Goal: Task Accomplishment & Management: Manage account settings

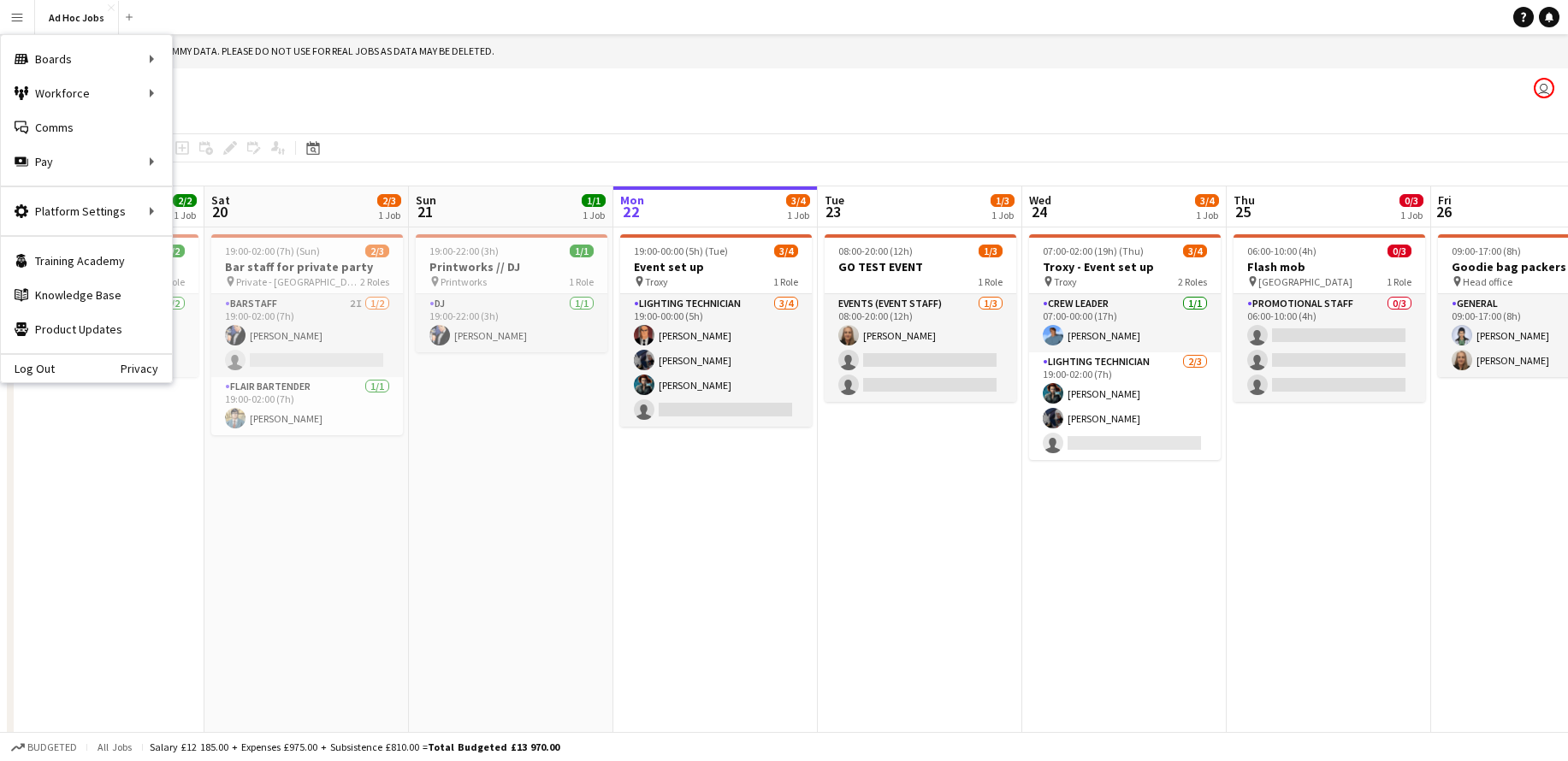
click at [818, 638] on app-date-cell "08:00-20:00 (12h) 1/3 GO TEST EVENT 1 Role Events (Event Staff) [DATE] 08:00-20…" at bounding box center [920, 497] width 204 height 539
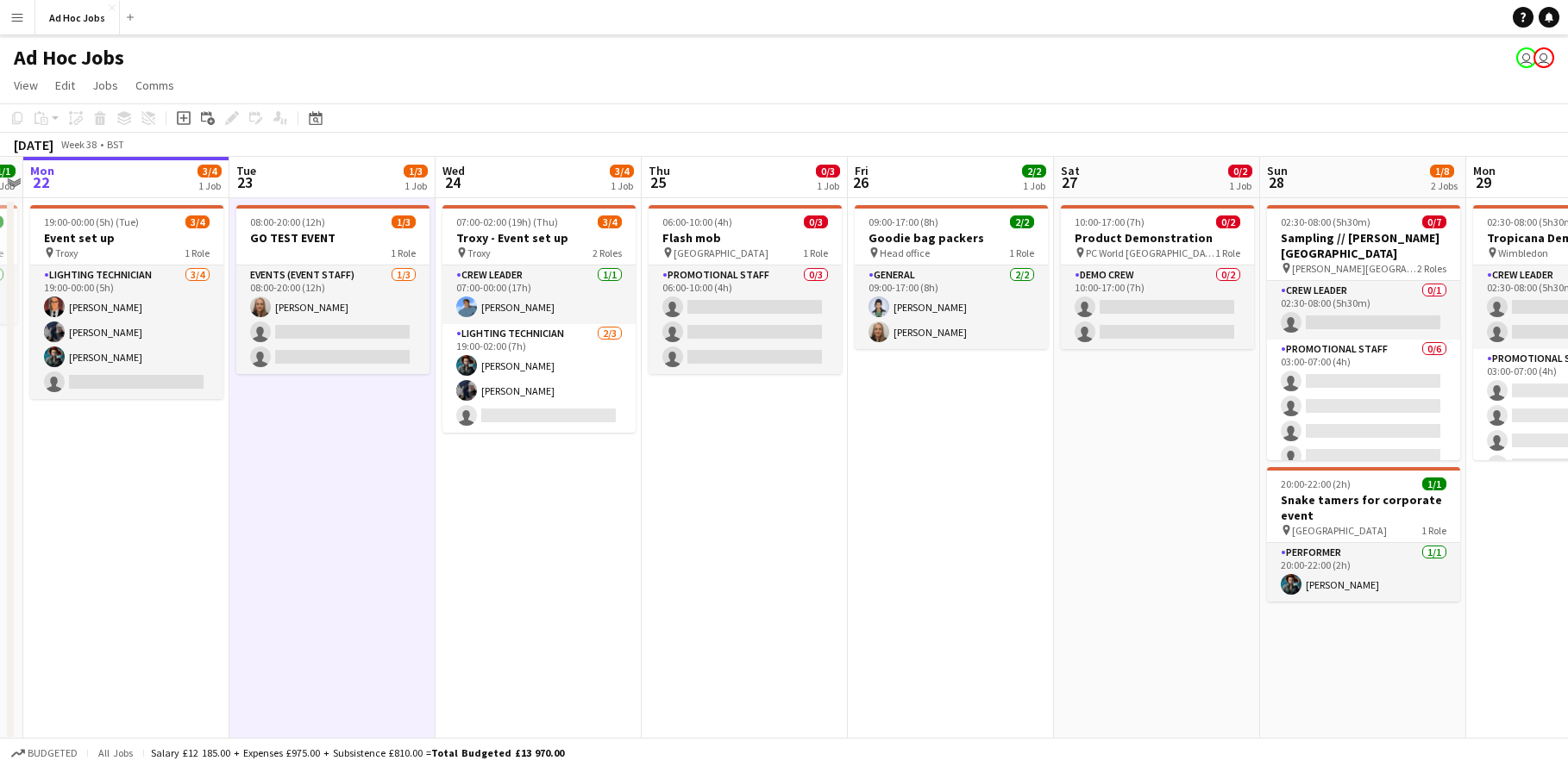
scroll to position [35, 0]
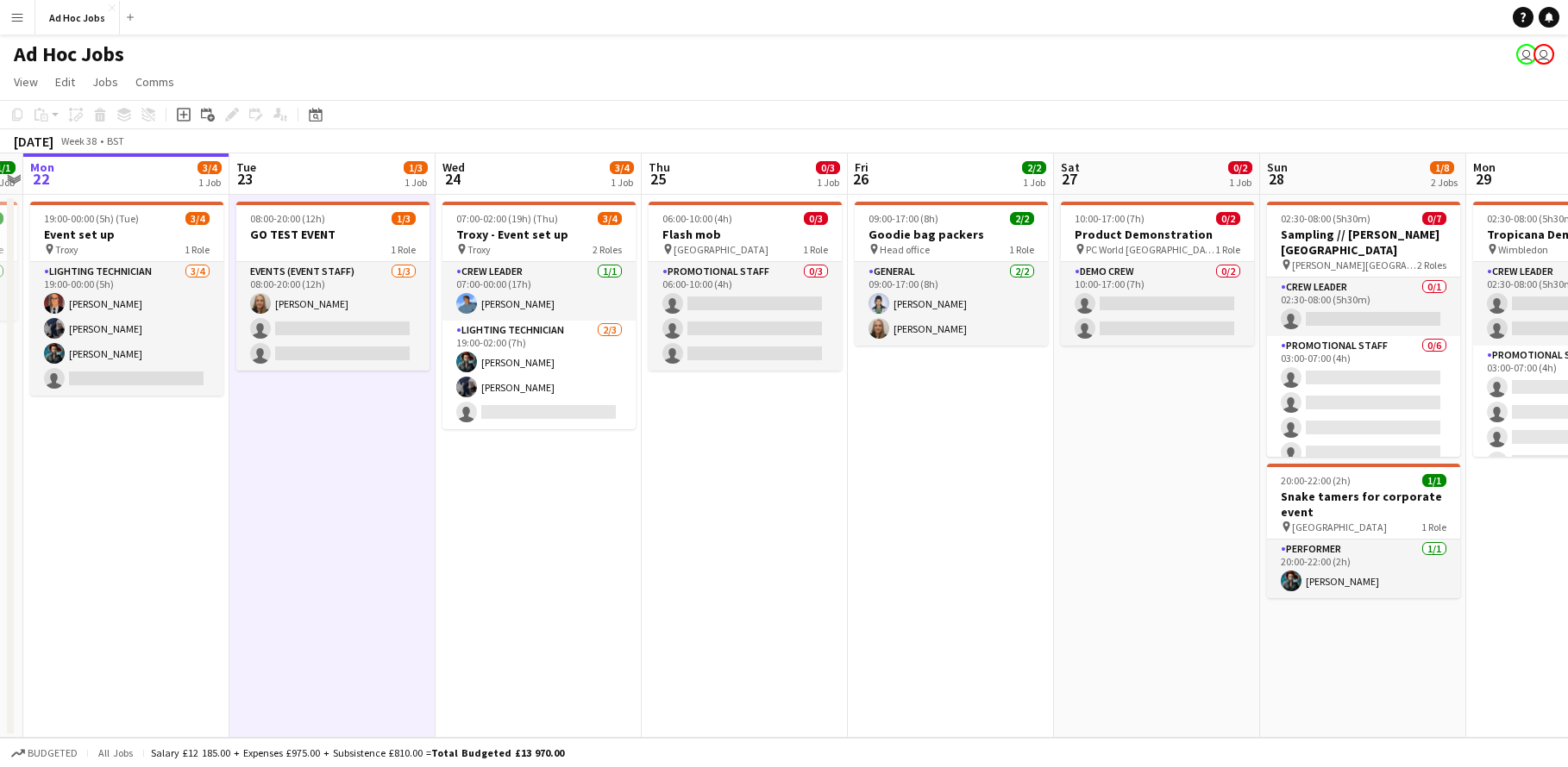
click at [16, 22] on app-icon "Menu" at bounding box center [16, 16] width 14 height 14
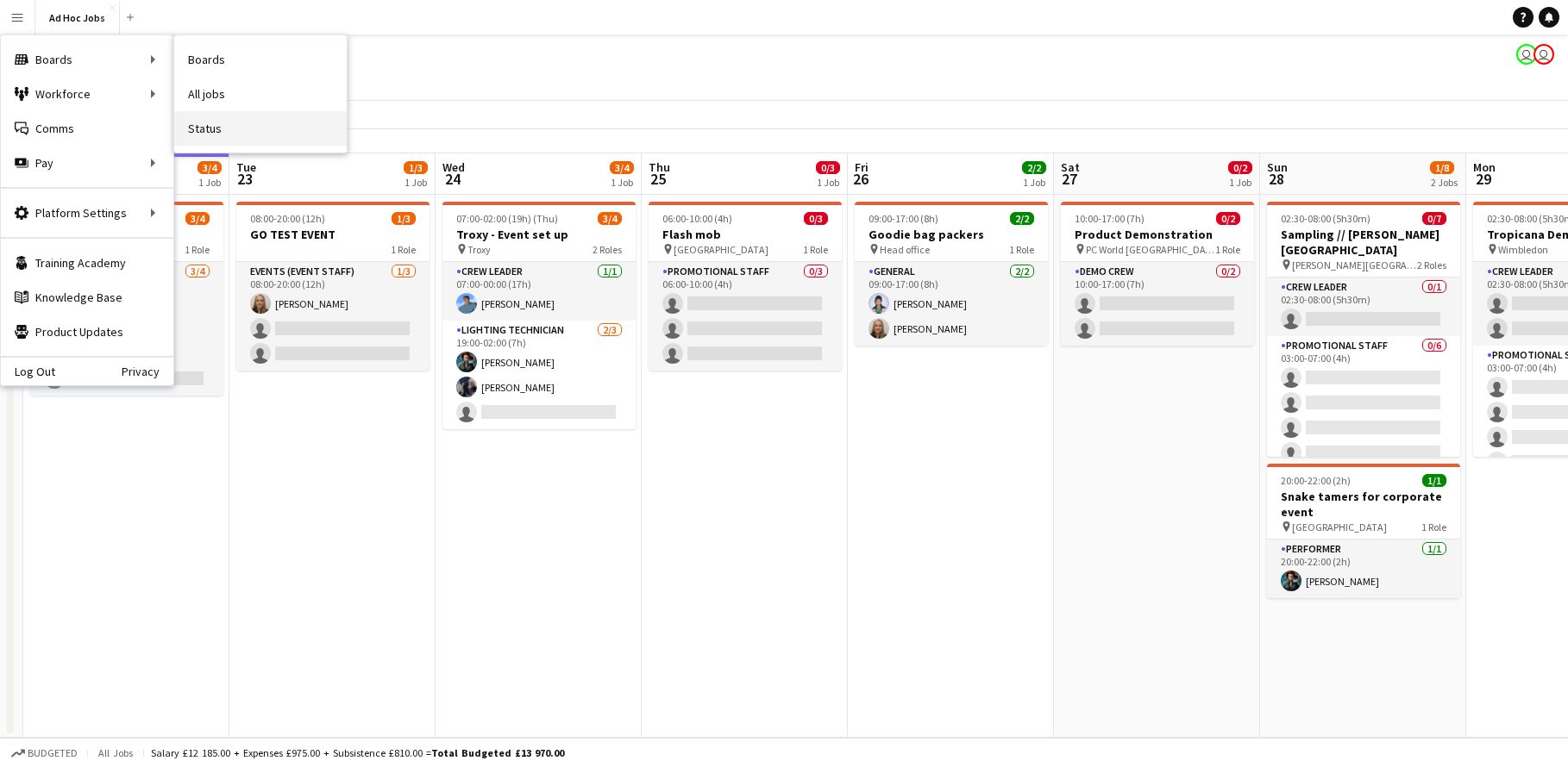
click at [222, 126] on link "Status" at bounding box center [260, 128] width 173 height 35
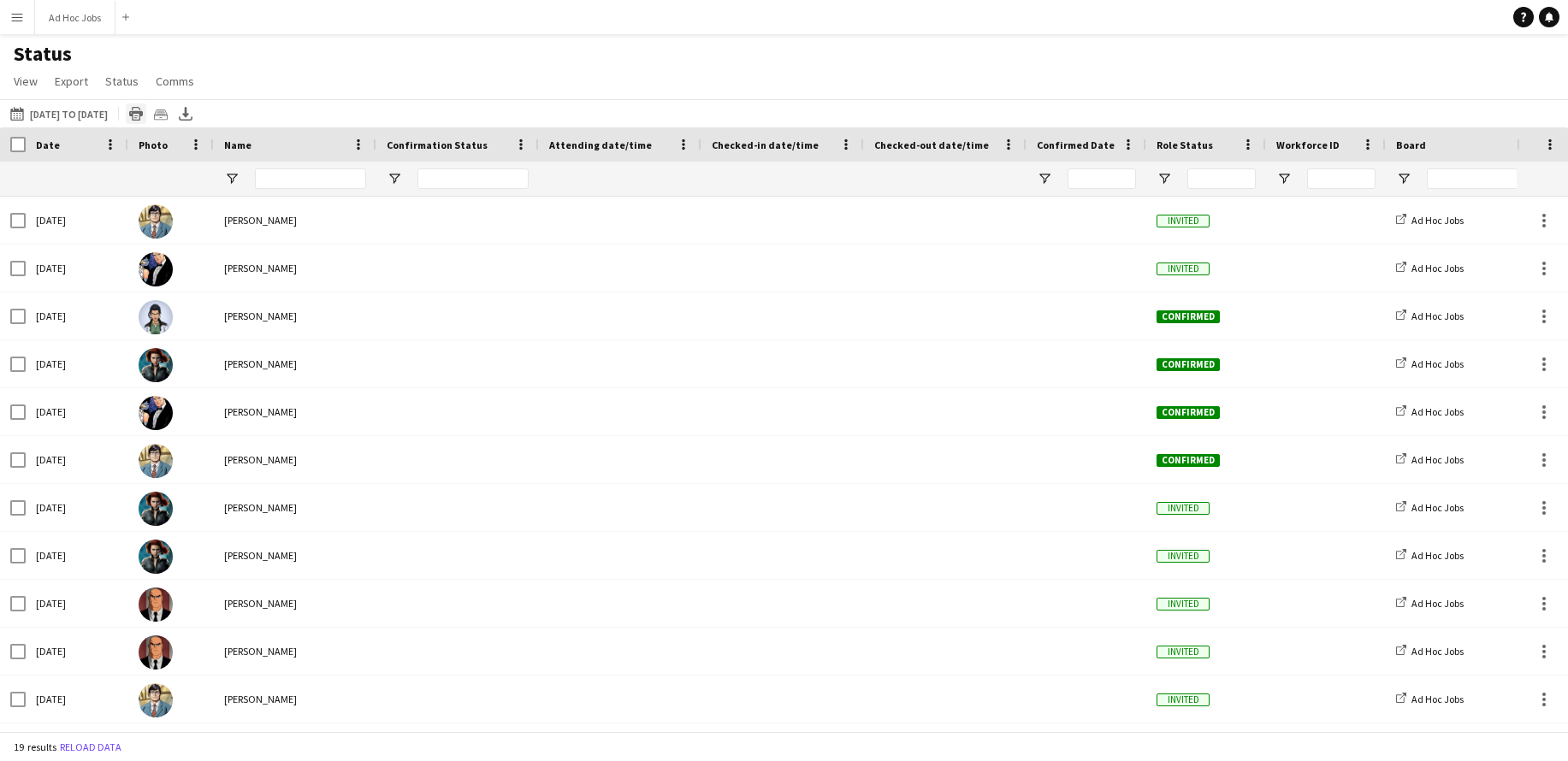
click at [146, 118] on div "Print table" at bounding box center [135, 114] width 21 height 21
click at [192, 117] on icon "Export XLSX" at bounding box center [185, 113] width 14 height 14
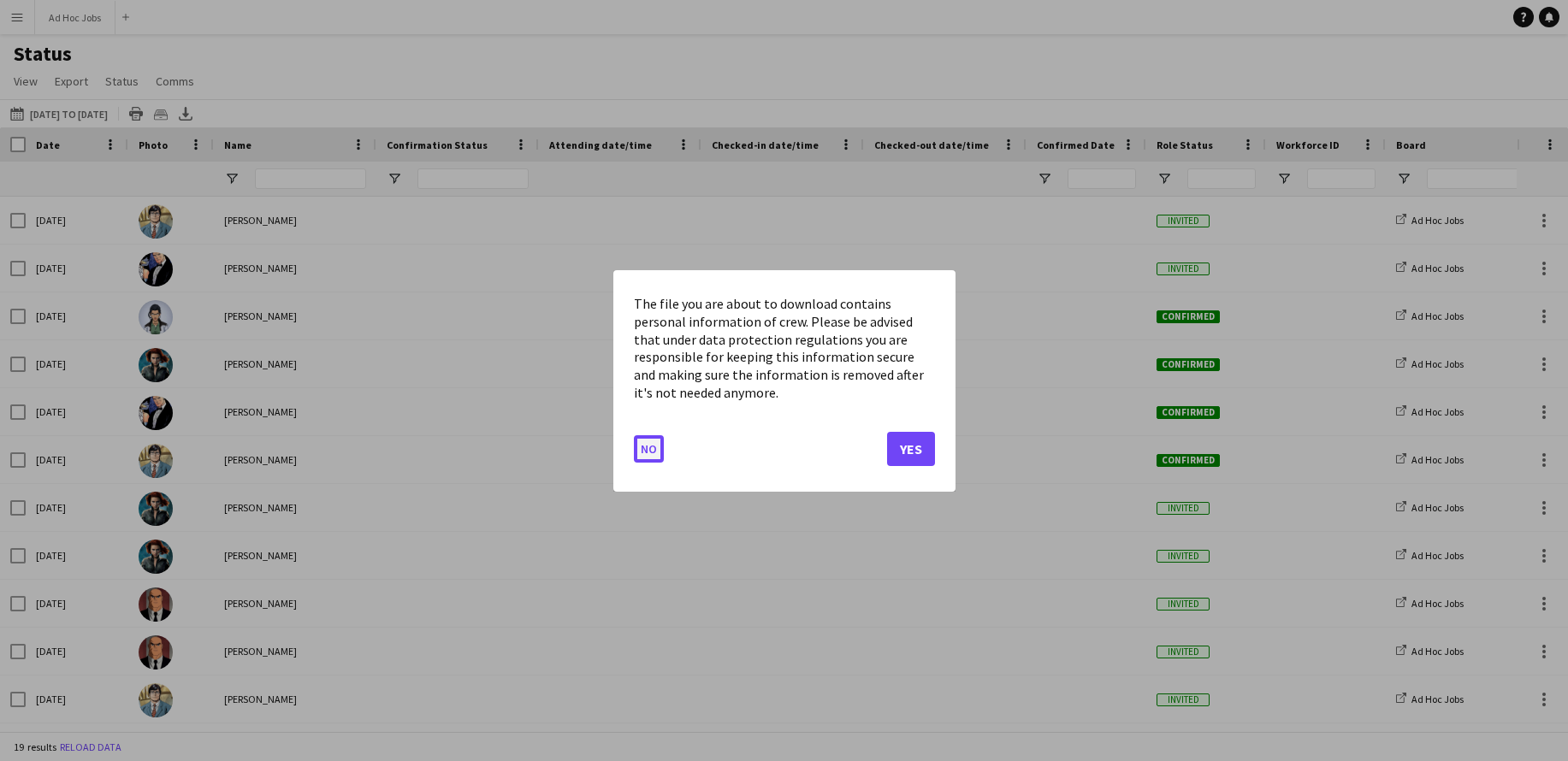
click at [653, 459] on button "No" at bounding box center [648, 448] width 30 height 27
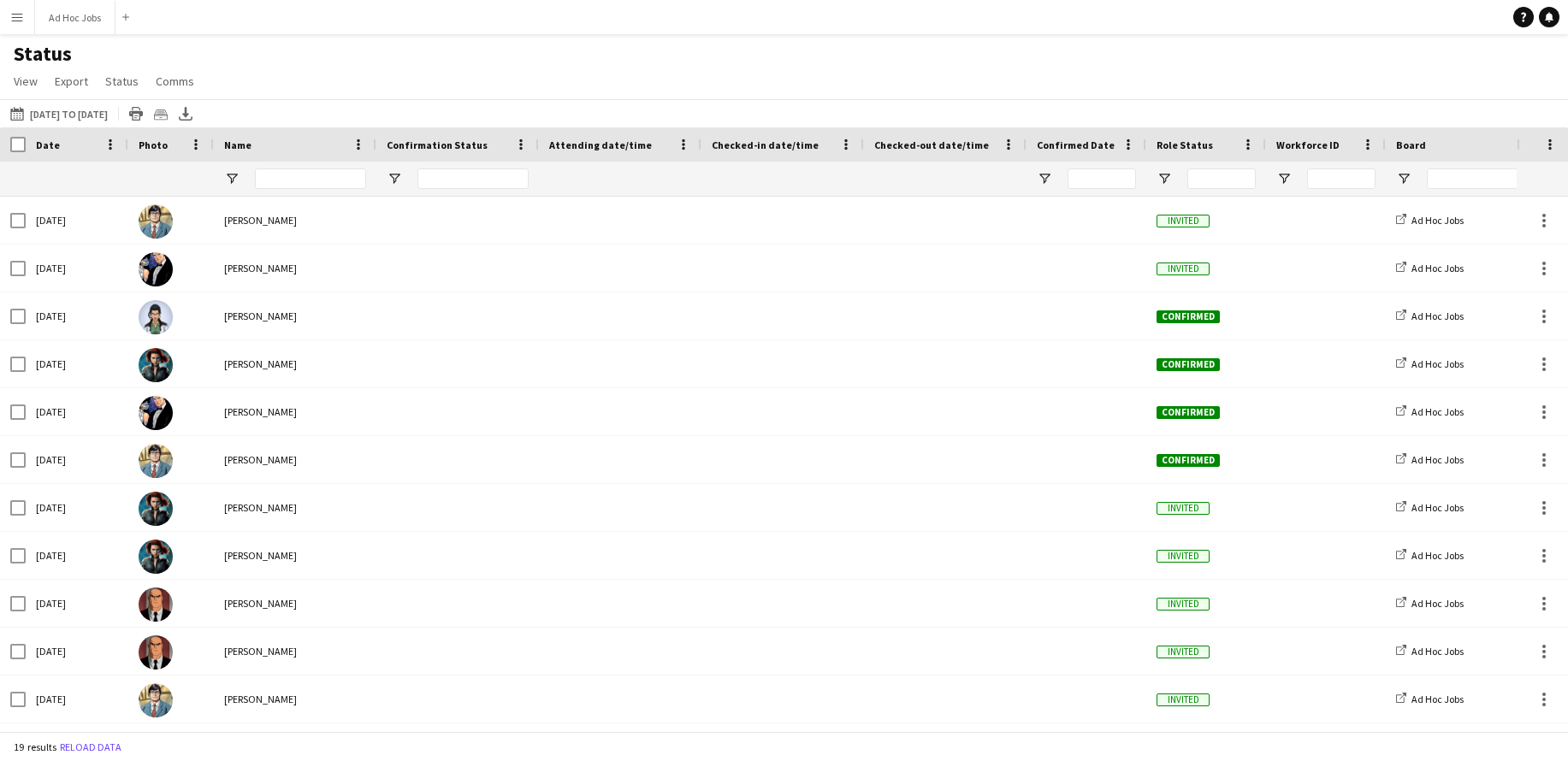
click at [23, 20] on app-icon "Menu" at bounding box center [16, 16] width 14 height 14
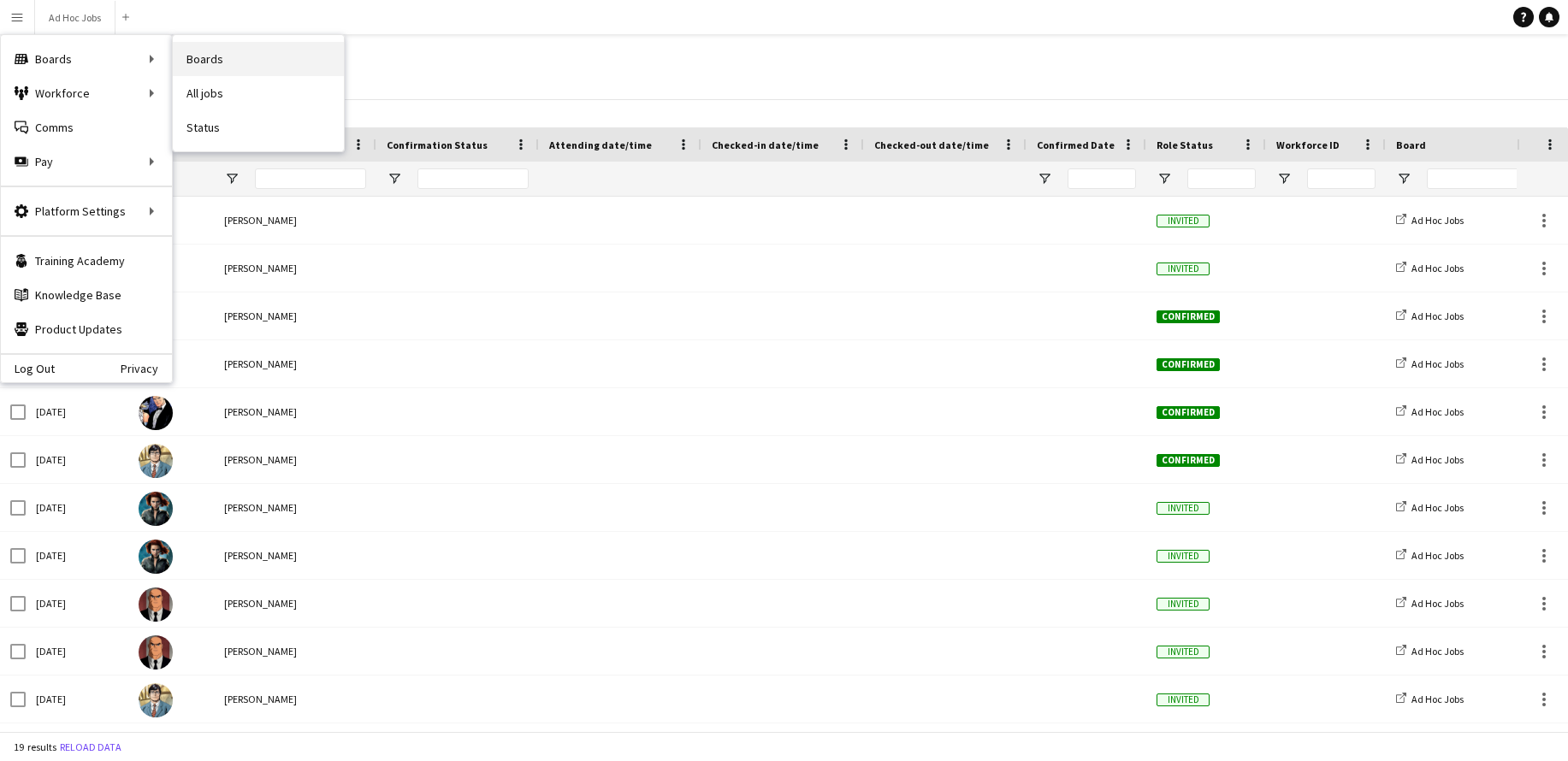
click at [218, 58] on link "Boards" at bounding box center [258, 59] width 172 height 34
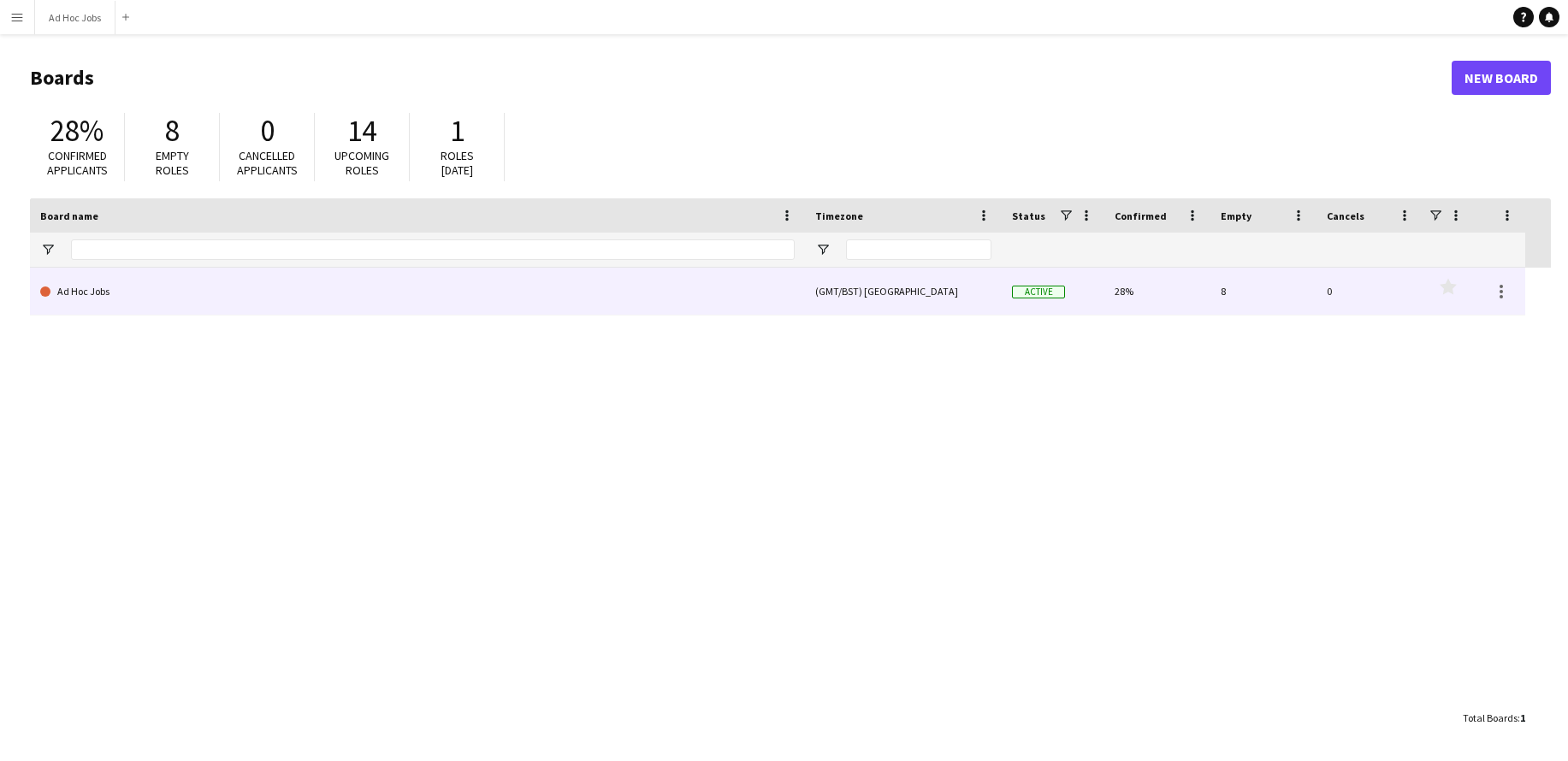
click at [76, 289] on link "Ad Hoc Jobs" at bounding box center [418, 292] width 755 height 48
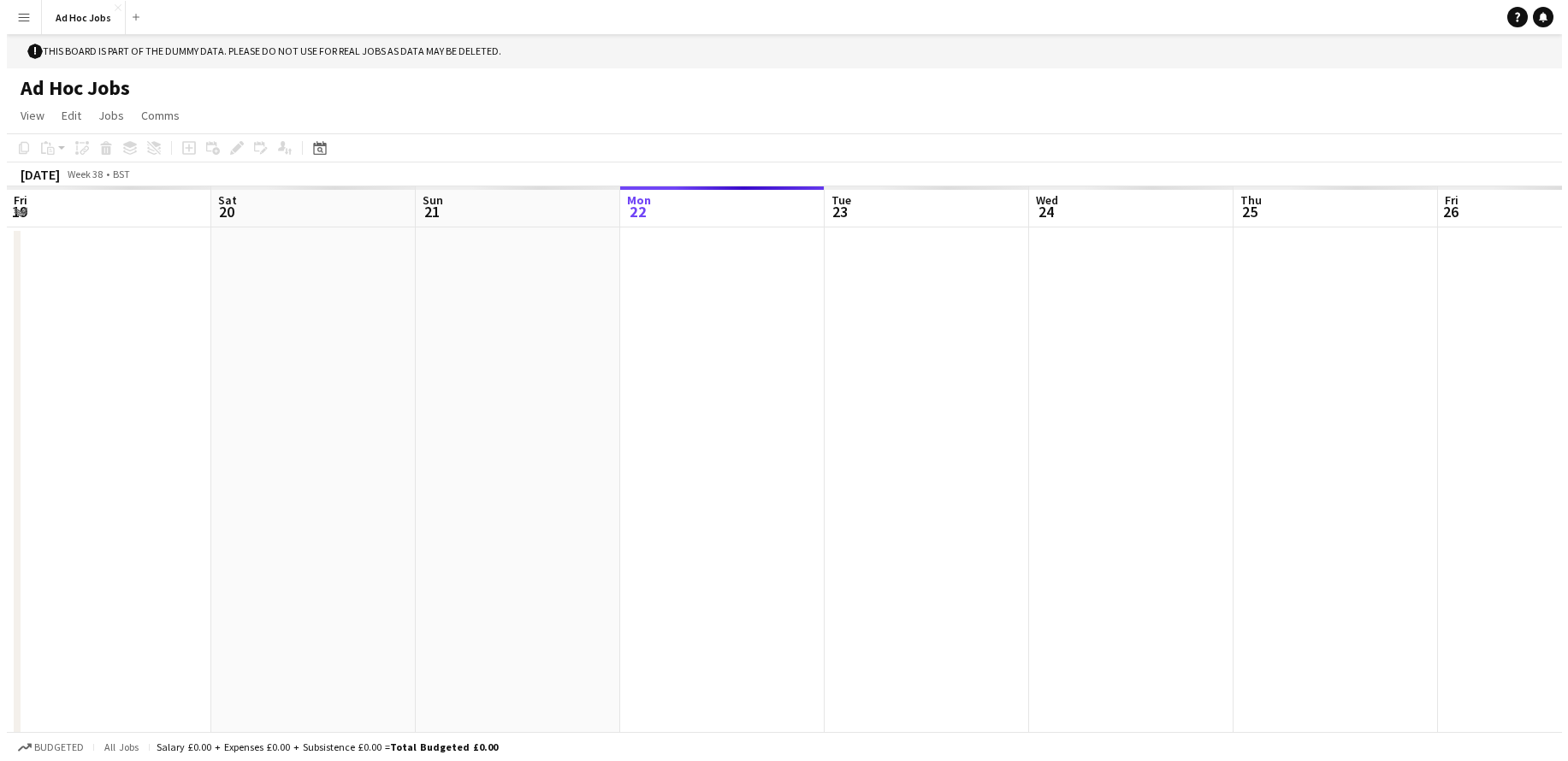
scroll to position [0, 409]
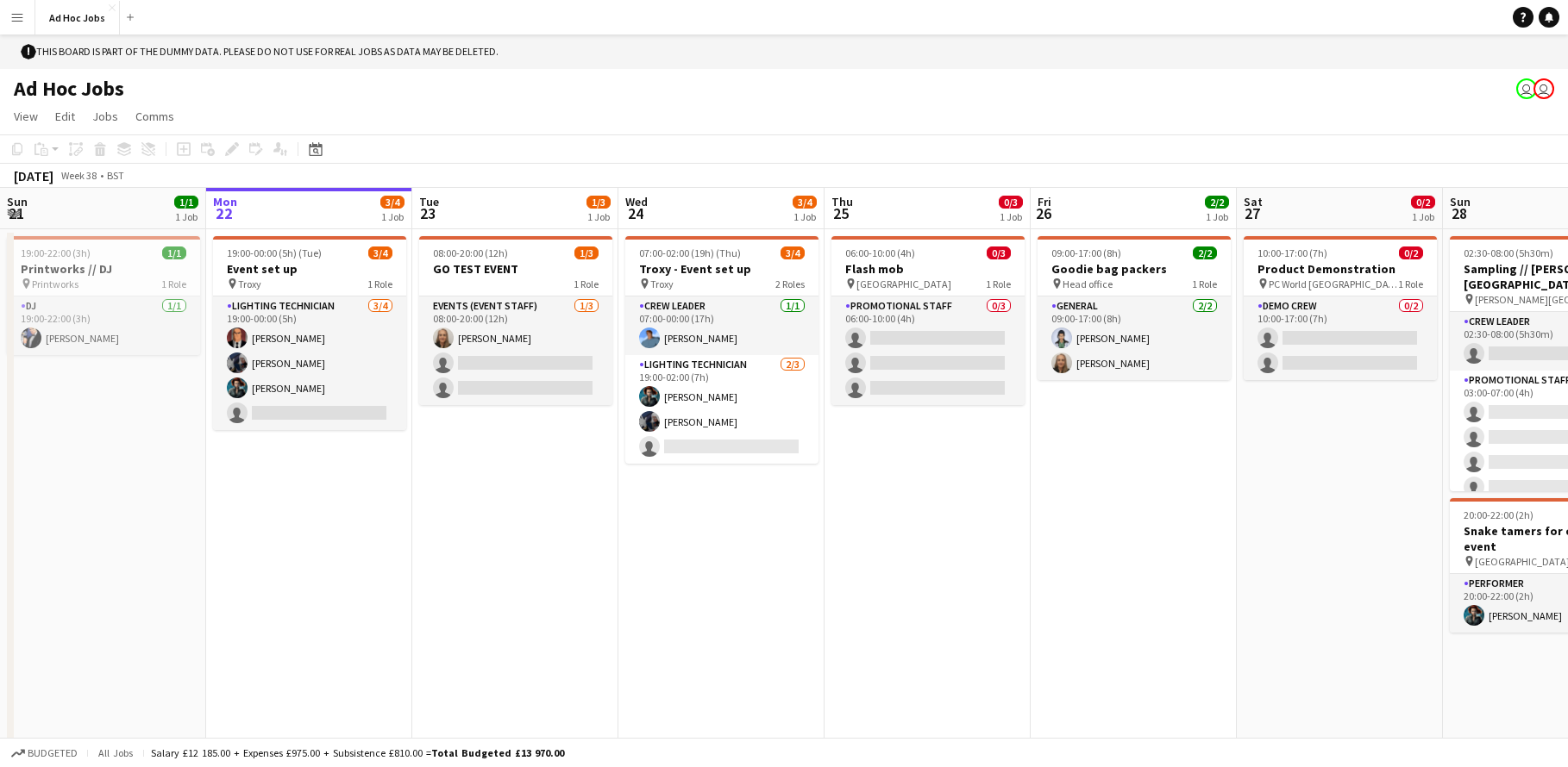
click at [16, 17] on app-icon "Menu" at bounding box center [16, 16] width 14 height 14
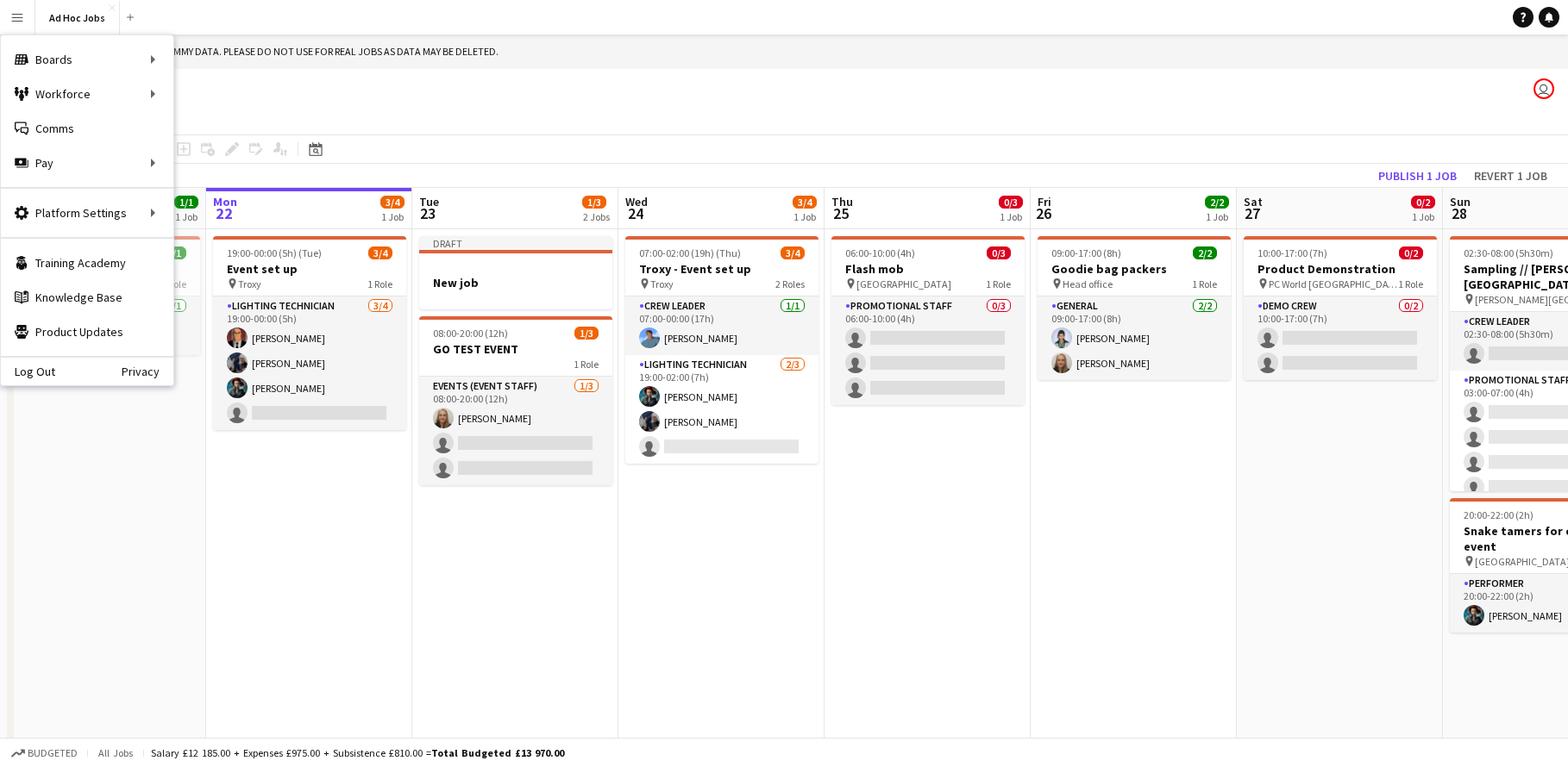
click at [433, 168] on div "[DATE] Week 38 • BST Publish 1 job Revert 1 job" at bounding box center [784, 176] width 1568 height 25
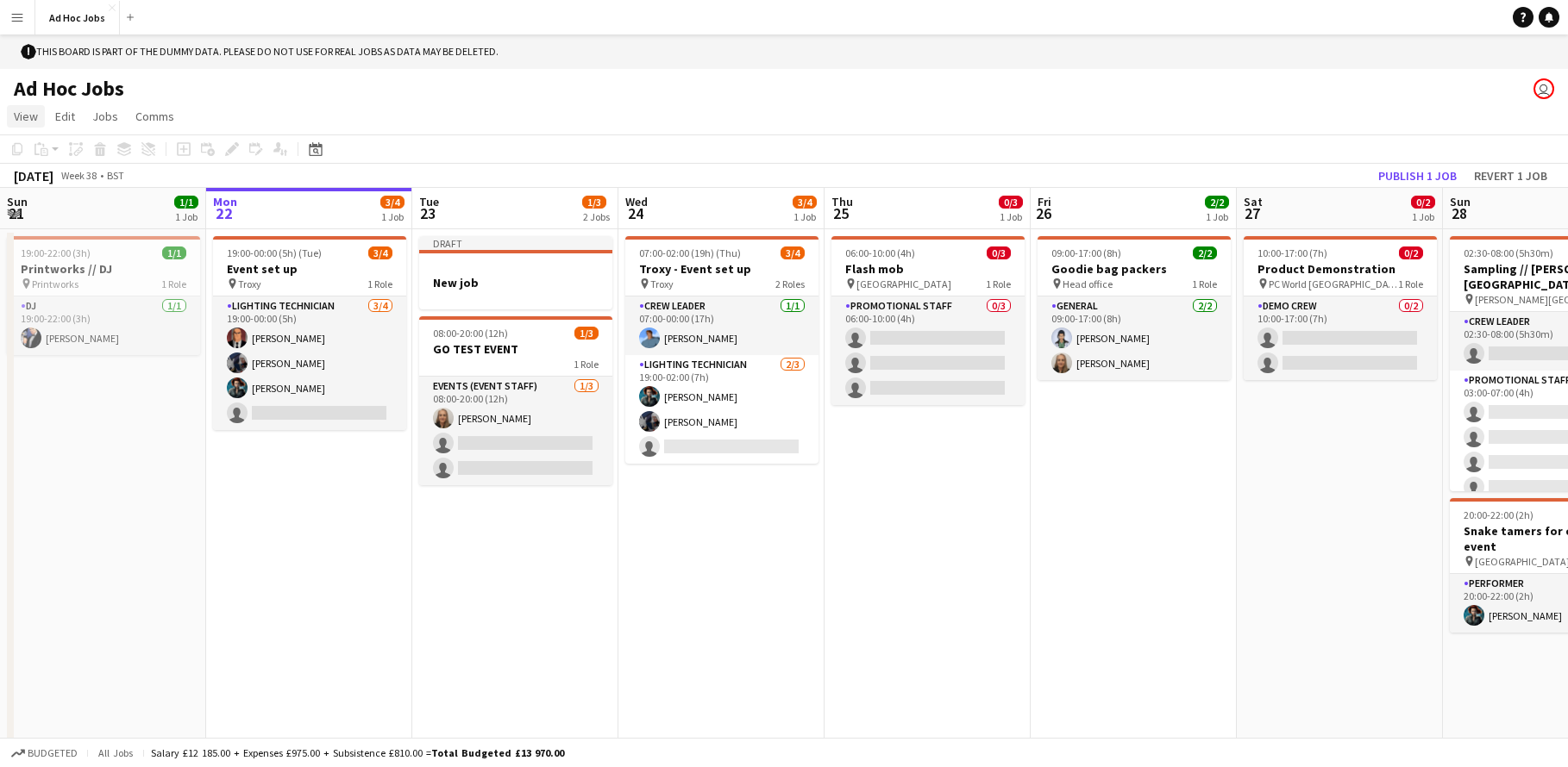
click at [35, 117] on span "View" at bounding box center [25, 116] width 25 height 15
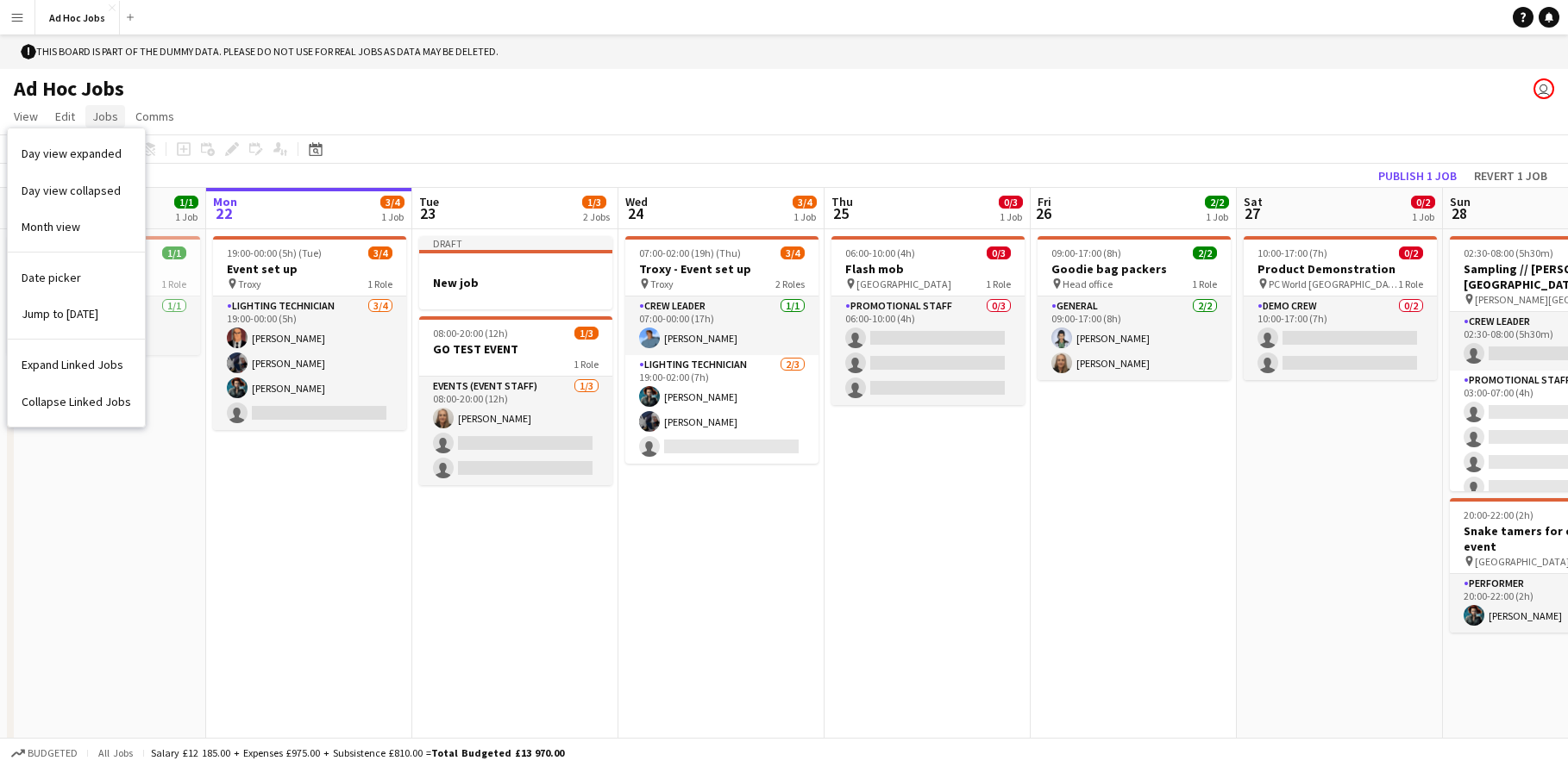
click at [104, 116] on span "Jobs" at bounding box center [105, 116] width 25 height 15
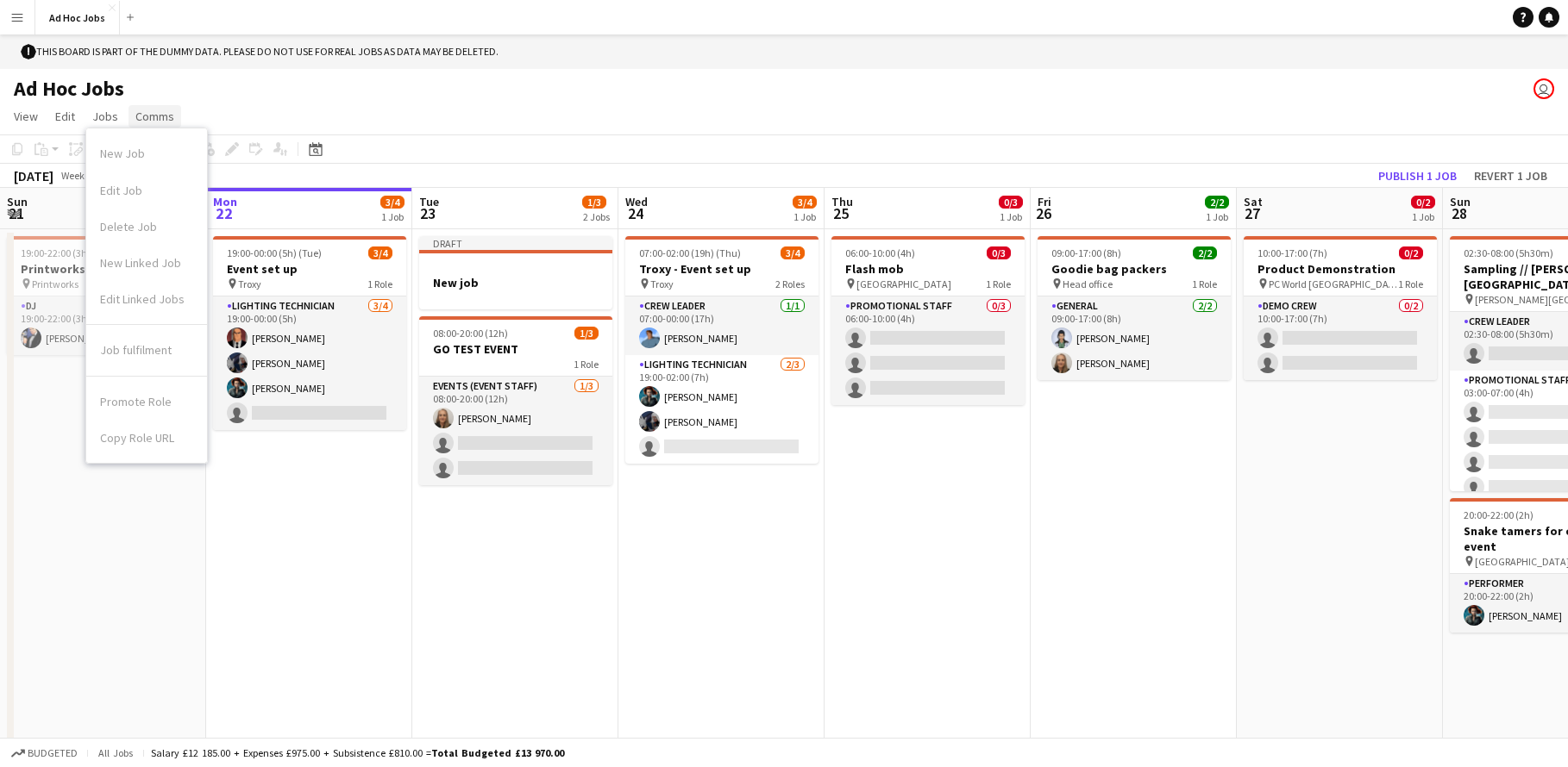
click at [154, 118] on span "Comms" at bounding box center [155, 116] width 39 height 15
click at [16, 18] on app-icon "Menu" at bounding box center [16, 16] width 14 height 14
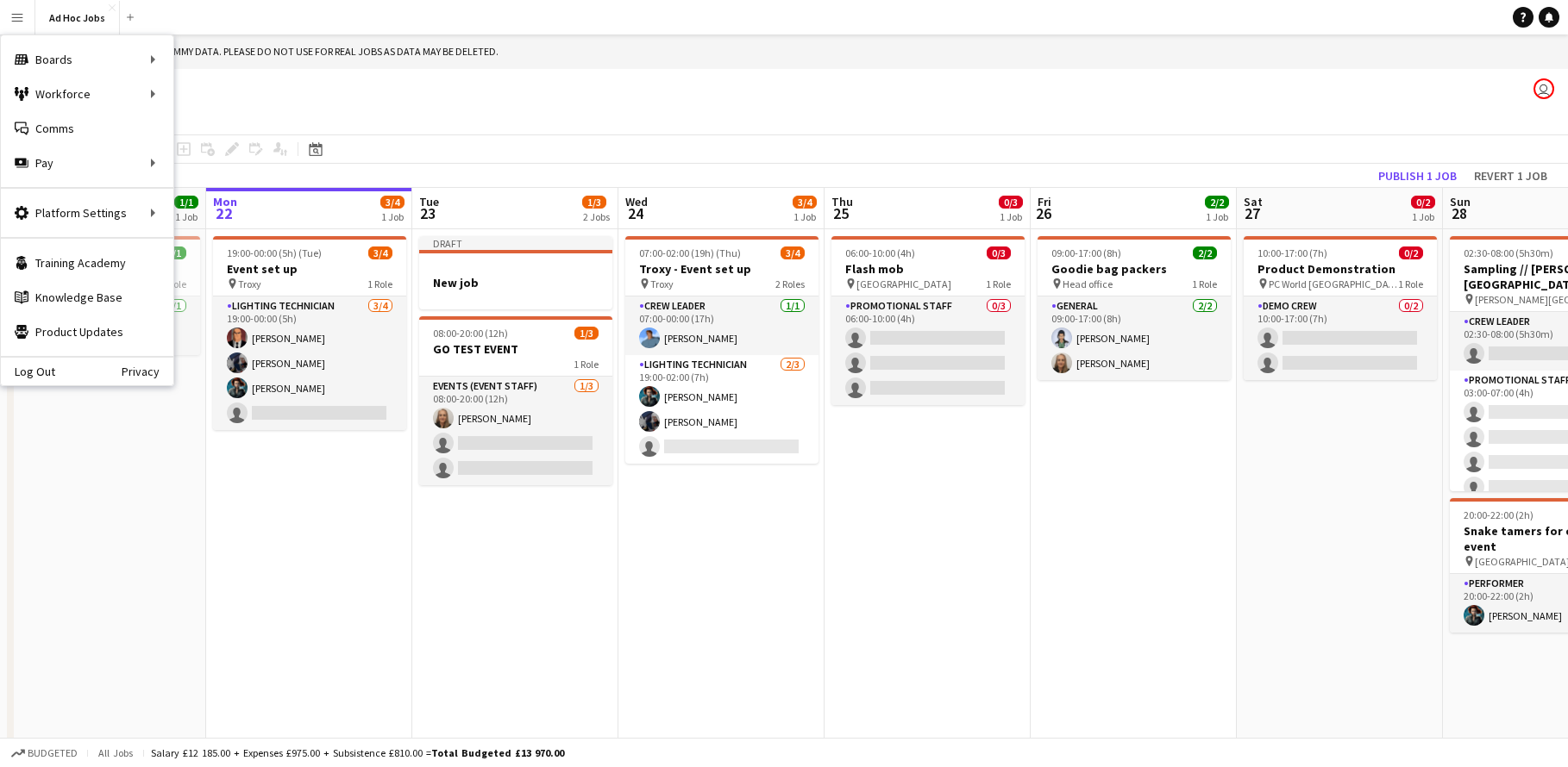
click at [15, 10] on app-icon "Menu" at bounding box center [16, 16] width 14 height 14
click at [223, 108] on link "All jobs" at bounding box center [260, 94] width 173 height 35
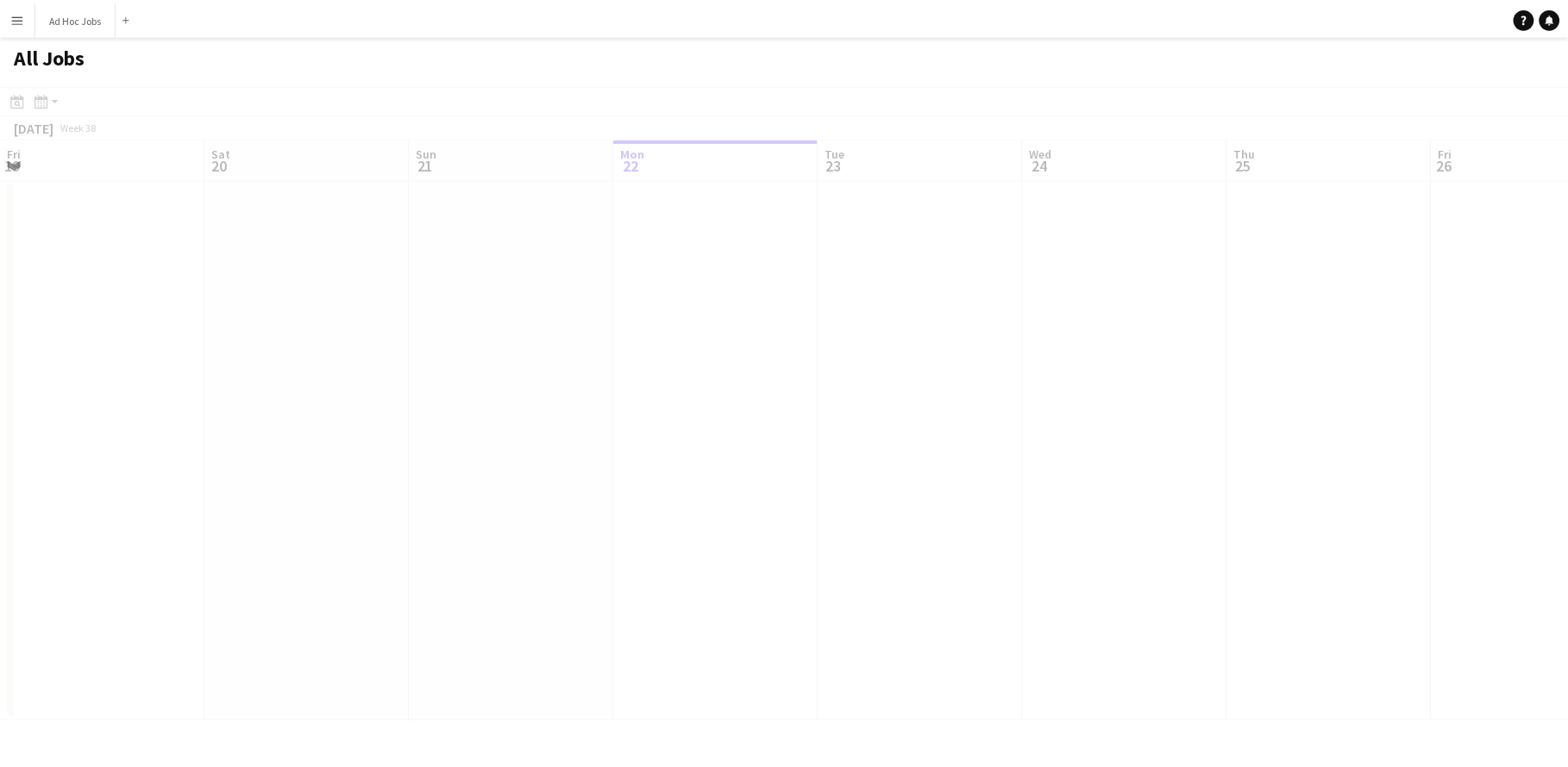
scroll to position [0, 412]
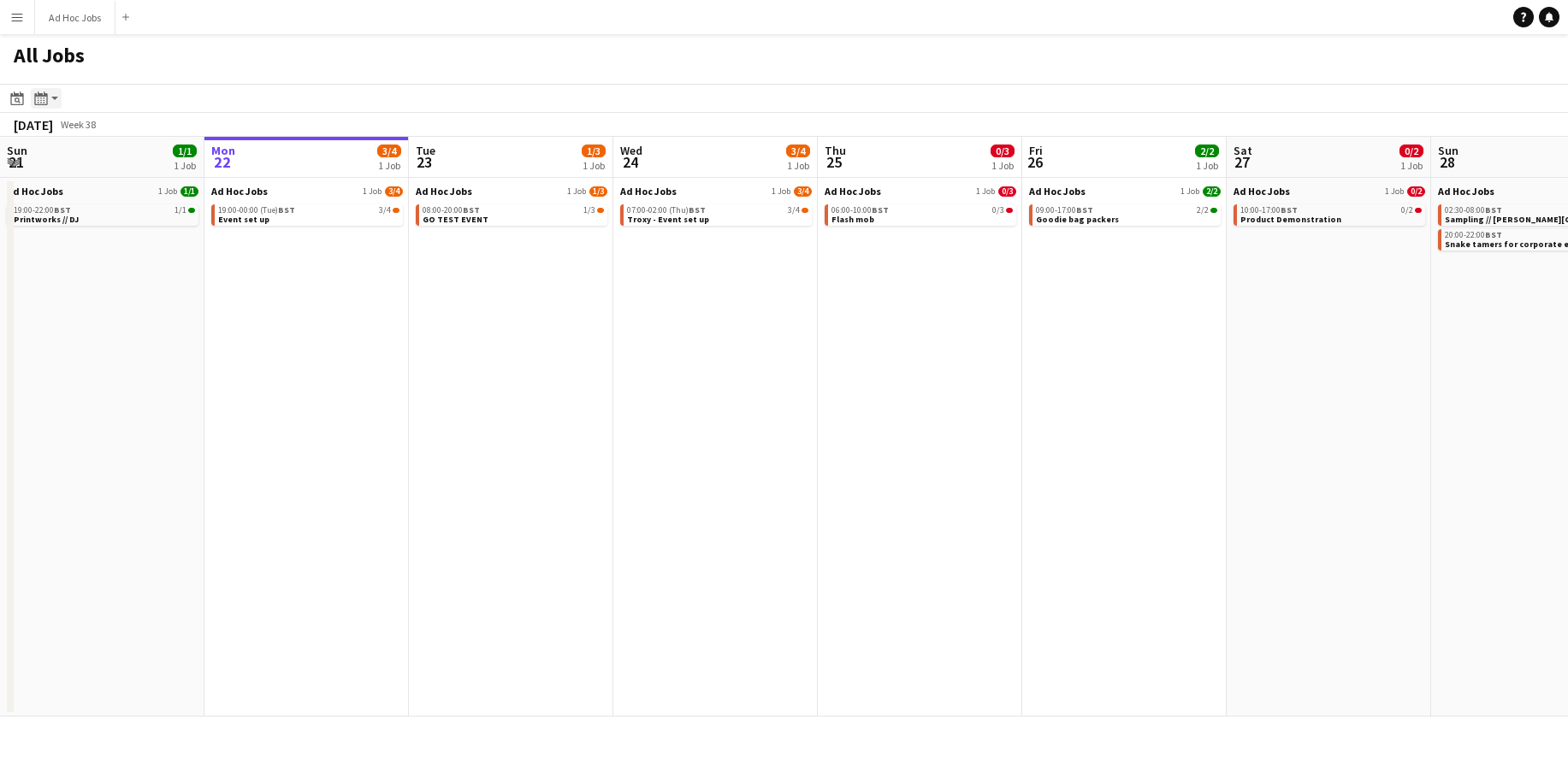
click at [54, 94] on app-action-btn "Month view / Day view" at bounding box center [46, 98] width 31 height 21
click at [89, 194] on link "Month view" at bounding box center [92, 190] width 94 height 15
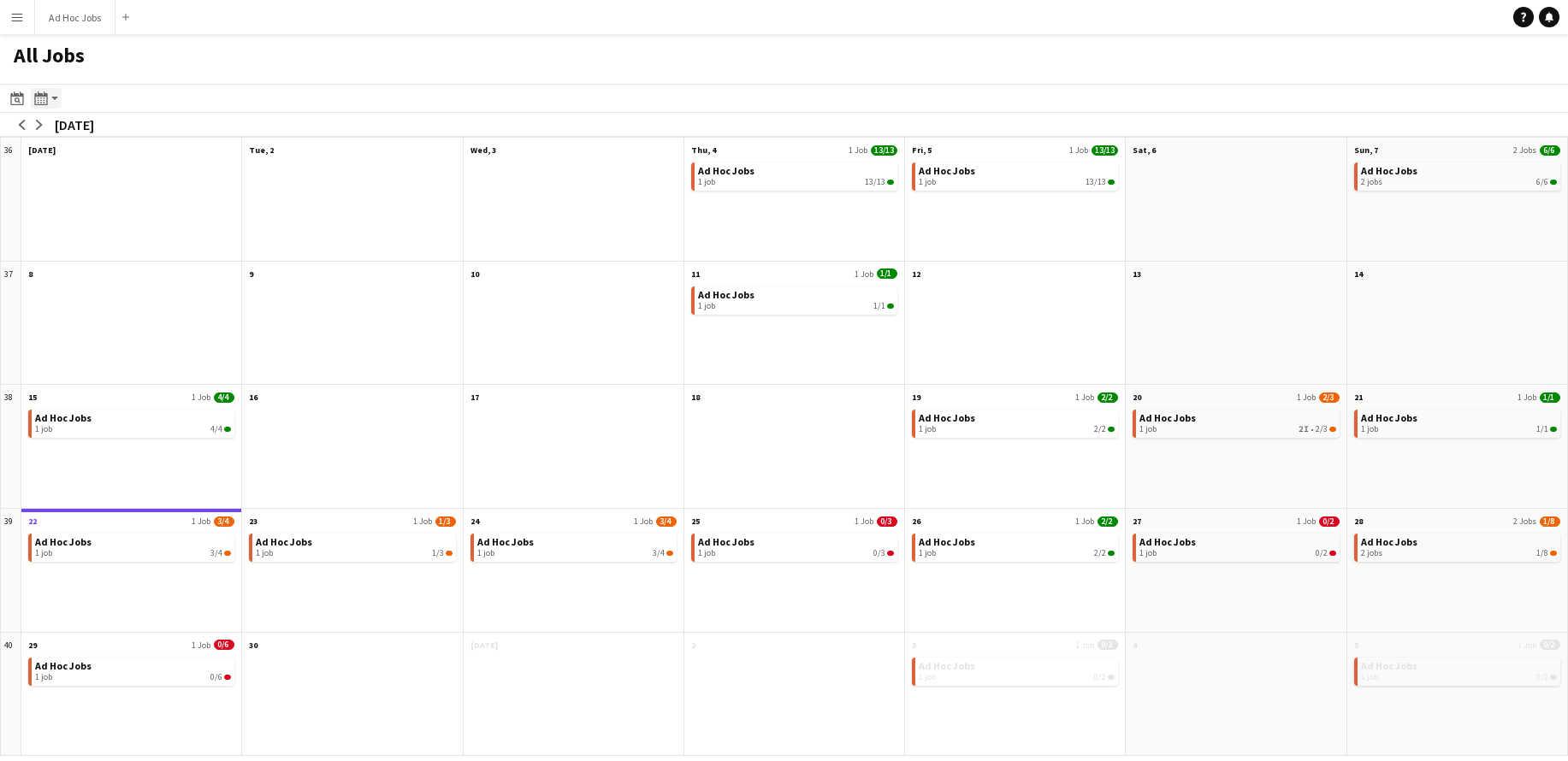
click at [54, 105] on app-action-btn "Month view / Day view" at bounding box center [46, 98] width 31 height 21
click at [70, 53] on h1 "All Jobs" at bounding box center [49, 59] width 98 height 50
click at [70, 13] on button "Ad Hoc Jobs Close" at bounding box center [75, 17] width 80 height 33
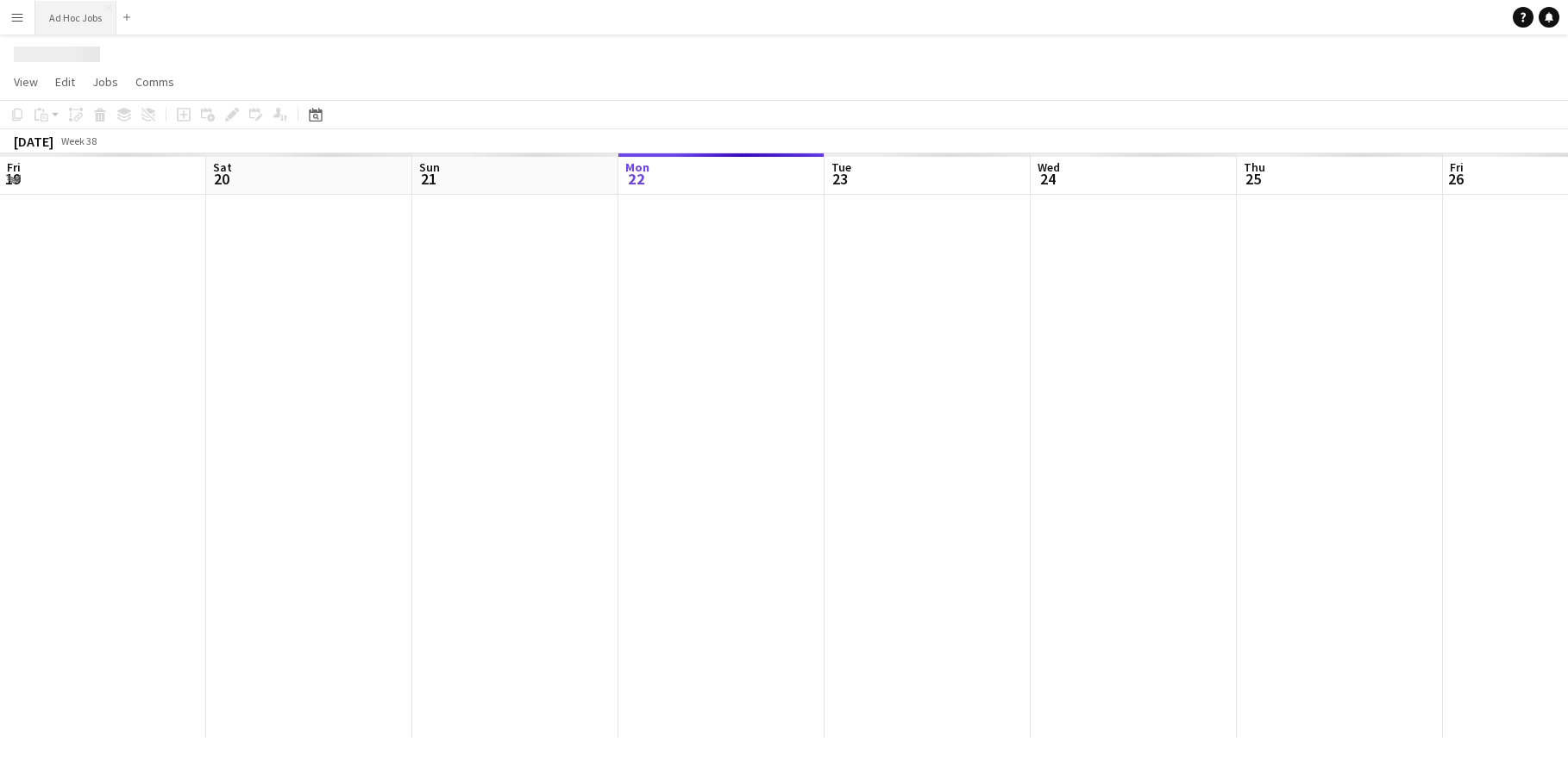
scroll to position [0, 412]
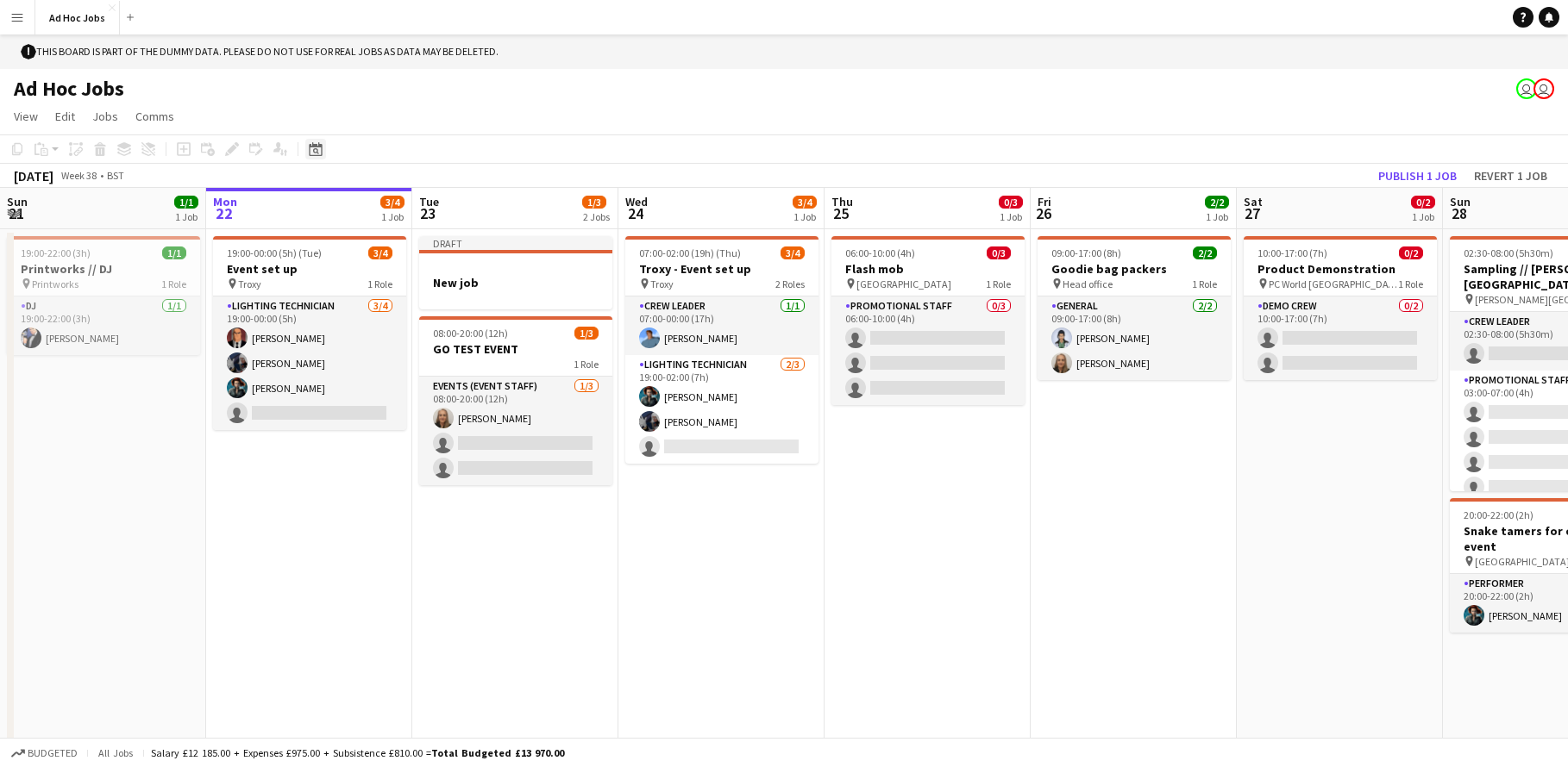
click at [311, 149] on icon "Date picker" at bounding box center [315, 148] width 14 height 14
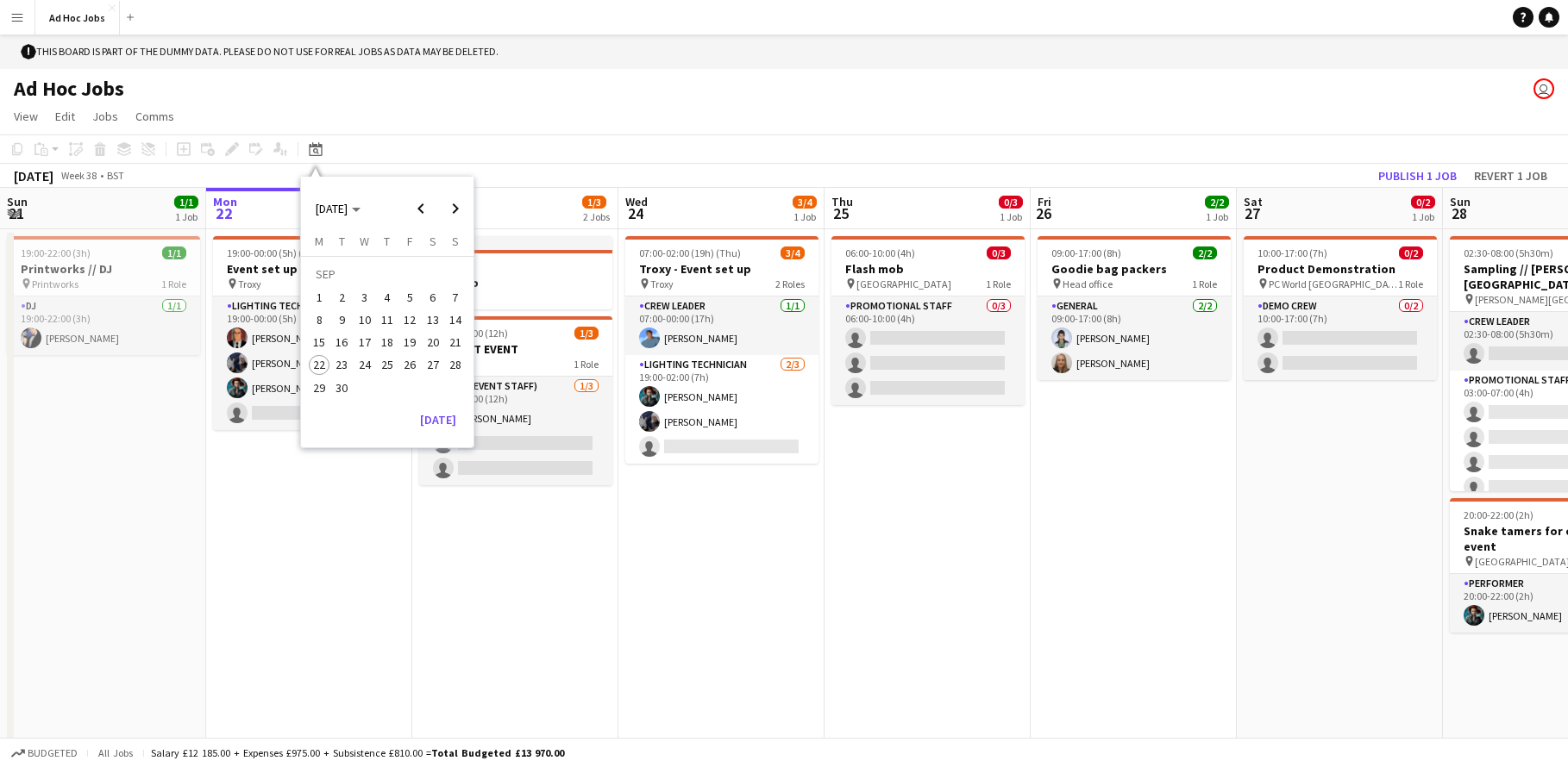
click at [150, 93] on div "Ad Hoc Jobs user user" at bounding box center [784, 86] width 1568 height 33
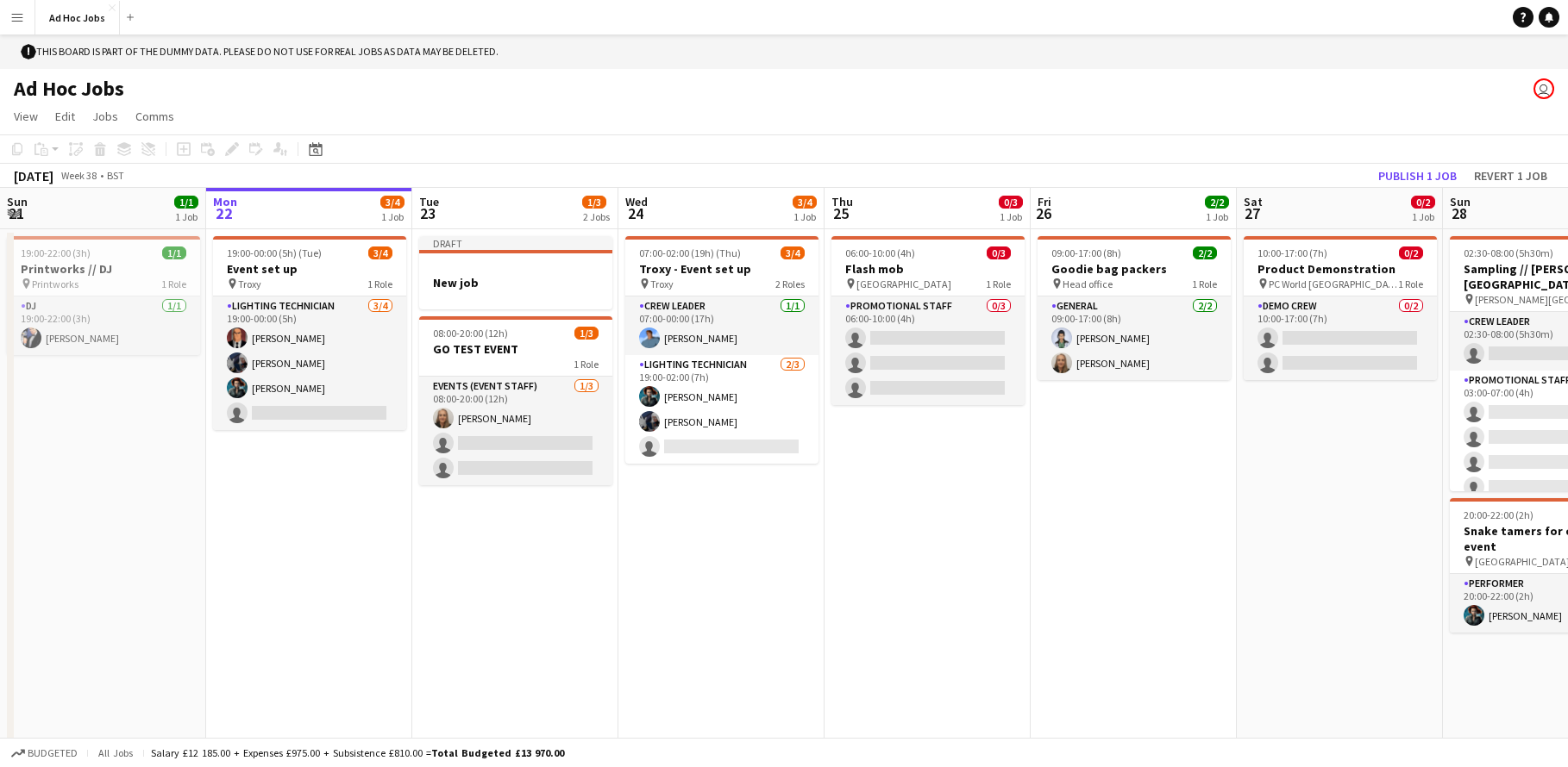
click at [17, 16] on app-icon "Menu" at bounding box center [16, 16] width 14 height 14
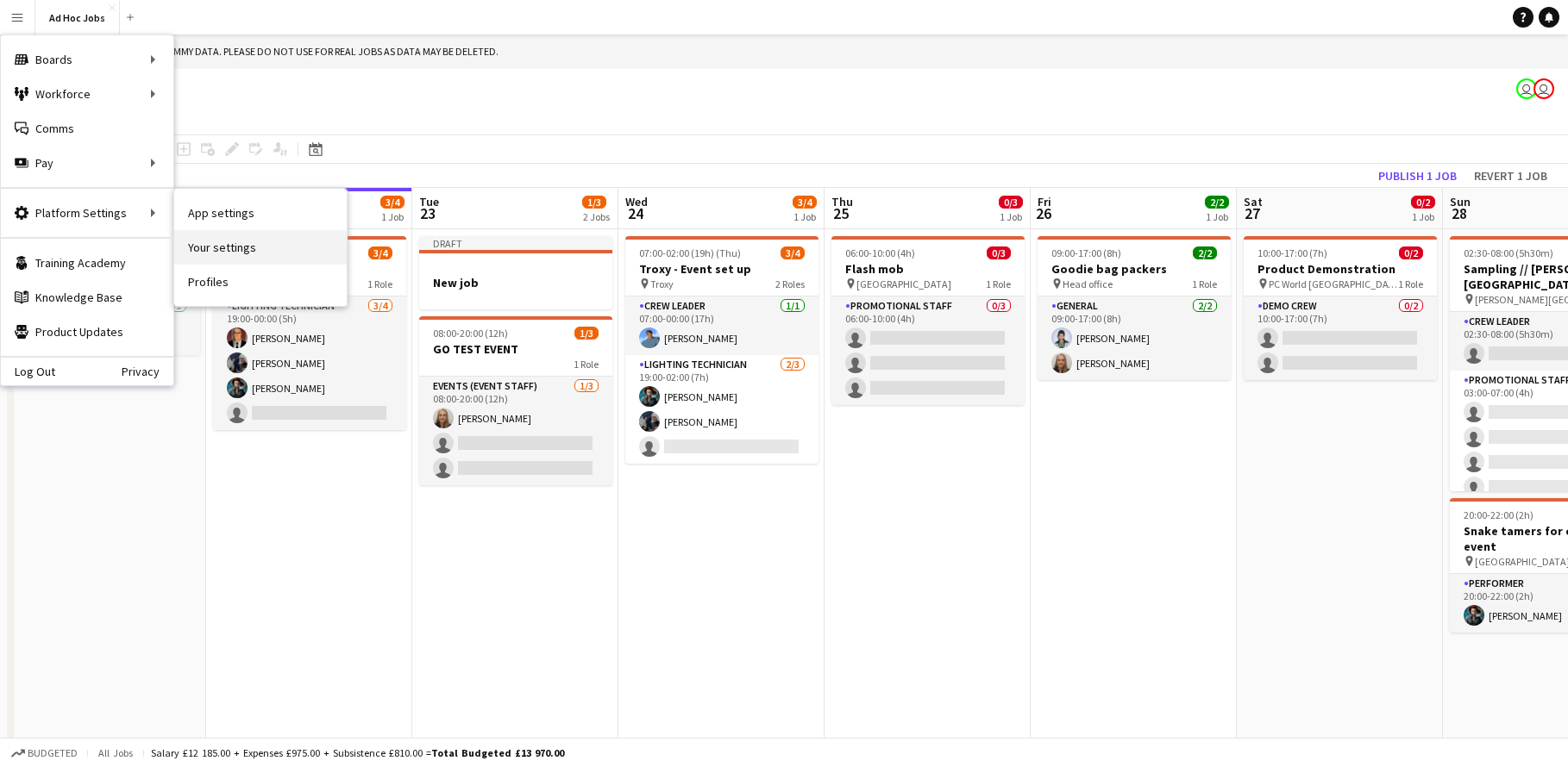
click at [222, 255] on link "Your settings" at bounding box center [260, 247] width 173 height 35
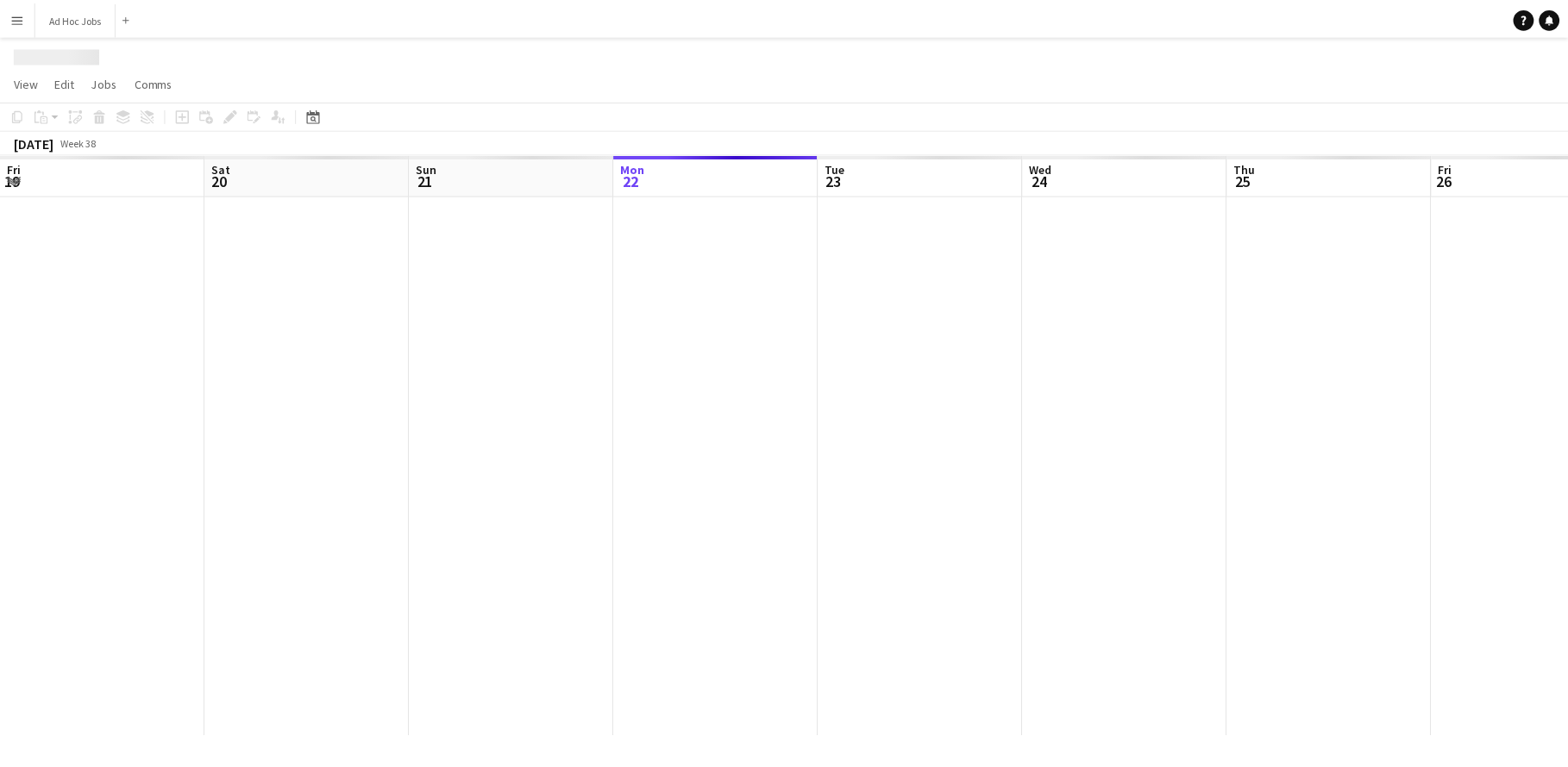
scroll to position [0, 412]
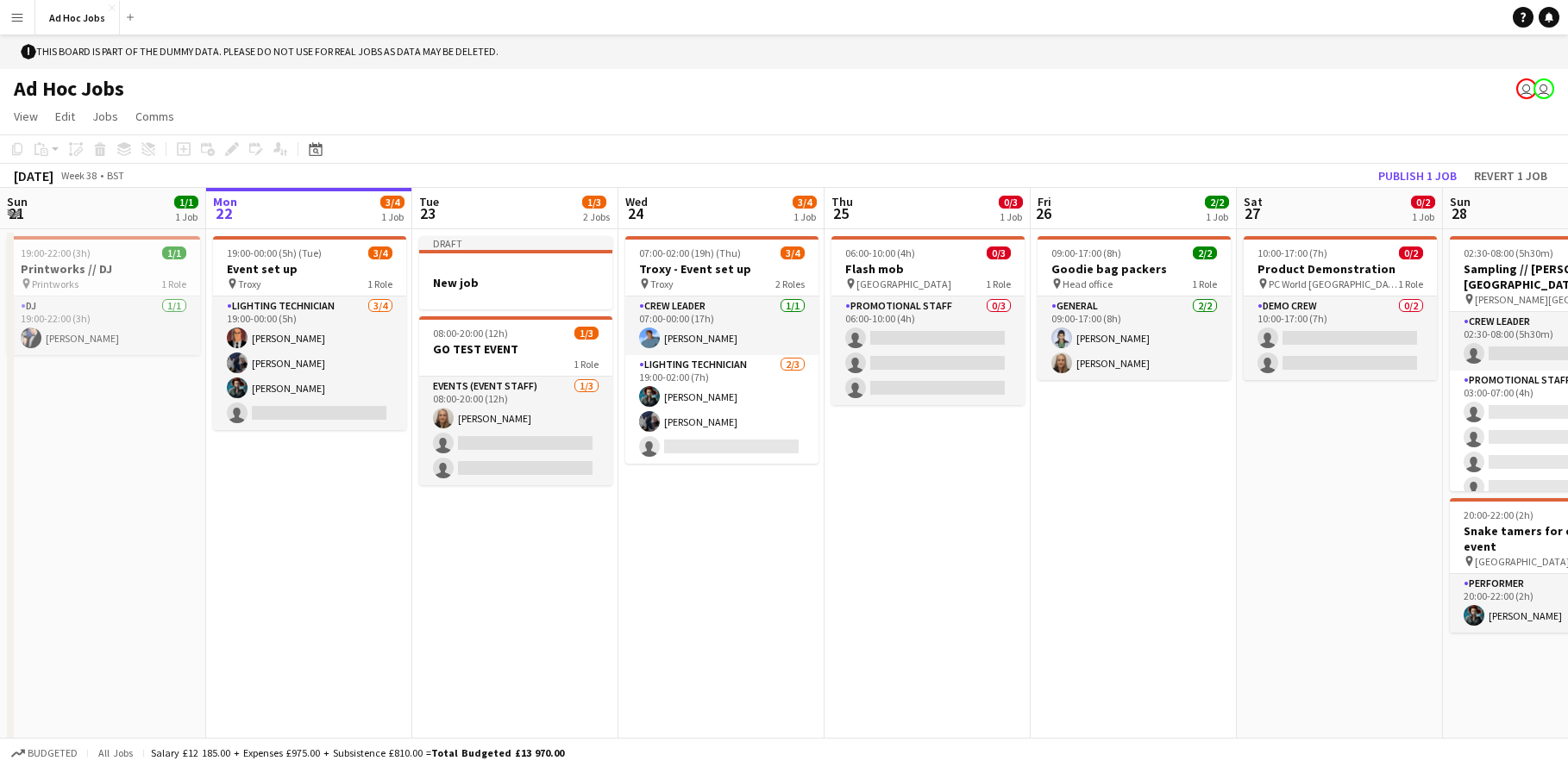
click at [24, 15] on app-icon "Menu" at bounding box center [16, 16] width 14 height 14
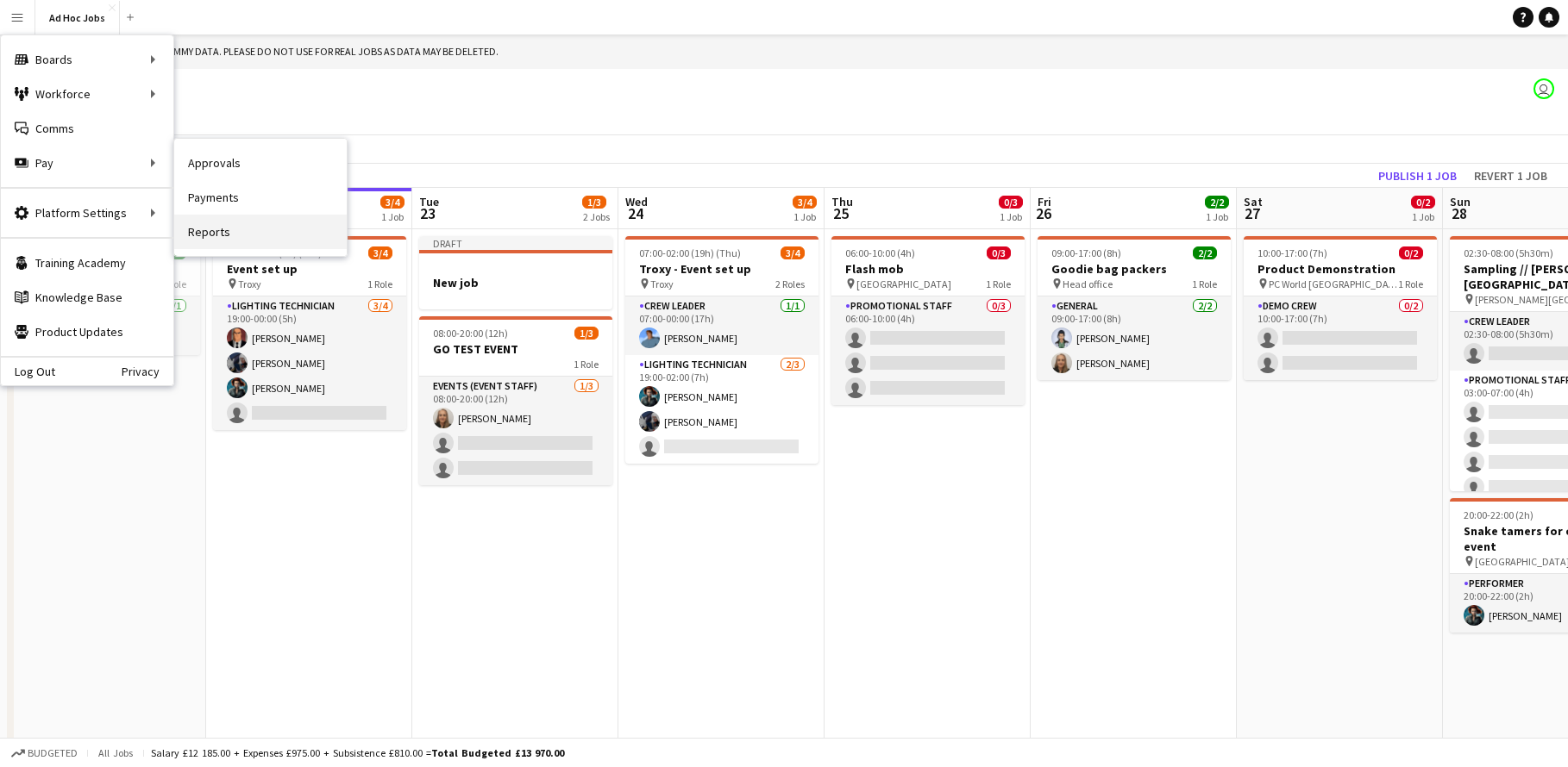
click at [204, 236] on link "Reports" at bounding box center [260, 232] width 173 height 35
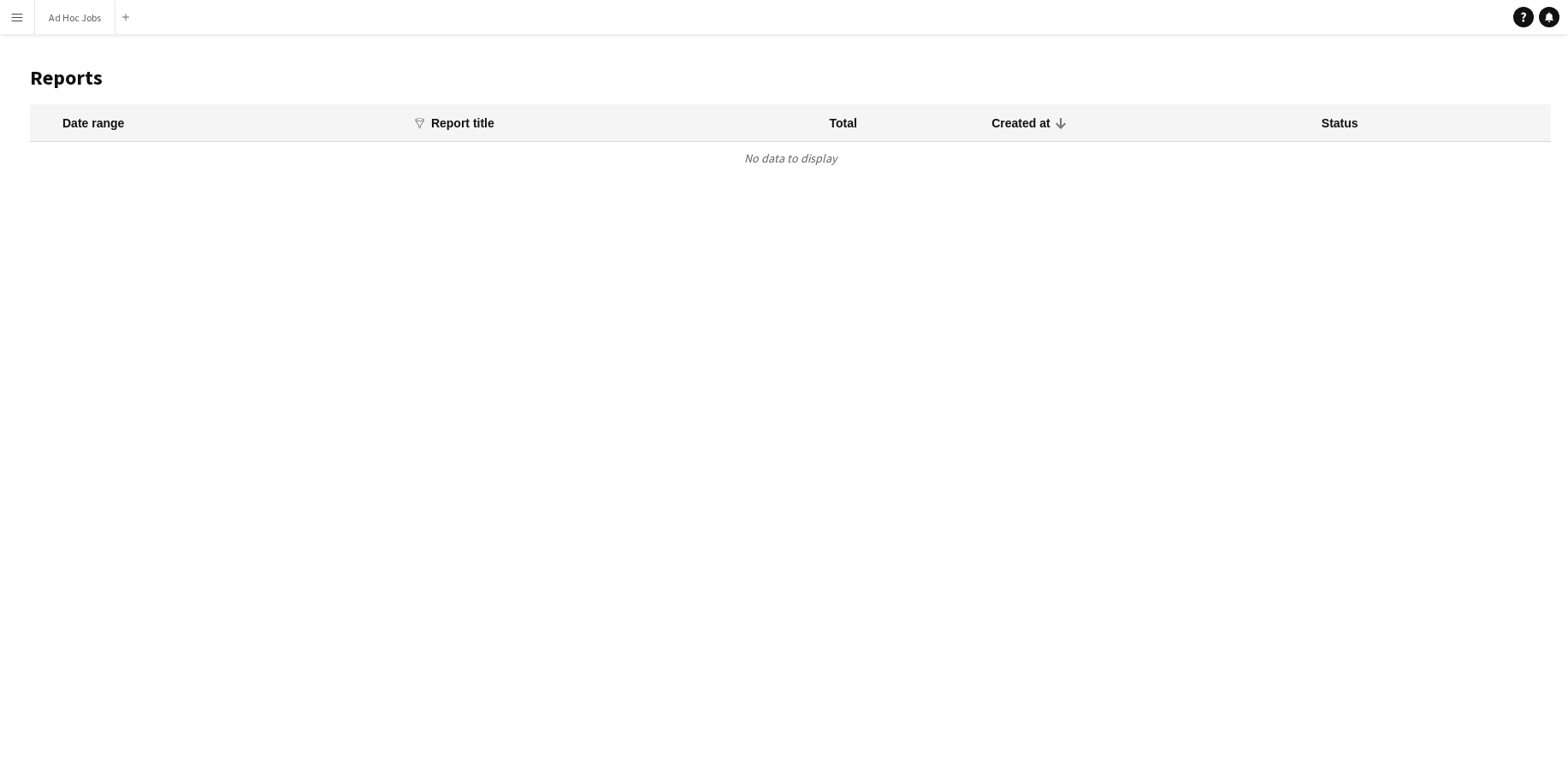
click at [25, 13] on button "Menu" at bounding box center [17, 17] width 34 height 34
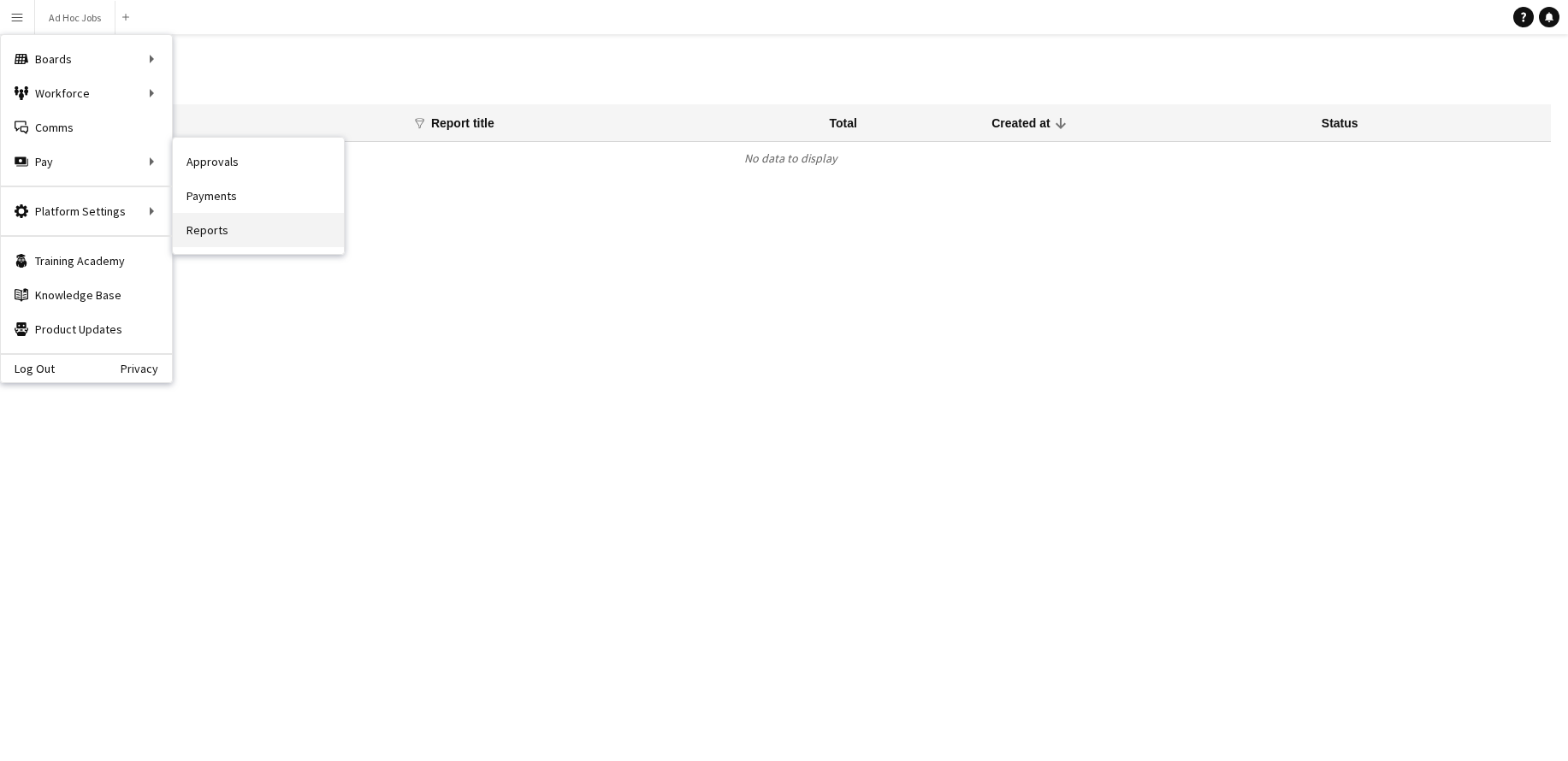
click at [212, 229] on link "Reports" at bounding box center [258, 230] width 172 height 34
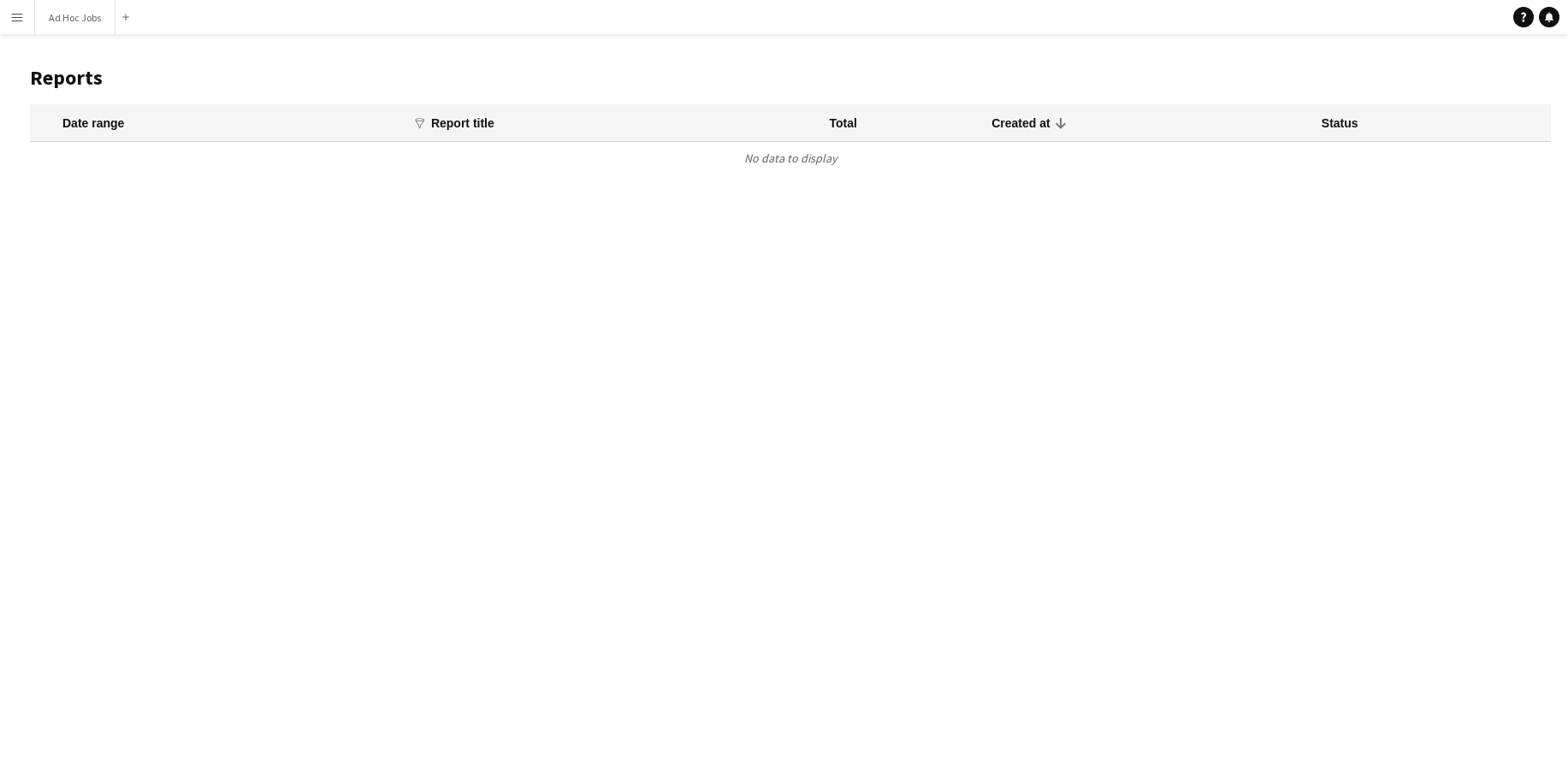
click at [18, 14] on app-icon "Menu" at bounding box center [16, 16] width 14 height 14
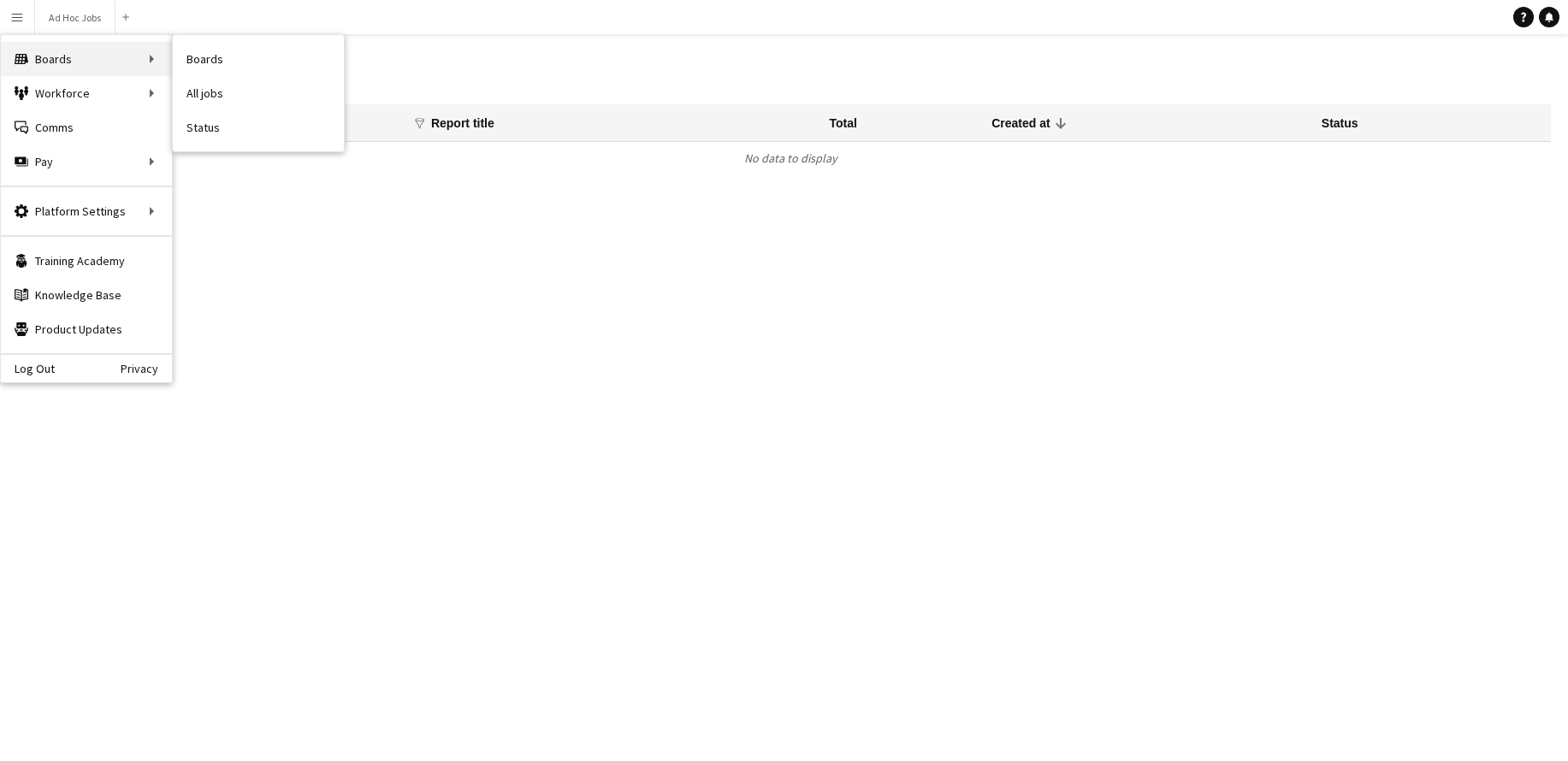
click at [62, 63] on div "Boards Boards" at bounding box center [87, 59] width 172 height 34
drag, startPoint x: 161, startPoint y: 63, endPoint x: 148, endPoint y: 62, distance: 13.0
click at [161, 63] on div "Boards Boards" at bounding box center [87, 59] width 172 height 34
click at [206, 63] on link "Boards" at bounding box center [258, 59] width 172 height 34
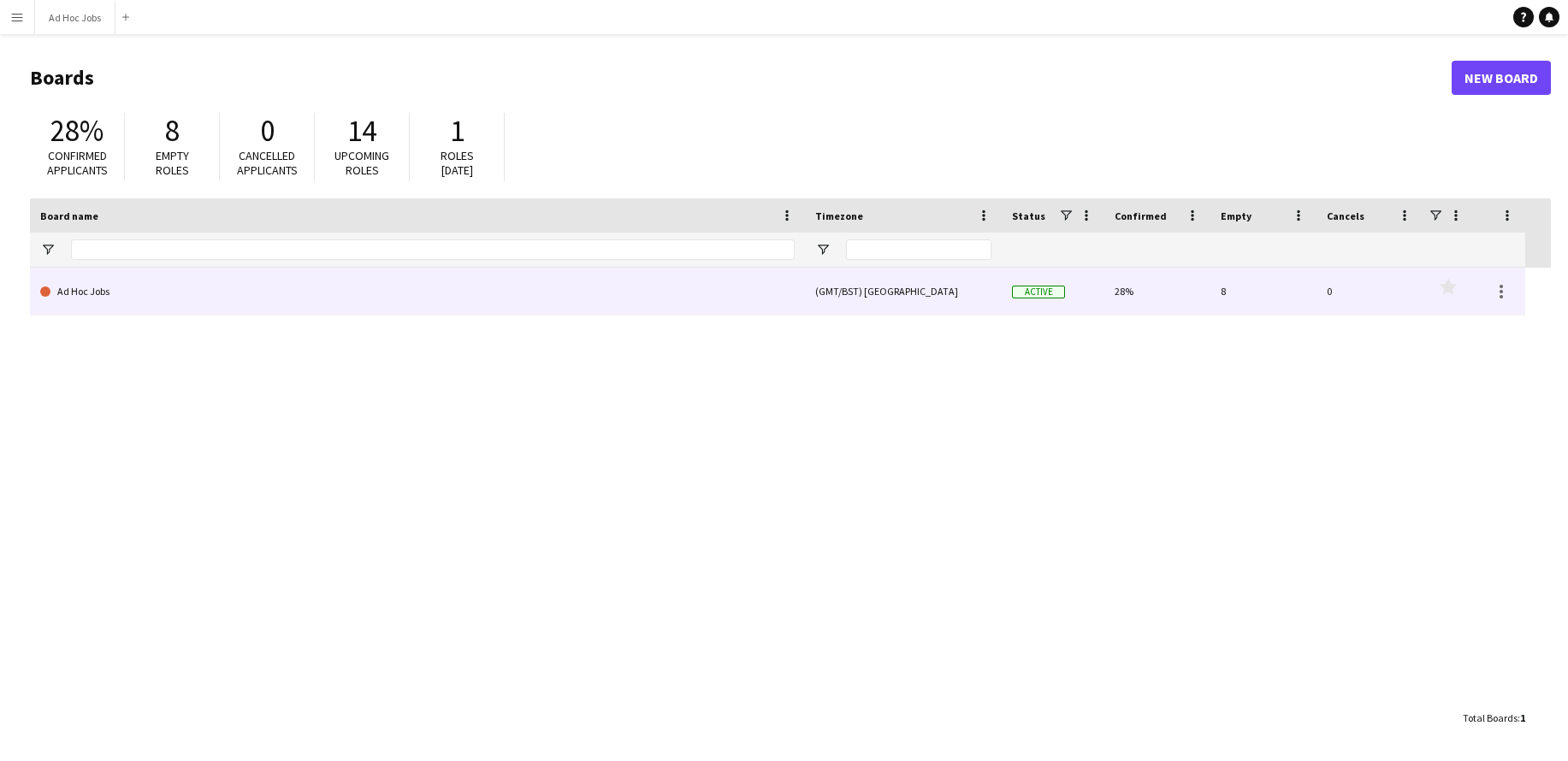
click at [89, 292] on link "Ad Hoc Jobs" at bounding box center [418, 292] width 755 height 48
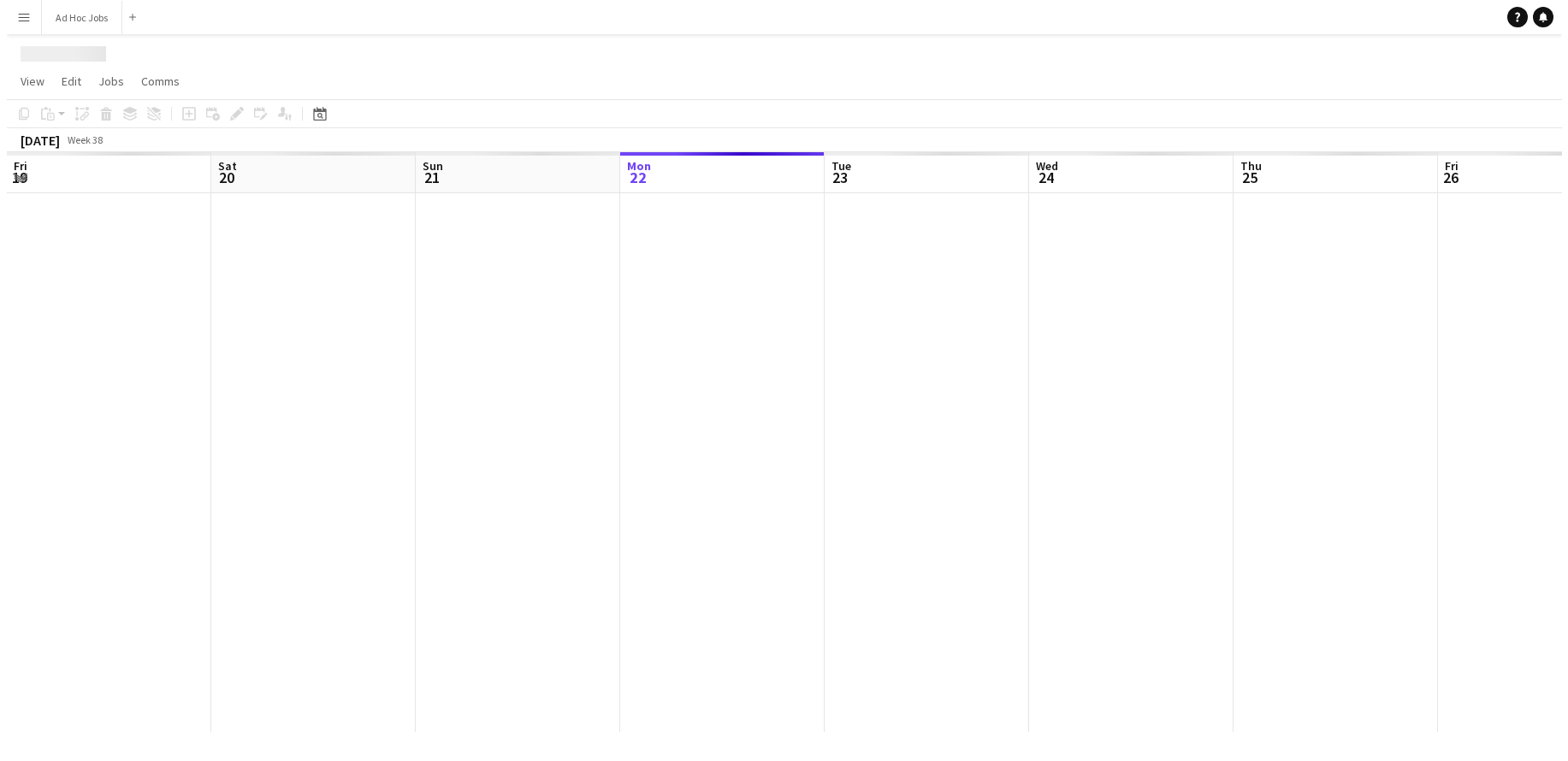
scroll to position [0, 409]
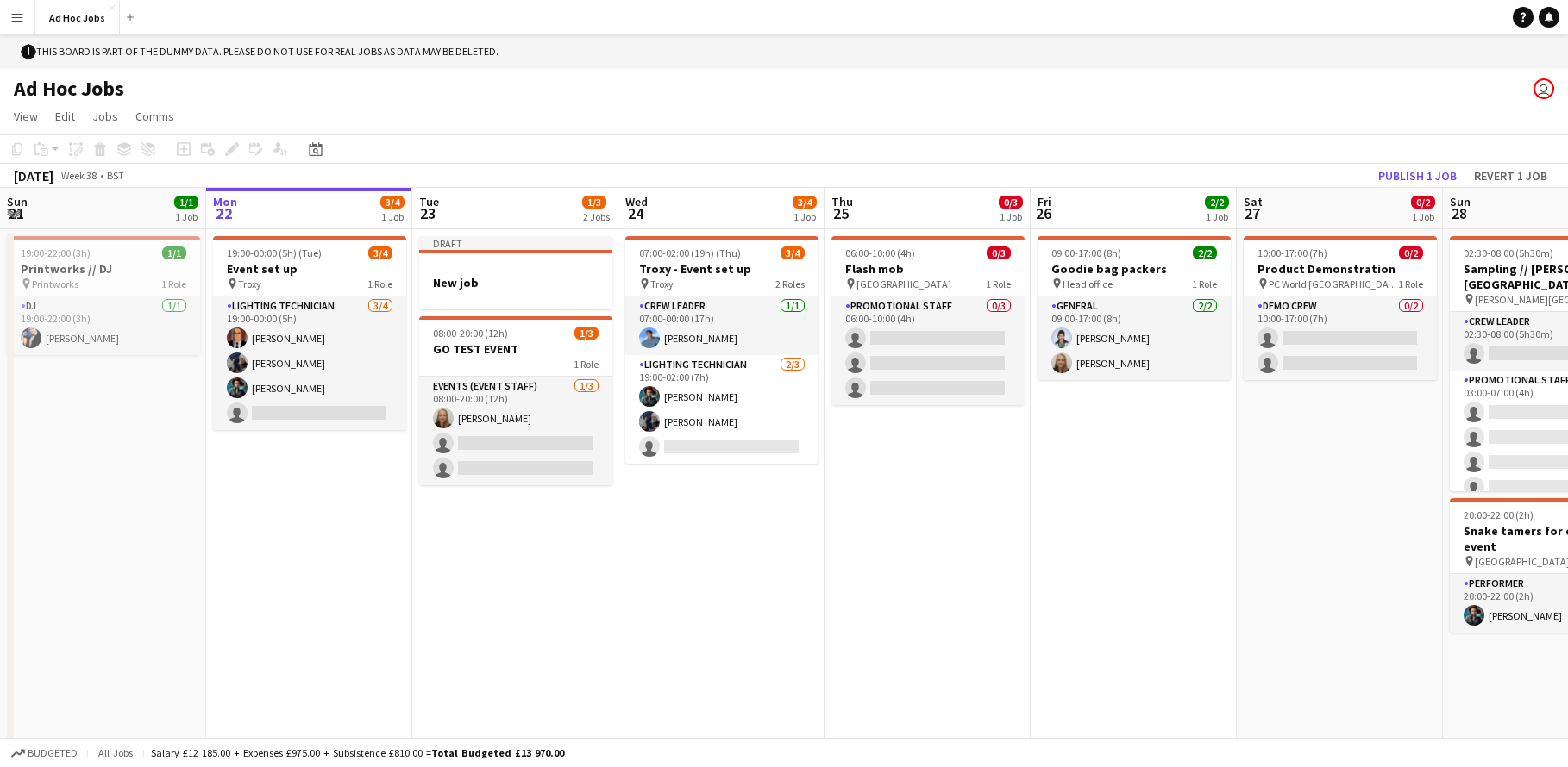
click at [17, 19] on app-icon "Menu" at bounding box center [16, 16] width 14 height 14
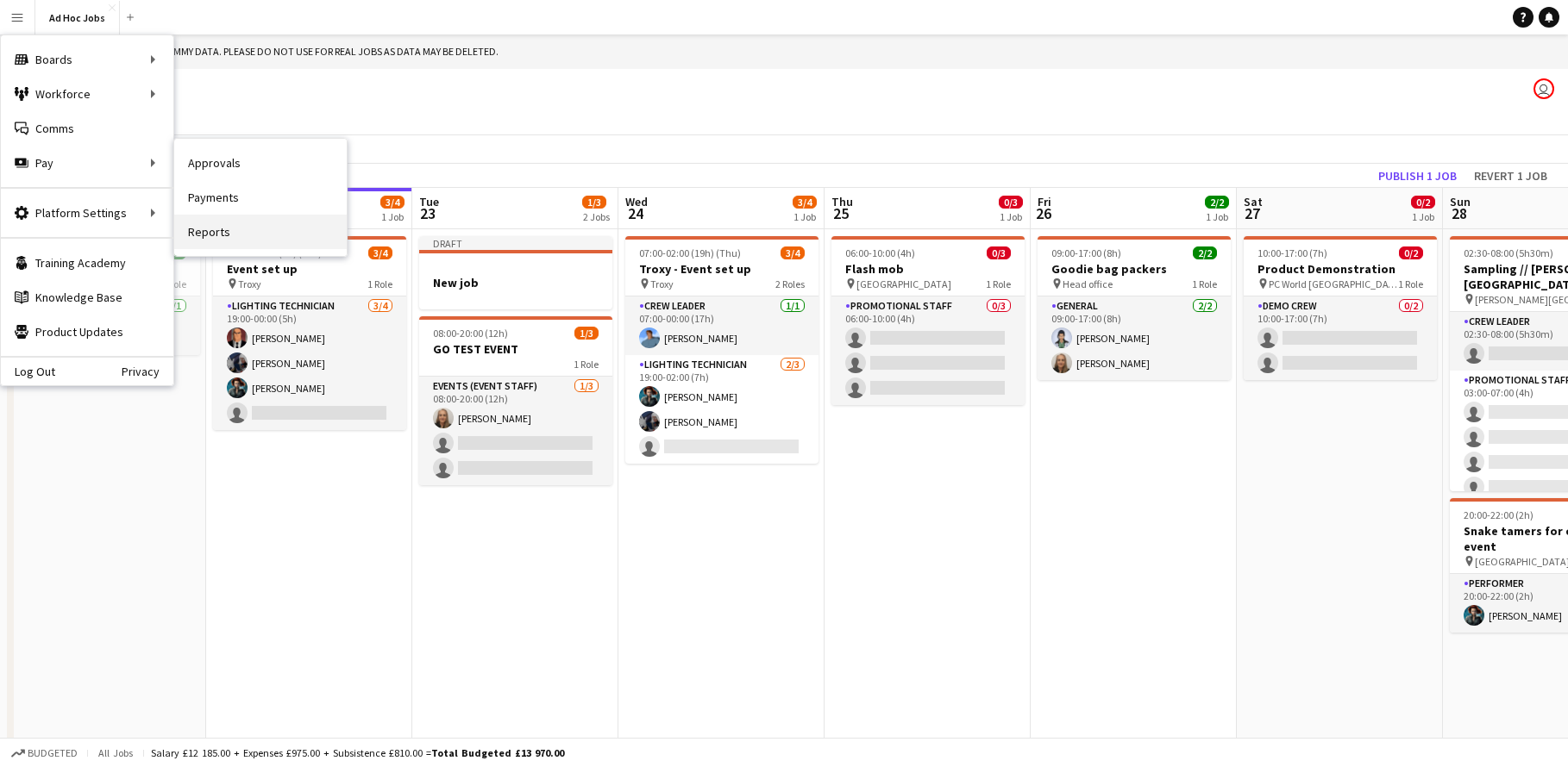
click at [224, 227] on link "Reports" at bounding box center [260, 232] width 173 height 35
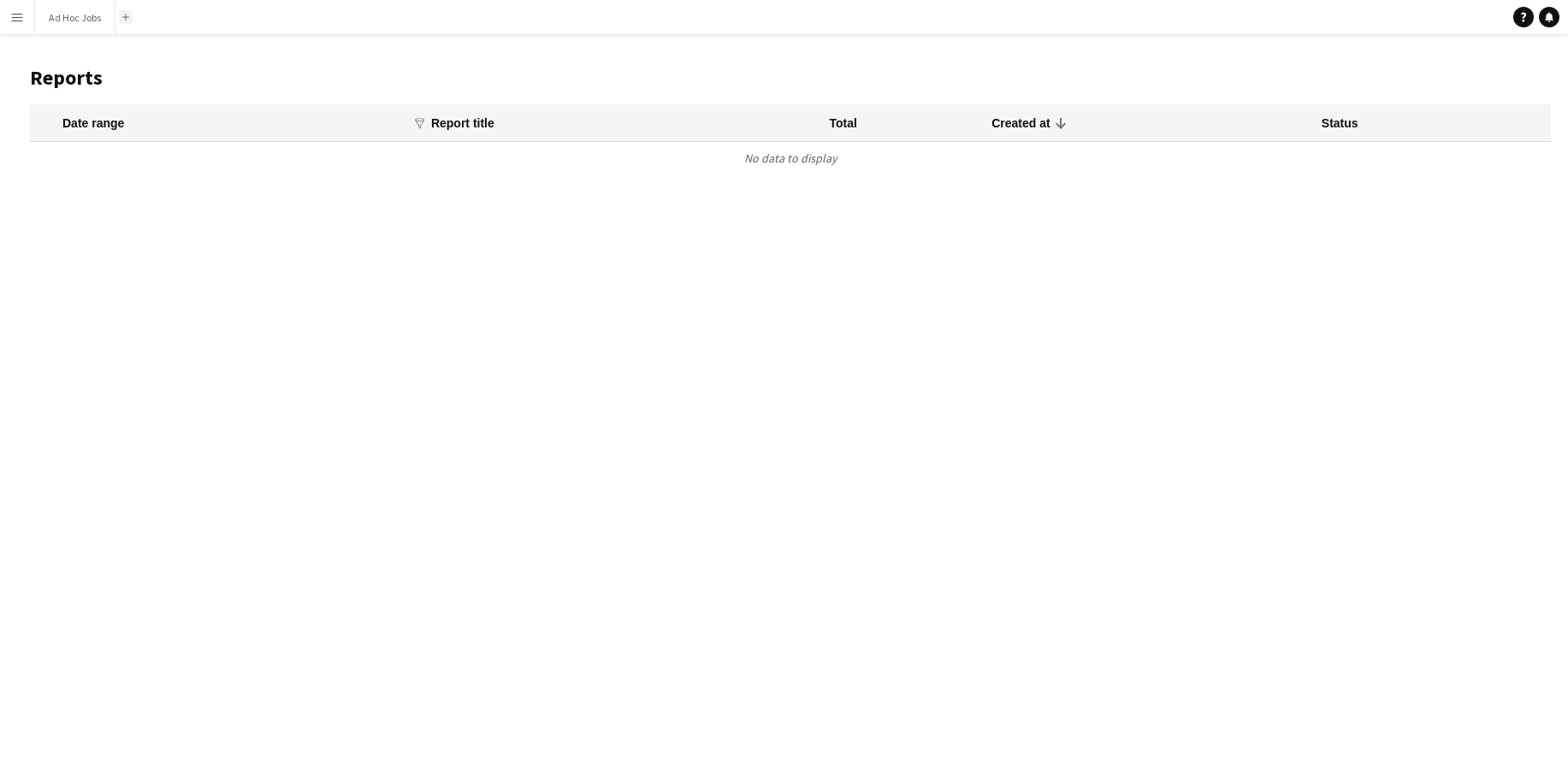
click at [120, 14] on button "Add" at bounding box center [125, 16] width 14 height 14
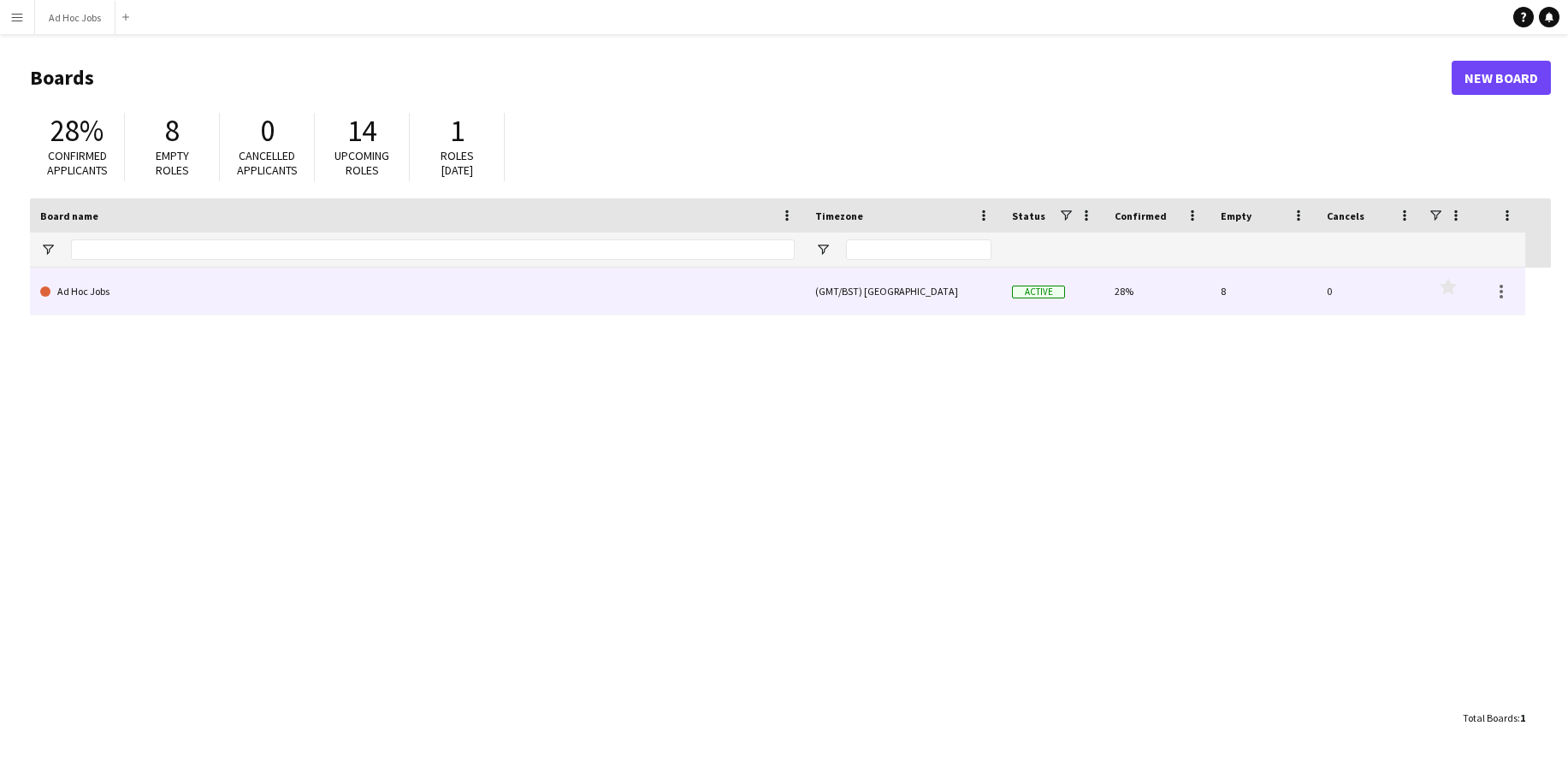
click at [90, 297] on link "Ad Hoc Jobs" at bounding box center [418, 292] width 755 height 48
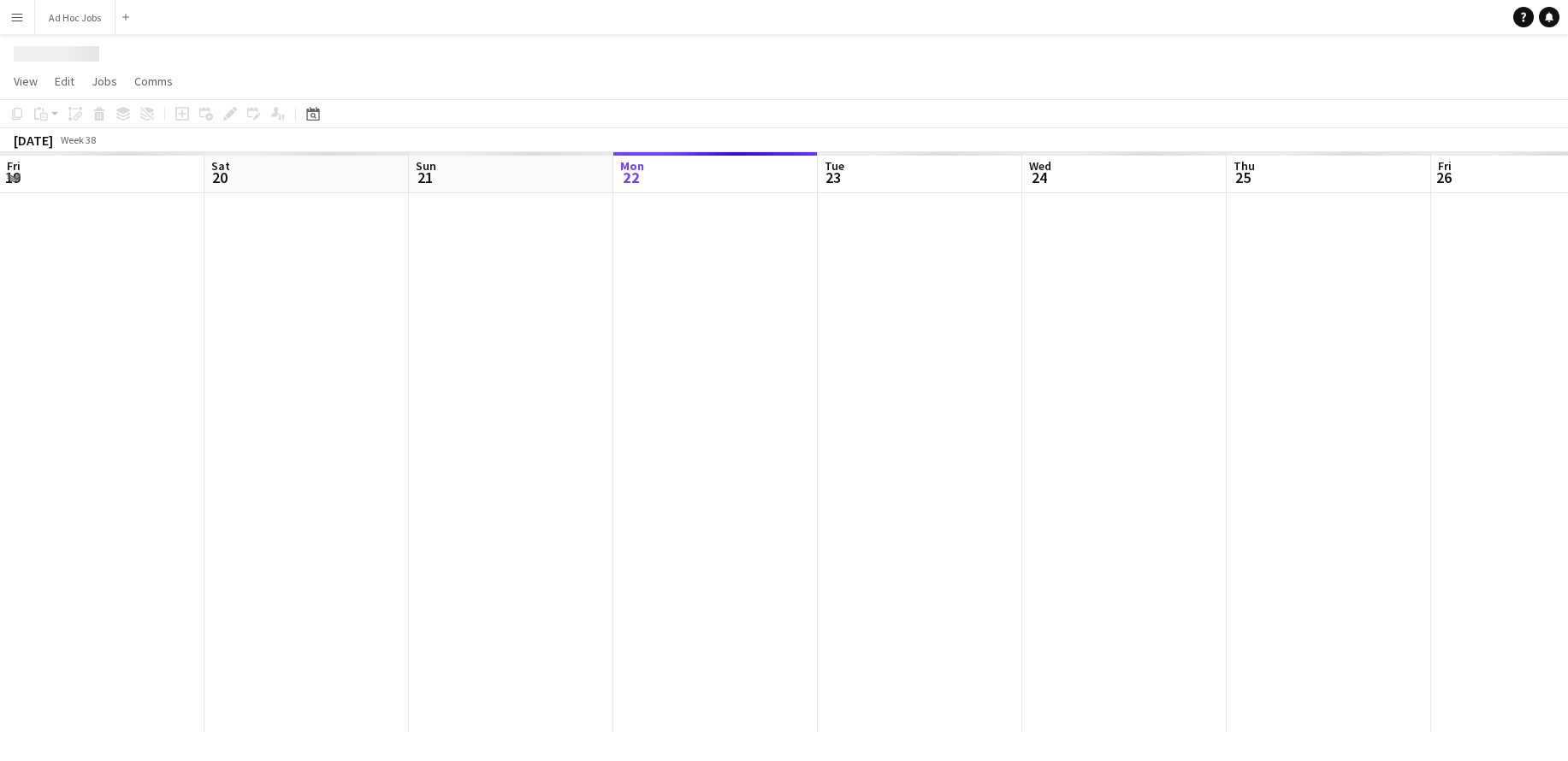
scroll to position [0, 409]
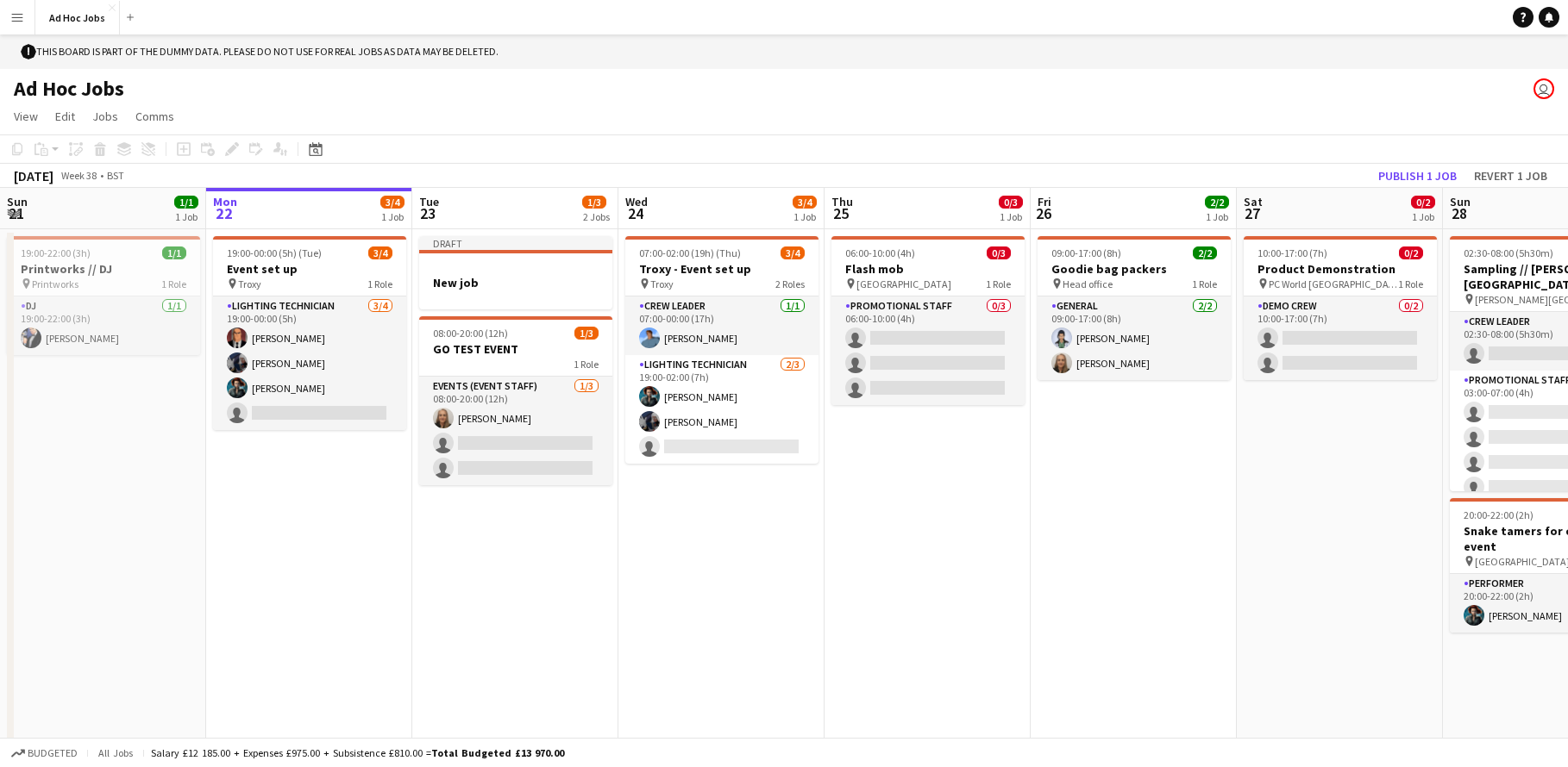
click at [12, 15] on app-icon "Menu" at bounding box center [16, 16] width 14 height 14
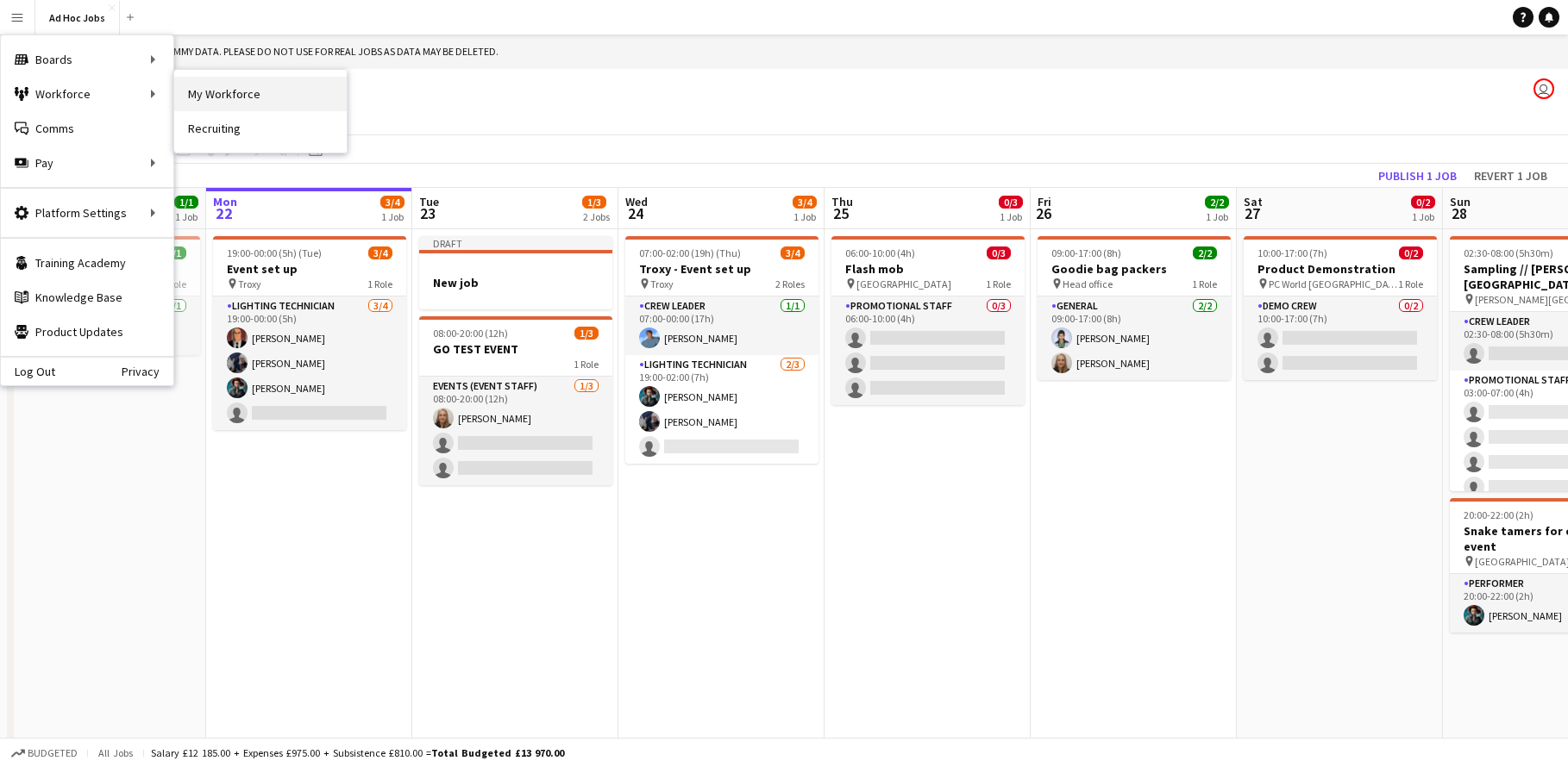
click at [206, 98] on link "My Workforce" at bounding box center [260, 94] width 173 height 35
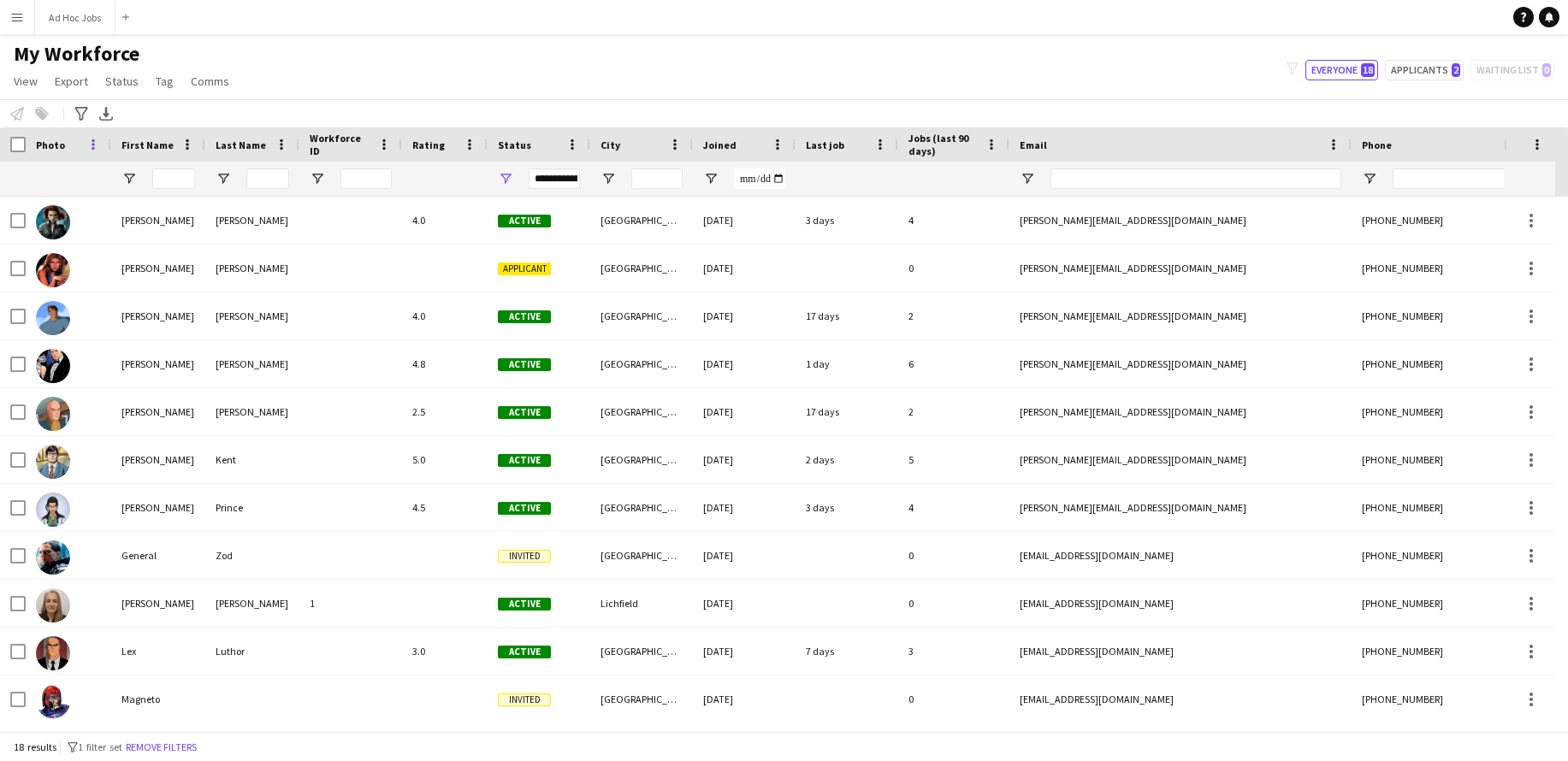
click at [94, 147] on span at bounding box center [93, 144] width 15 height 15
click at [251, 106] on div "Notify workforce Add to tag Select at least one crew to tag him or her. Advance…" at bounding box center [784, 113] width 1568 height 28
click at [228, 132] on div "Last Name" at bounding box center [242, 144] width 53 height 25
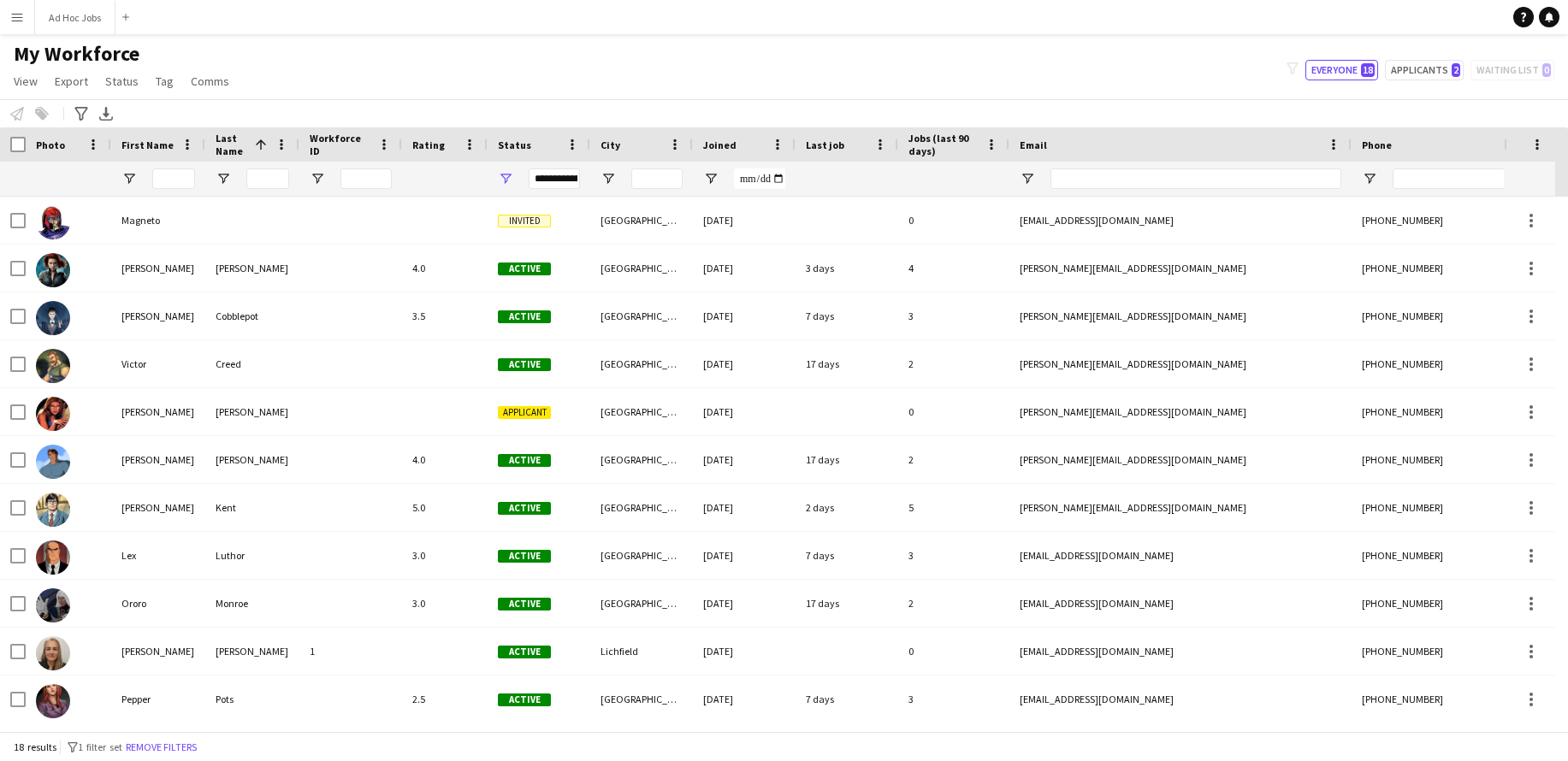
click at [131, 146] on span "First Name" at bounding box center [148, 145] width 52 height 13
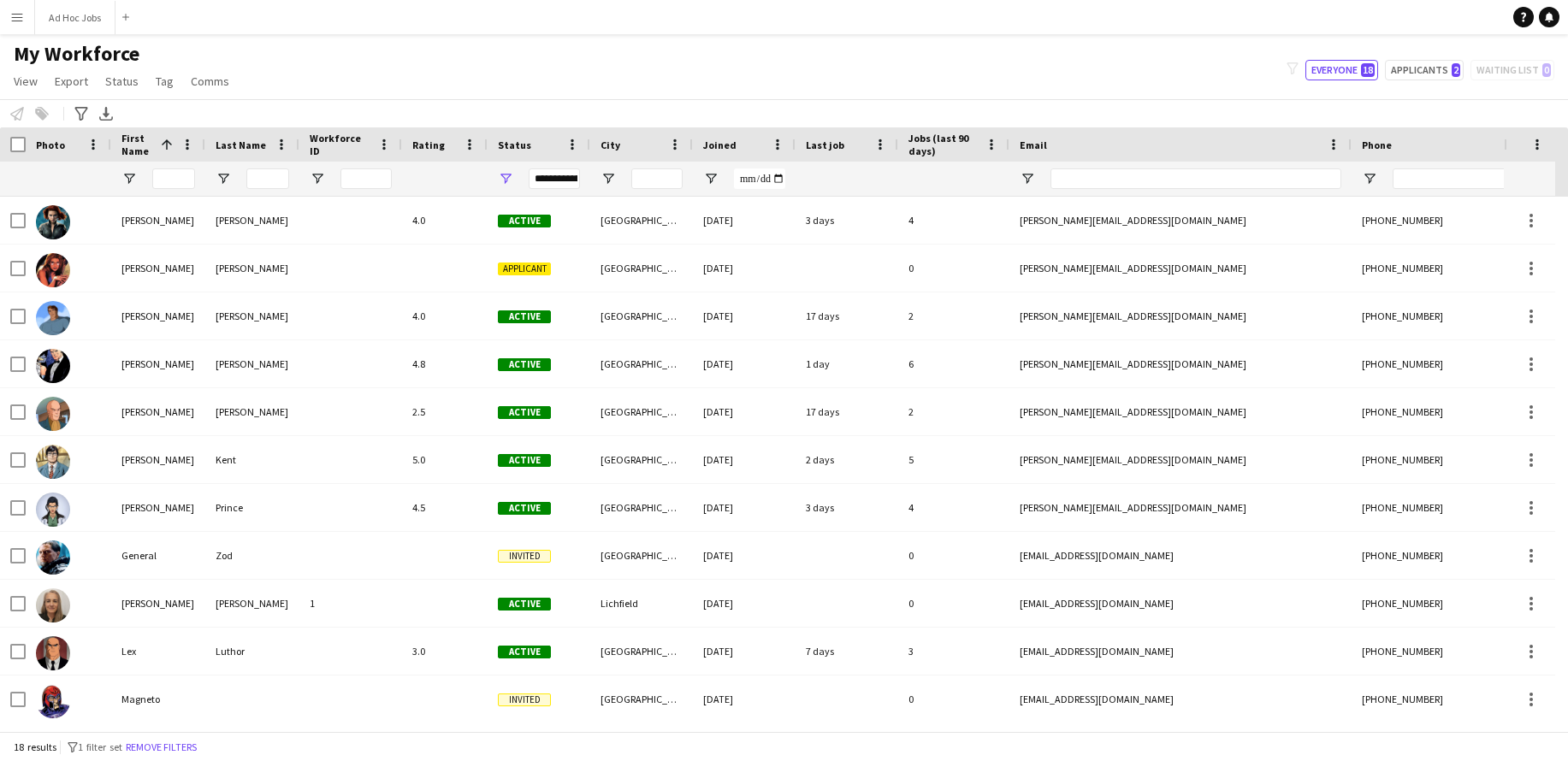
click at [6, 21] on button "Menu" at bounding box center [17, 17] width 34 height 34
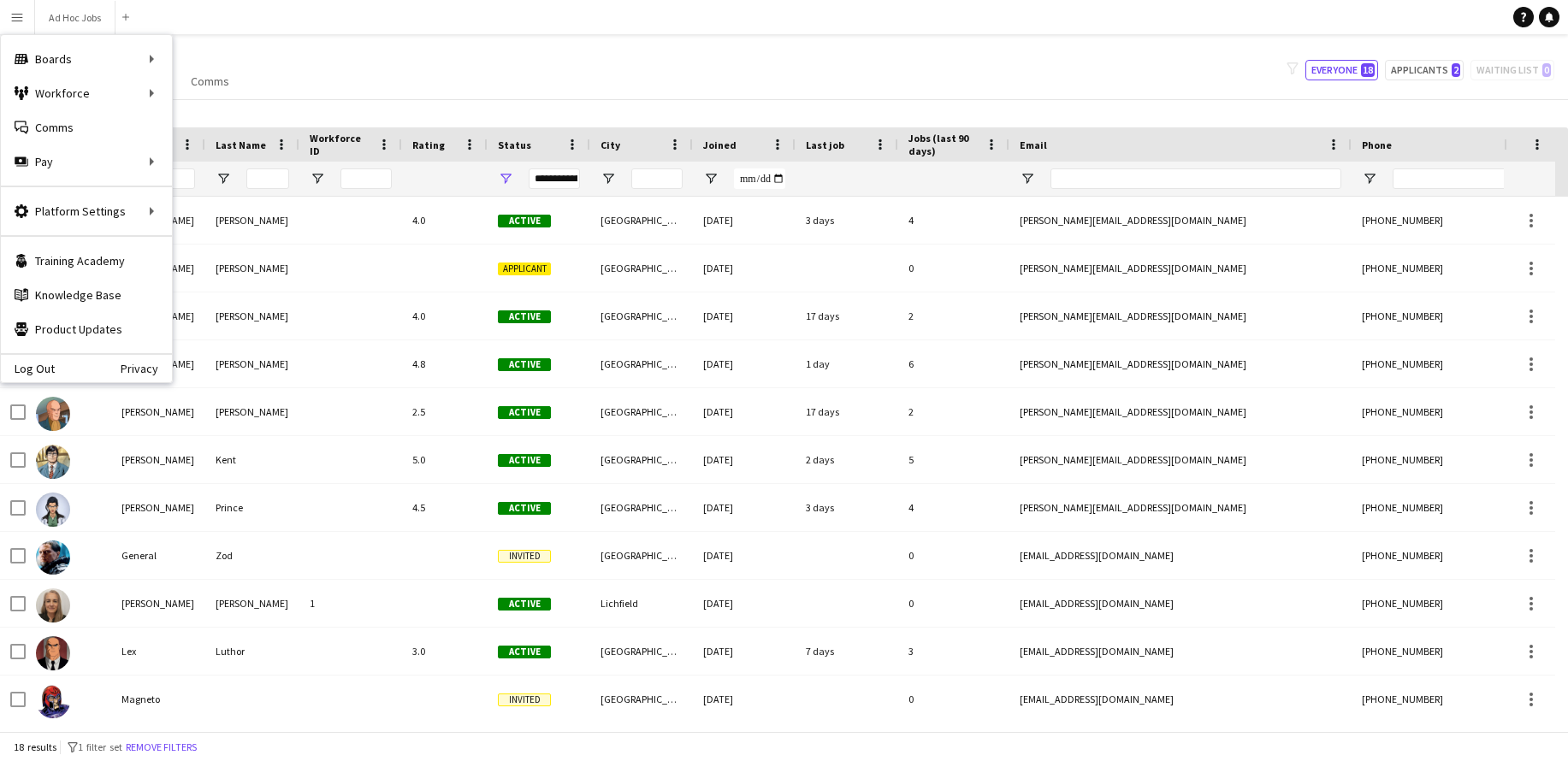
click at [327, 80] on div "My Workforce View Views Default view New view Update view Delete view Edit name…" at bounding box center [784, 70] width 1568 height 58
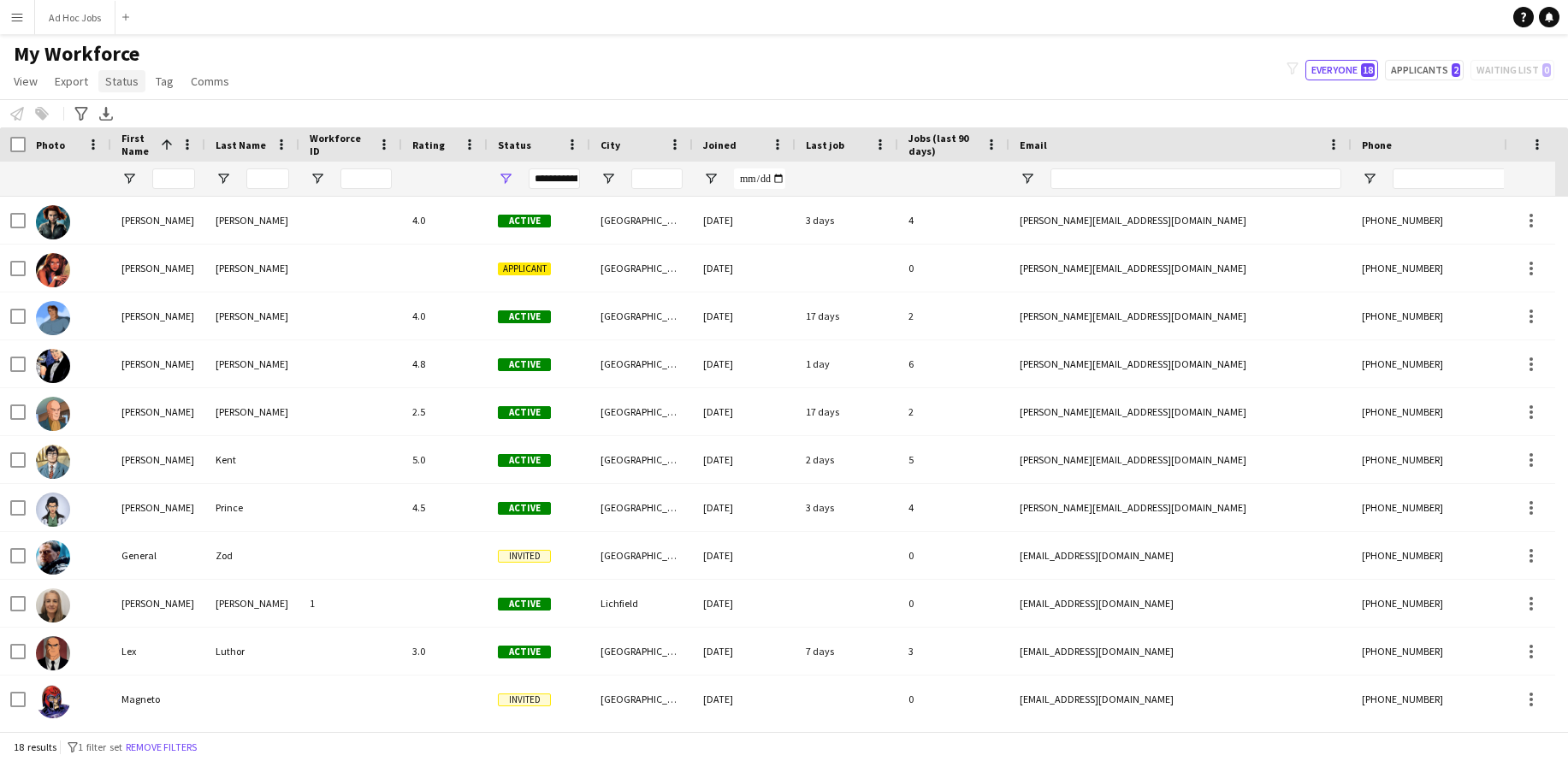
click at [121, 81] on span "Status" at bounding box center [122, 80] width 33 height 15
click at [304, 92] on div "My Workforce View Views Default view New view Update view Delete view Edit name…" at bounding box center [784, 70] width 1568 height 58
click at [61, 83] on span "Export" at bounding box center [71, 80] width 33 height 15
click at [332, 97] on div "My Workforce View Views Default view New view Update view Delete view Edit name…" at bounding box center [784, 70] width 1568 height 58
click at [19, 23] on app-icon "Menu" at bounding box center [16, 16] width 14 height 14
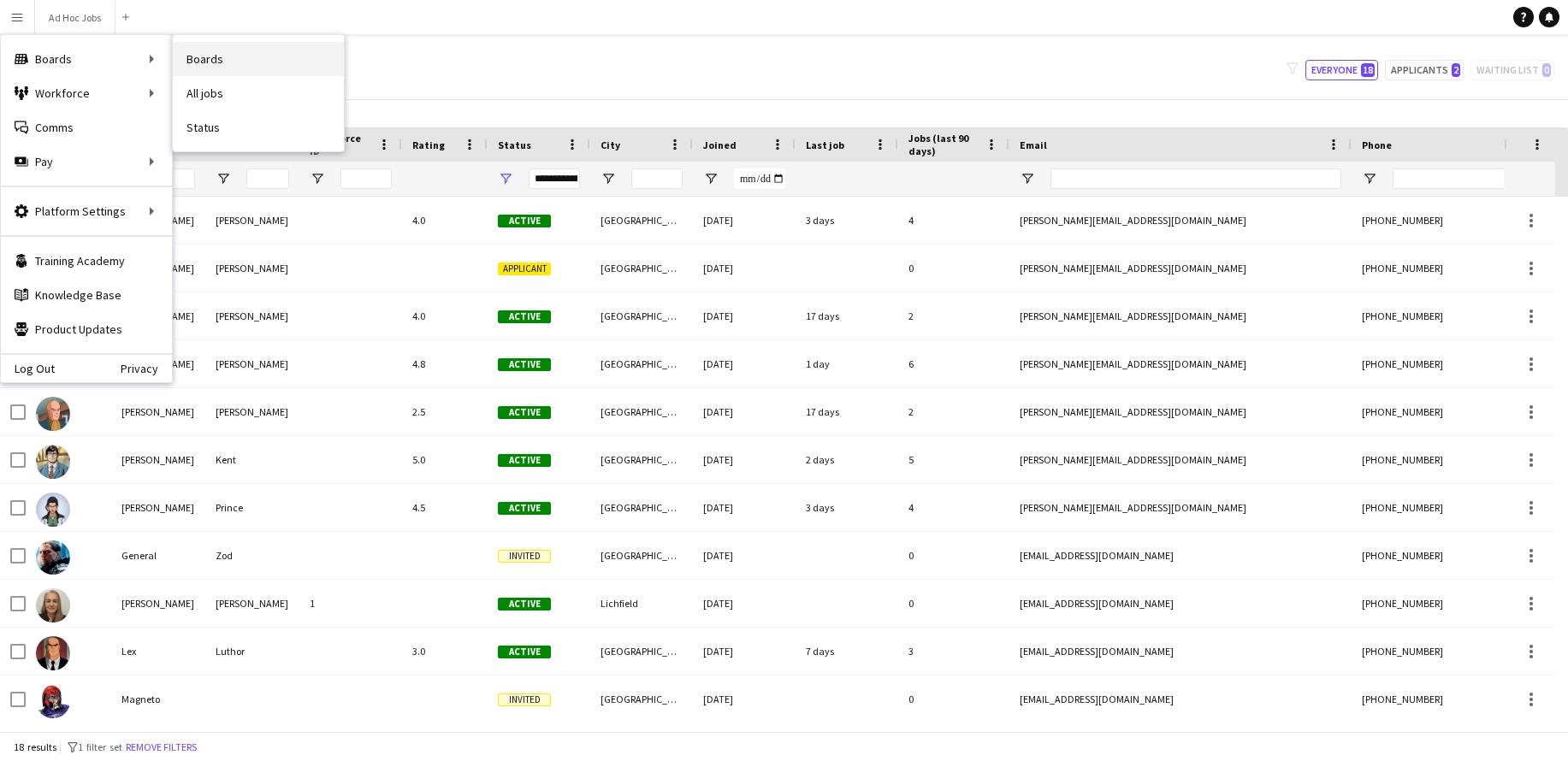
click at [206, 69] on link "Boards" at bounding box center [258, 59] width 172 height 34
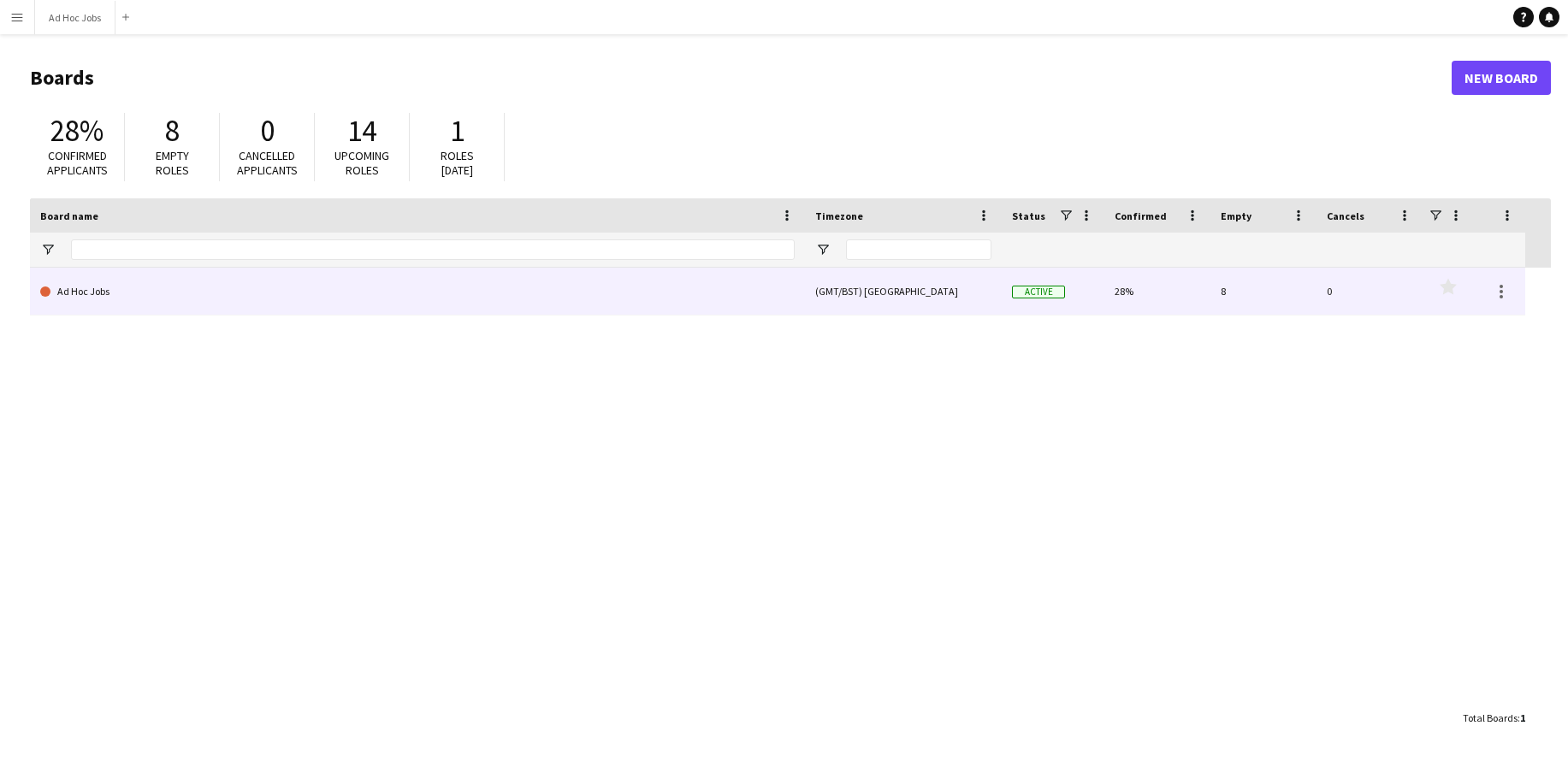
click at [91, 297] on link "Ad Hoc Jobs" at bounding box center [418, 292] width 755 height 48
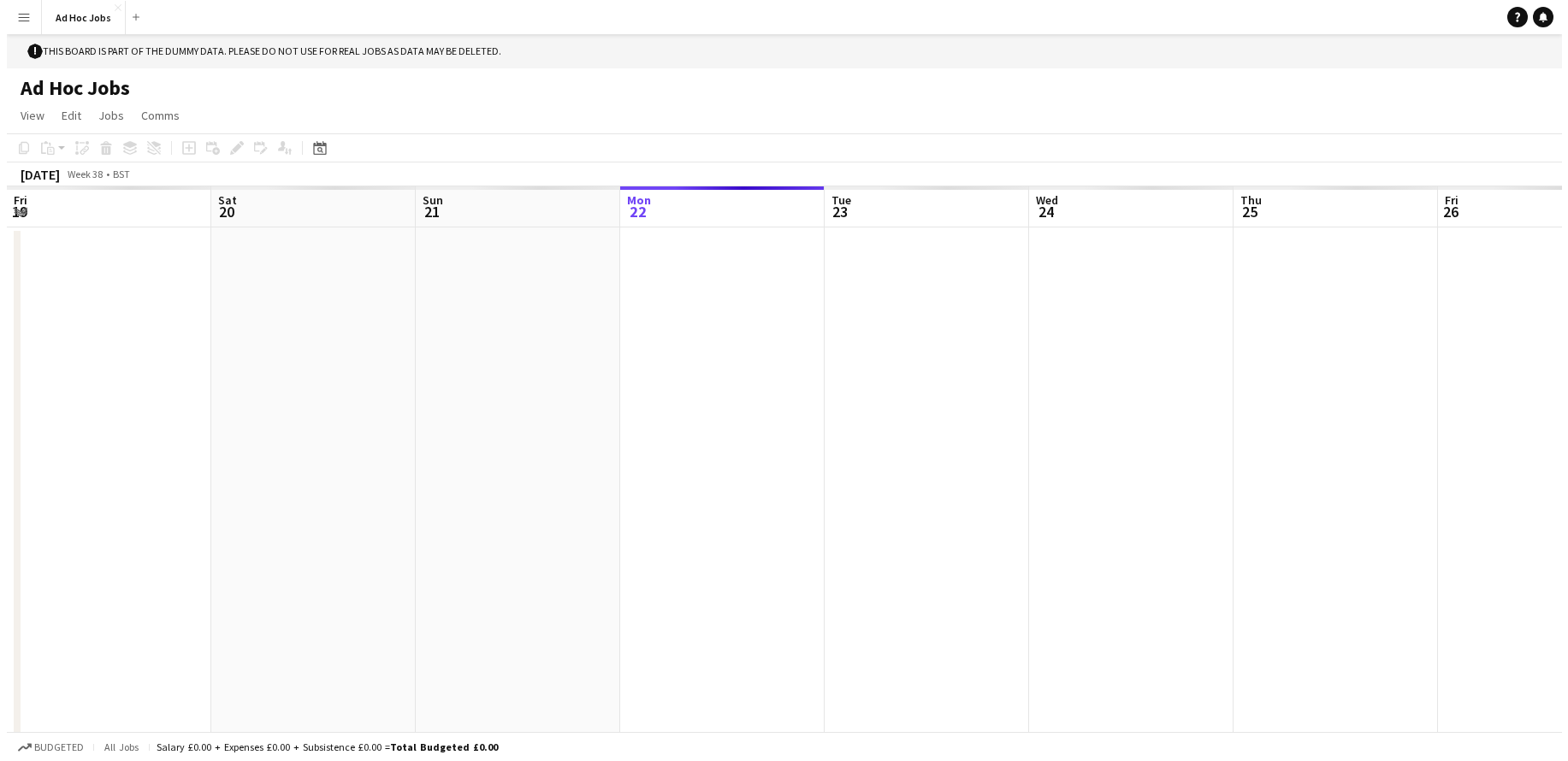
scroll to position [0, 409]
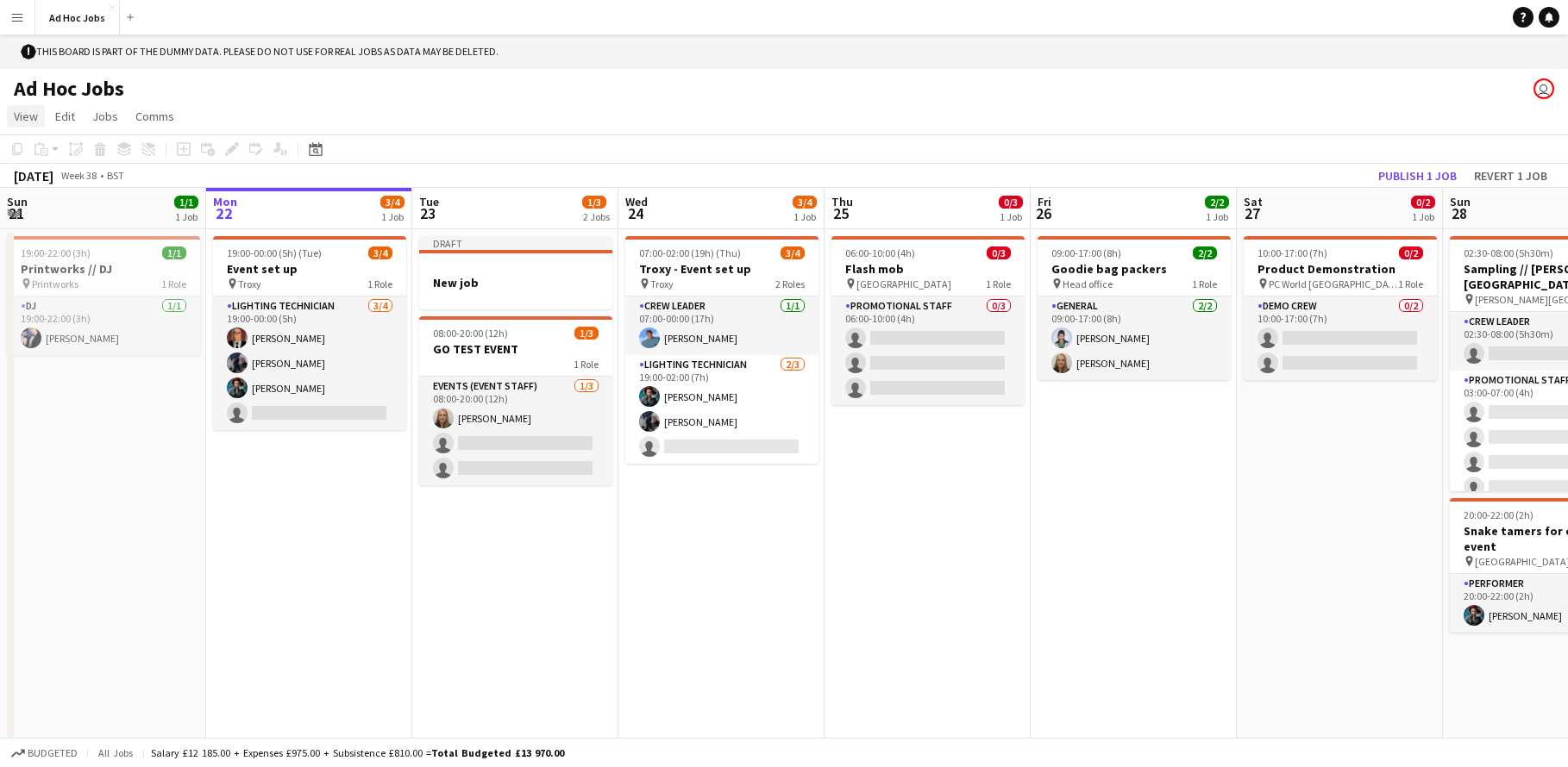
click at [25, 116] on span "View" at bounding box center [25, 116] width 25 height 15
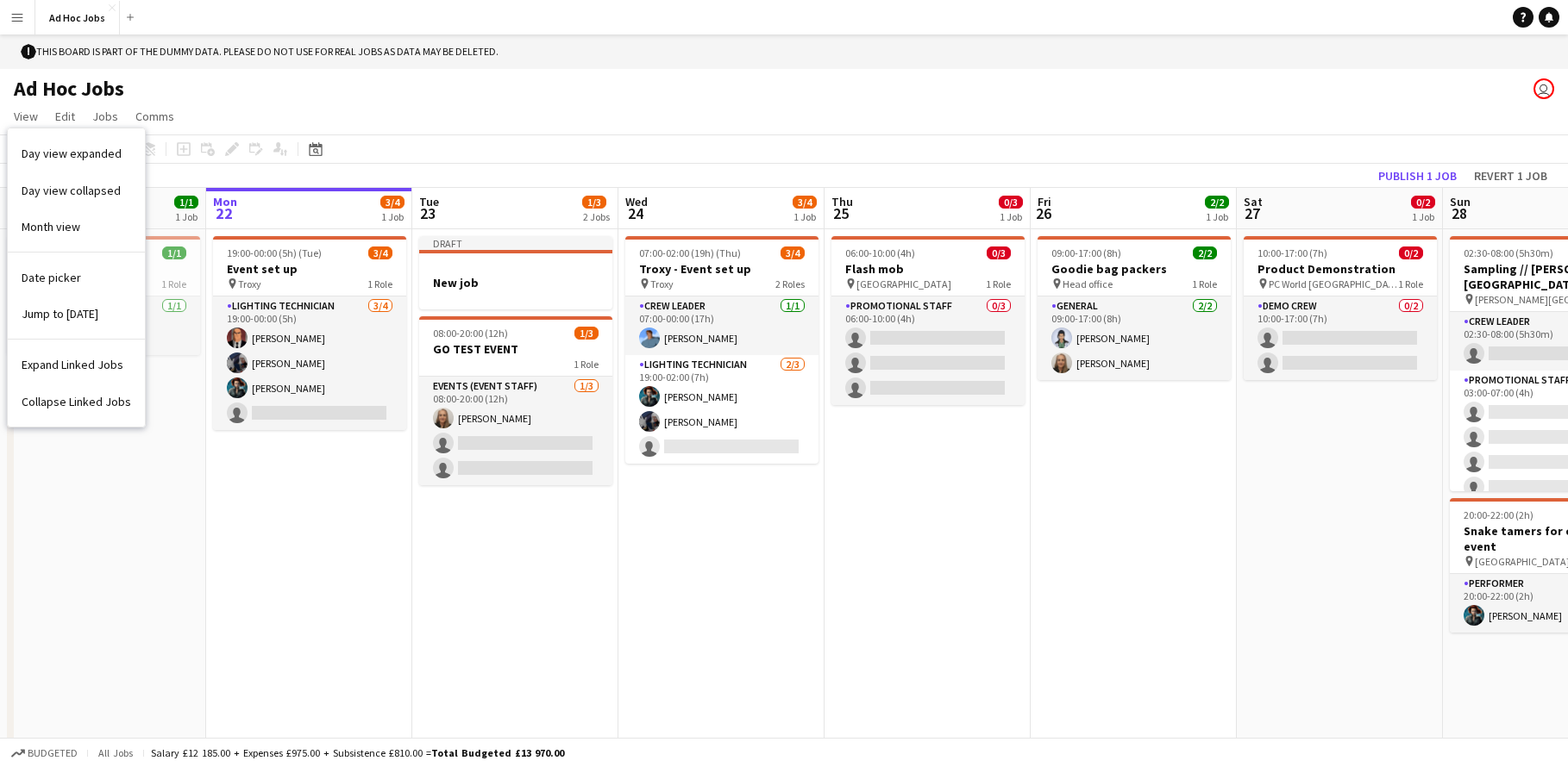
click at [17, 25] on button "Menu" at bounding box center [17, 17] width 35 height 35
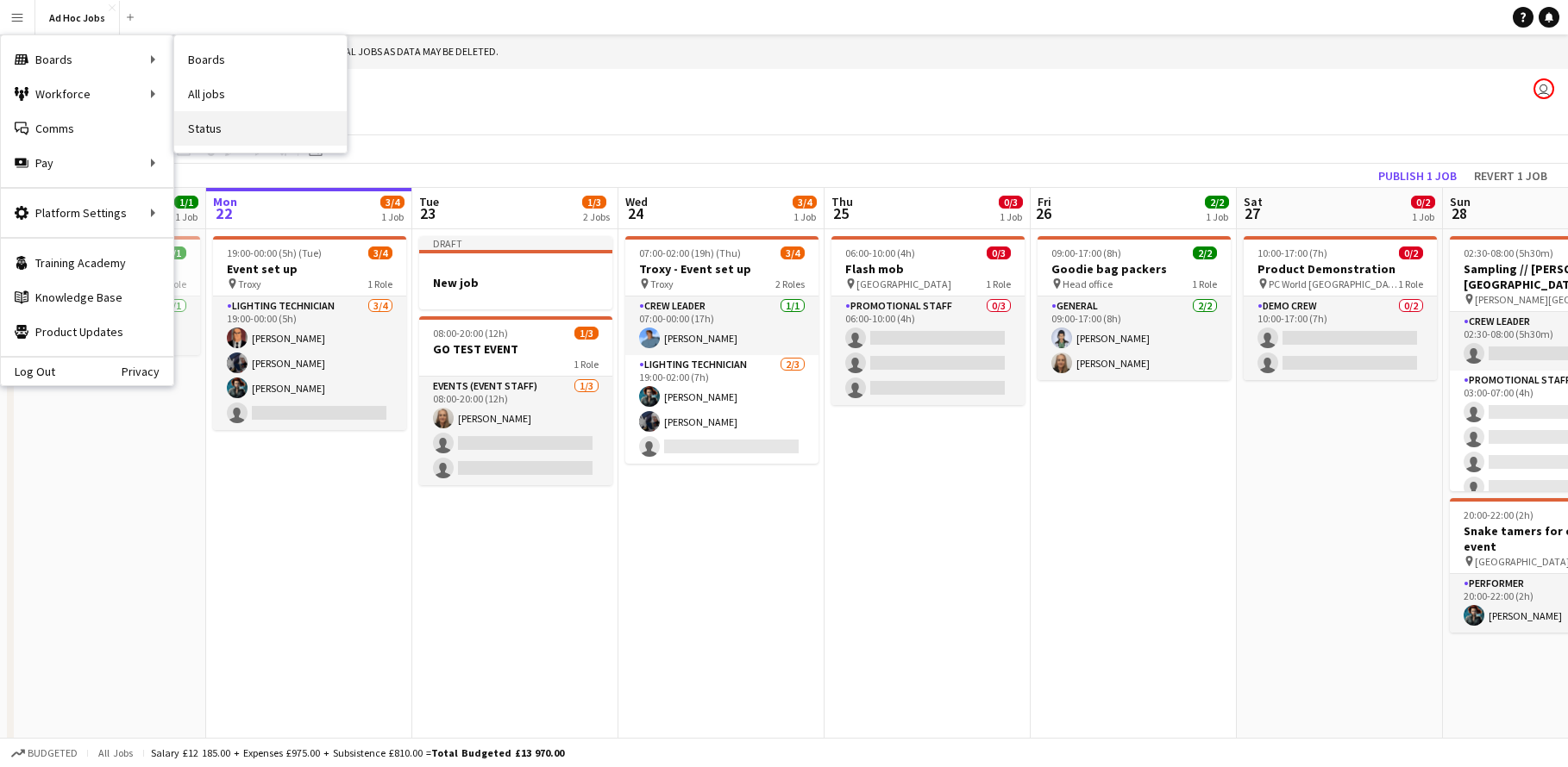
click at [220, 126] on link "Status" at bounding box center [260, 128] width 173 height 35
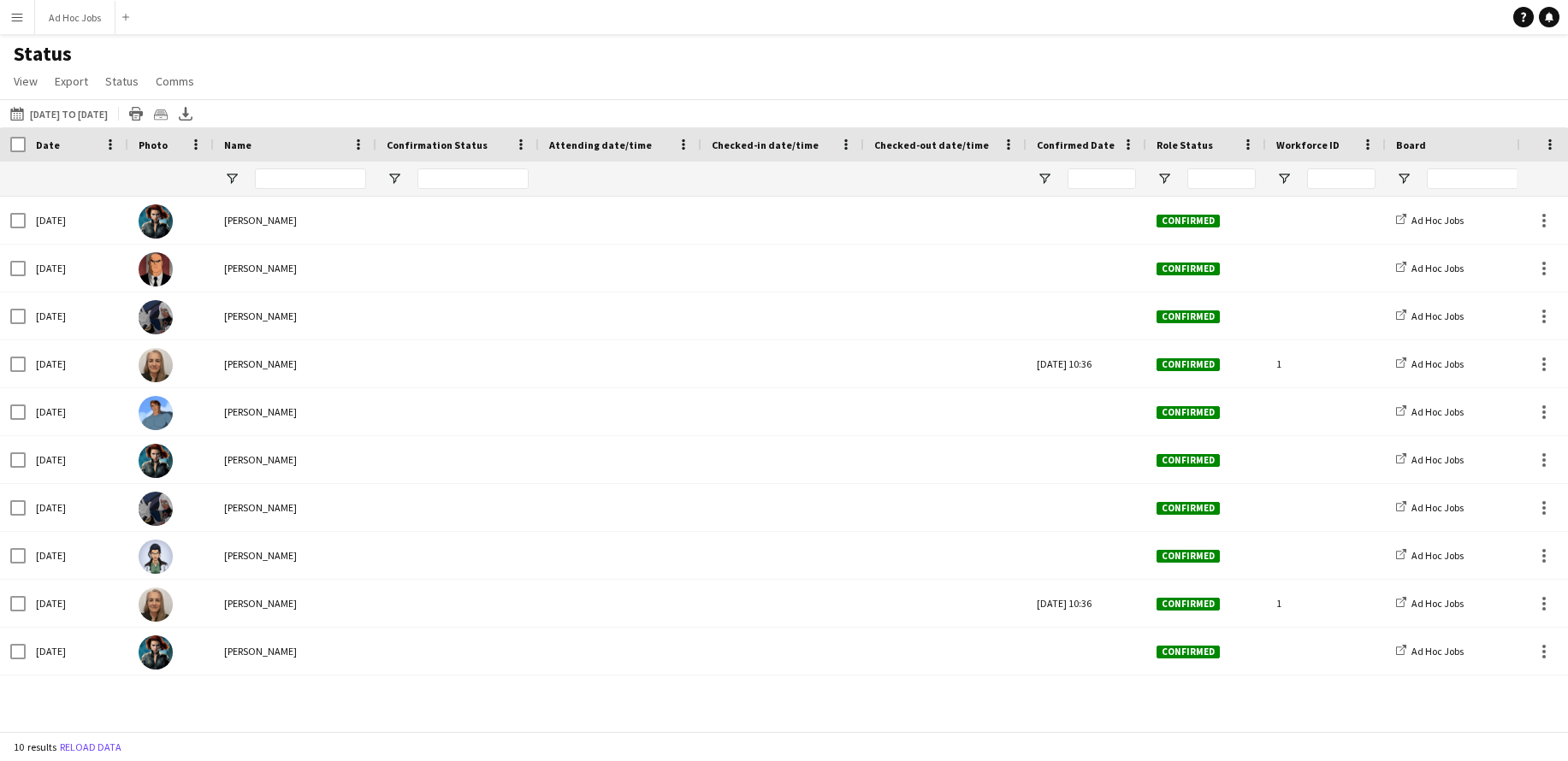
click at [24, 17] on button "Menu" at bounding box center [17, 17] width 34 height 34
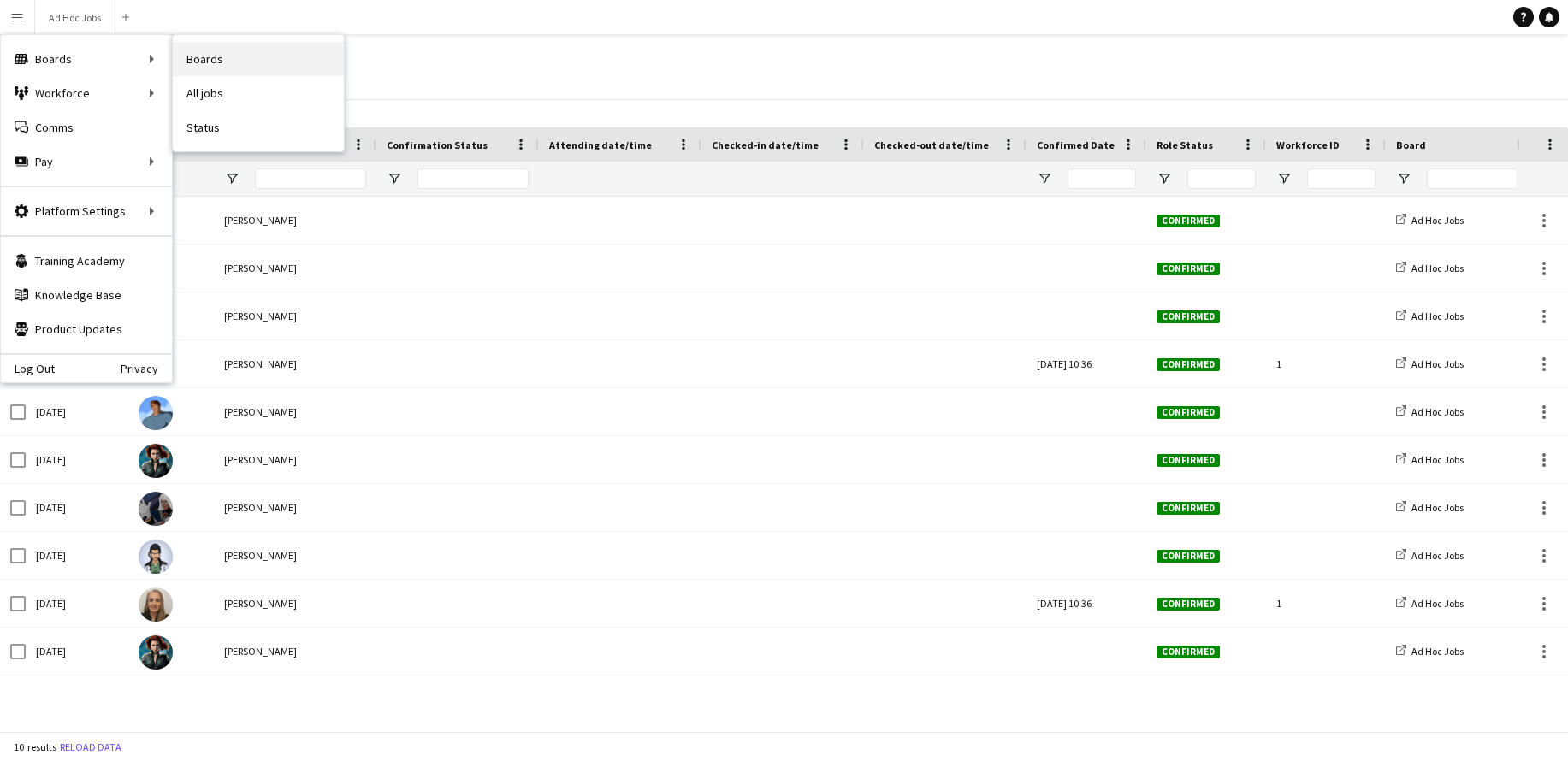
click at [211, 65] on link "Boards" at bounding box center [258, 59] width 172 height 34
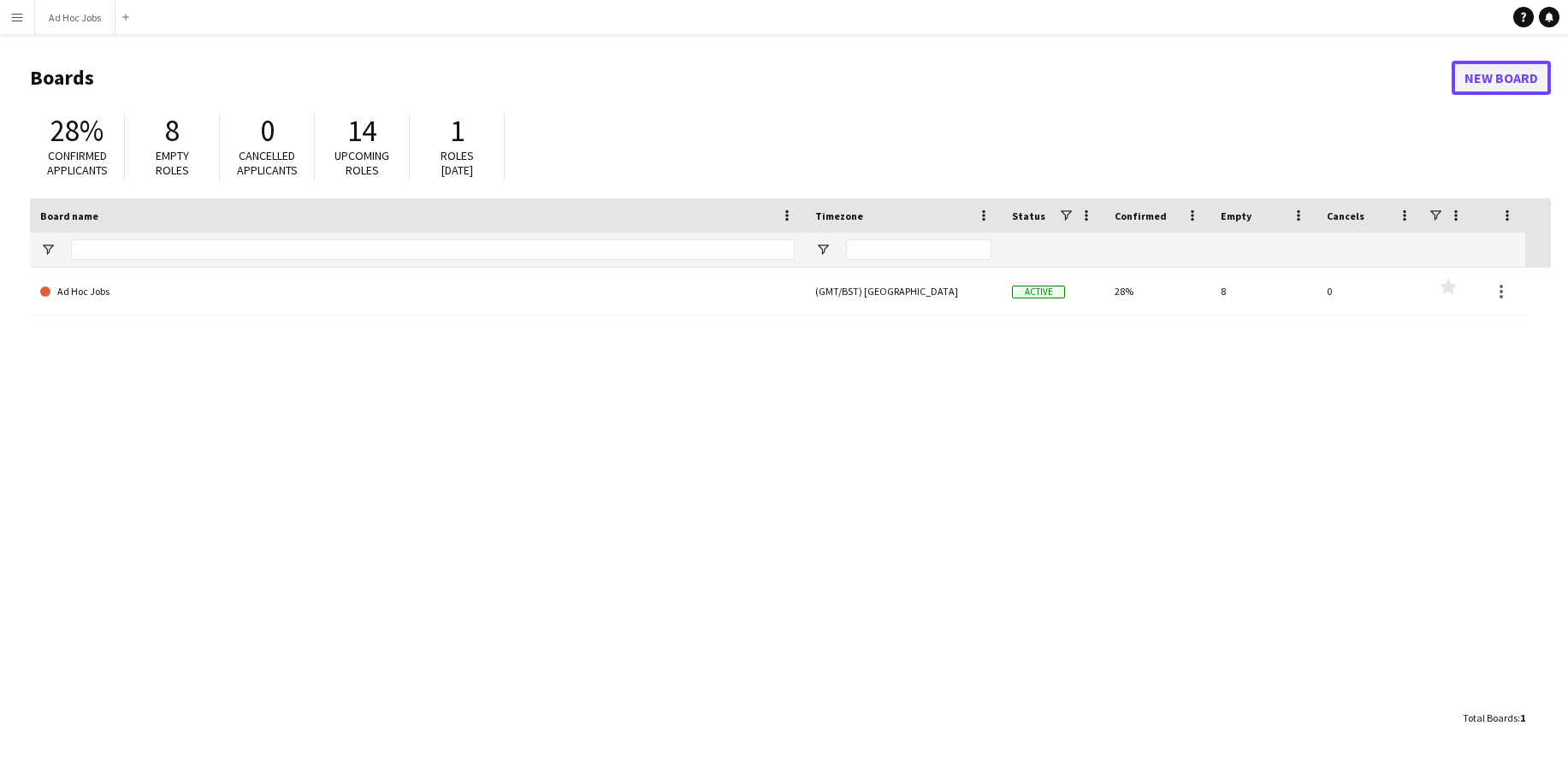
click at [1511, 85] on link "New Board" at bounding box center [1501, 78] width 99 height 34
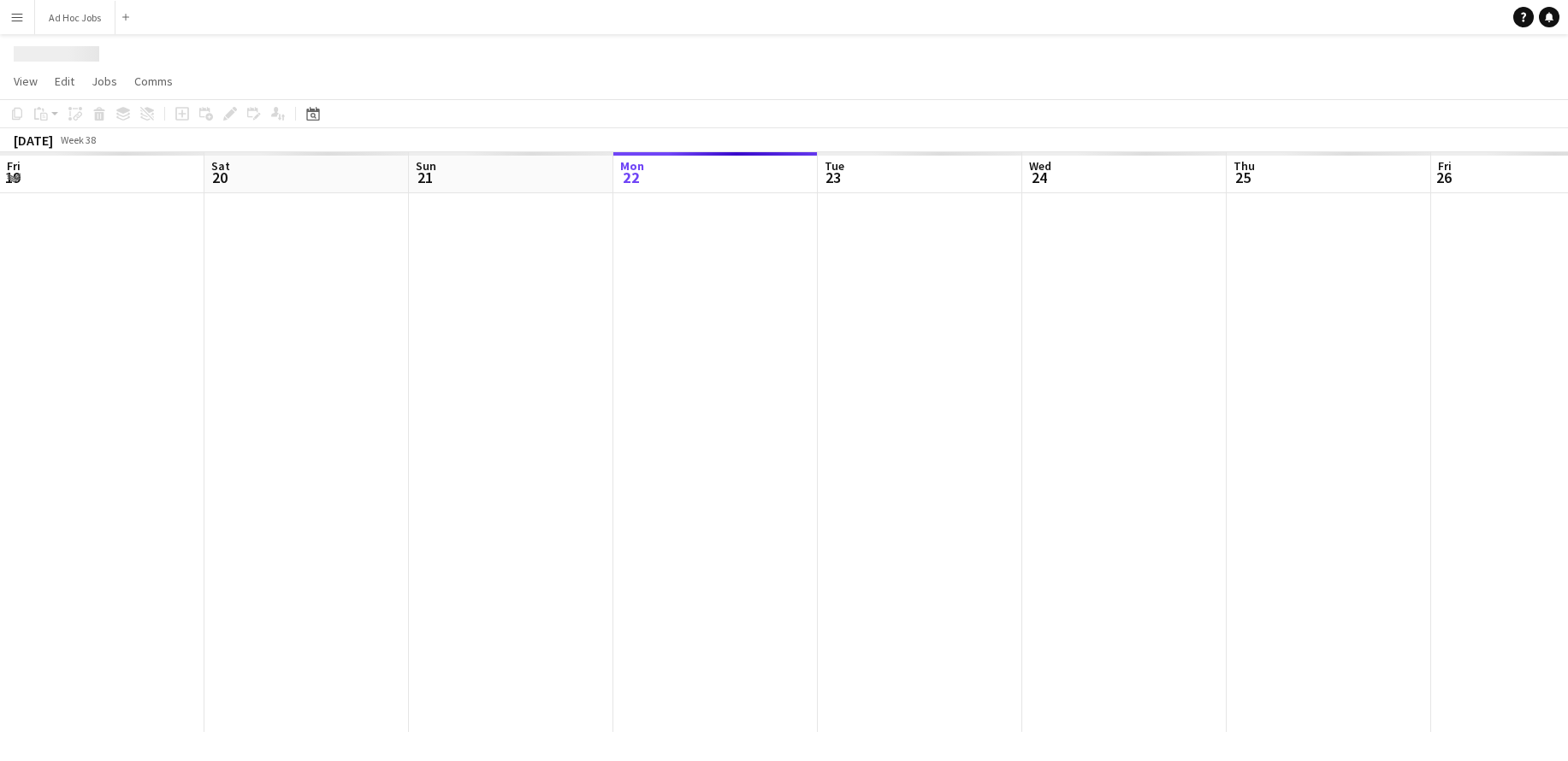
scroll to position [0, 409]
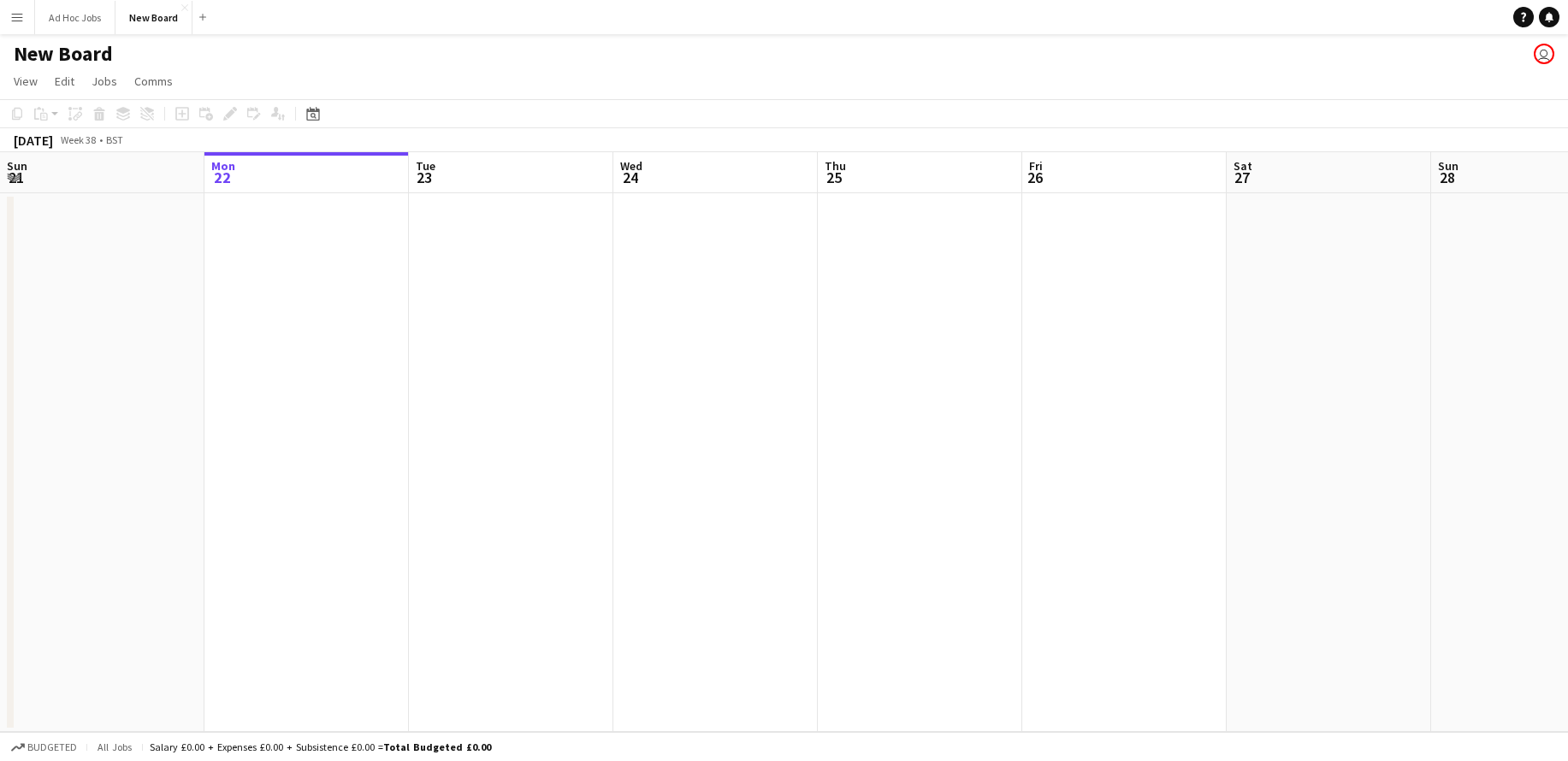
click at [108, 52] on h1 "New Board" at bounding box center [63, 53] width 99 height 25
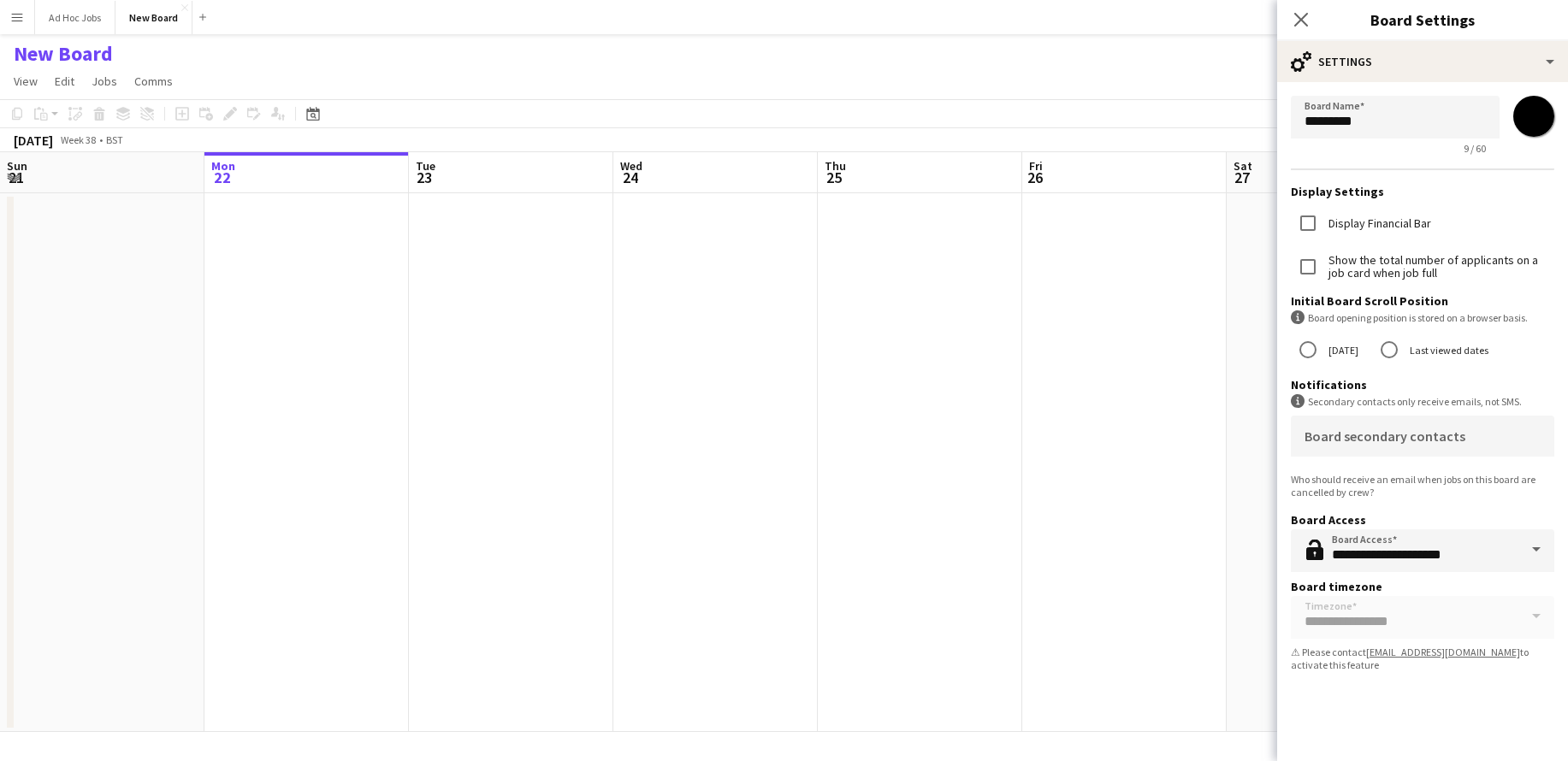
click at [108, 52] on h1 "New Board" at bounding box center [63, 53] width 99 height 25
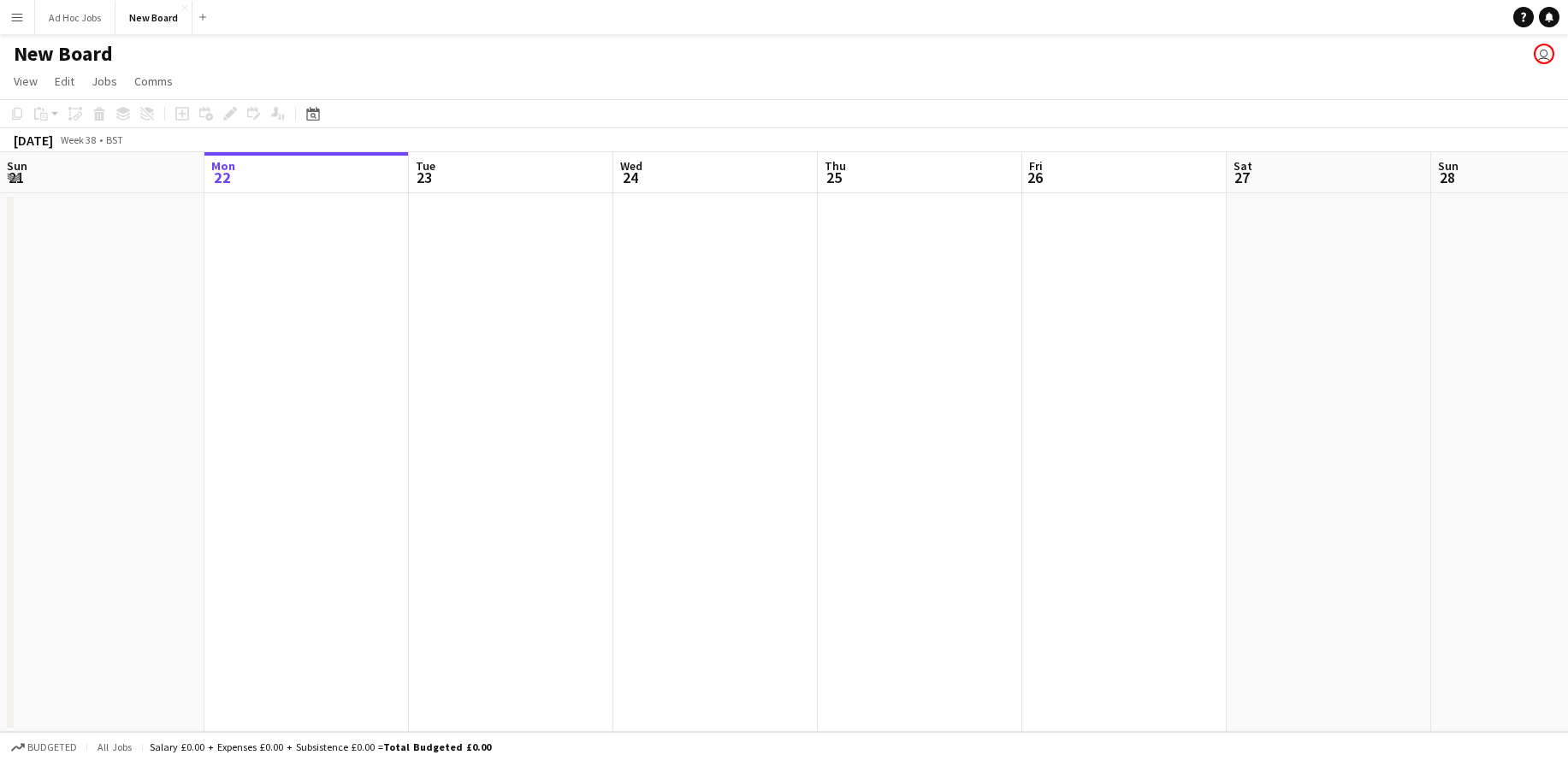
click at [108, 52] on h1 "New Board" at bounding box center [63, 53] width 99 height 25
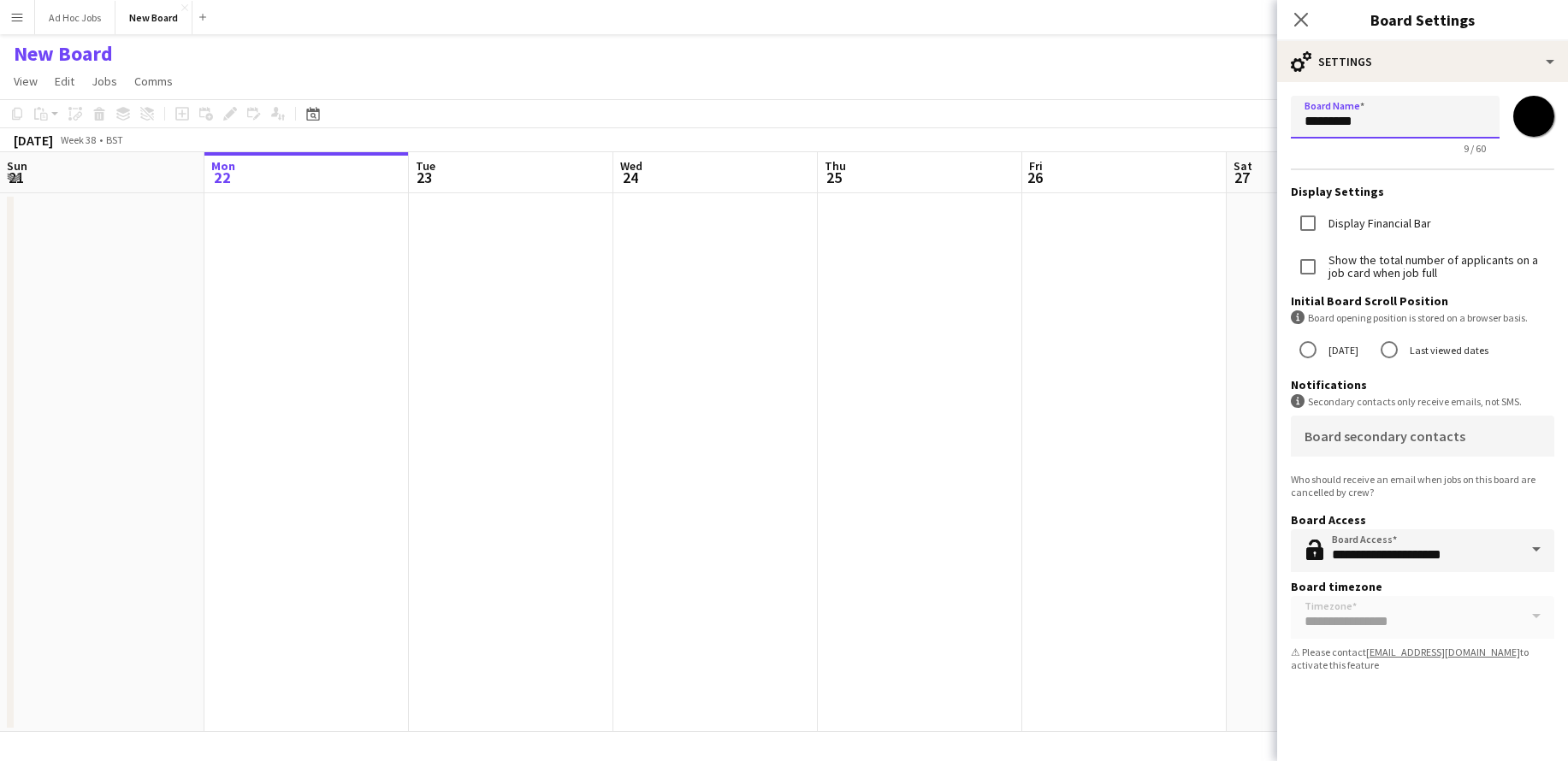
drag, startPoint x: 1375, startPoint y: 126, endPoint x: 1181, endPoint y: 102, distance: 195.5
click at [1181, 102] on body "Menu Boards Boards Boards All jobs Status Workforce Workforce My Workforce Recr…" at bounding box center [784, 380] width 1568 height 761
type input "**********"
click at [1529, 551] on span at bounding box center [1536, 550] width 36 height 41
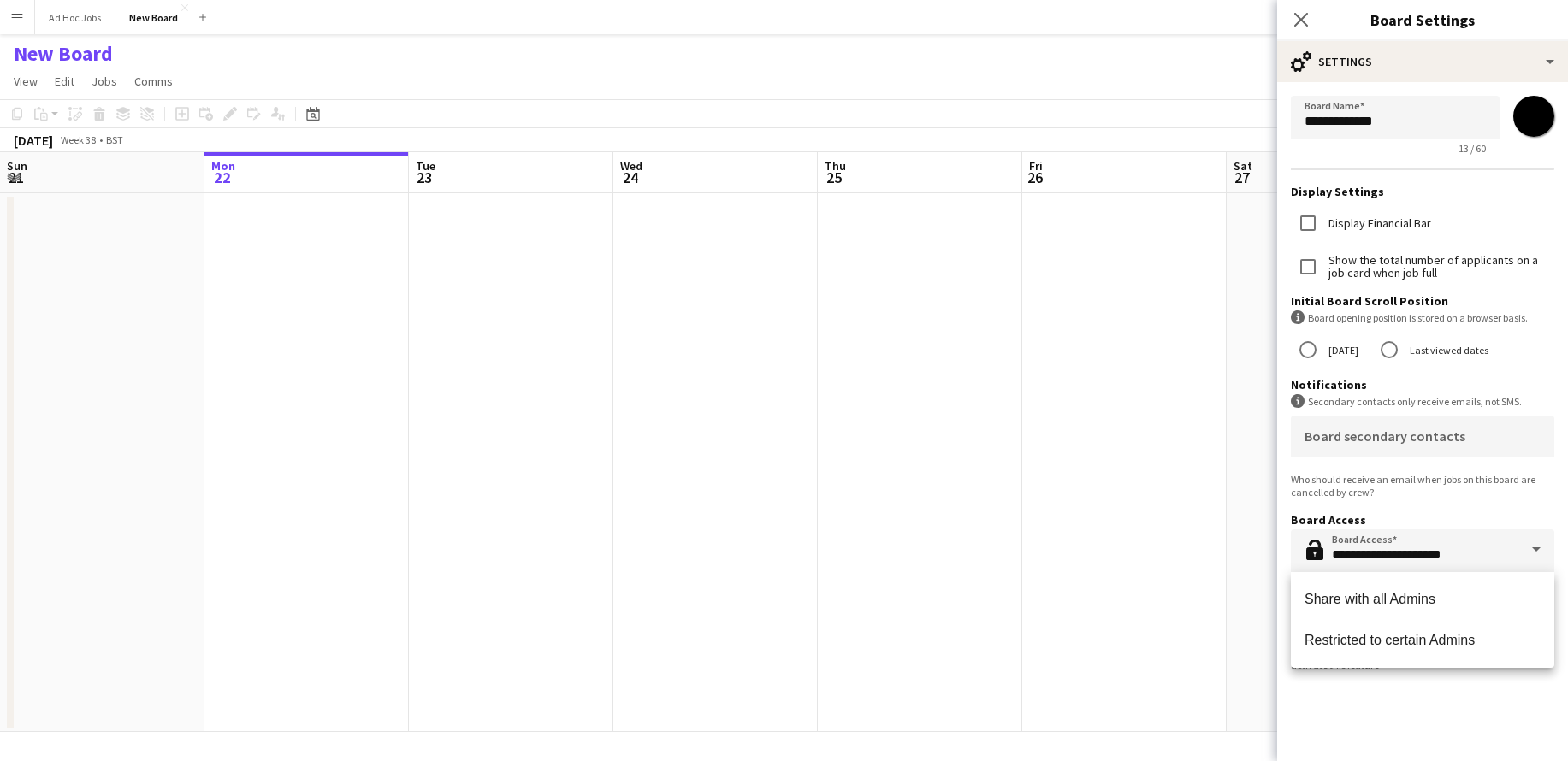
click at [1529, 551] on span at bounding box center [1536, 550] width 36 height 41
click at [1538, 547] on span at bounding box center [1536, 550] width 36 height 41
click at [1225, 541] on app-date-cell at bounding box center [1124, 462] width 204 height 539
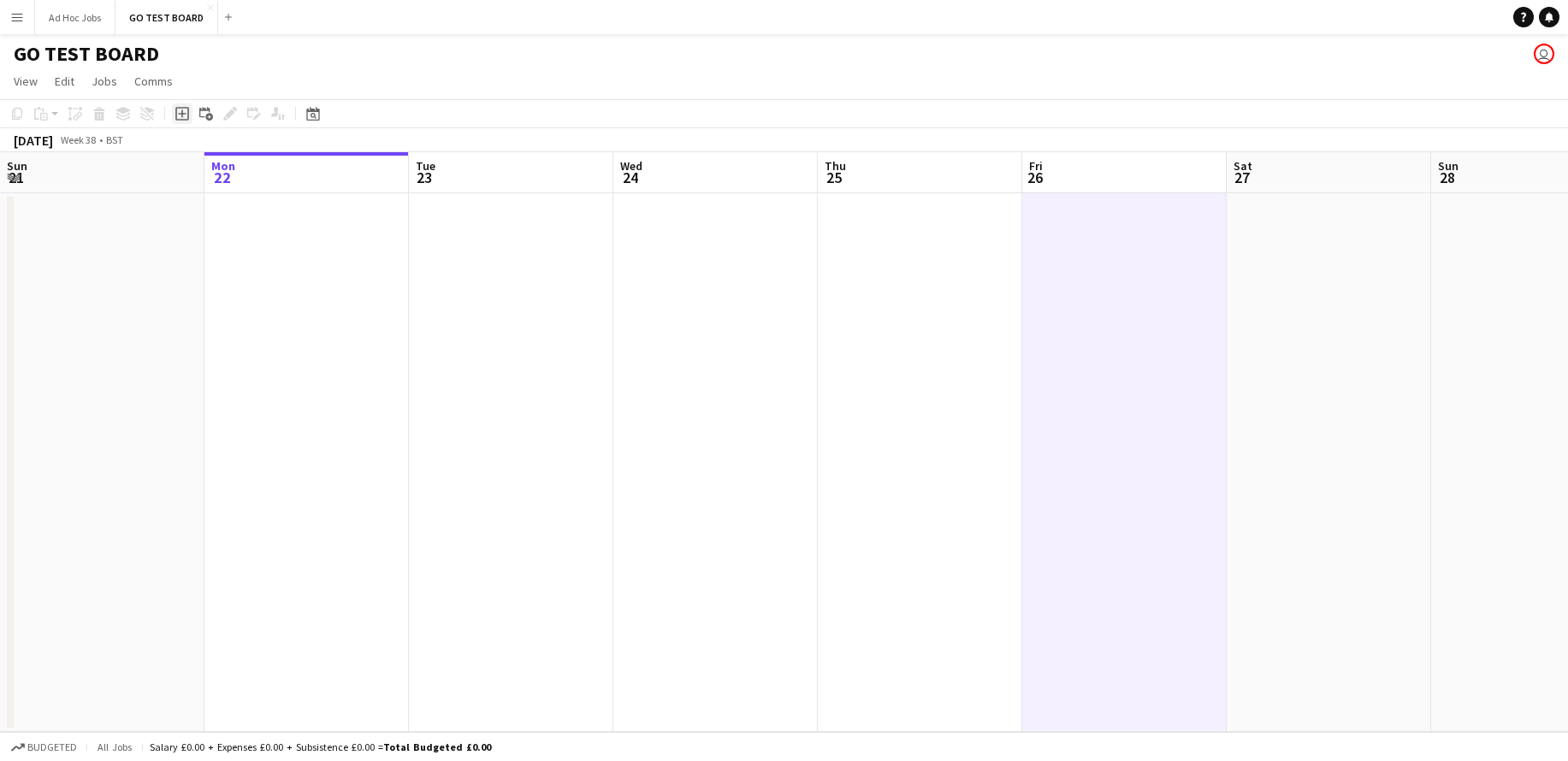
click at [186, 119] on icon at bounding box center [181, 113] width 14 height 14
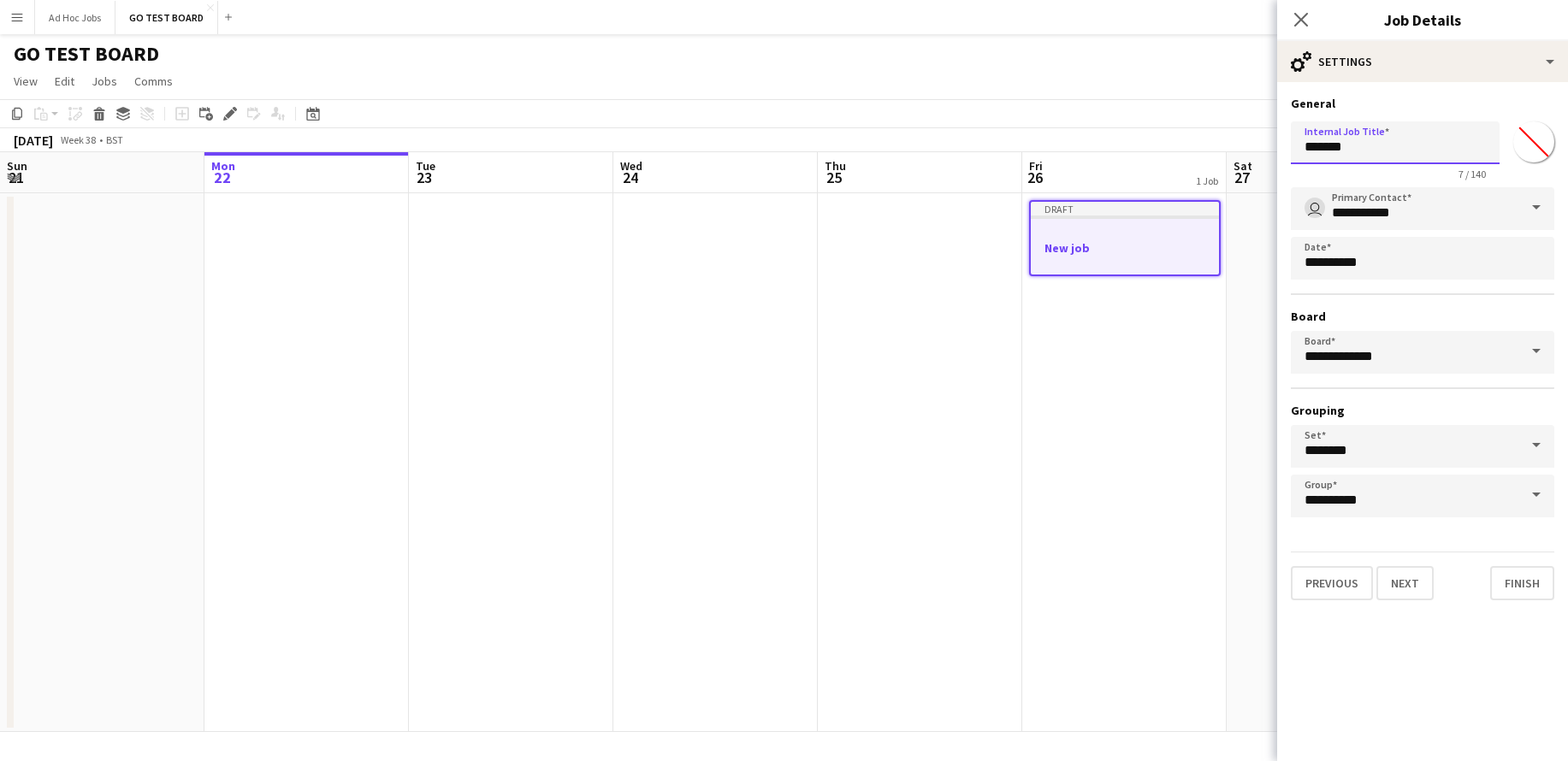
drag, startPoint x: 1358, startPoint y: 147, endPoint x: 1233, endPoint y: 139, distance: 125.3
click at [1233, 139] on body "Menu Boards Boards Boards All jobs Status Workforce Workforce My Workforce Recr…" at bounding box center [784, 380] width 1568 height 761
type input "*"
type input "***"
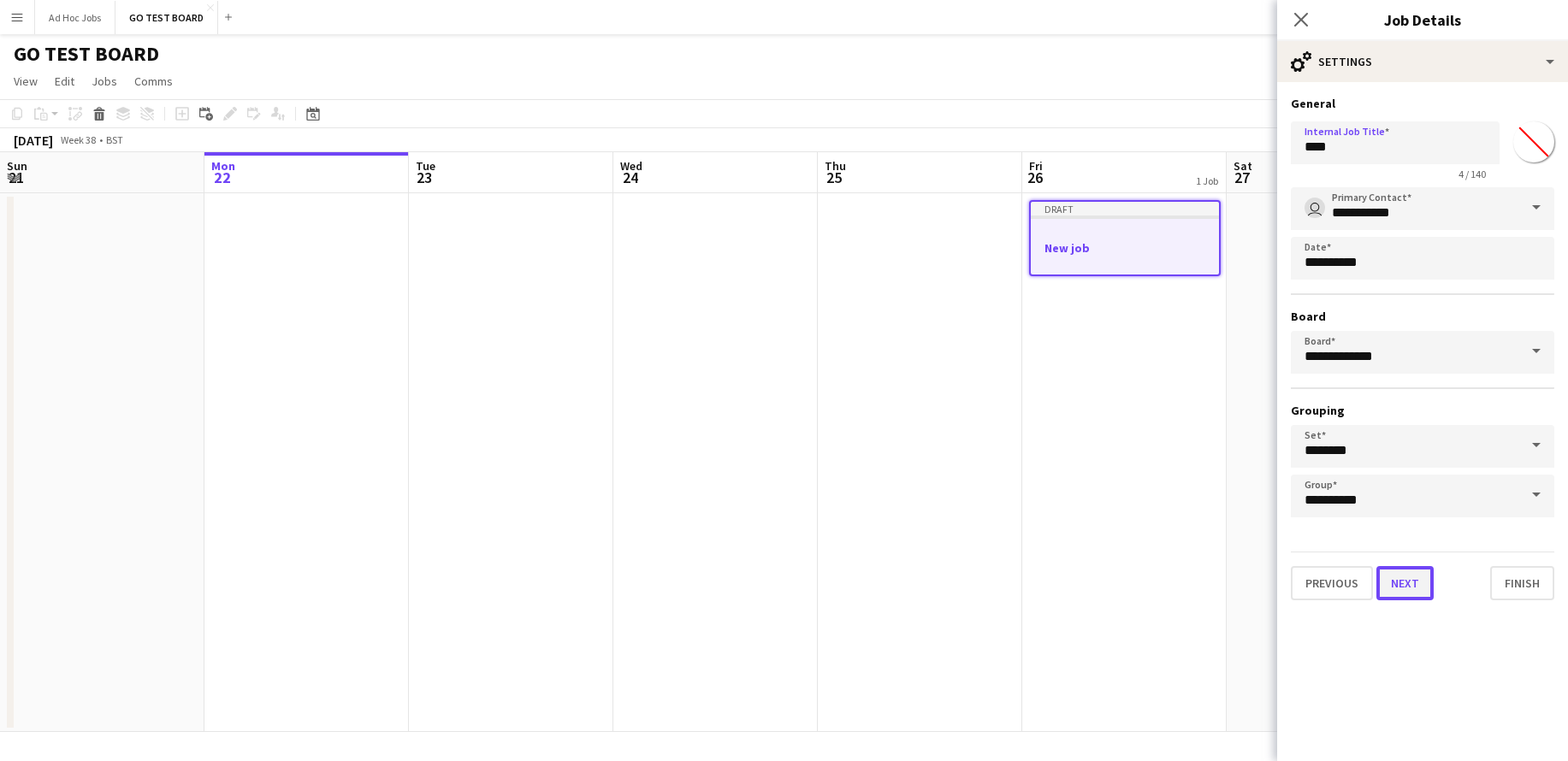
click at [1403, 589] on button "Next" at bounding box center [1405, 583] width 57 height 34
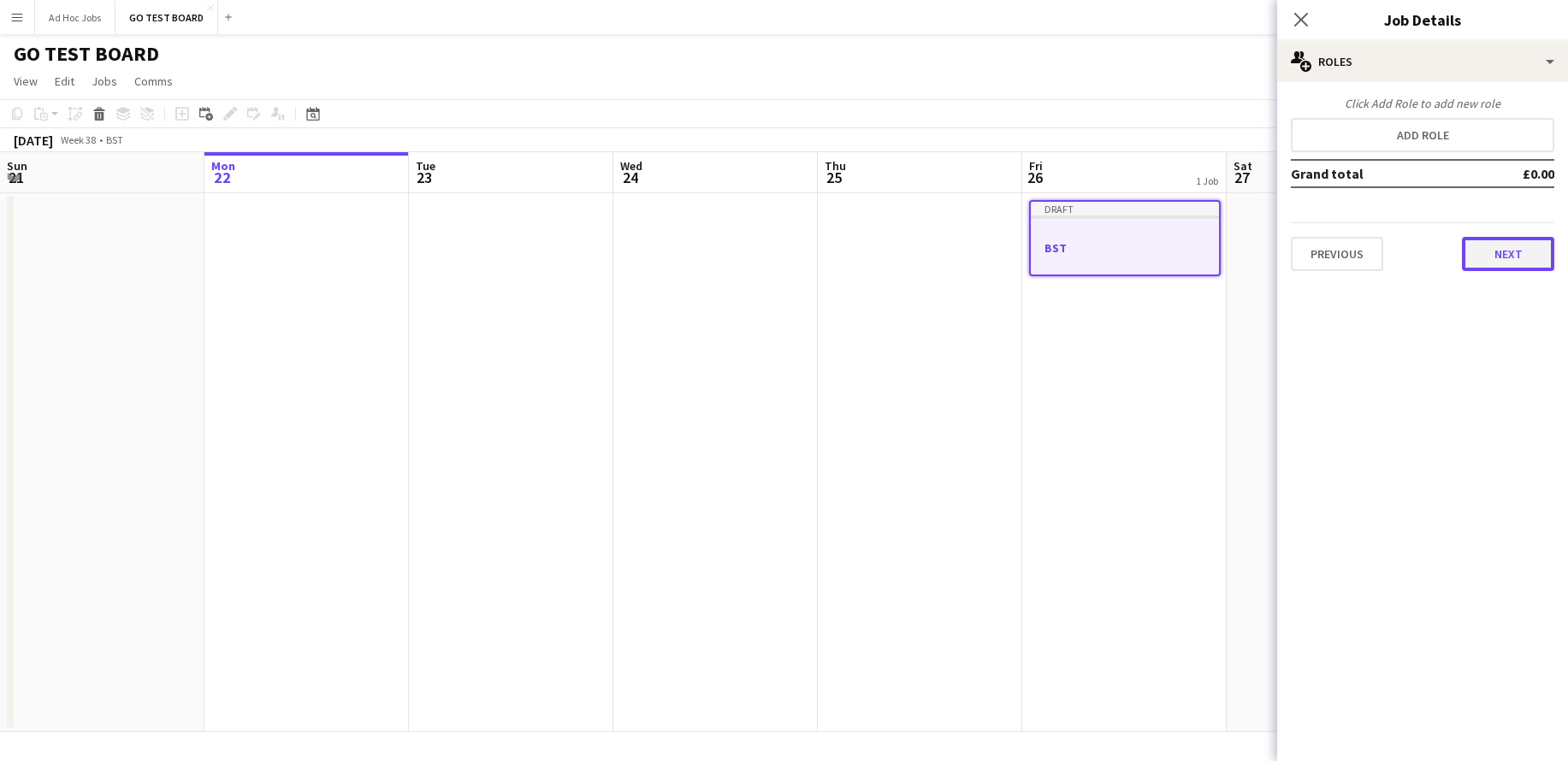
click at [1508, 244] on button "Next" at bounding box center [1508, 254] width 92 height 34
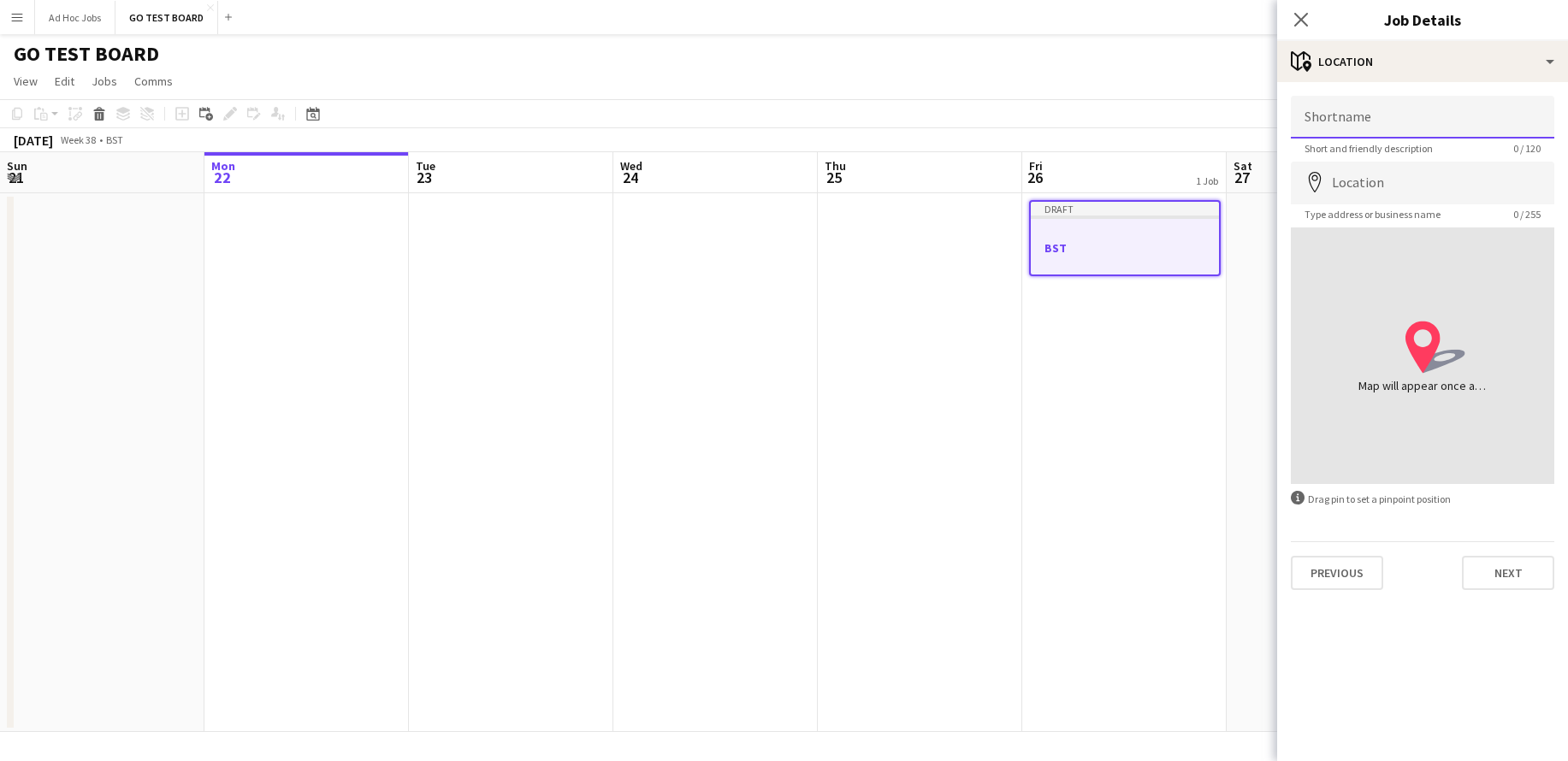
click at [1344, 111] on input "Shortname" at bounding box center [1423, 116] width 264 height 42
click at [1364, 196] on input "Location" at bounding box center [1423, 182] width 264 height 42
drag, startPoint x: 1372, startPoint y: 118, endPoint x: 1252, endPoint y: 103, distance: 120.9
click at [1252, 103] on body "Menu Boards Boards Boards All jobs Status Workforce Workforce My Workforce Recr…" at bounding box center [784, 380] width 1568 height 761
type input "*********"
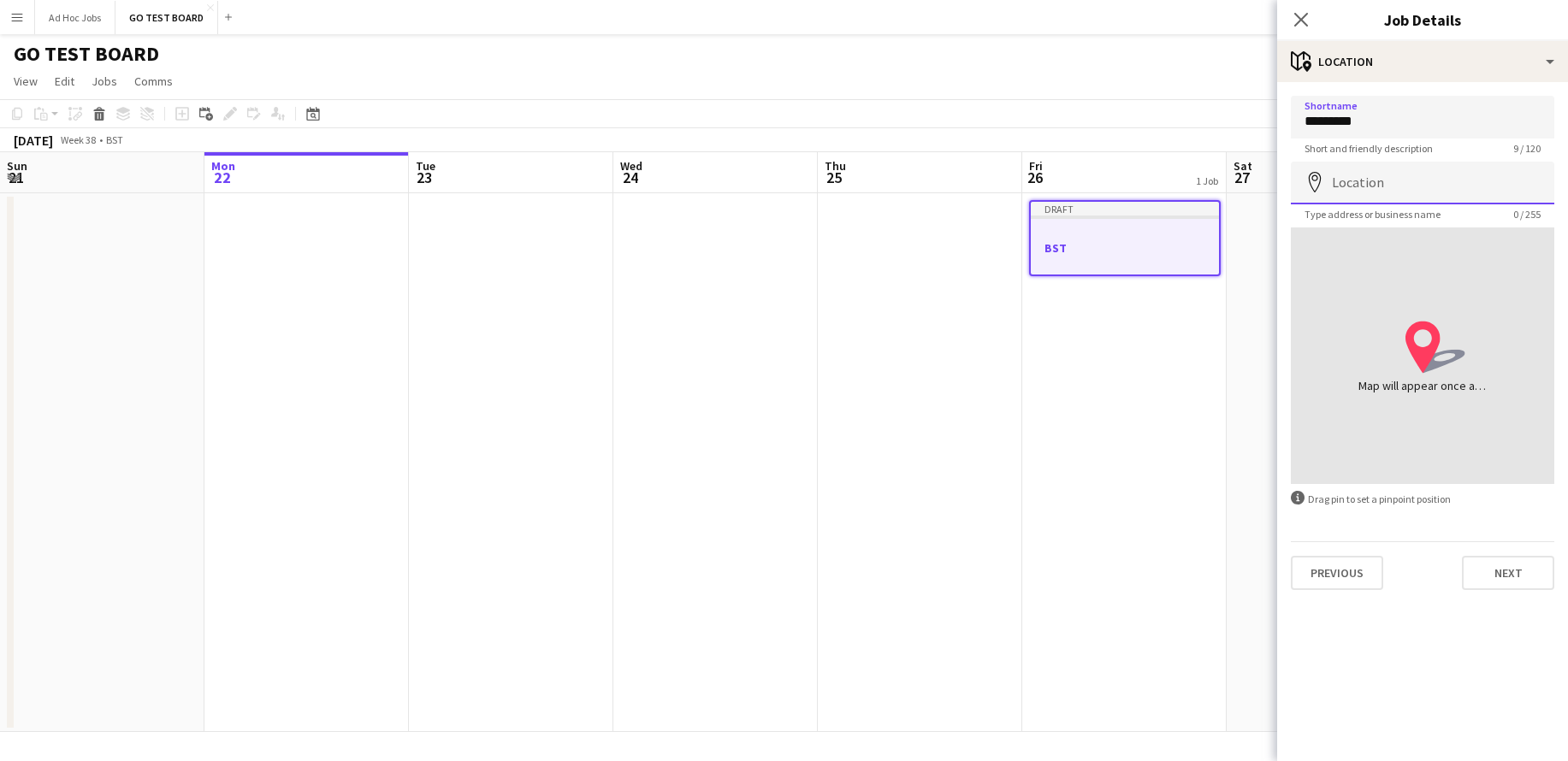
click at [1363, 192] on input "Location" at bounding box center [1423, 182] width 264 height 42
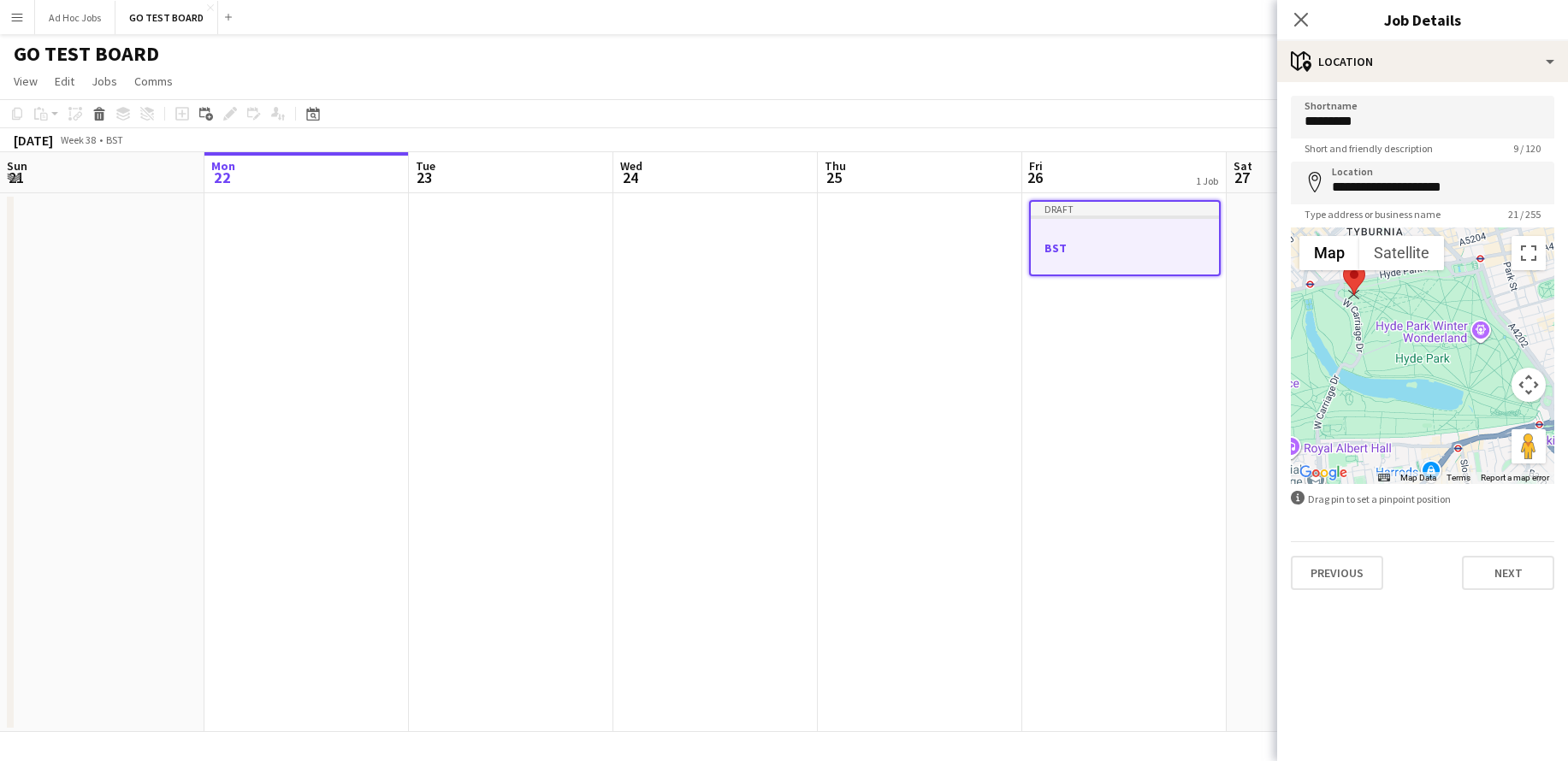
drag, startPoint x: 1418, startPoint y: 345, endPoint x: 1352, endPoint y: 282, distance: 91.2
click at [1343, 264] on area at bounding box center [1343, 264] width 0 height 0
type input "**********"
click at [1504, 575] on button "Next" at bounding box center [1508, 573] width 92 height 34
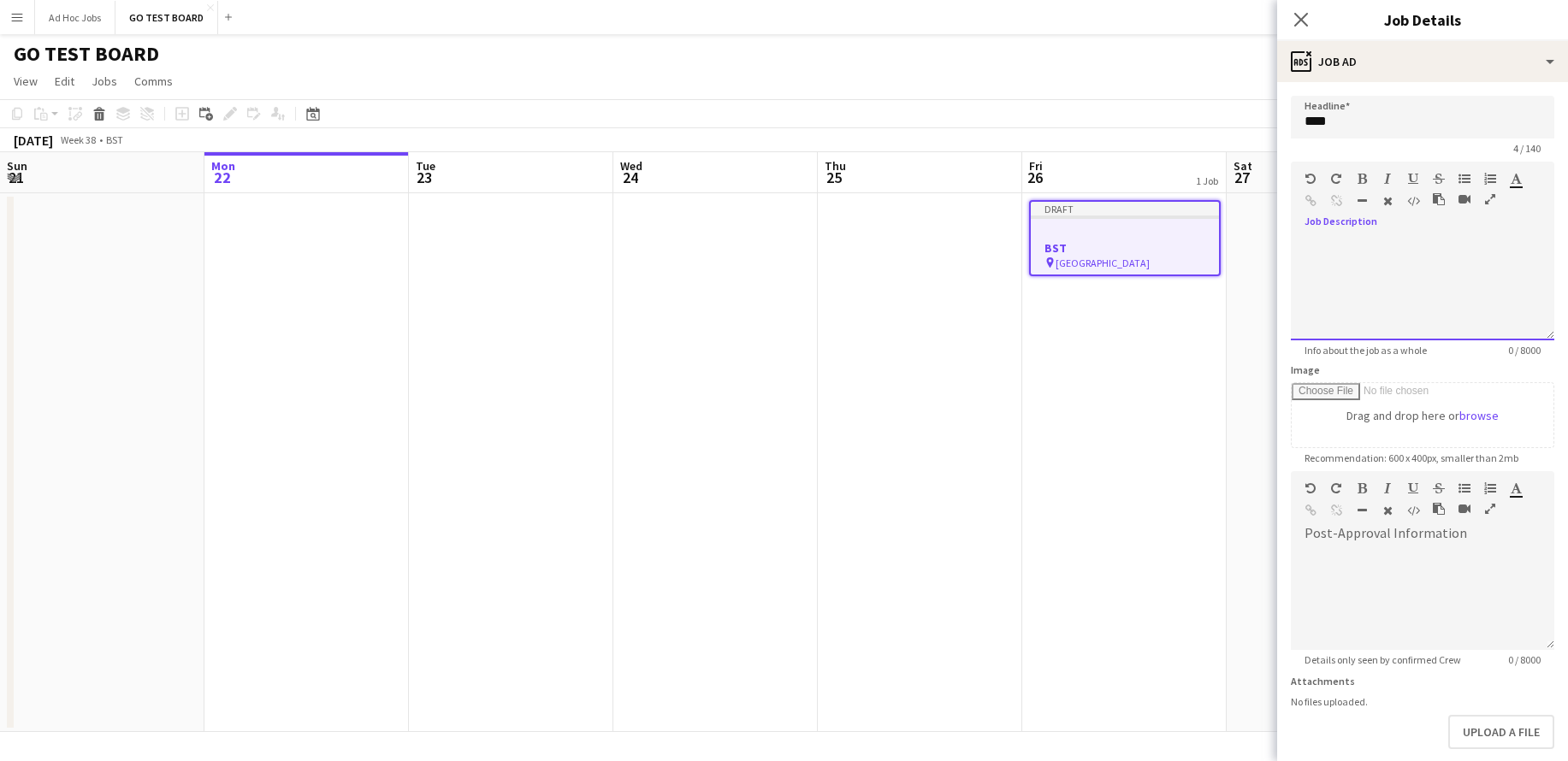
click at [1323, 237] on div at bounding box center [1423, 289] width 264 height 103
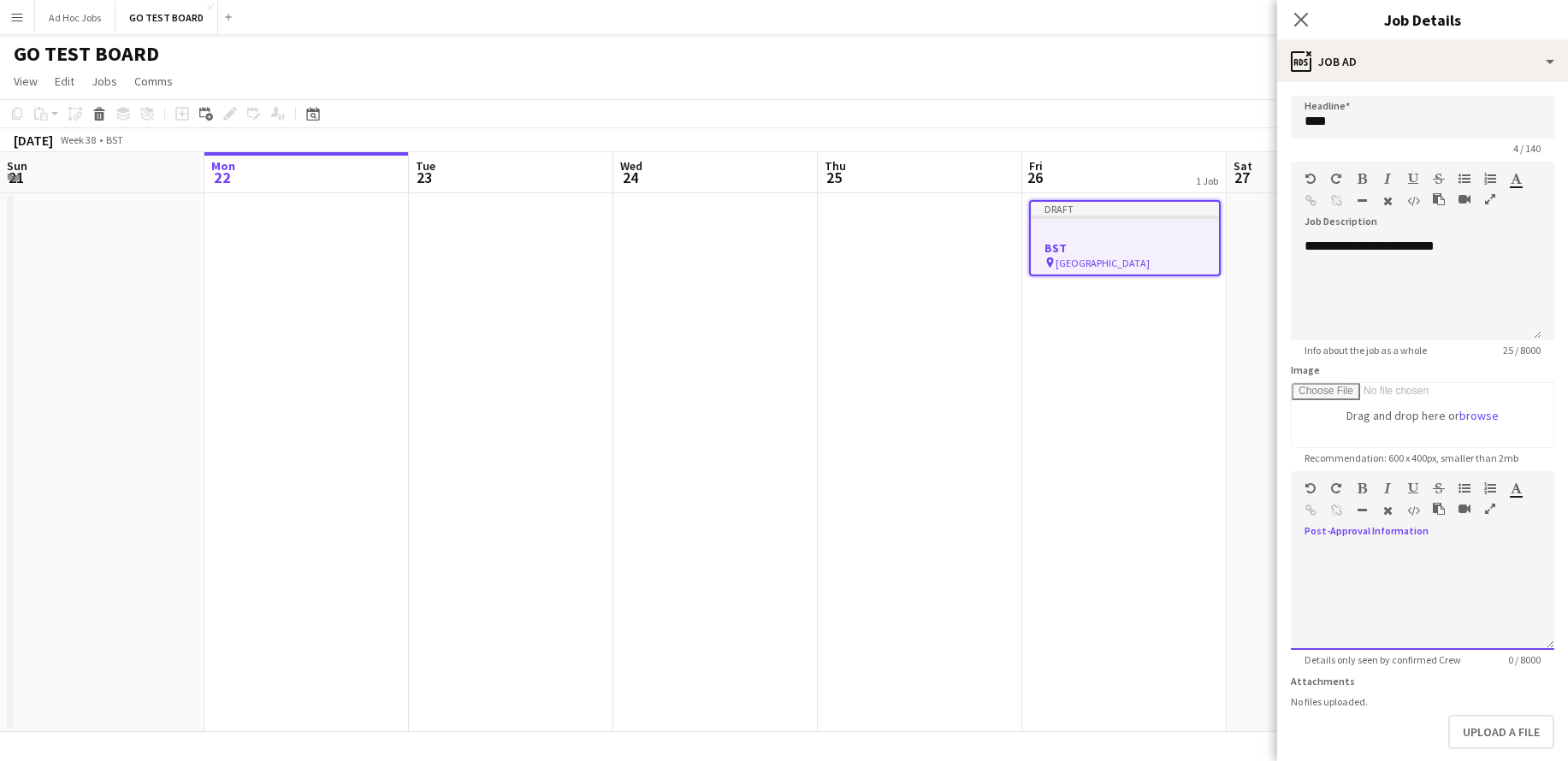
click at [1376, 553] on div at bounding box center [1423, 599] width 264 height 103
click at [1489, 725] on button "Upload a file" at bounding box center [1501, 732] width 107 height 34
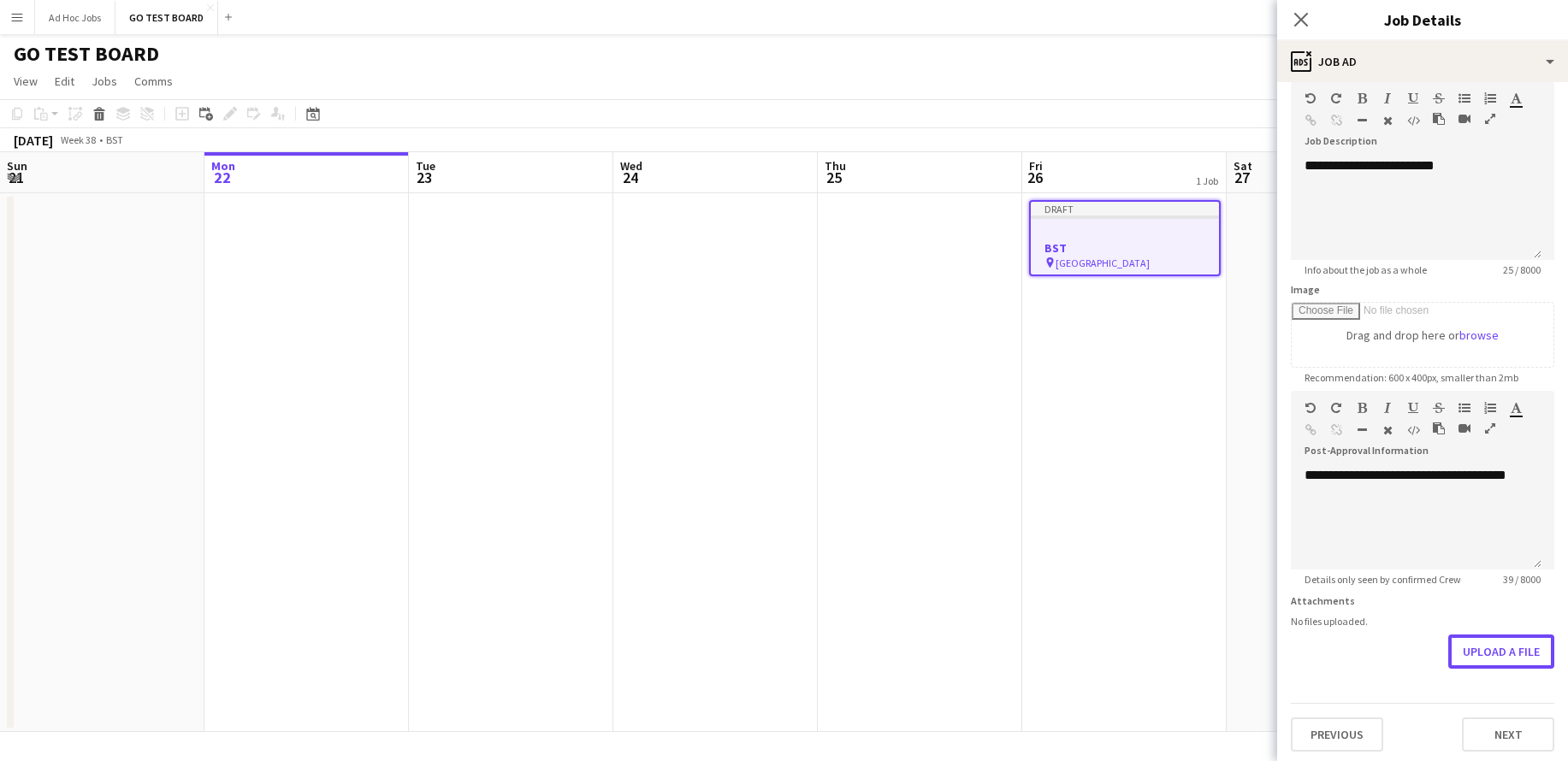
scroll to position [85, 0]
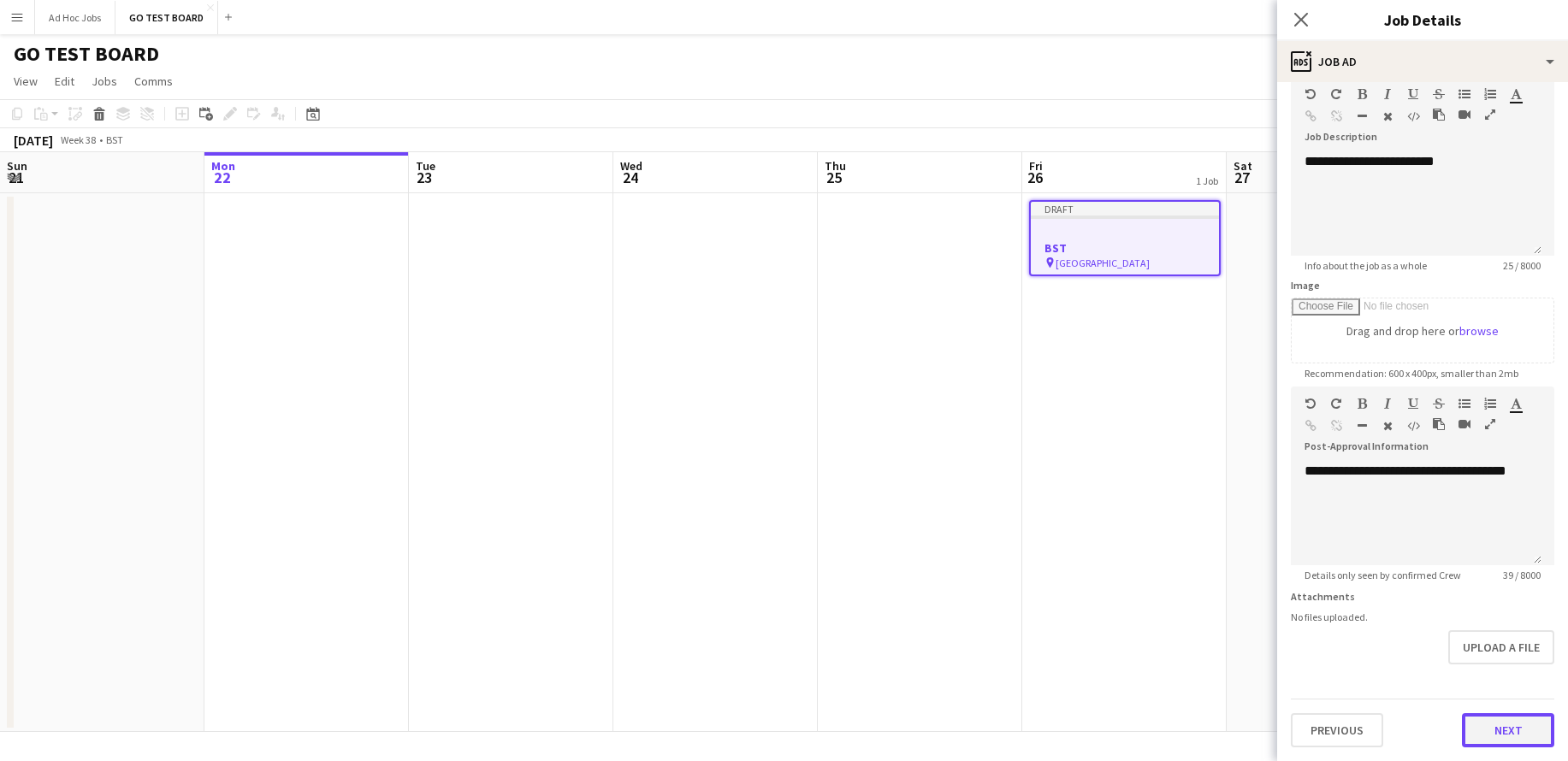
click at [1511, 732] on button "Next" at bounding box center [1508, 730] width 92 height 34
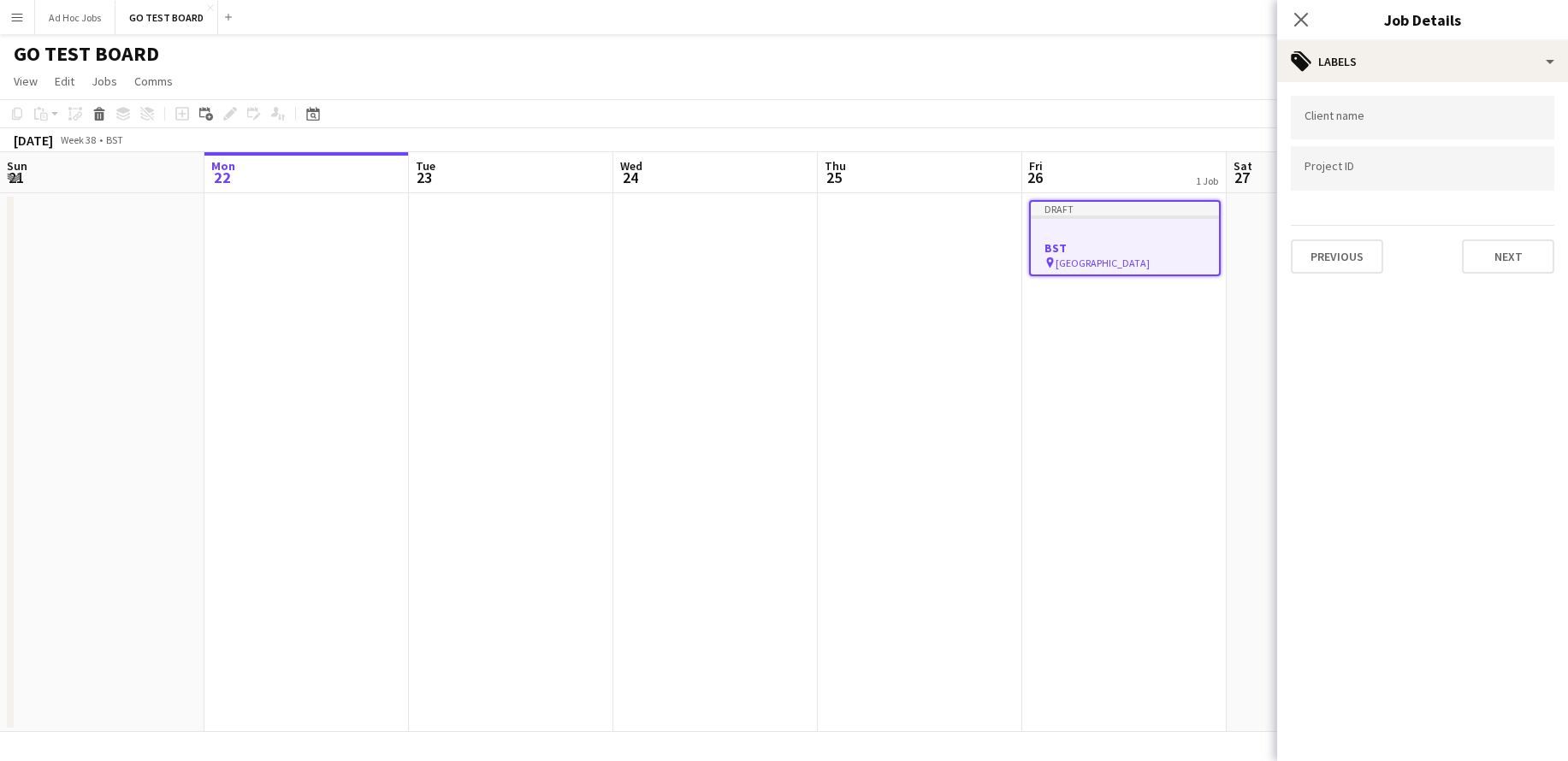
scroll to position [0, 0]
click at [1361, 127] on div at bounding box center [1423, 117] width 264 height 43
type input "**"
click at [1392, 160] on div at bounding box center [1423, 168] width 264 height 43
click at [1479, 254] on button "Next" at bounding box center [1508, 256] width 92 height 34
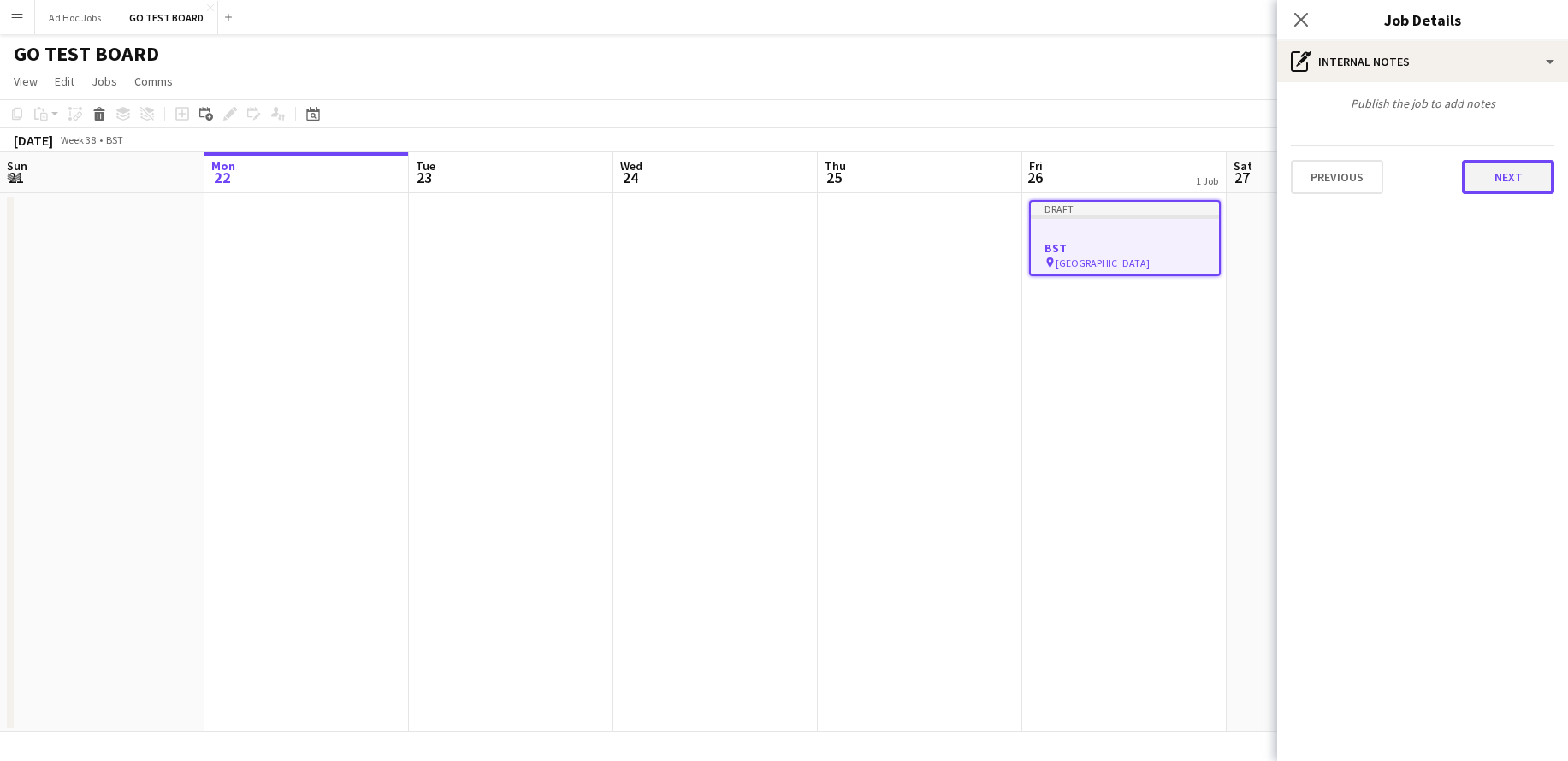
click at [1497, 172] on button "Next" at bounding box center [1508, 177] width 92 height 34
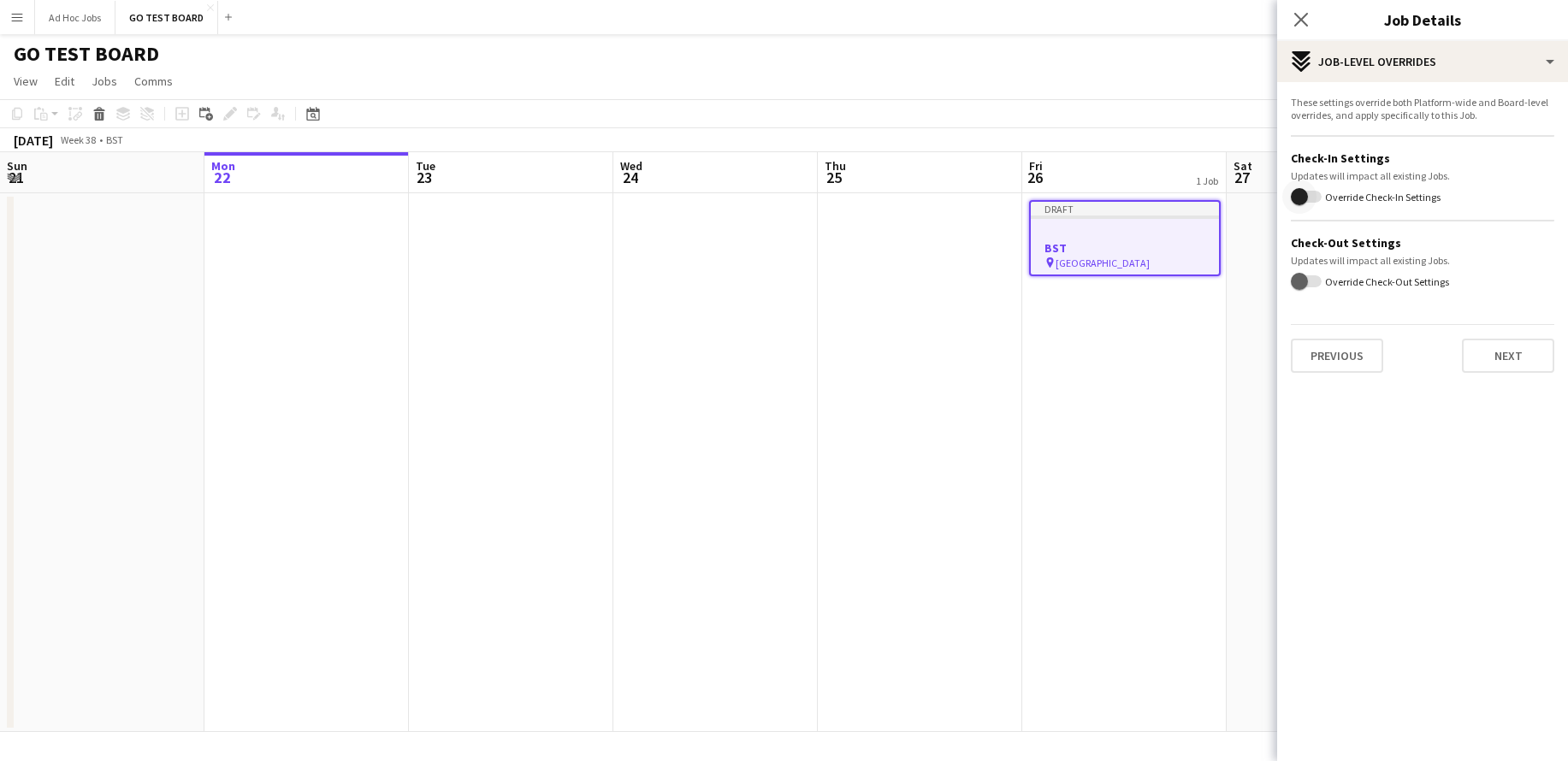
click at [1296, 192] on span "button" at bounding box center [1299, 196] width 17 height 17
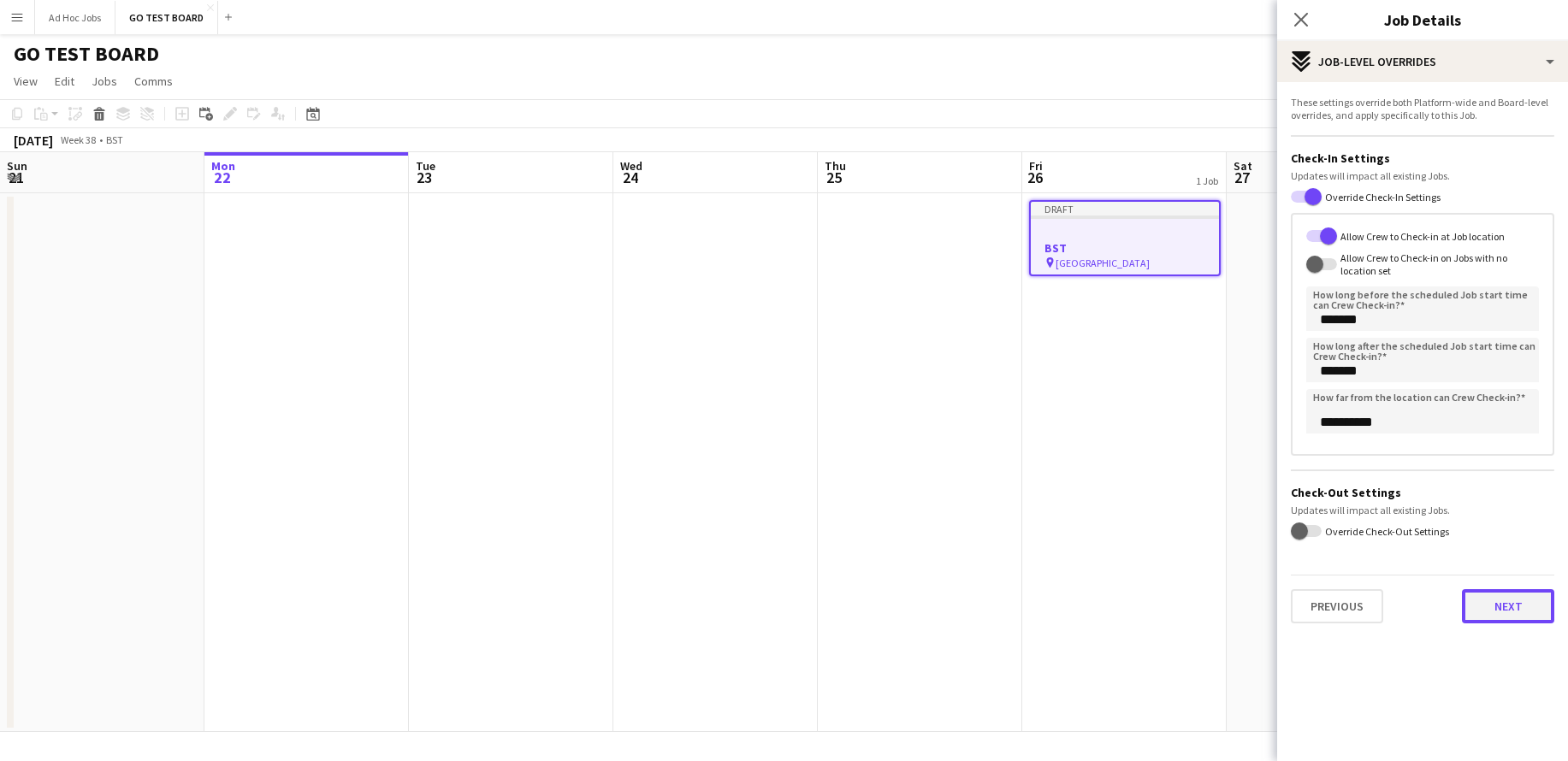
click at [1505, 608] on button "Next" at bounding box center [1508, 607] width 92 height 34
type input "*******"
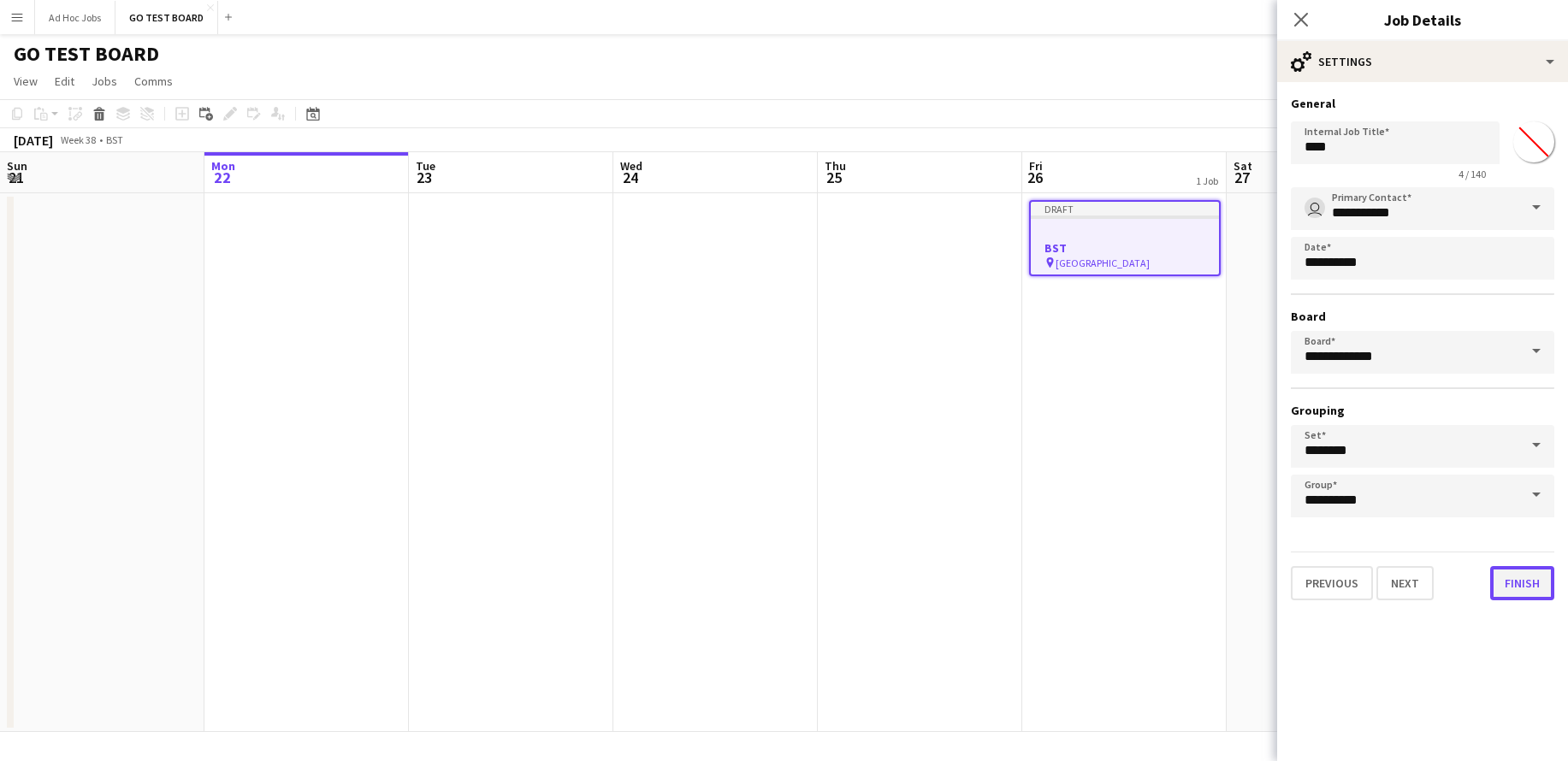
click at [1512, 591] on button "Finish" at bounding box center [1522, 583] width 64 height 34
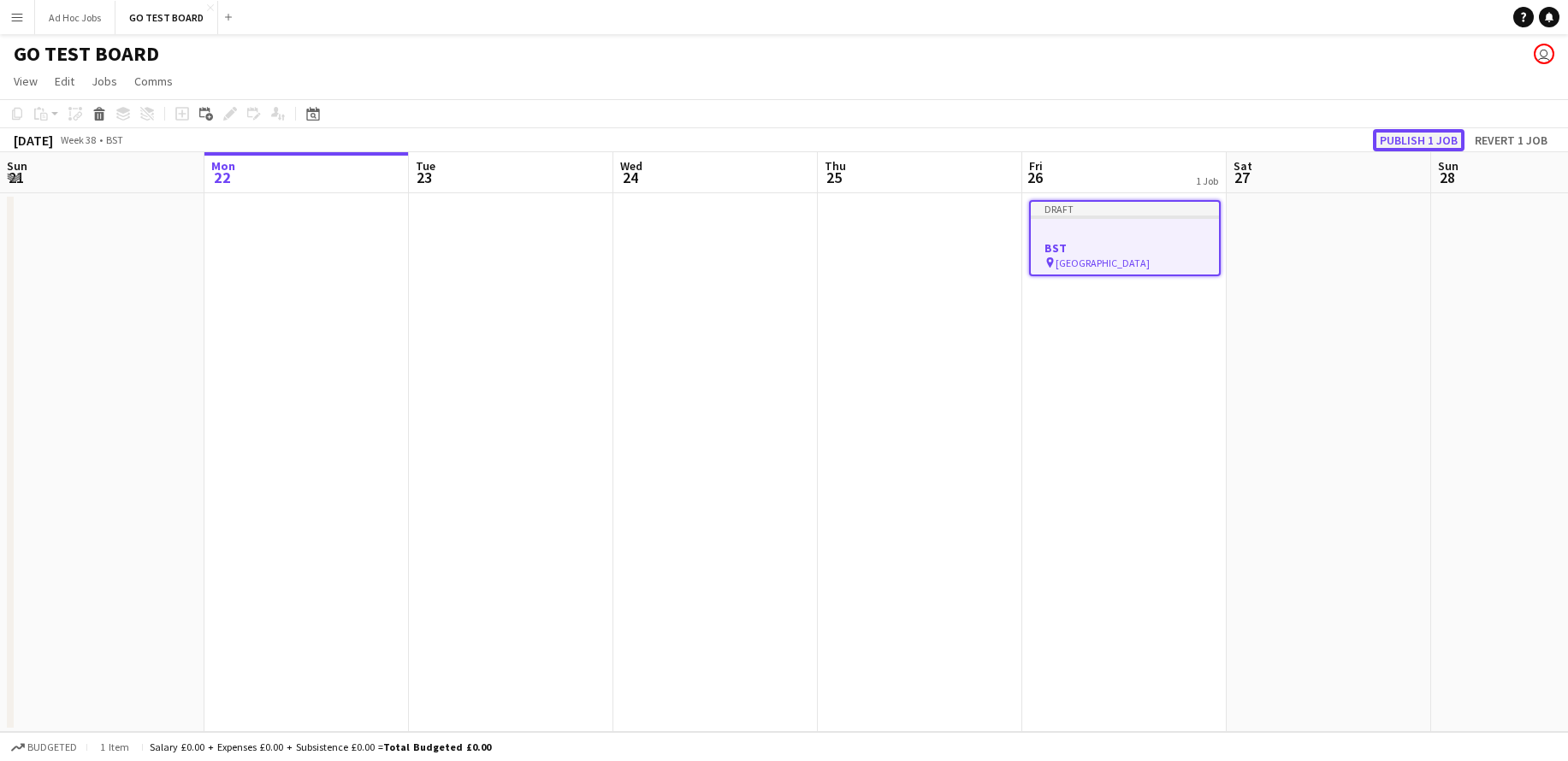
click at [1396, 145] on button "Publish 1 job" at bounding box center [1418, 140] width 91 height 23
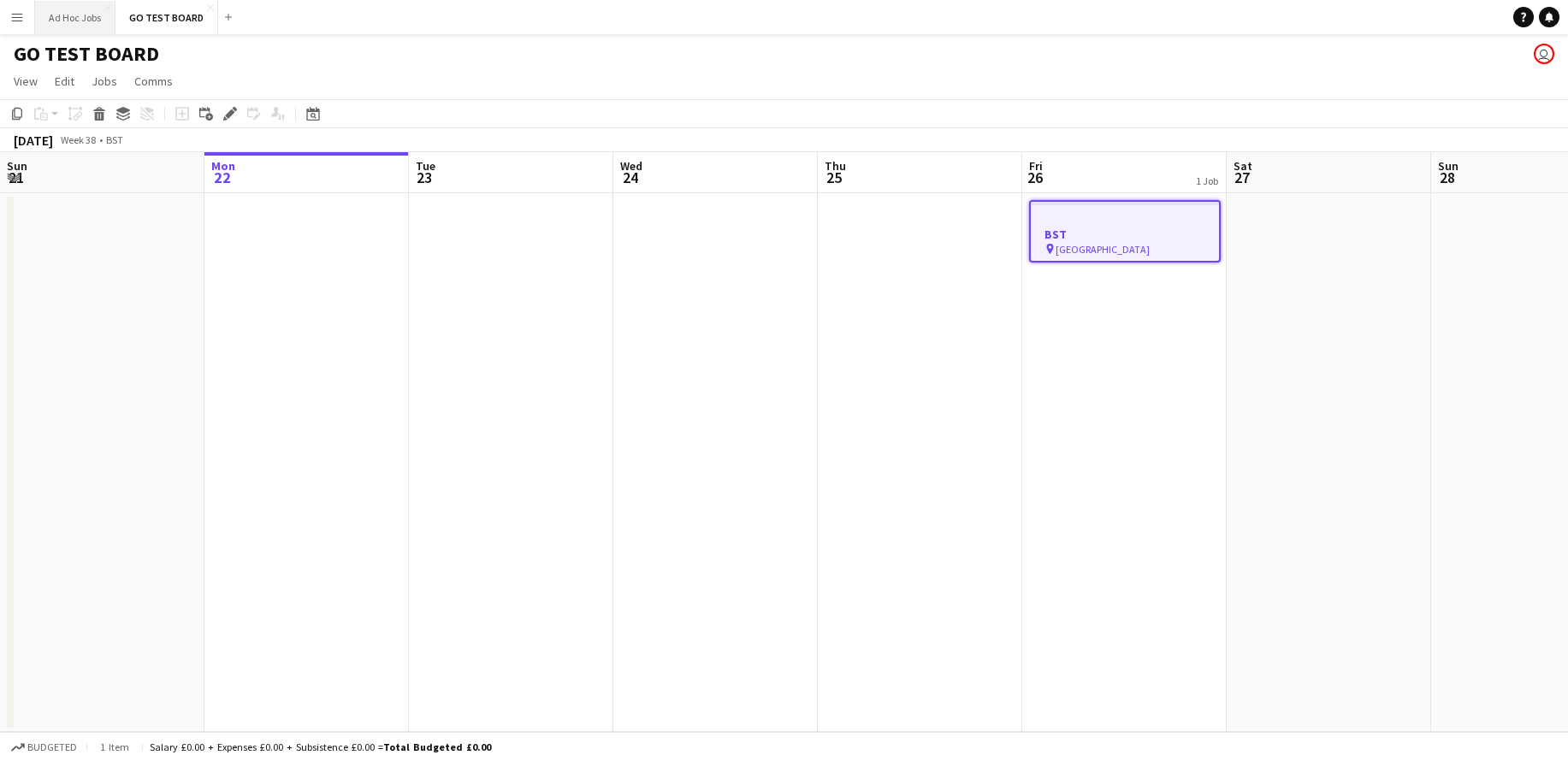
click at [63, 20] on button "Ad Hoc Jobs Close" at bounding box center [75, 17] width 80 height 33
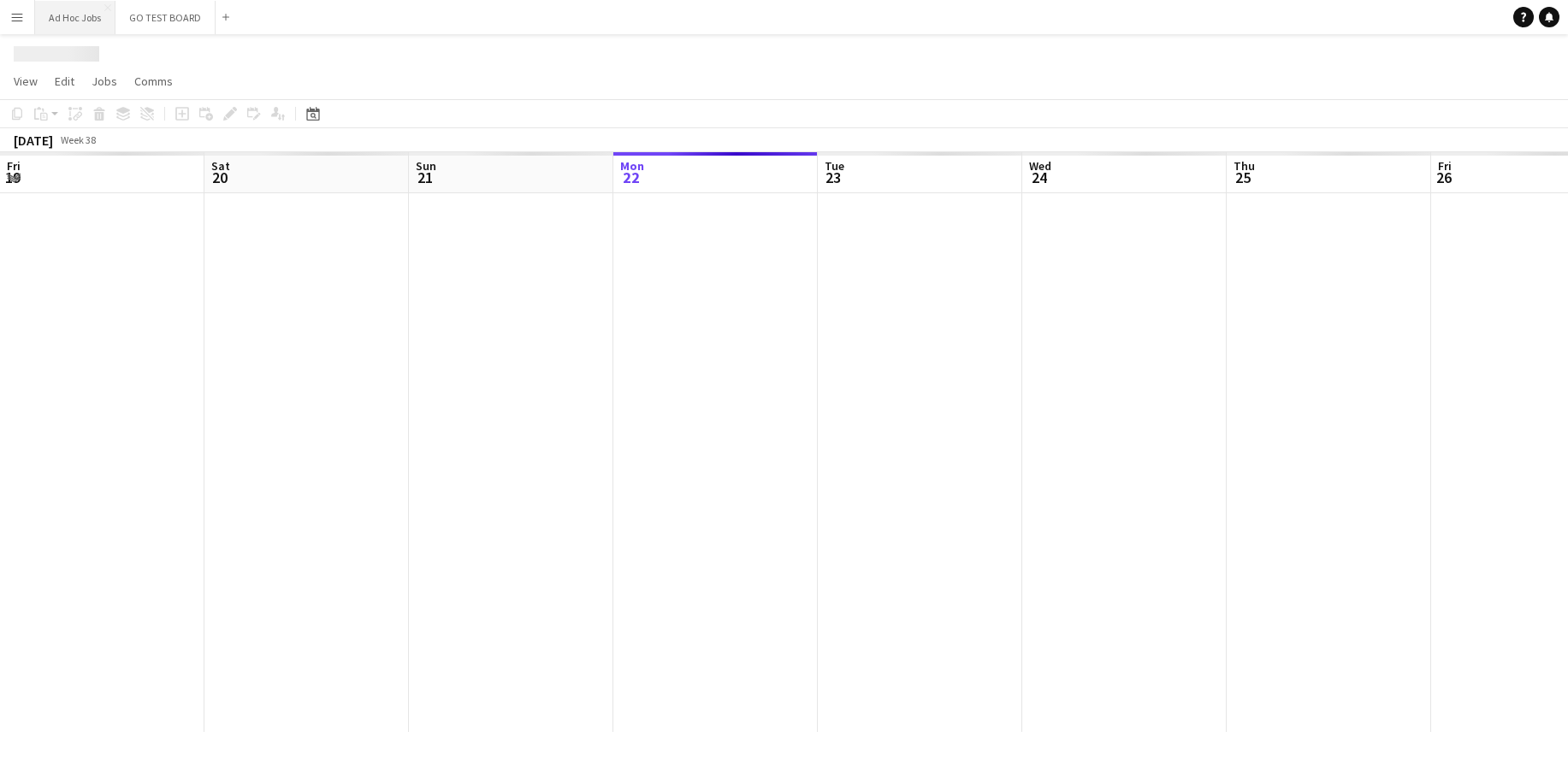
scroll to position [0, 409]
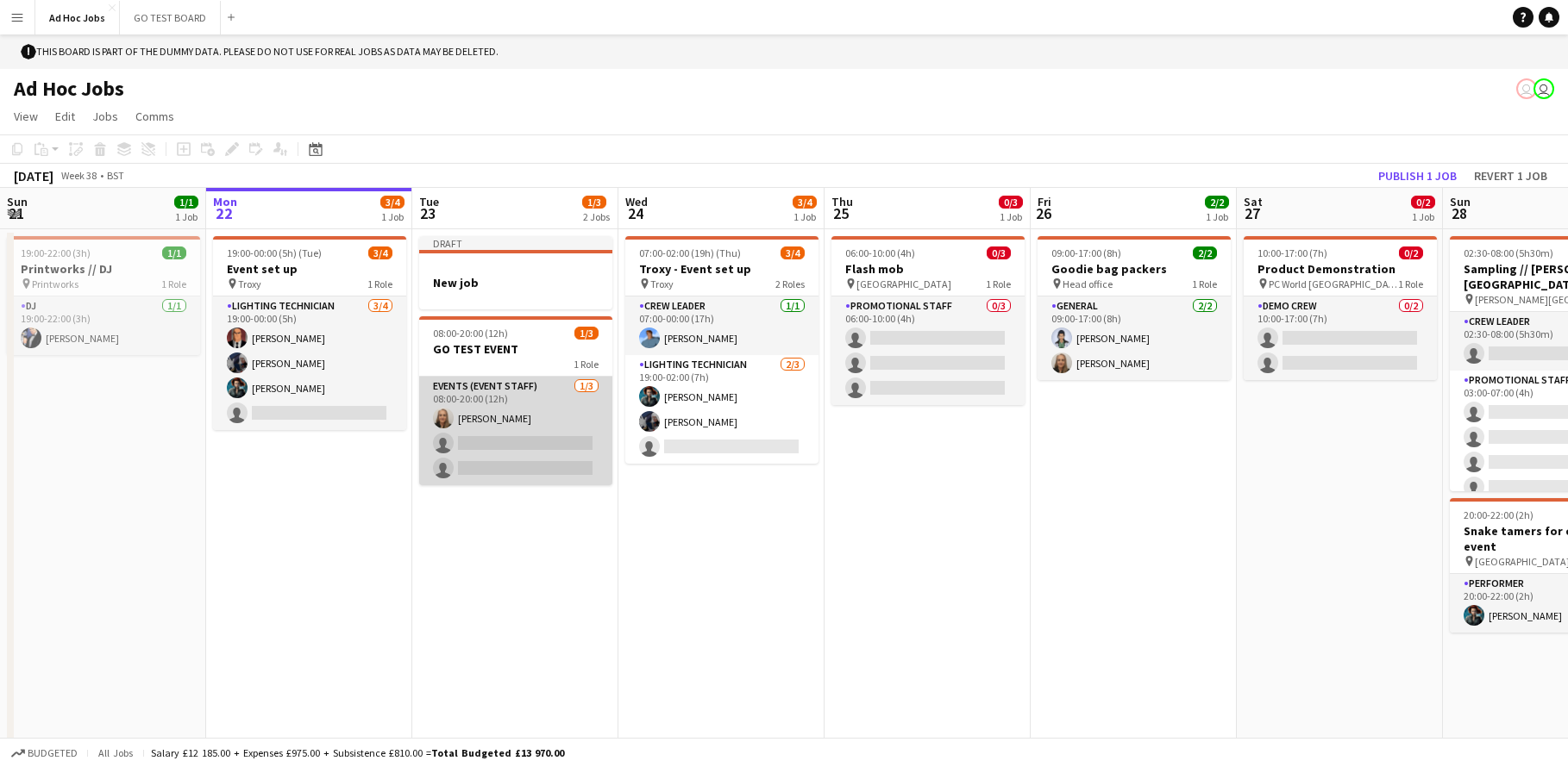
click at [516, 441] on app-card-role "Events (Event Staff) 1/3 08:00-20:00 (12h) Kelly Munce single-neutral-actions s…" at bounding box center [516, 430] width 193 height 108
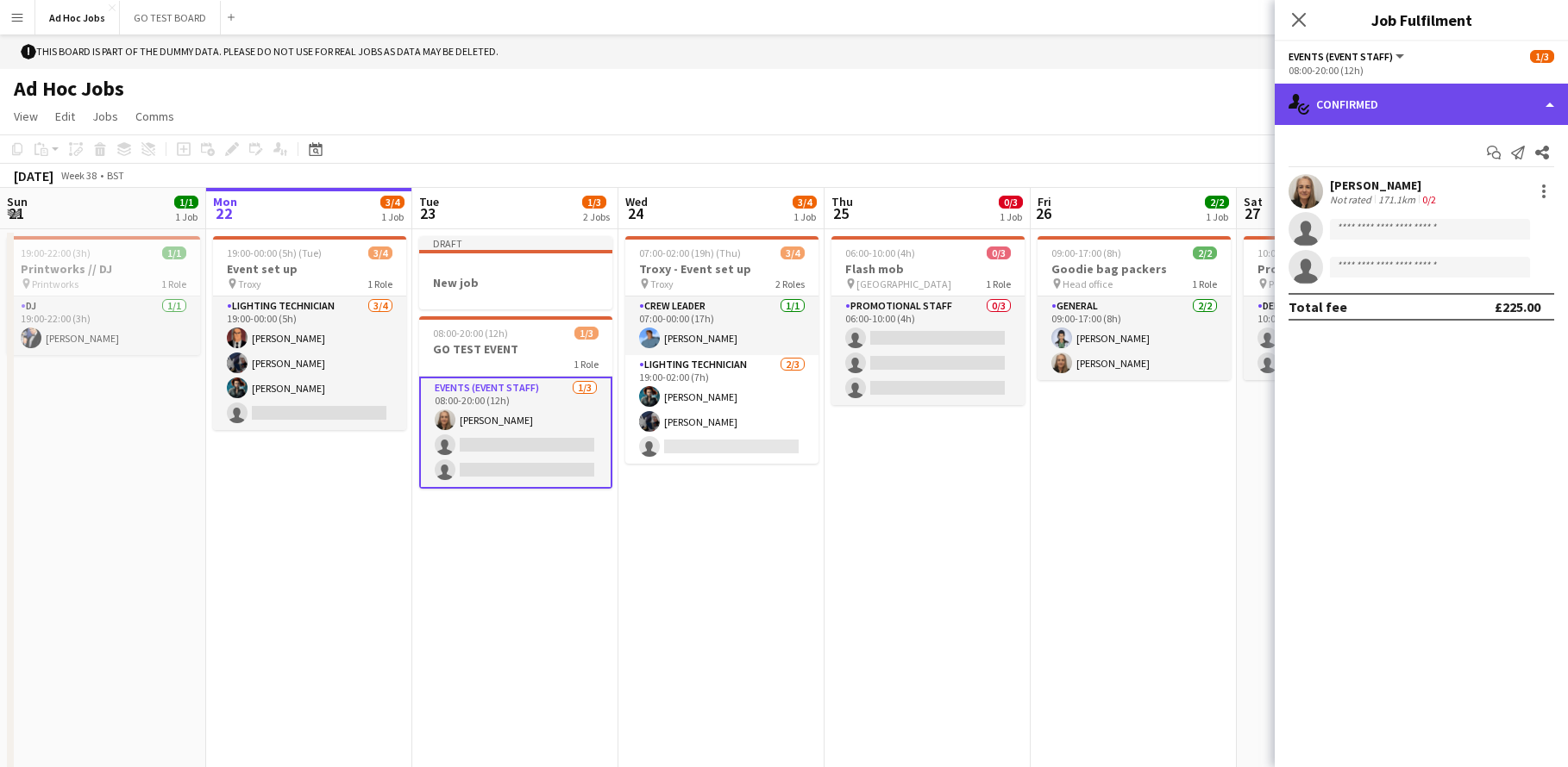
click at [1550, 112] on div "single-neutral-actions-check-2 Confirmed" at bounding box center [1421, 104] width 293 height 41
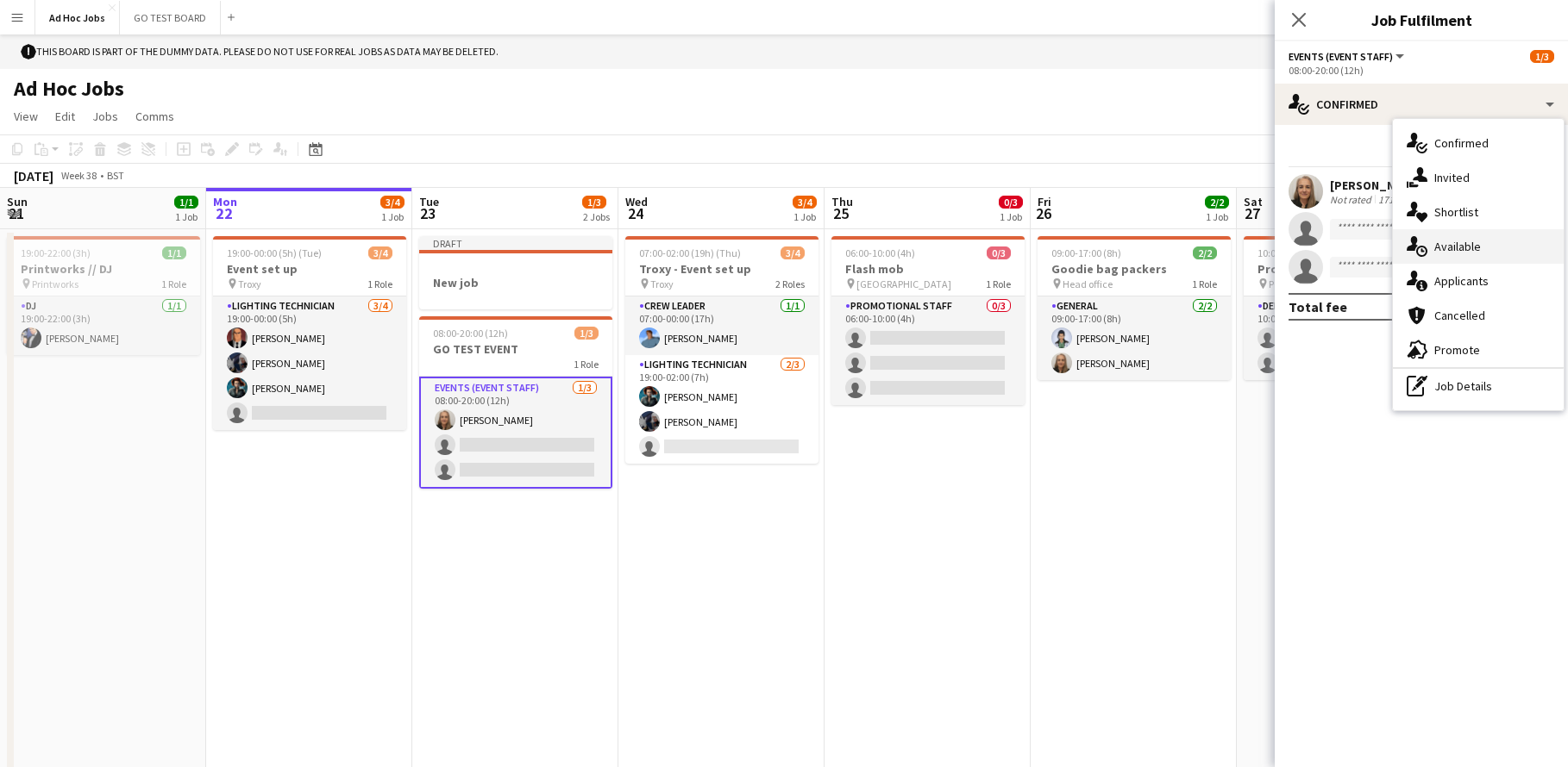
click at [1462, 238] on span "Available" at bounding box center [1457, 246] width 46 height 15
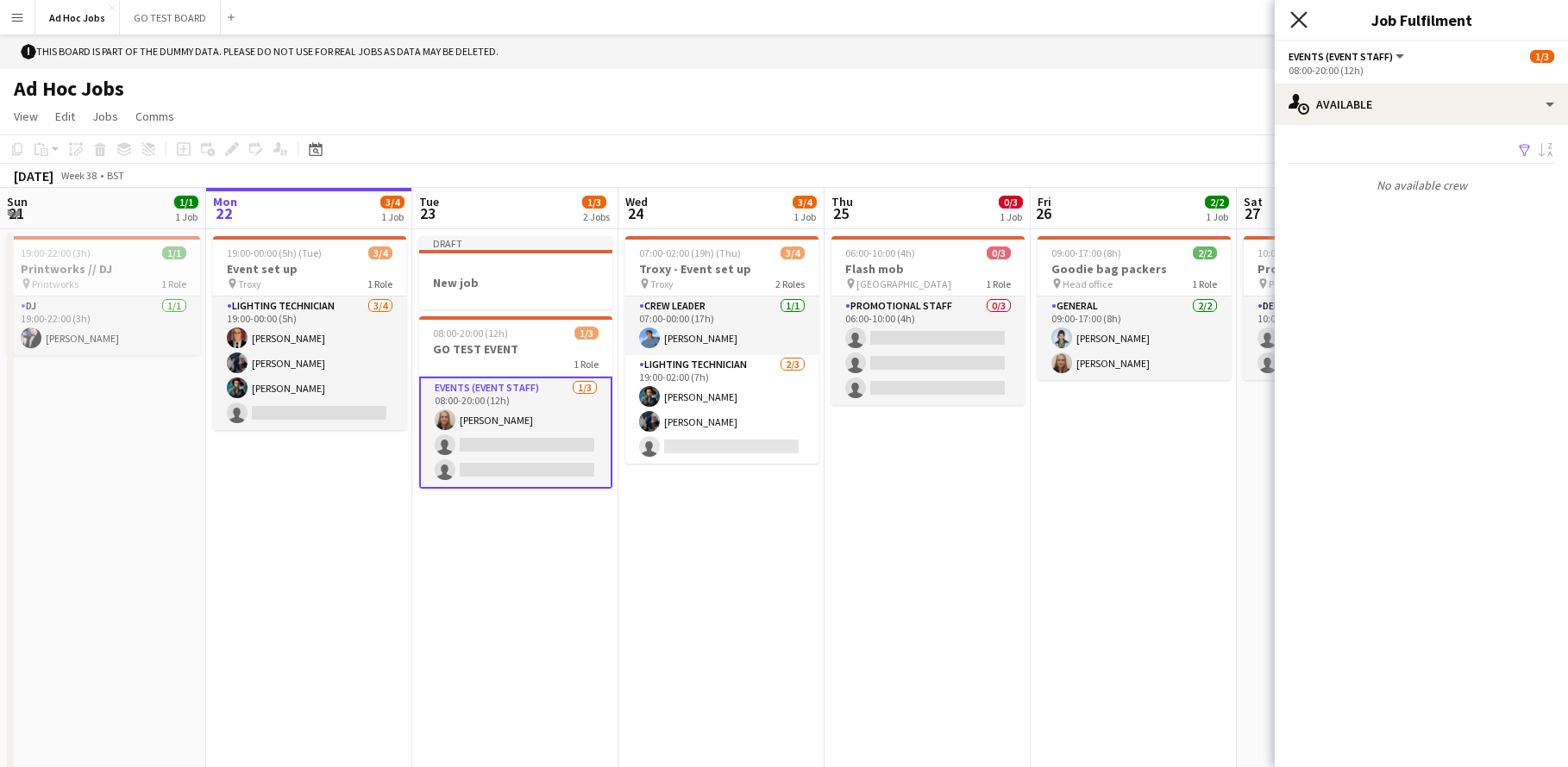
click at [1300, 22] on icon at bounding box center [1299, 19] width 16 height 16
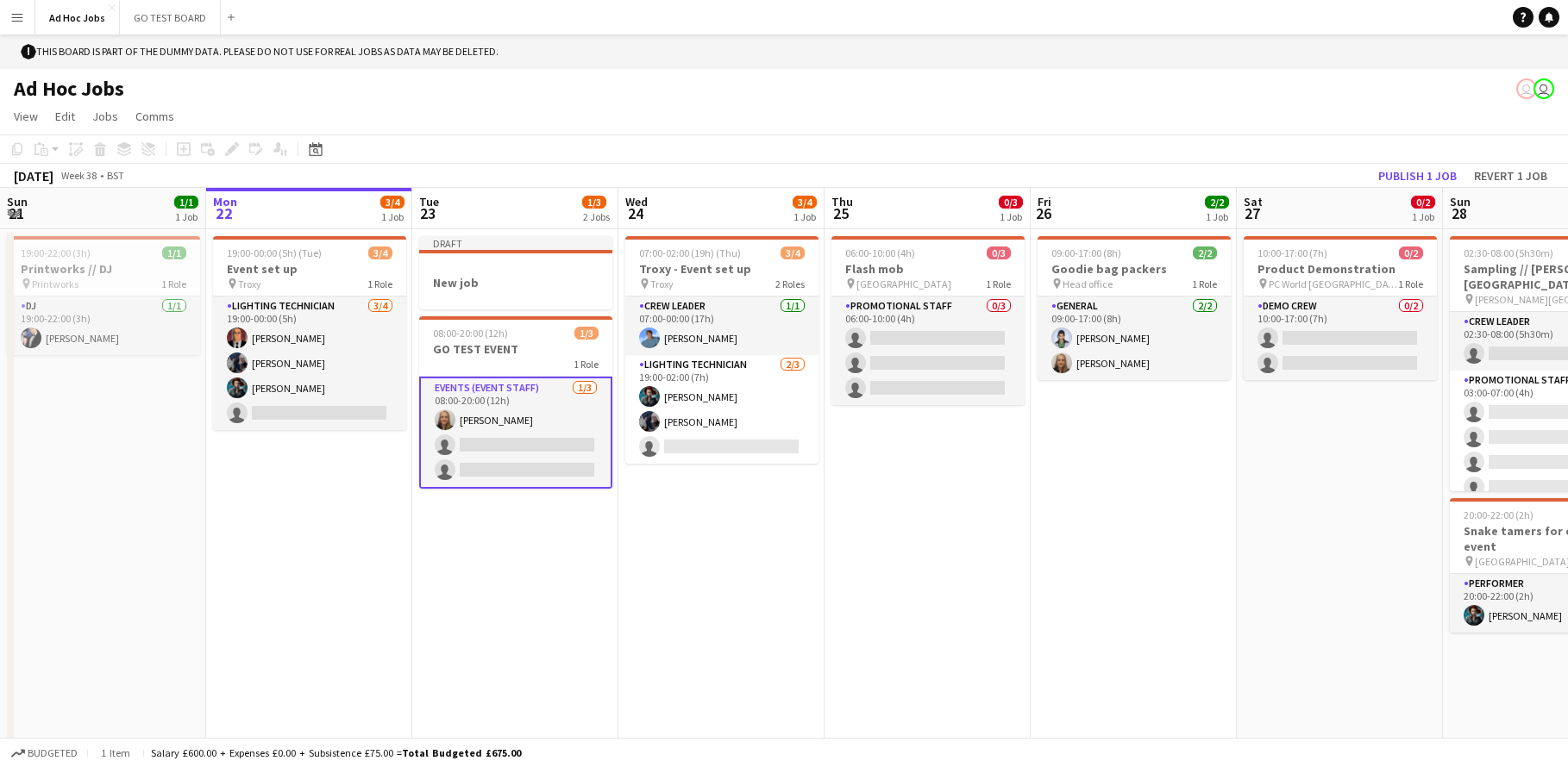
click at [814, 163] on app-toolbar "Copy Paste Paste Command V Paste with crew Command Shift V Paste linked Job Del…" at bounding box center [784, 149] width 1568 height 29
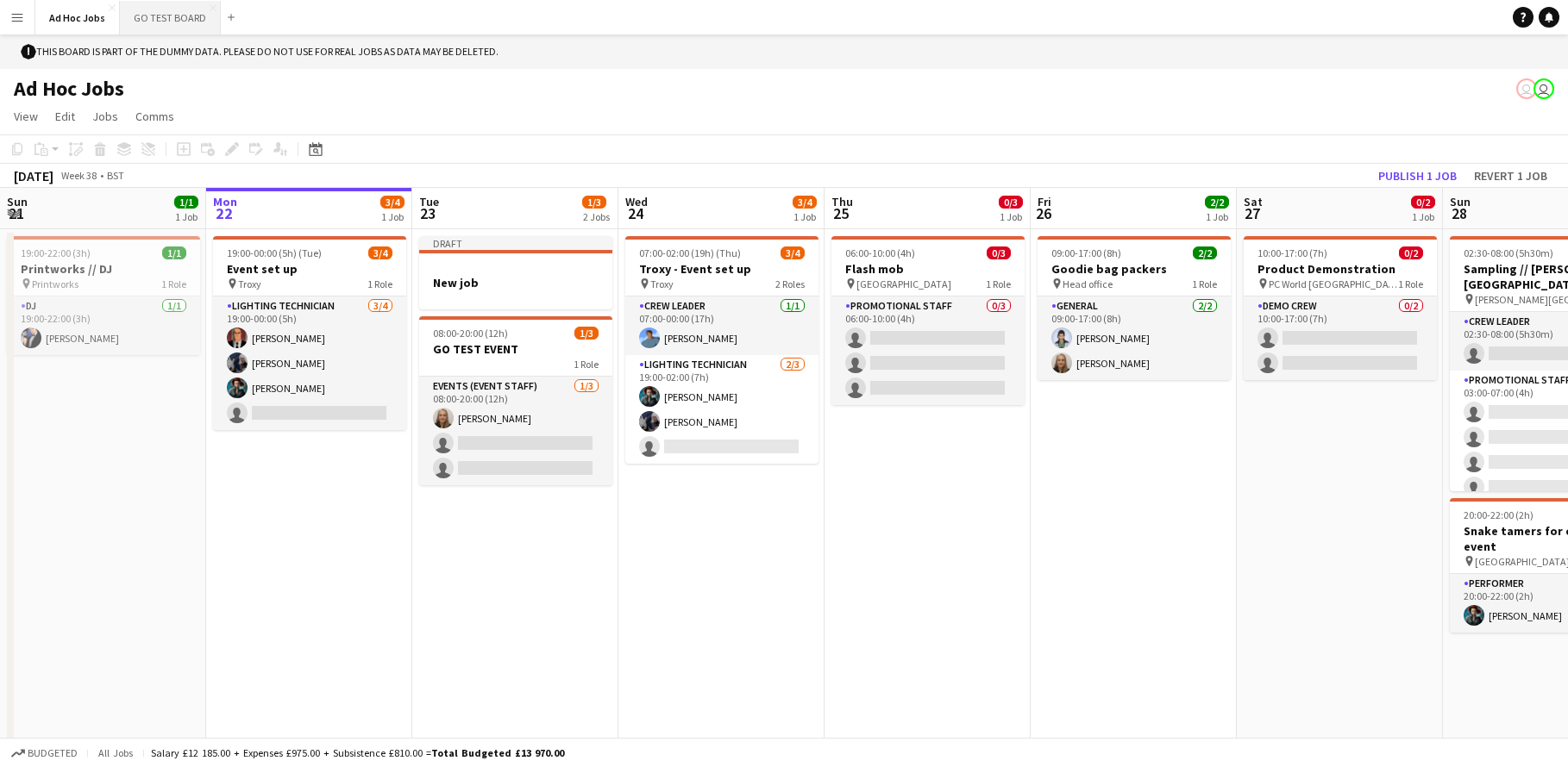
click at [140, 13] on button "GO TEST BOARD Close" at bounding box center [170, 17] width 101 height 34
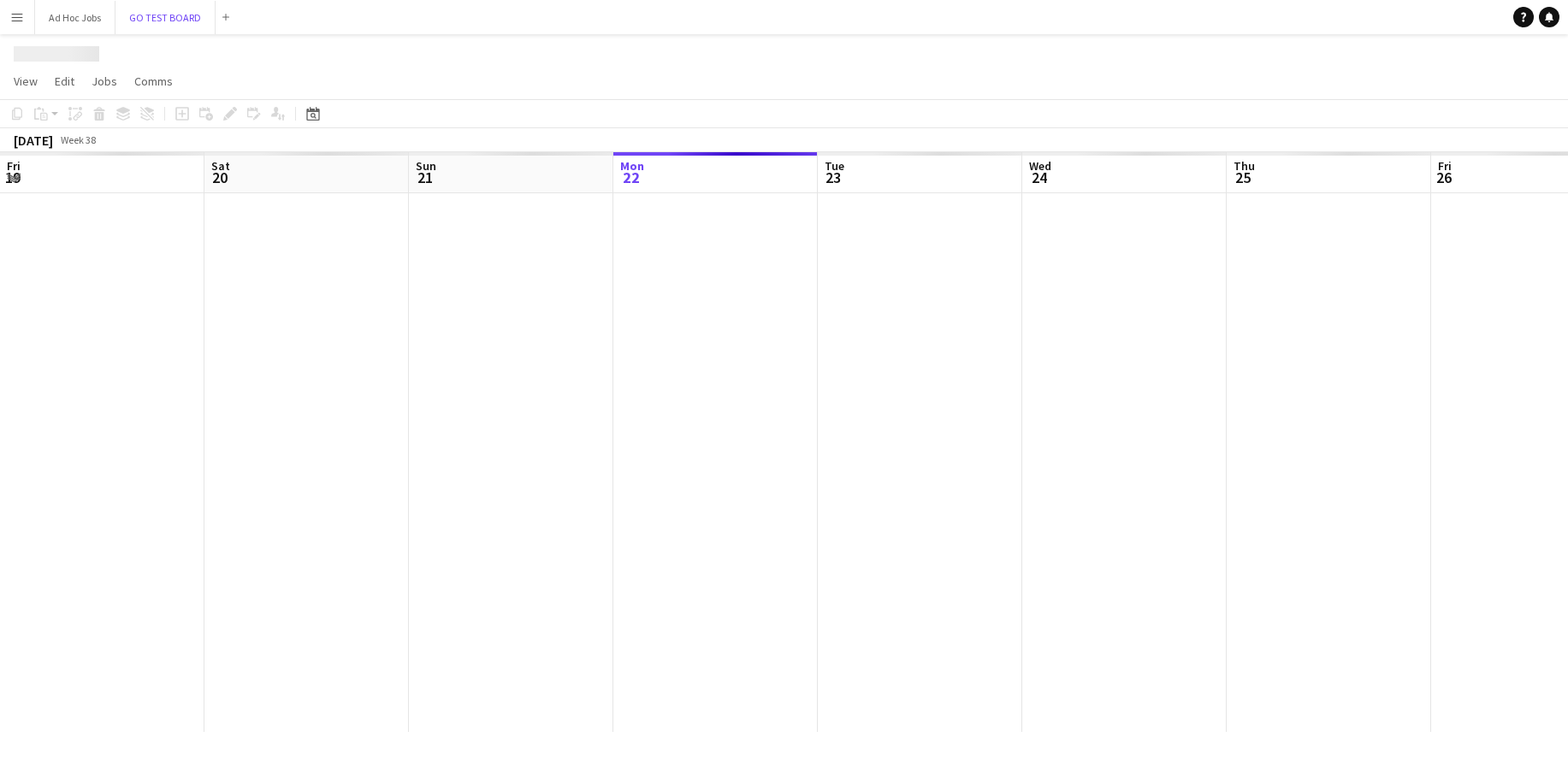
scroll to position [0, 409]
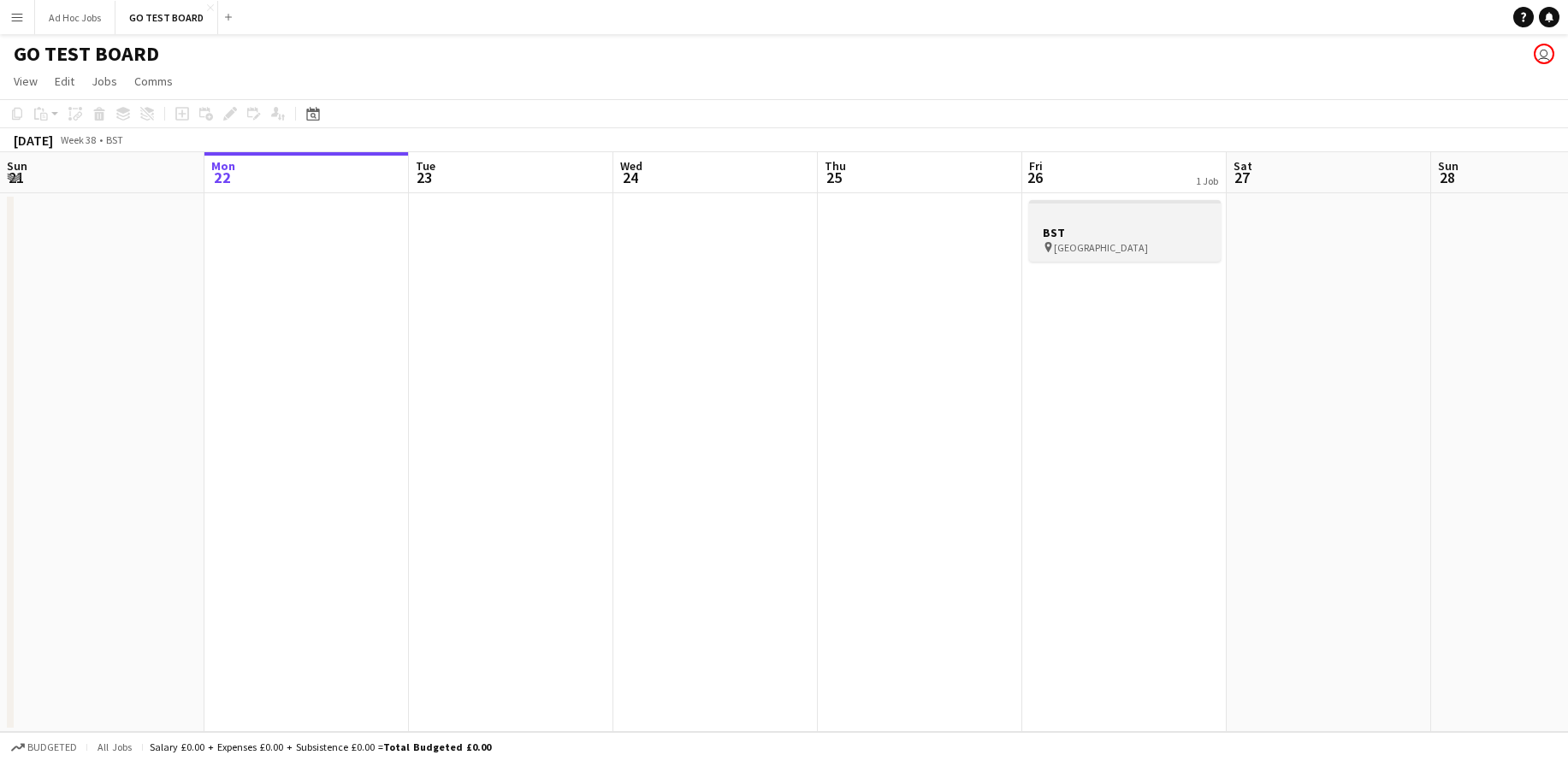
click at [1051, 231] on h3 "BST" at bounding box center [1125, 232] width 191 height 15
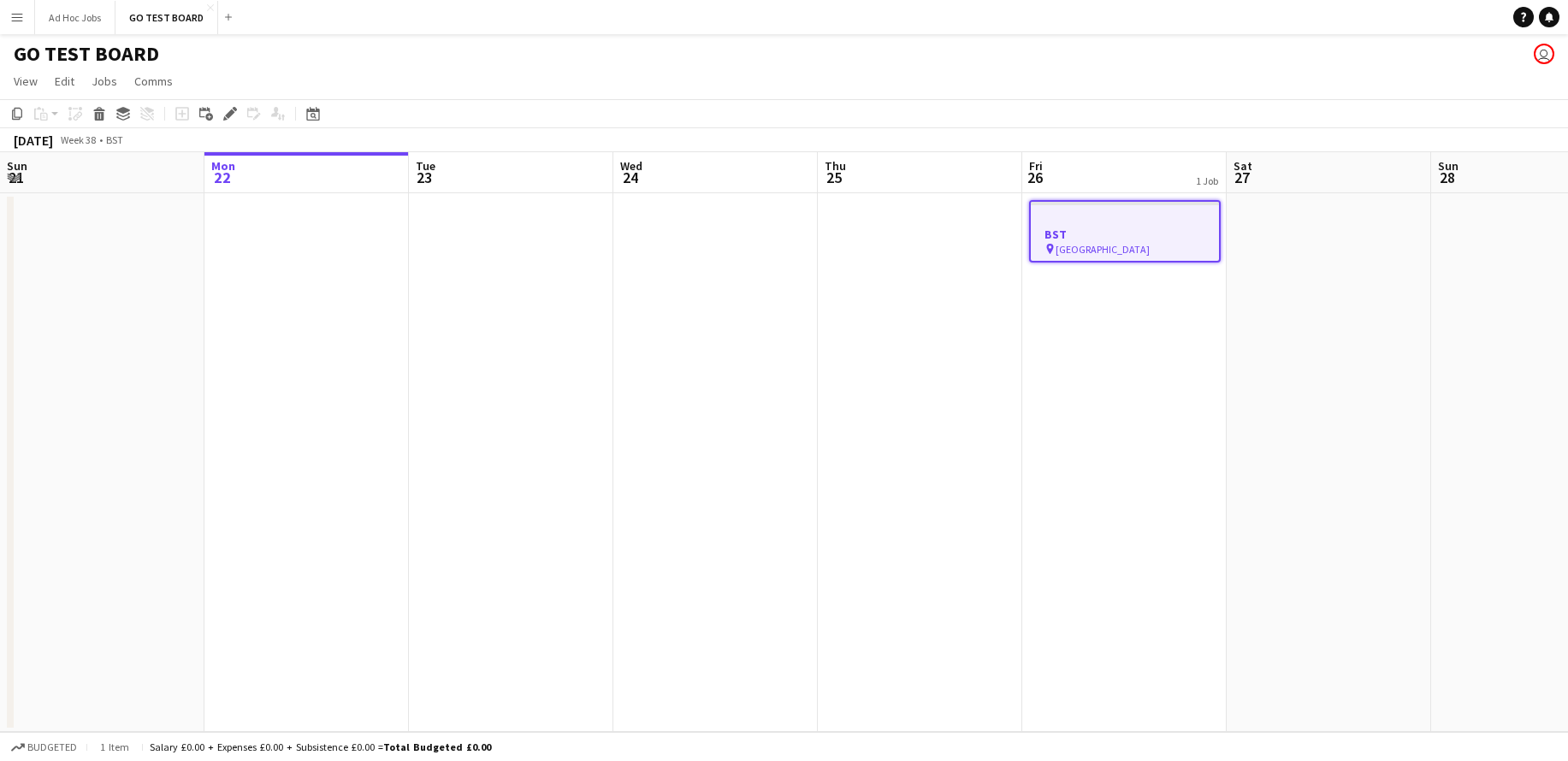
click at [1089, 252] on span "HYDE PARK" at bounding box center [1102, 249] width 94 height 13
click at [1076, 248] on span "HYDE PARK" at bounding box center [1102, 249] width 94 height 13
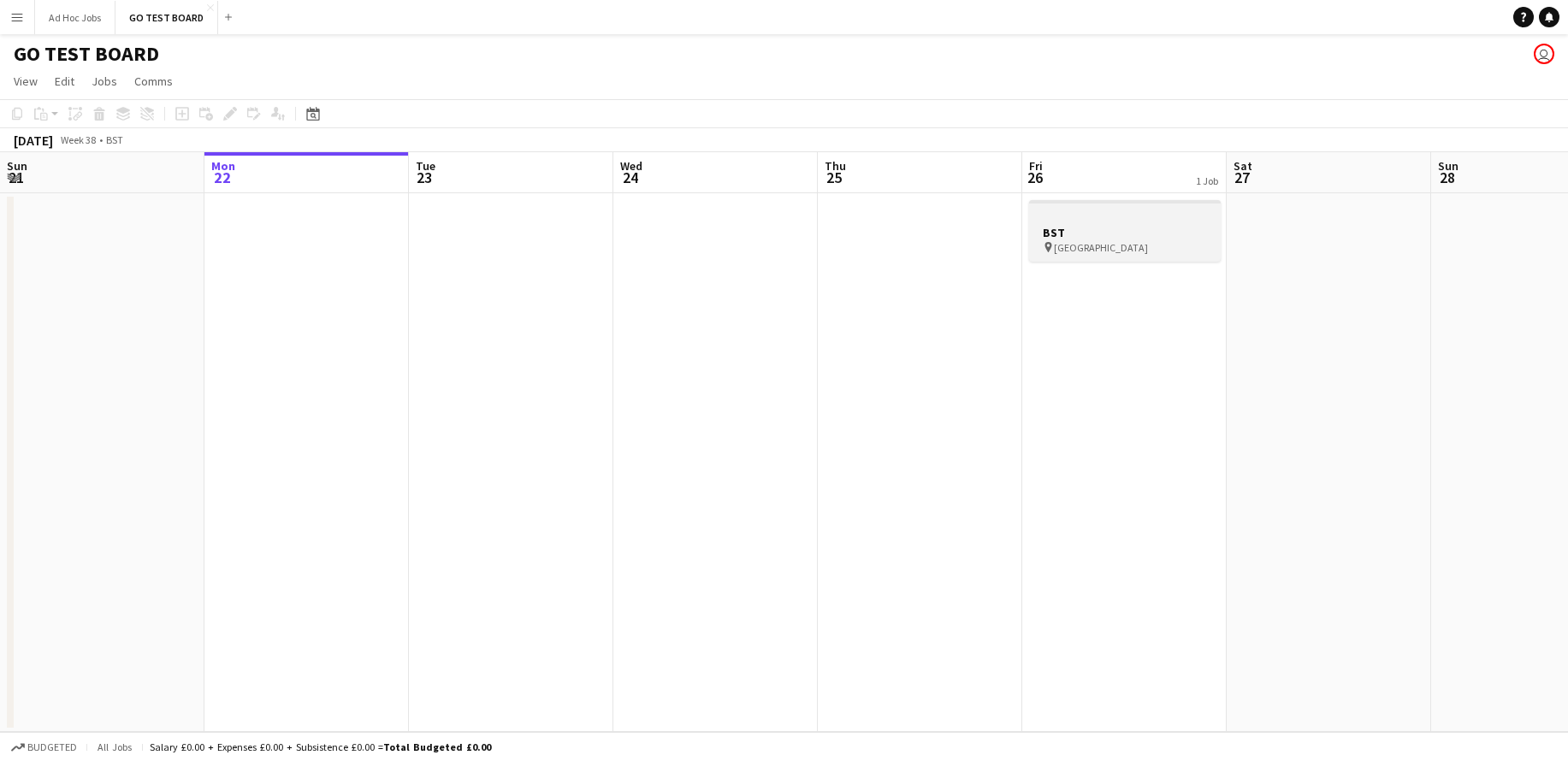
click at [1076, 248] on span "HYDE PARK" at bounding box center [1100, 247] width 94 height 13
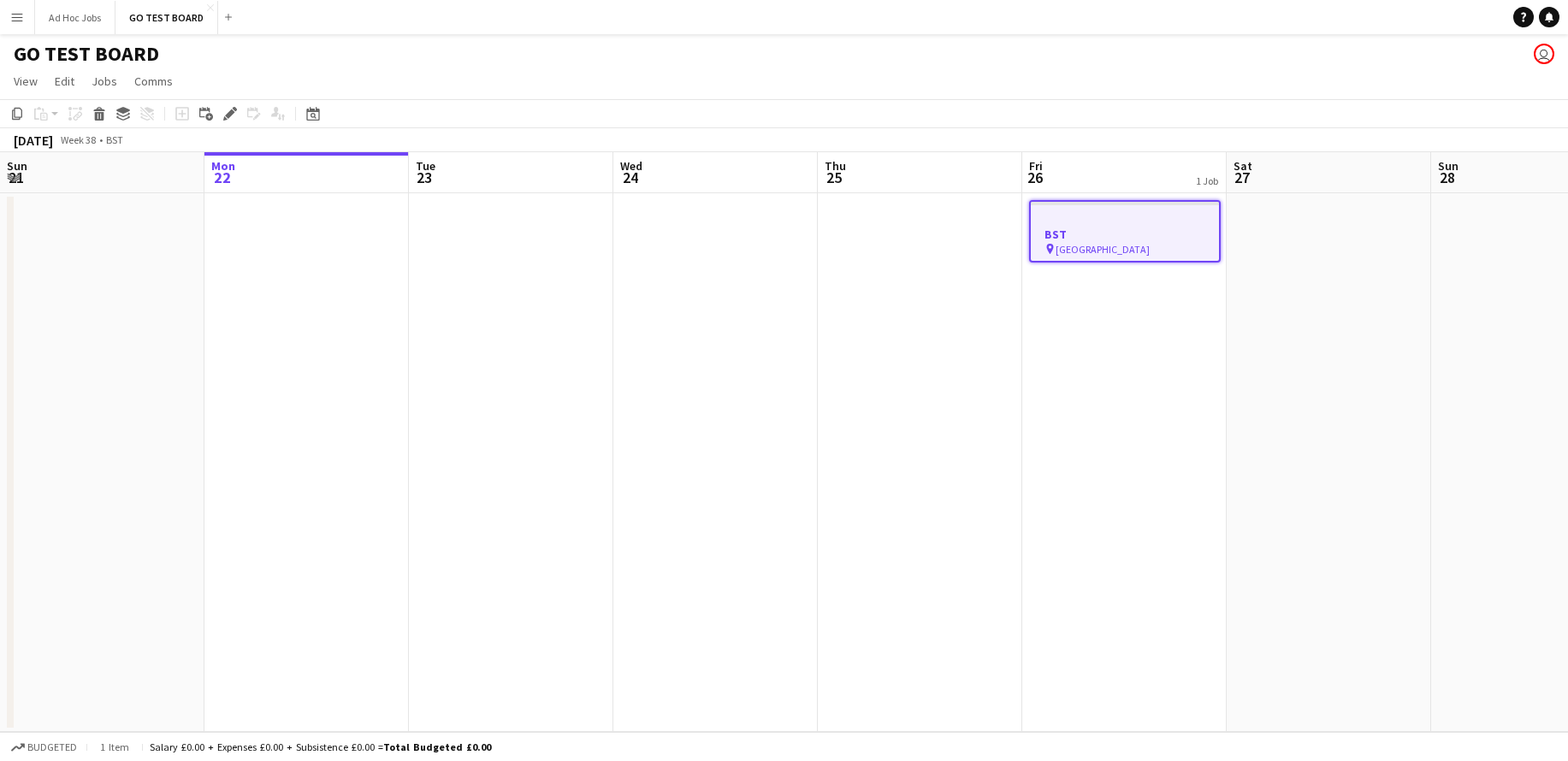
drag, startPoint x: 1077, startPoint y: 246, endPoint x: 1072, endPoint y: 237, distance: 10.3
click at [1072, 237] on app-job-card "BST pin HYDE PARK" at bounding box center [1125, 231] width 191 height 62
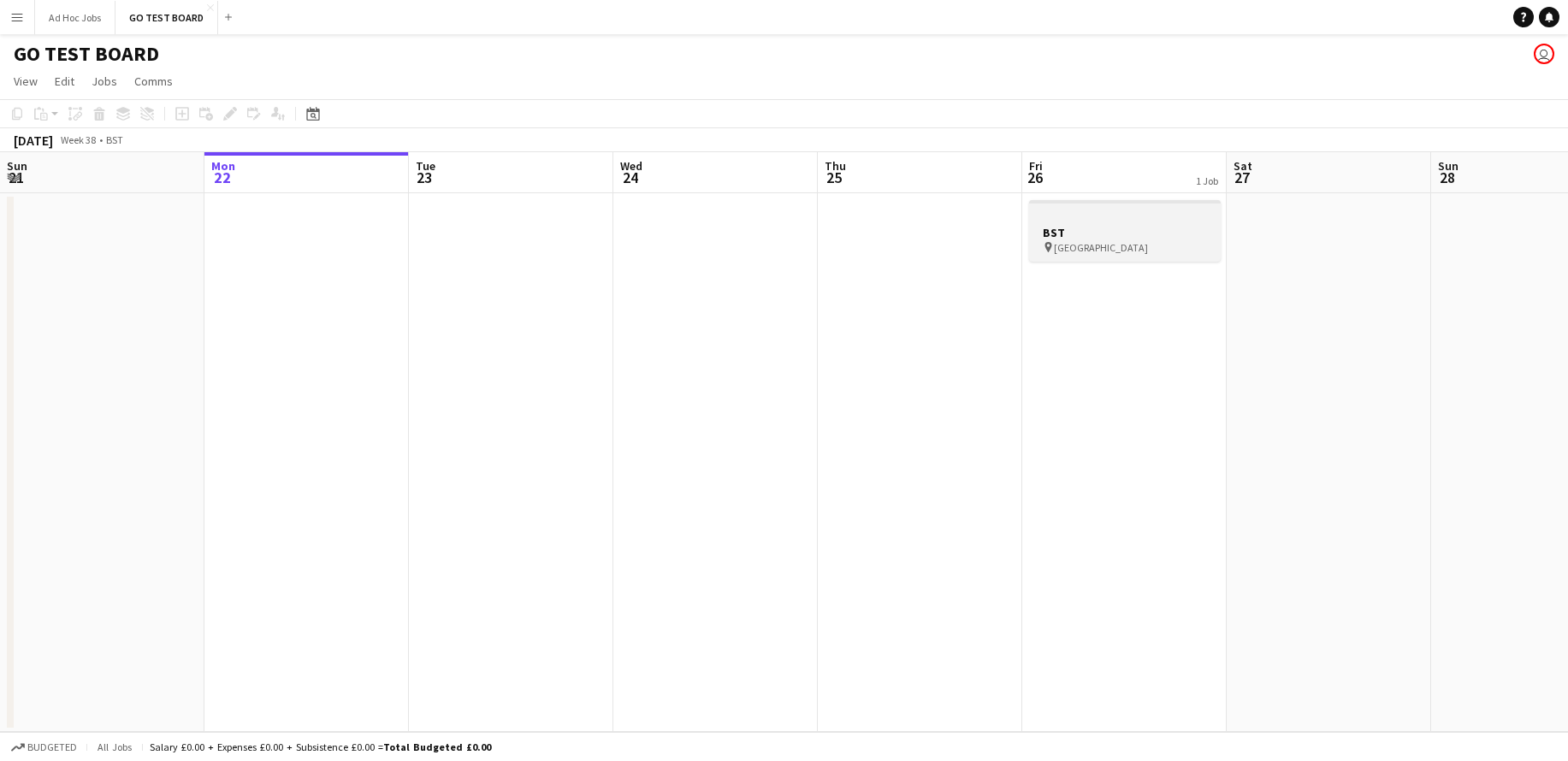
click at [1072, 237] on h3 "BST" at bounding box center [1125, 232] width 191 height 15
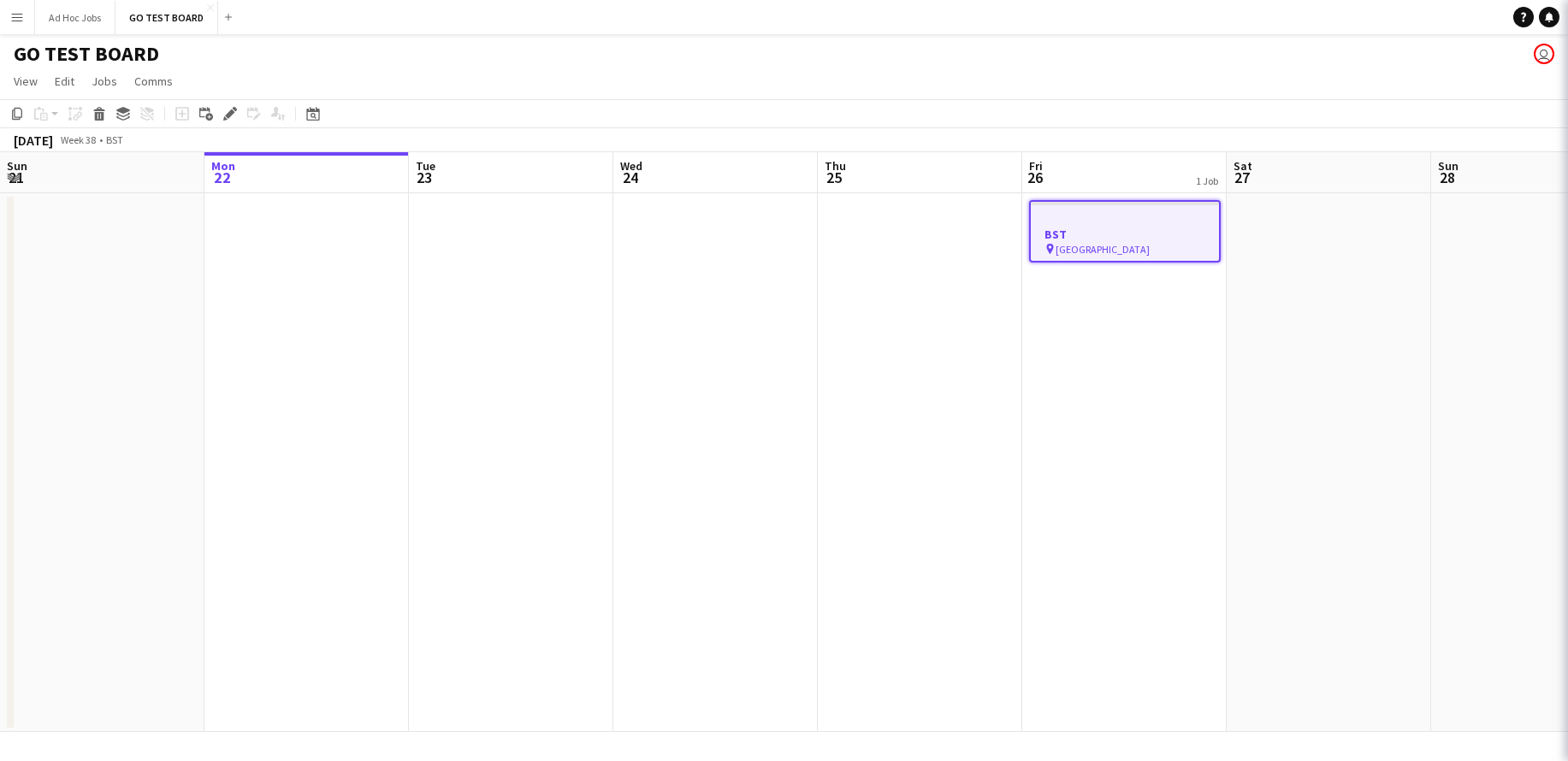
click at [1072, 237] on h3 "BST" at bounding box center [1125, 234] width 188 height 15
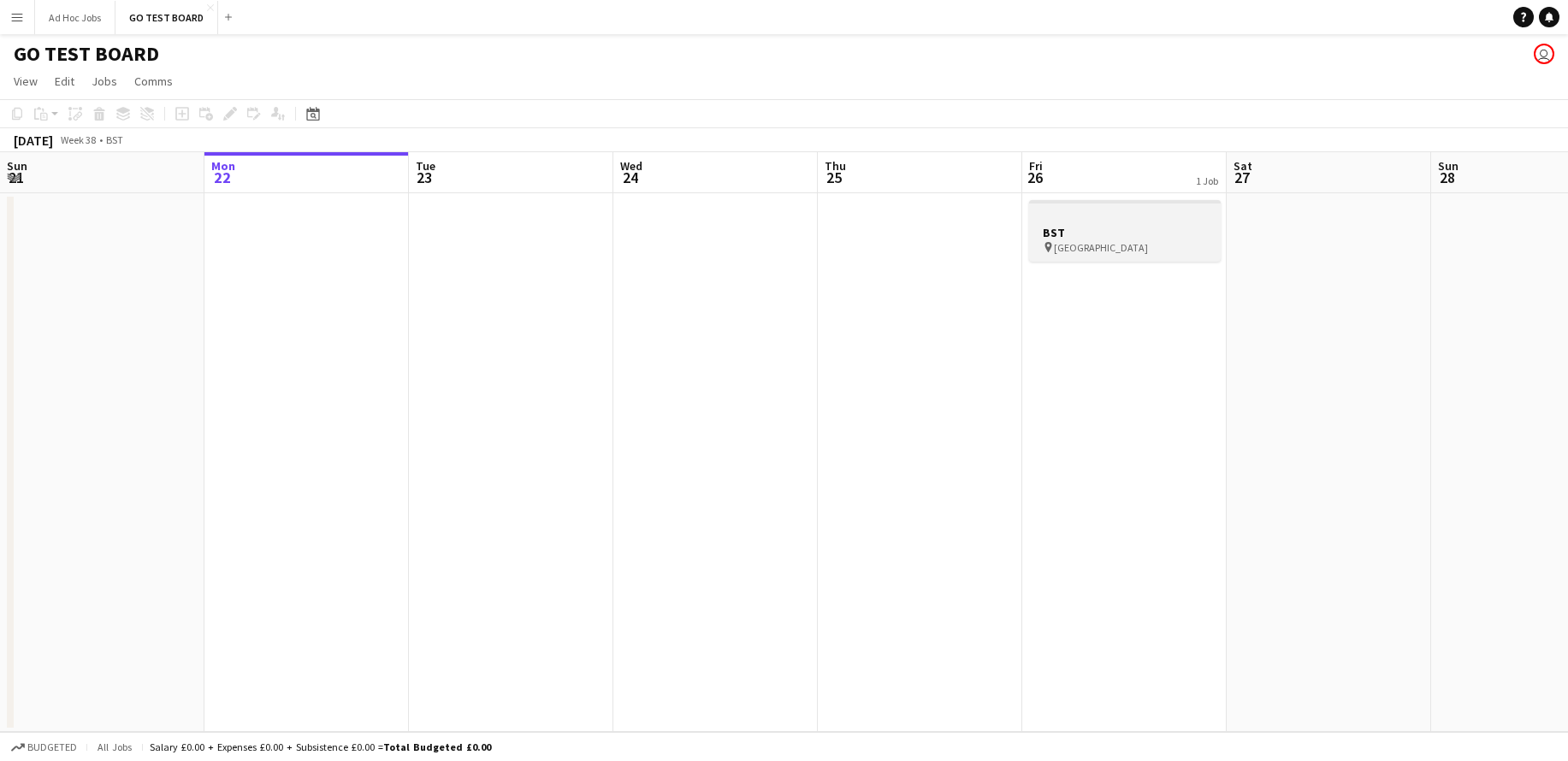
click at [1072, 237] on h3 "BST" at bounding box center [1125, 232] width 191 height 15
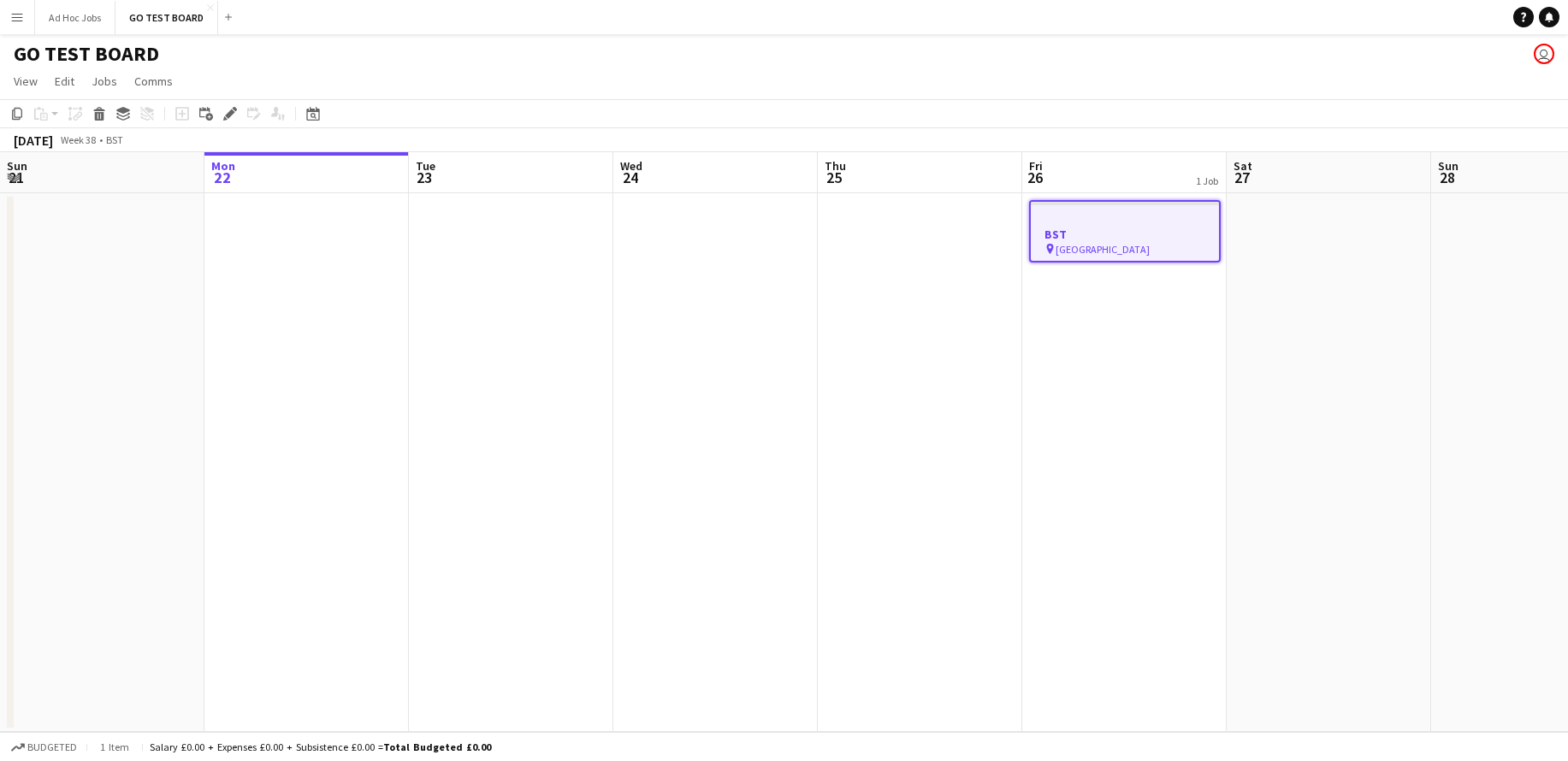
click at [1072, 237] on h3 "BST" at bounding box center [1125, 234] width 188 height 15
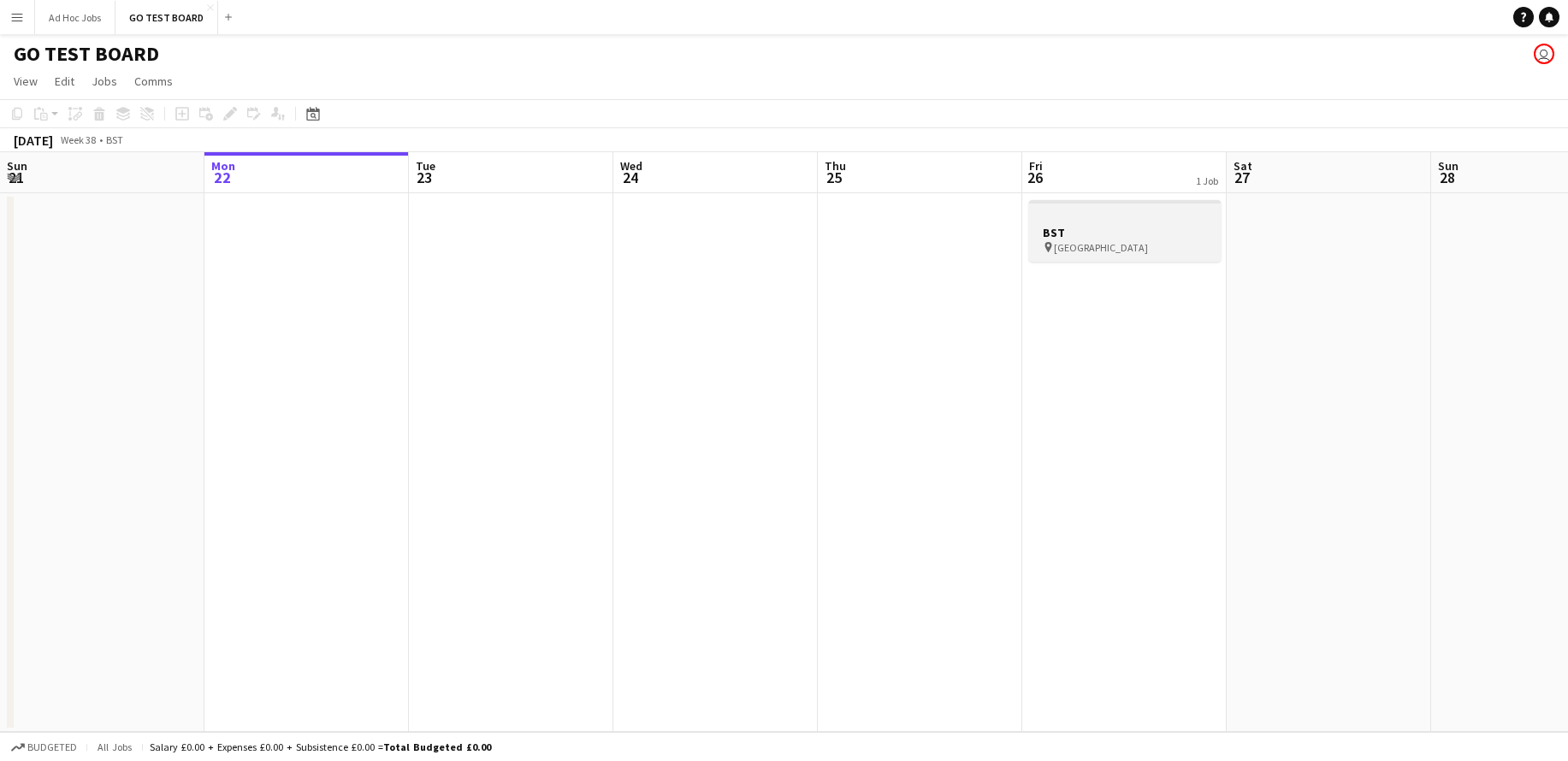
click at [1072, 237] on h3 "BST" at bounding box center [1125, 232] width 191 height 15
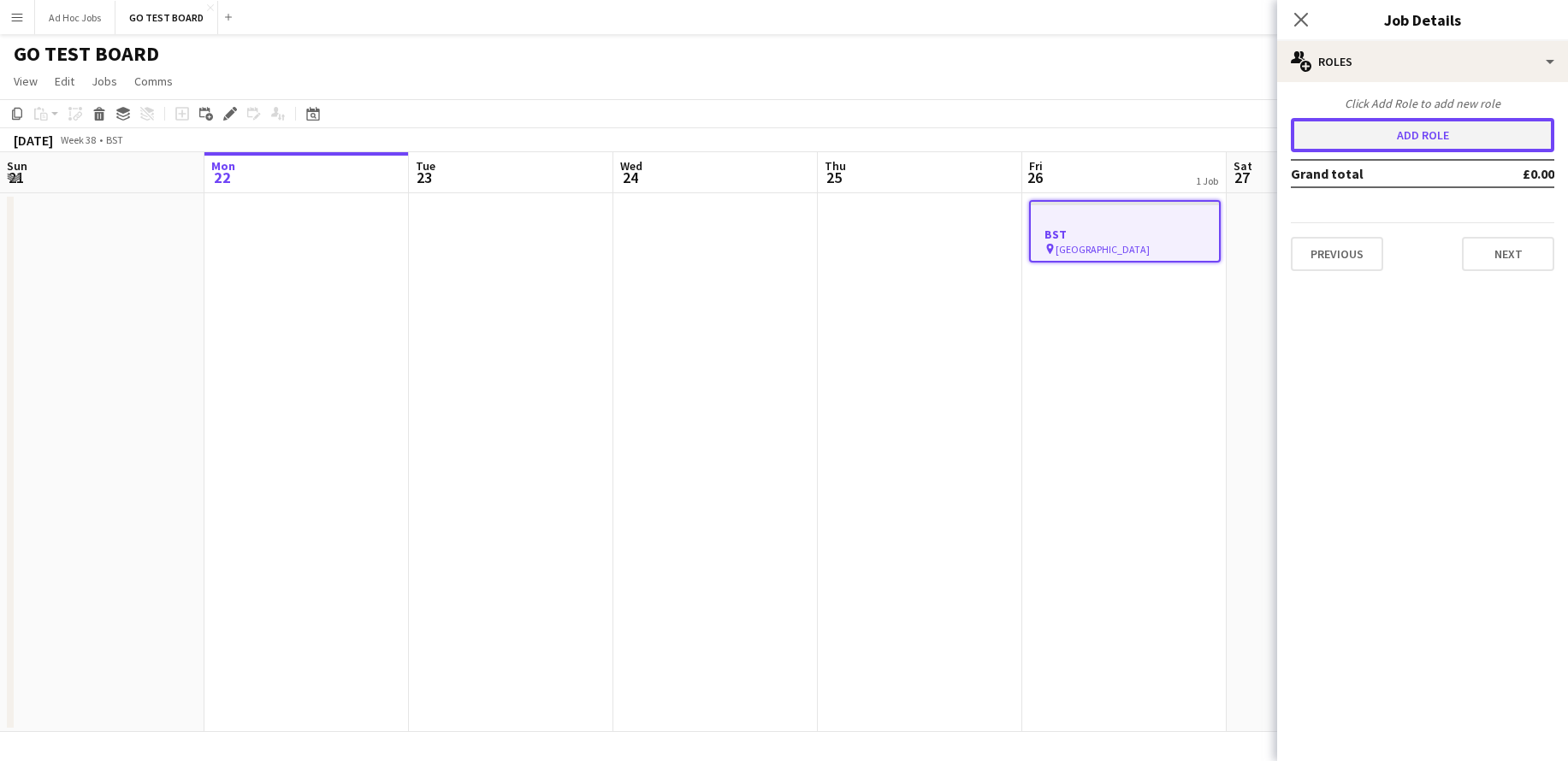
click at [1427, 134] on button "Add role" at bounding box center [1423, 135] width 264 height 34
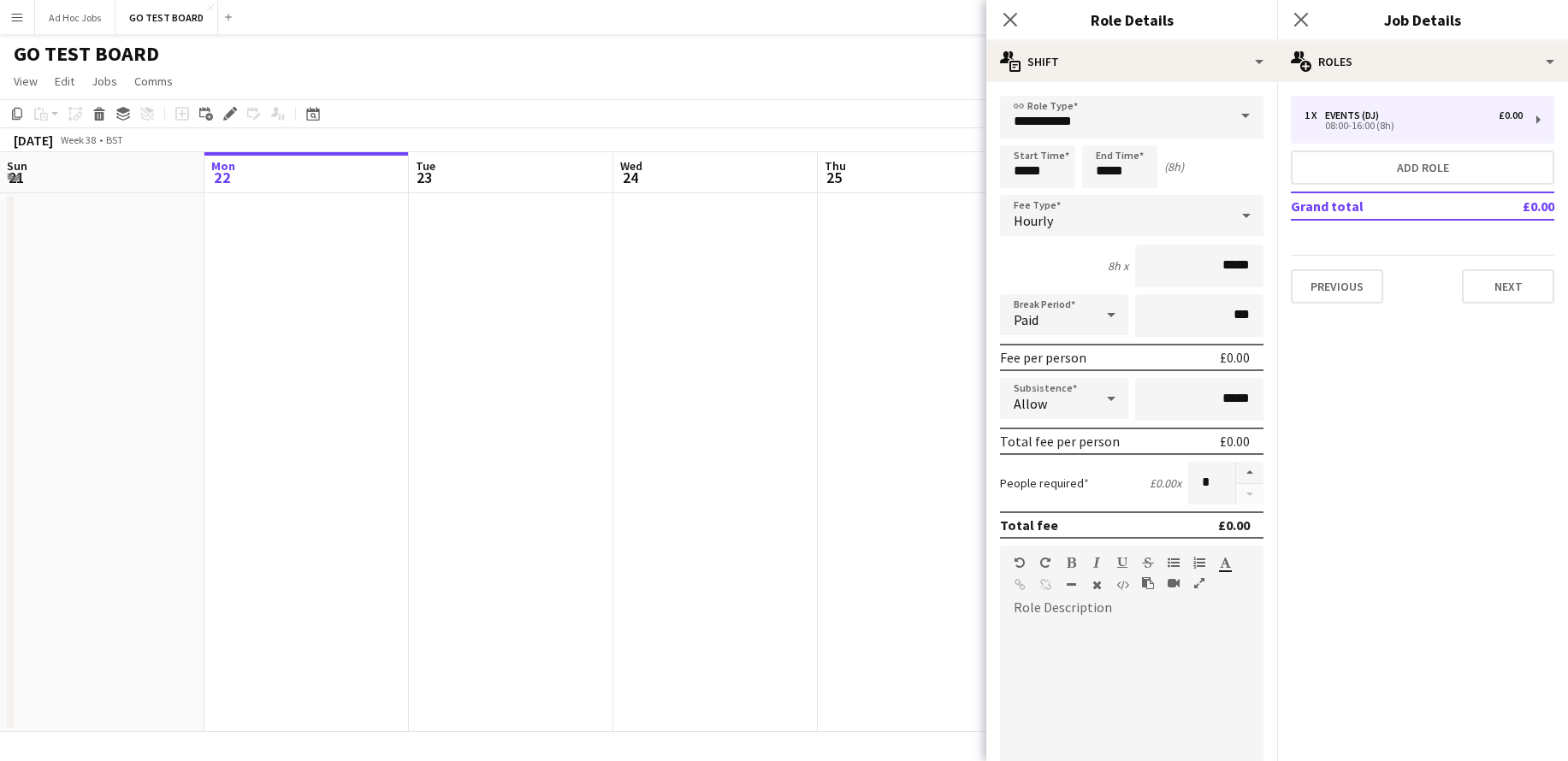
click at [1248, 122] on span at bounding box center [1246, 116] width 36 height 41
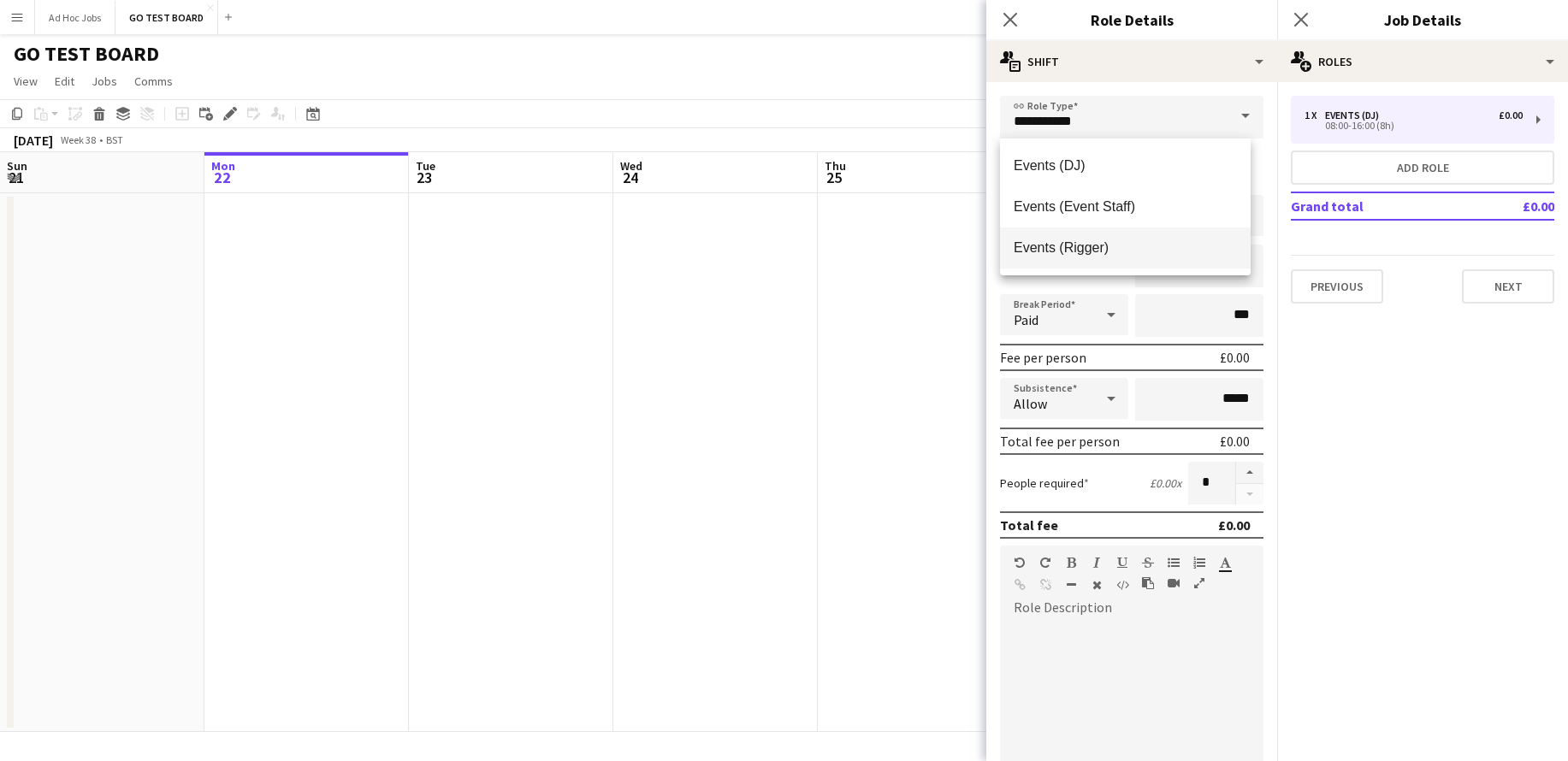
click at [1105, 251] on span "Events (Rigger)" at bounding box center [1125, 247] width 223 height 16
type input "**********"
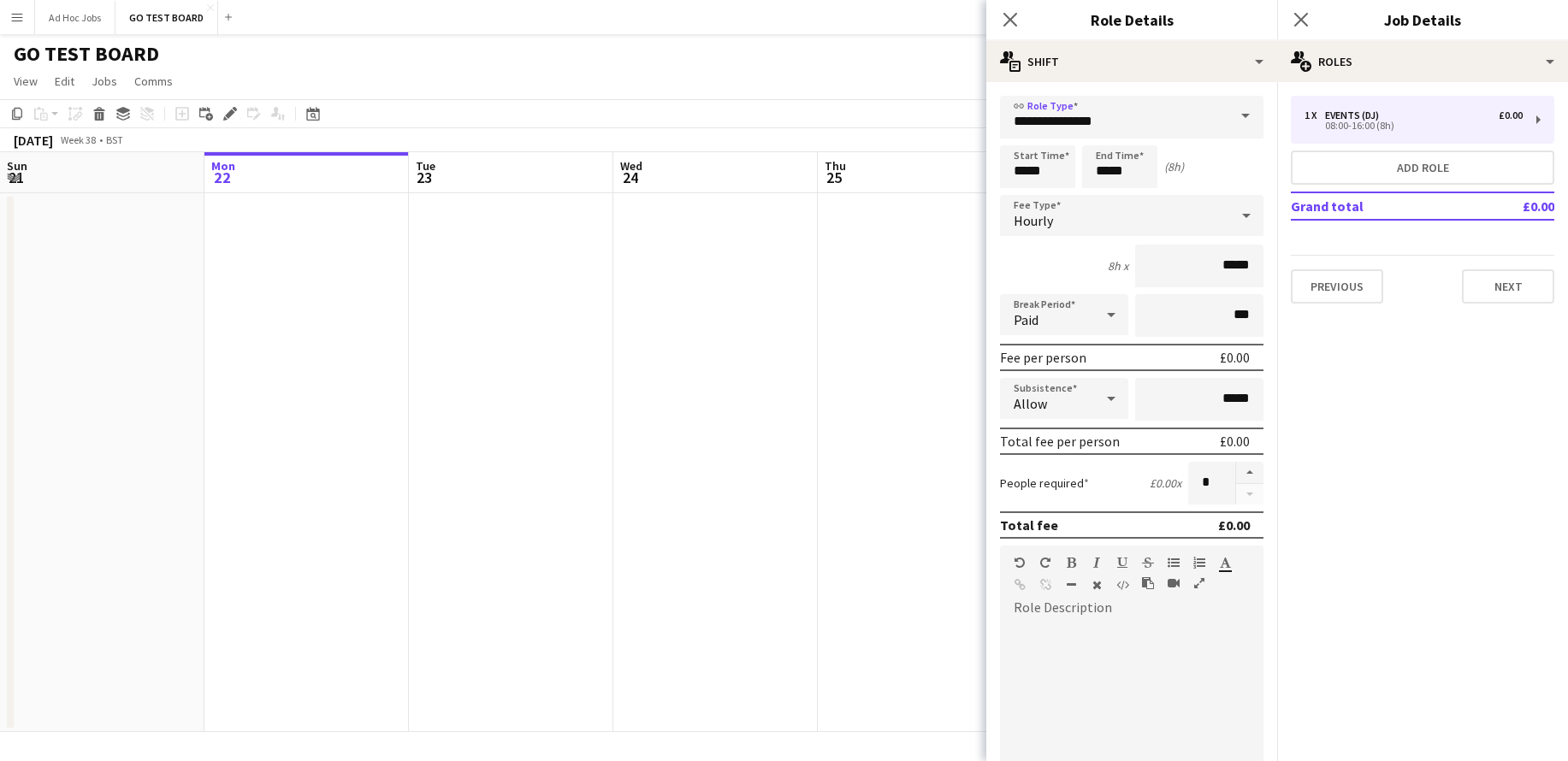
click at [1236, 220] on icon at bounding box center [1246, 216] width 21 height 34
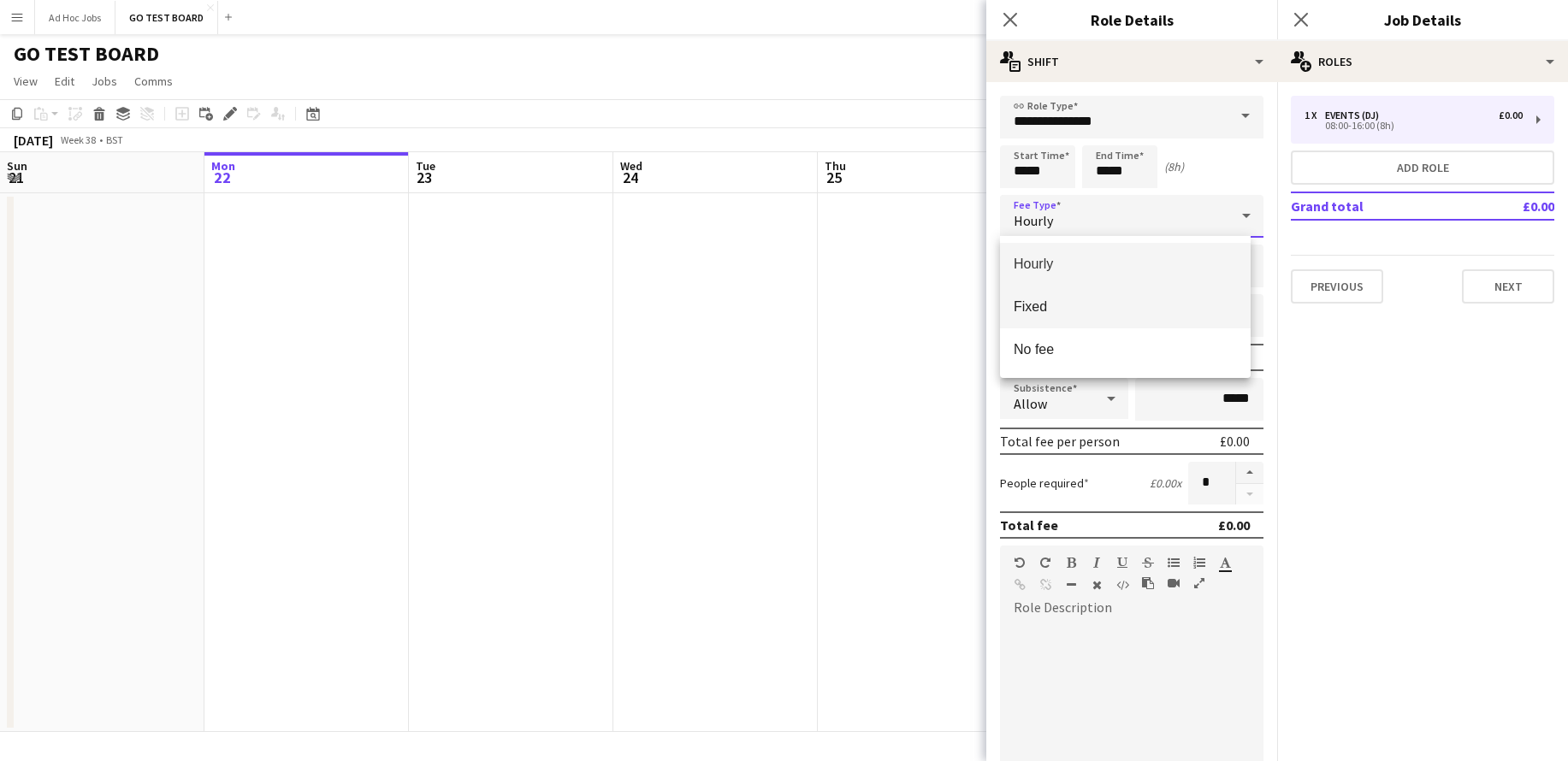
click at [1066, 313] on span "Fixed" at bounding box center [1125, 307] width 223 height 16
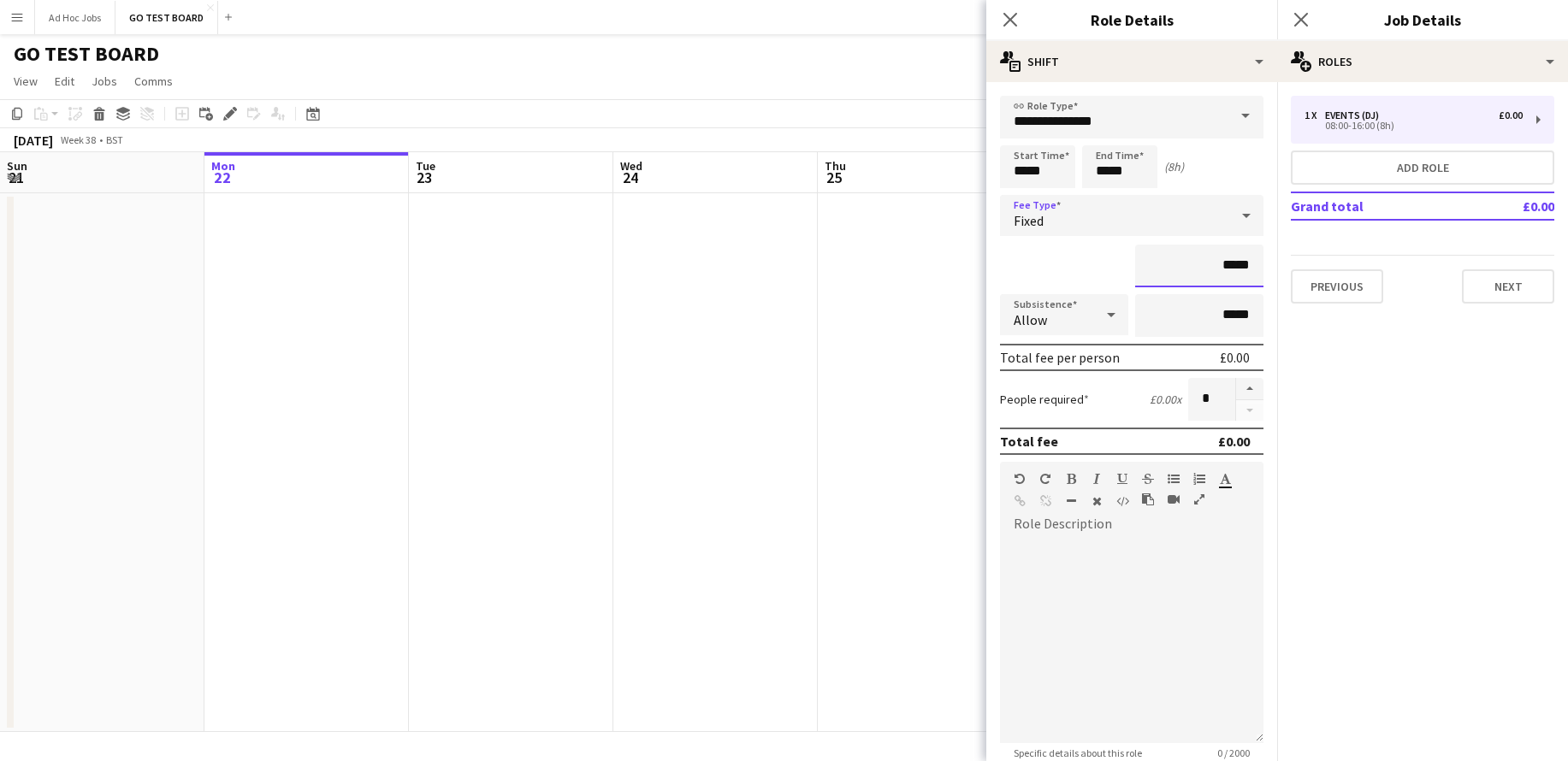
click at [1205, 268] on input "*****" at bounding box center [1200, 265] width 128 height 42
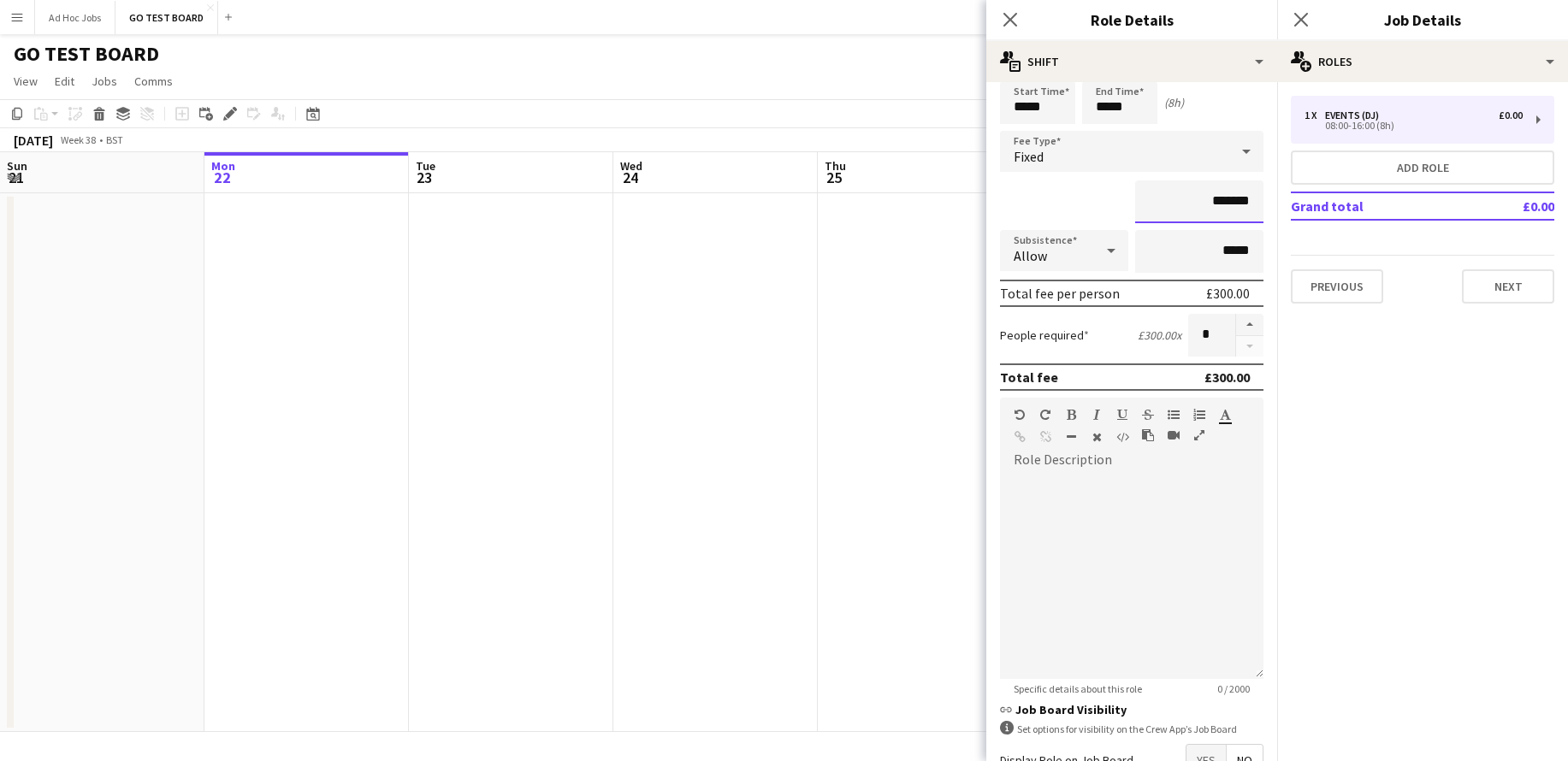
scroll to position [176, 0]
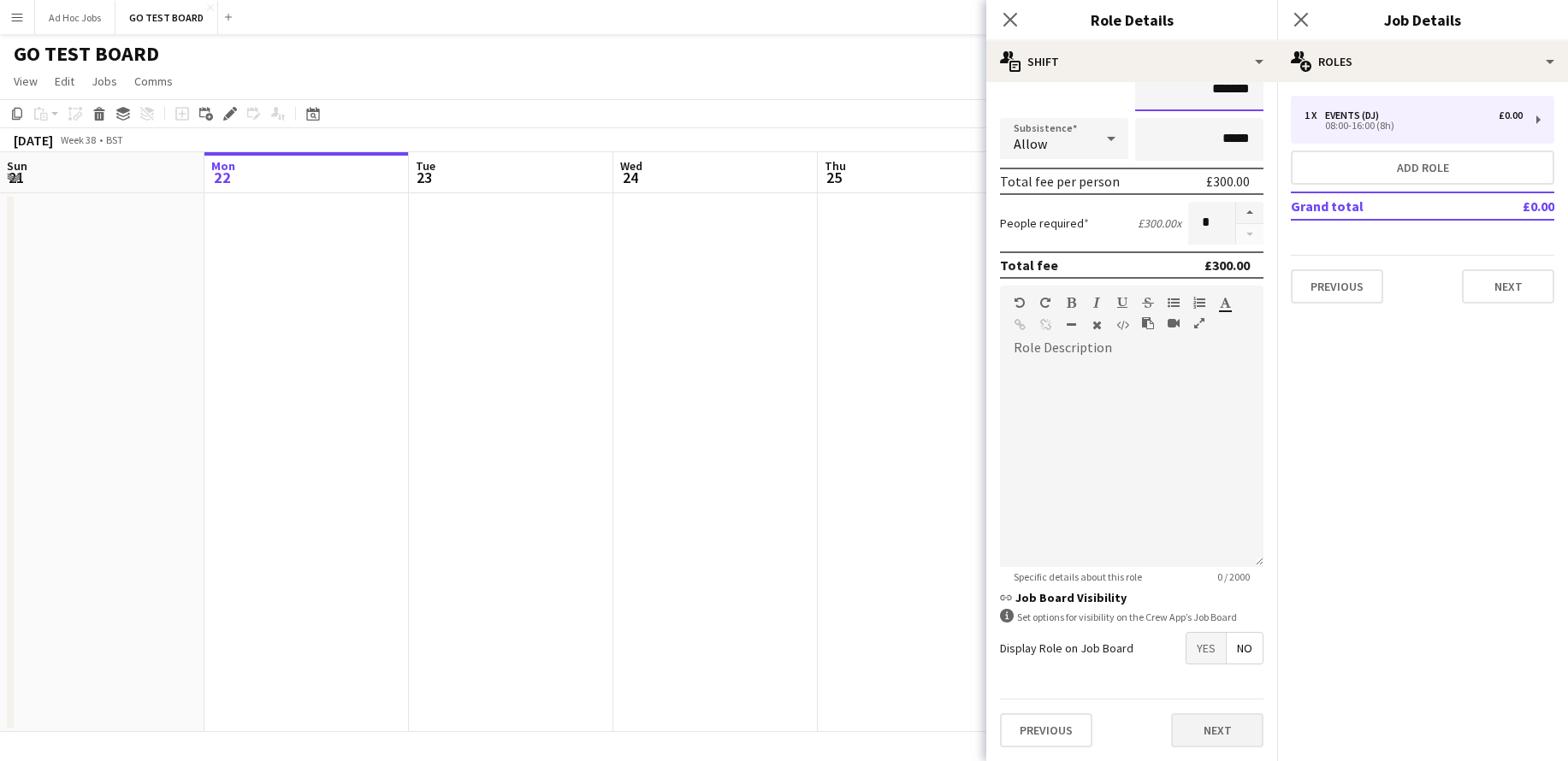
type input "*******"
click at [1184, 729] on button "Next" at bounding box center [1217, 730] width 92 height 34
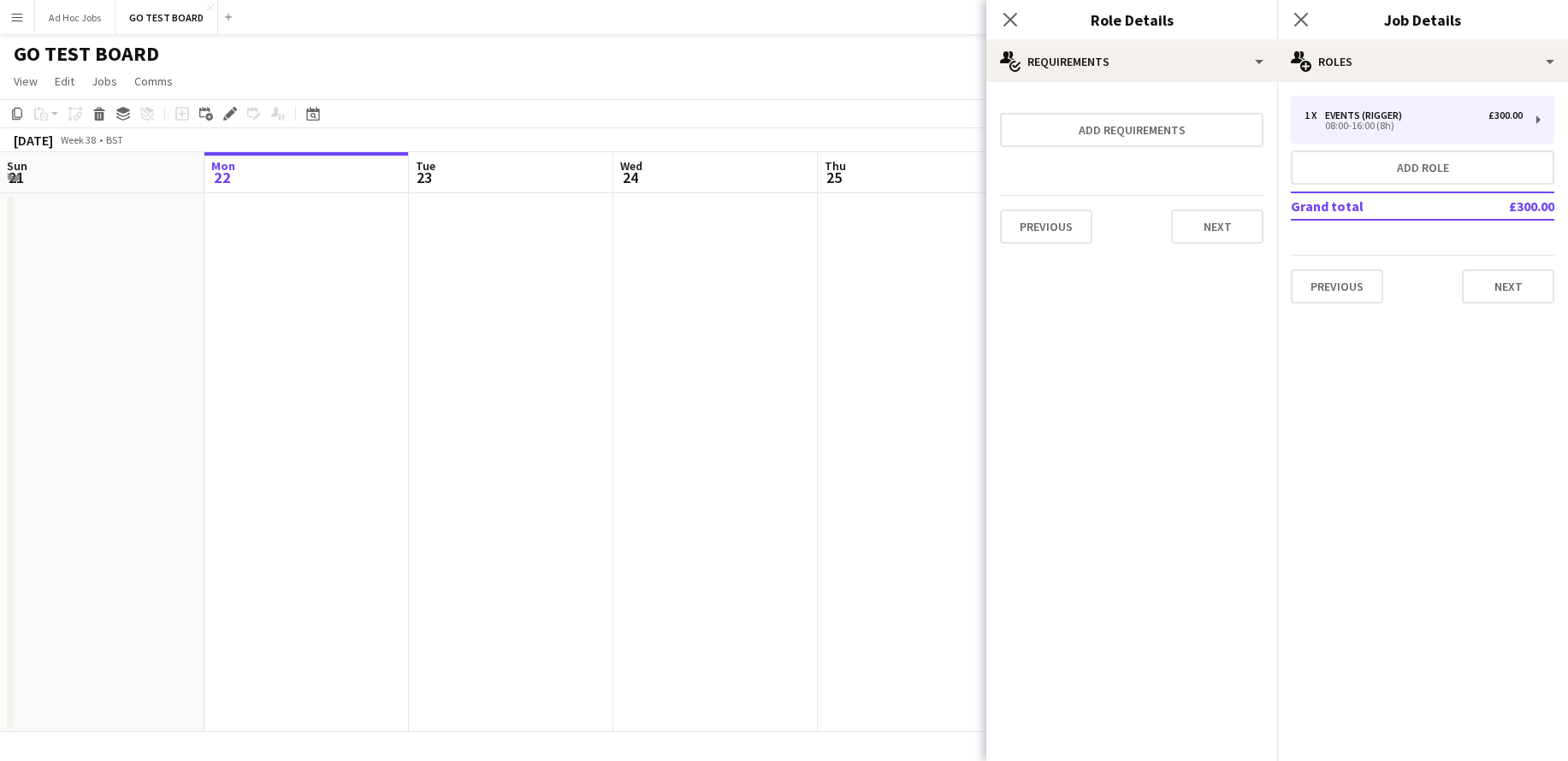
scroll to position [0, 0]
click at [1204, 218] on button "Next" at bounding box center [1217, 227] width 92 height 34
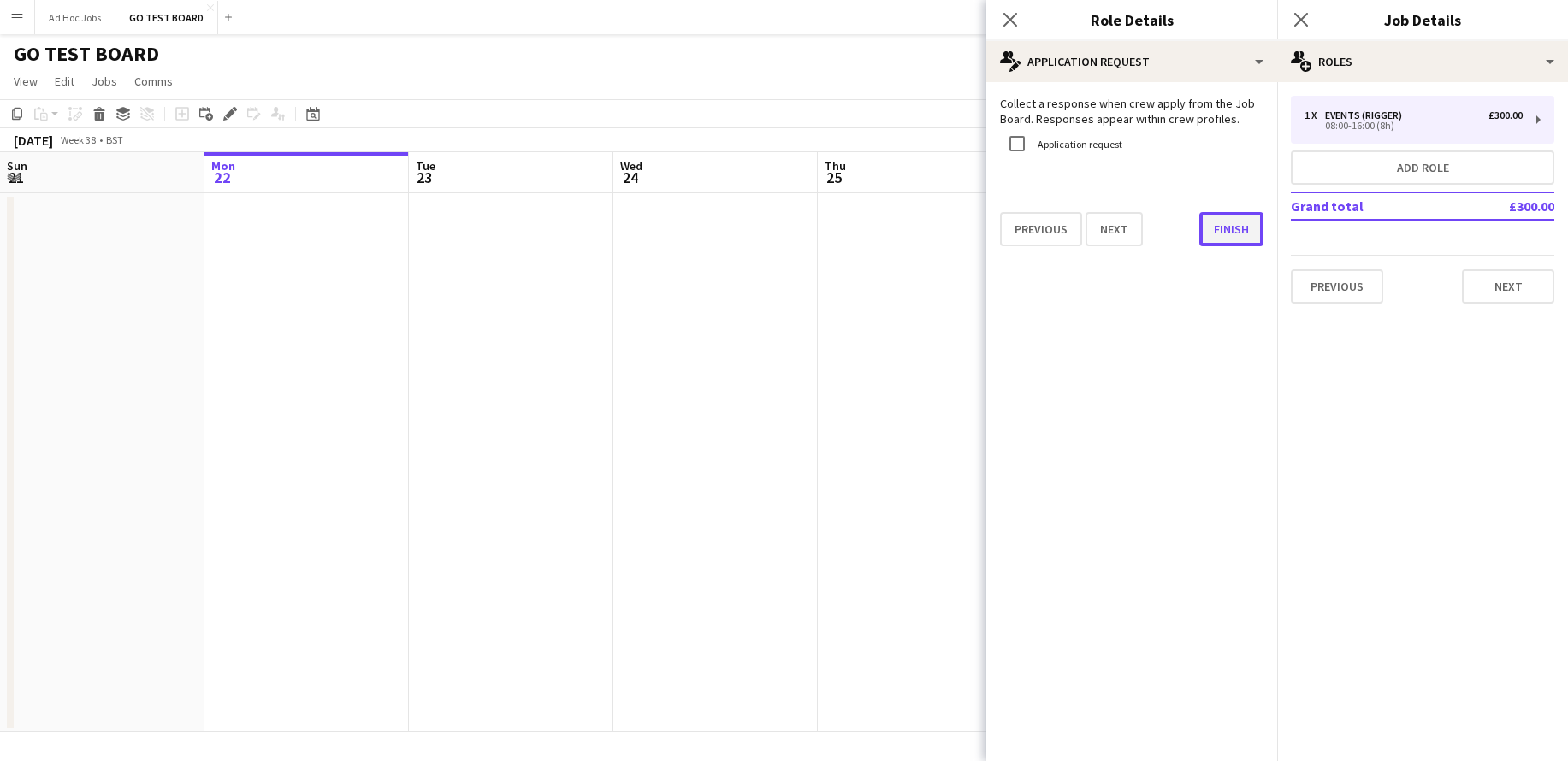
click at [1217, 231] on button "Finish" at bounding box center [1231, 229] width 64 height 34
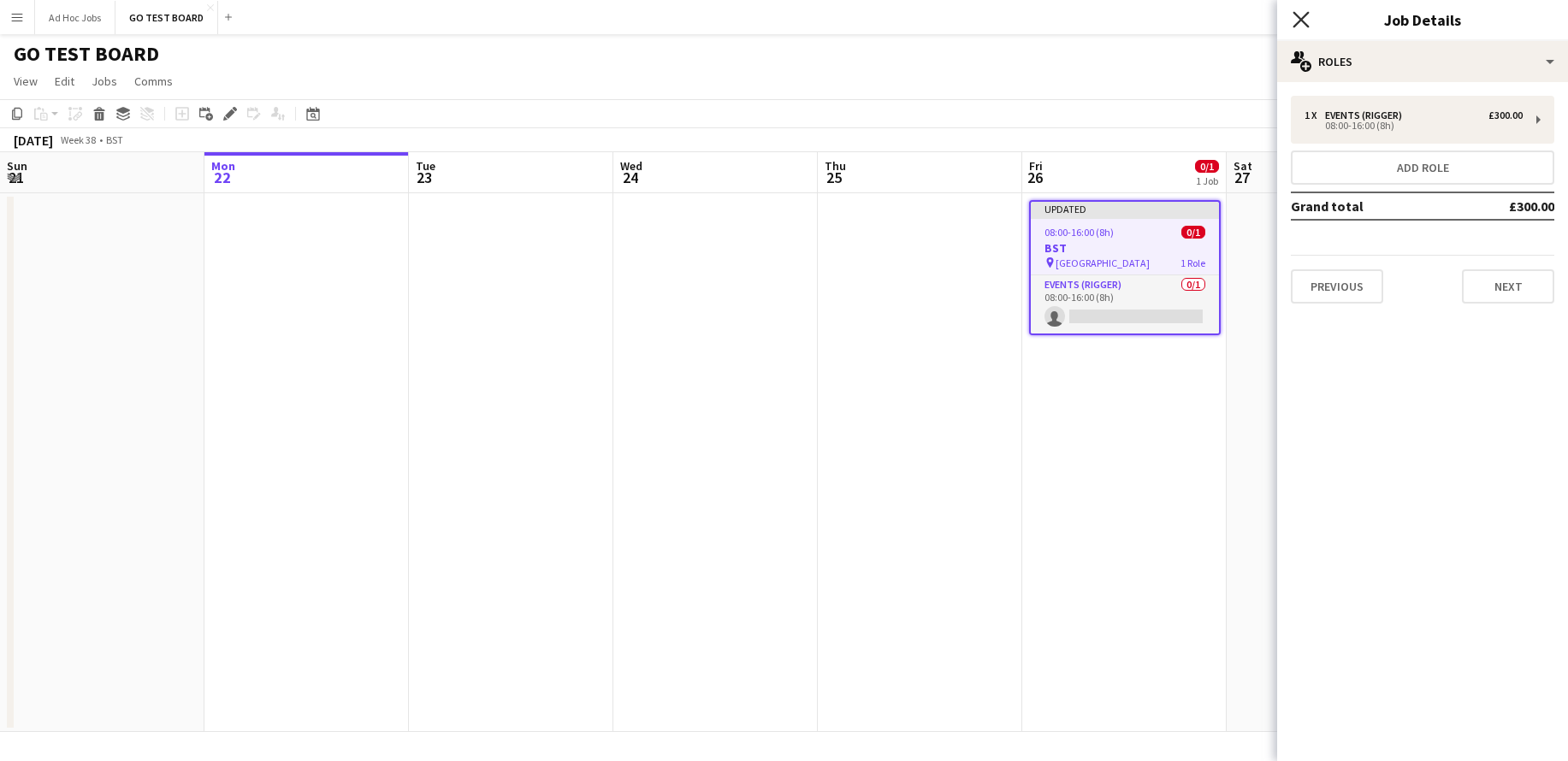
click at [1299, 18] on icon at bounding box center [1301, 19] width 16 height 16
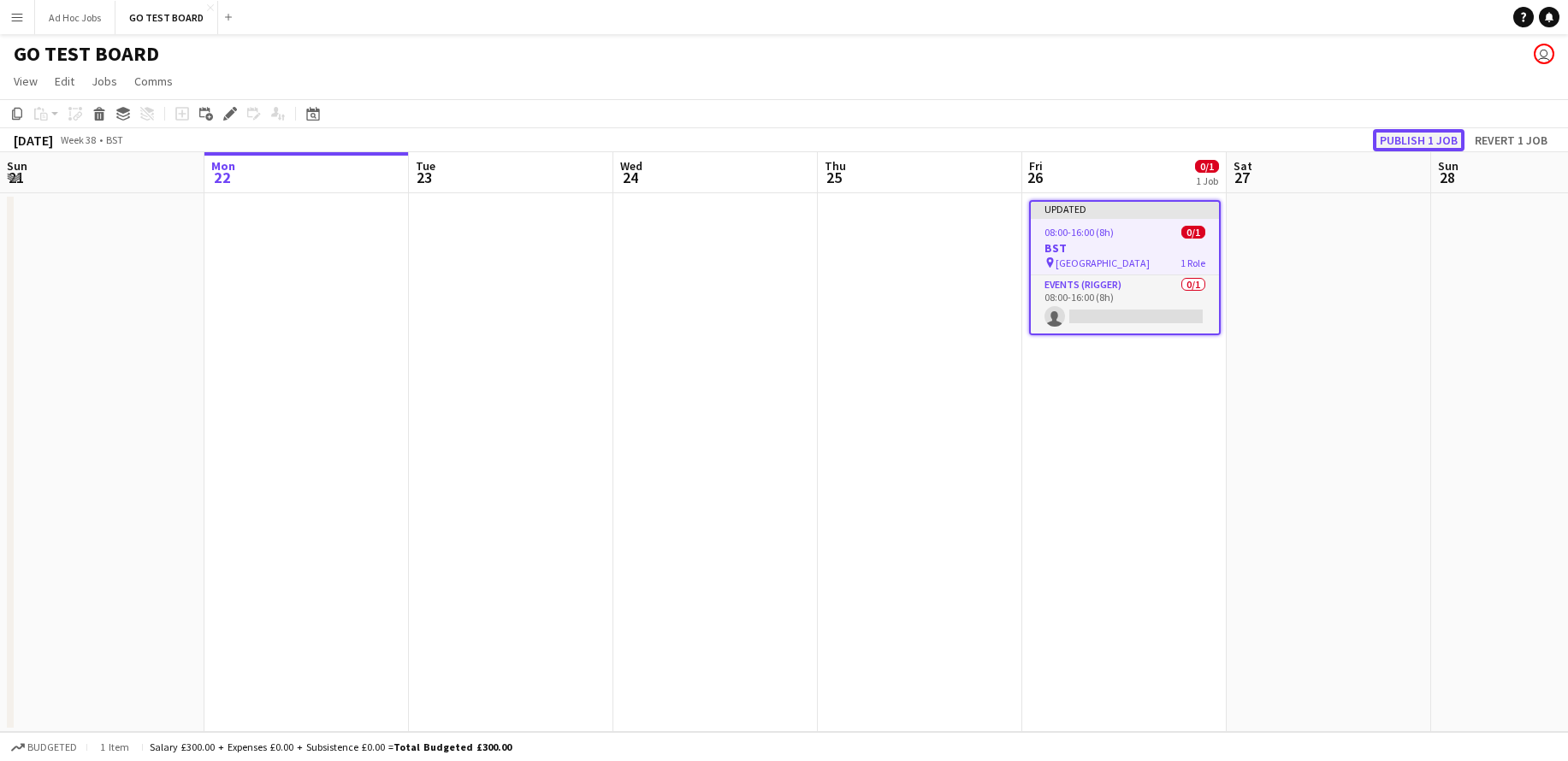
click at [1407, 144] on button "Publish 1 job" at bounding box center [1418, 140] width 91 height 23
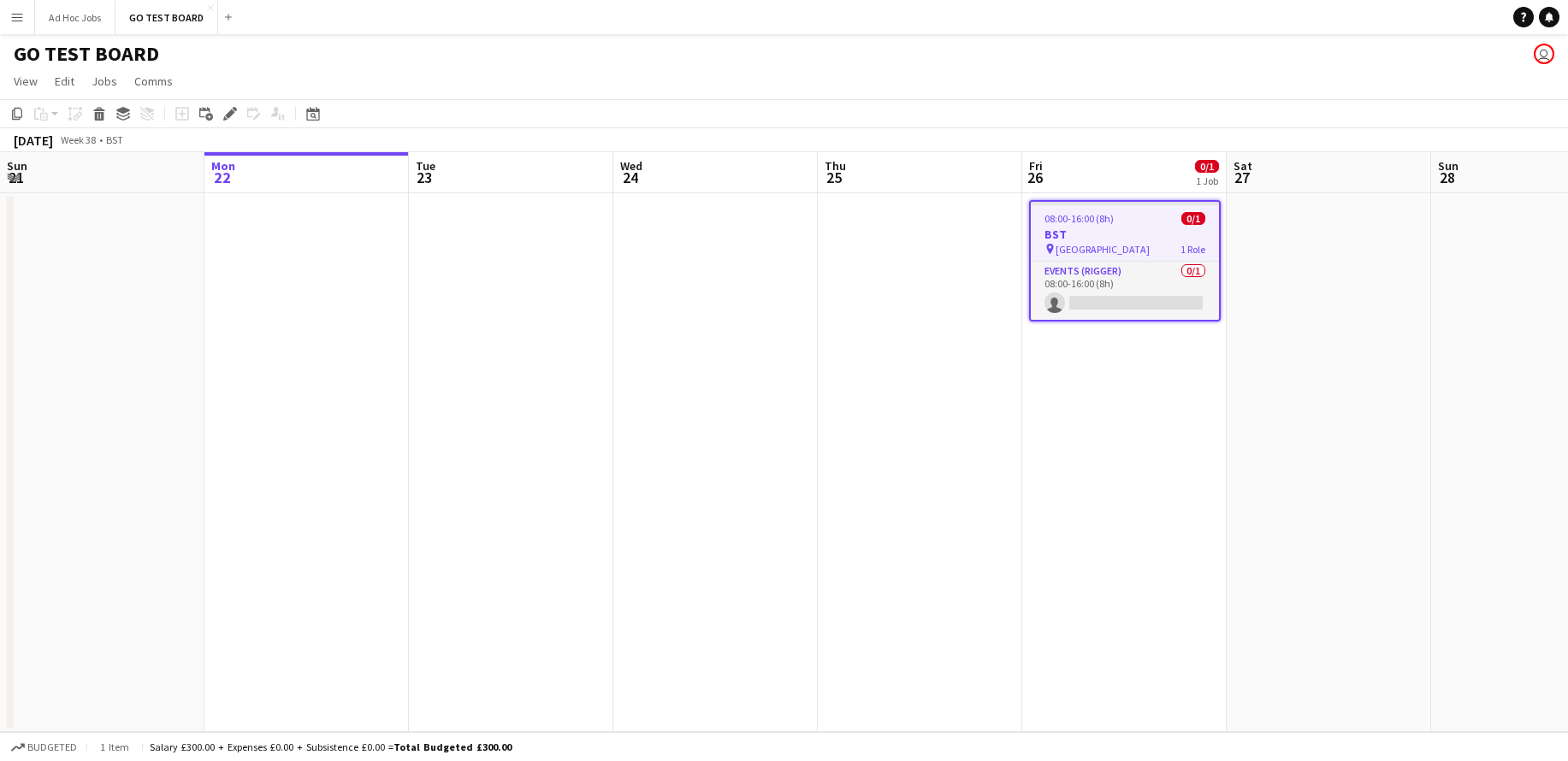
click at [21, 14] on app-icon "Menu" at bounding box center [16, 16] width 14 height 14
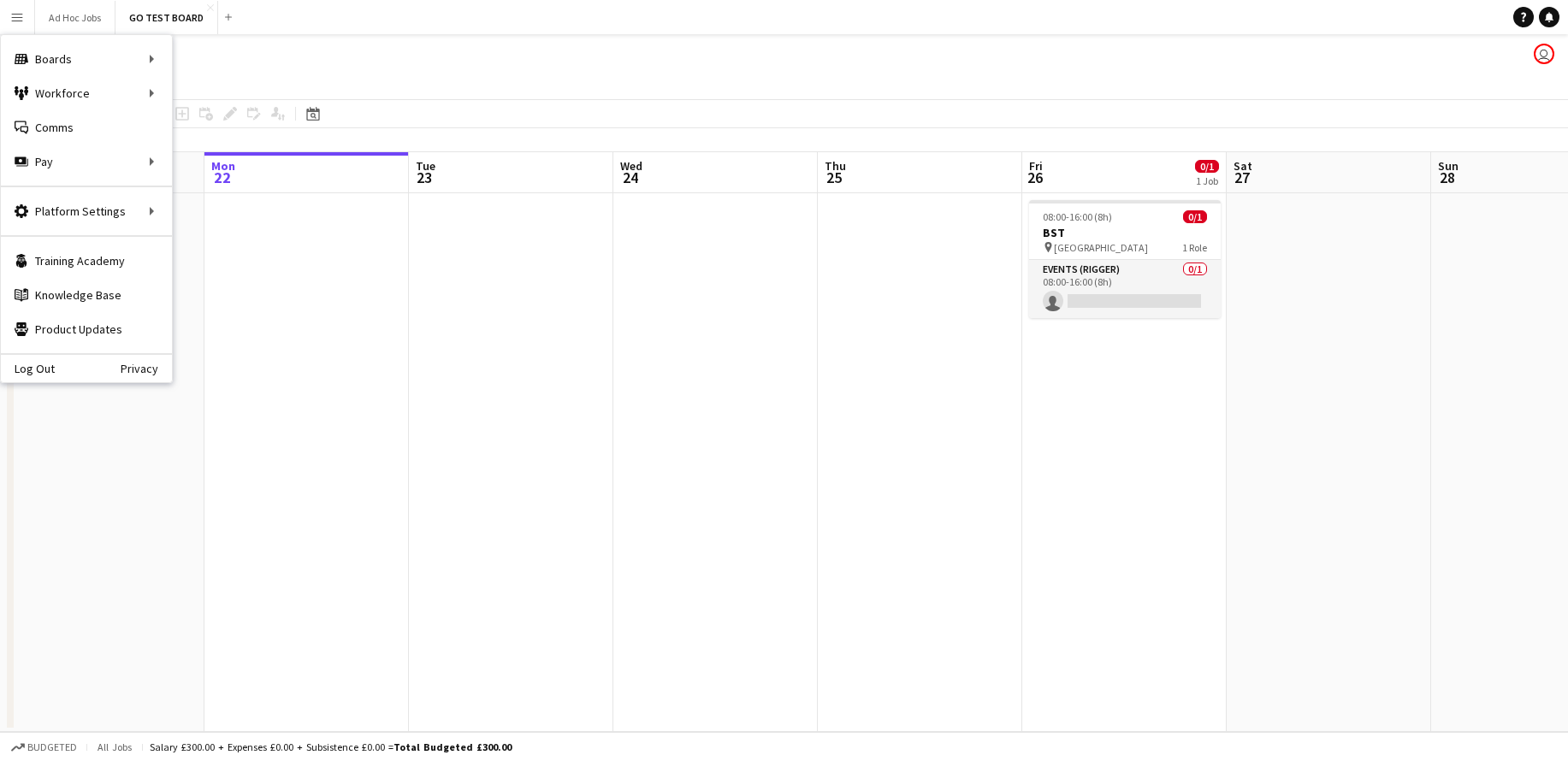
click at [199, 93] on app-page-menu "View Day view expanded Day view collapsed Month view Date picker Jump to today …" at bounding box center [784, 83] width 1568 height 32
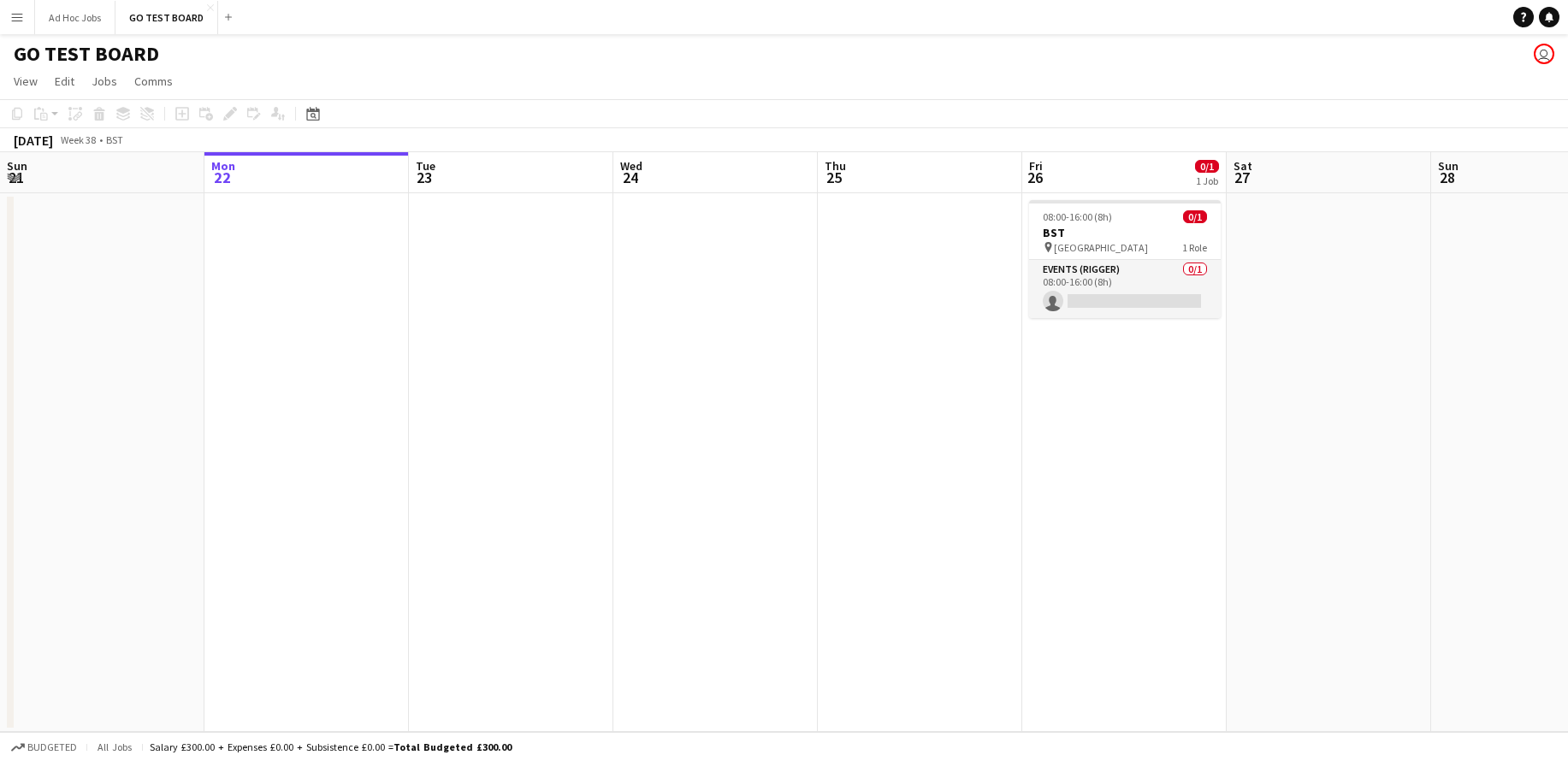
click at [17, 16] on app-icon "Menu" at bounding box center [16, 16] width 14 height 14
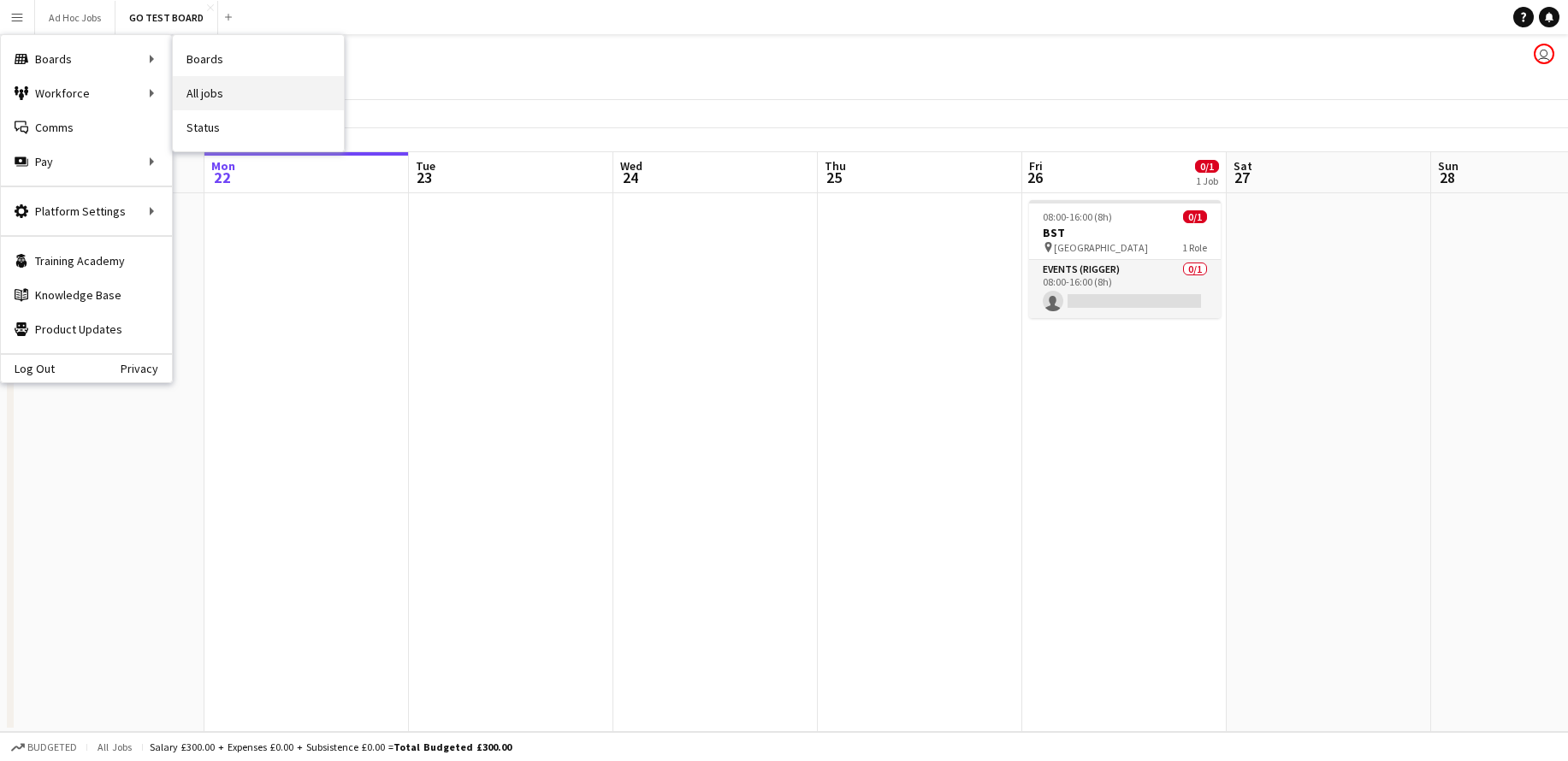
click at [216, 87] on link "All jobs" at bounding box center [258, 93] width 172 height 34
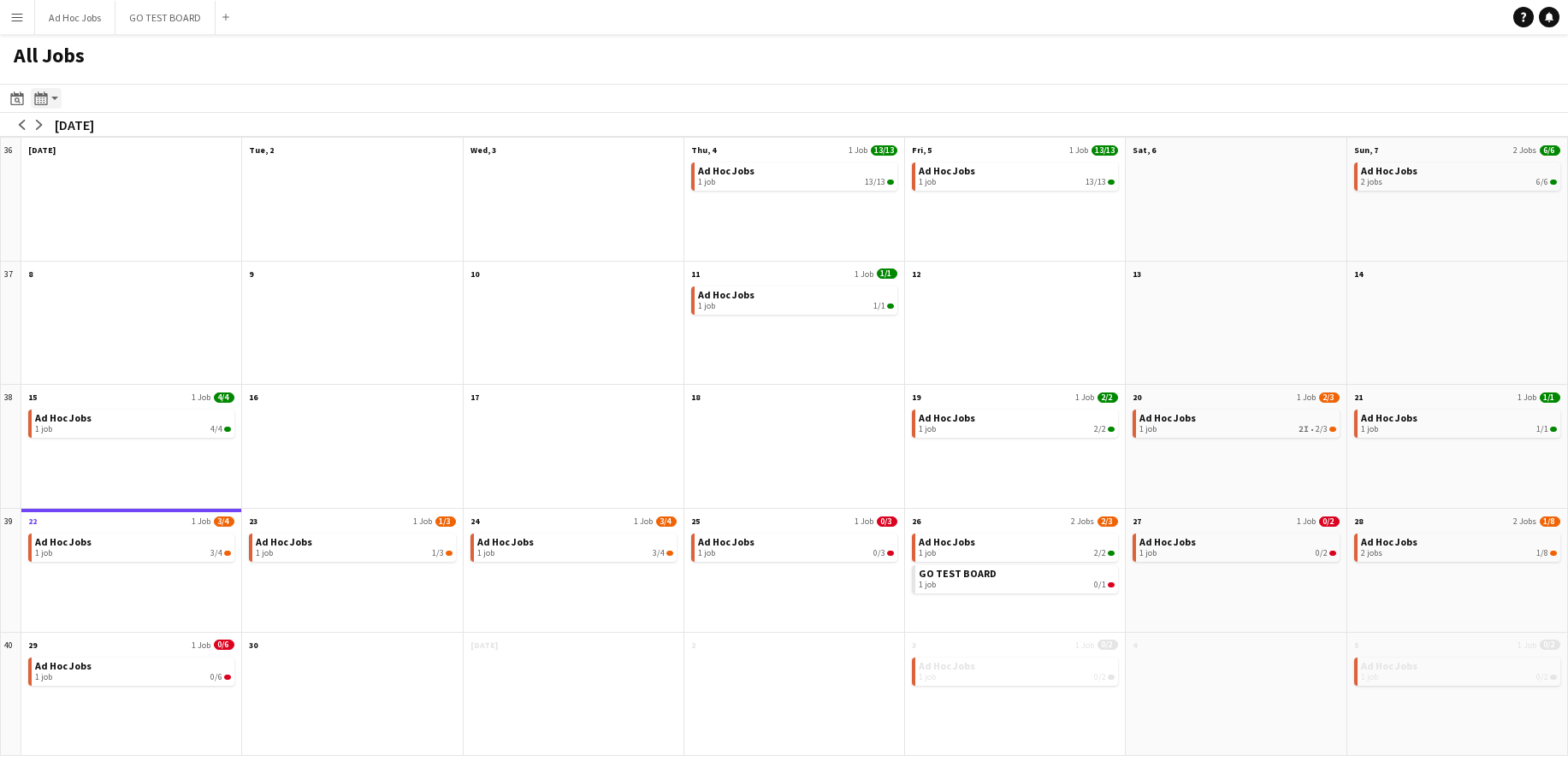
click at [54, 101] on app-action-btn "Month view / Day view" at bounding box center [46, 98] width 31 height 21
click at [23, 24] on button "Menu" at bounding box center [17, 17] width 34 height 34
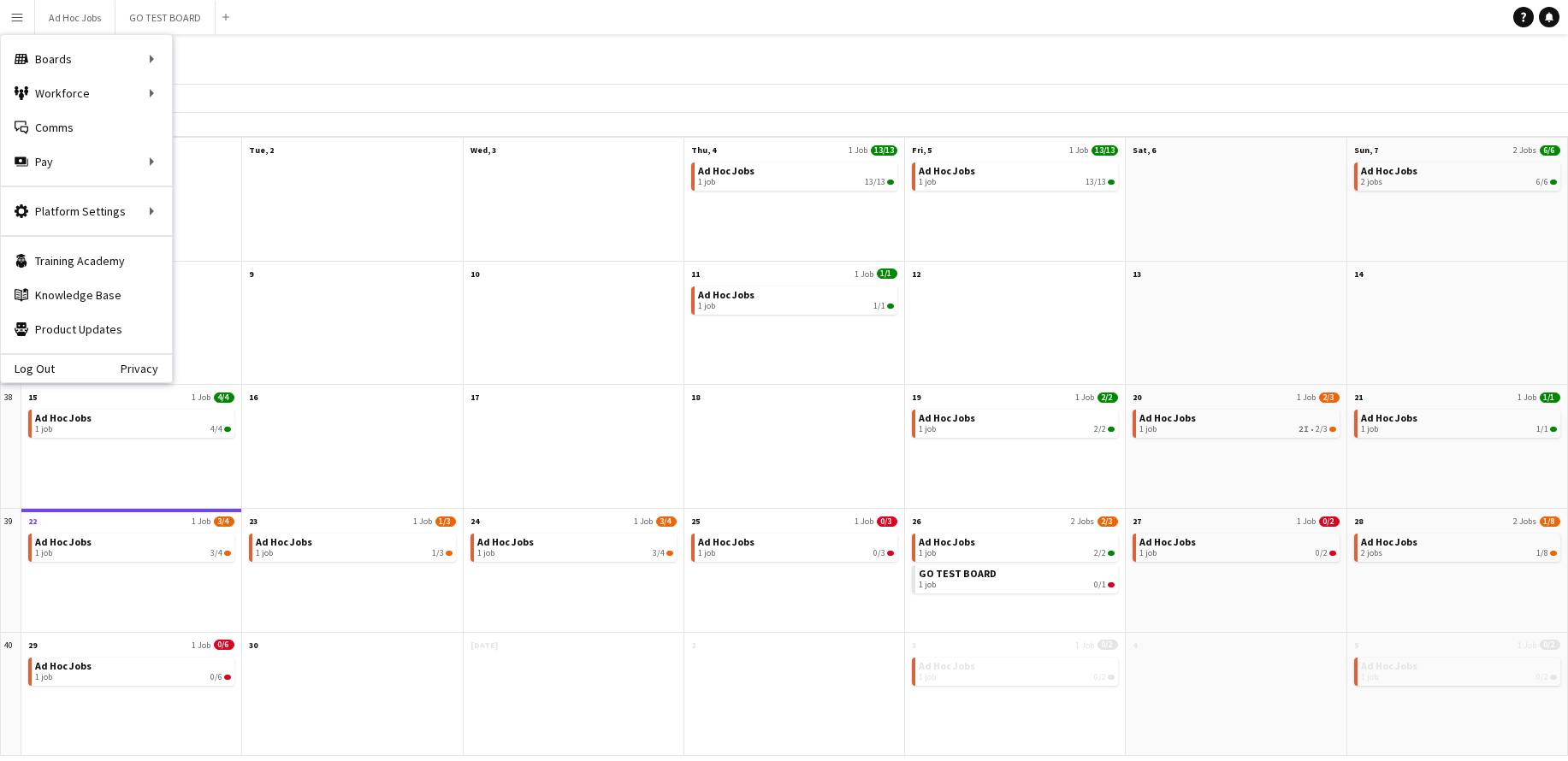
click at [20, 18] on app-icon "Menu" at bounding box center [16, 16] width 14 height 14
click at [206, 123] on link "Status" at bounding box center [258, 127] width 172 height 34
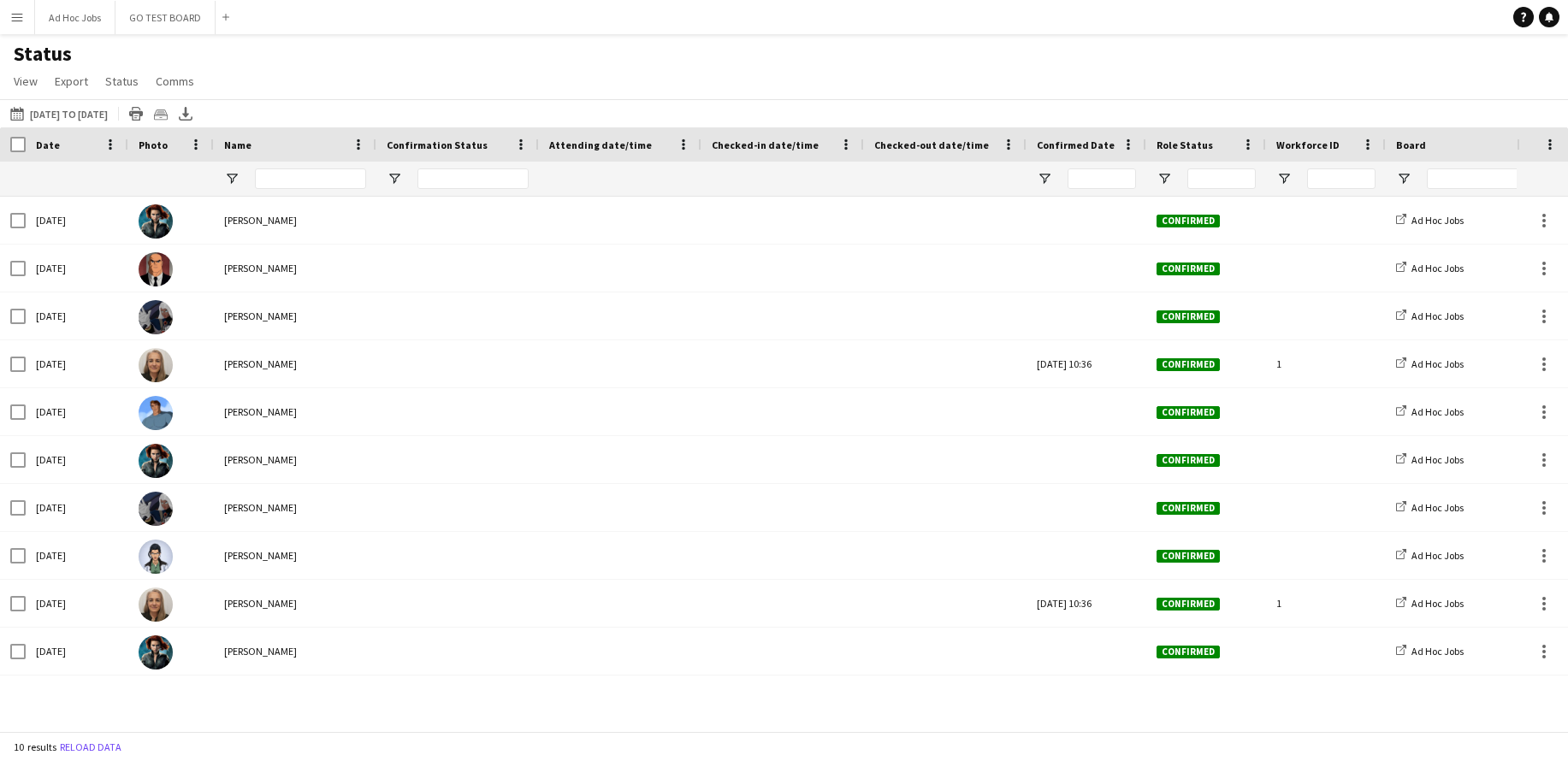
click at [17, 10] on app-icon "Menu" at bounding box center [16, 16] width 14 height 14
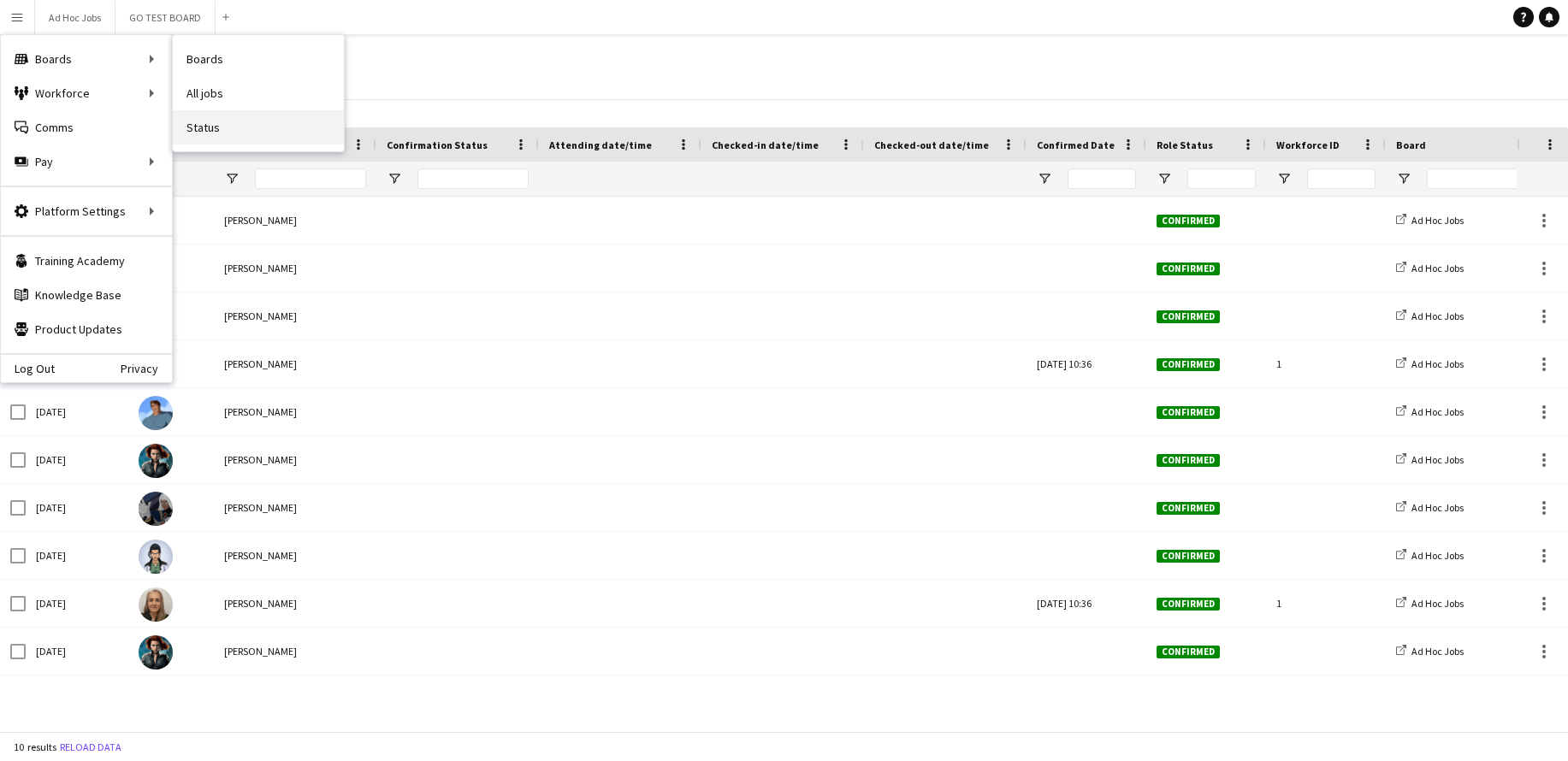
click at [220, 130] on link "Status" at bounding box center [258, 127] width 172 height 34
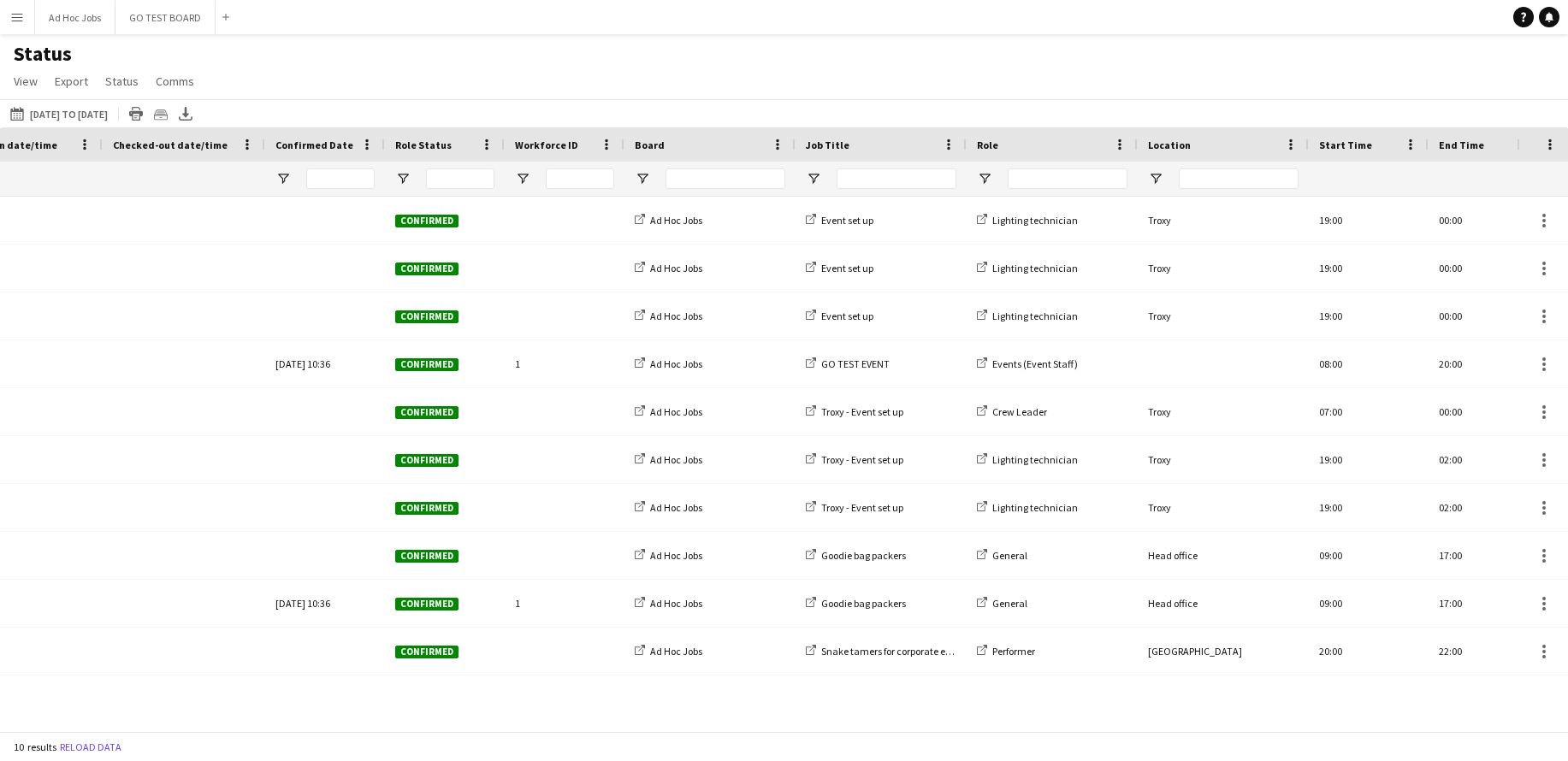
scroll to position [0, 784]
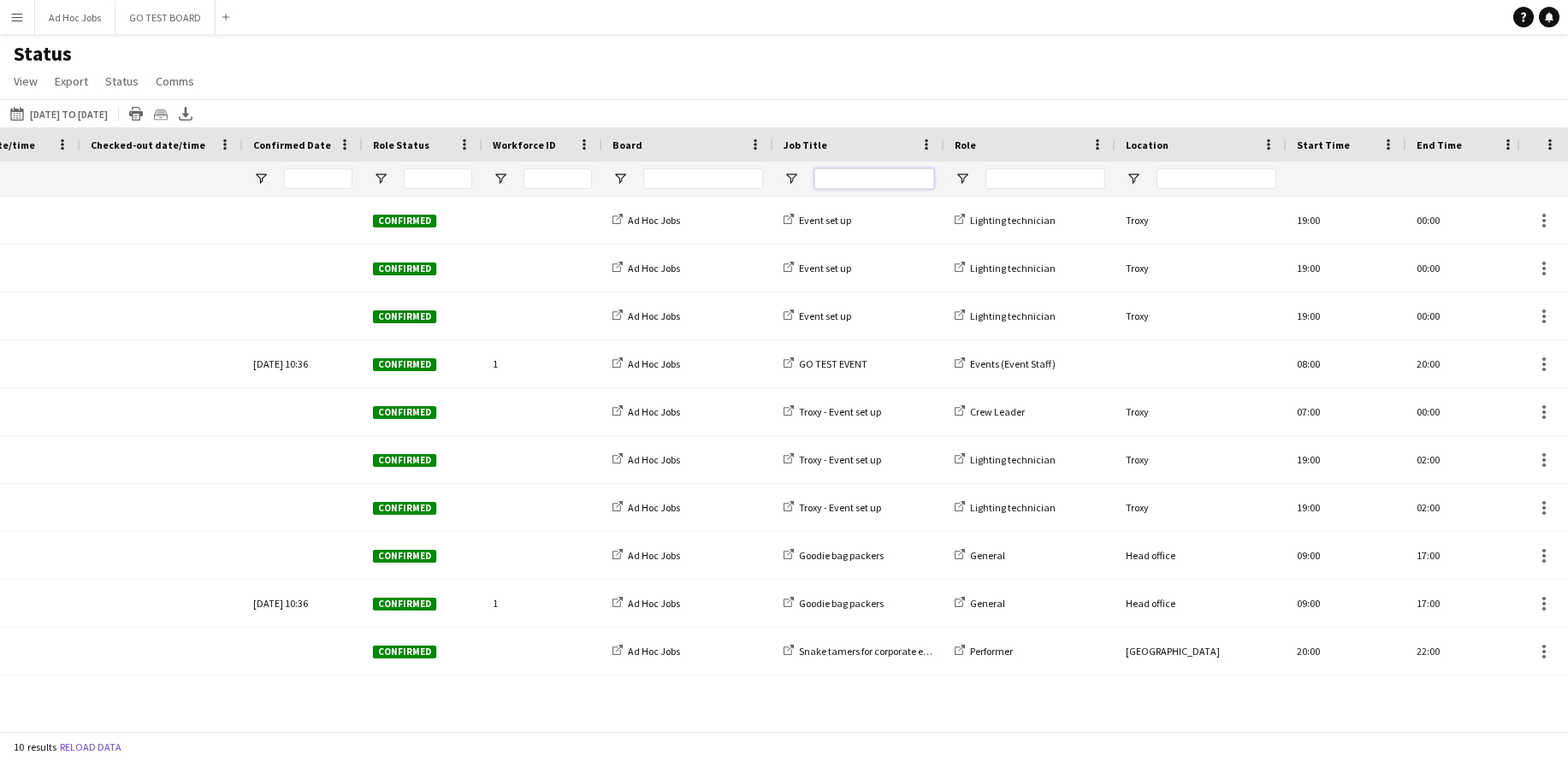
click at [830, 179] on input "Job Title Filter Input" at bounding box center [874, 179] width 120 height 21
click at [921, 144] on span at bounding box center [926, 144] width 15 height 15
drag, startPoint x: 852, startPoint y: 133, endPoint x: 842, endPoint y: 137, distance: 10.8
click at [852, 133] on div "Job Title" at bounding box center [849, 144] width 130 height 25
click at [827, 140] on span at bounding box center [837, 144] width 21 height 15
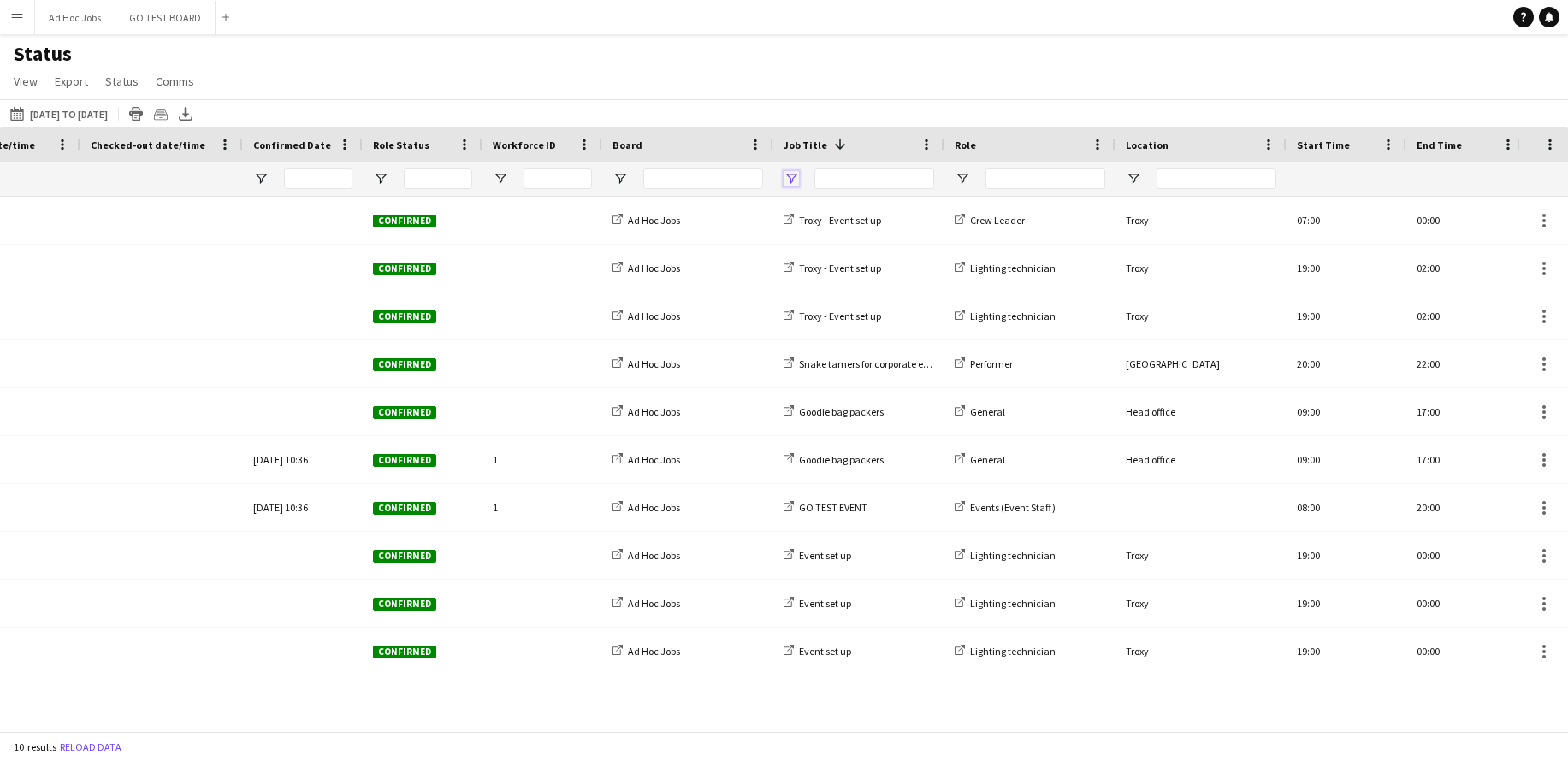
click at [792, 182] on span "Open Filter Menu" at bounding box center [791, 179] width 15 height 15
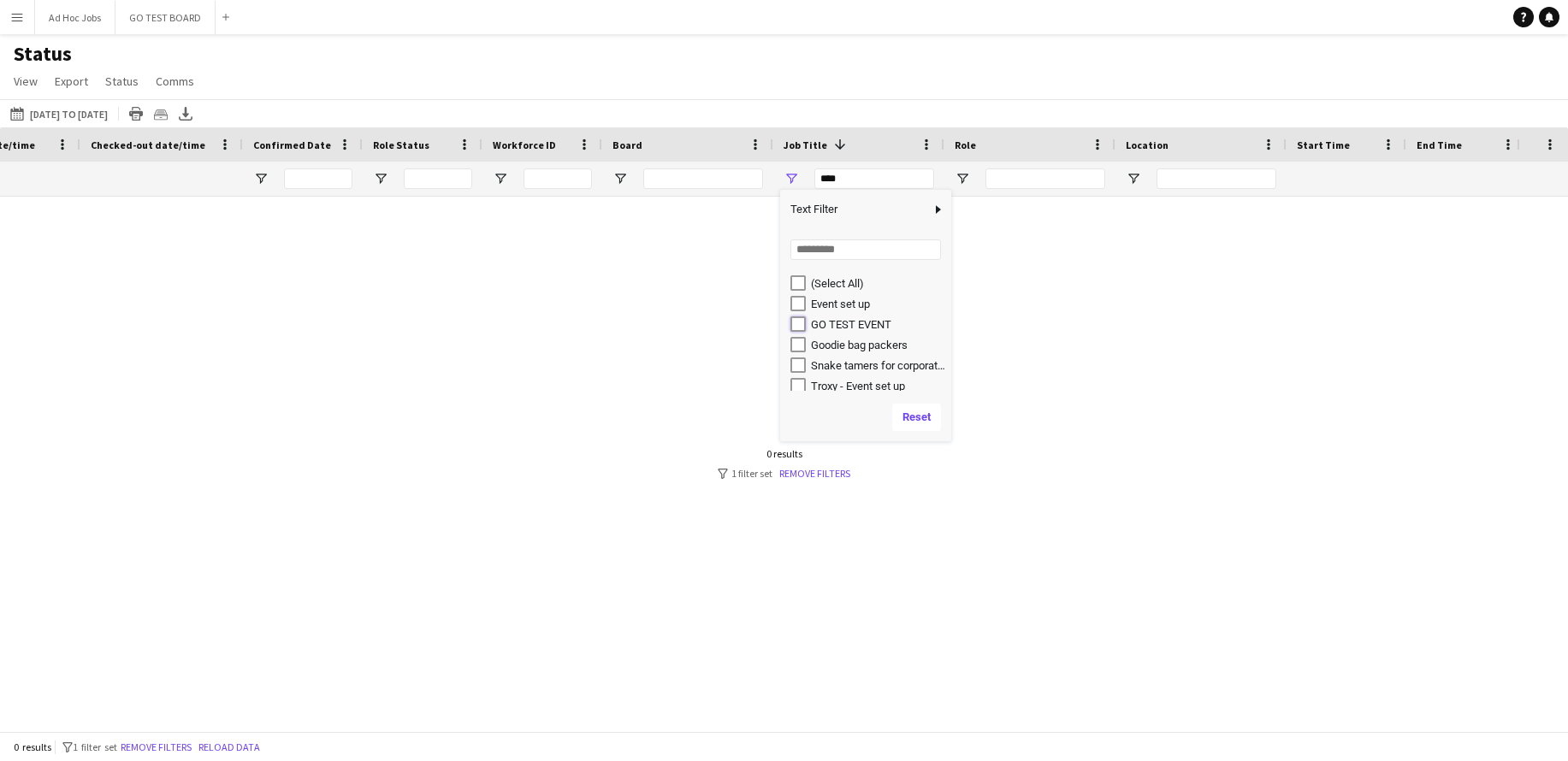
type input "**********"
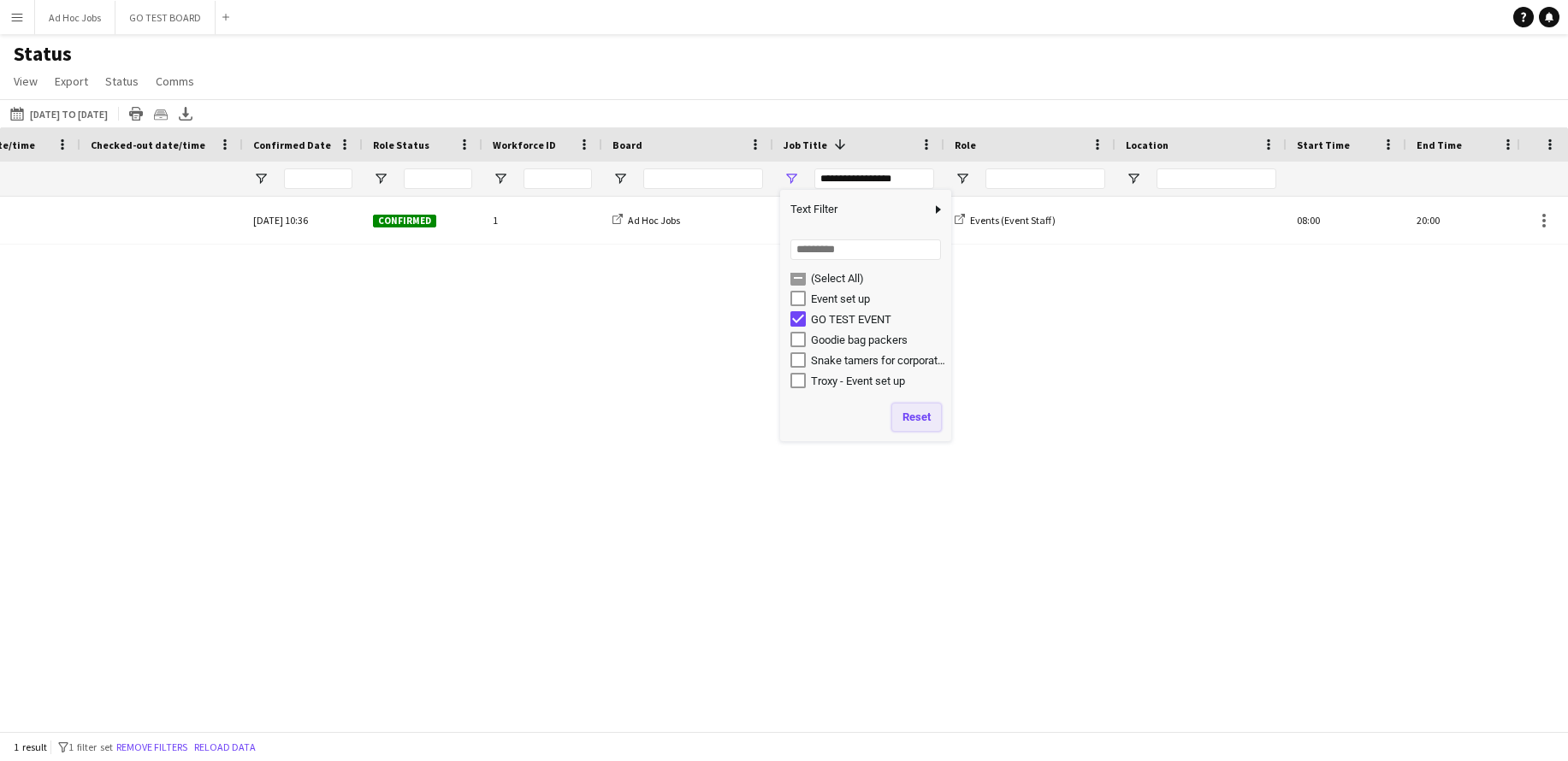
click at [914, 421] on button "Reset" at bounding box center [916, 417] width 49 height 27
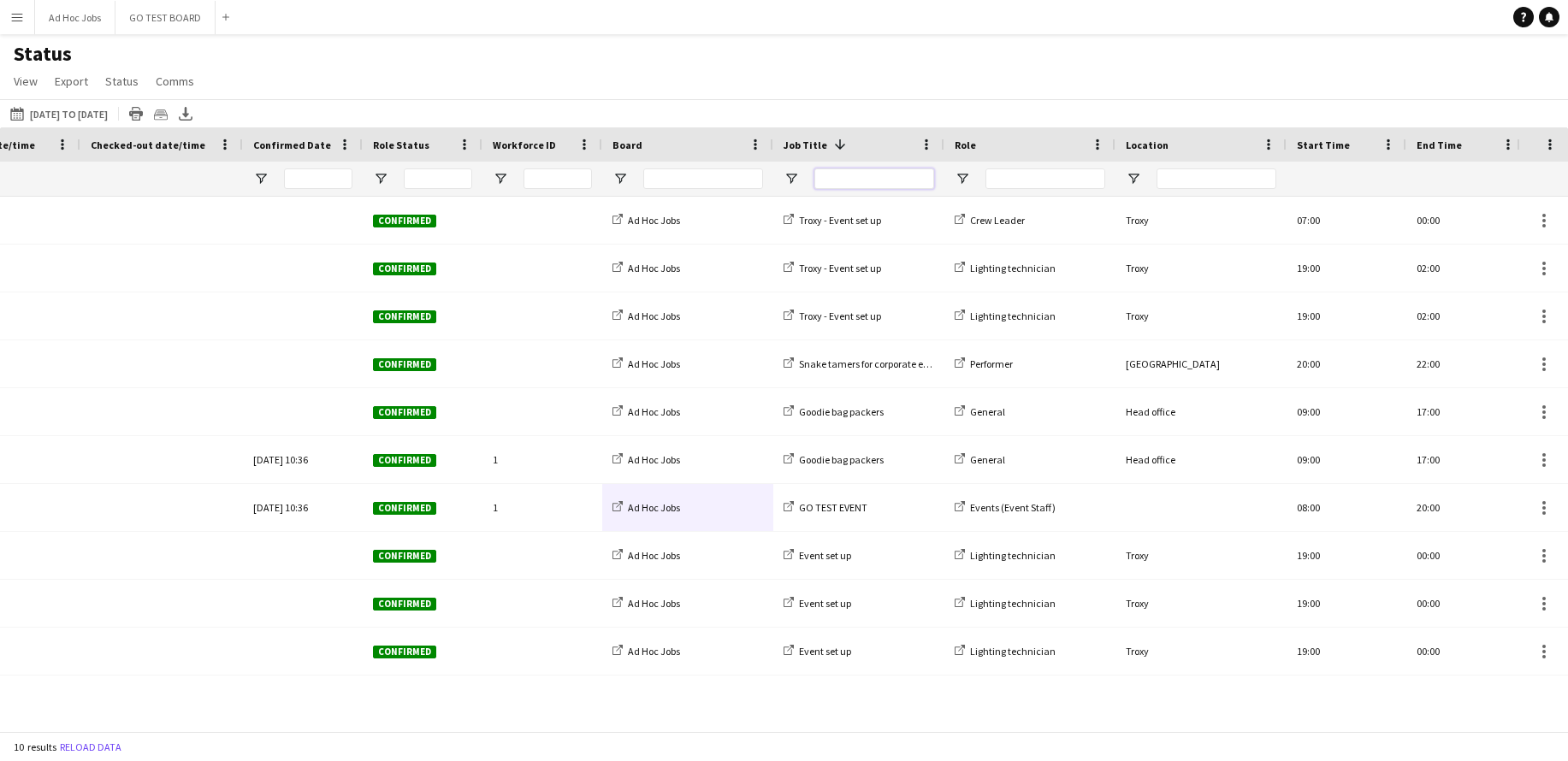
click at [841, 182] on input "Job Title Filter Input" at bounding box center [874, 179] width 120 height 21
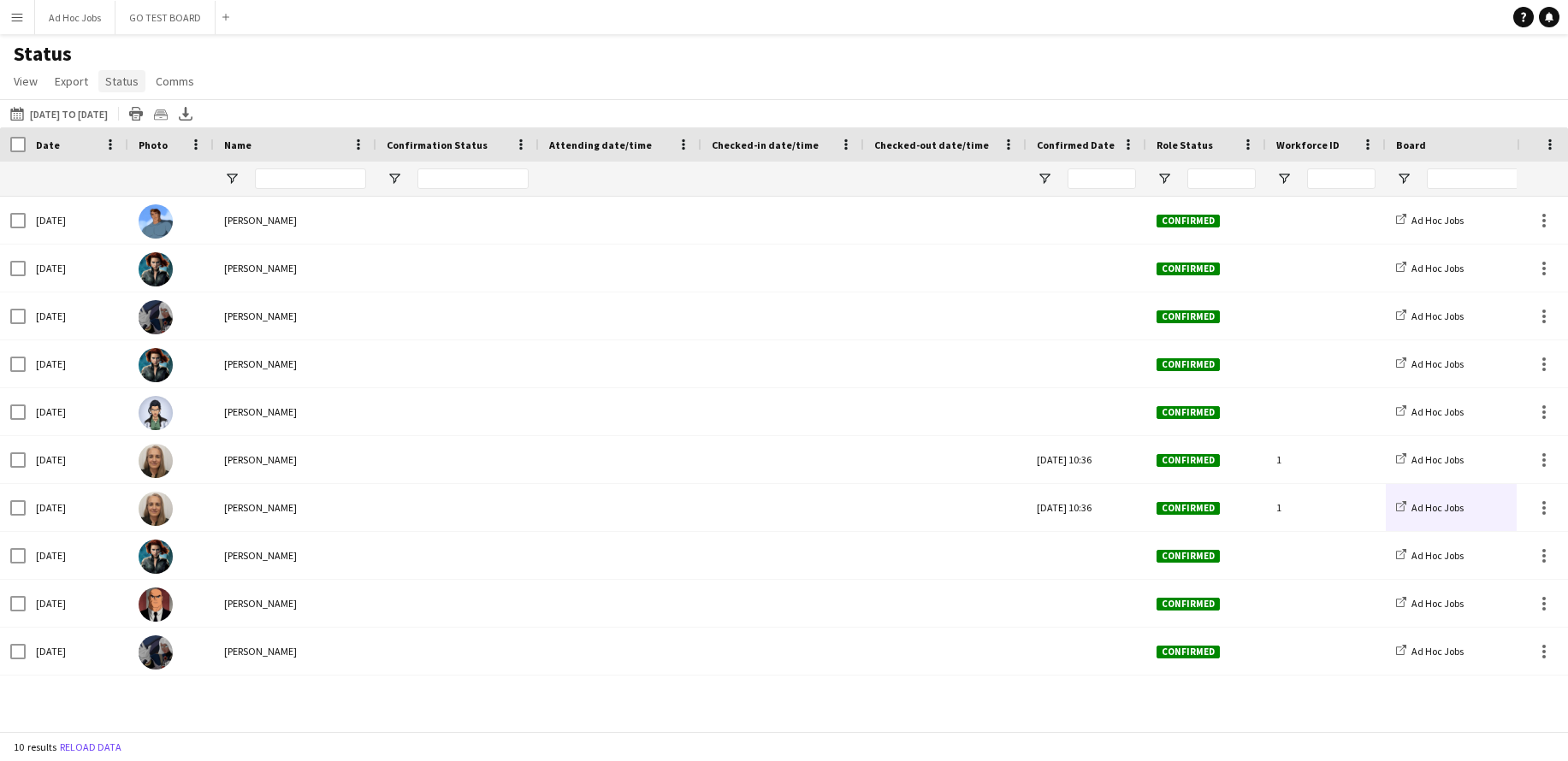
click at [113, 85] on span "Status" at bounding box center [122, 80] width 33 height 15
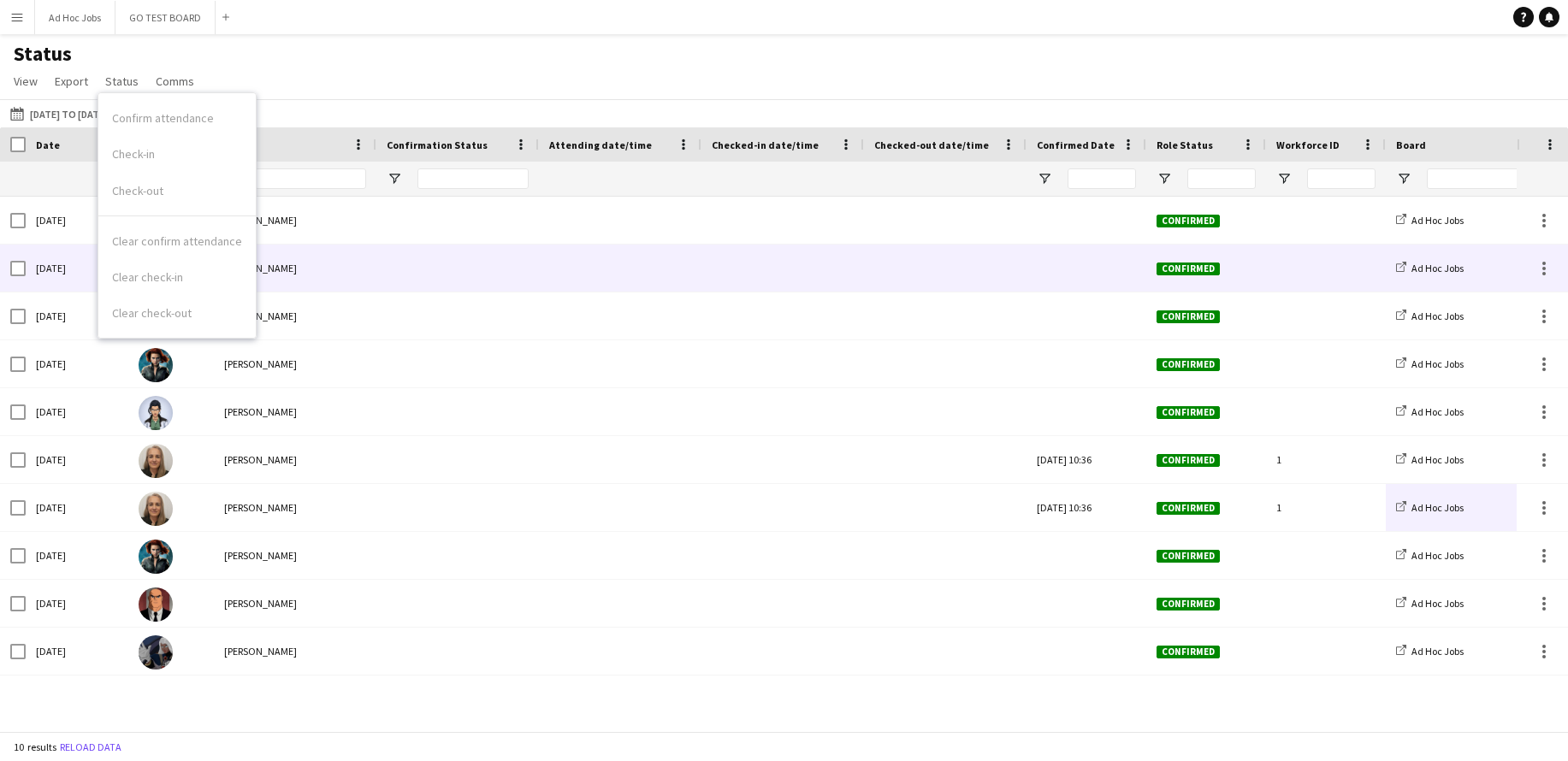
click at [588, 250] on div at bounding box center [619, 268] width 142 height 47
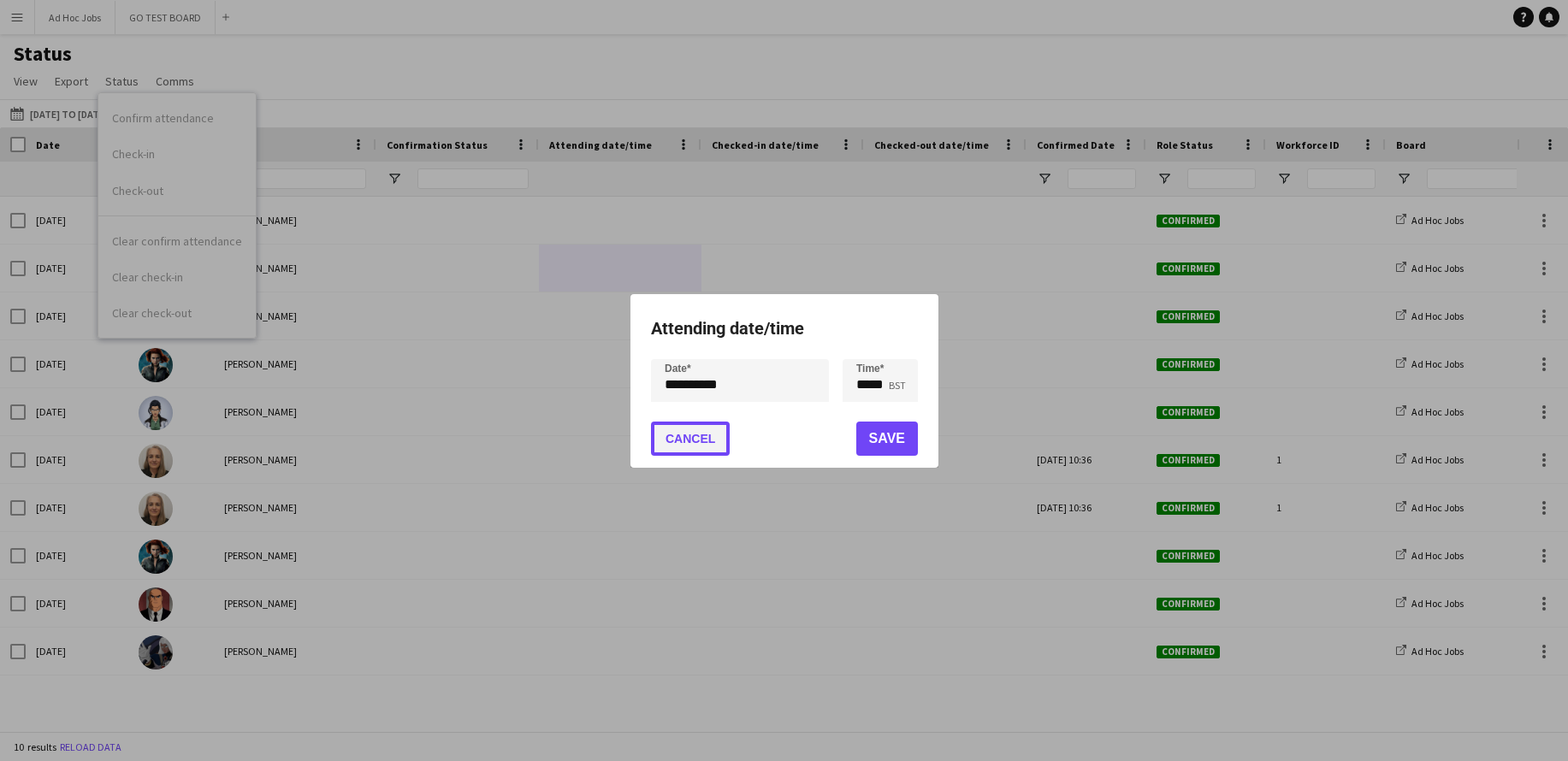
drag, startPoint x: 711, startPoint y: 450, endPoint x: 727, endPoint y: 463, distance: 20.6
click at [712, 450] on button "Cancel" at bounding box center [690, 439] width 79 height 34
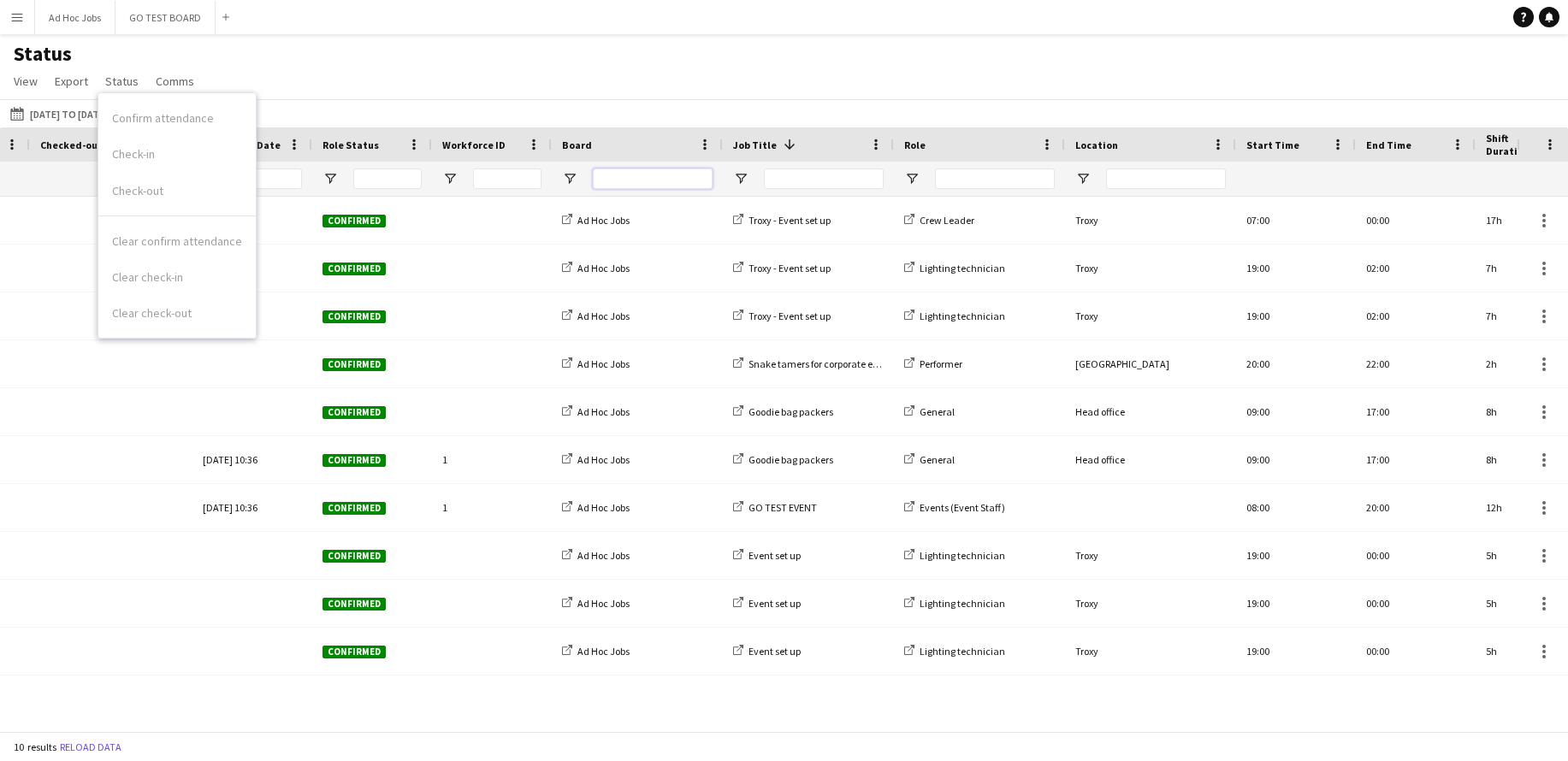
click at [671, 181] on input "Board Filter Input" at bounding box center [653, 179] width 120 height 21
click at [615, 181] on input "Board Filter Input" at bounding box center [653, 179] width 120 height 21
click at [570, 177] on span "Open Filter Menu" at bounding box center [570, 179] width 15 height 15
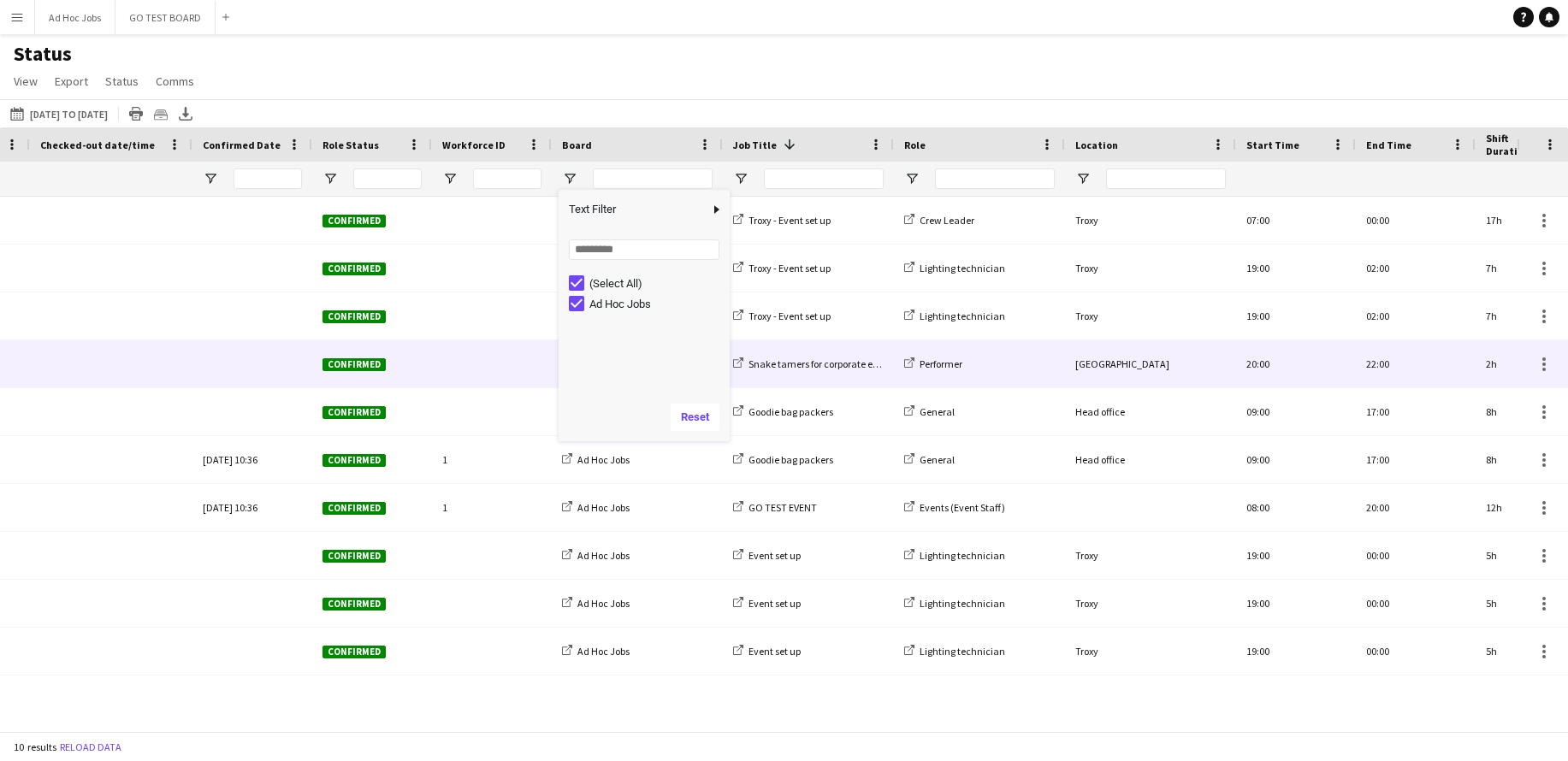
click at [531, 379] on div at bounding box center [492, 364] width 120 height 47
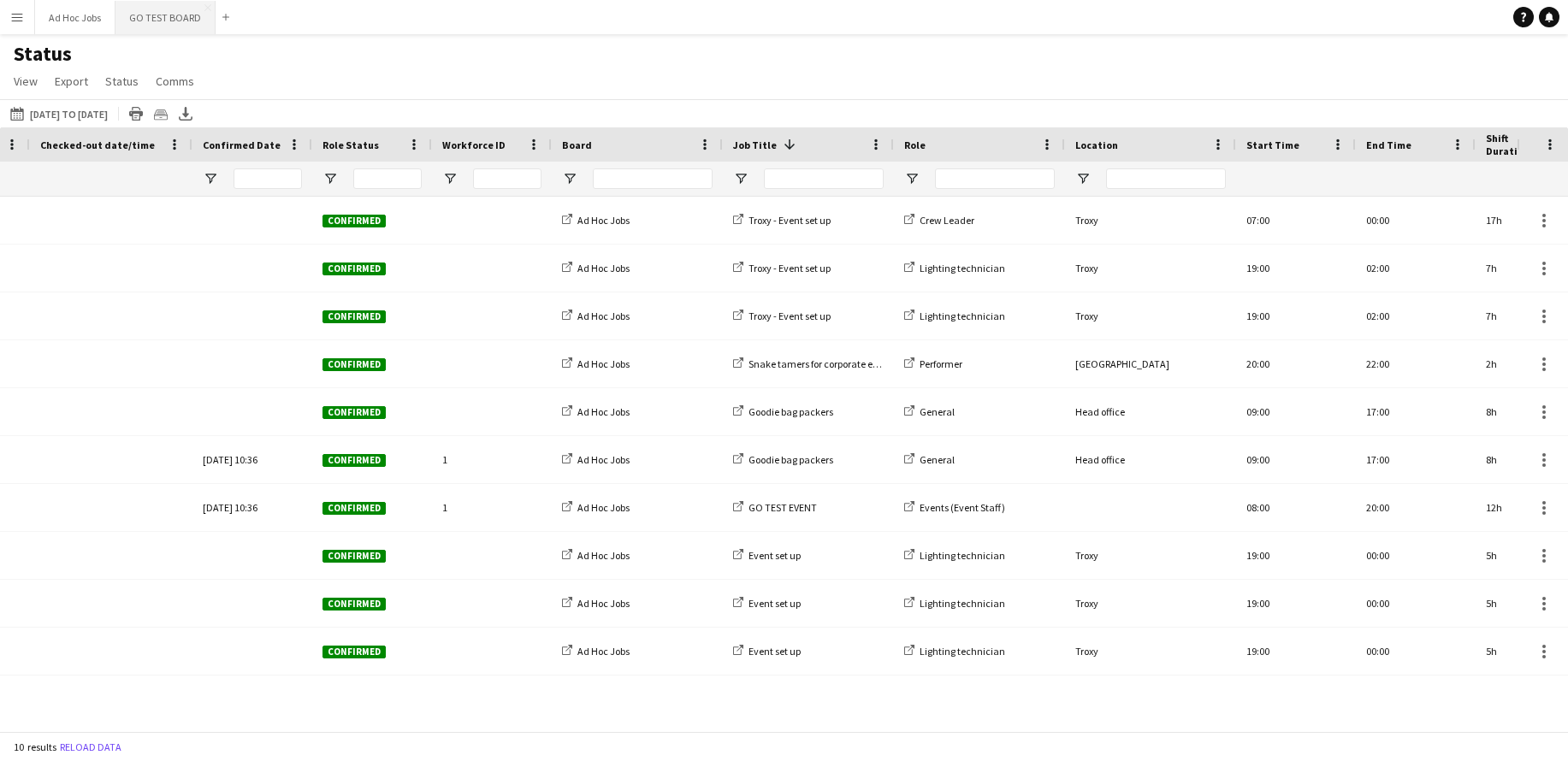
click at [167, 17] on button "GO TEST BOARD Close" at bounding box center [165, 17] width 100 height 33
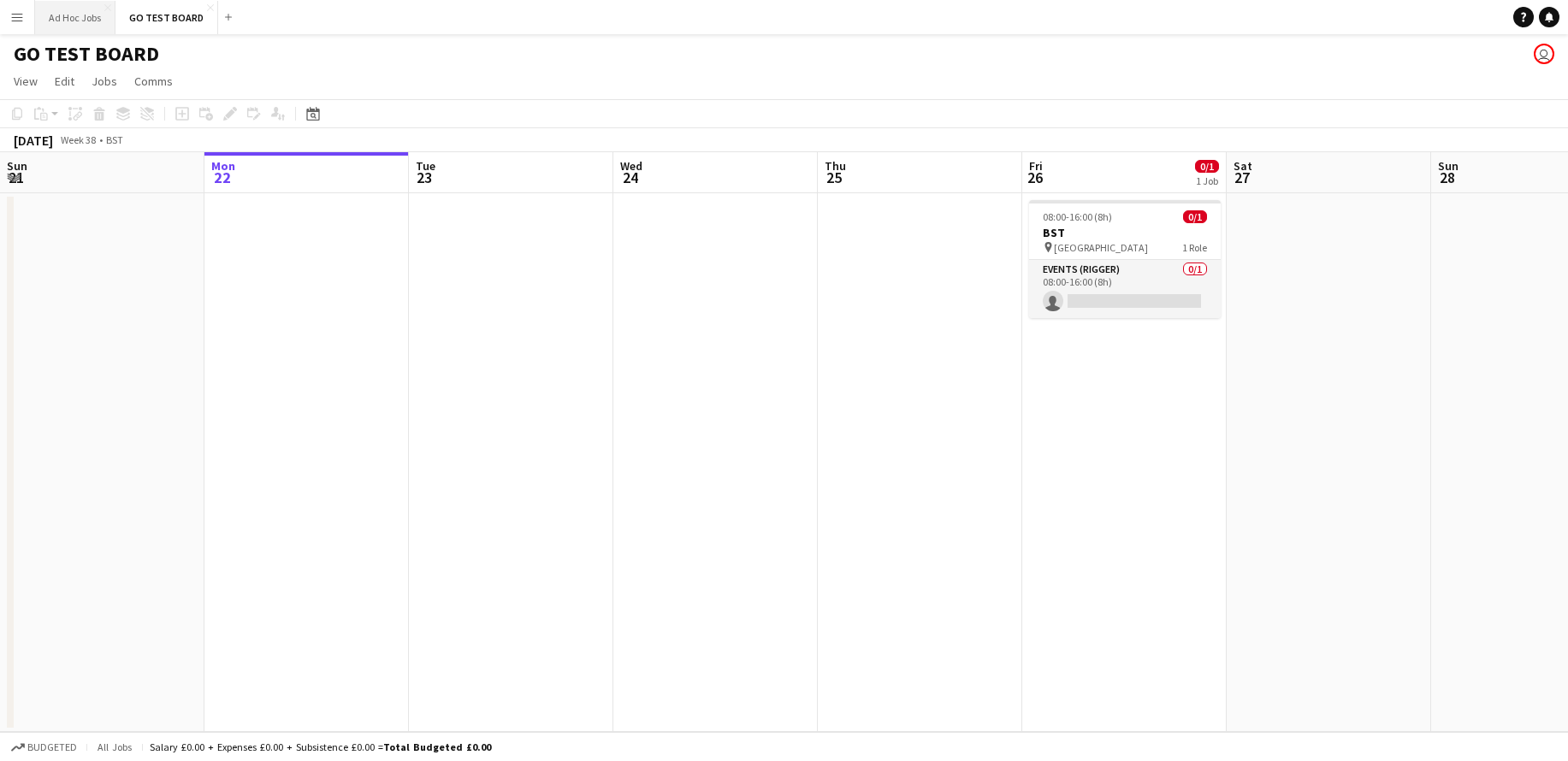
click at [69, 20] on button "Ad Hoc Jobs Close" at bounding box center [75, 17] width 80 height 33
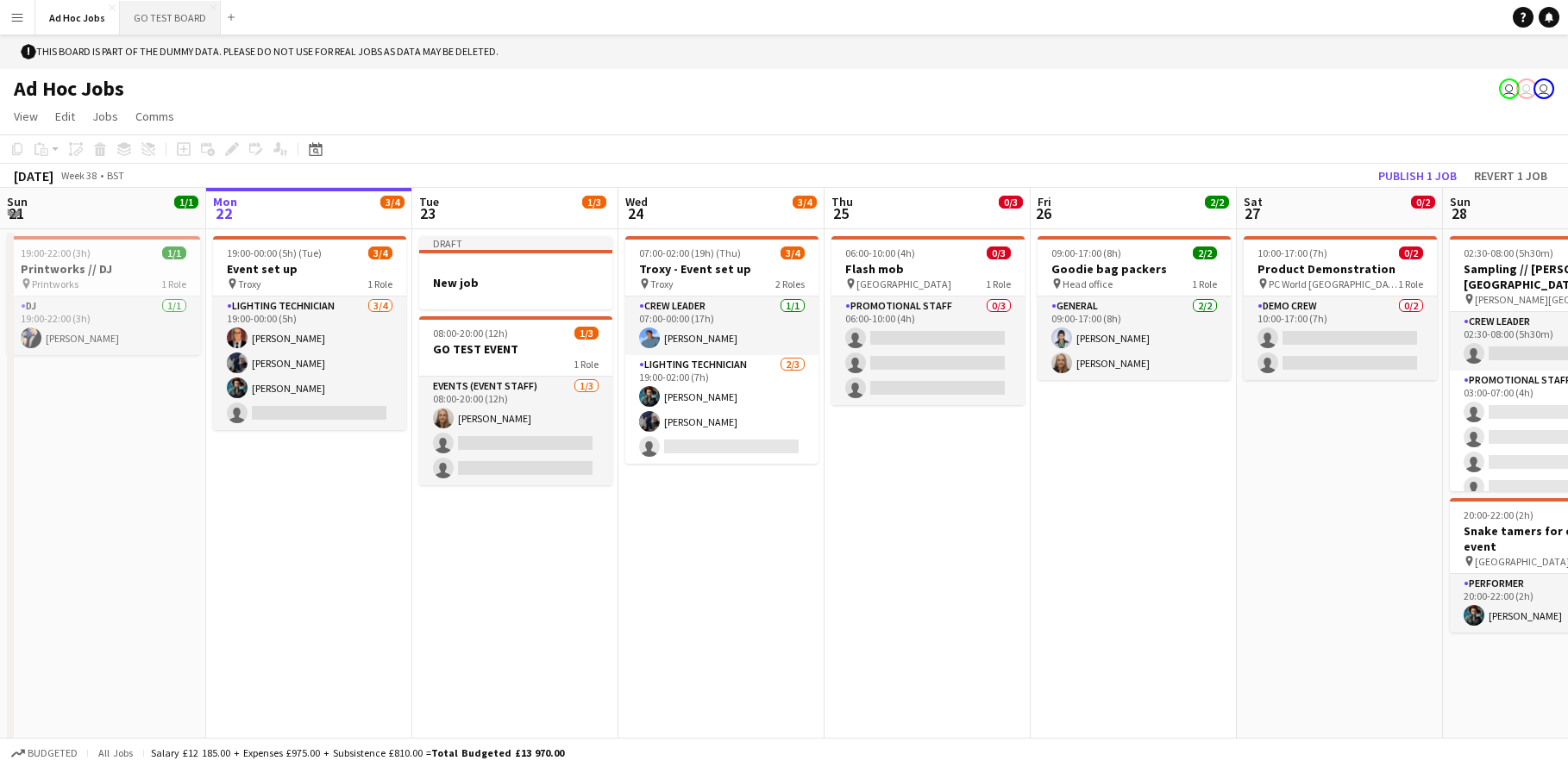
click at [168, 20] on button "GO TEST BOARD Close" at bounding box center [170, 17] width 101 height 34
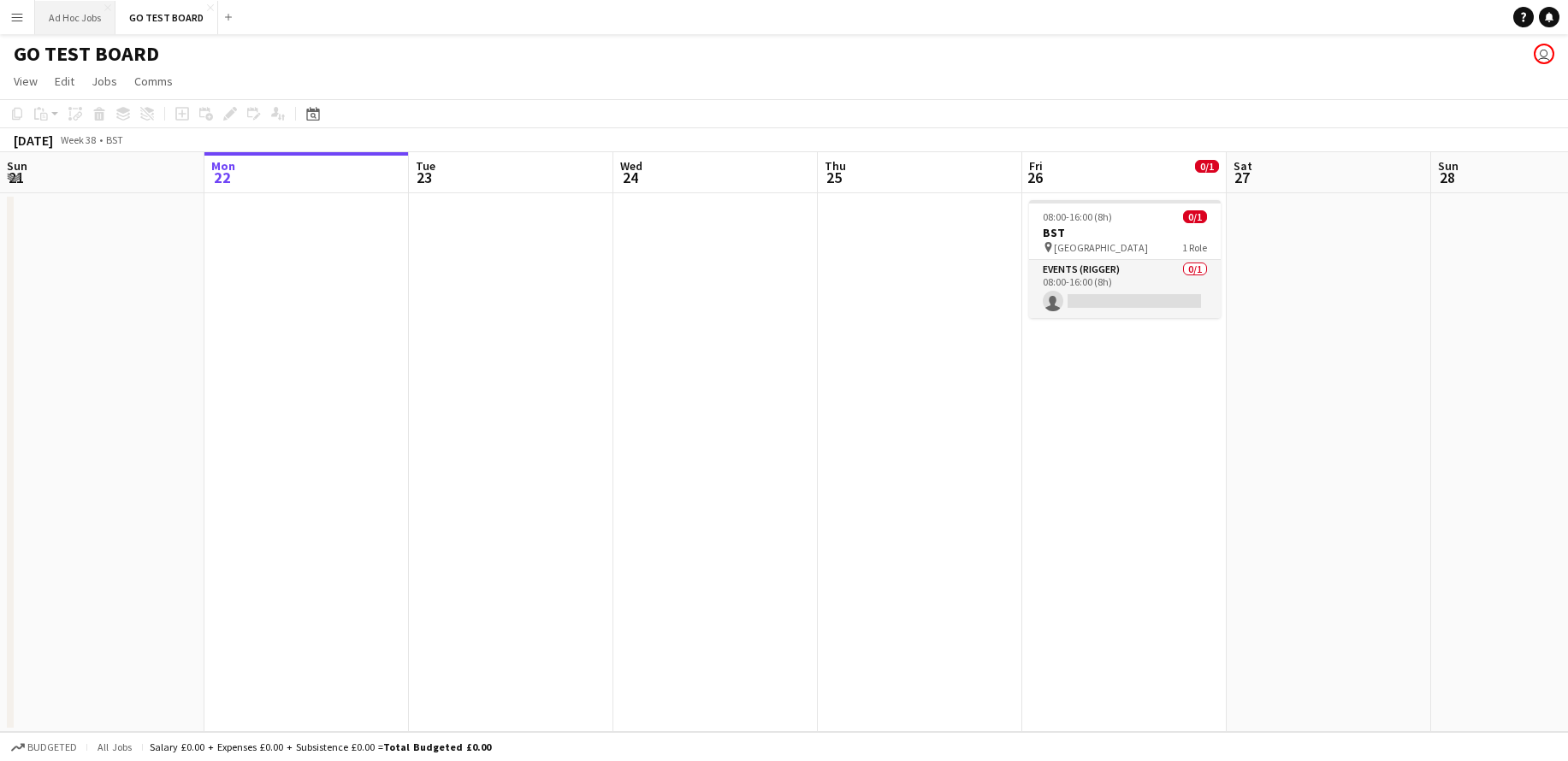
click at [76, 16] on button "Ad Hoc Jobs Close" at bounding box center [75, 17] width 80 height 33
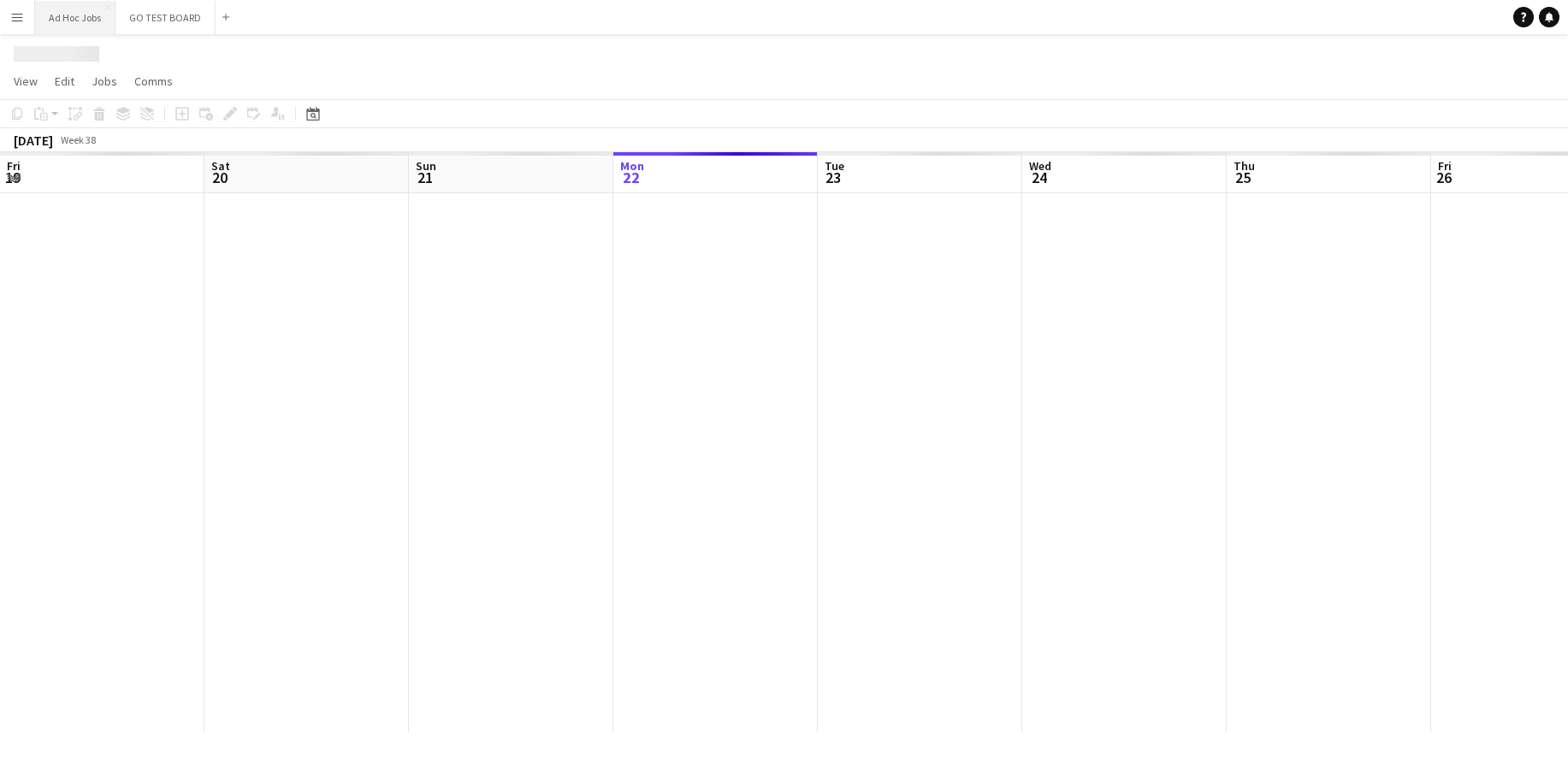
scroll to position [0, 409]
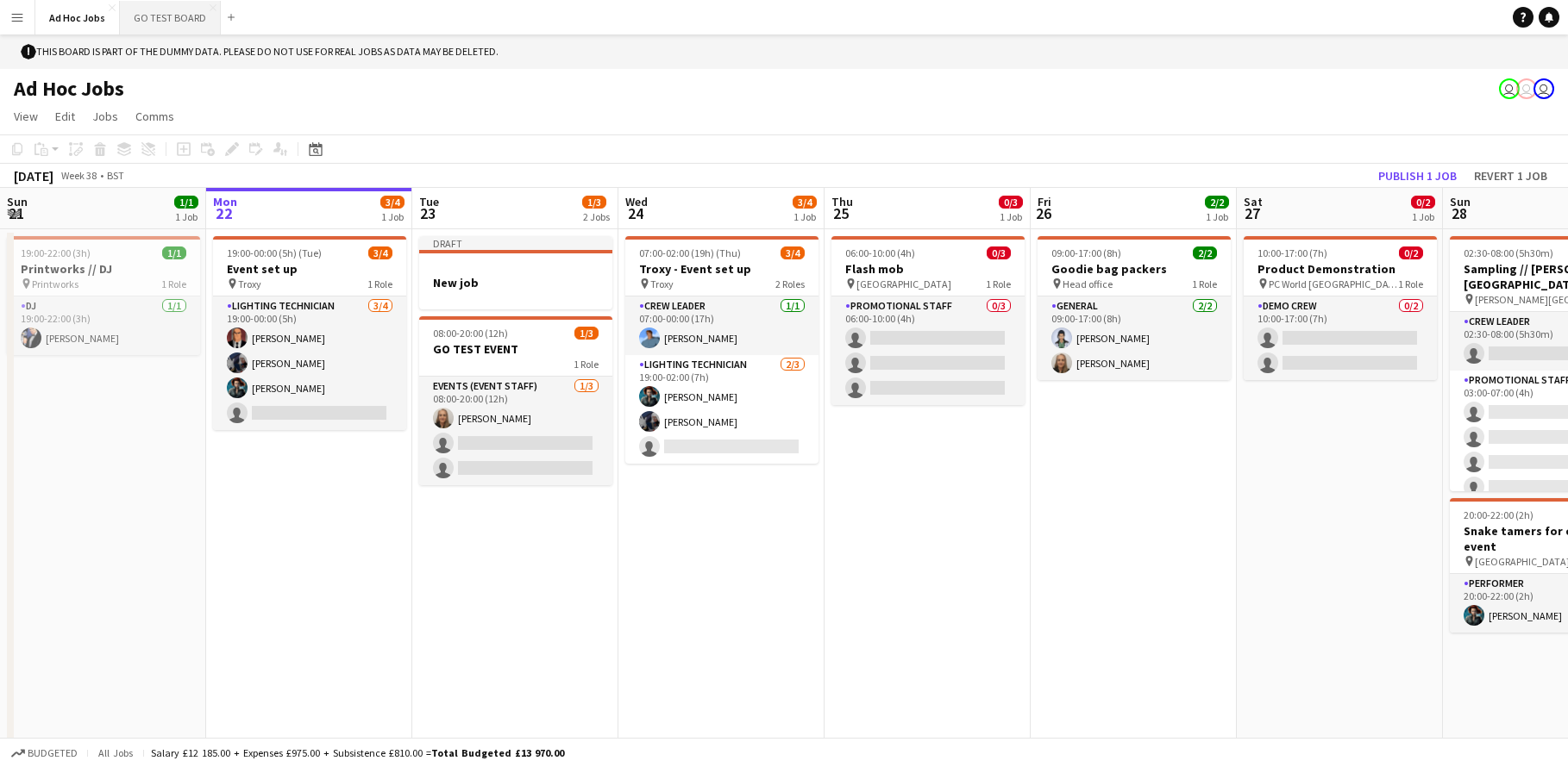
click at [147, 10] on button "GO TEST BOARD Close" at bounding box center [170, 17] width 101 height 34
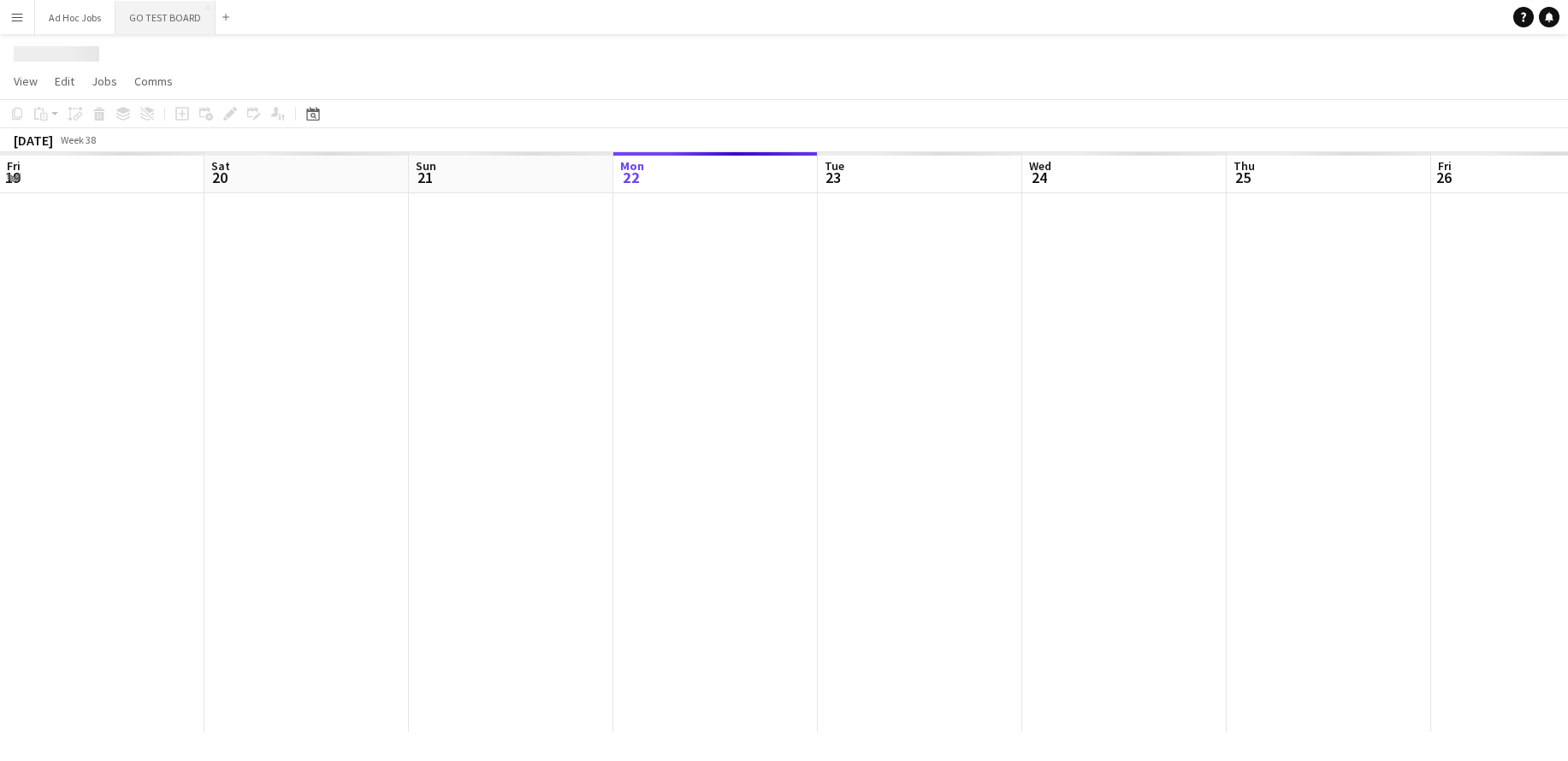
scroll to position [0, 409]
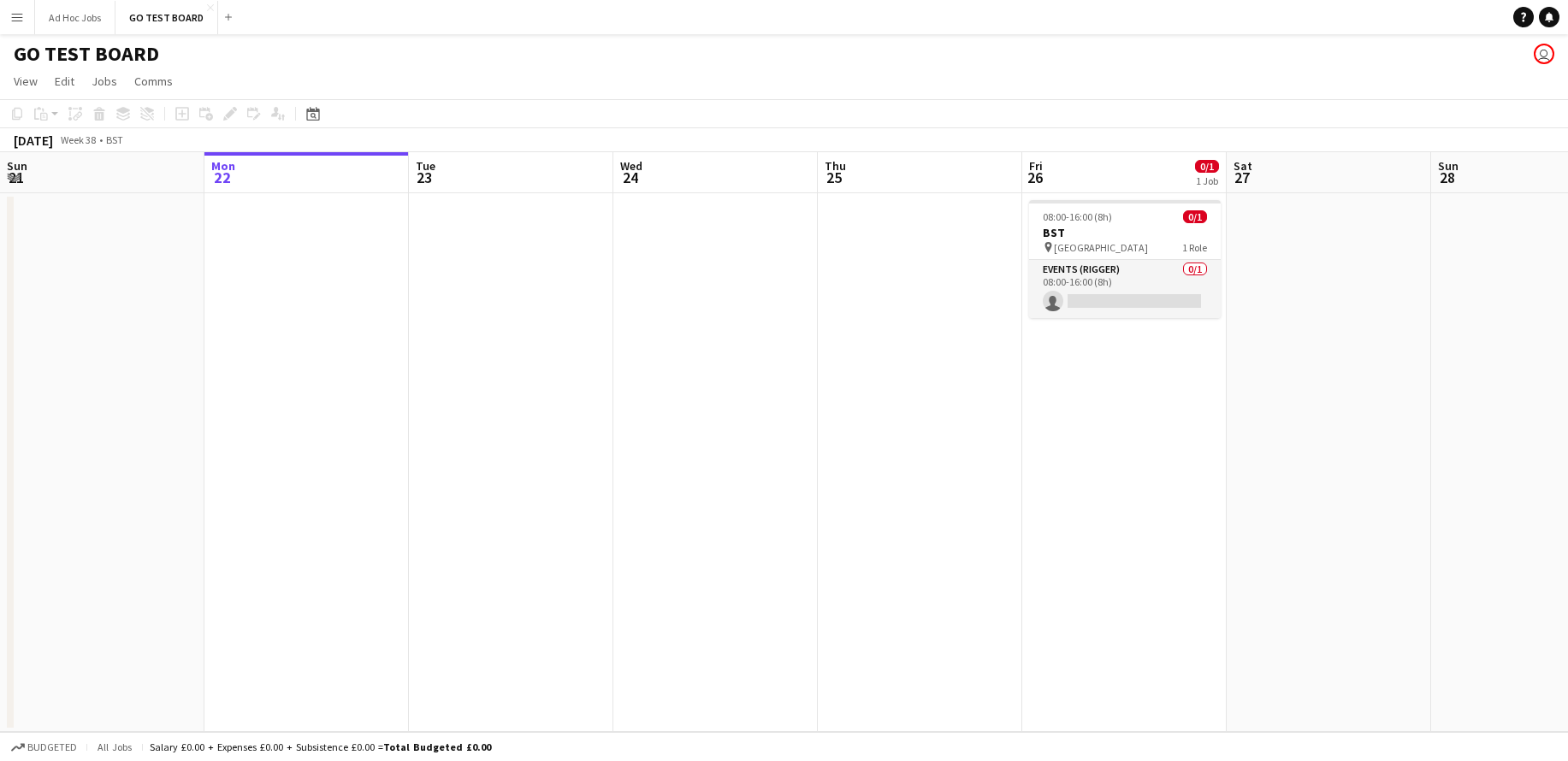
click at [10, 23] on app-icon "Menu" at bounding box center [16, 16] width 14 height 14
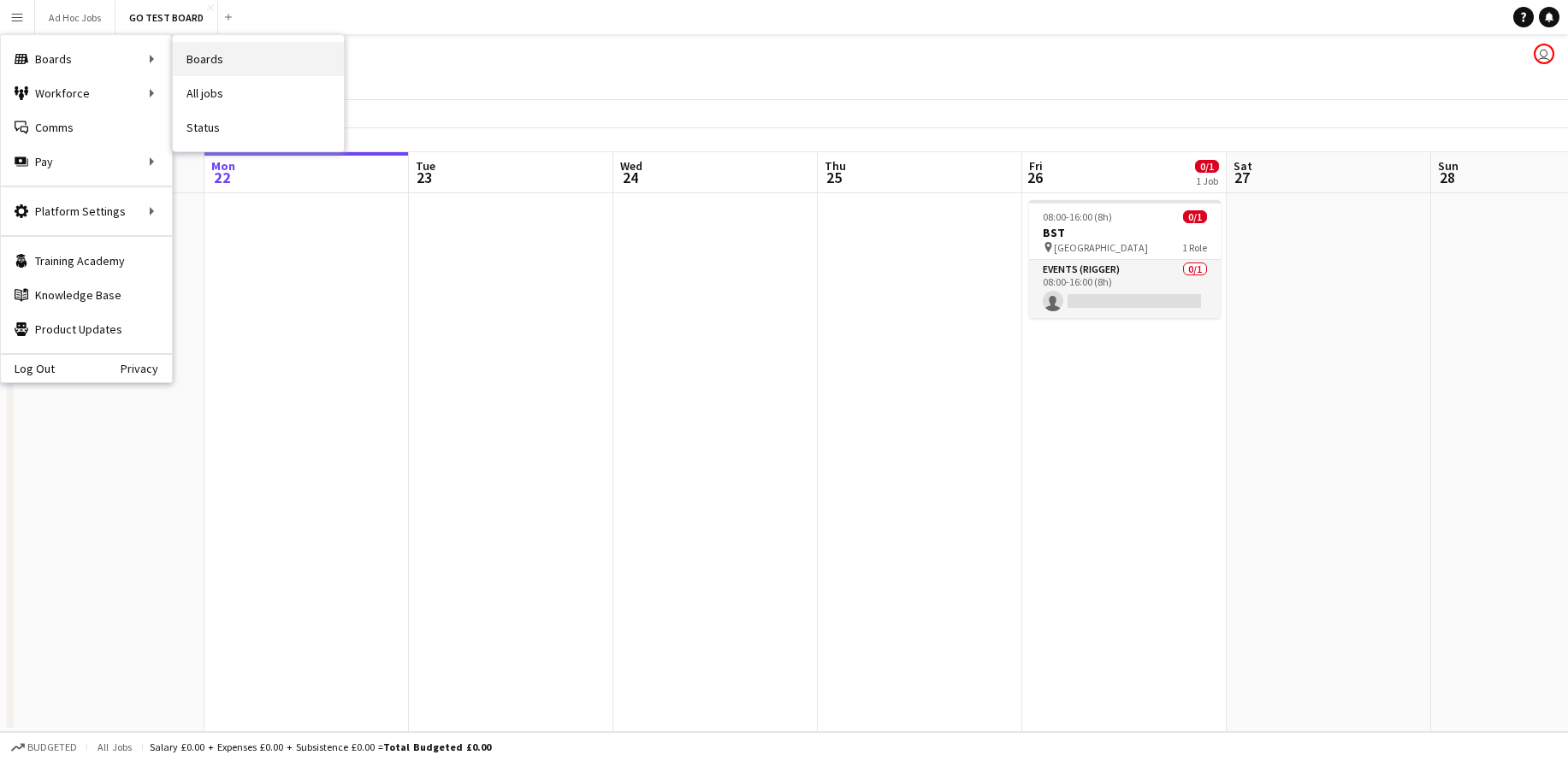
click at [219, 58] on link "Boards" at bounding box center [258, 59] width 172 height 34
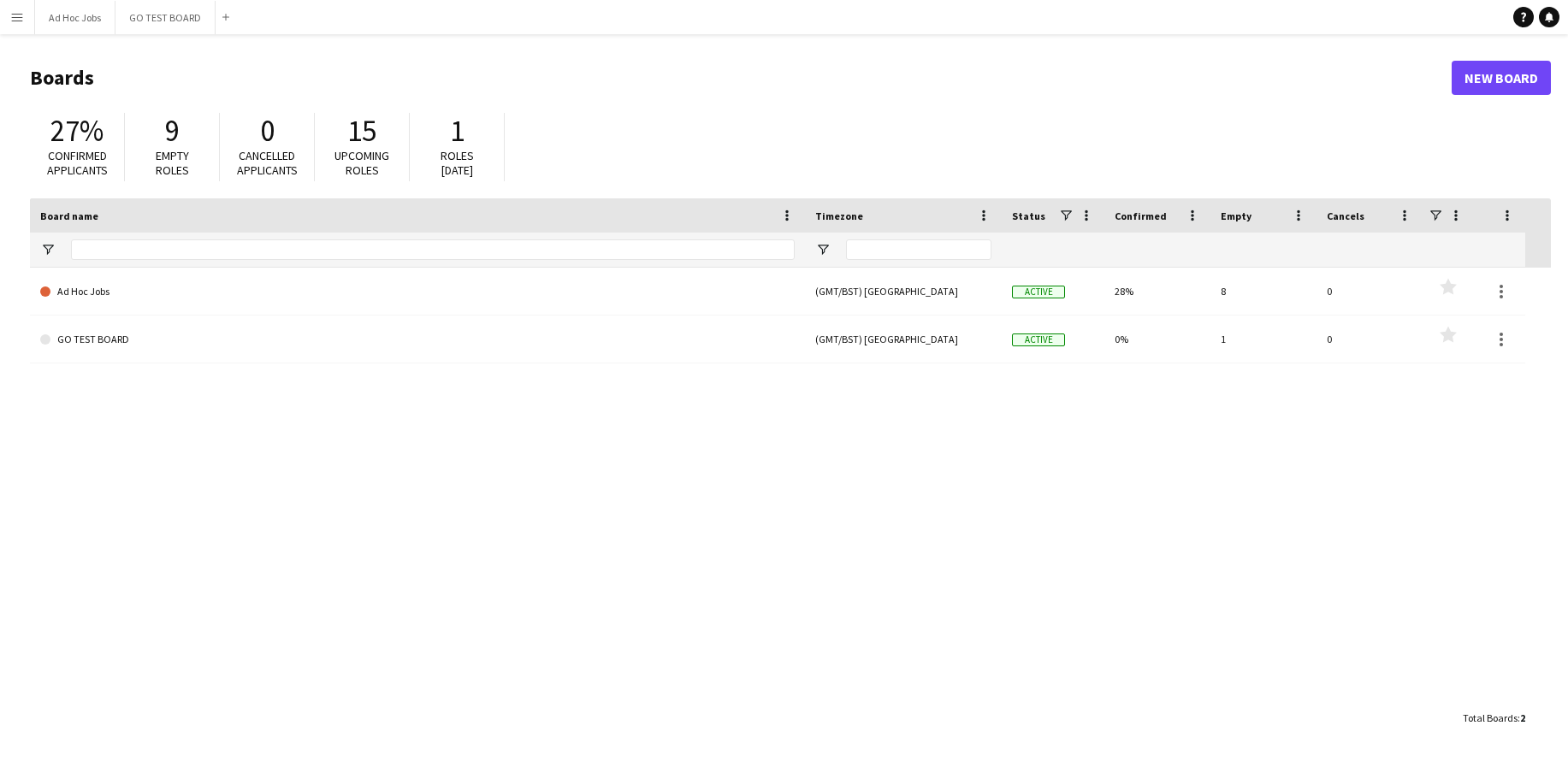
click at [13, 21] on app-icon "Menu" at bounding box center [16, 16] width 14 height 14
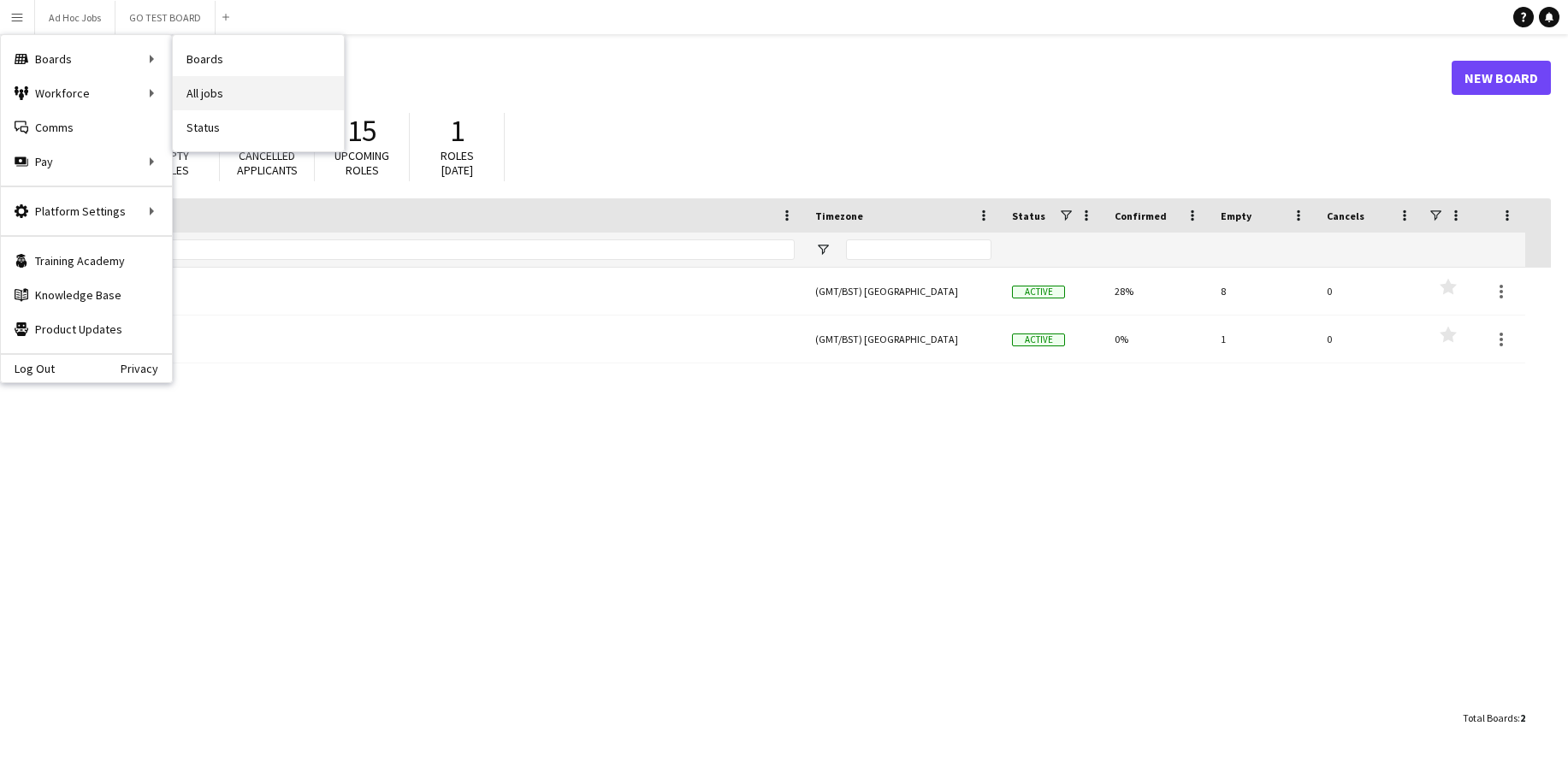
click at [259, 88] on link "All jobs" at bounding box center [258, 93] width 172 height 34
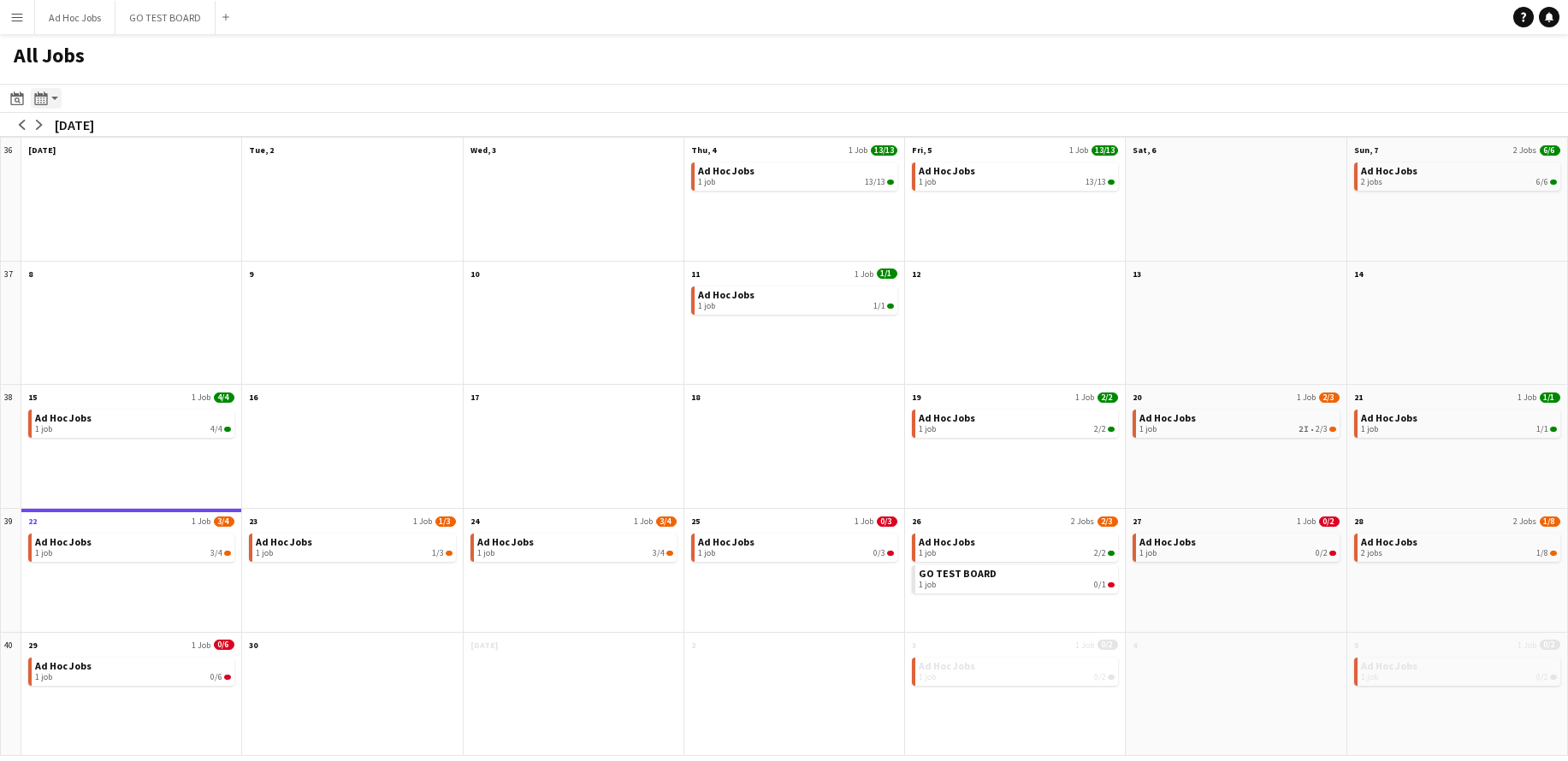
click at [51, 95] on app-action-btn "Month view / Day view" at bounding box center [46, 98] width 31 height 21
click at [88, 136] on link "Day view by Board" at bounding box center [92, 130] width 94 height 15
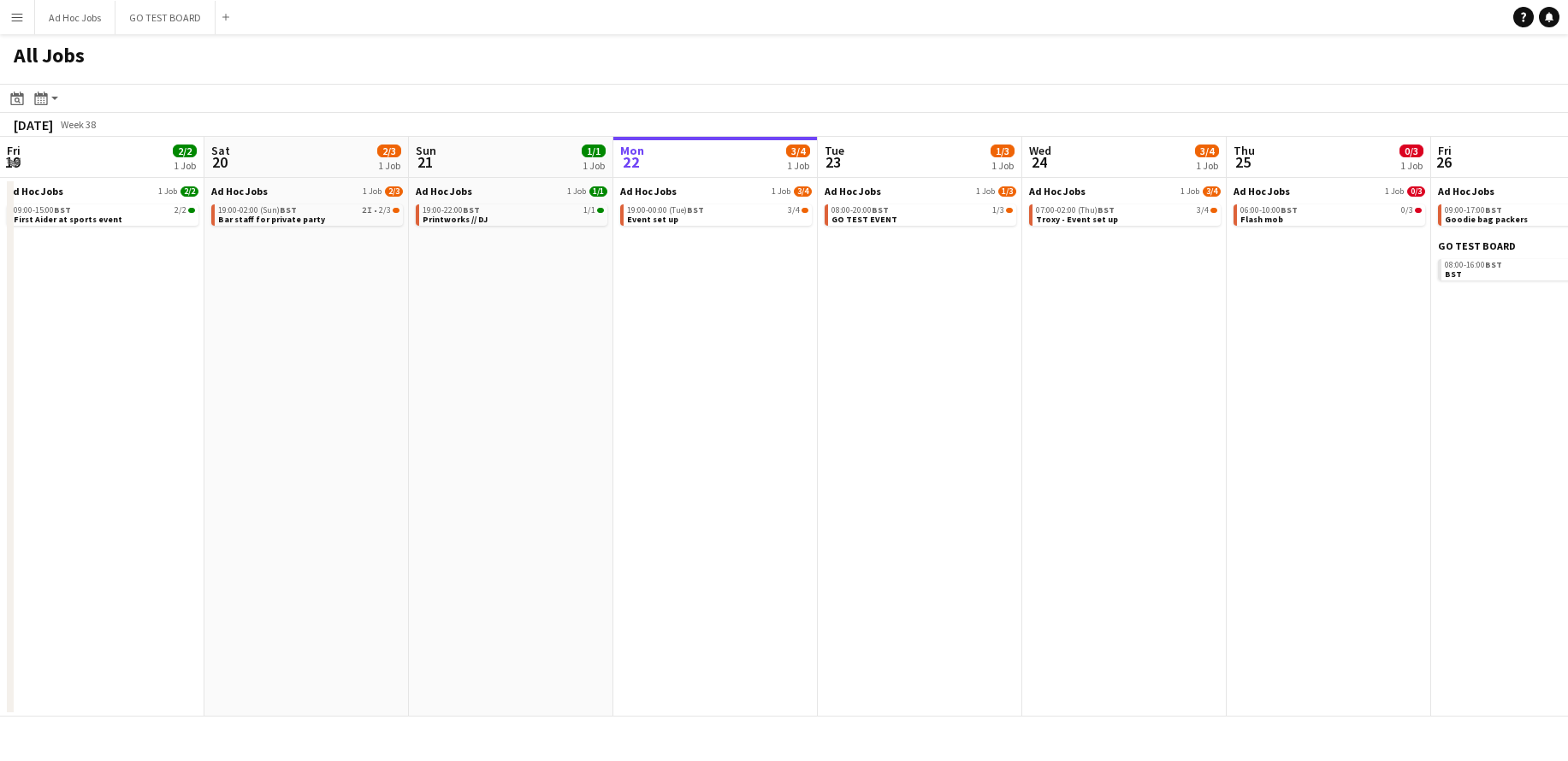
scroll to position [0, 409]
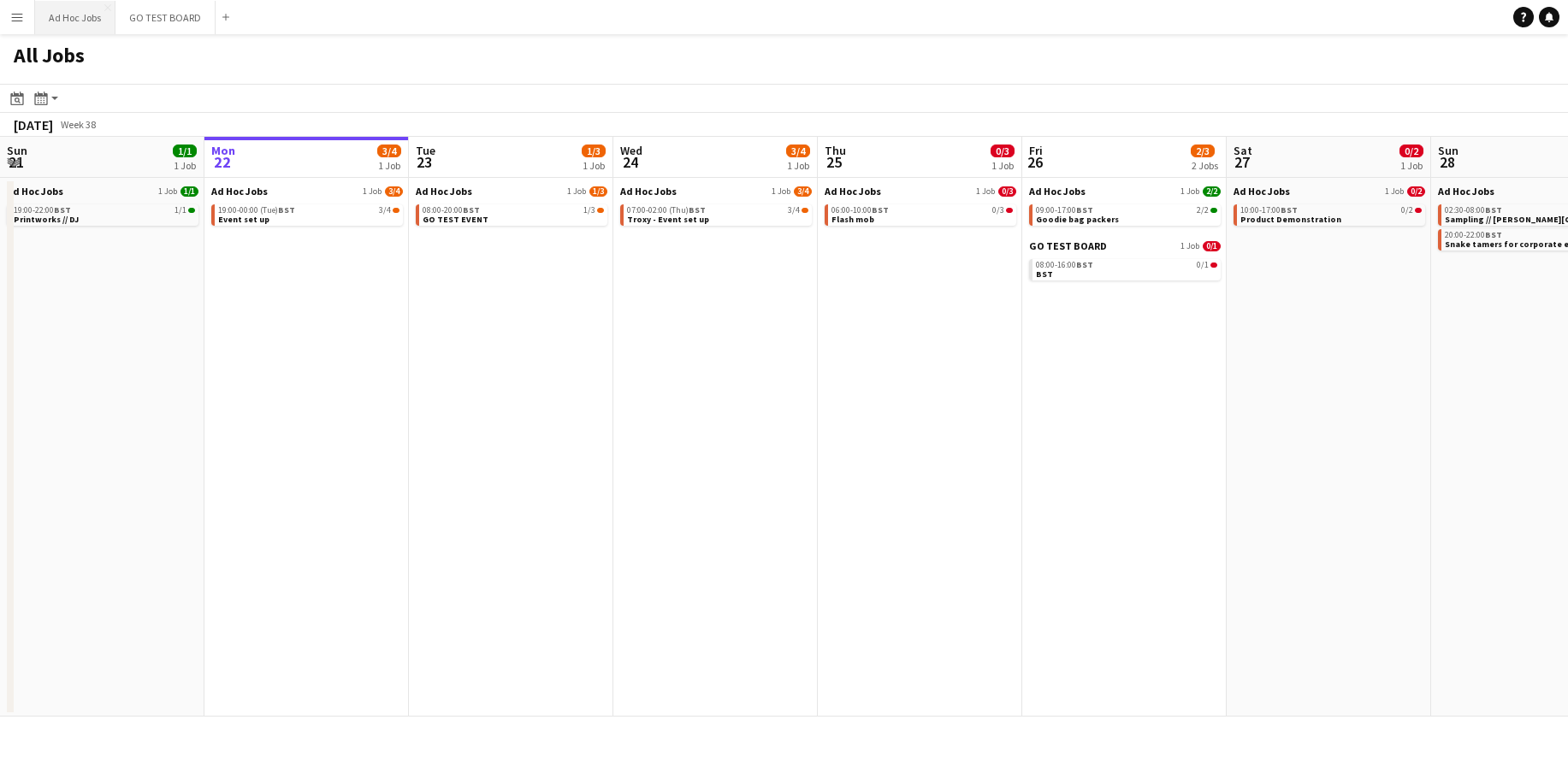
click at [49, 16] on button "Ad Hoc Jobs Close" at bounding box center [75, 17] width 80 height 33
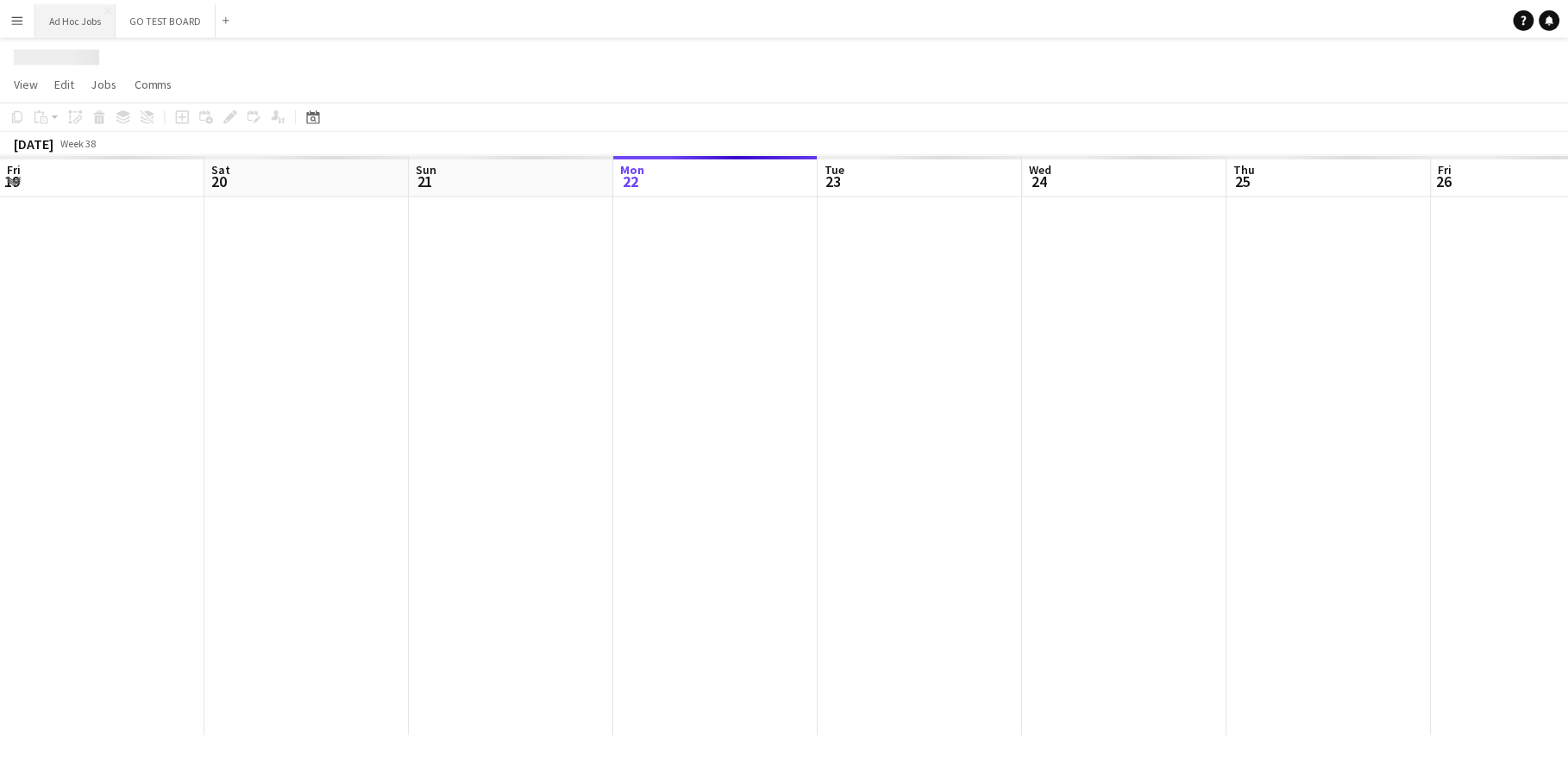
scroll to position [0, 412]
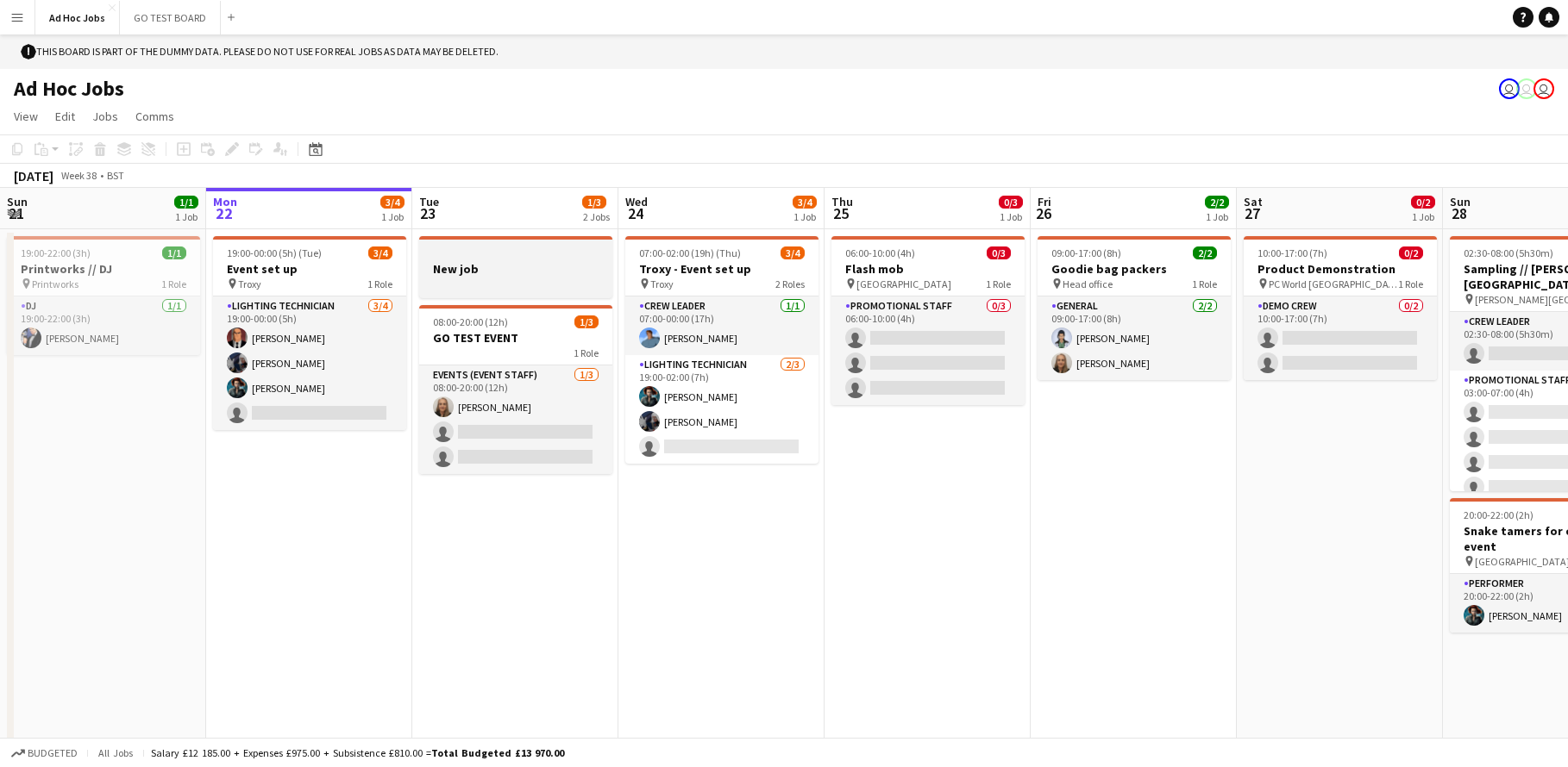
click at [492, 273] on h3 "New job" at bounding box center [516, 268] width 193 height 15
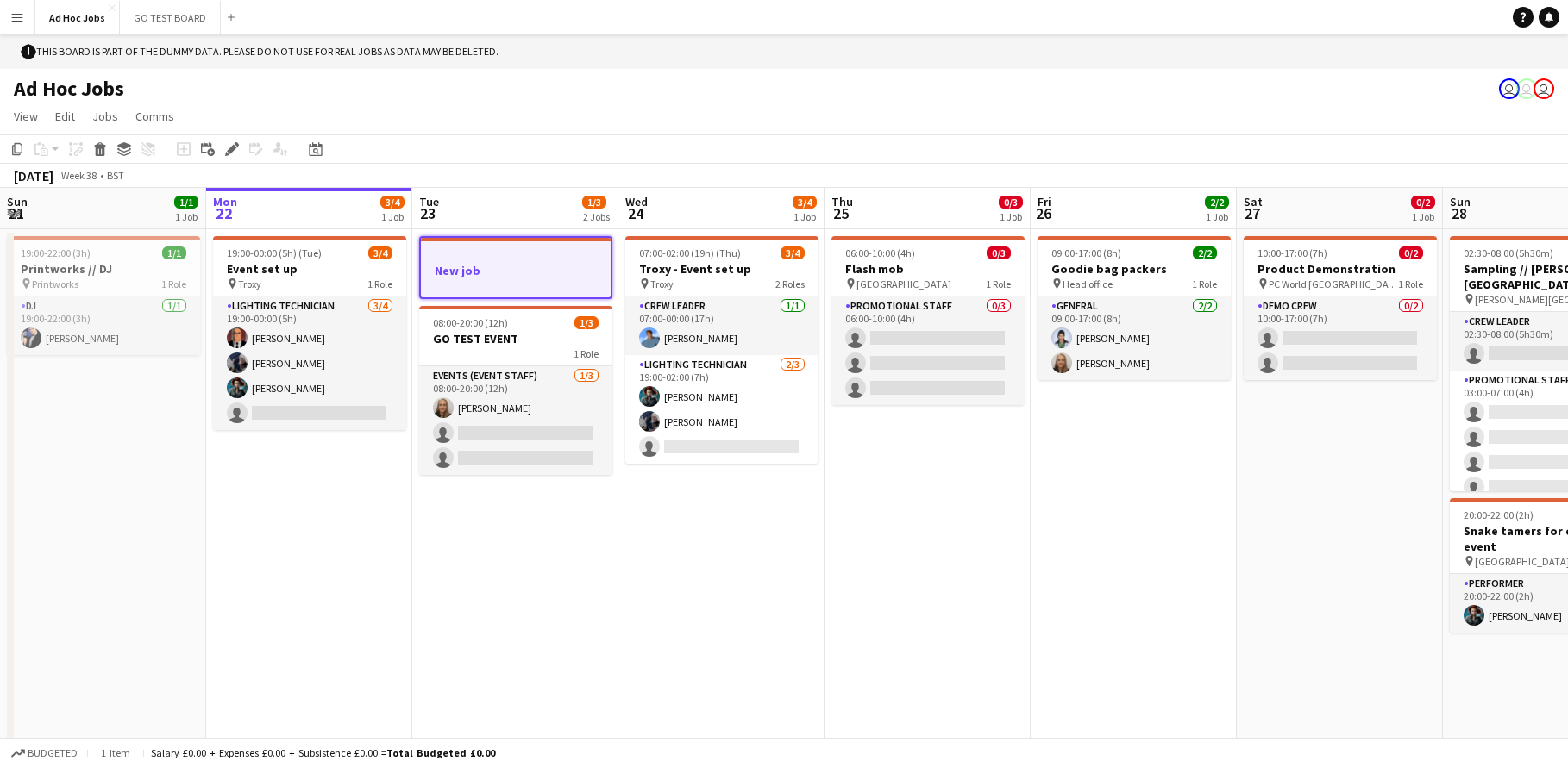
click at [476, 279] on div at bounding box center [515, 285] width 189 height 14
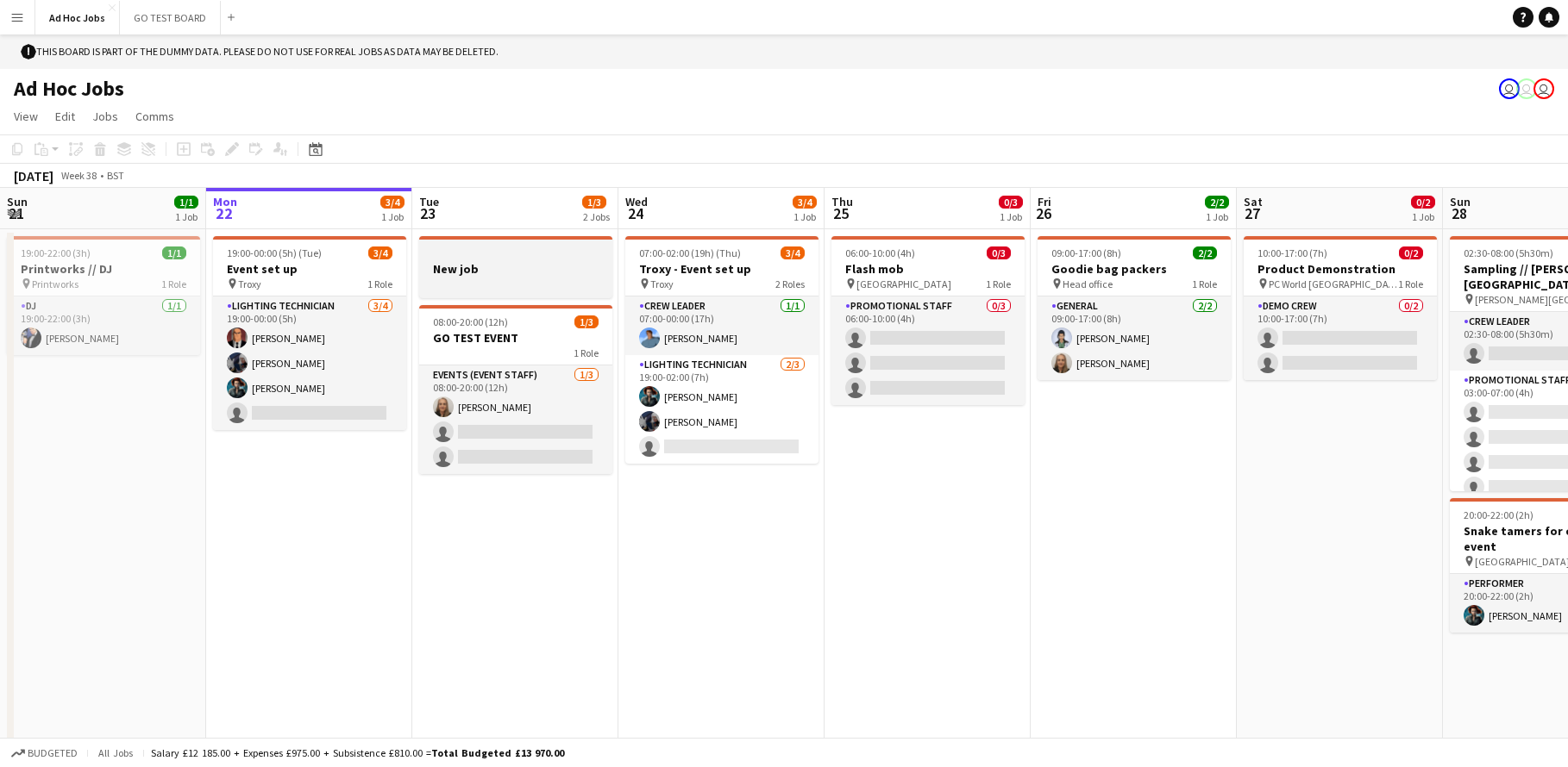
click at [476, 279] on div at bounding box center [516, 283] width 193 height 14
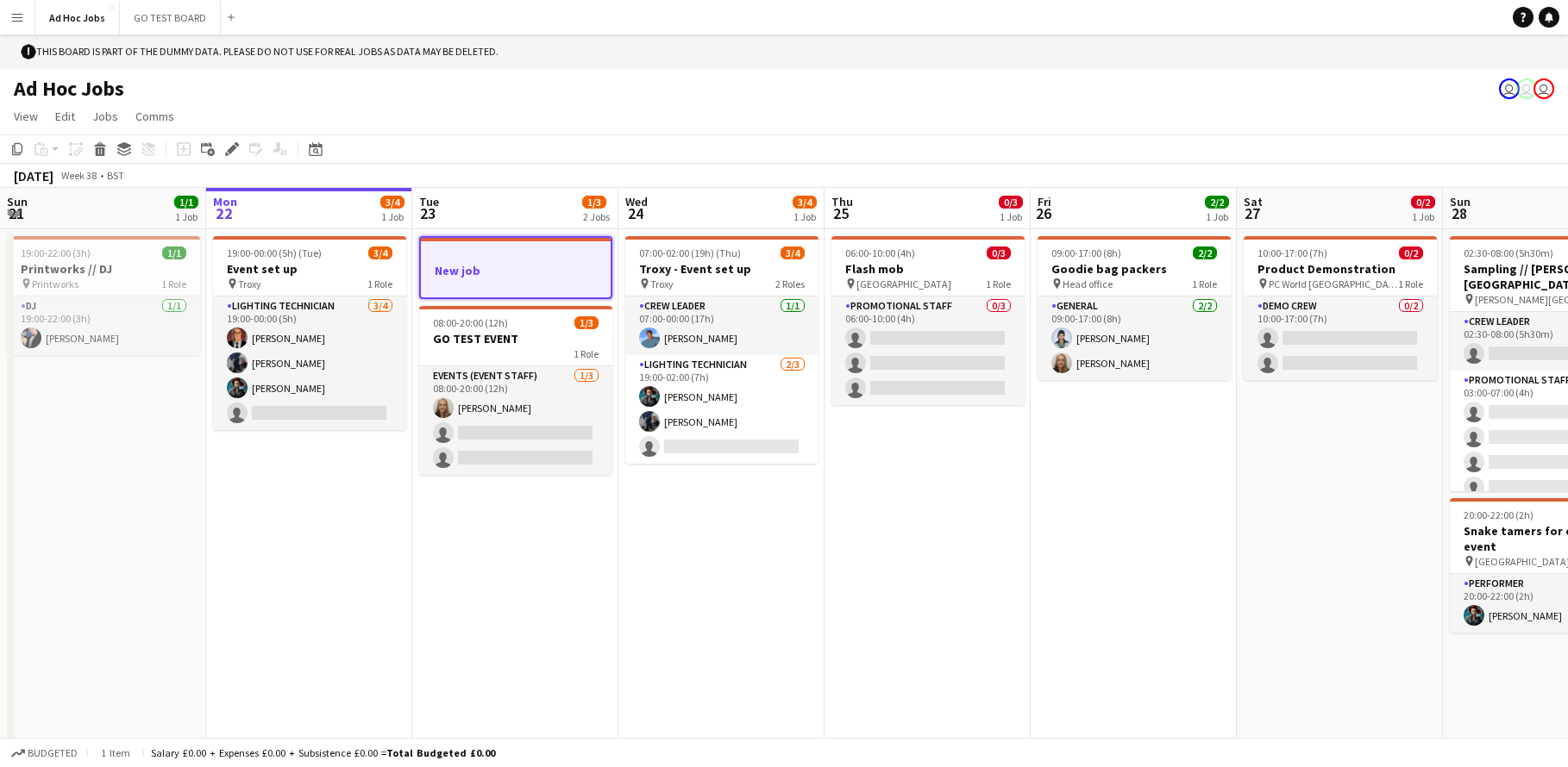
click at [476, 279] on div at bounding box center [515, 285] width 189 height 14
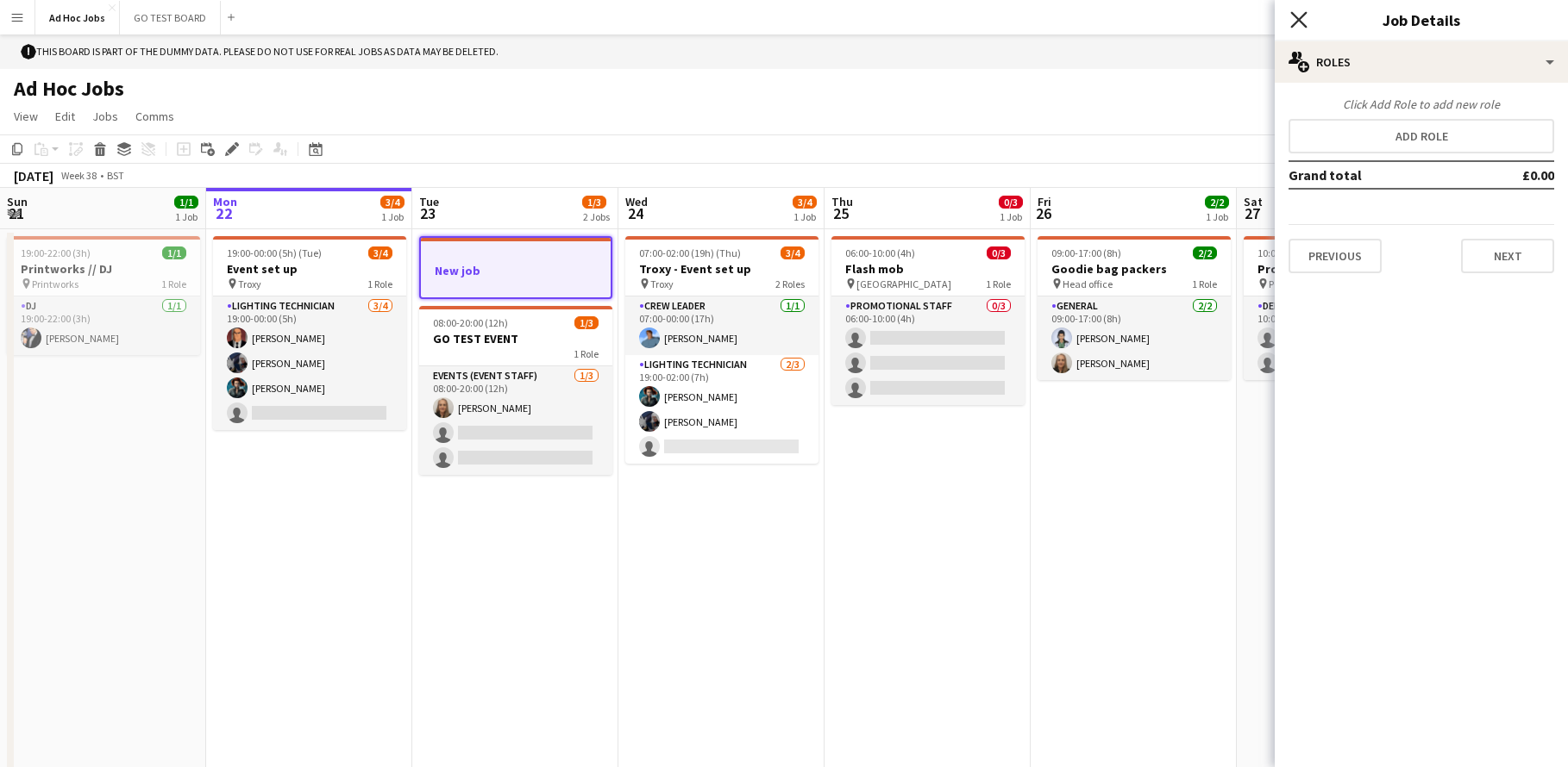
click at [1295, 18] on icon "Close pop-in" at bounding box center [1299, 19] width 16 height 16
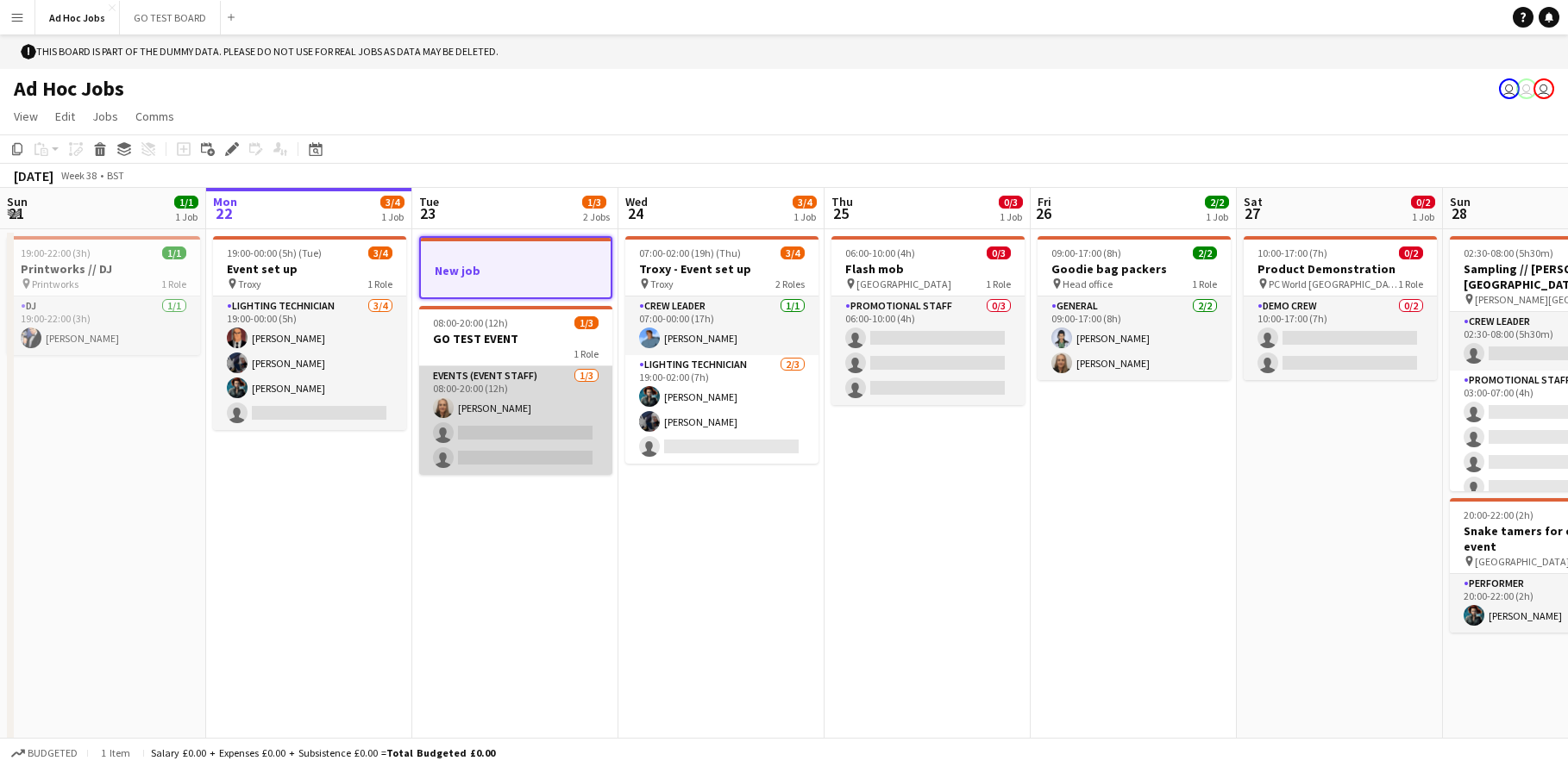
click at [535, 421] on app-card-role "Events (Event Staff) 1/3 08:00-20:00 (12h) Kelly Munce single-neutral-actions s…" at bounding box center [516, 420] width 193 height 108
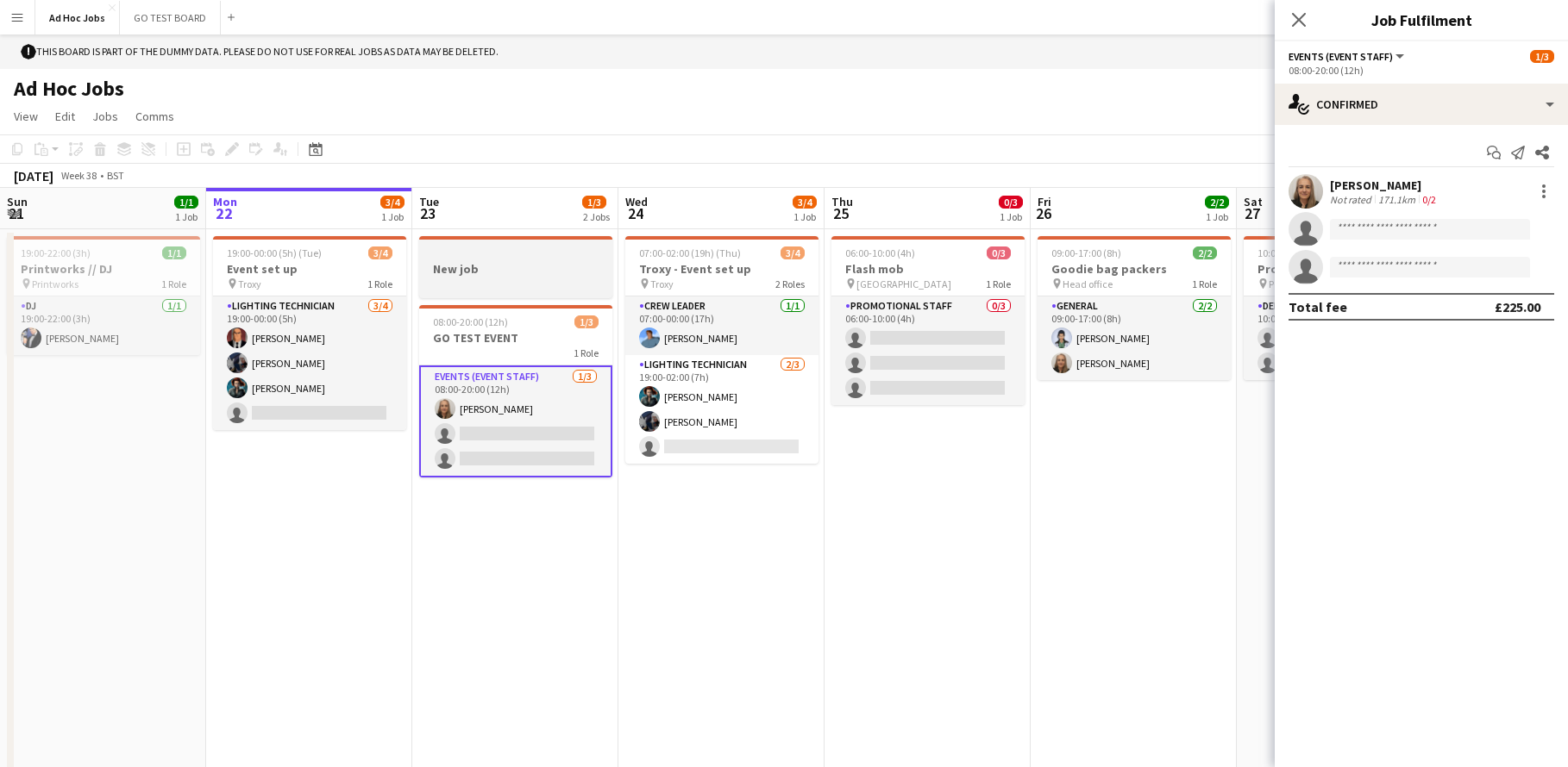
click at [541, 278] on div at bounding box center [516, 283] width 193 height 14
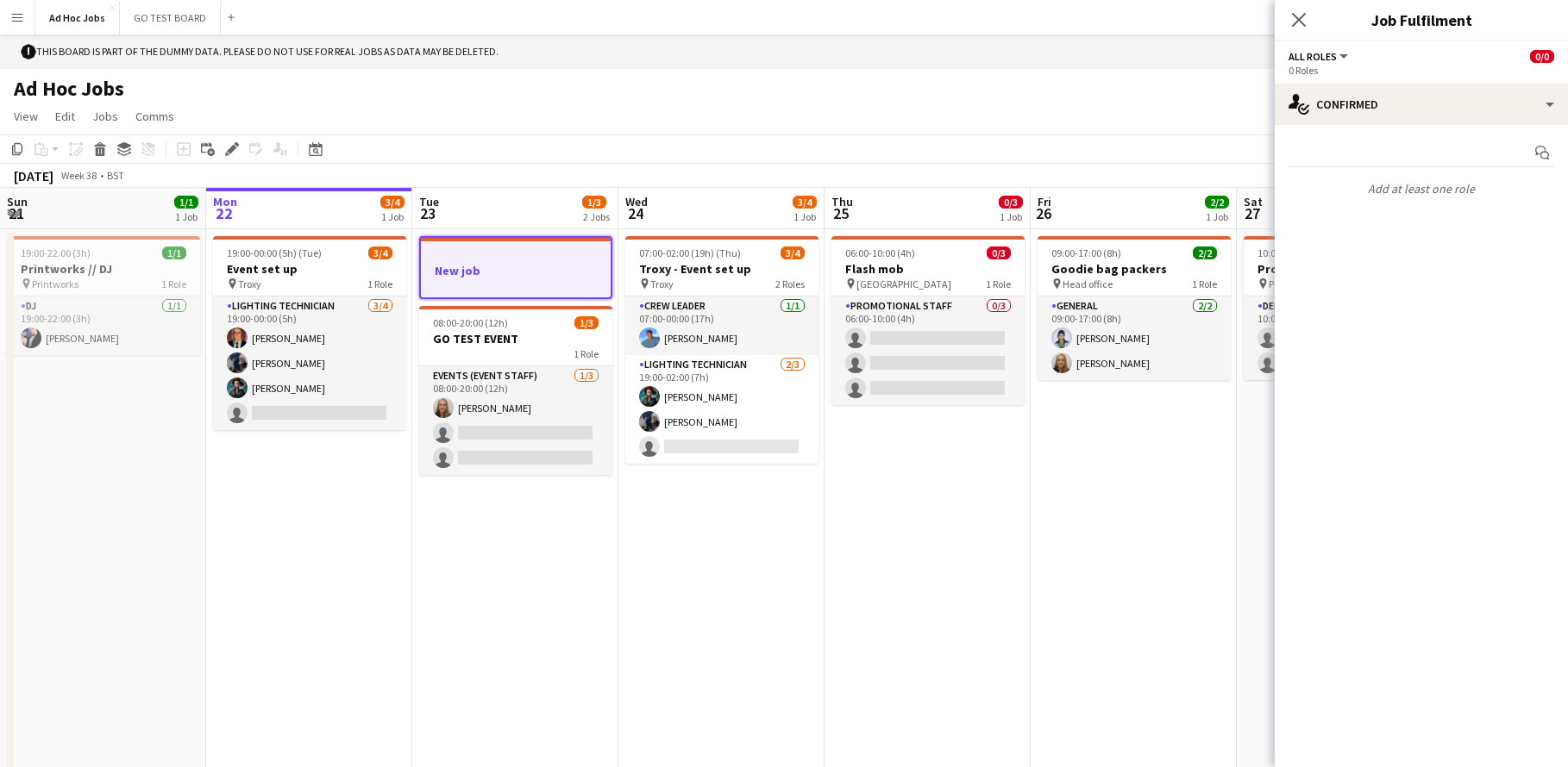
click at [1428, 194] on p "Add at least one role" at bounding box center [1421, 188] width 293 height 29
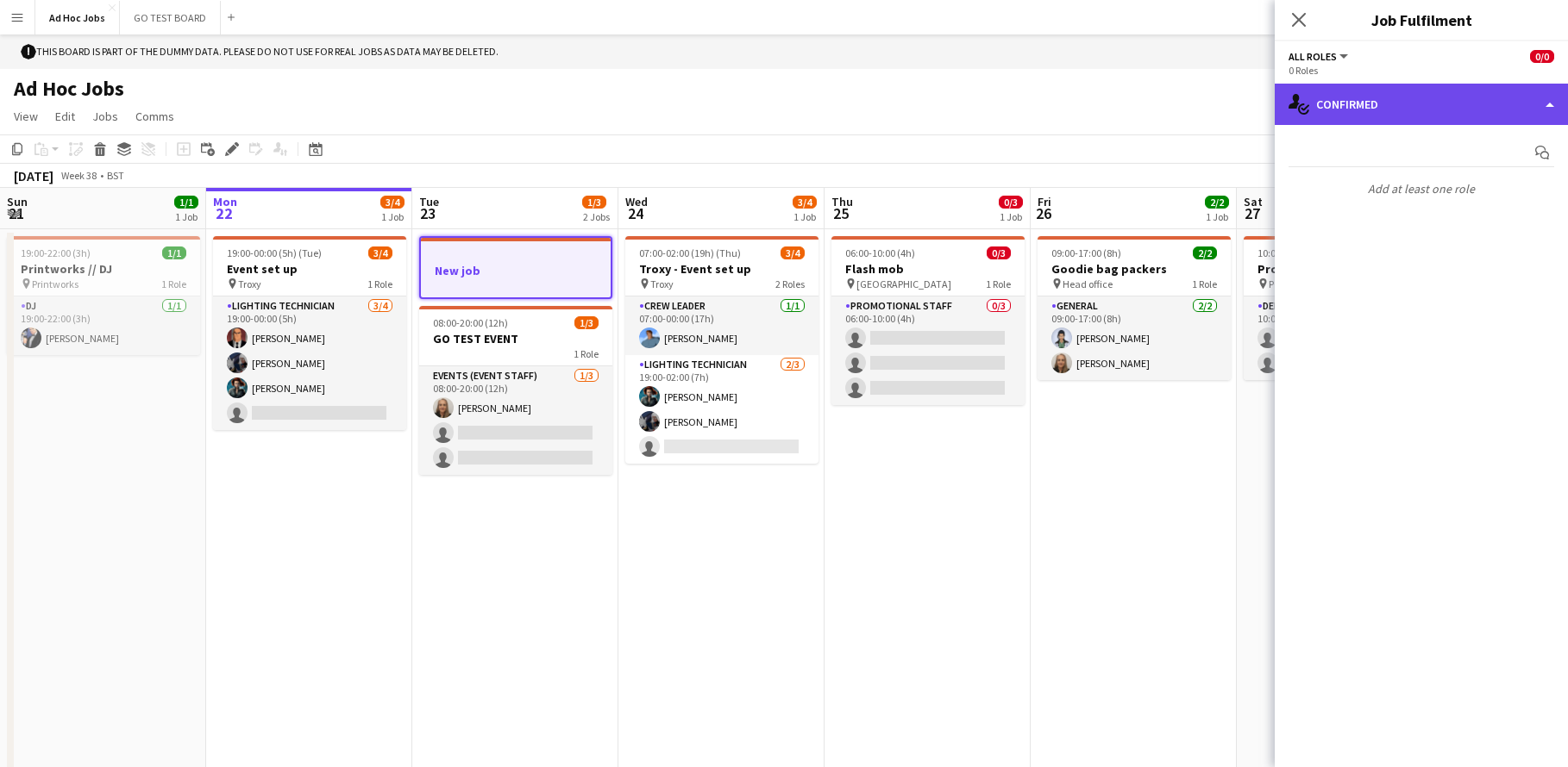
click at [1546, 109] on div "single-neutral-actions-check-2 Confirmed" at bounding box center [1421, 104] width 293 height 41
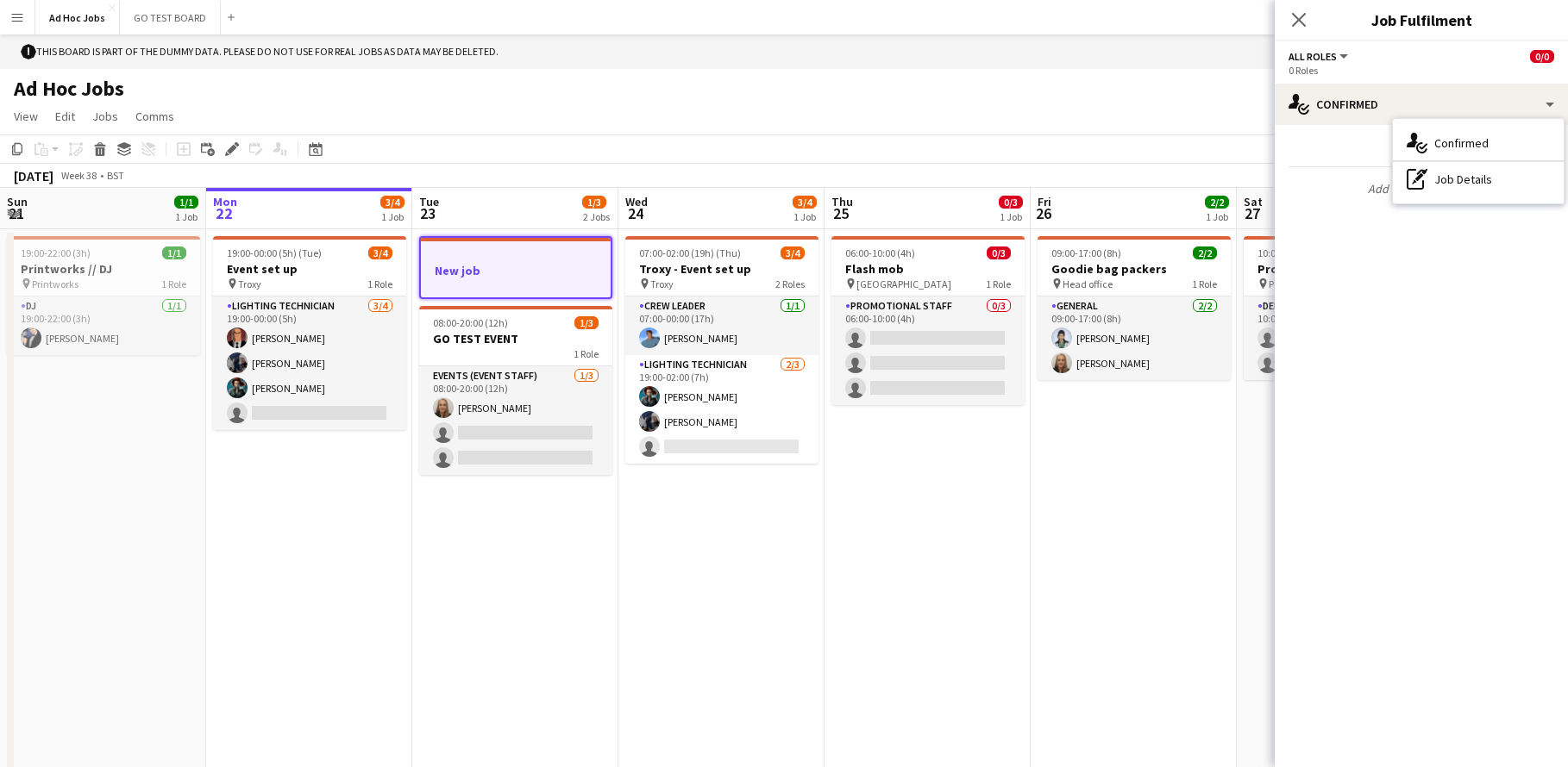
click at [1344, 56] on button "All roles" at bounding box center [1320, 56] width 62 height 13
click at [1330, 84] on li "All roles" at bounding box center [1346, 85] width 86 height 15
click at [1299, 24] on icon "Close pop-in" at bounding box center [1299, 19] width 16 height 16
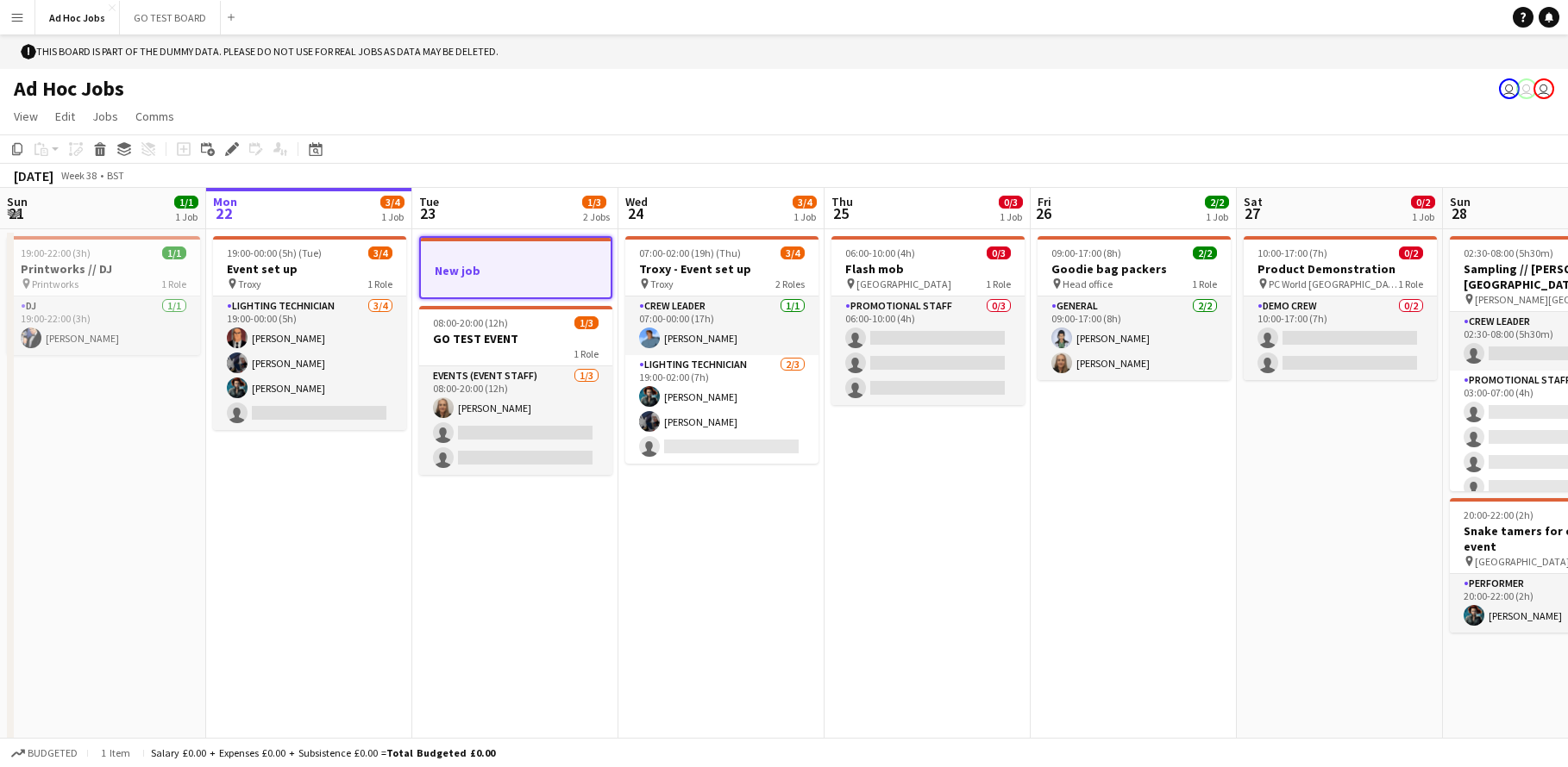
click at [551, 270] on h3 "New job" at bounding box center [515, 270] width 189 height 15
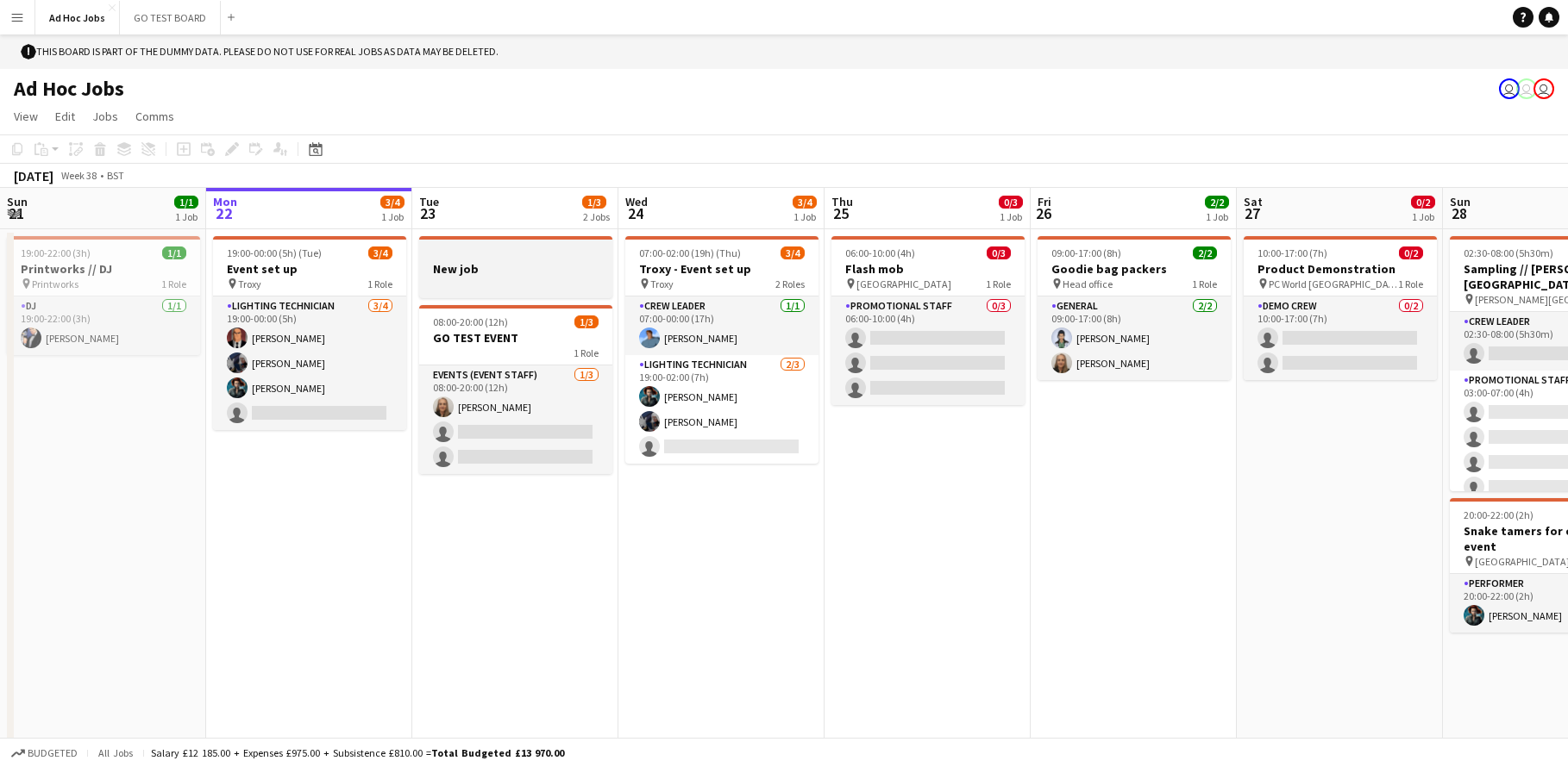
click at [551, 270] on h3 "New job" at bounding box center [516, 268] width 193 height 15
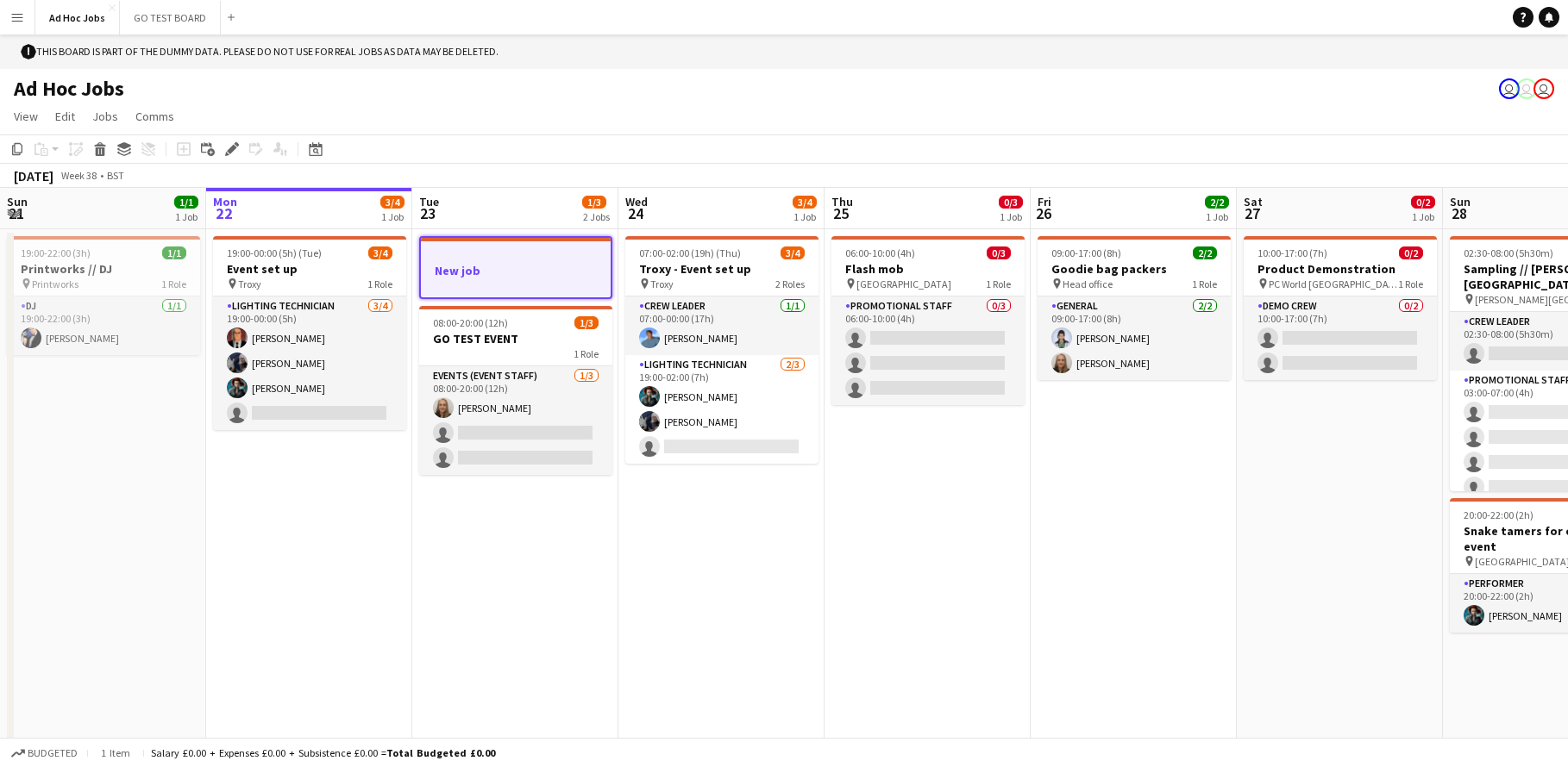
click at [18, 21] on app-icon "Menu" at bounding box center [16, 16] width 14 height 14
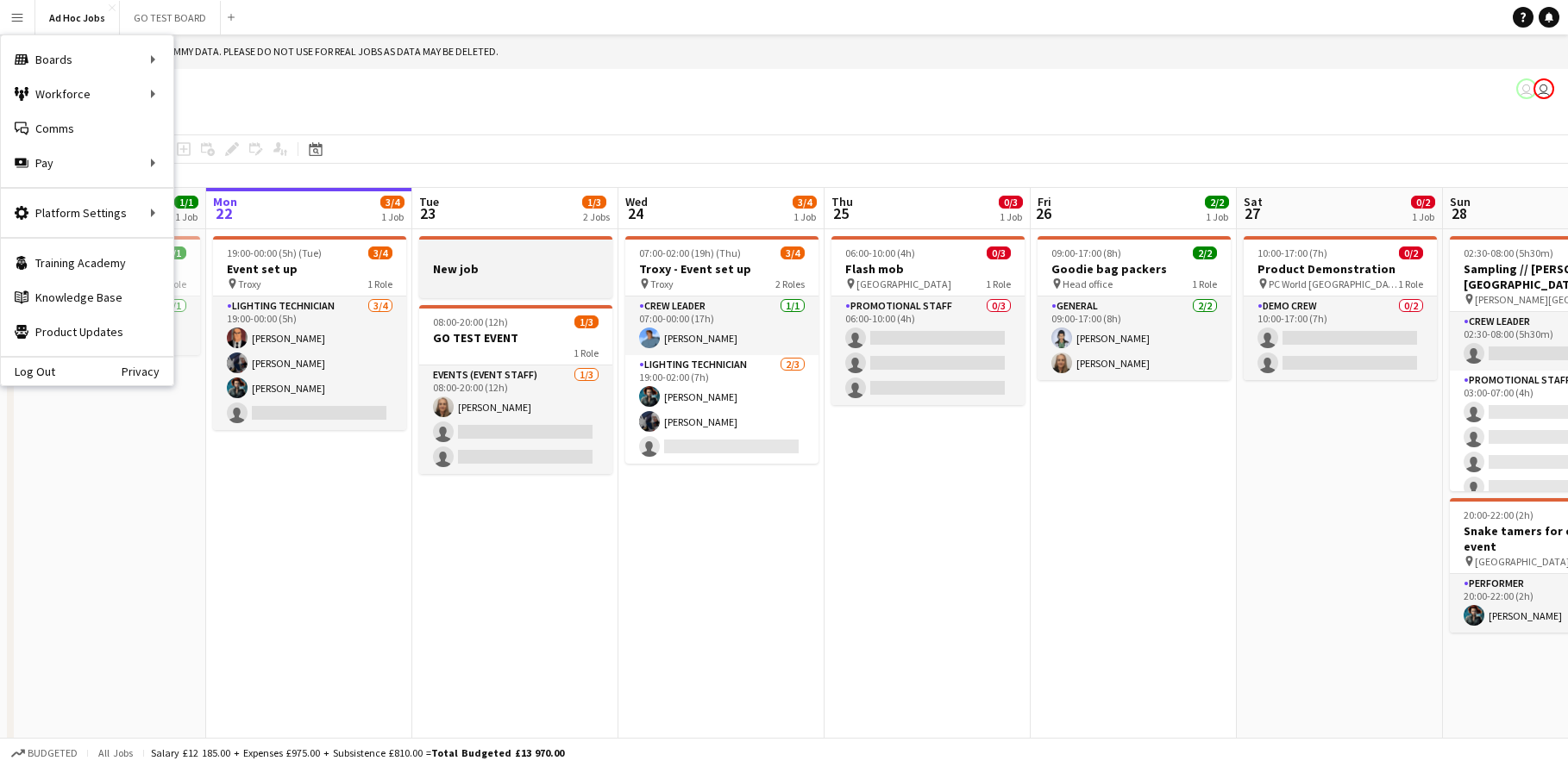
click at [478, 269] on h3 "New job" at bounding box center [516, 268] width 193 height 15
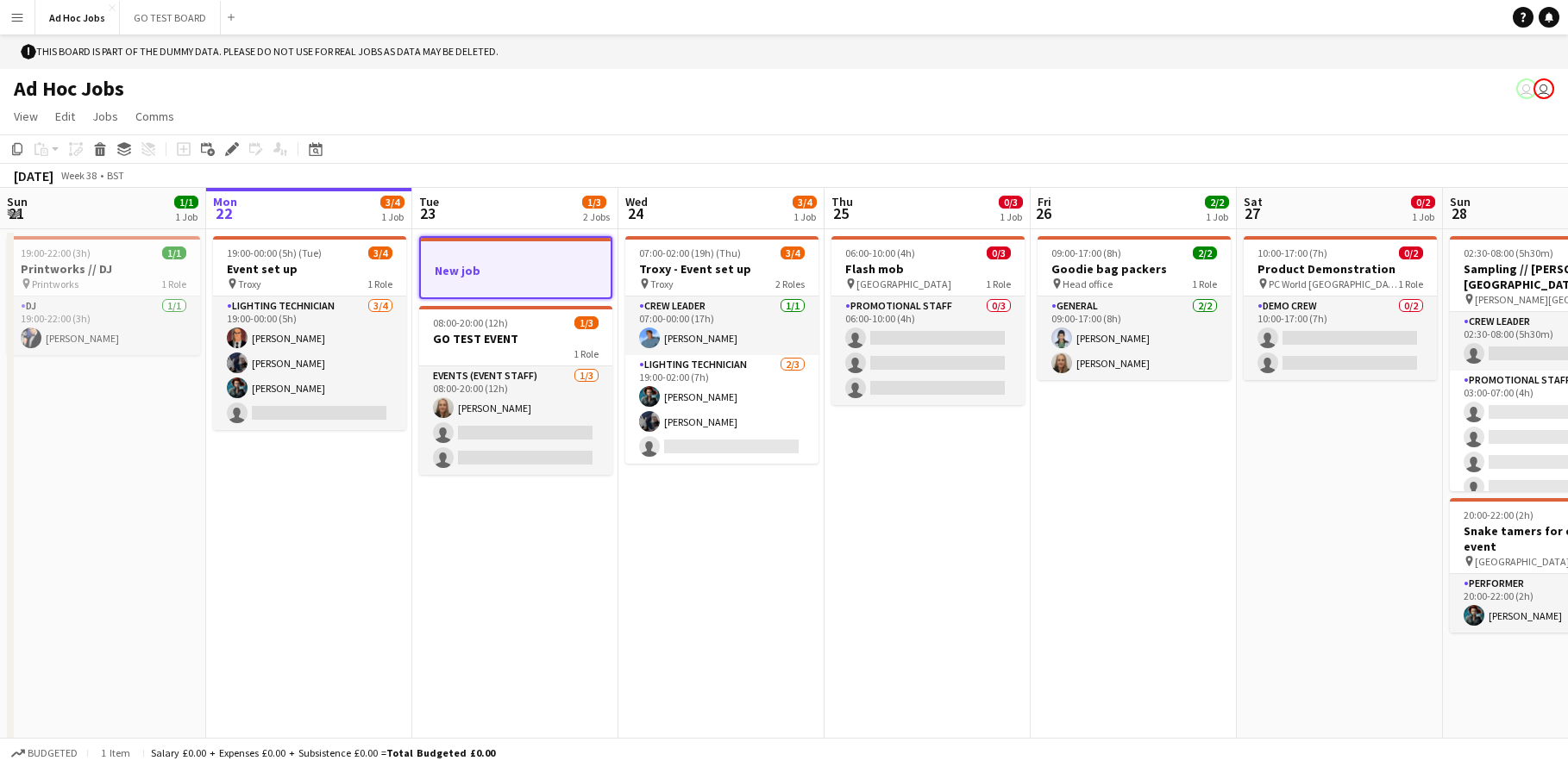
click at [470, 271] on h3 "New job" at bounding box center [515, 270] width 189 height 15
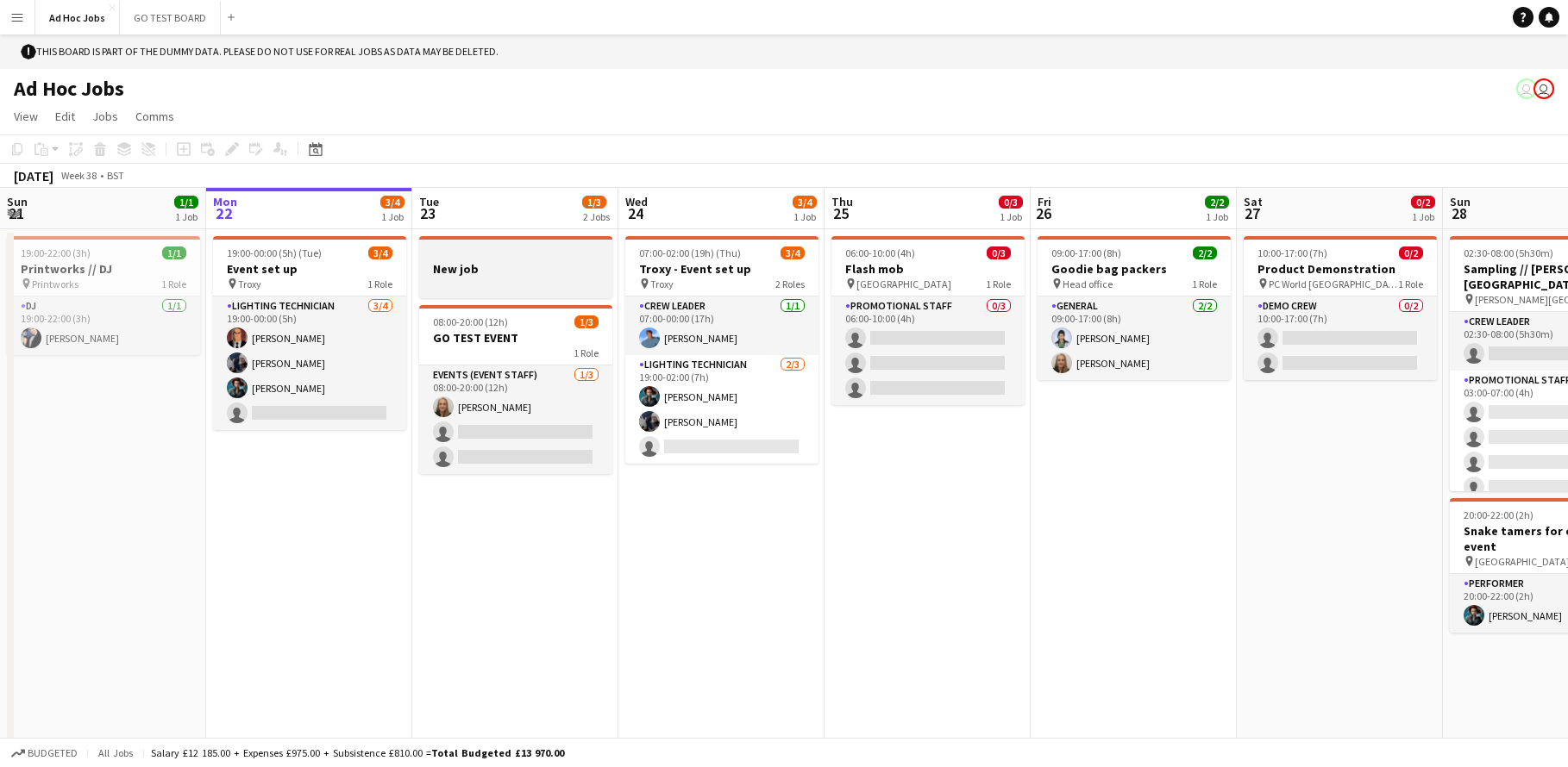
click at [470, 271] on h3 "New job" at bounding box center [516, 268] width 193 height 15
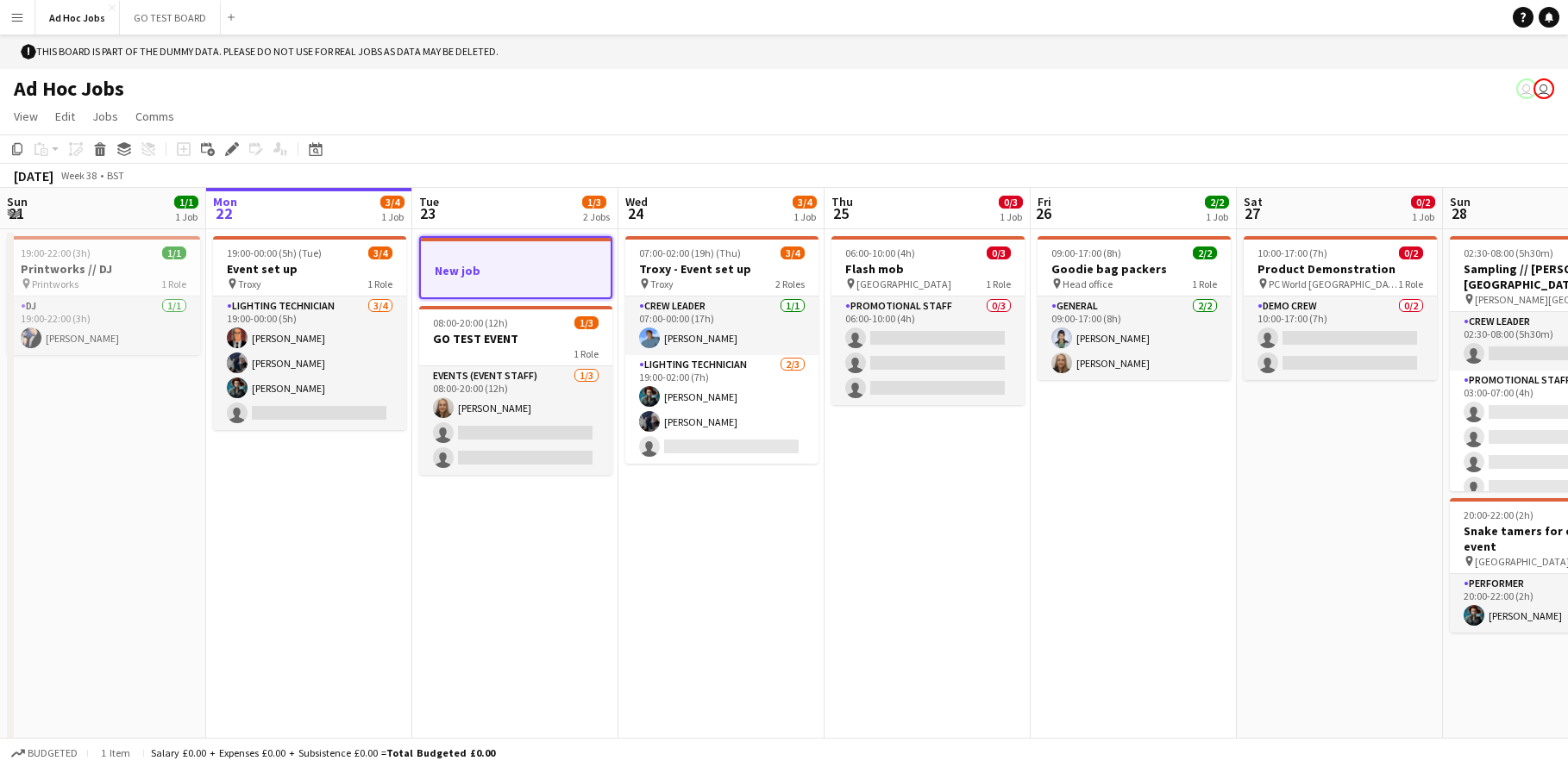
click at [470, 271] on h3 "New job" at bounding box center [515, 270] width 189 height 15
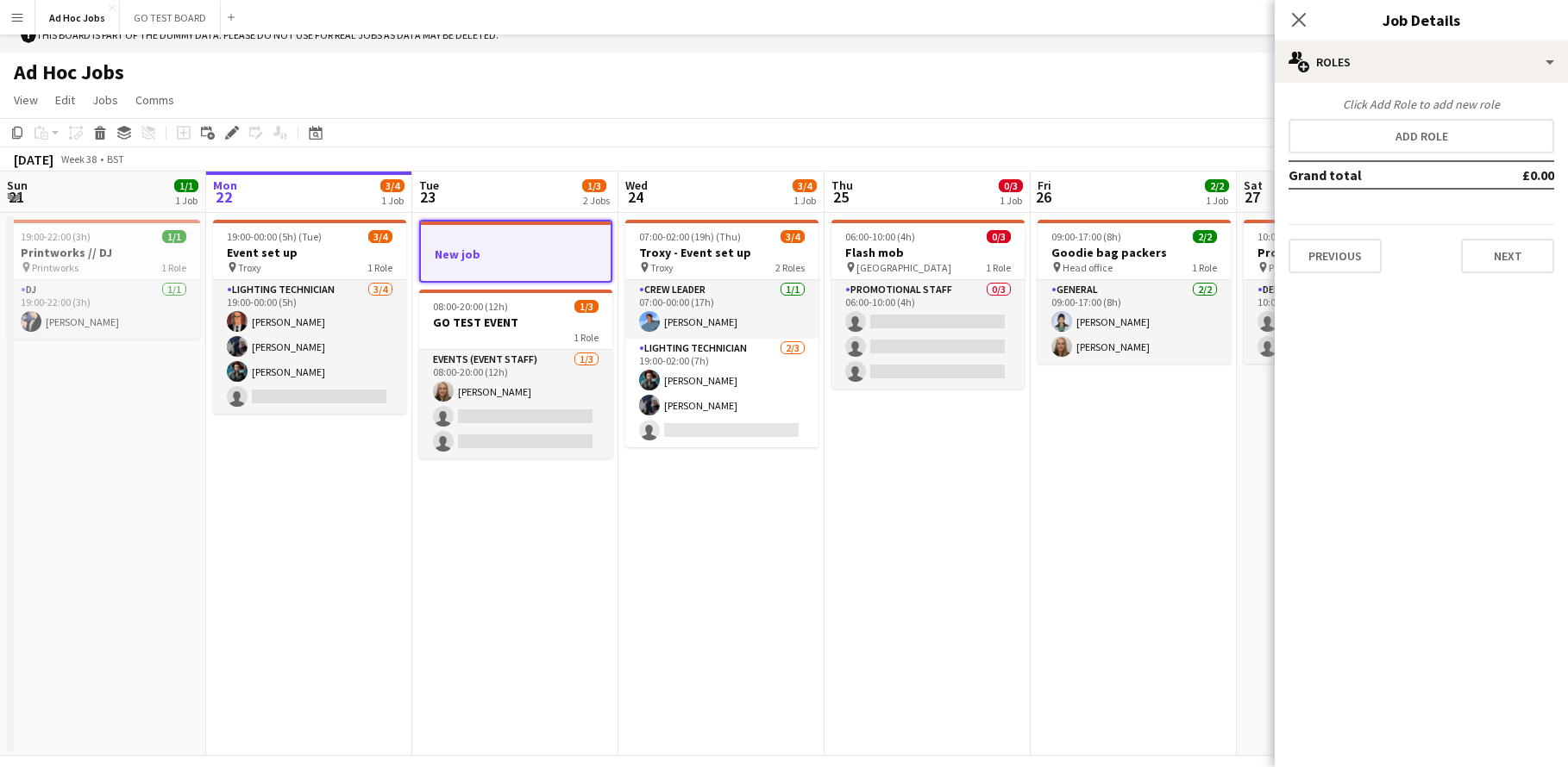
scroll to position [0, 0]
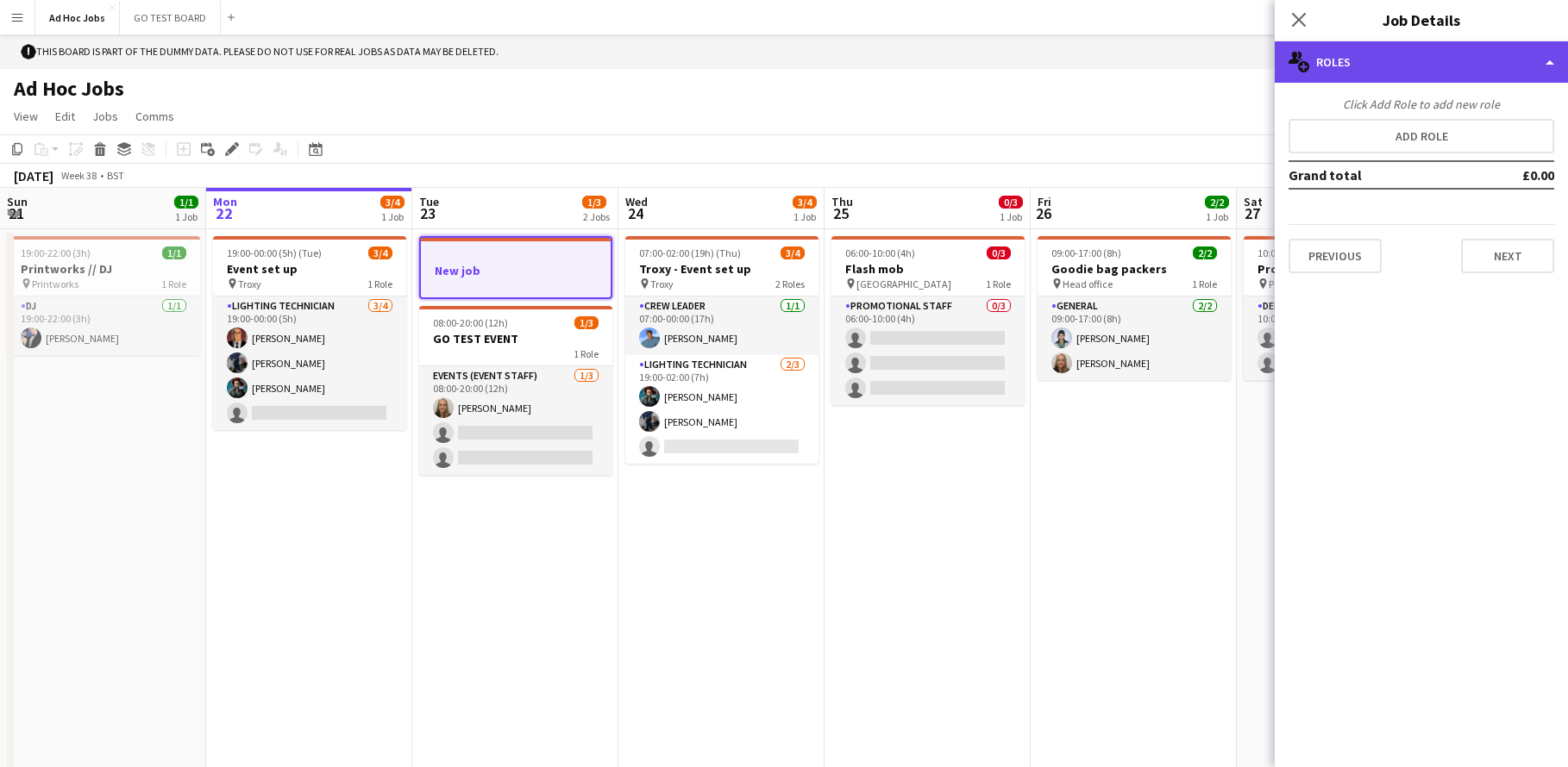
click at [1547, 73] on div "multiple-users-add Roles" at bounding box center [1421, 61] width 293 height 41
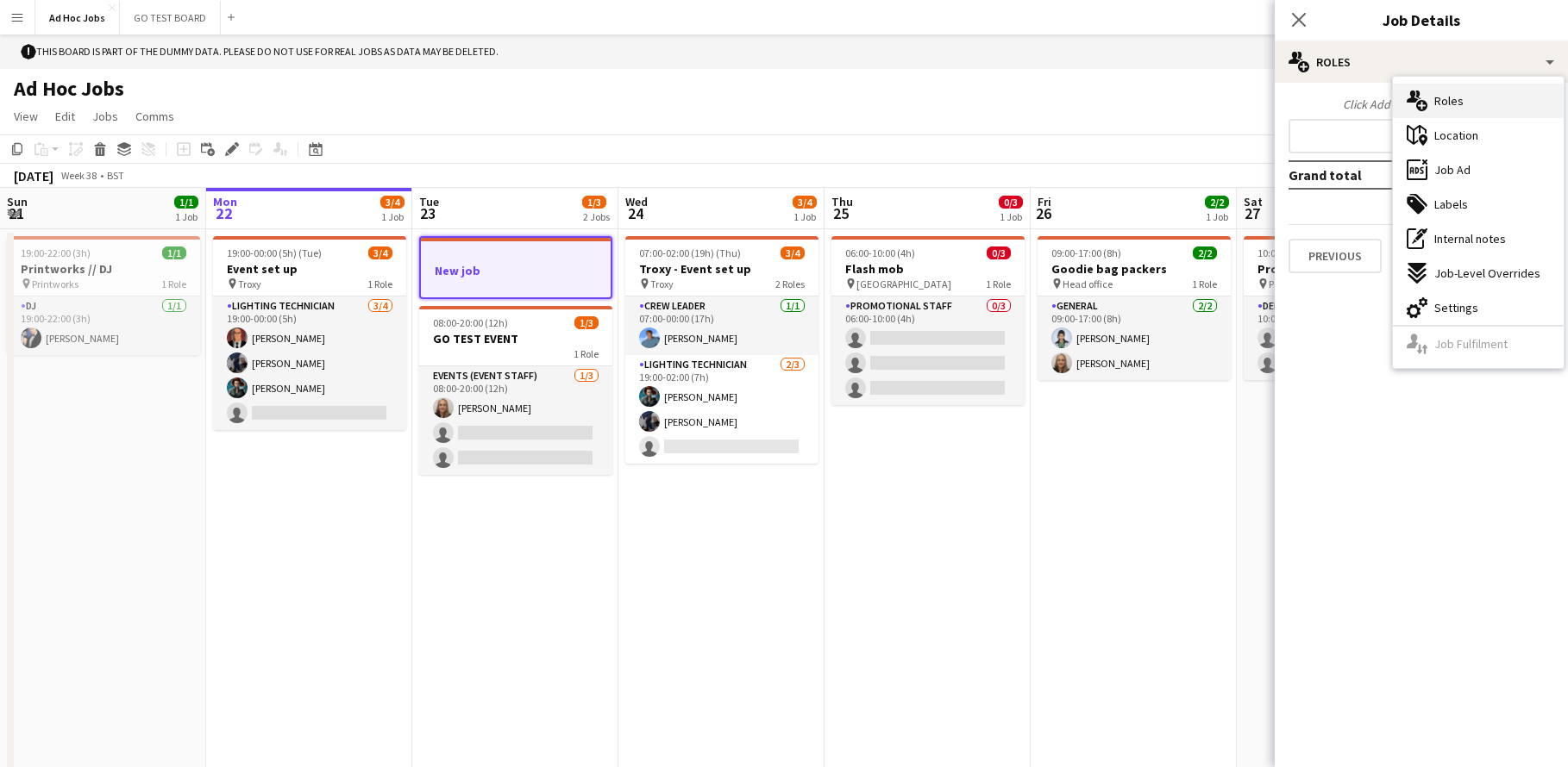
click at [1462, 104] on div "multiple-users-add Roles" at bounding box center [1478, 101] width 171 height 35
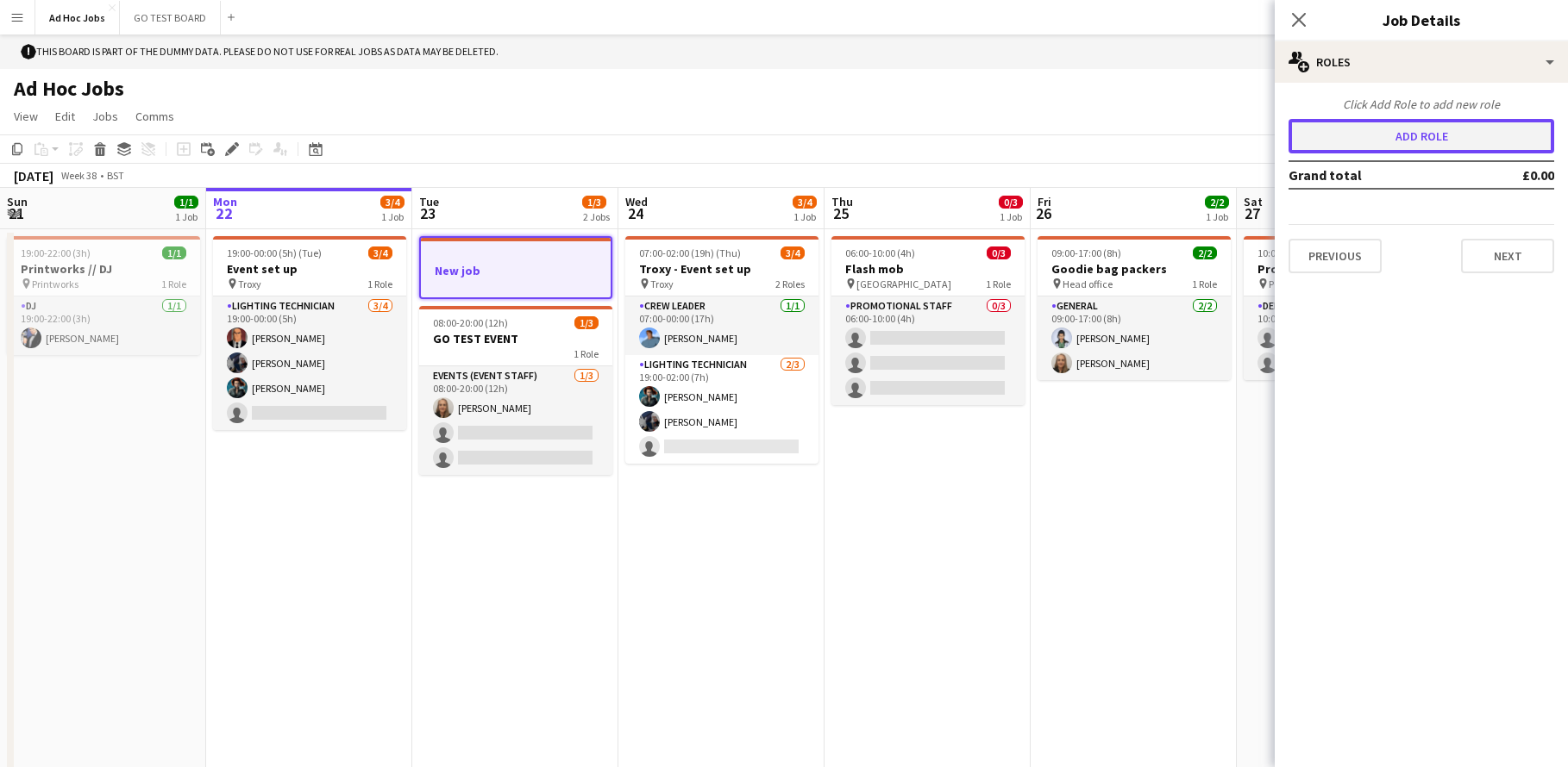
click at [1421, 135] on button "Add role" at bounding box center [1421, 136] width 266 height 35
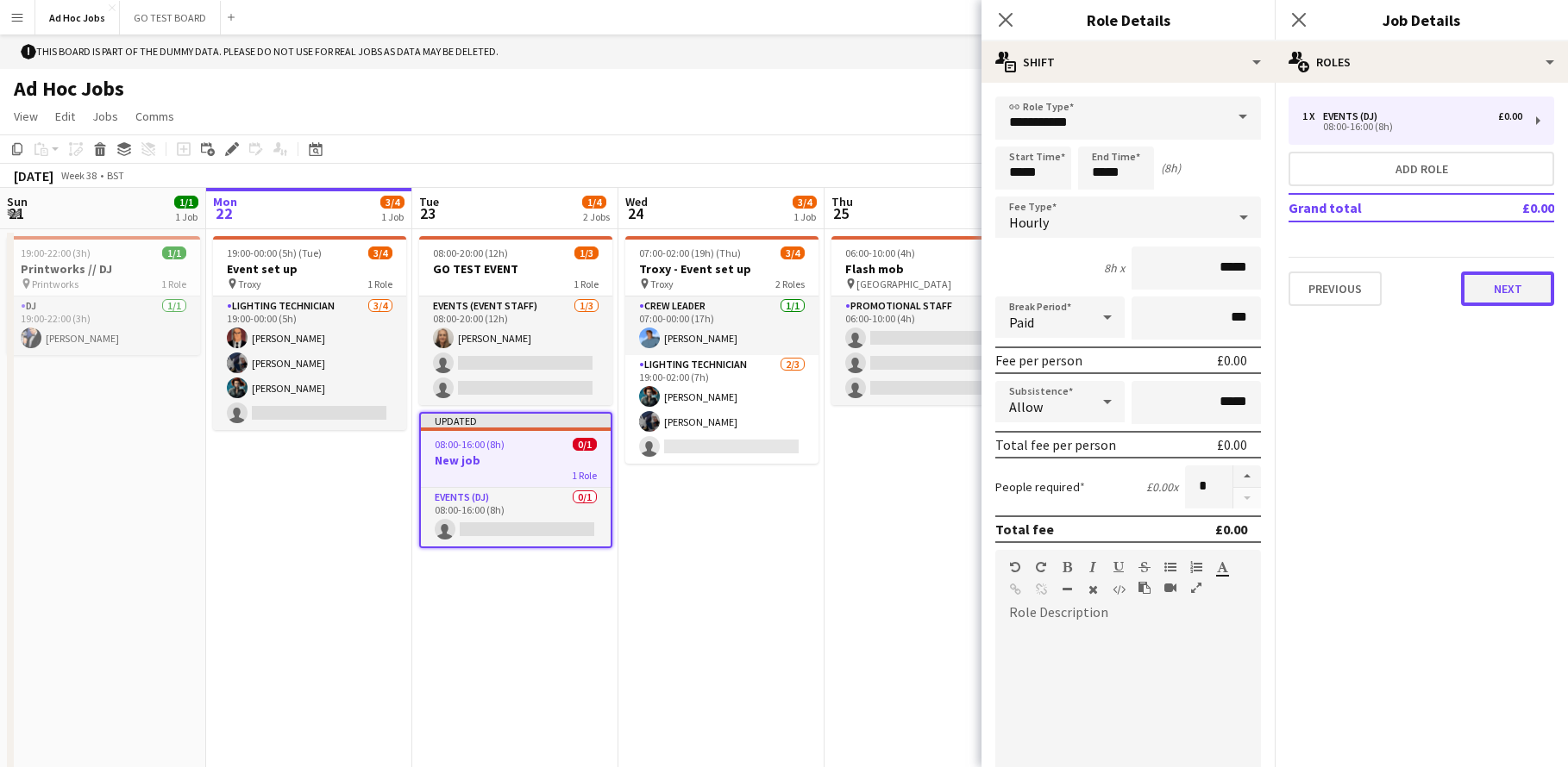
click at [1492, 293] on button "Next" at bounding box center [1507, 289] width 93 height 35
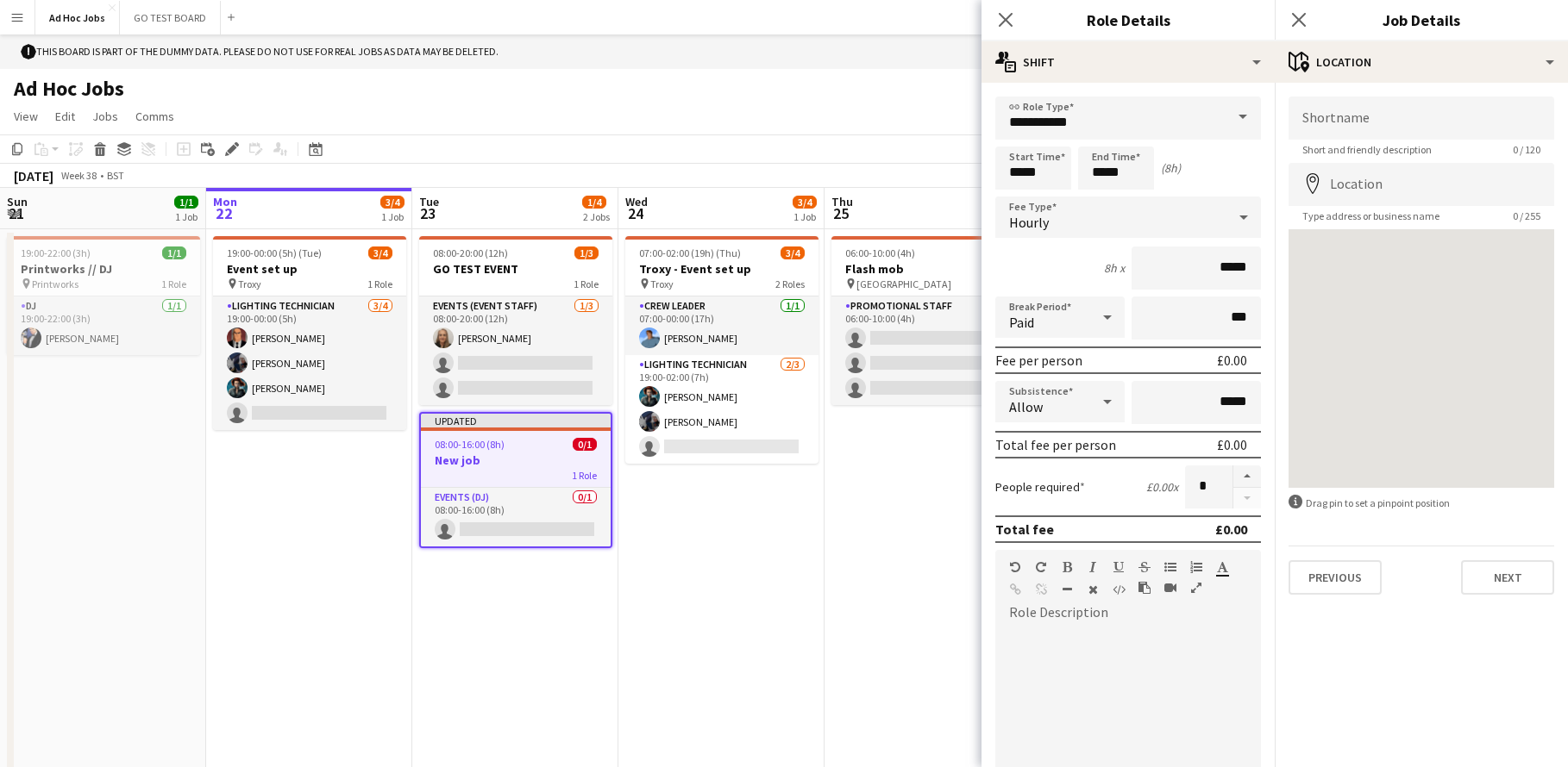
click at [1233, 222] on icon at bounding box center [1243, 217] width 21 height 35
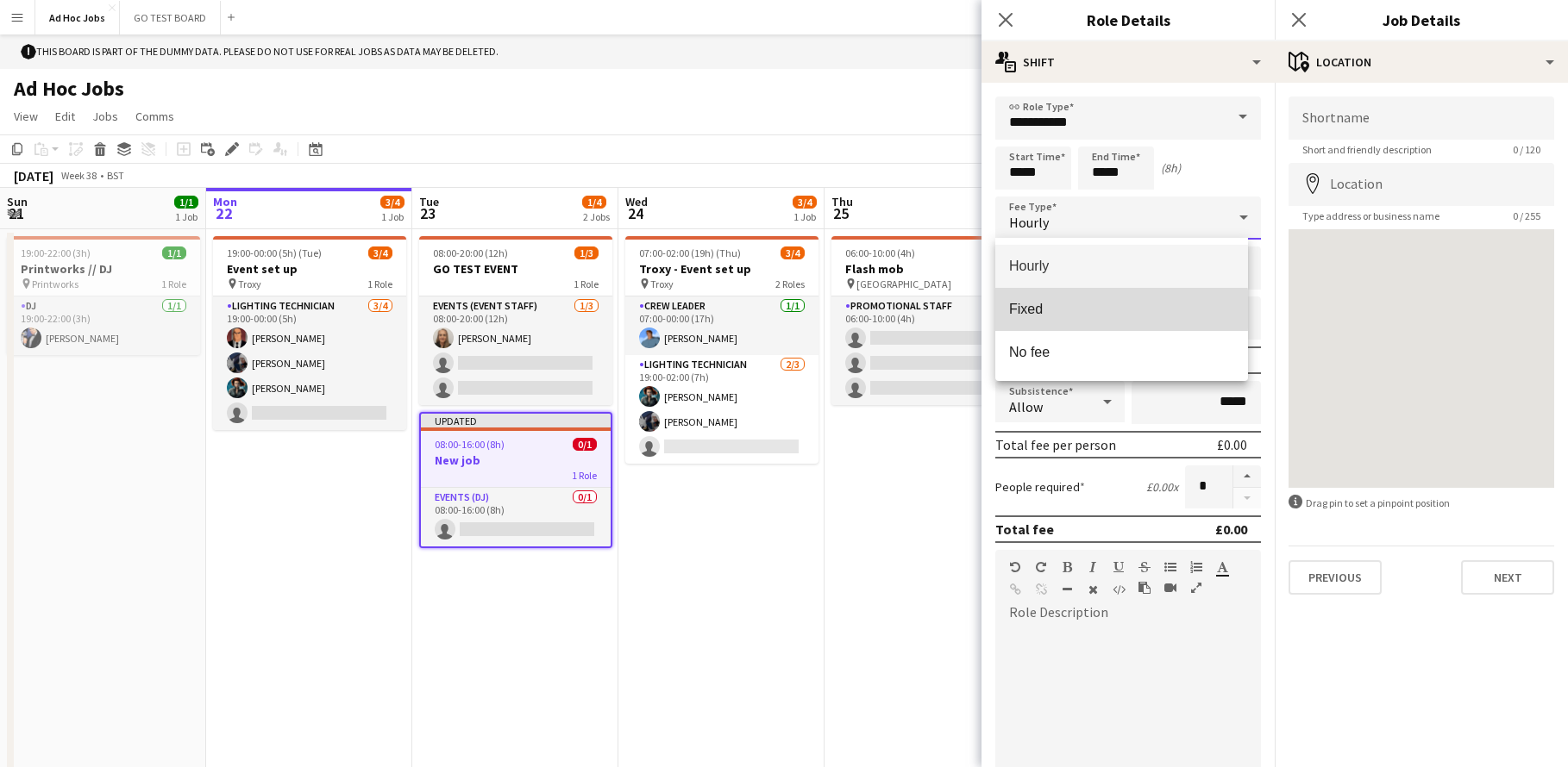
click at [1035, 310] on span "Fixed" at bounding box center [1121, 309] width 225 height 16
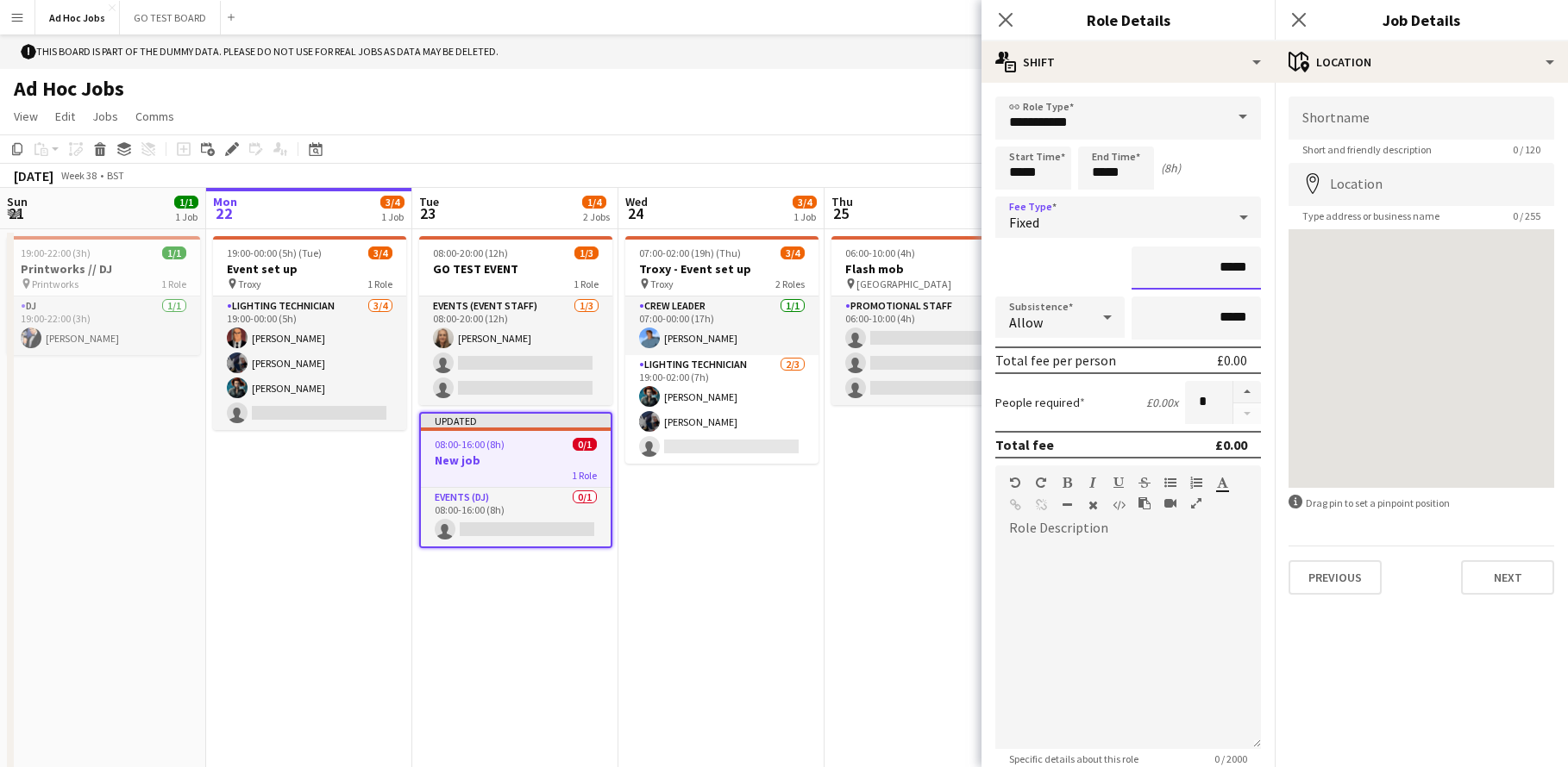
click at [1201, 265] on input "*****" at bounding box center [1196, 267] width 129 height 43
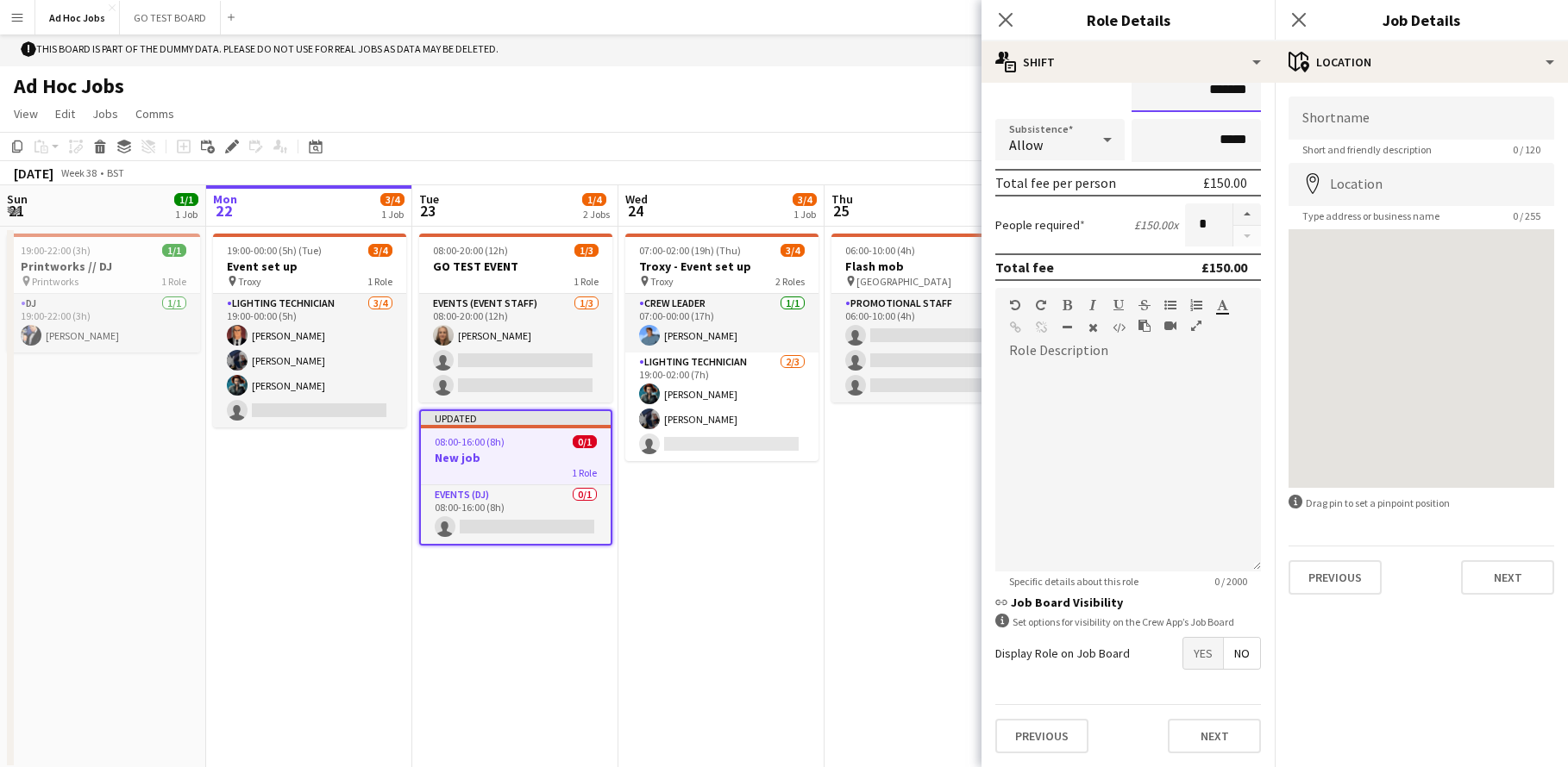
scroll to position [4, 0]
type input "*******"
click at [1185, 727] on button "Next" at bounding box center [1214, 736] width 93 height 35
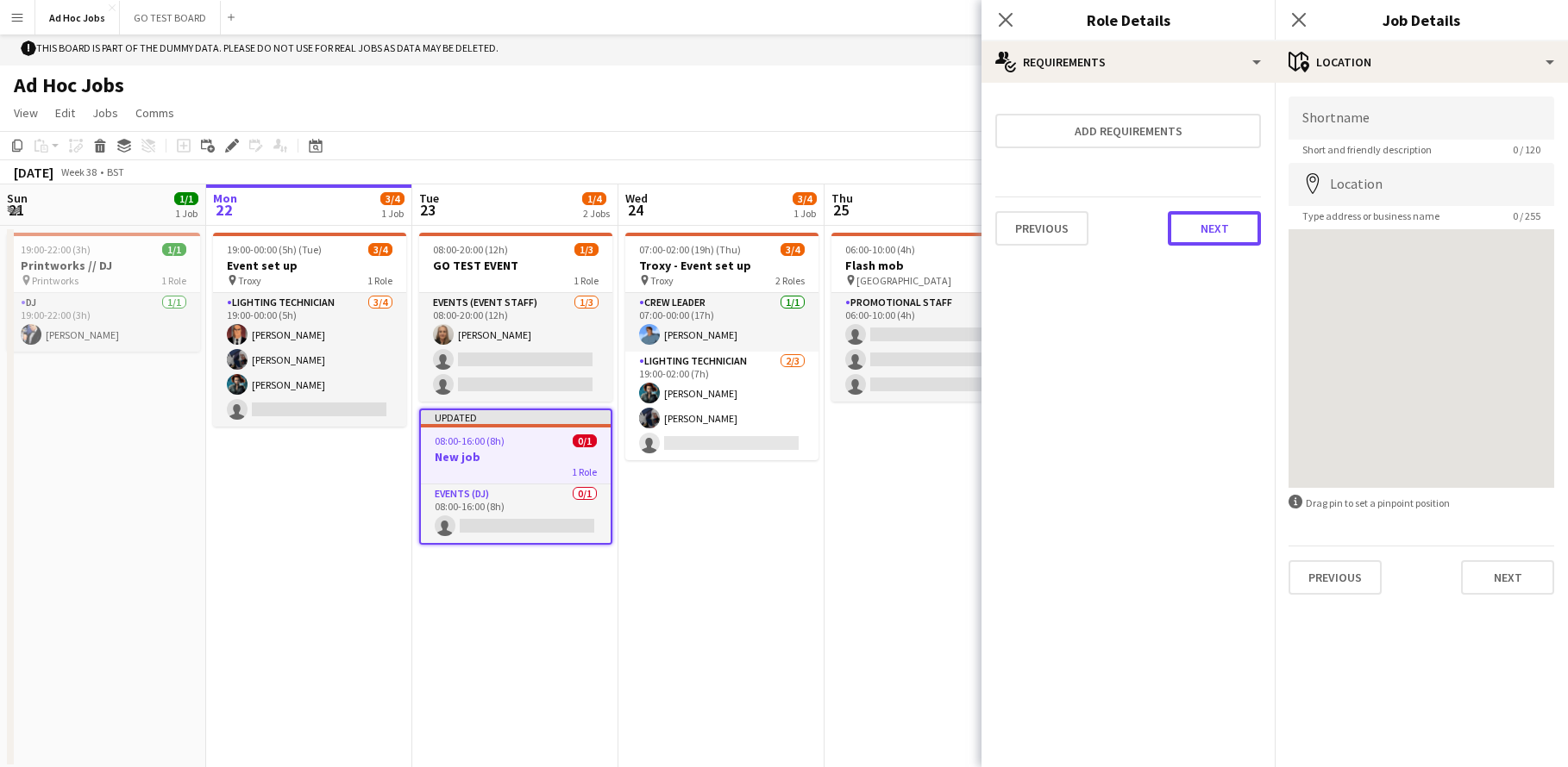
click at [1214, 235] on button "Next" at bounding box center [1214, 228] width 93 height 35
click at [1229, 232] on button "Finish" at bounding box center [1228, 231] width 65 height 35
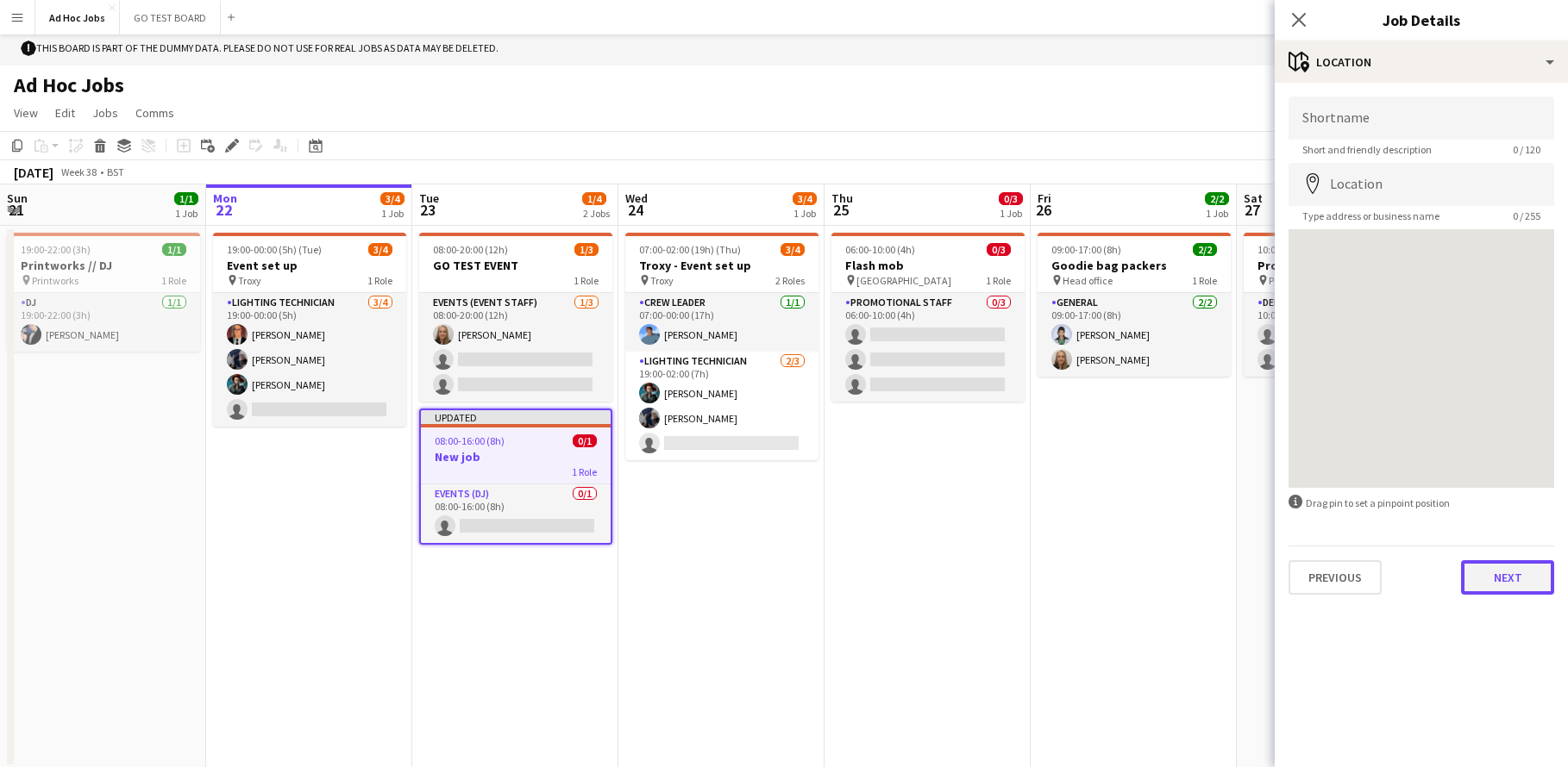
click at [1499, 577] on button "Next" at bounding box center [1507, 578] width 93 height 35
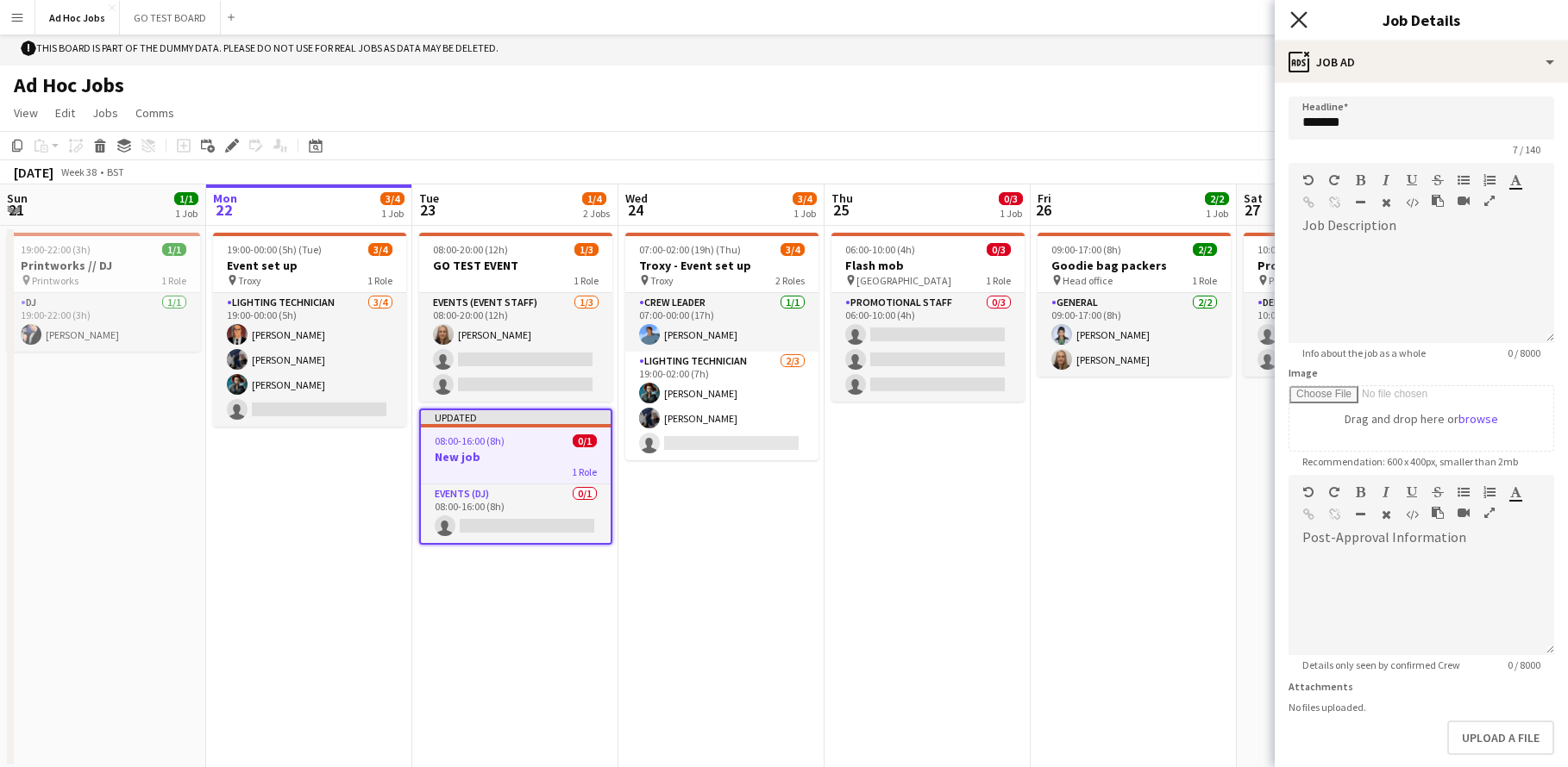
click at [1295, 22] on icon at bounding box center [1299, 19] width 16 height 16
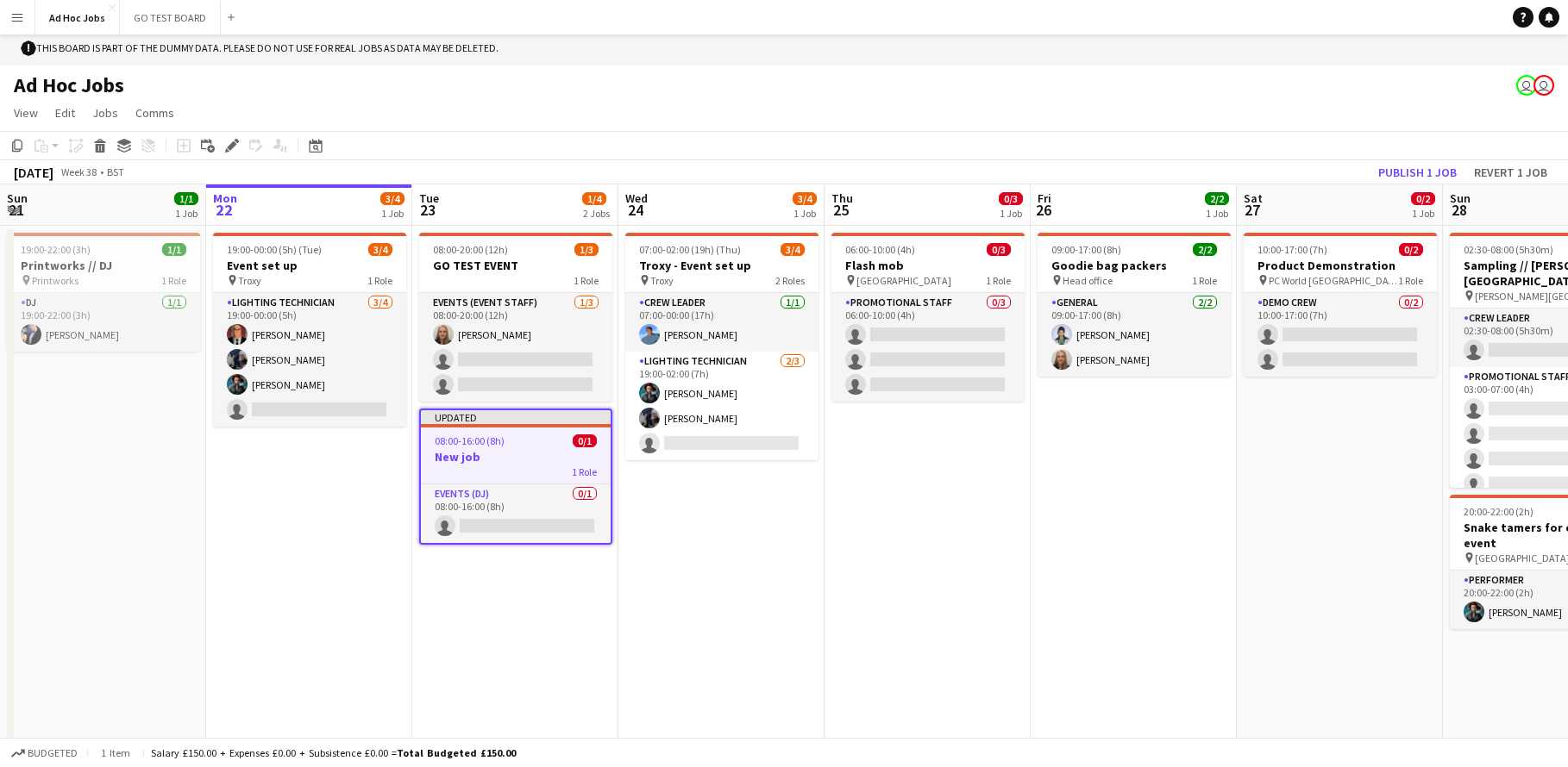
click at [488, 462] on h3 "New job" at bounding box center [515, 457] width 189 height 15
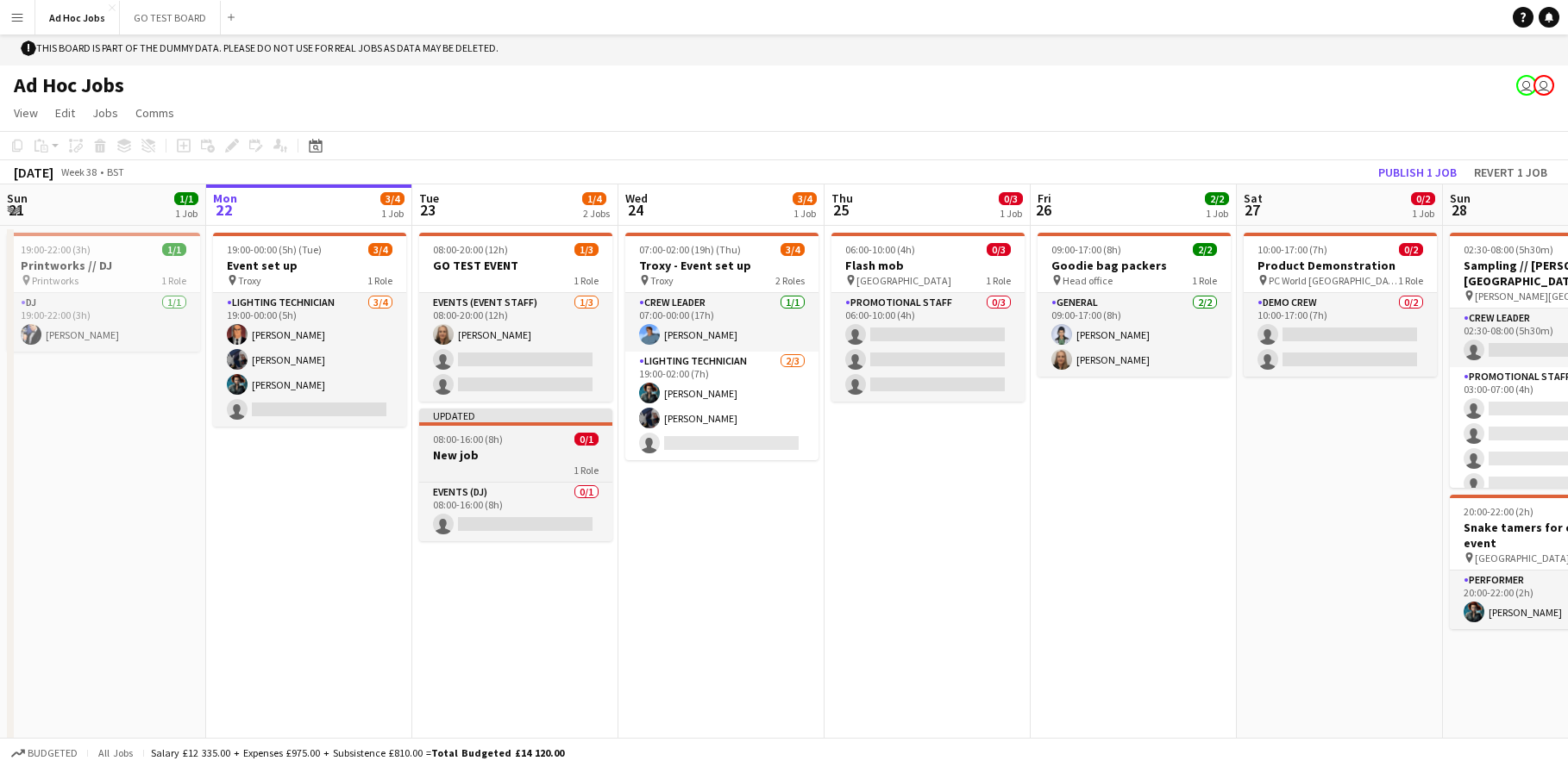
click at [484, 463] on div "1 Role" at bounding box center [516, 469] width 193 height 14
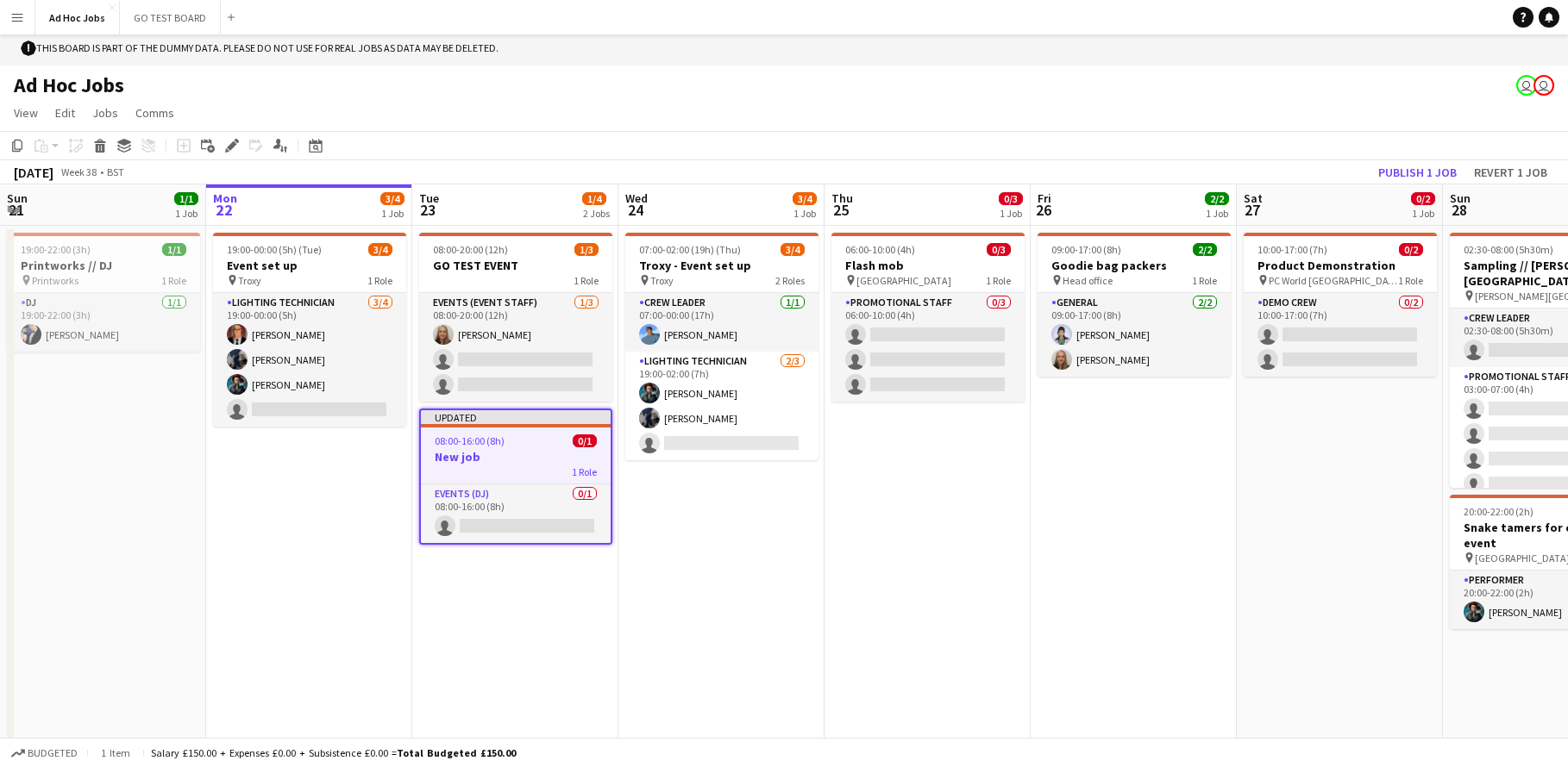
click at [484, 462] on h3 "New job" at bounding box center [515, 457] width 189 height 15
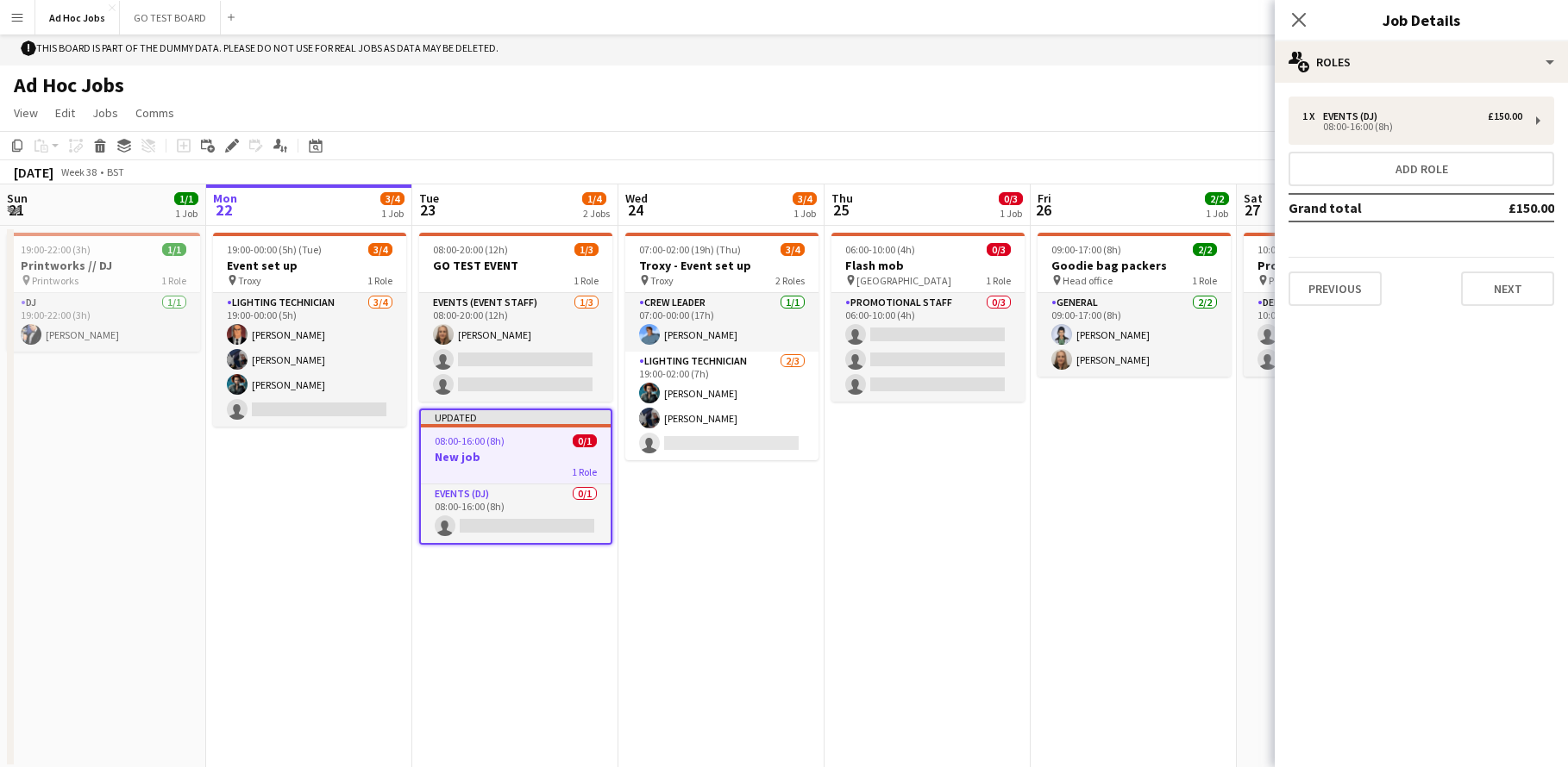
click at [513, 467] on div "1 Role" at bounding box center [515, 471] width 189 height 14
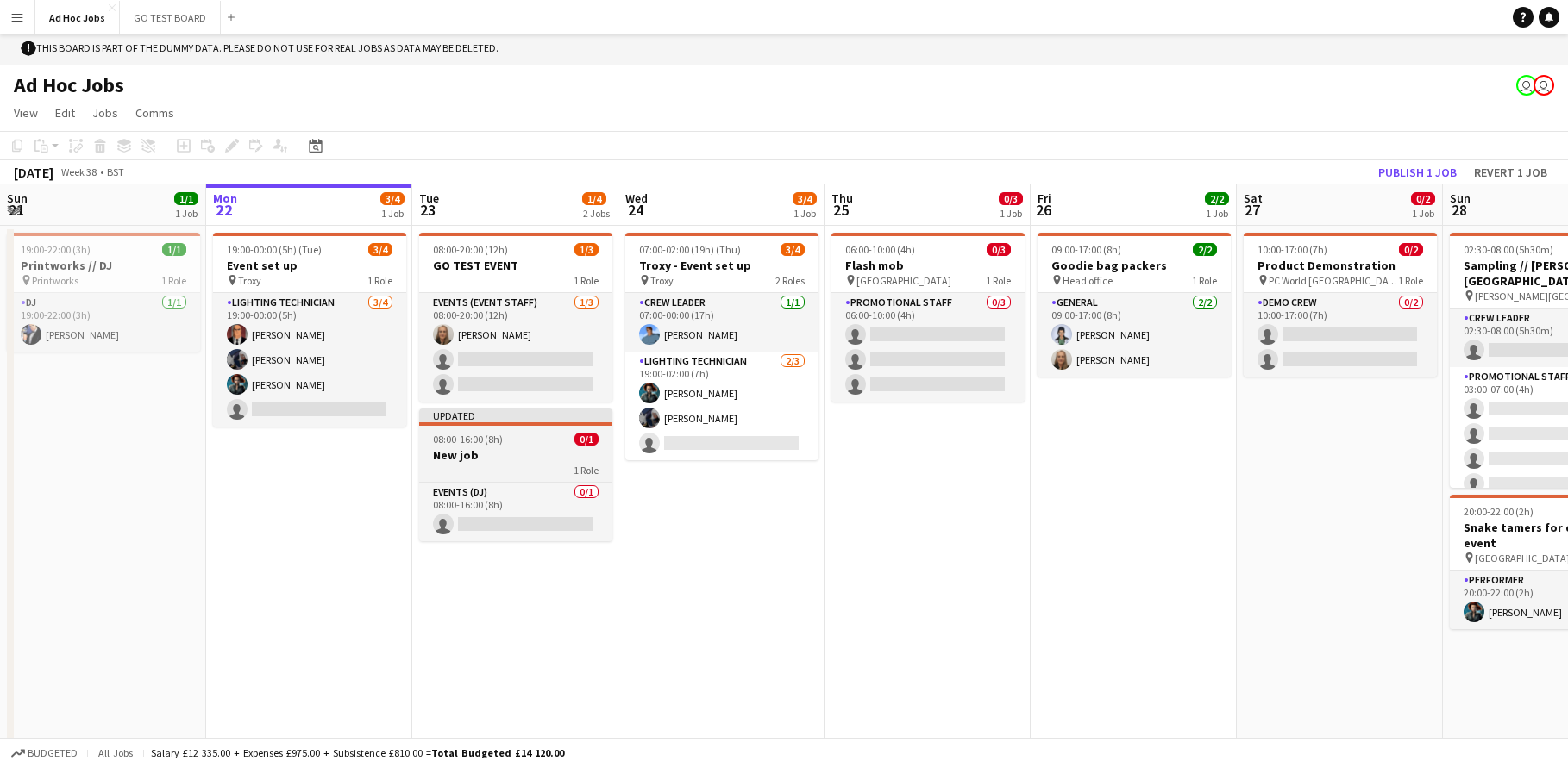
click at [530, 463] on div "1 Role" at bounding box center [516, 469] width 193 height 14
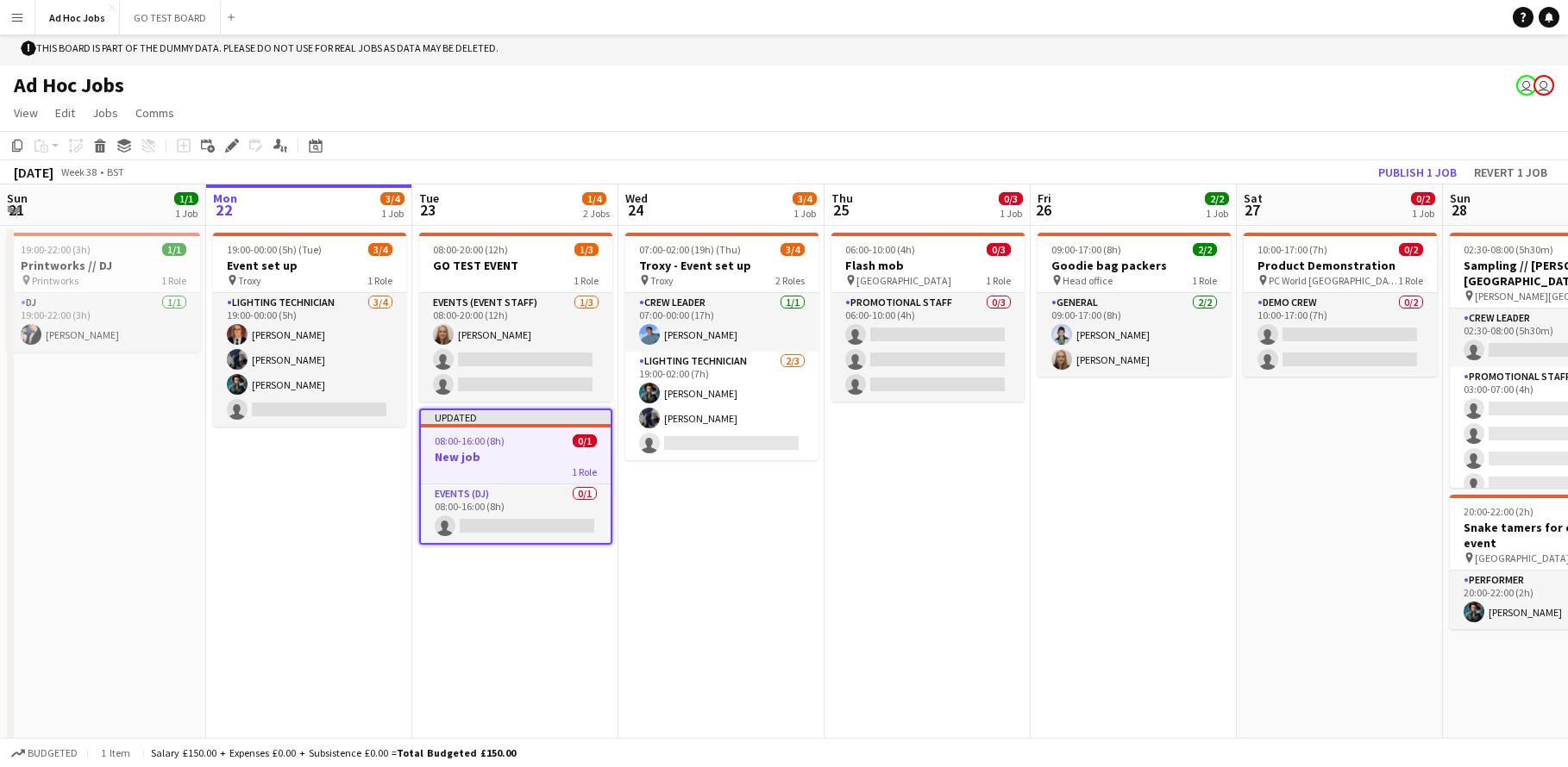
click at [479, 465] on div "1 Role" at bounding box center [515, 471] width 189 height 14
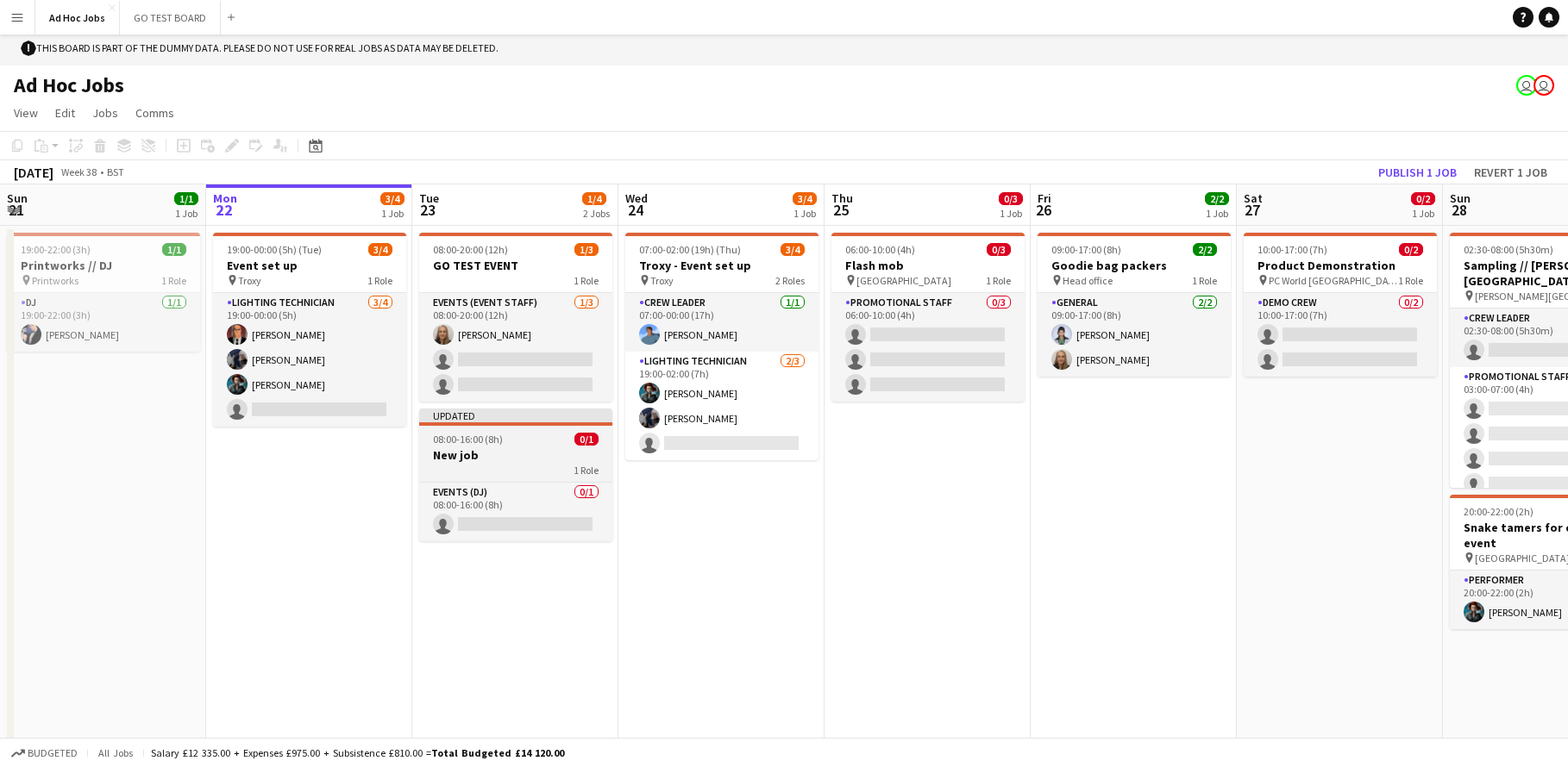
click at [481, 464] on div "1 Role" at bounding box center [516, 469] width 193 height 14
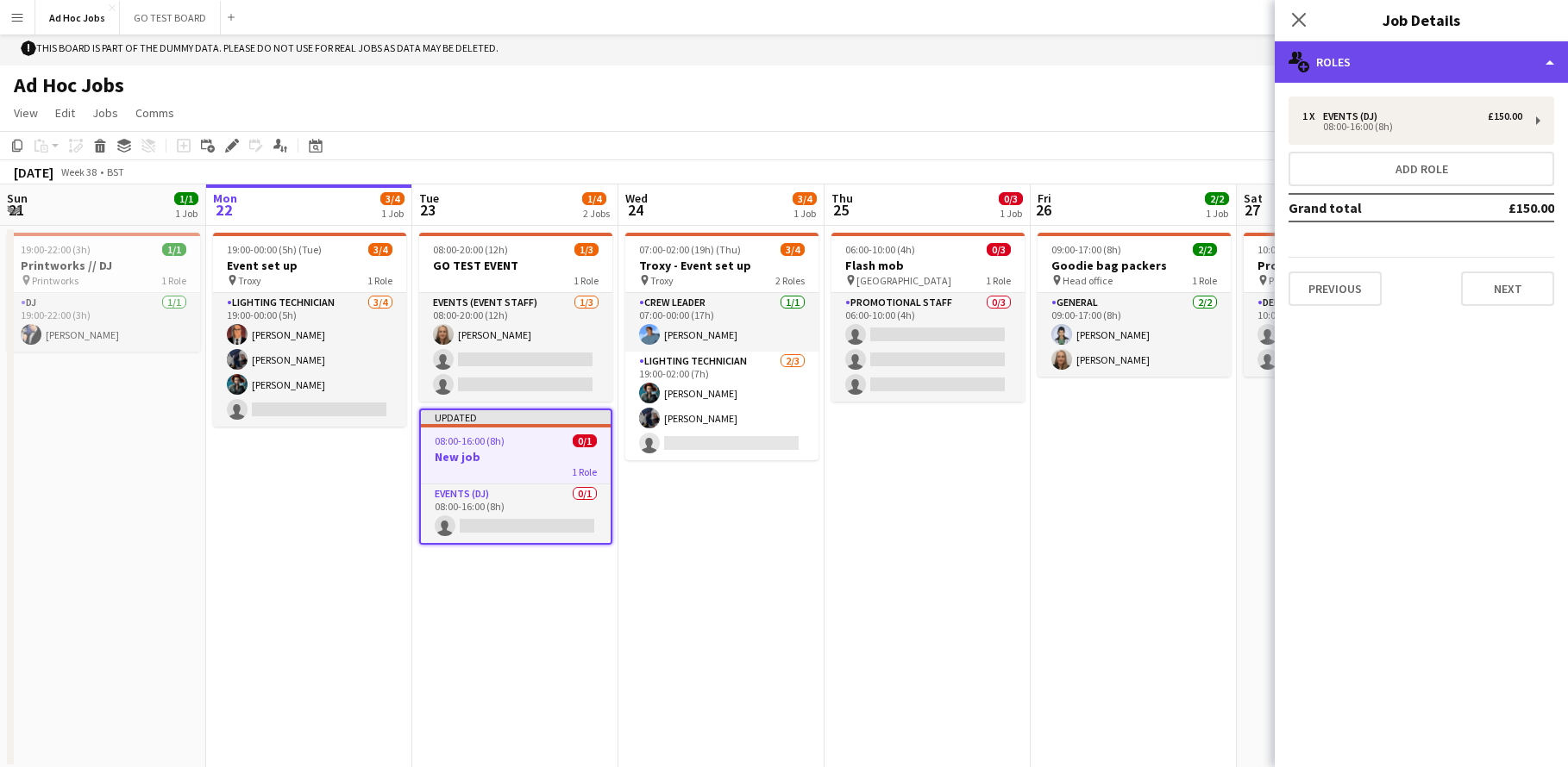
click at [1543, 67] on div "multiple-users-add Roles" at bounding box center [1421, 61] width 293 height 41
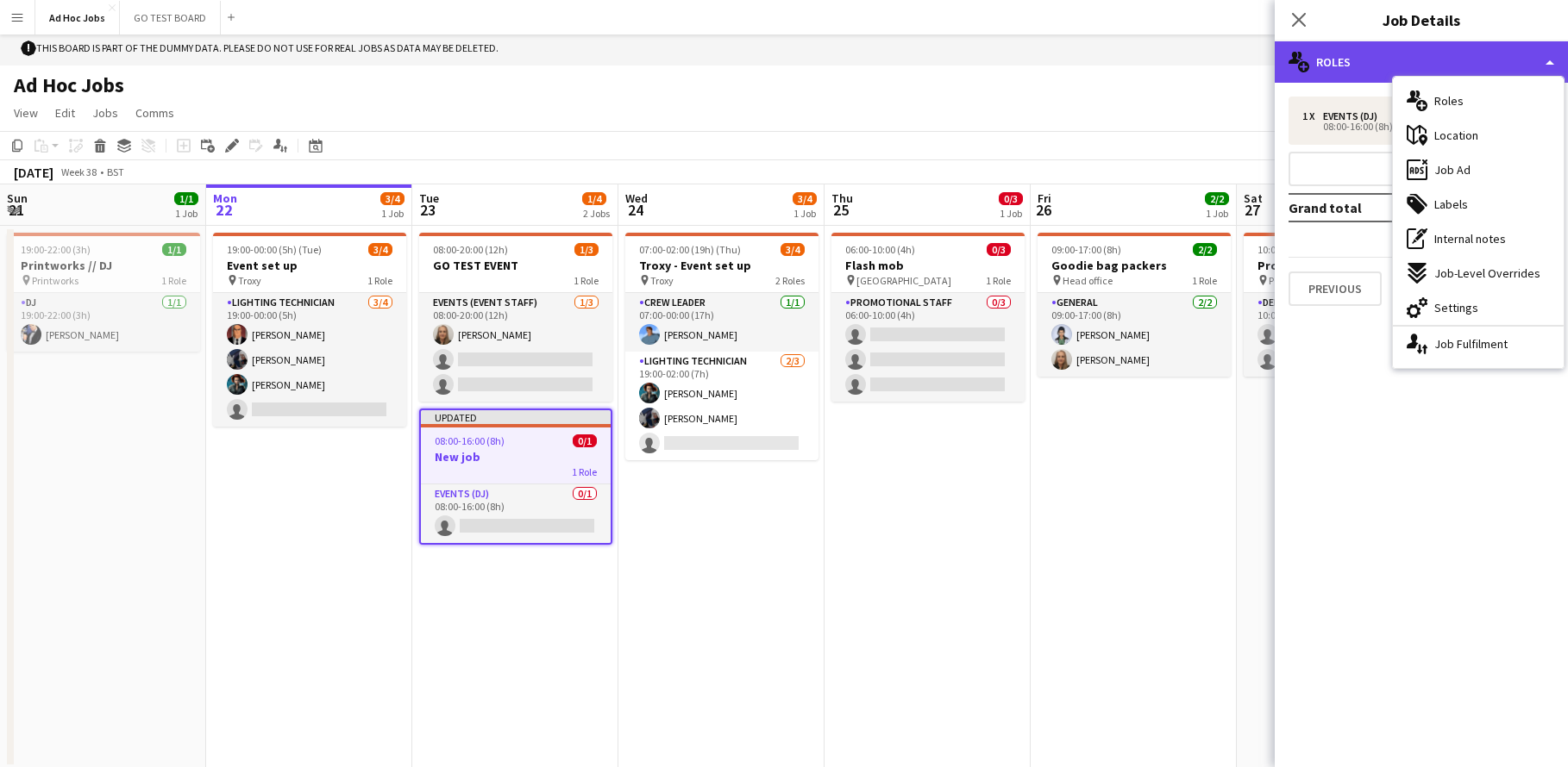
click at [1325, 80] on div "multiple-users-add Roles" at bounding box center [1421, 61] width 293 height 41
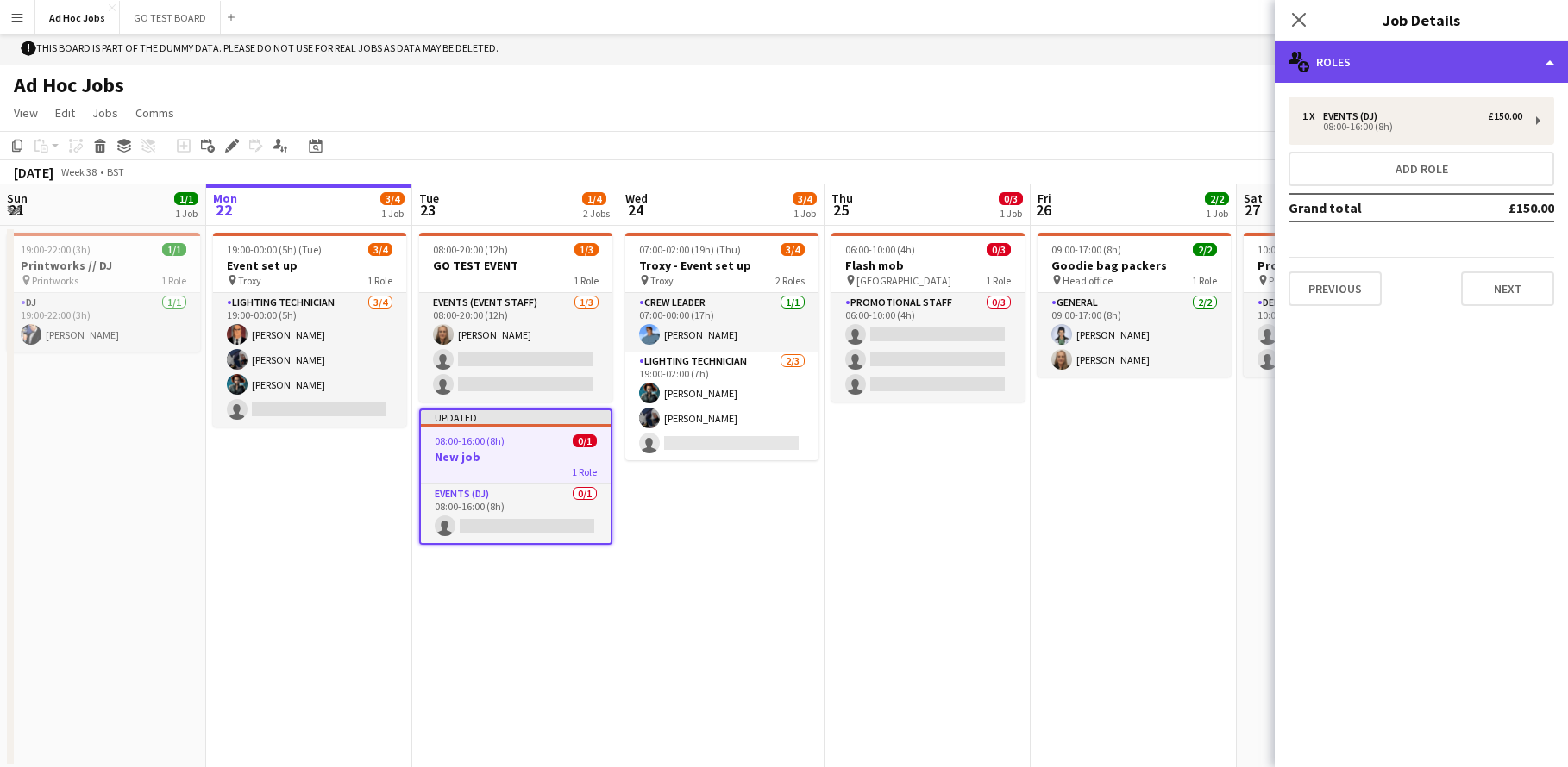
click at [1453, 57] on div "multiple-users-add Roles" at bounding box center [1421, 61] width 293 height 41
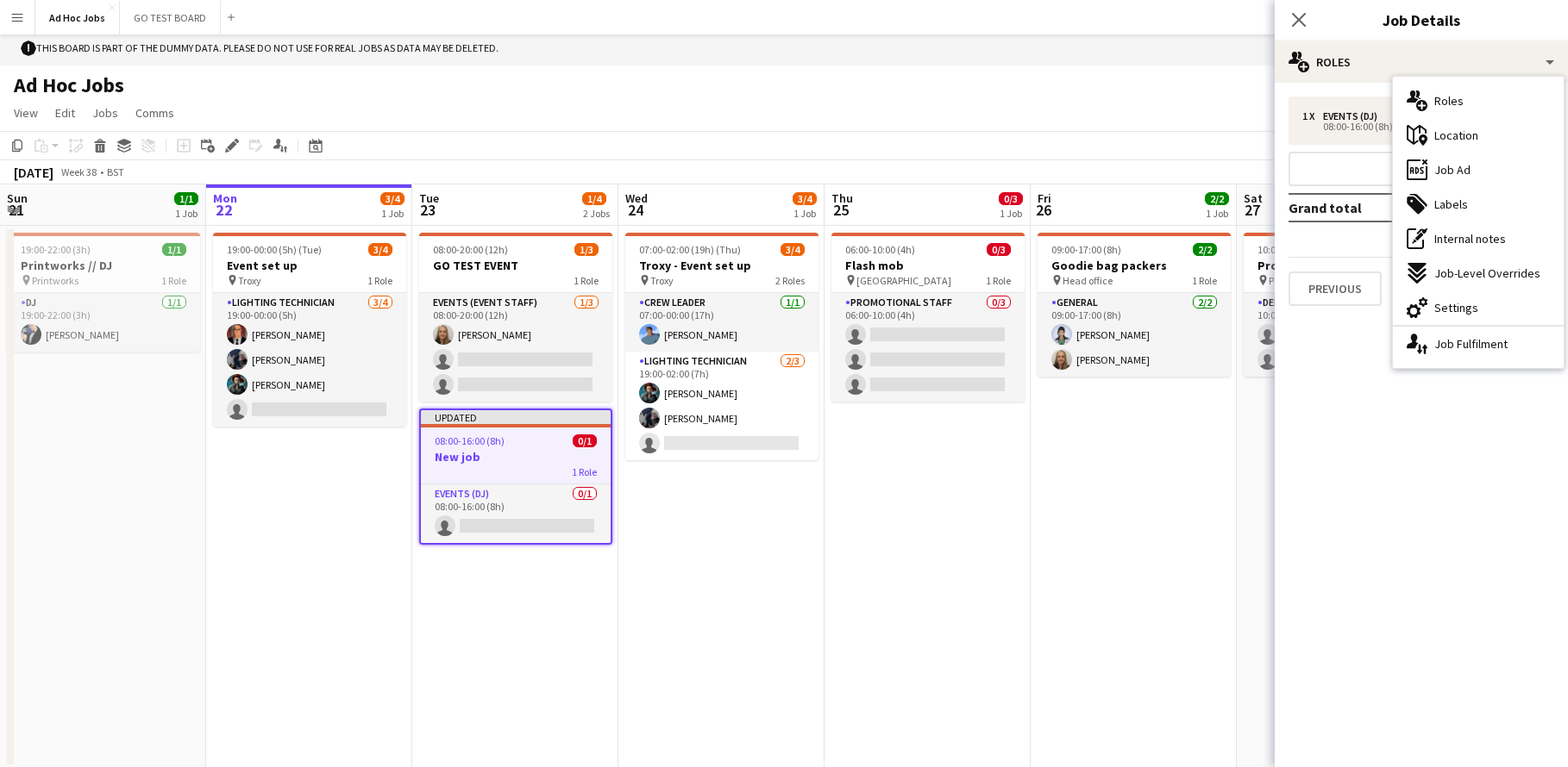
click at [1280, 17] on div "Close pop-in" at bounding box center [1299, 20] width 48 height 40
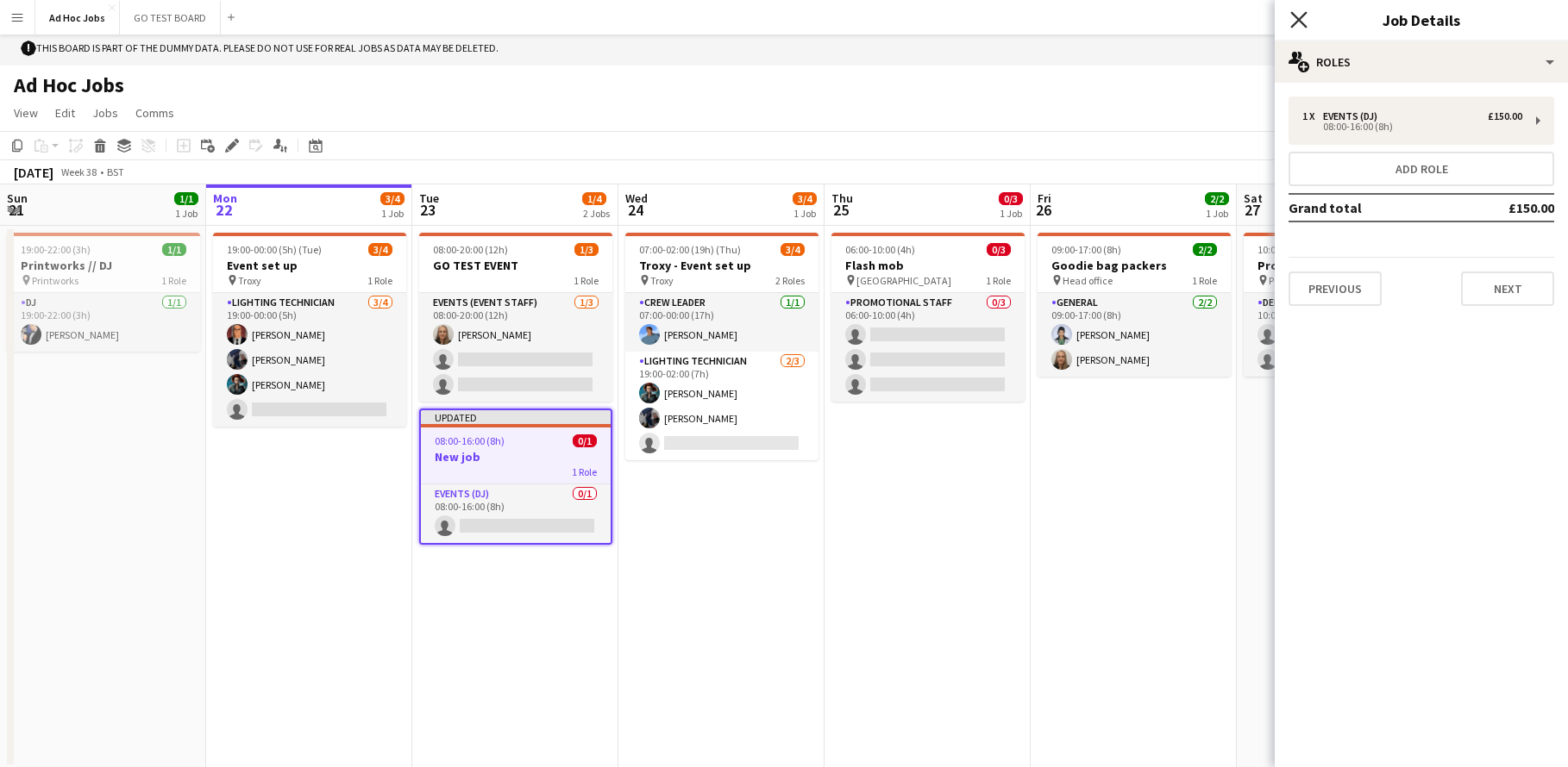
click at [1298, 16] on icon "Close pop-in" at bounding box center [1299, 19] width 16 height 16
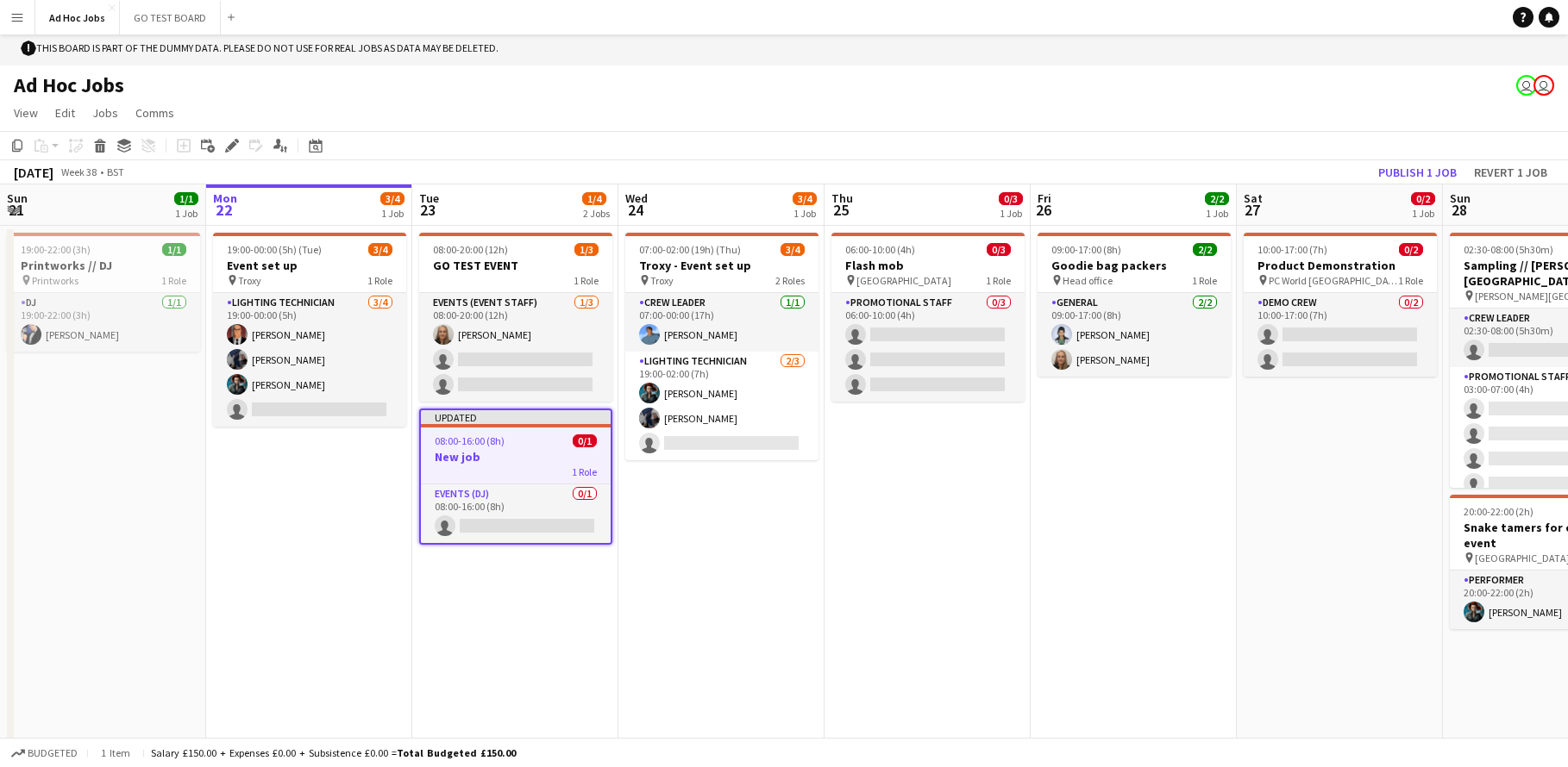
click at [484, 449] on h3 "New job" at bounding box center [515, 457] width 189 height 15
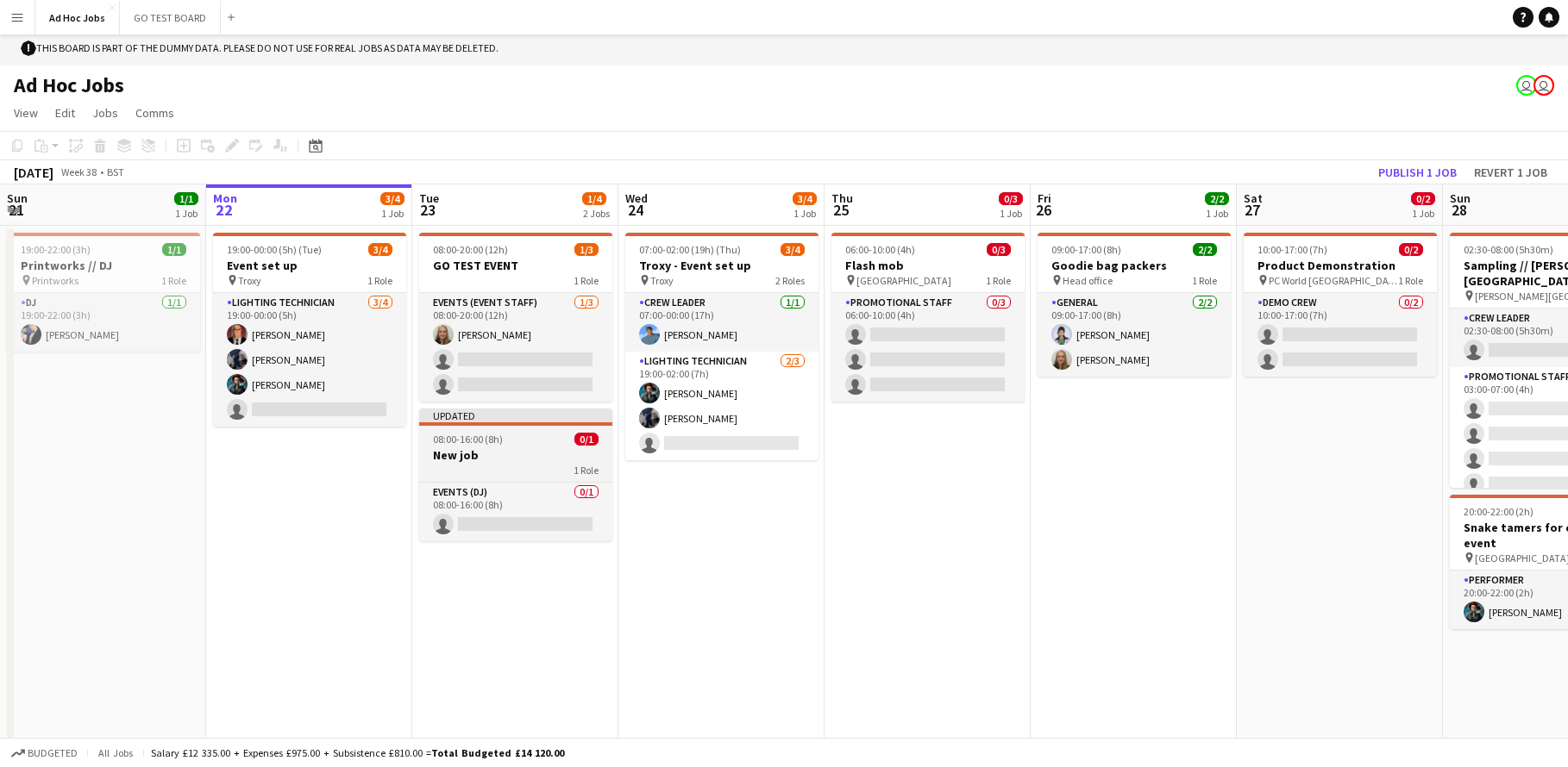
click at [484, 449] on h3 "New job" at bounding box center [516, 455] width 193 height 15
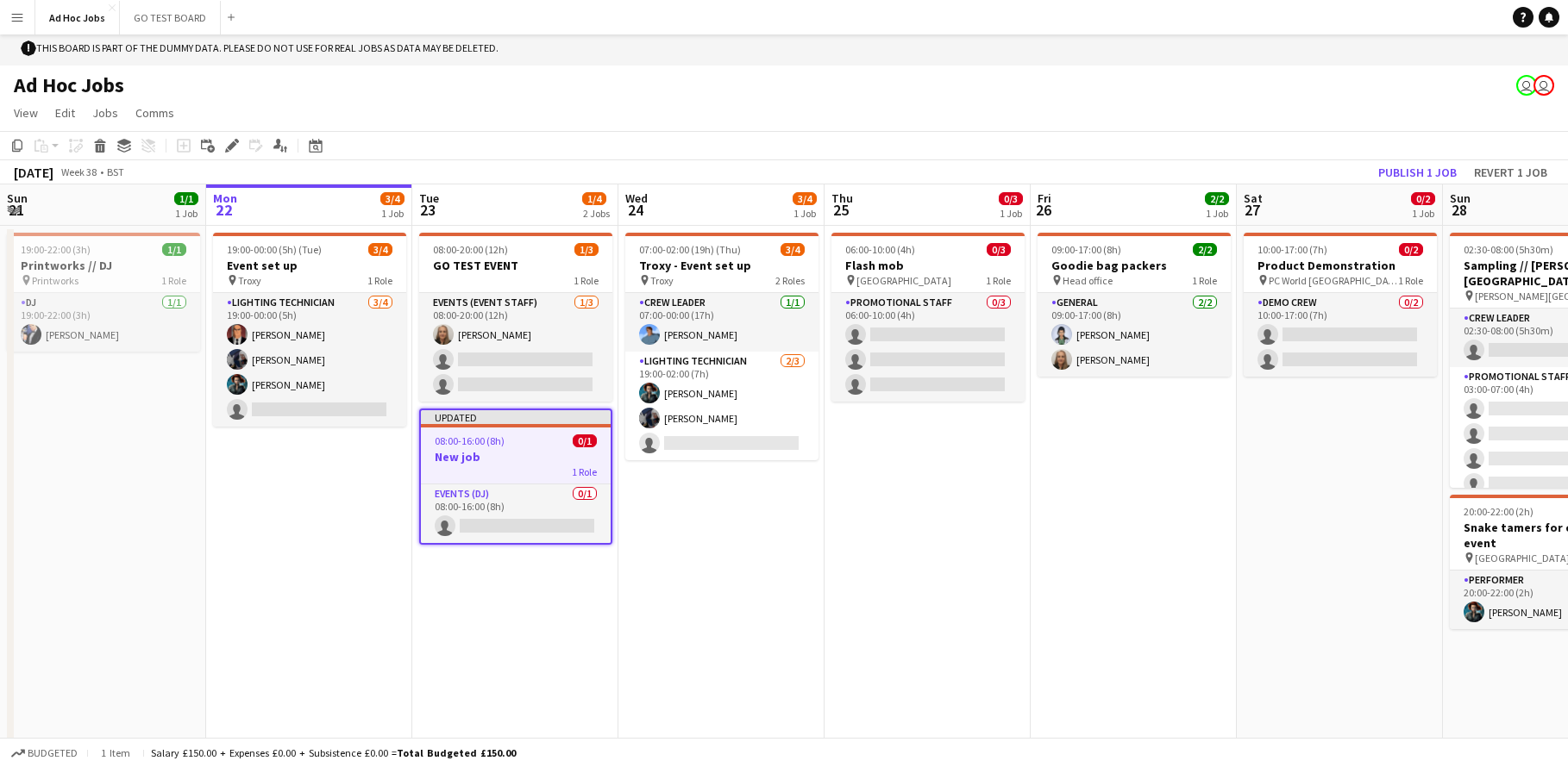
click at [484, 449] on h3 "New job" at bounding box center [515, 457] width 189 height 15
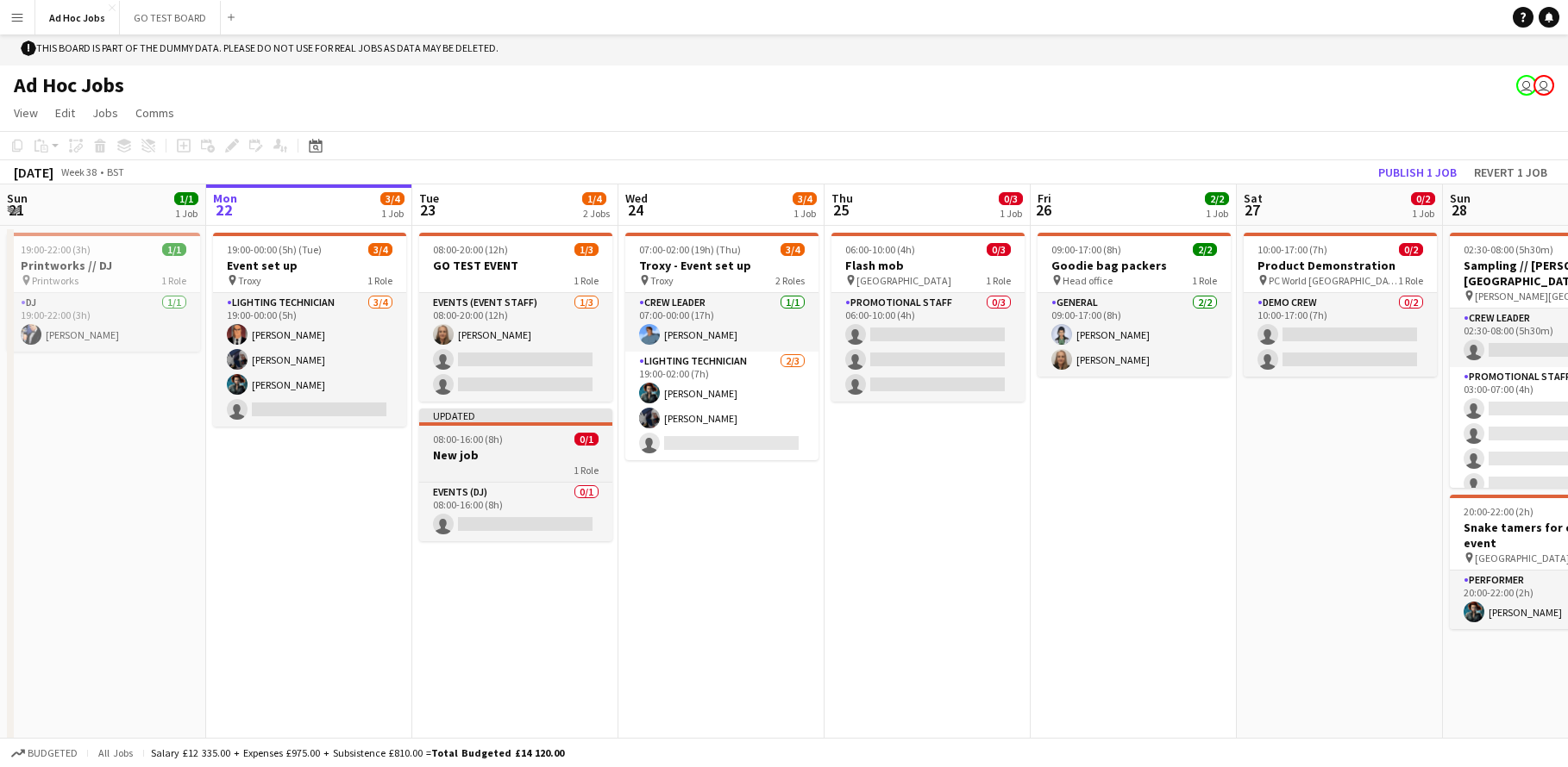
click at [484, 449] on h3 "New job" at bounding box center [516, 455] width 193 height 15
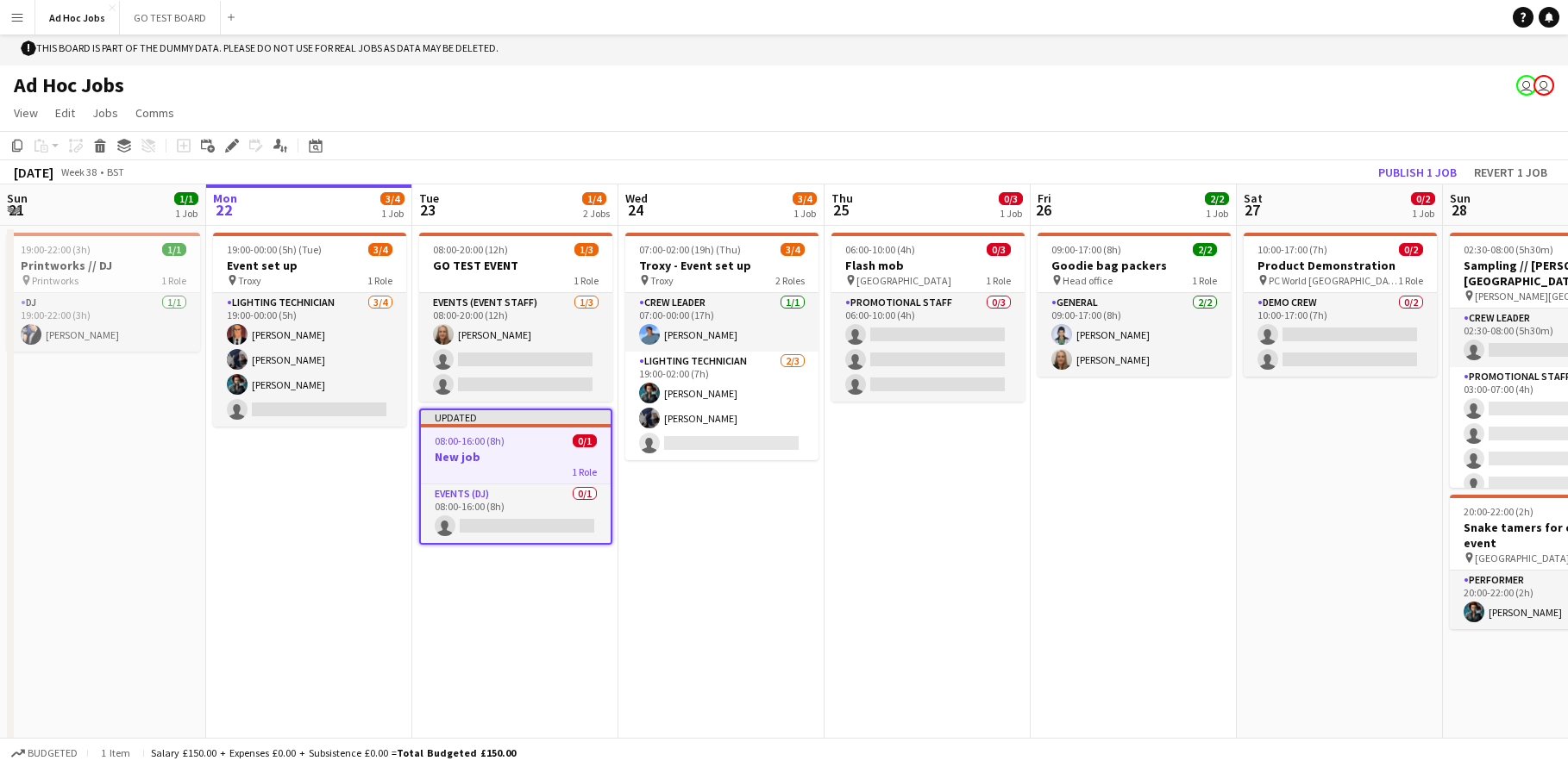
click at [474, 449] on h3 "New job" at bounding box center [515, 457] width 189 height 15
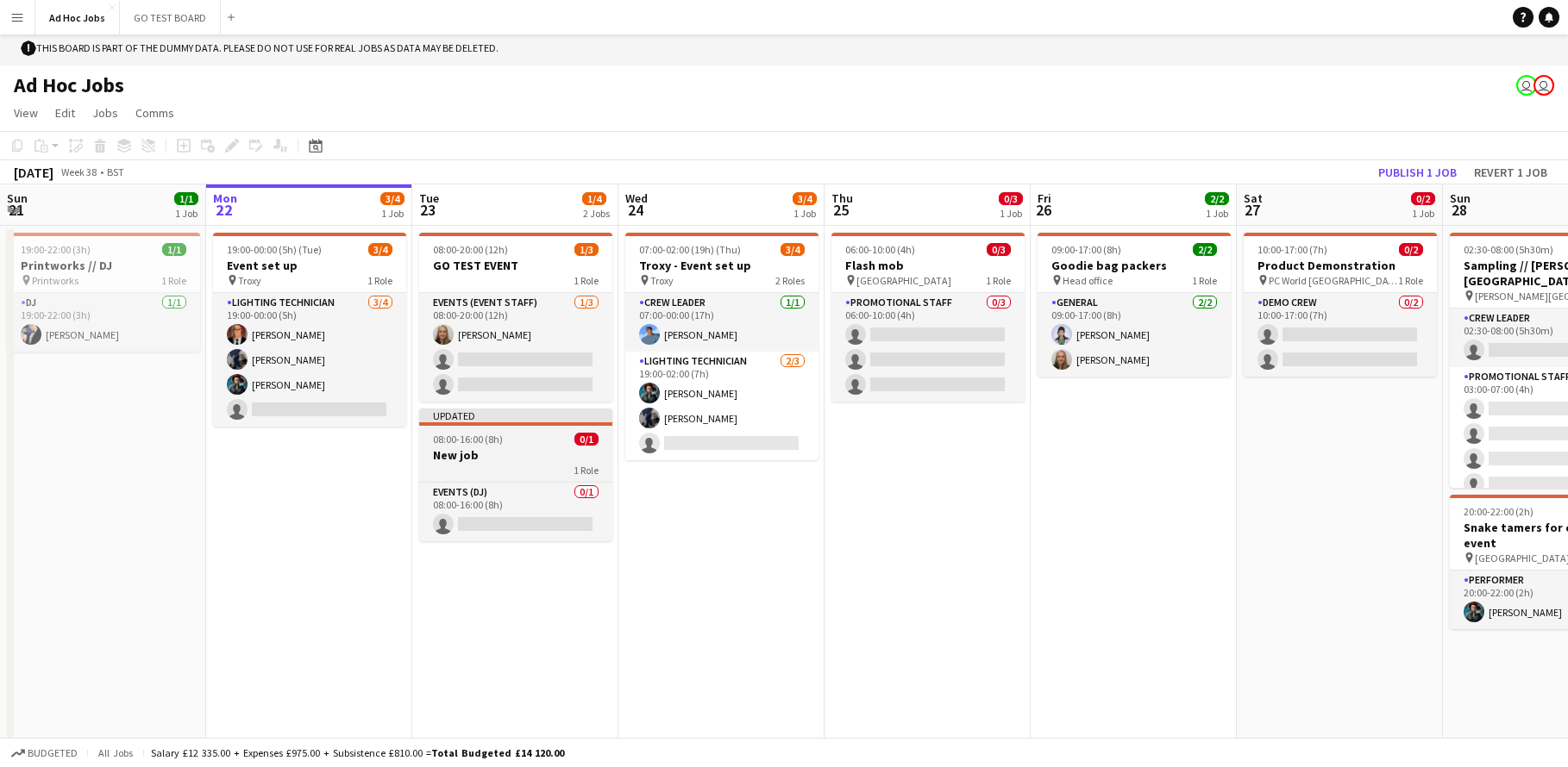
click at [474, 449] on h3 "New job" at bounding box center [516, 455] width 193 height 15
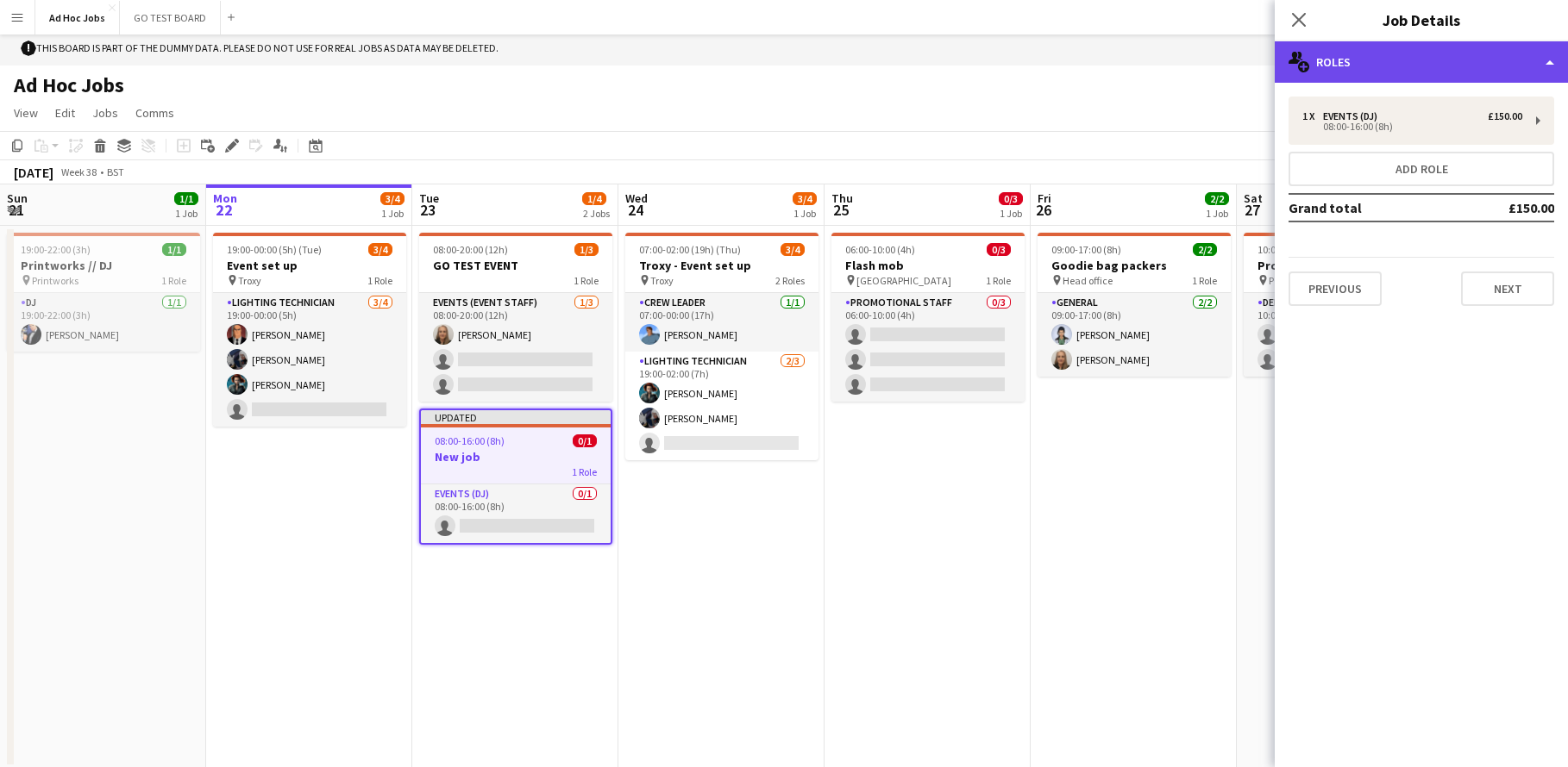
click at [1550, 66] on div "multiple-users-add Roles" at bounding box center [1421, 61] width 293 height 41
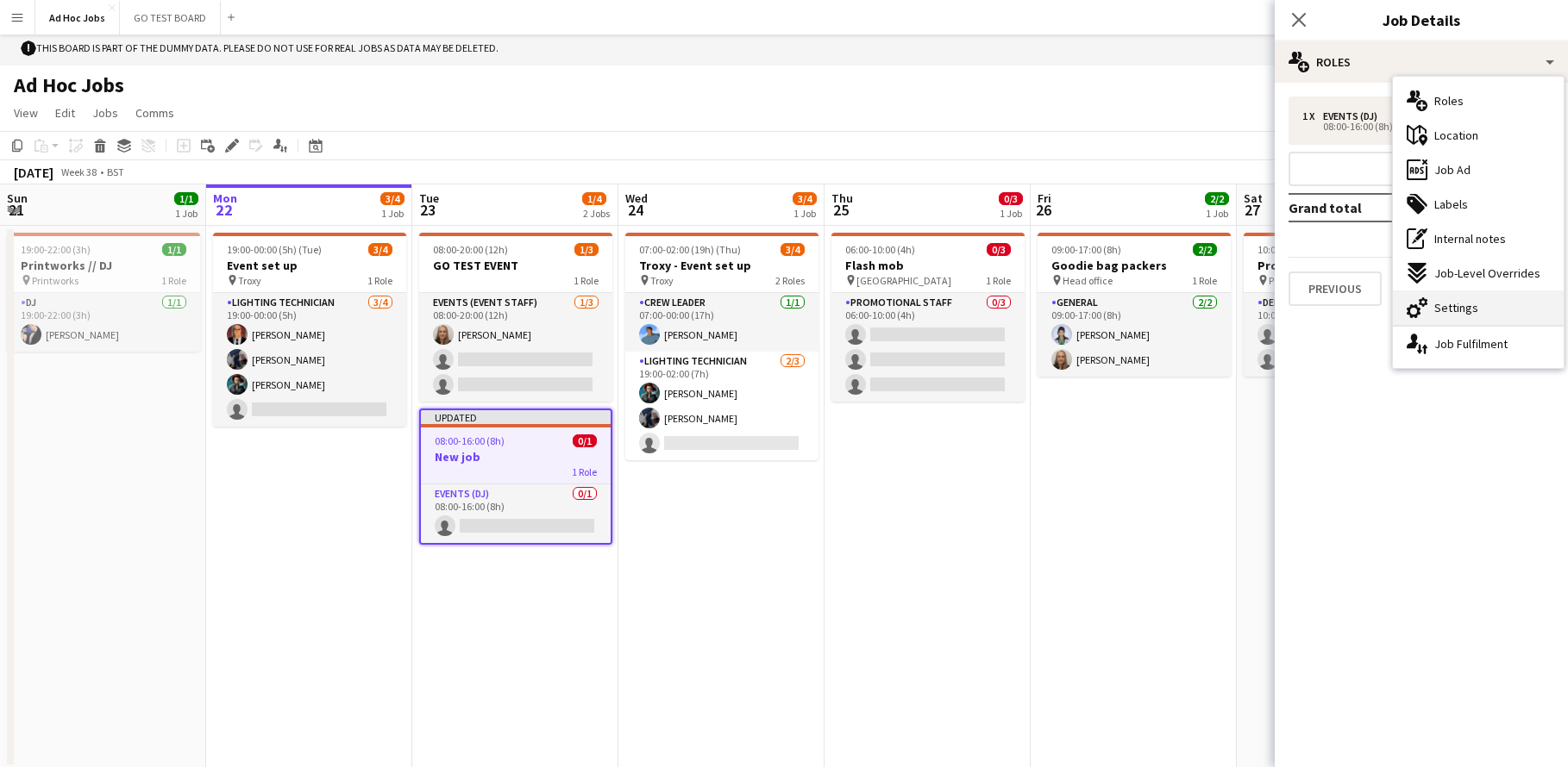
click at [1425, 314] on icon "cog-double-3" at bounding box center [1417, 308] width 21 height 21
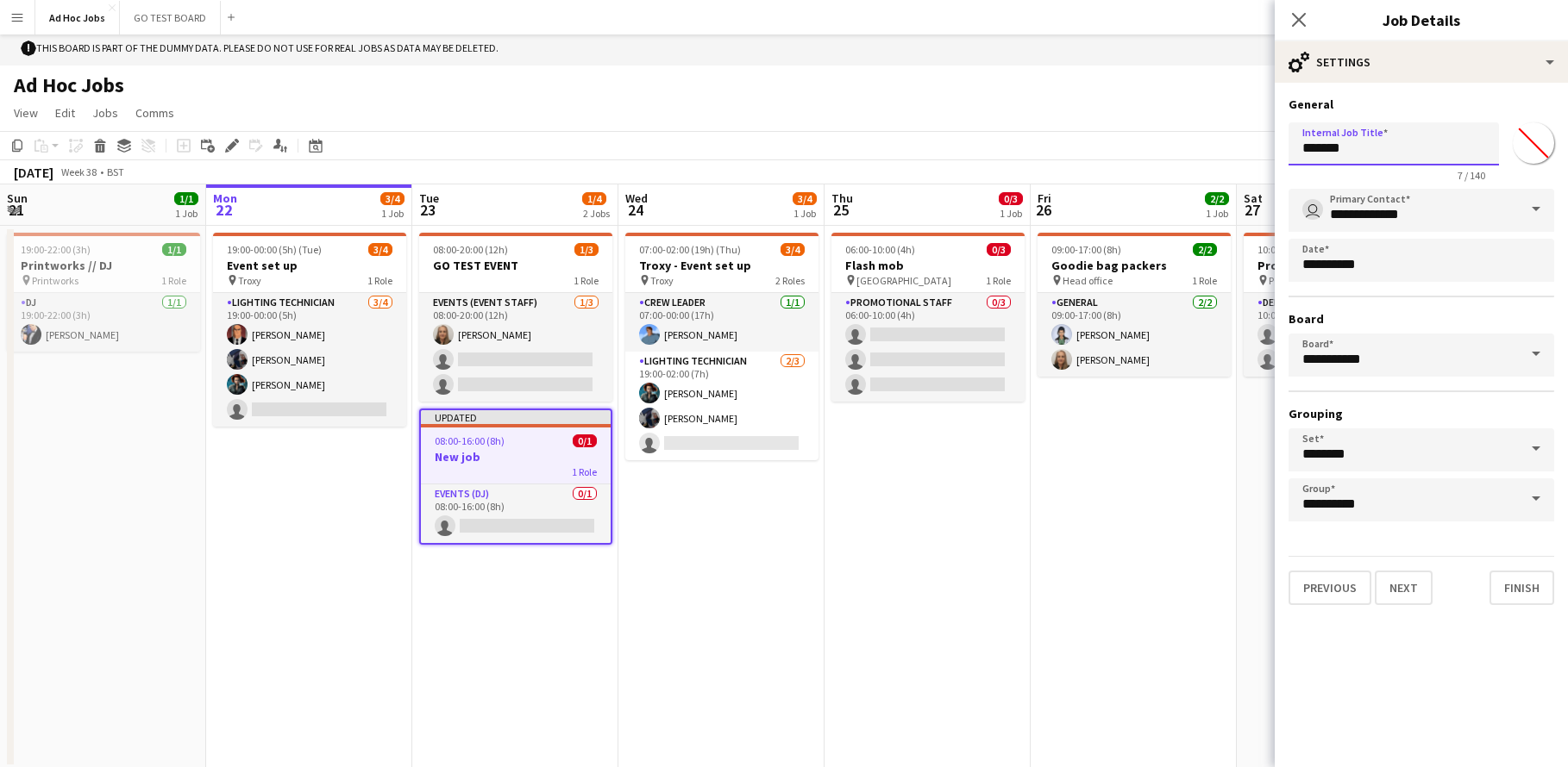
drag, startPoint x: 1372, startPoint y: 146, endPoint x: 1252, endPoint y: 140, distance: 120.1
click at [1252, 140] on body "Menu Boards Boards Boards All jobs Status Workforce Workforce My Workforce Recr…" at bounding box center [784, 397] width 1568 height 802
type input "**********"
click button "Next" at bounding box center [1403, 588] width 57 height 35
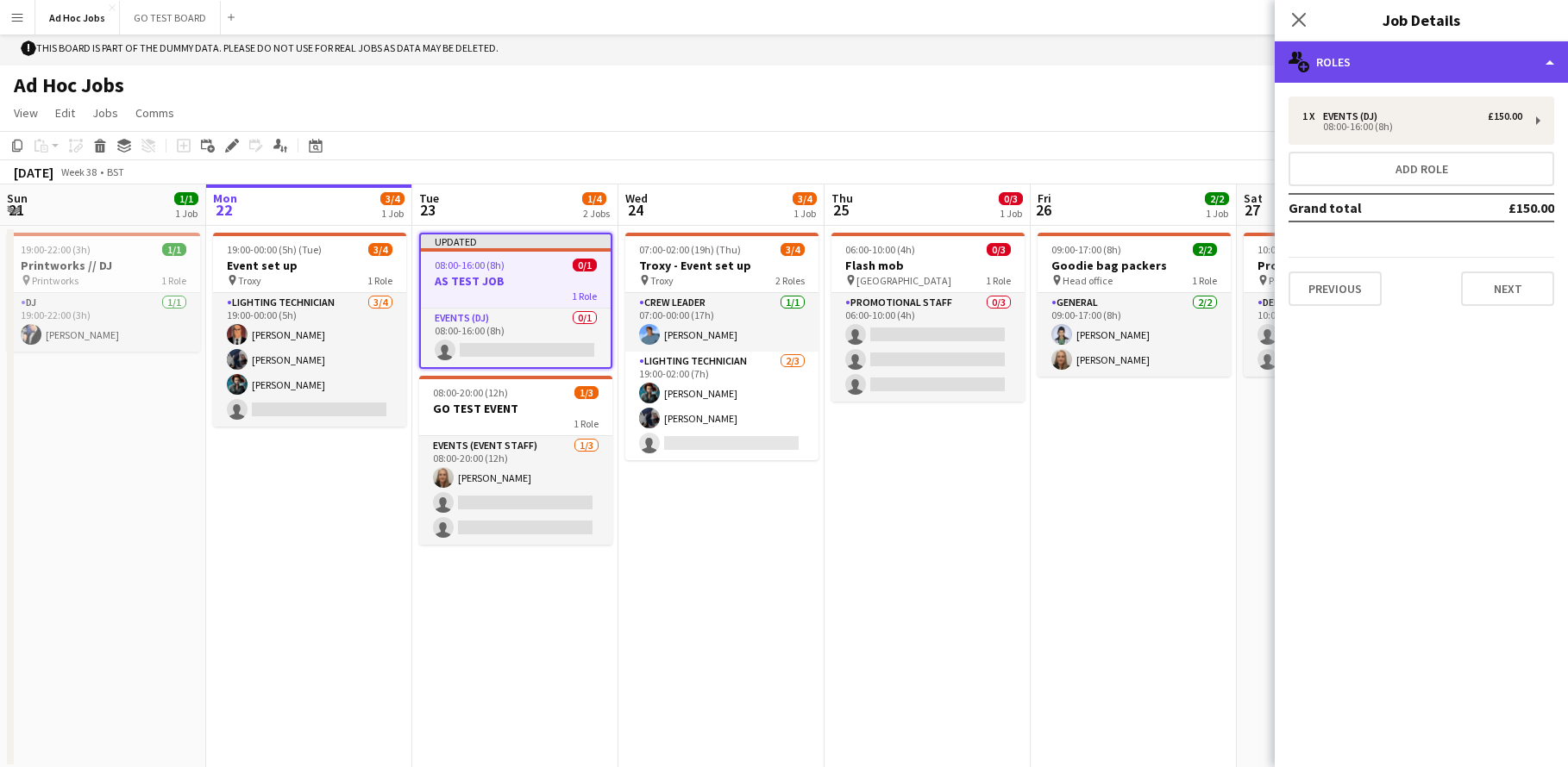
click at [1553, 66] on div "multiple-users-add Roles" at bounding box center [1421, 61] width 293 height 41
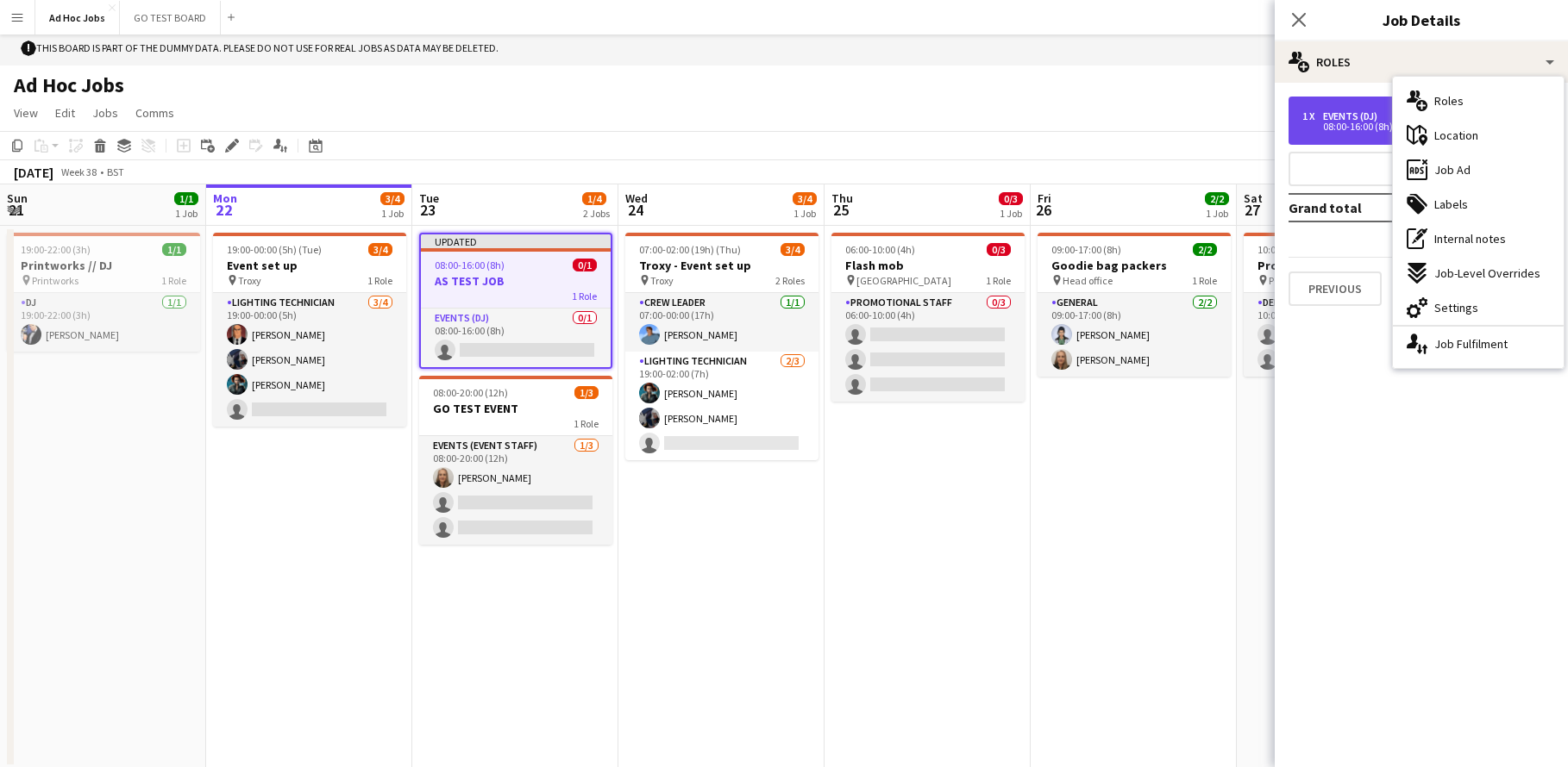
click at [1340, 126] on div "08:00-16:00 (8h)" at bounding box center [1412, 126] width 220 height 8
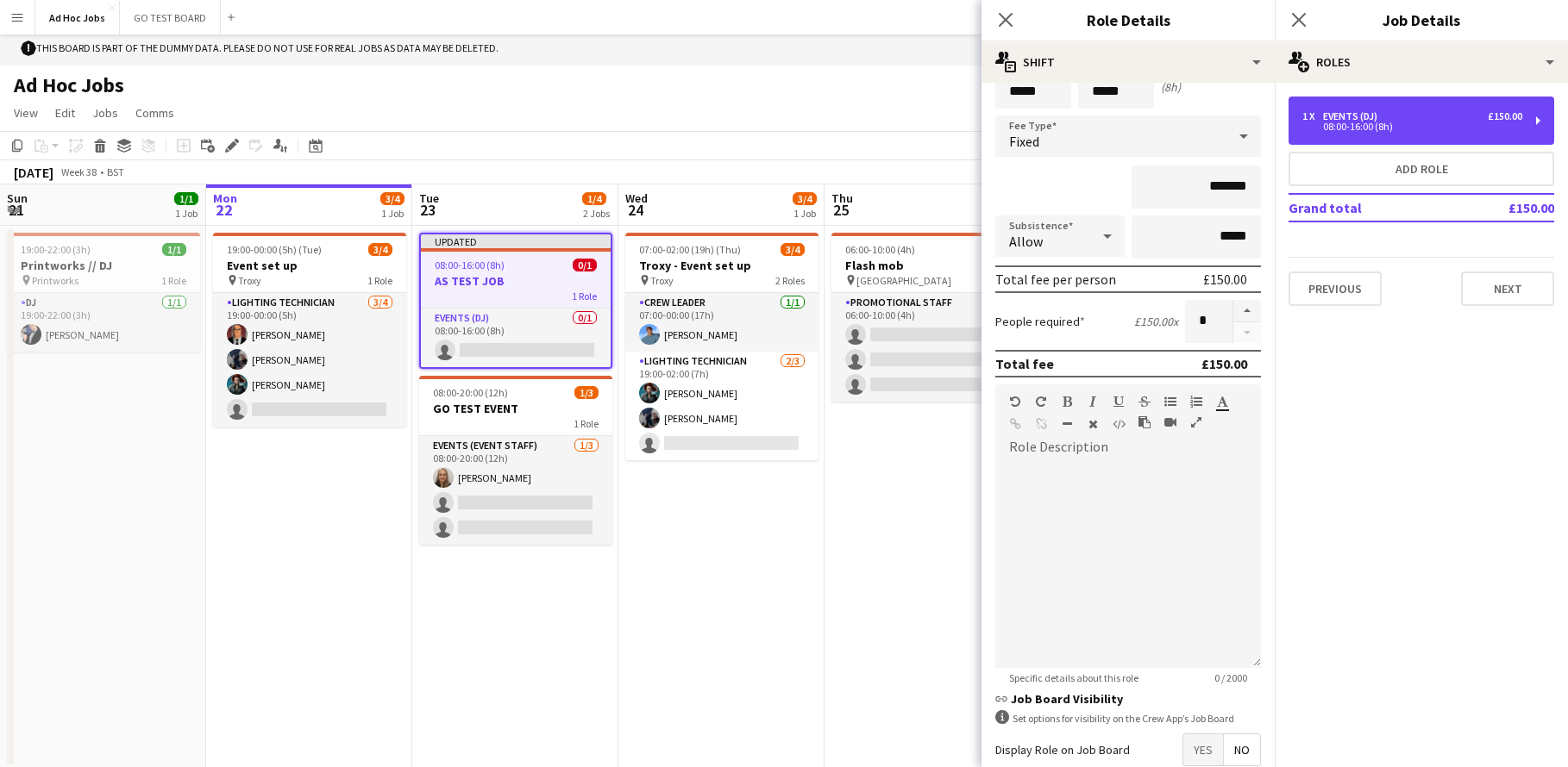
scroll to position [177, 0]
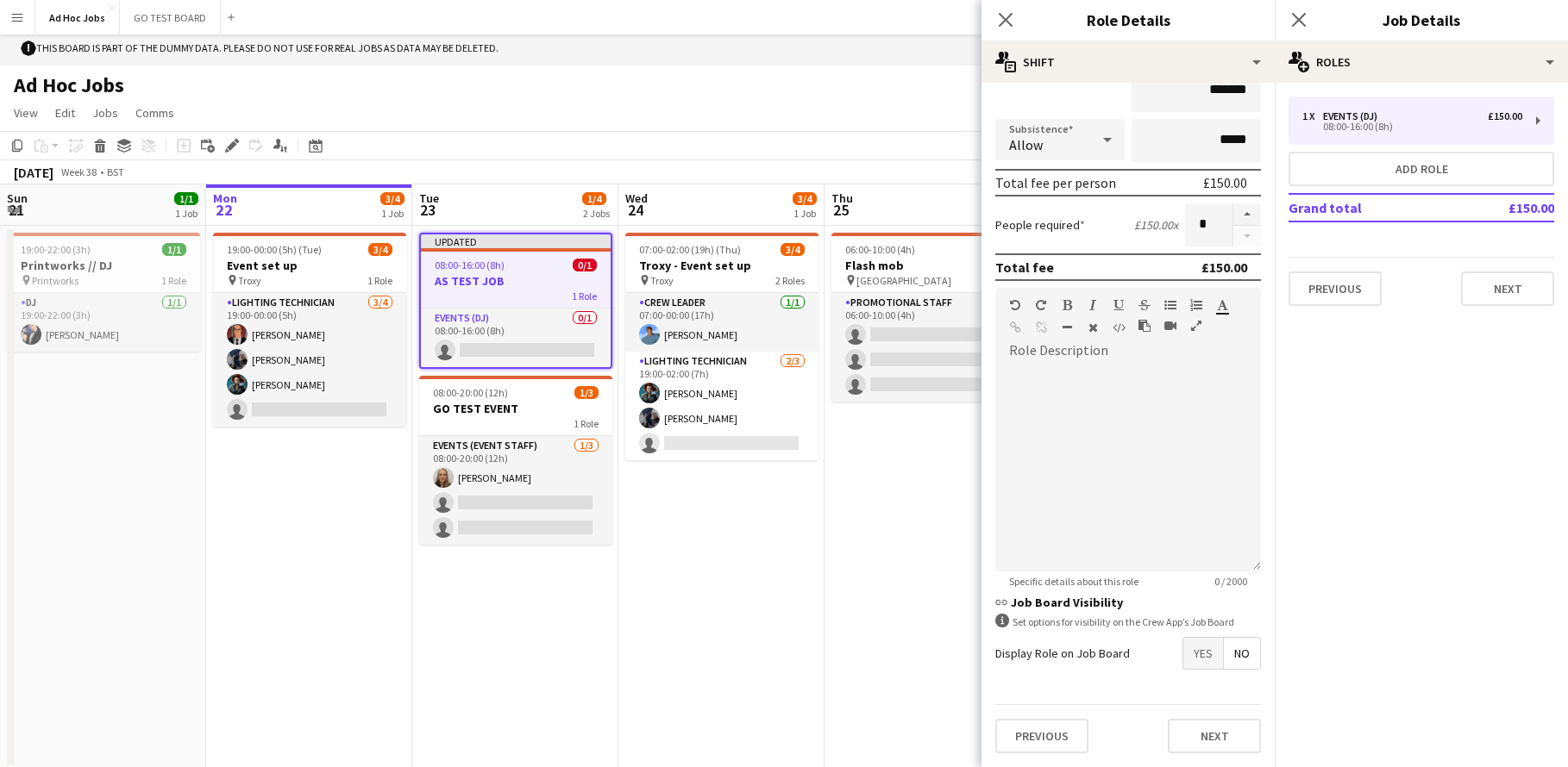
click at [899, 560] on app-date-cell "06:00-10:00 (4h) 0/3 Flash mob pin Waterloo train station 1 Role Promotional St…" at bounding box center [927, 497] width 206 height 543
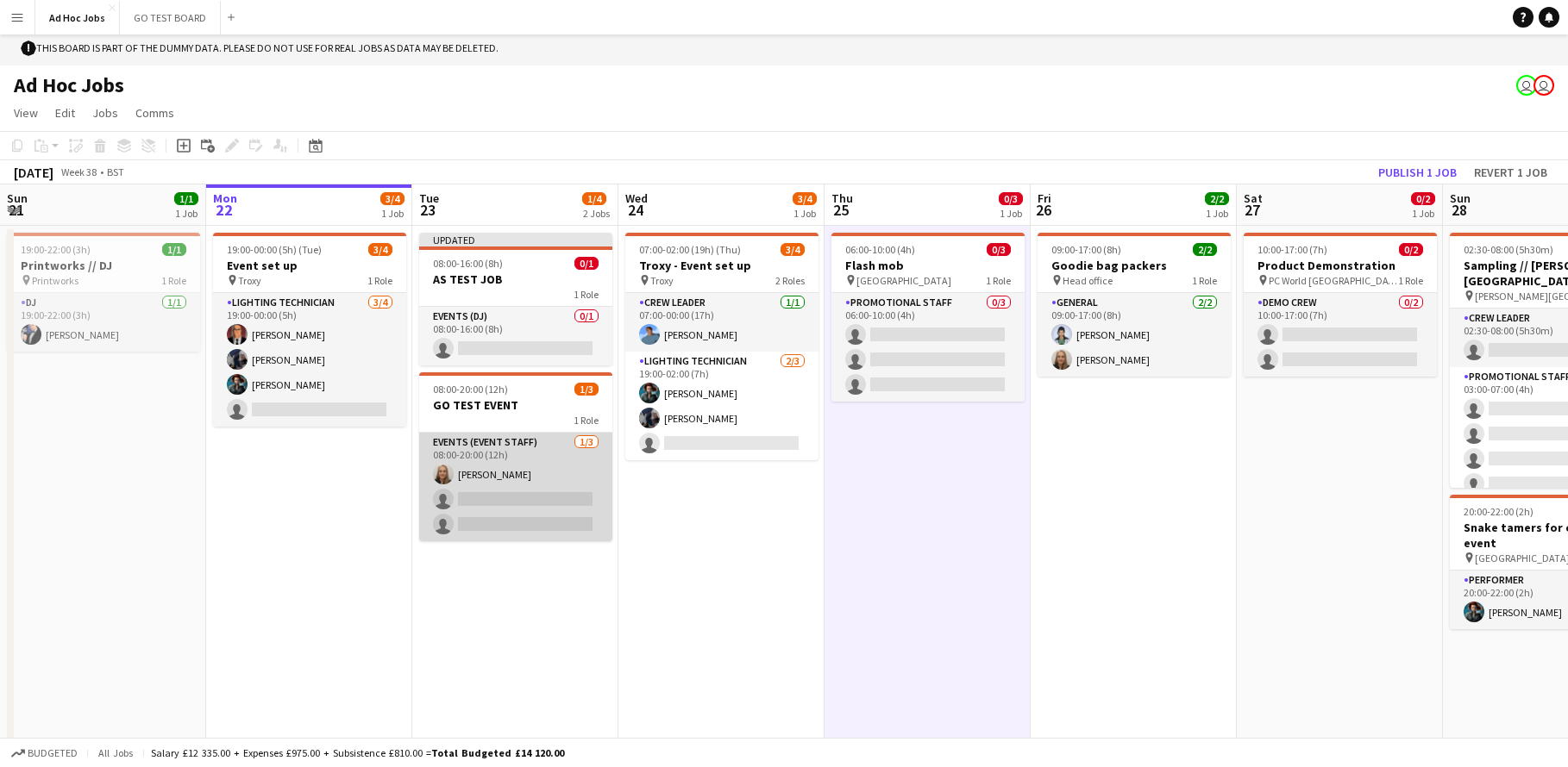
click at [558, 496] on app-card-role "Events (Event Staff) 1/3 08:00-20:00 (12h) Kelly Munce single-neutral-actions s…" at bounding box center [516, 487] width 193 height 108
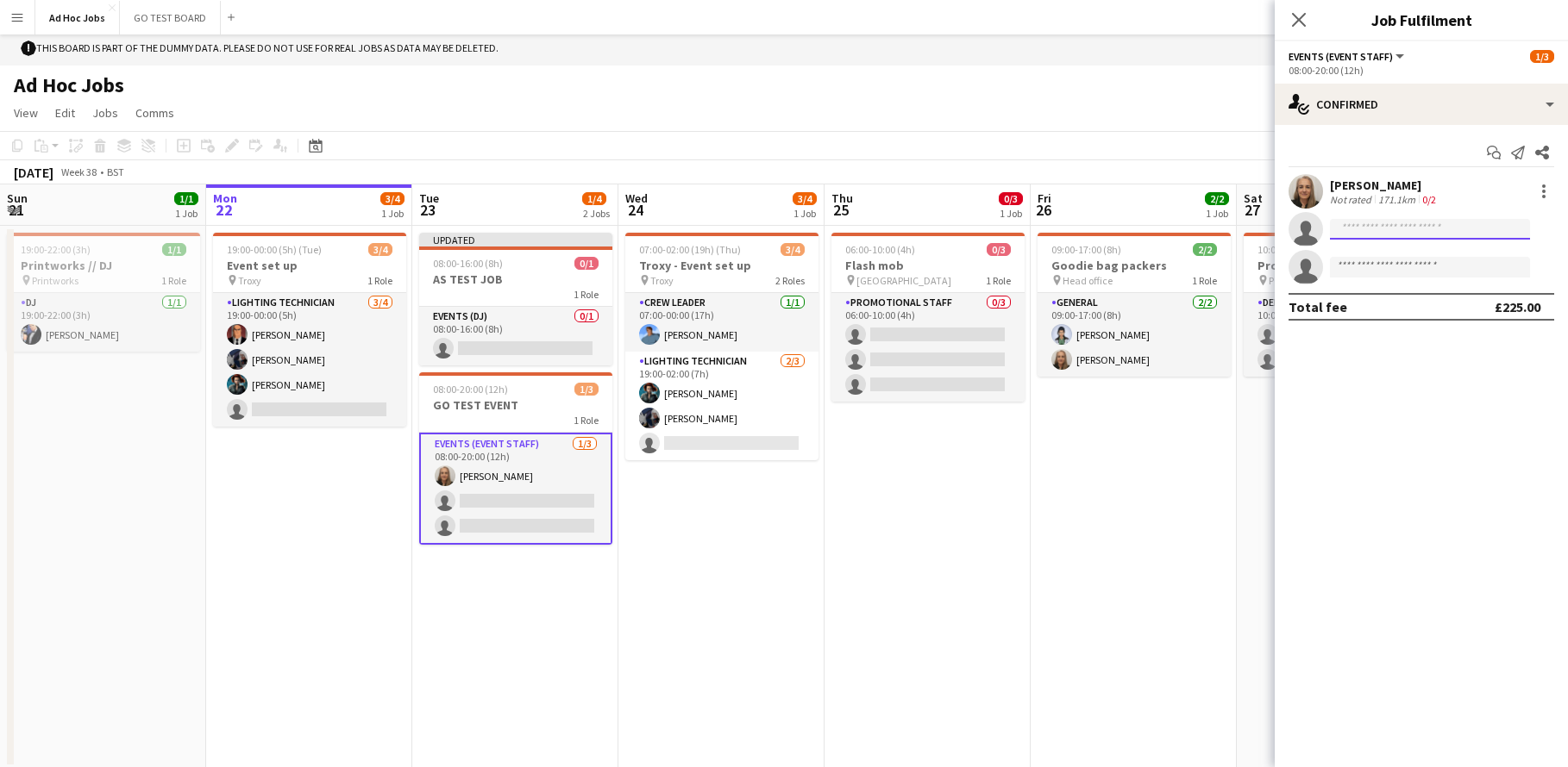
click at [1372, 226] on input at bounding box center [1430, 229] width 200 height 21
type input "*****"
click at [1391, 267] on span "alice.skipper96@gmail.com" at bounding box center [1430, 267] width 173 height 14
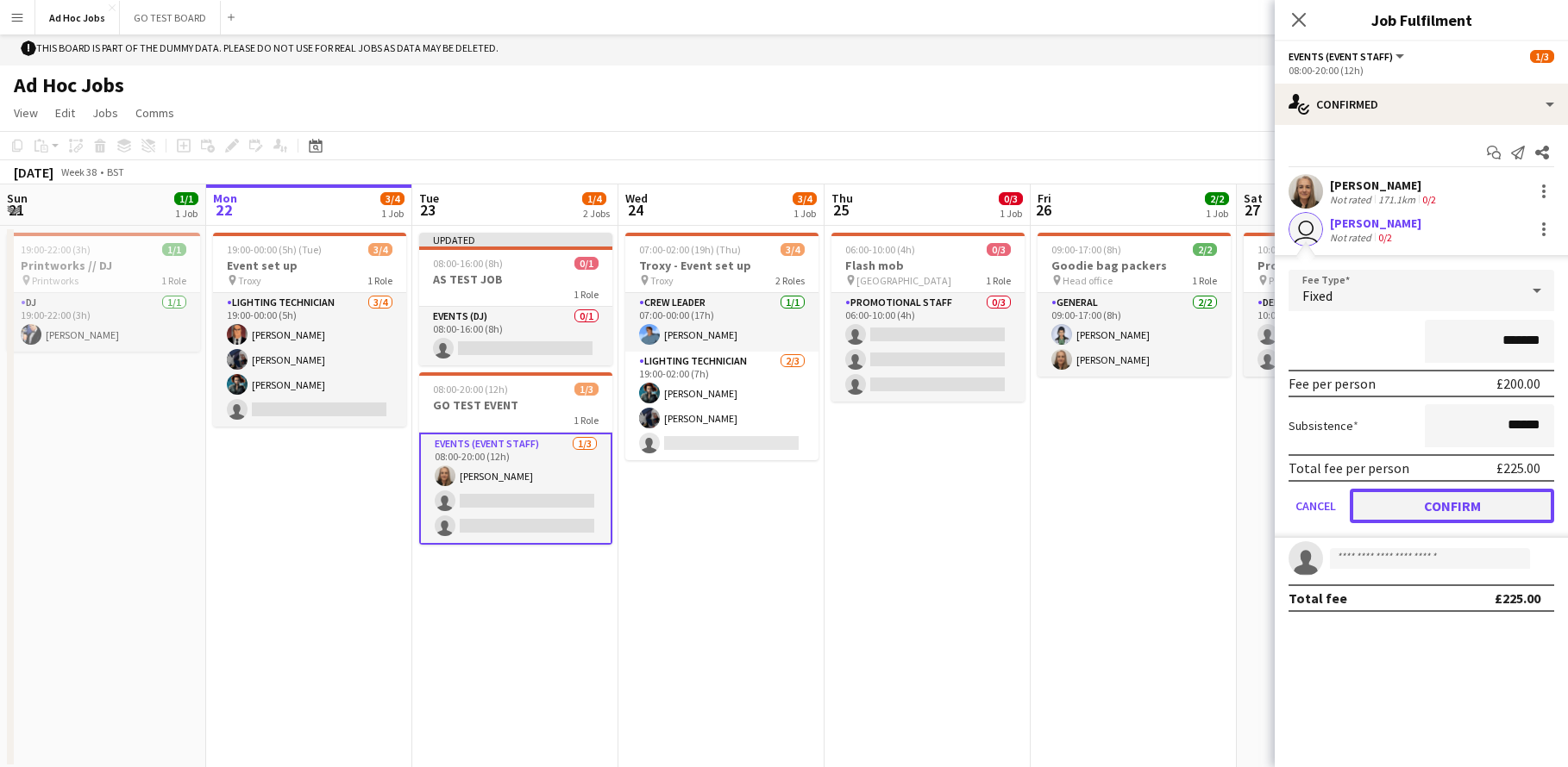
click at [1466, 504] on button "Confirm" at bounding box center [1452, 506] width 205 height 35
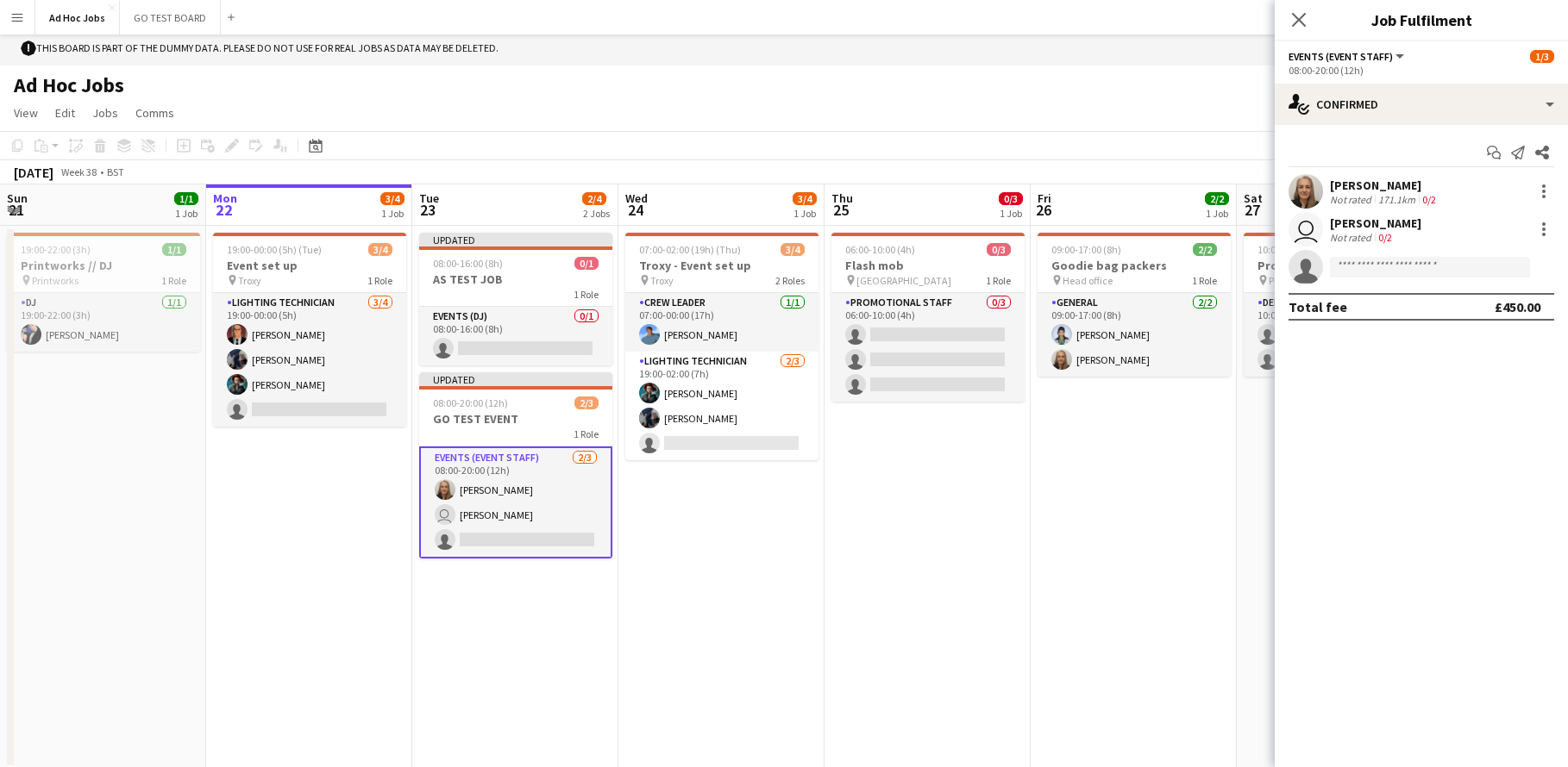
click at [547, 597] on app-date-cell "Updated 08:00-16:00 (8h) 0/1 AS TEST JOB 1 Role Events (DJ) 0/1 08:00-16:00 (8h…" at bounding box center [515, 497] width 206 height 543
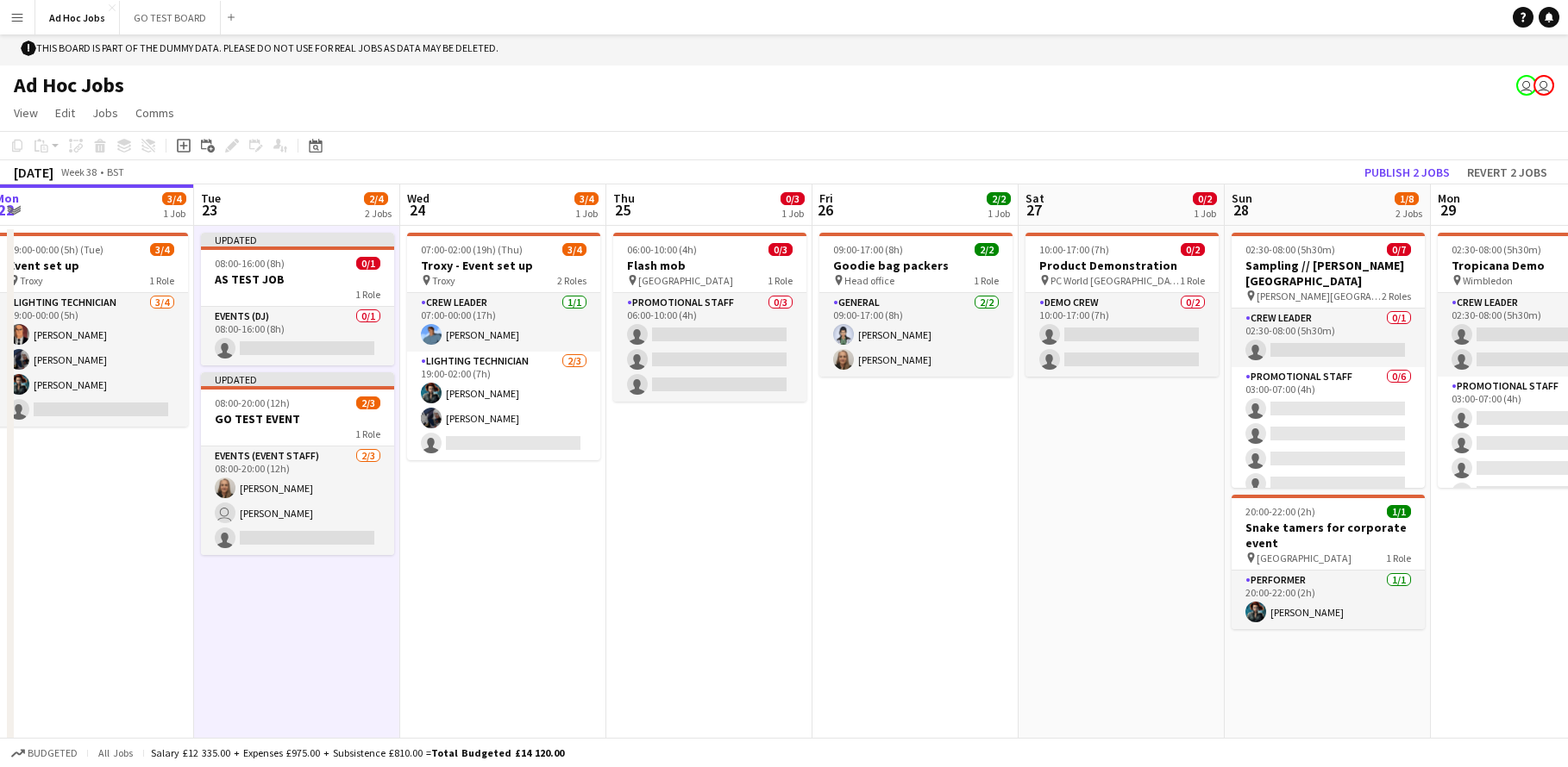
scroll to position [0, 633]
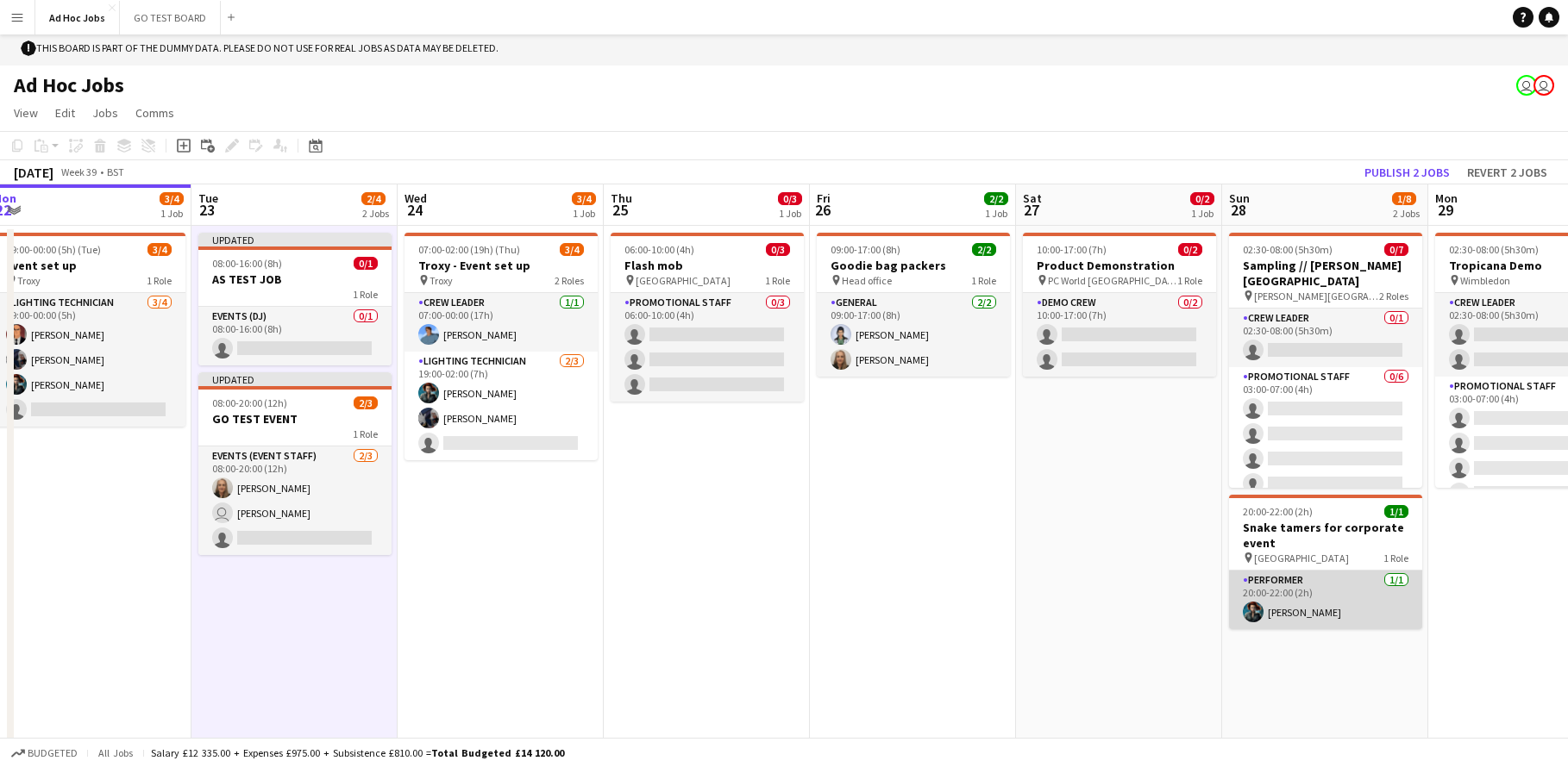
click at [1313, 589] on app-card-role "Performer 1/1 20:00-22:00 (2h) Amanda Briggs" at bounding box center [1325, 600] width 193 height 58
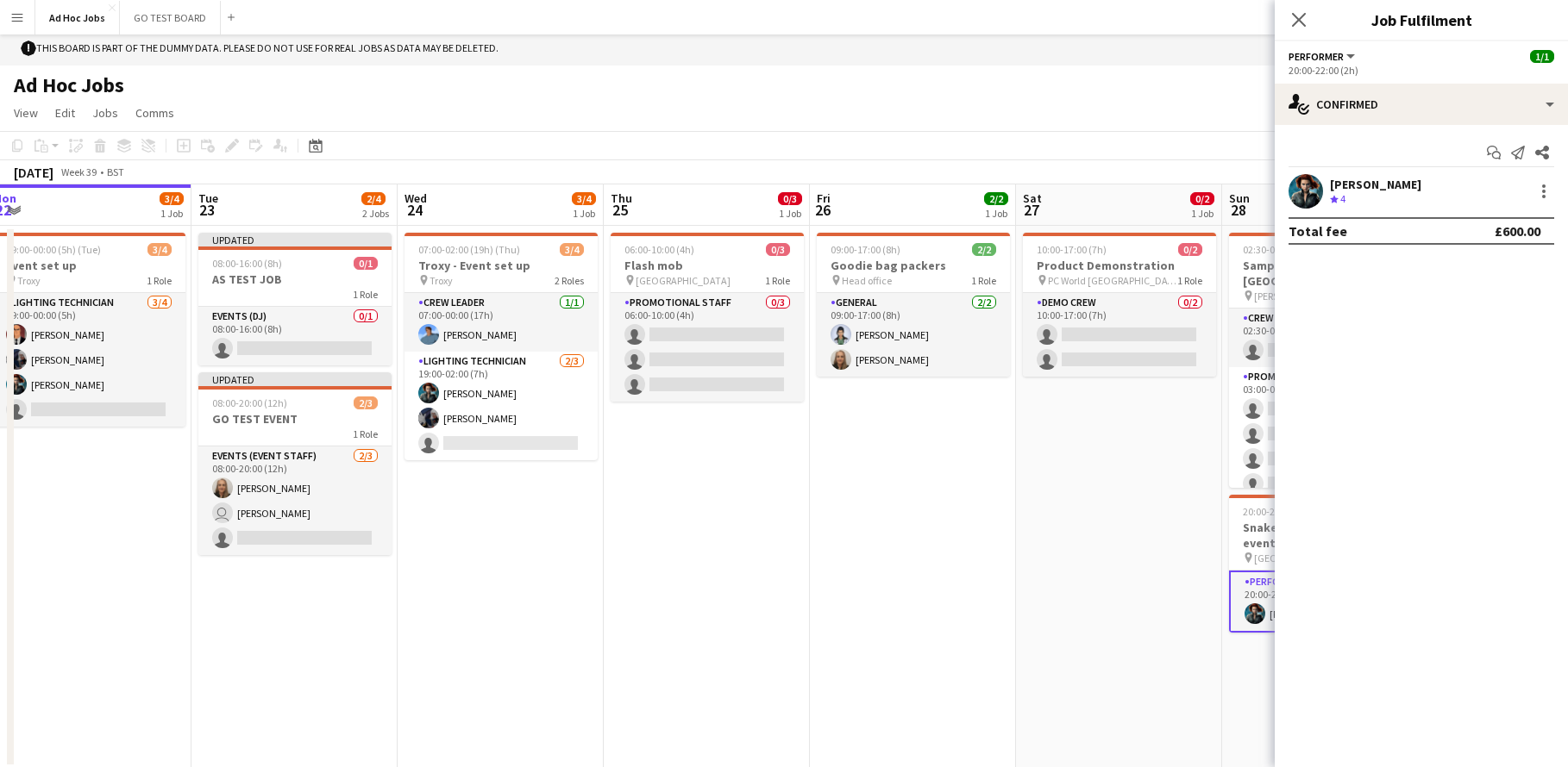
click at [656, 580] on app-date-cell "06:00-10:00 (4h) 0/3 Flash mob pin Waterloo train station 1 Role Promotional St…" at bounding box center [706, 497] width 206 height 543
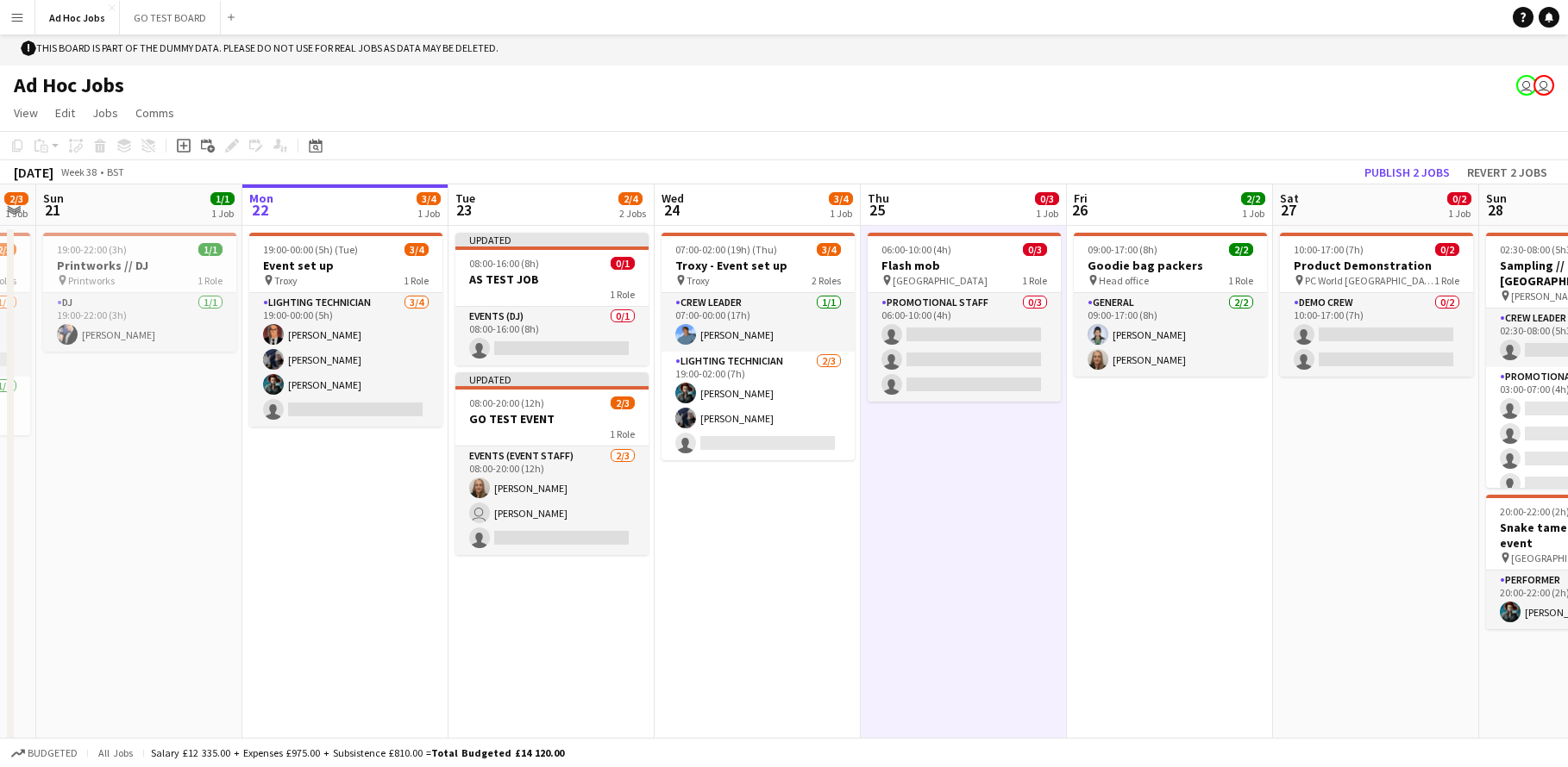
scroll to position [0, 584]
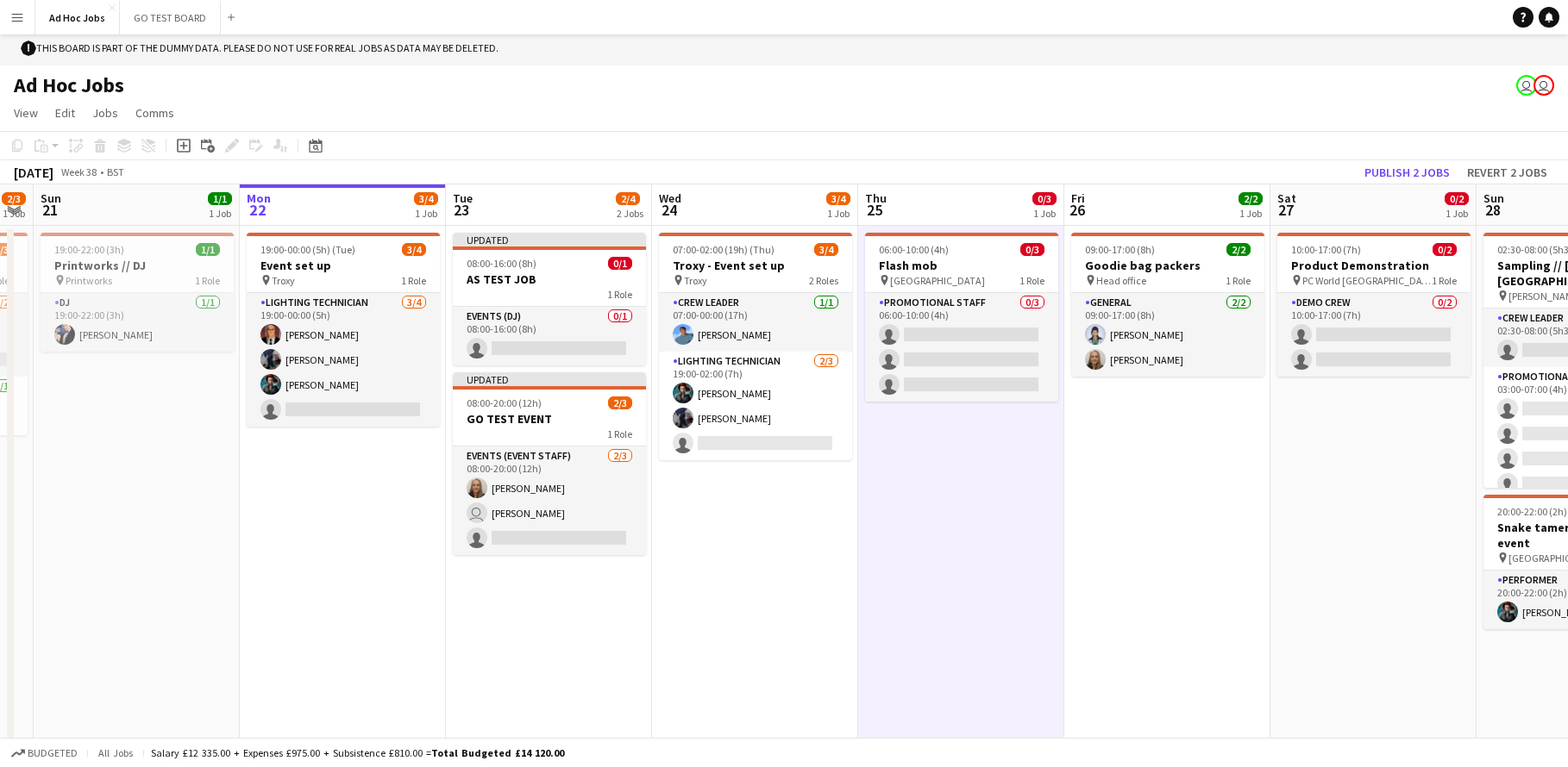
click at [1157, 504] on app-date-cell "09:00-17:00 (8h) 2/2 Goodie bag packers pin Head office 1 Role General 2/2 09:0…" at bounding box center [1167, 497] width 206 height 543
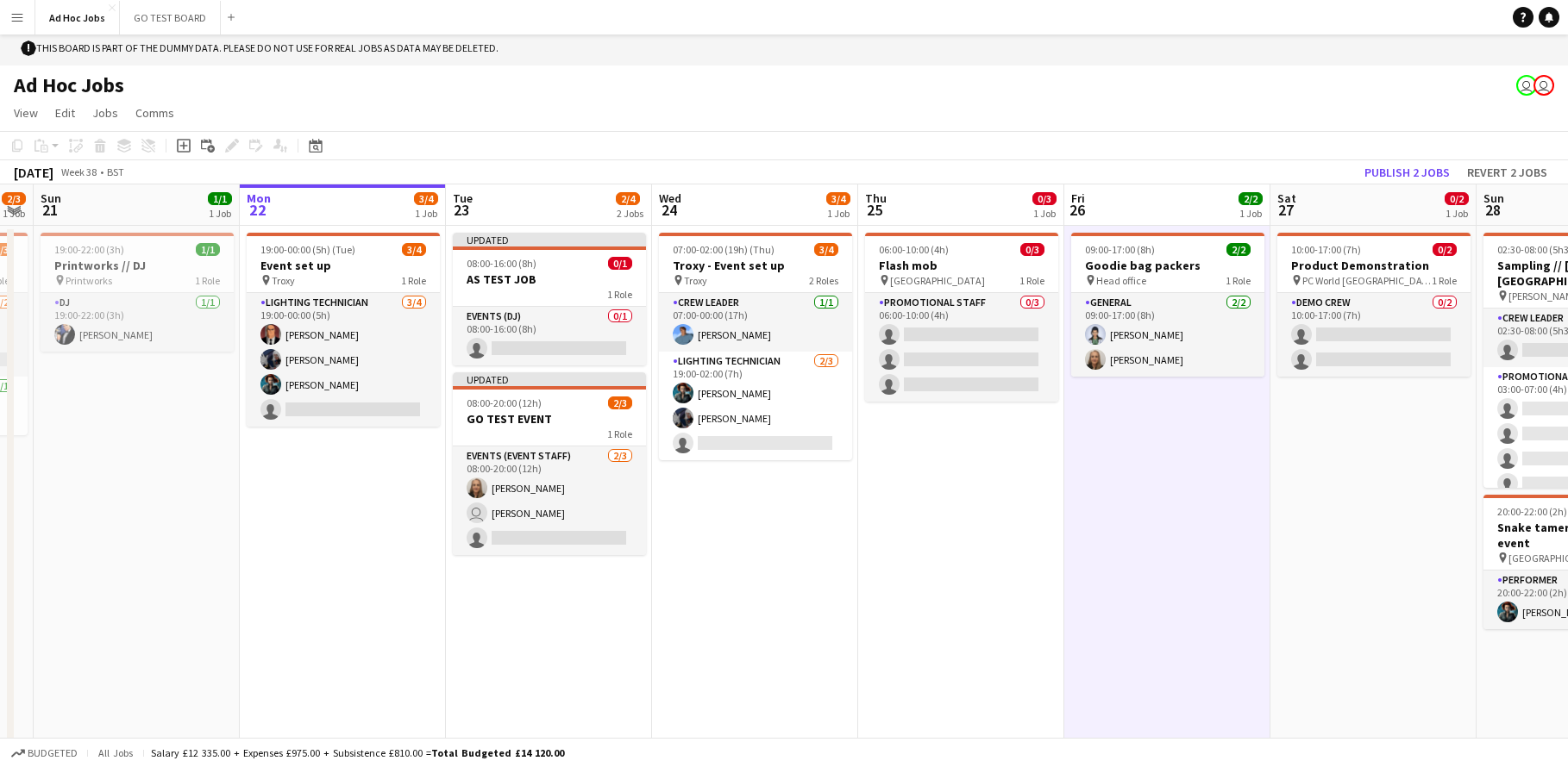
click at [936, 497] on app-date-cell "06:00-10:00 (4h) 0/3 Flash mob pin Waterloo train station 1 Role Promotional St…" at bounding box center [961, 497] width 206 height 543
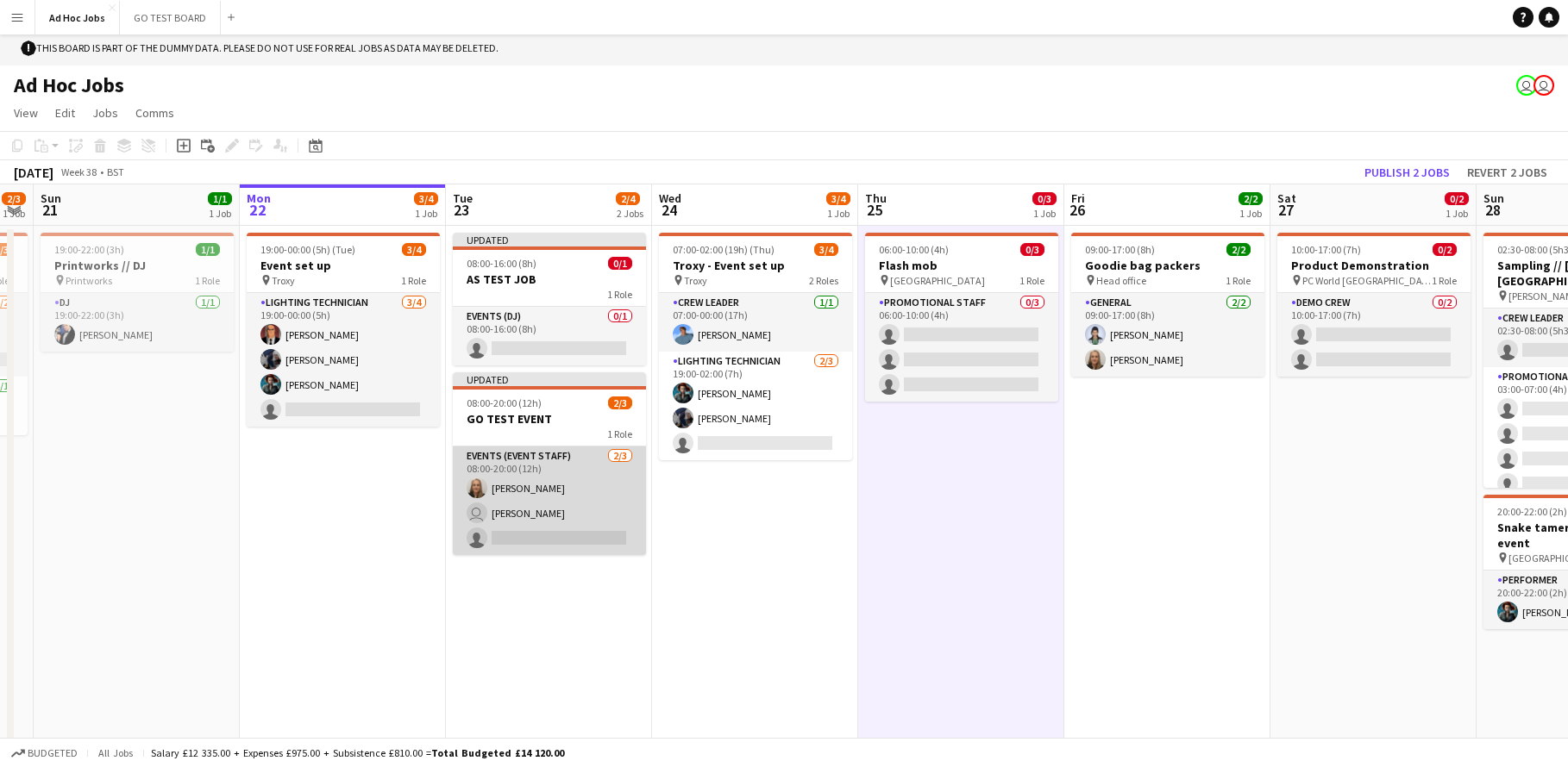
click at [541, 499] on app-card-role "Events (Event Staff) 2/3 08:00-20:00 (12h) Kelly Munce user Alice Skipper singl…" at bounding box center [550, 500] width 193 height 108
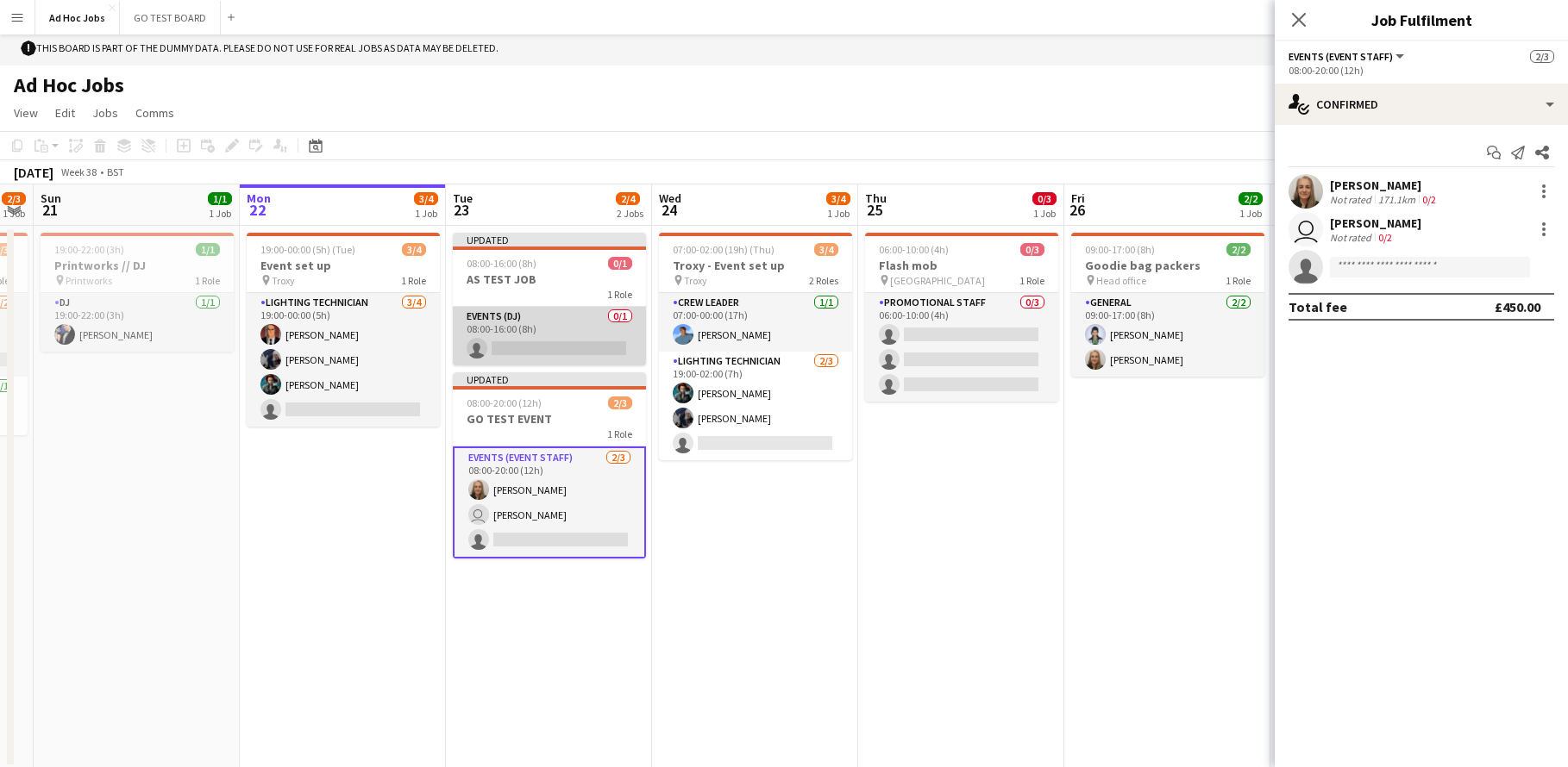
click at [530, 334] on app-card-role "Events (DJ) 0/1 08:00-16:00 (8h) single-neutral-actions" at bounding box center [550, 336] width 193 height 58
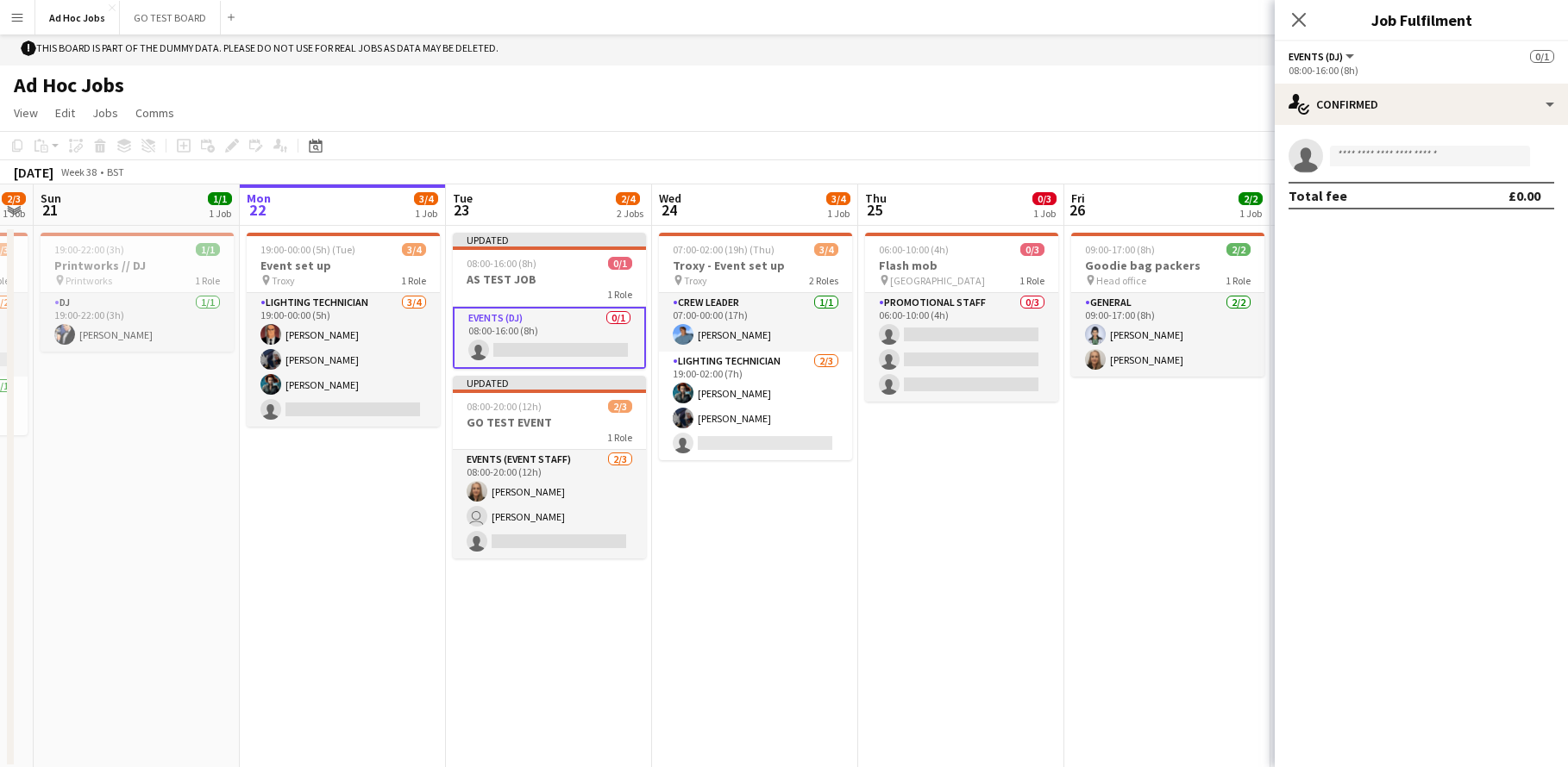
click at [782, 573] on app-date-cell "07:00-02:00 (19h) (Thu) 3/4 Troxy - Event set up pin Troxy 2 Roles Crew Leader …" at bounding box center [754, 497] width 206 height 543
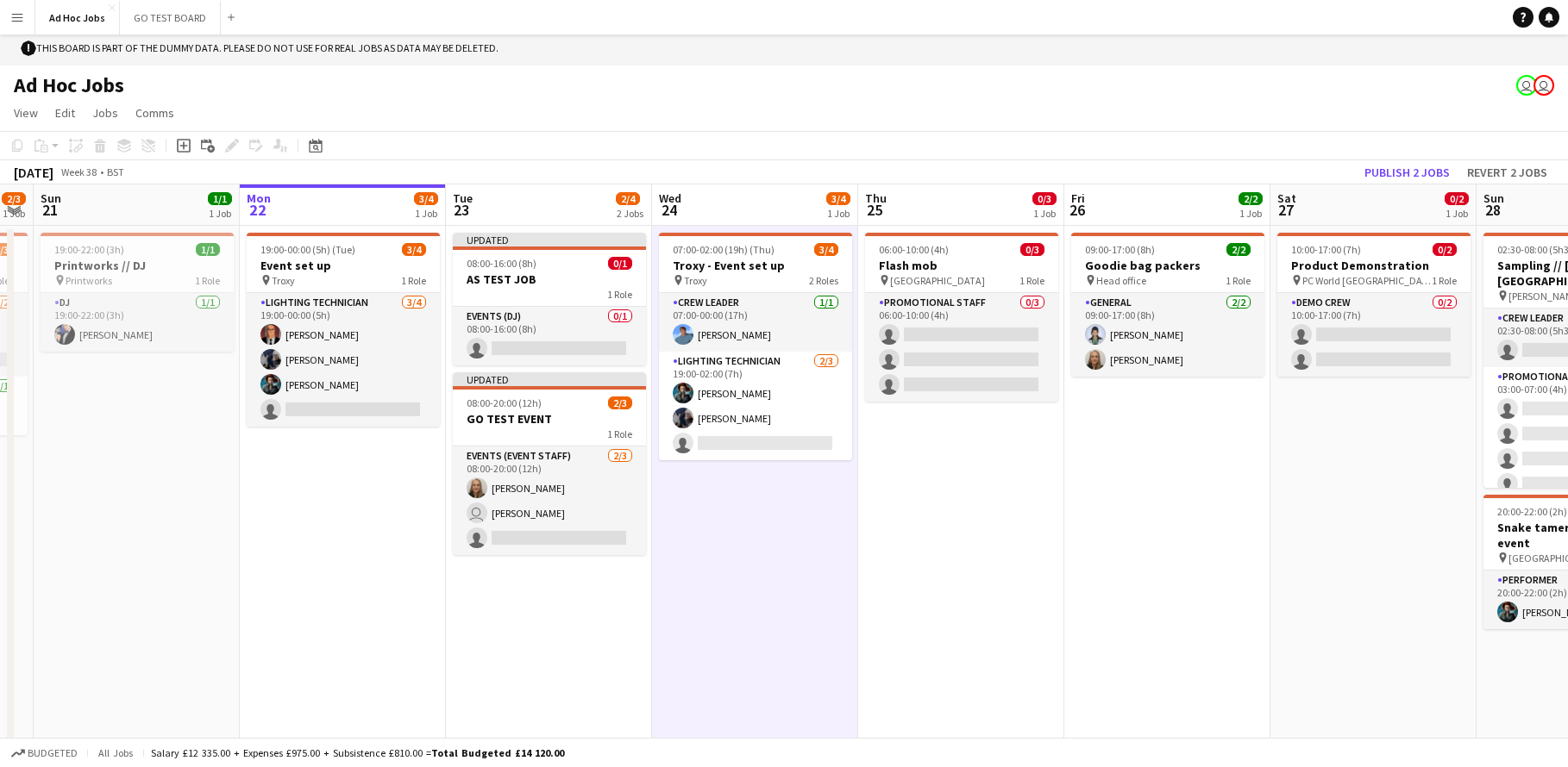
click at [1521, 91] on app-user-avatar "user" at bounding box center [1526, 85] width 21 height 21
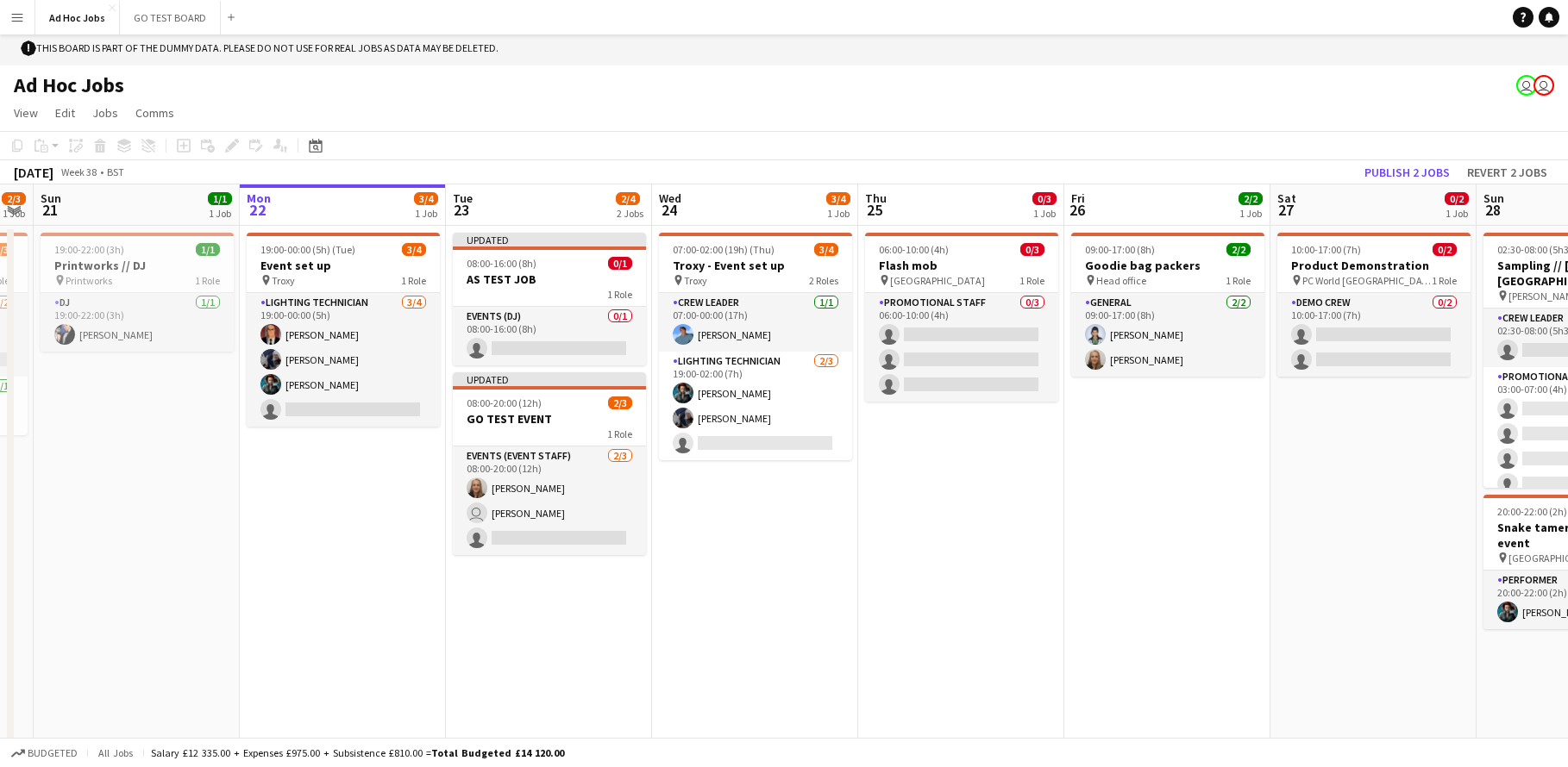
click at [1528, 87] on app-user-avatar "user" at bounding box center [1526, 85] width 21 height 21
click at [1544, 87] on app-user-avatar "user" at bounding box center [1543, 85] width 21 height 21
click at [1524, 87] on app-user-avatar "user" at bounding box center [1526, 85] width 21 height 21
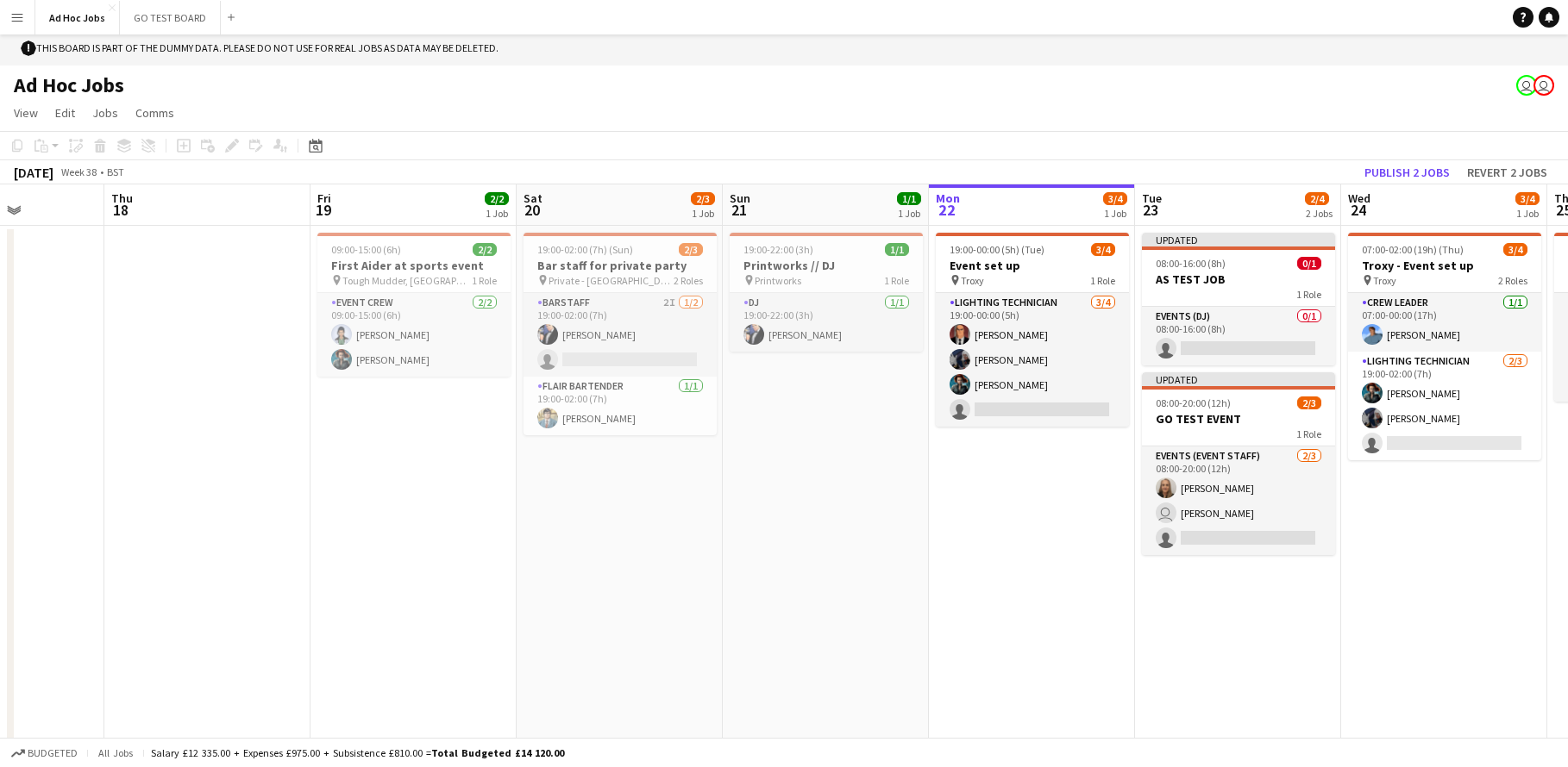
scroll to position [0, 513]
click at [645, 431] on app-card-role "Flair Bartender 1/1 19:00-02:00 (7h) Clark Kent" at bounding box center [621, 406] width 193 height 58
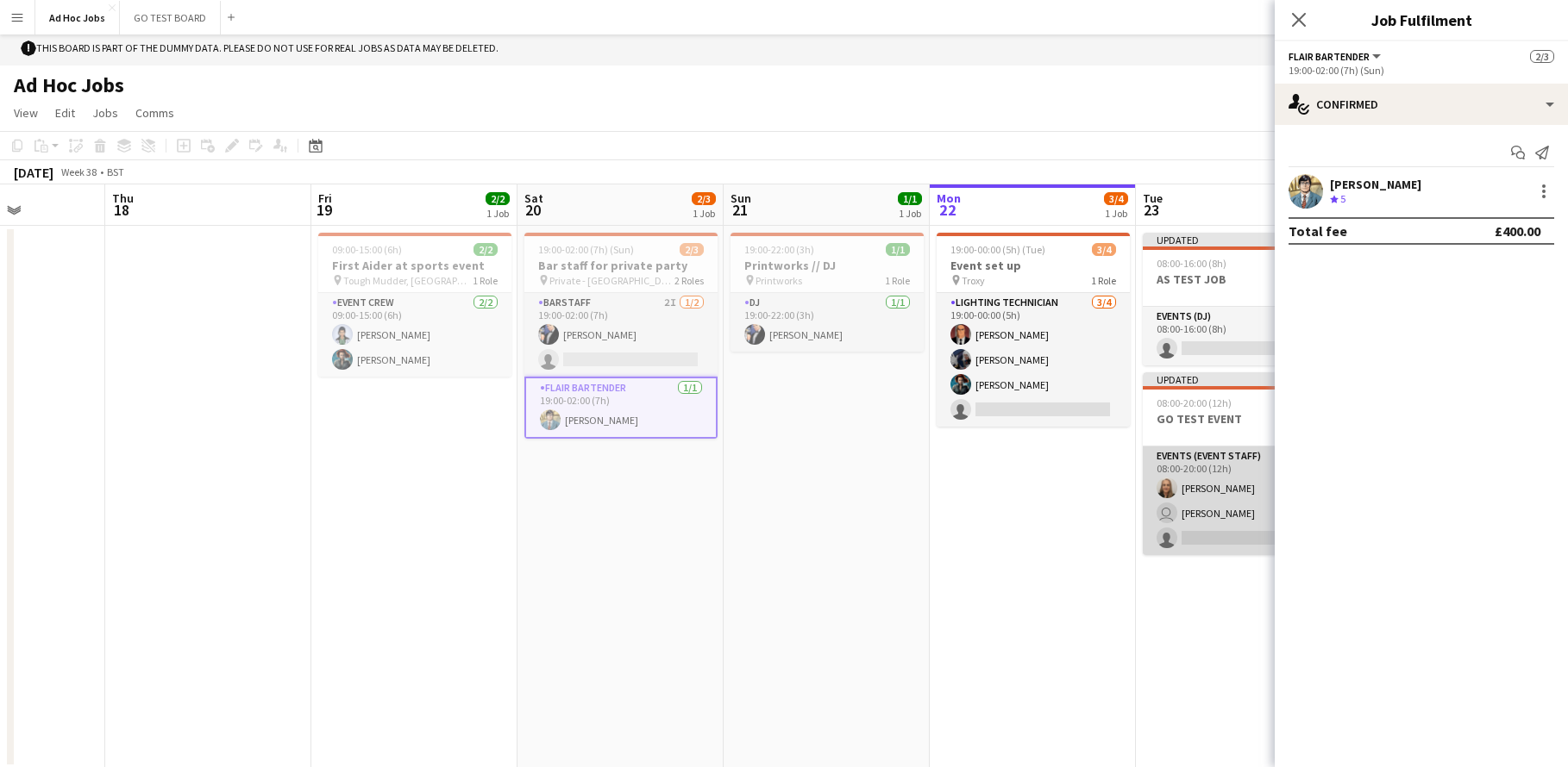
click at [1182, 512] on app-card-role "Events (Event Staff) 2/3 08:00-20:00 (12h) Kelly Munce user Alice Skipper singl…" at bounding box center [1239, 500] width 193 height 108
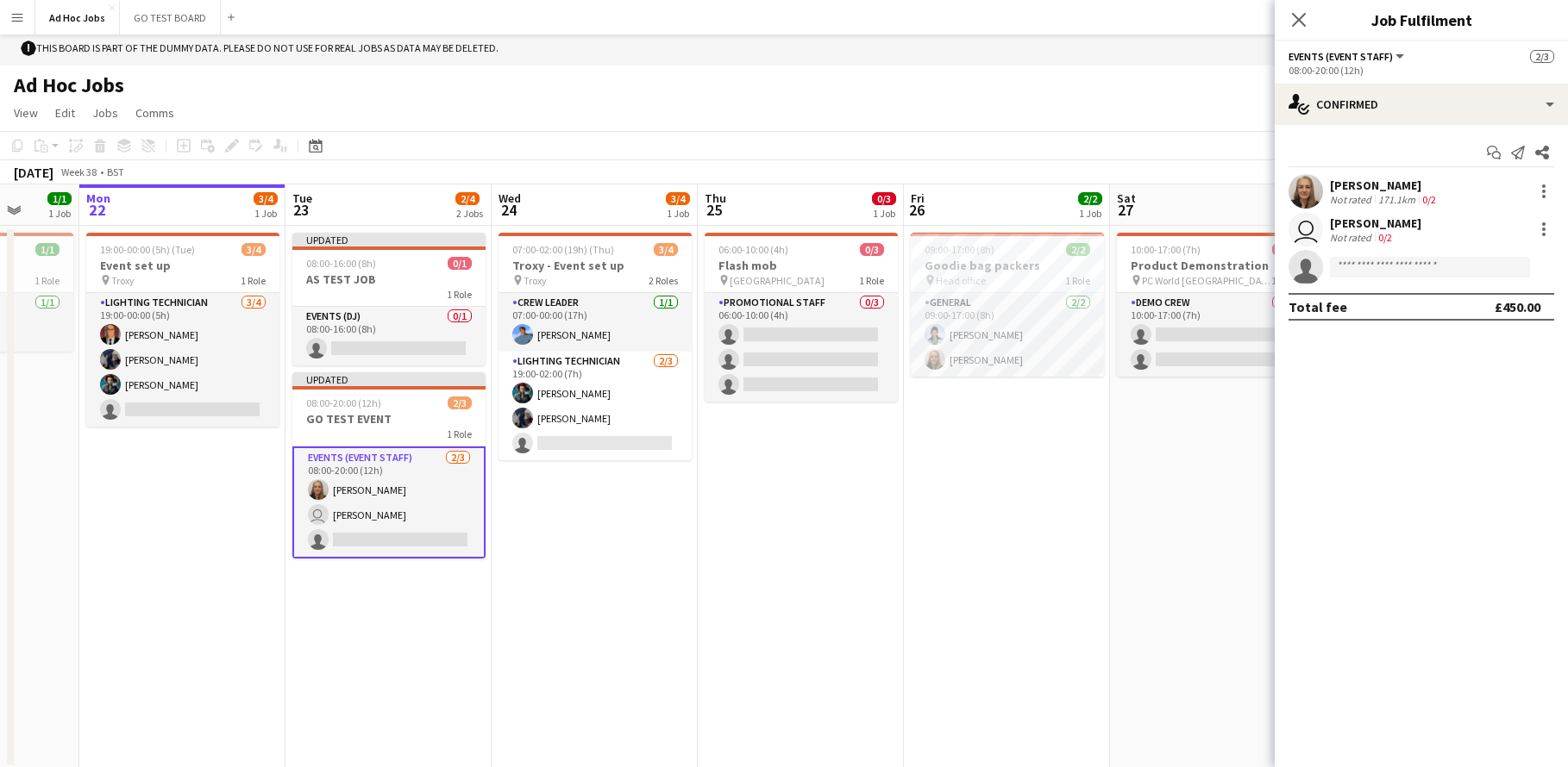
scroll to position [0, 746]
click at [1308, 21] on app-icon "Close pop-in" at bounding box center [1299, 20] width 25 height 25
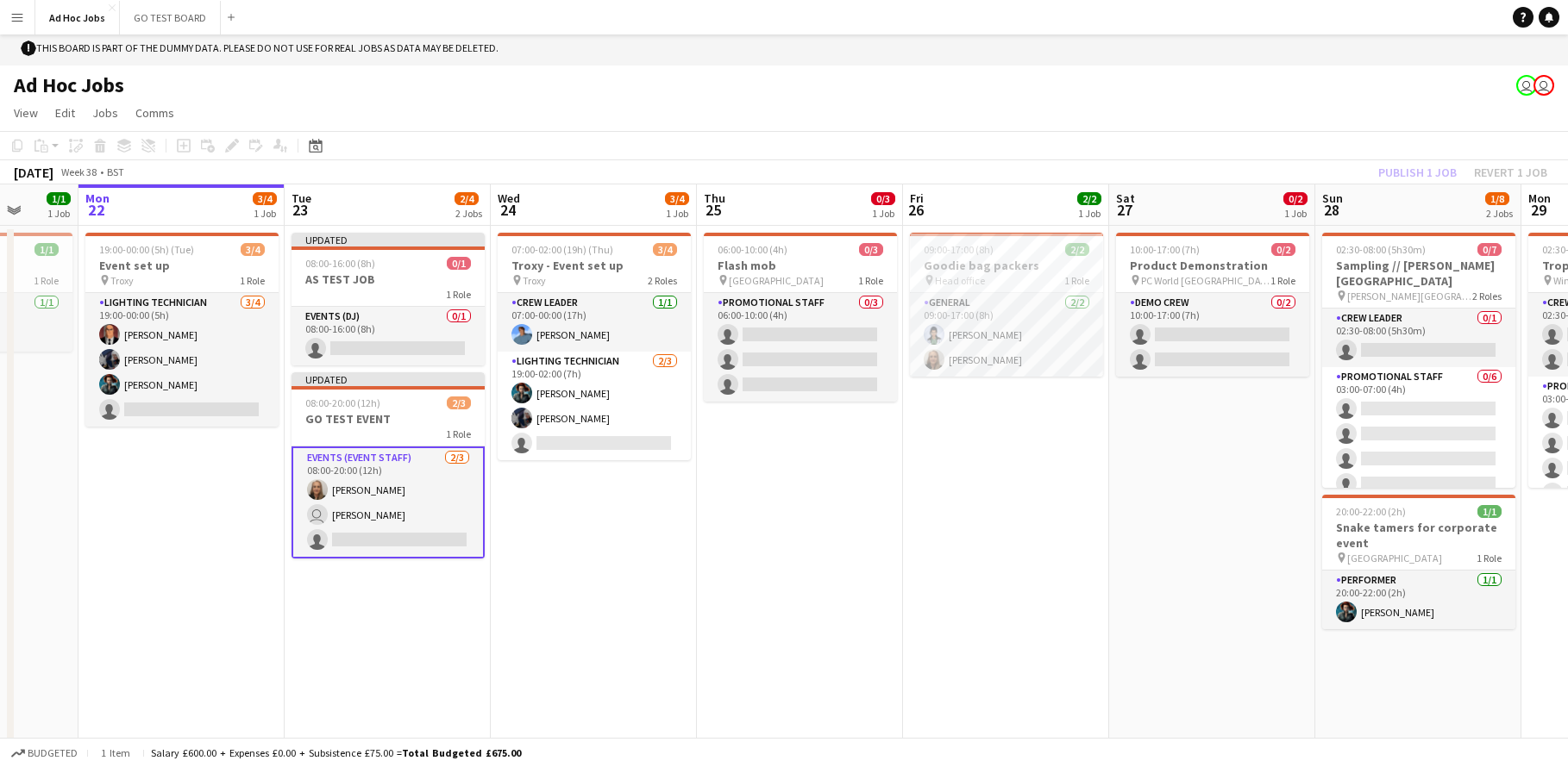
click at [23, 15] on app-icon "Menu" at bounding box center [16, 16] width 14 height 14
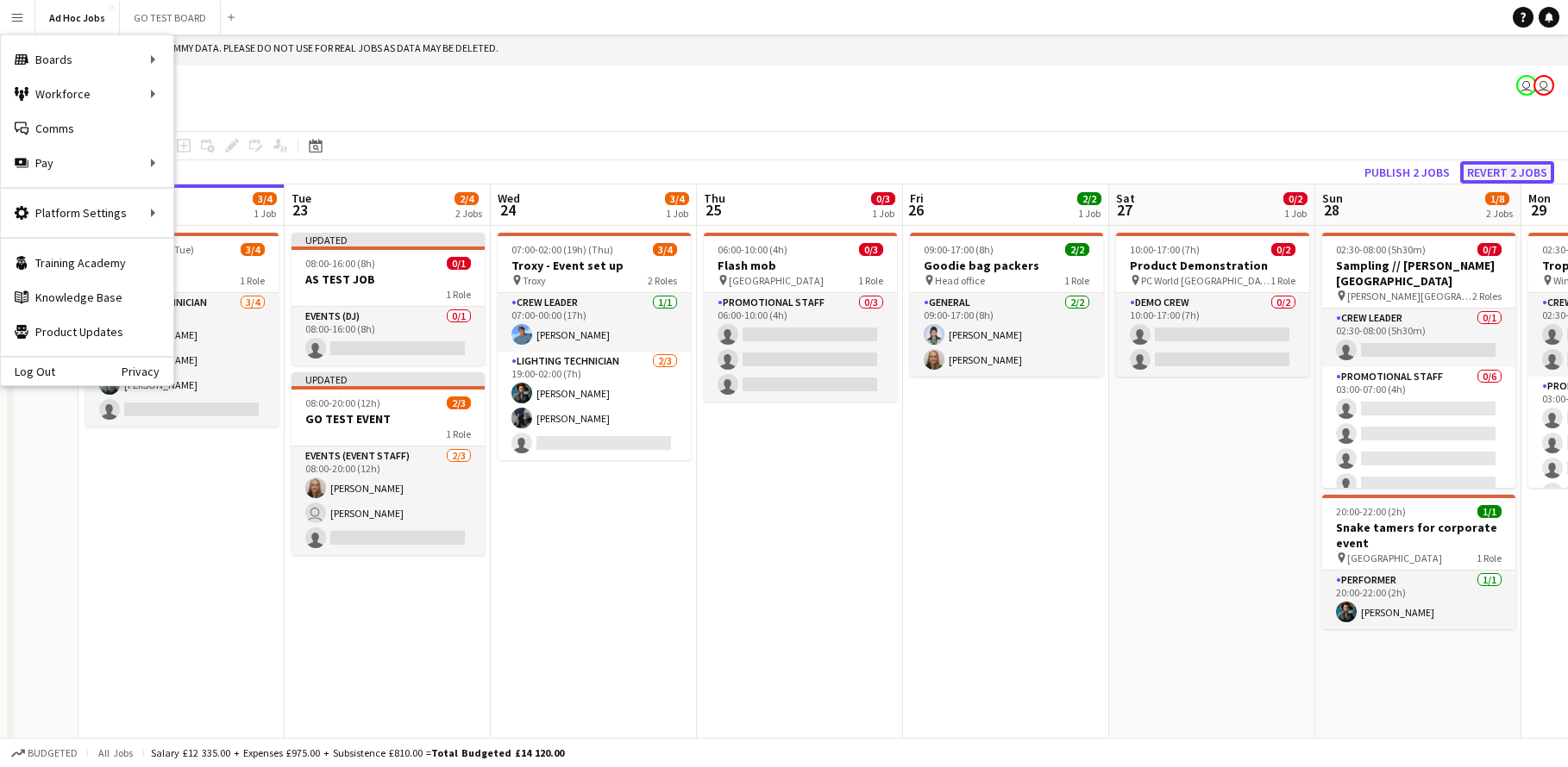
click at [1504, 172] on button "Revert 2 jobs" at bounding box center [1506, 172] width 94 height 23
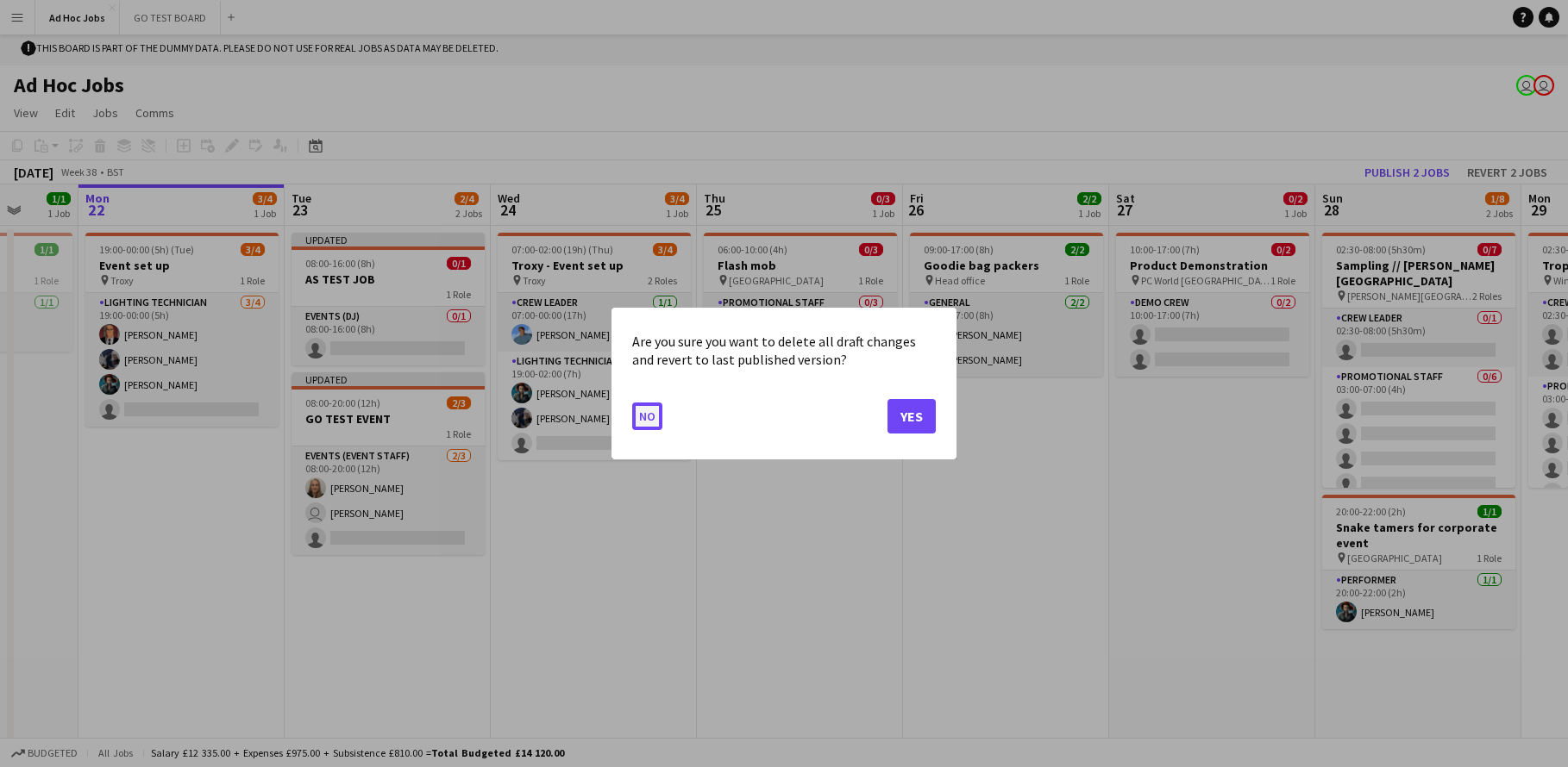
click at [641, 411] on button "No" at bounding box center [647, 417] width 30 height 27
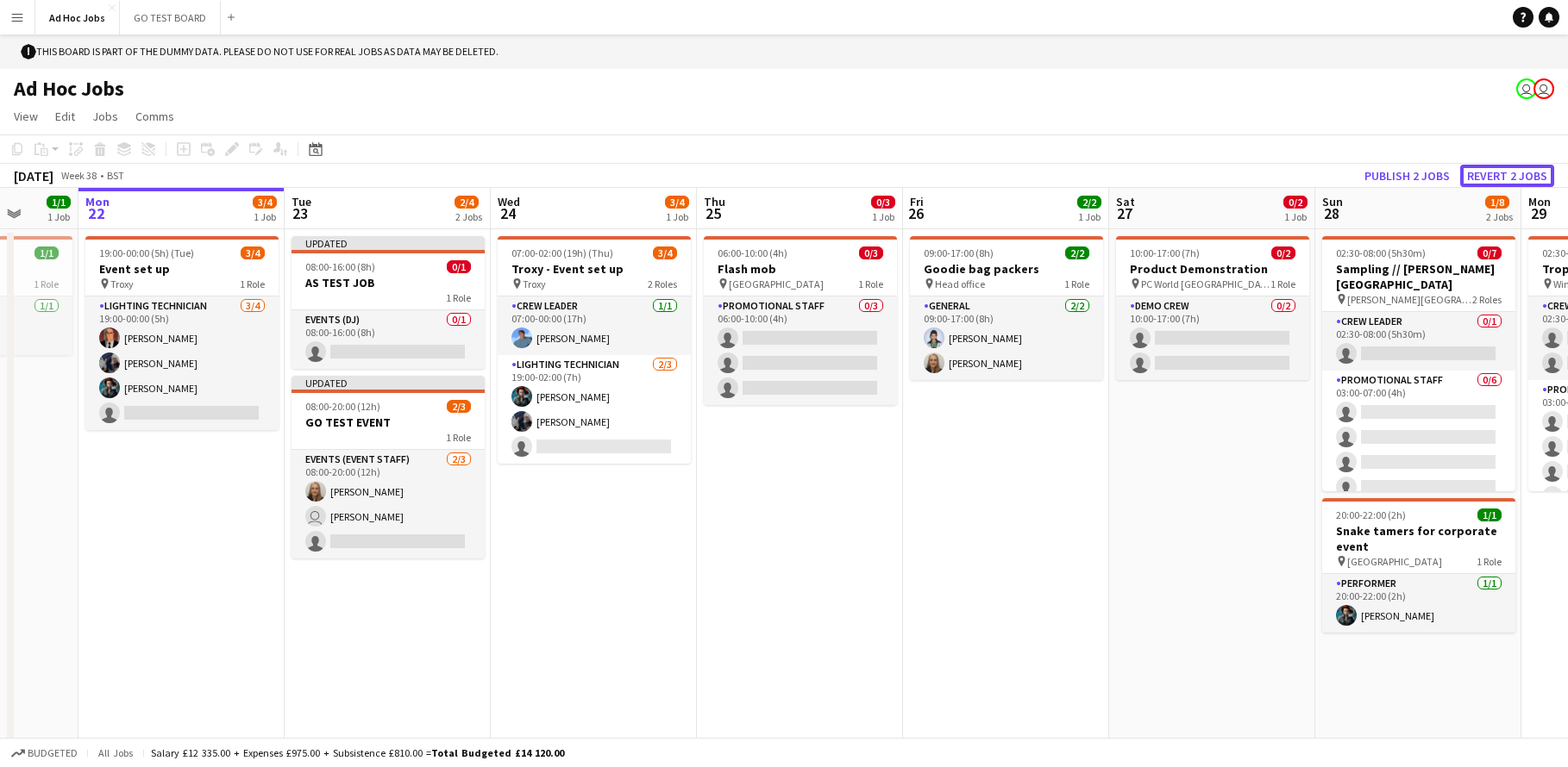
scroll to position [4, 0]
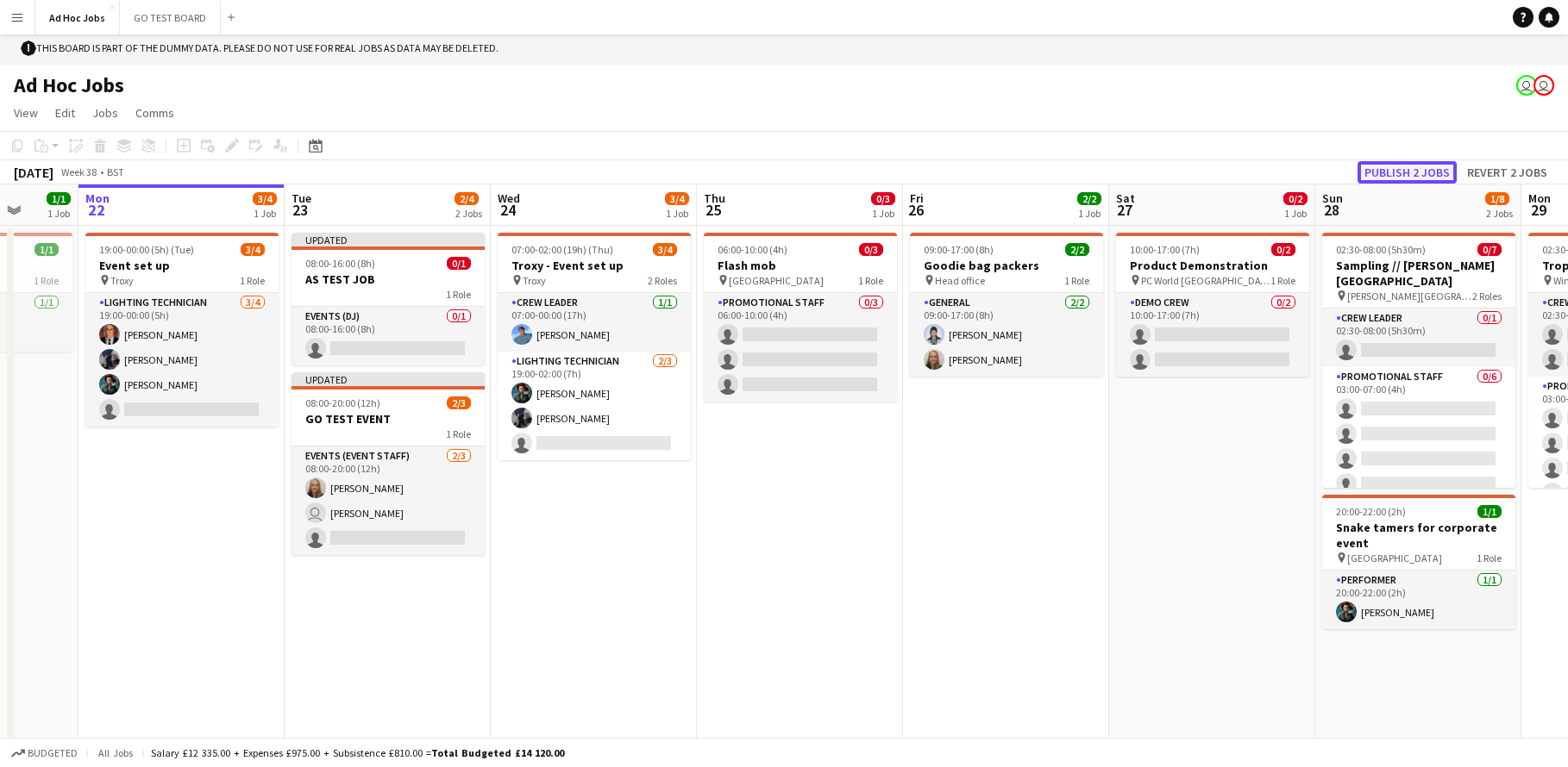
click at [1405, 170] on button "Publish 2 jobs" at bounding box center [1407, 172] width 99 height 23
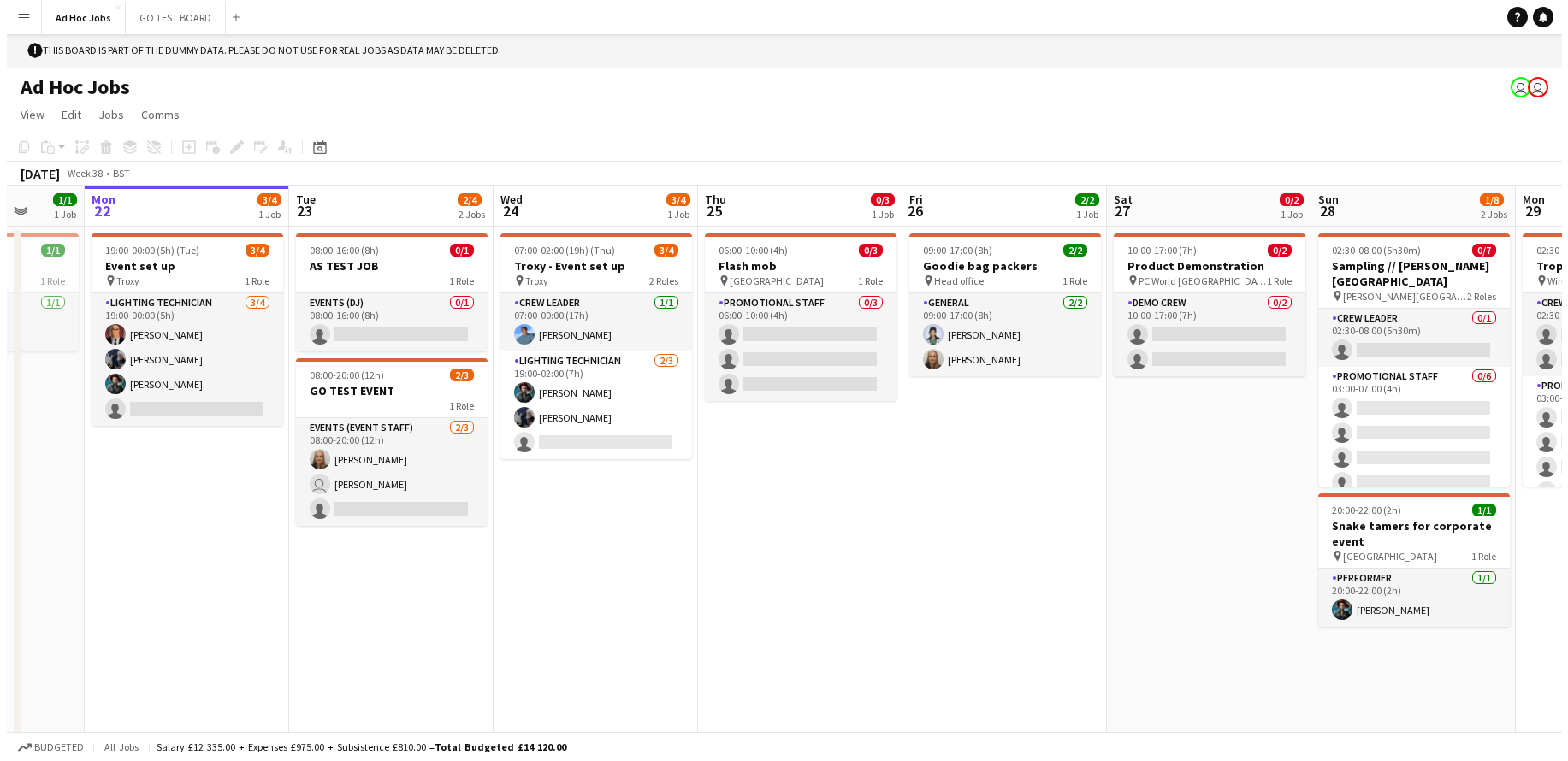
scroll to position [0, 0]
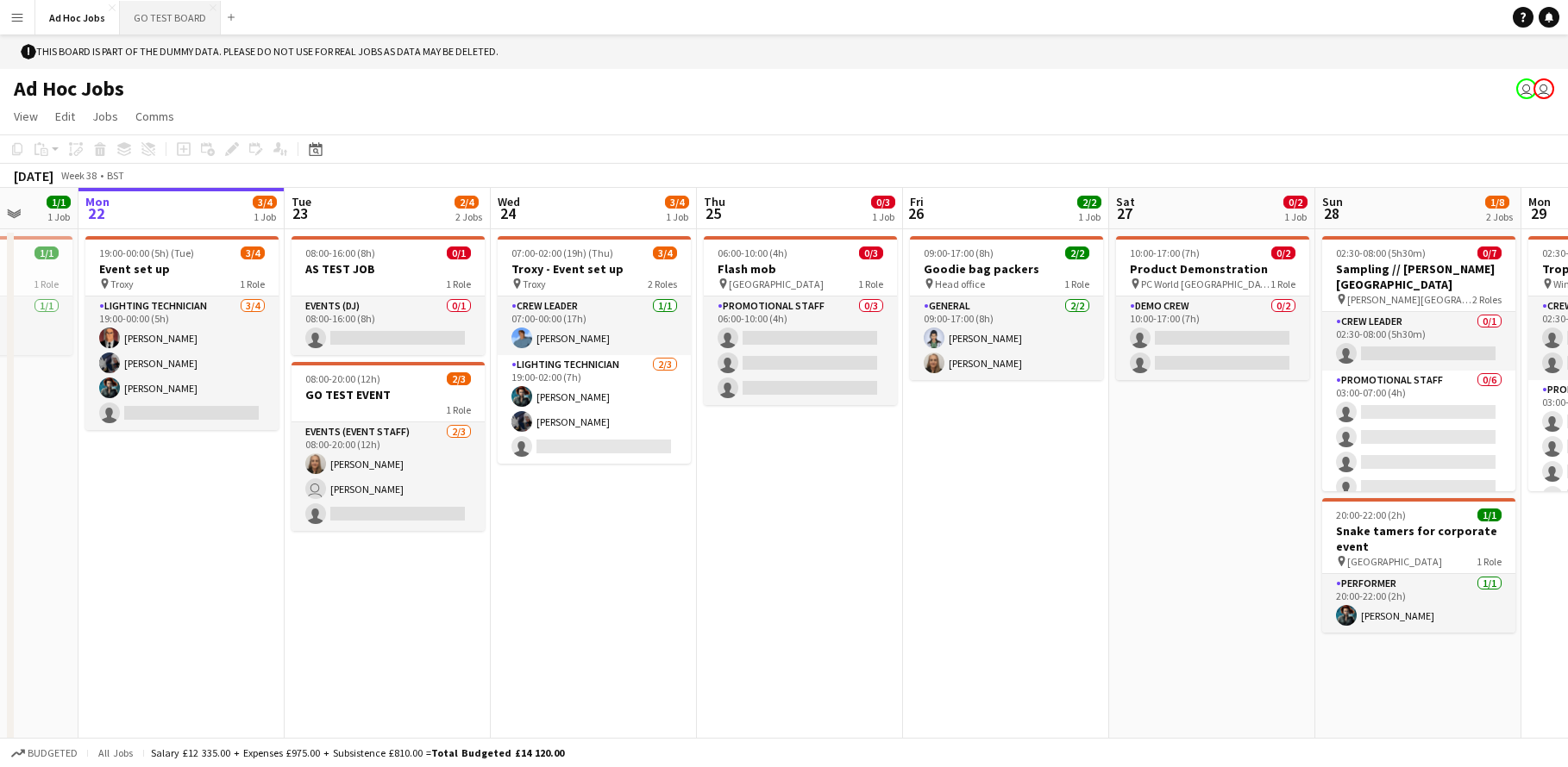
click at [141, 14] on button "GO TEST BOARD Close" at bounding box center [170, 17] width 101 height 34
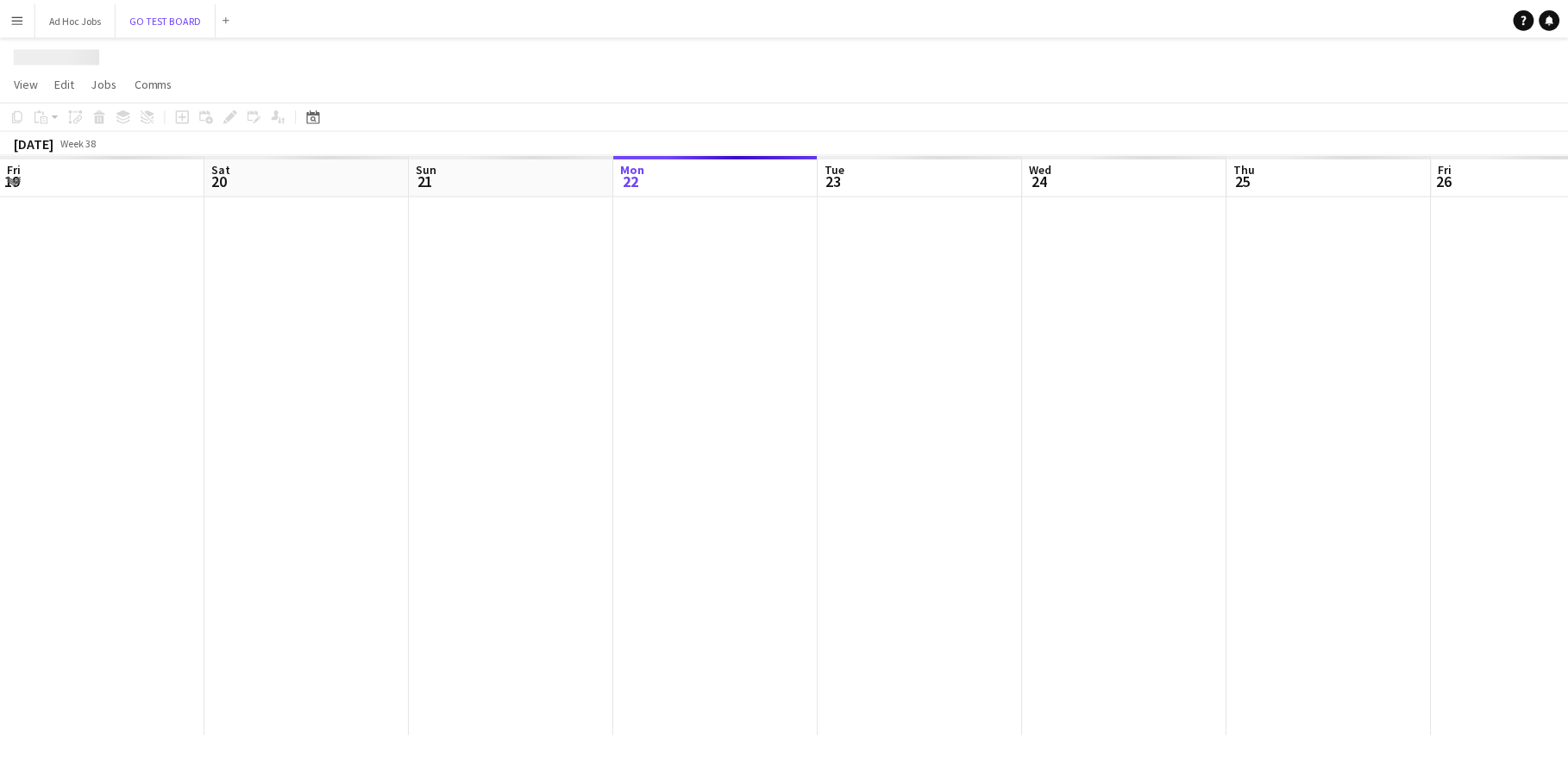
scroll to position [0, 412]
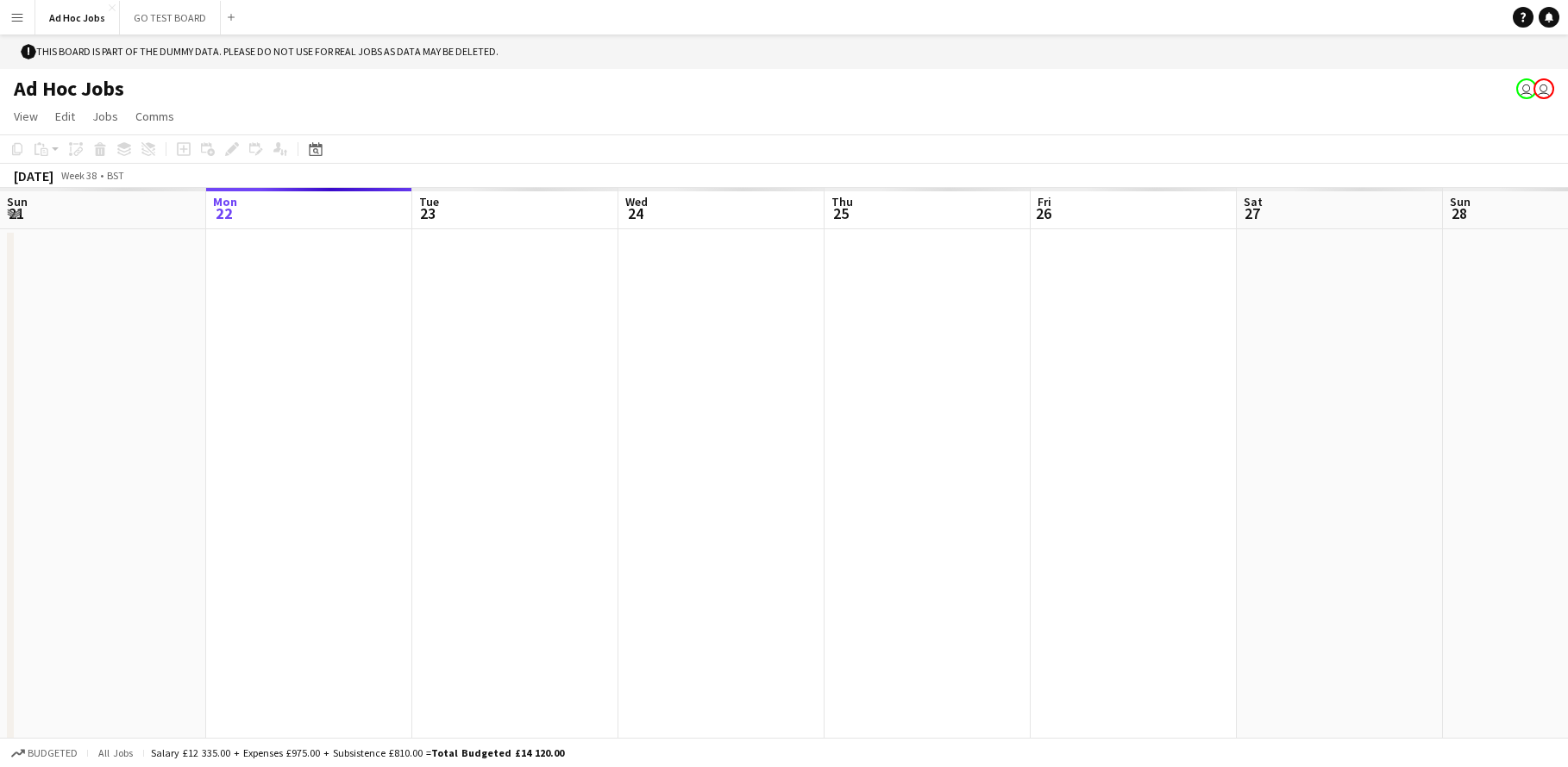
drag, startPoint x: 1100, startPoint y: 240, endPoint x: 1069, endPoint y: 250, distance: 32.6
click at [1071, 250] on app-date-cell at bounding box center [1133, 500] width 206 height 543
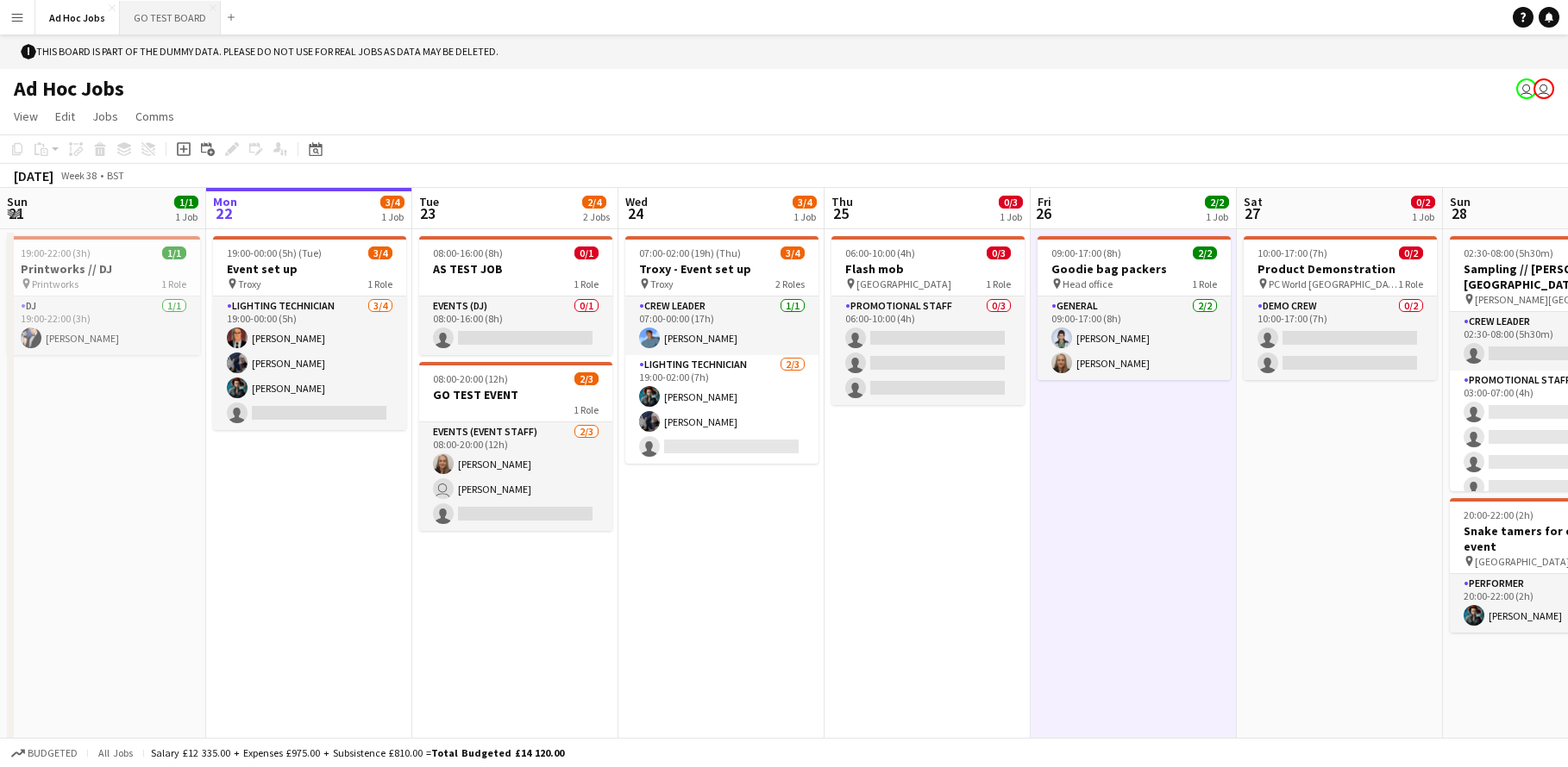
click at [153, 29] on button "GO TEST BOARD Close" at bounding box center [170, 17] width 101 height 34
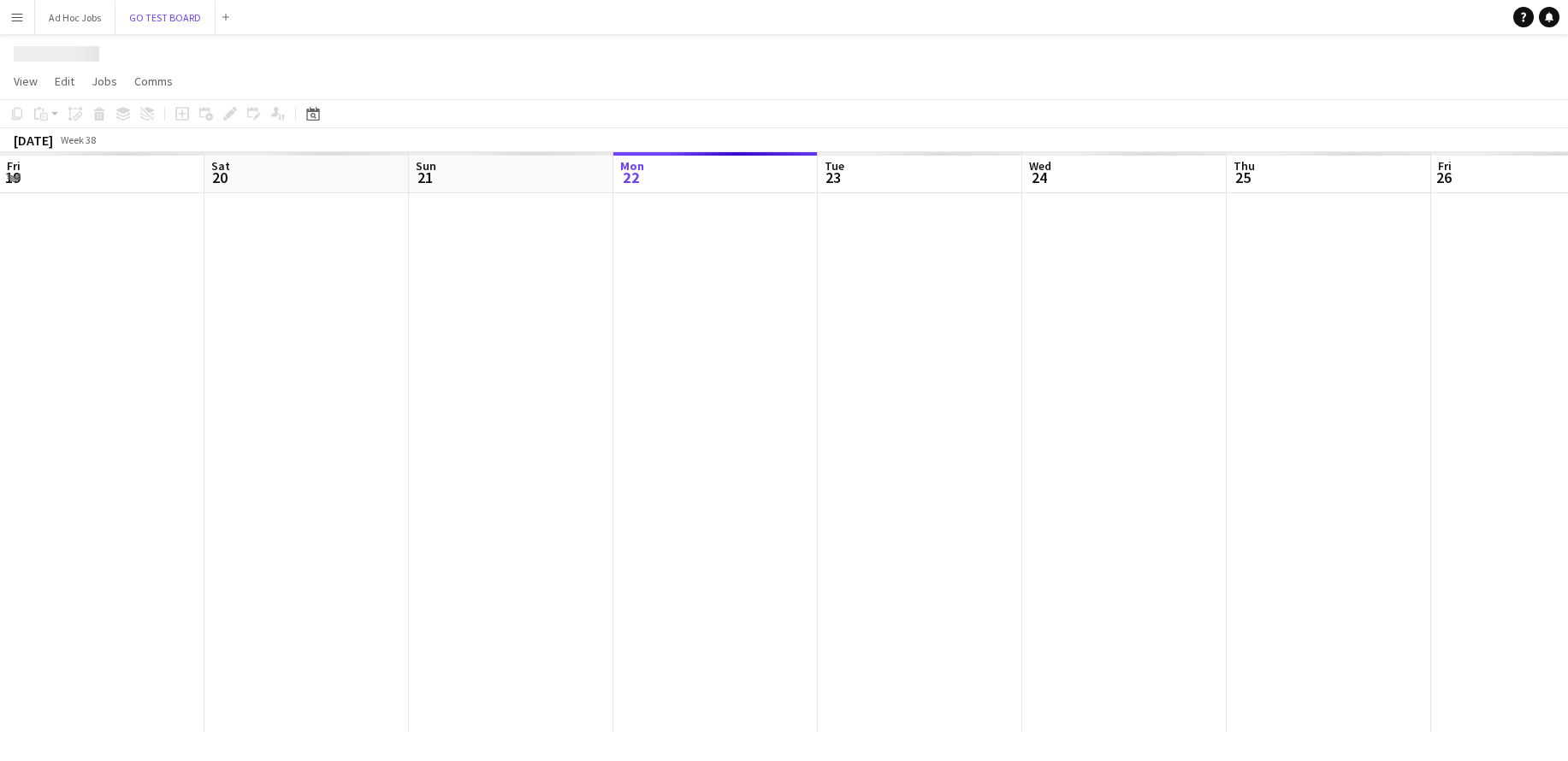
scroll to position [0, 409]
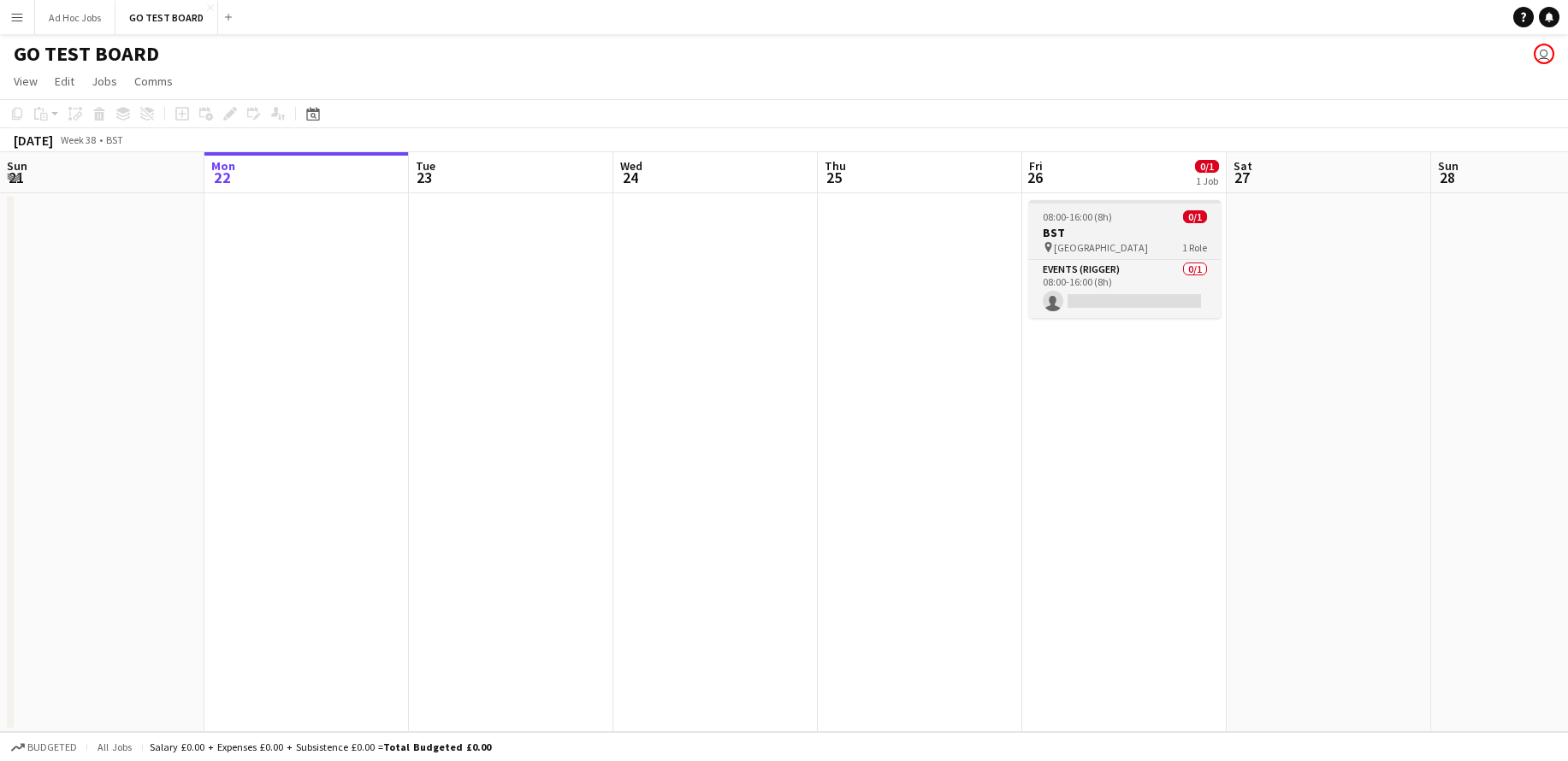
click at [1079, 241] on span "HYDE PARK" at bounding box center [1100, 247] width 94 height 13
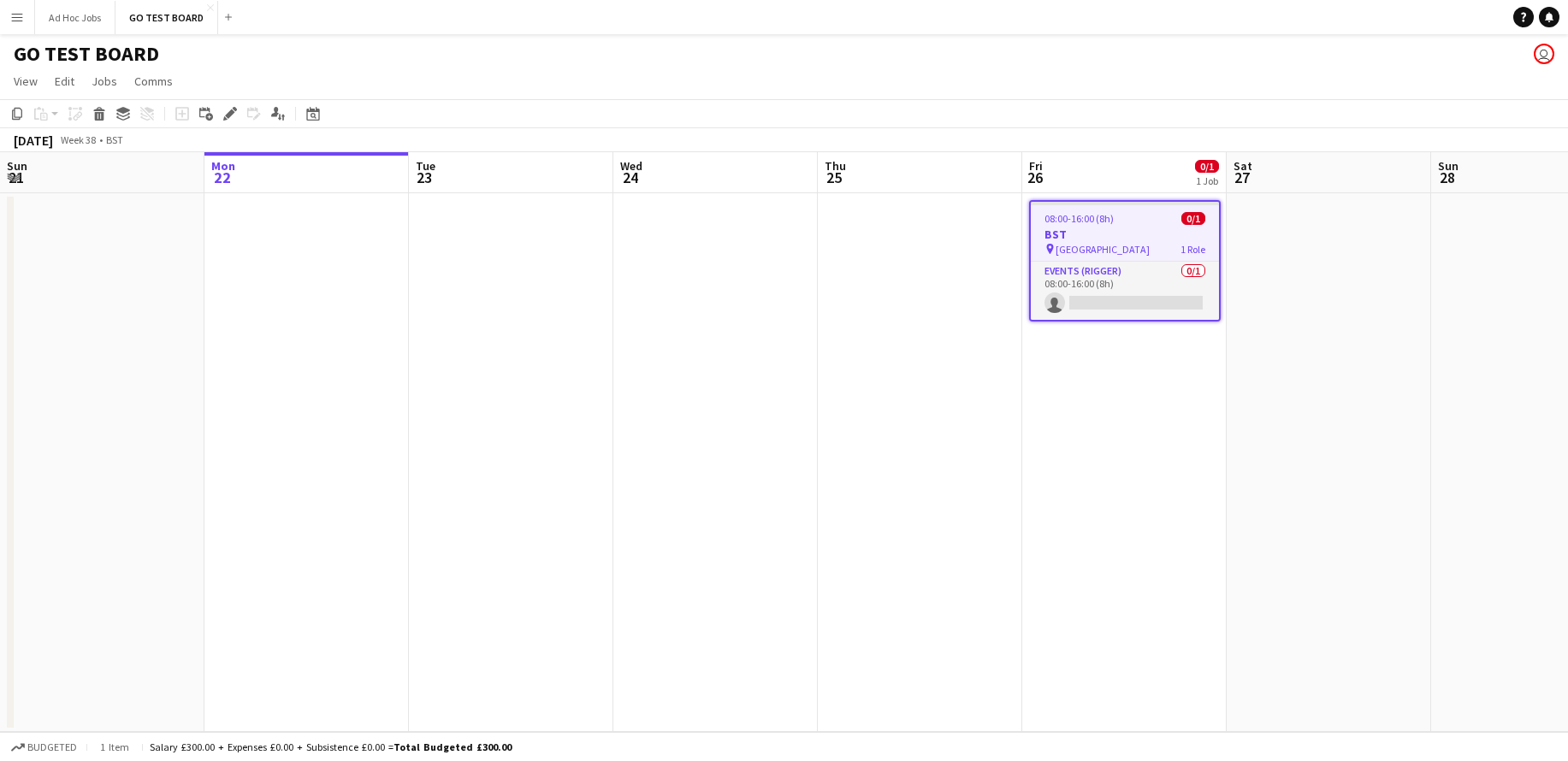
click at [1147, 242] on div "pin HYDE PARK 1 Role" at bounding box center [1125, 248] width 188 height 14
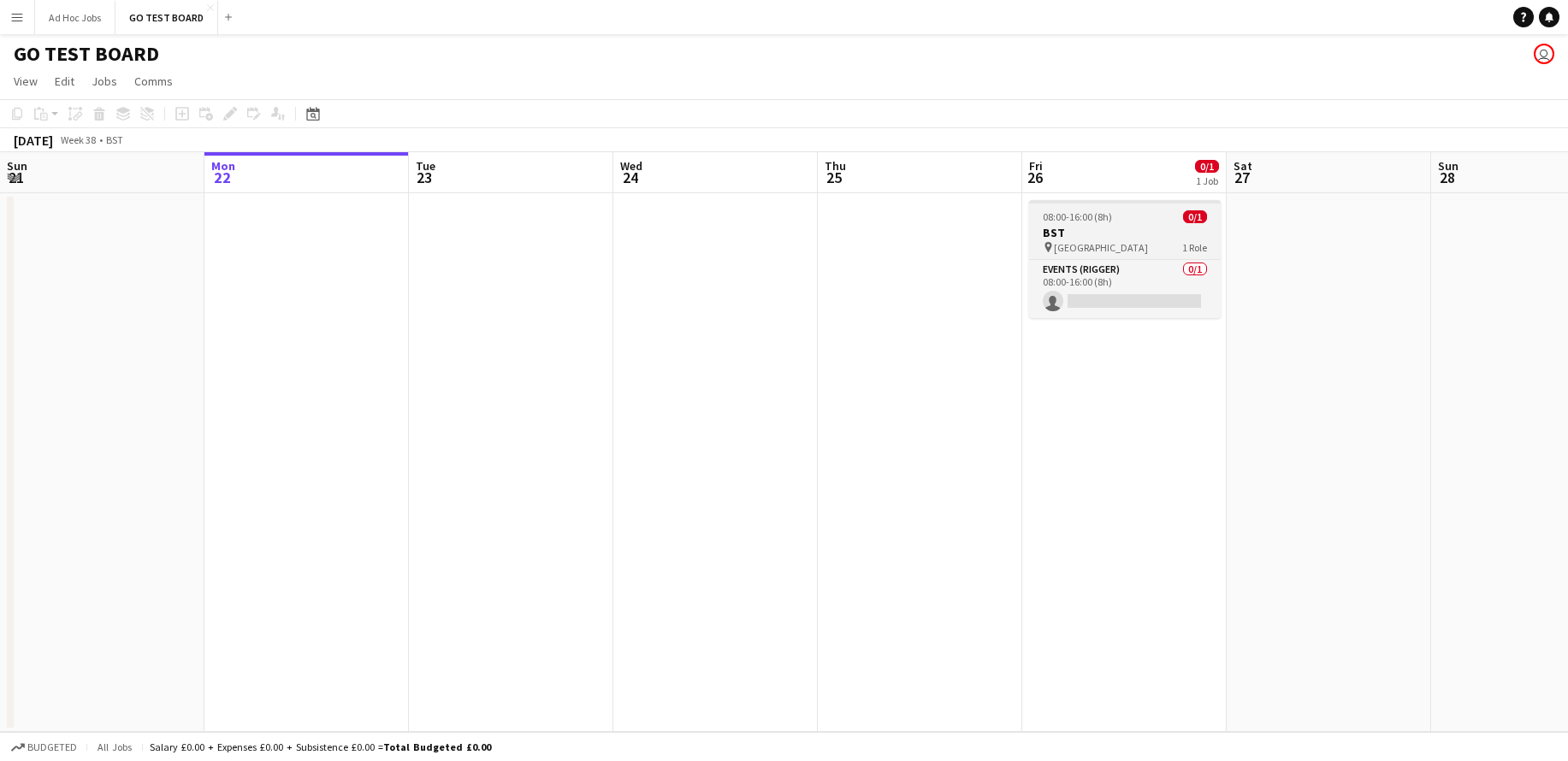
click at [1147, 241] on div "pin HYDE PARK 1 Role" at bounding box center [1125, 246] width 191 height 14
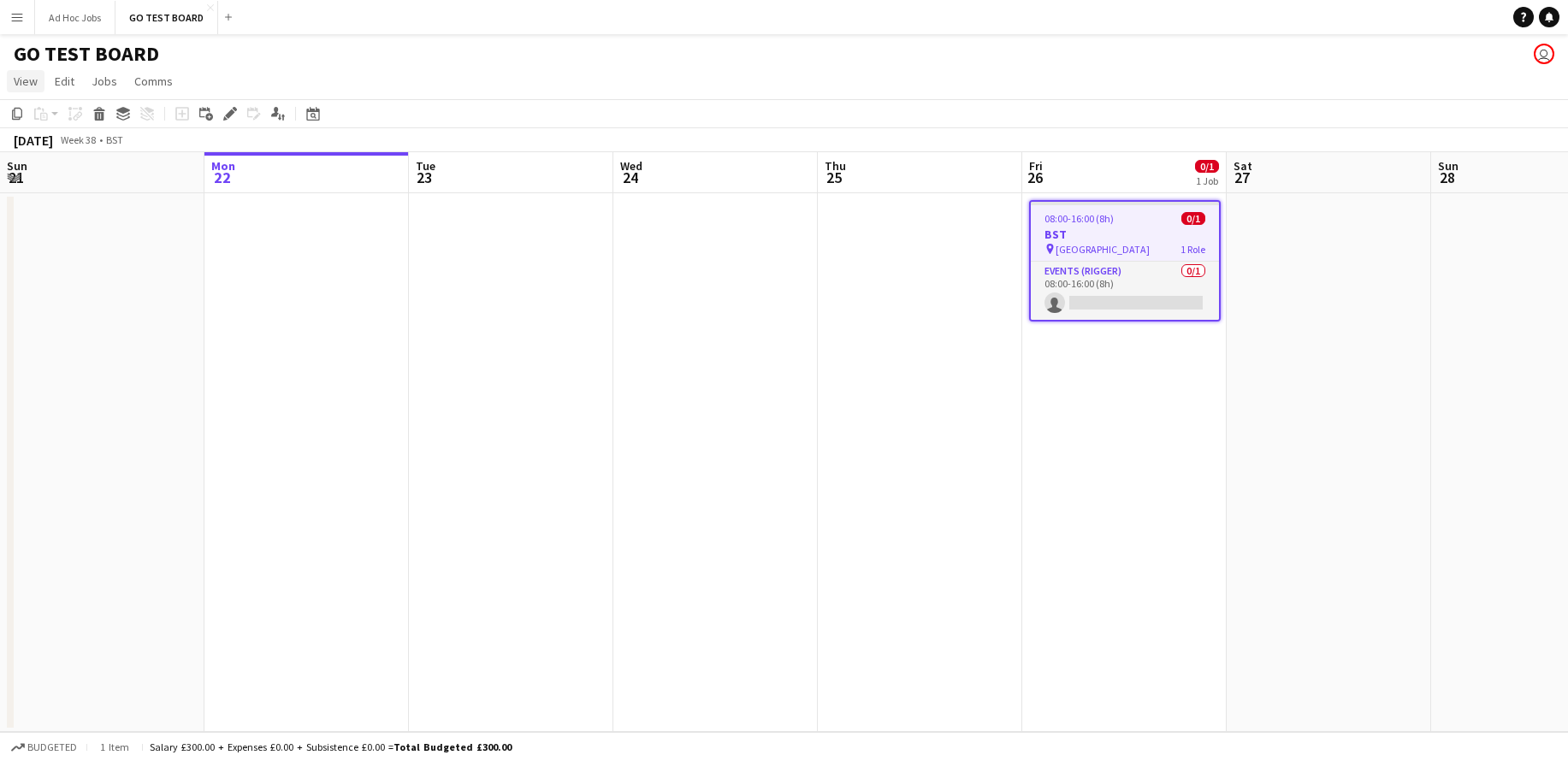
click at [30, 85] on span "View" at bounding box center [25, 80] width 24 height 15
click at [77, 81] on link "Edit" at bounding box center [64, 81] width 33 height 23
click at [116, 120] on icon at bounding box center [114, 117] width 10 height 10
click at [889, 229] on app-date-cell at bounding box center [920, 462] width 204 height 539
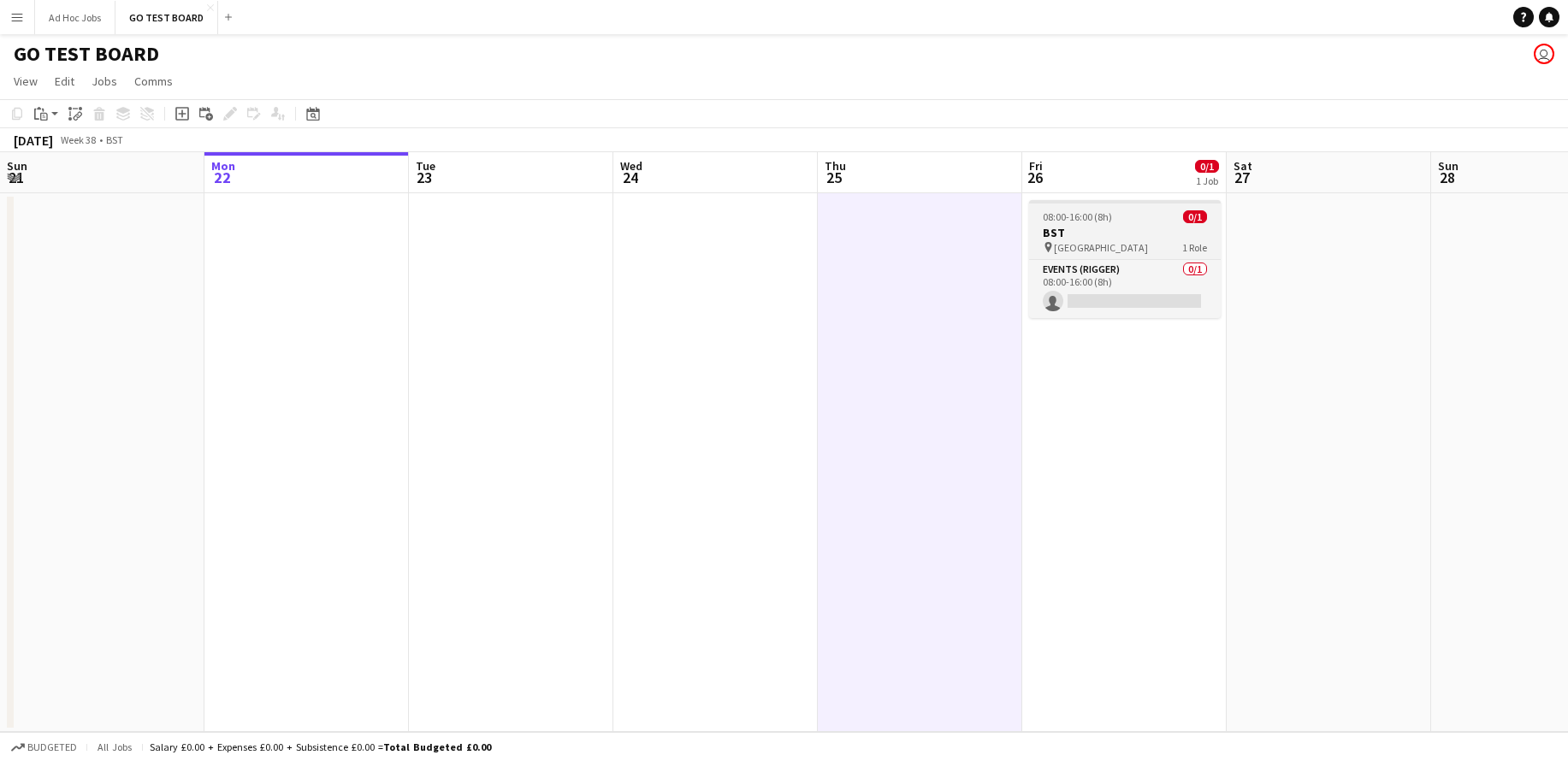
scroll to position [0, 408]
click at [1107, 242] on div "pin HYDE PARK 1 Role" at bounding box center [1126, 246] width 191 height 14
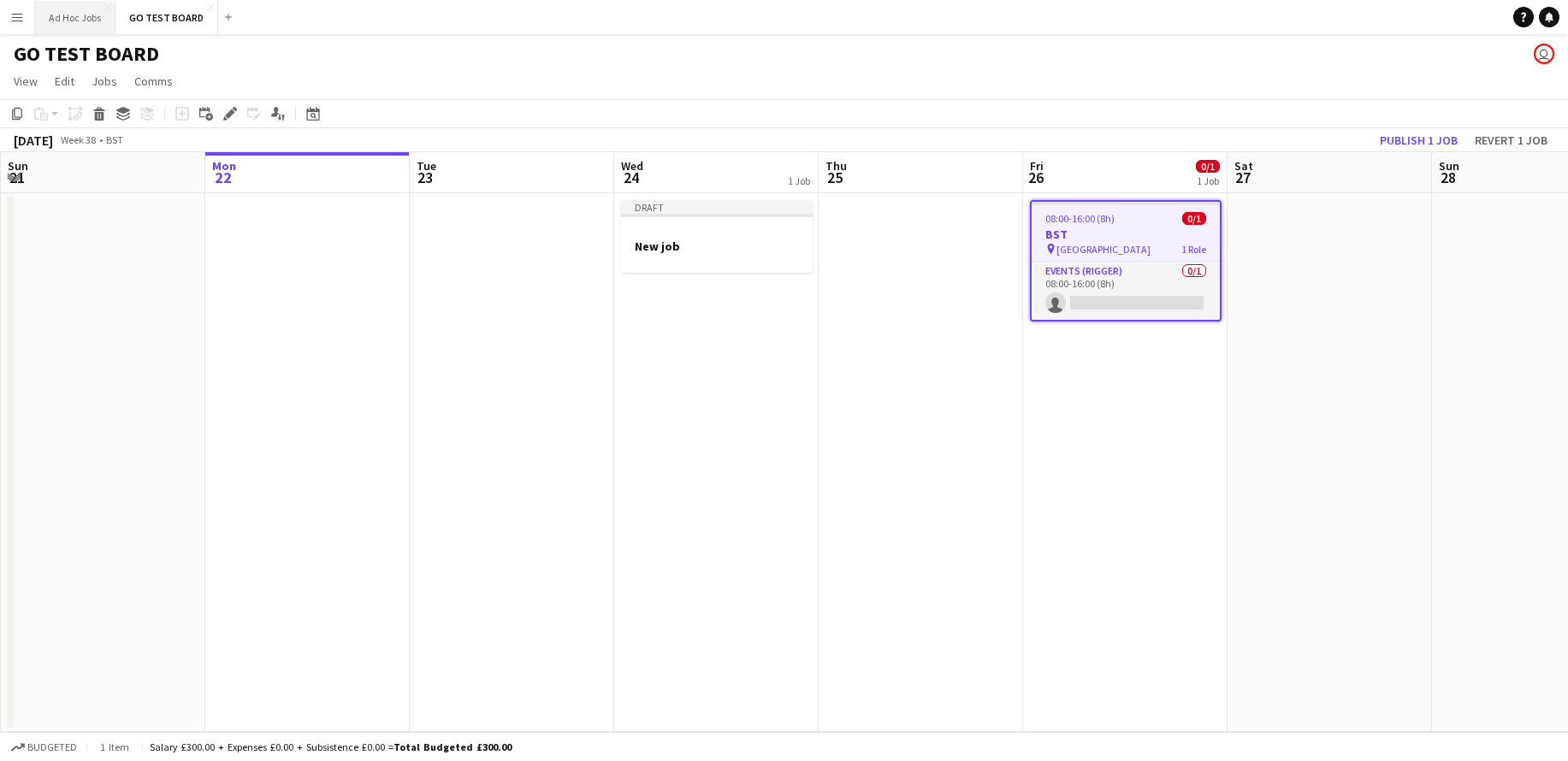
click at [85, 18] on button "Ad Hoc Jobs Close" at bounding box center [75, 17] width 80 height 33
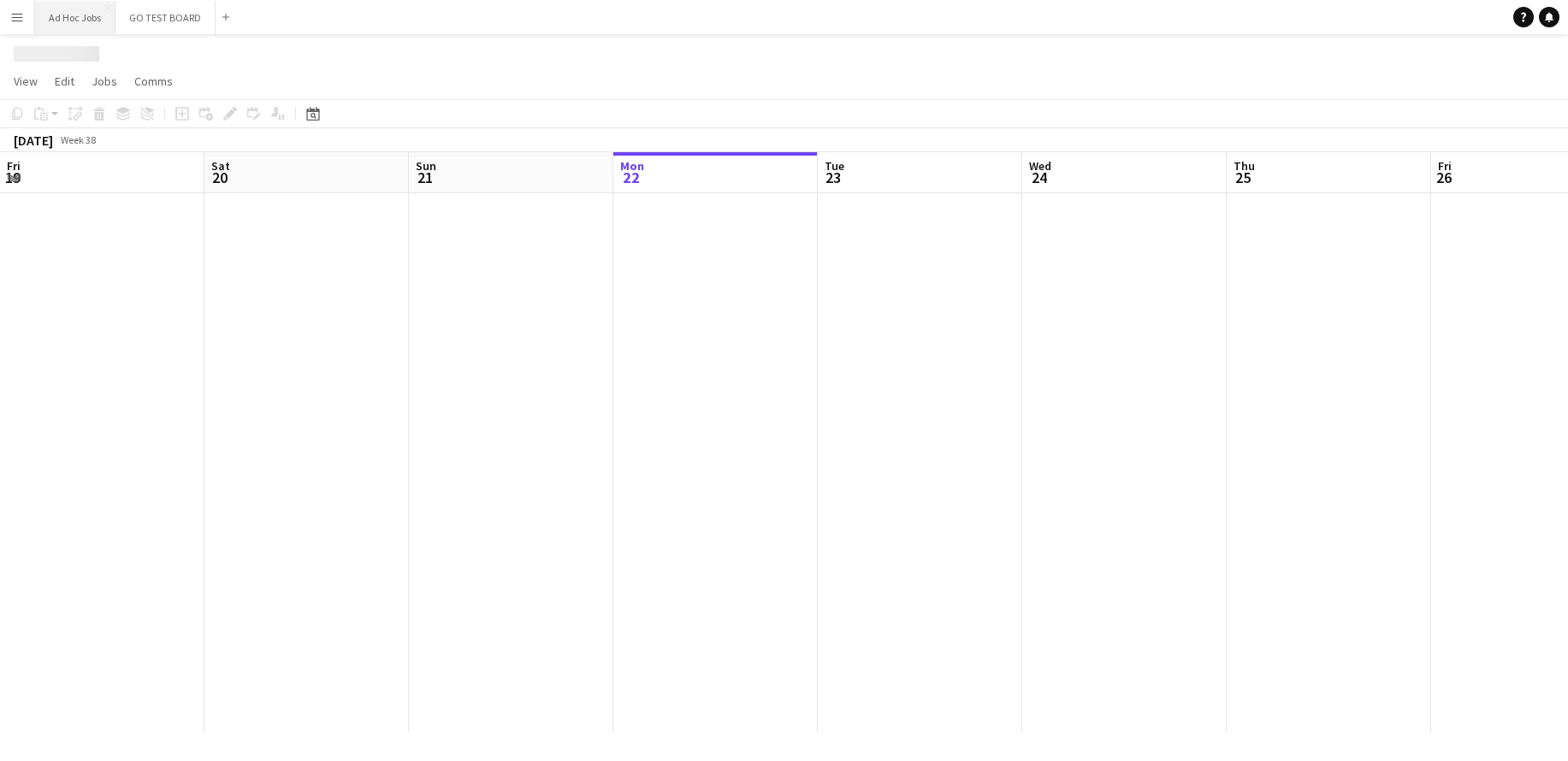
scroll to position [0, 409]
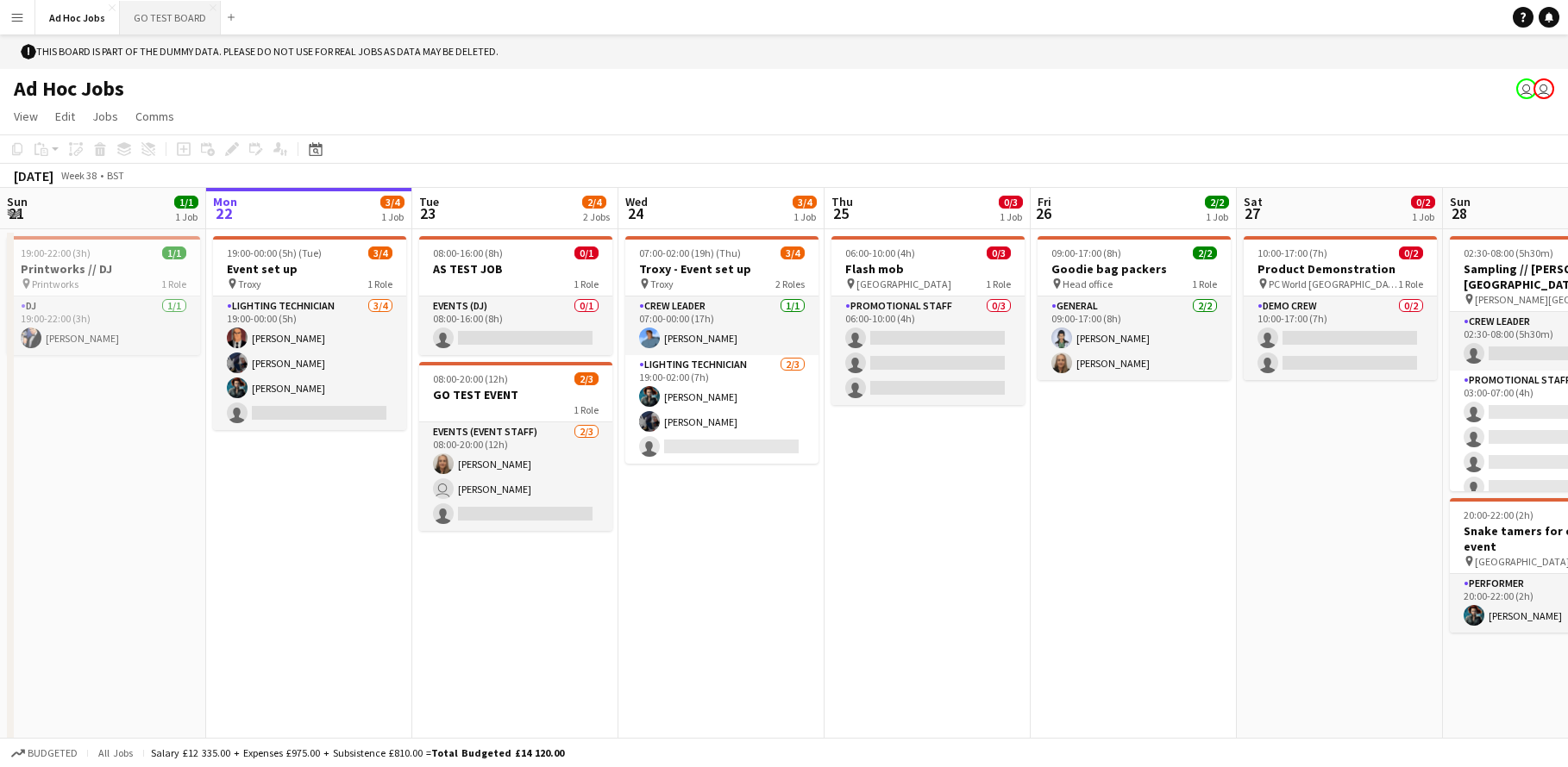
click at [179, 25] on button "GO TEST BOARD Close" at bounding box center [170, 17] width 101 height 34
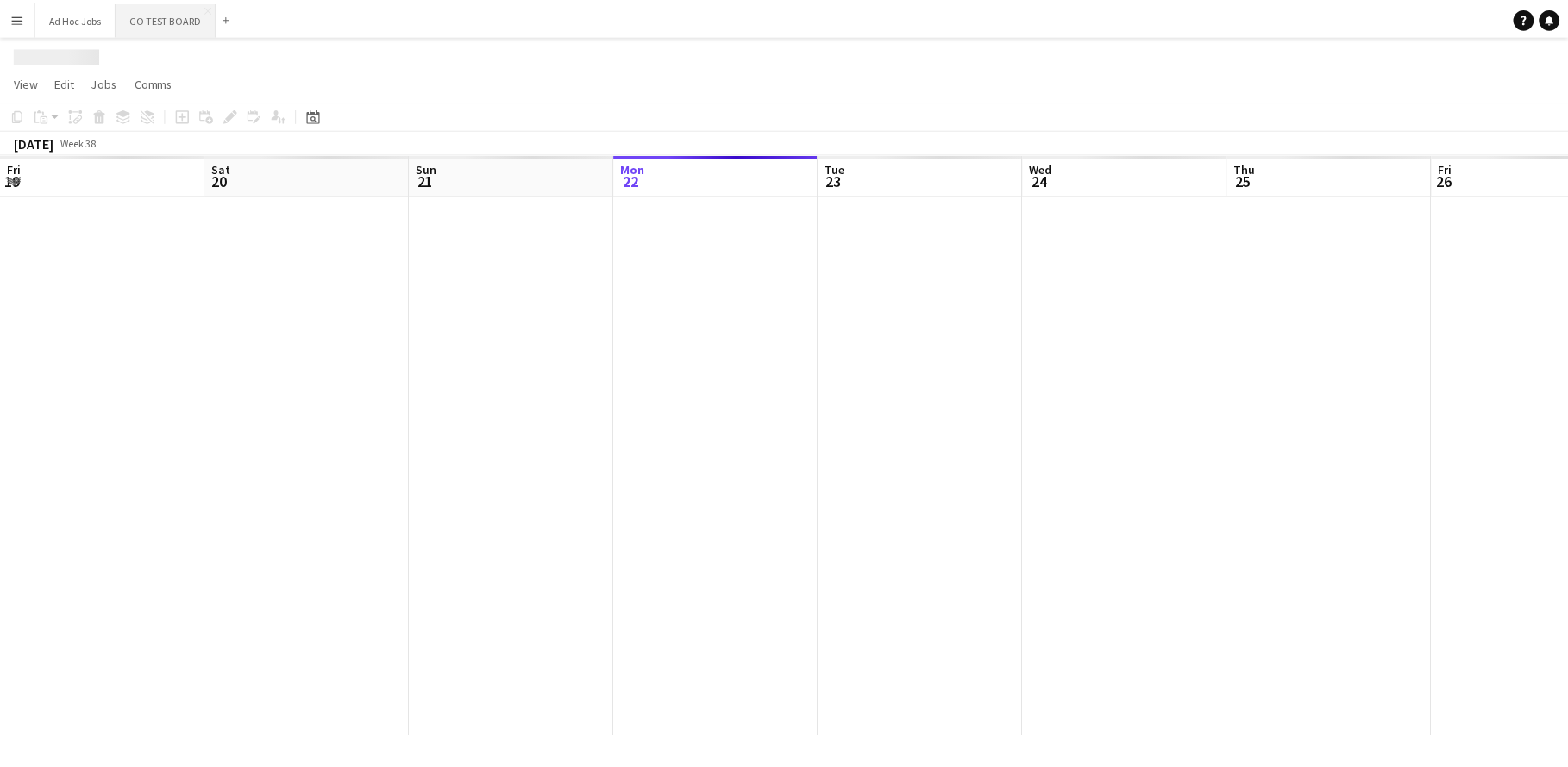
scroll to position [0, 412]
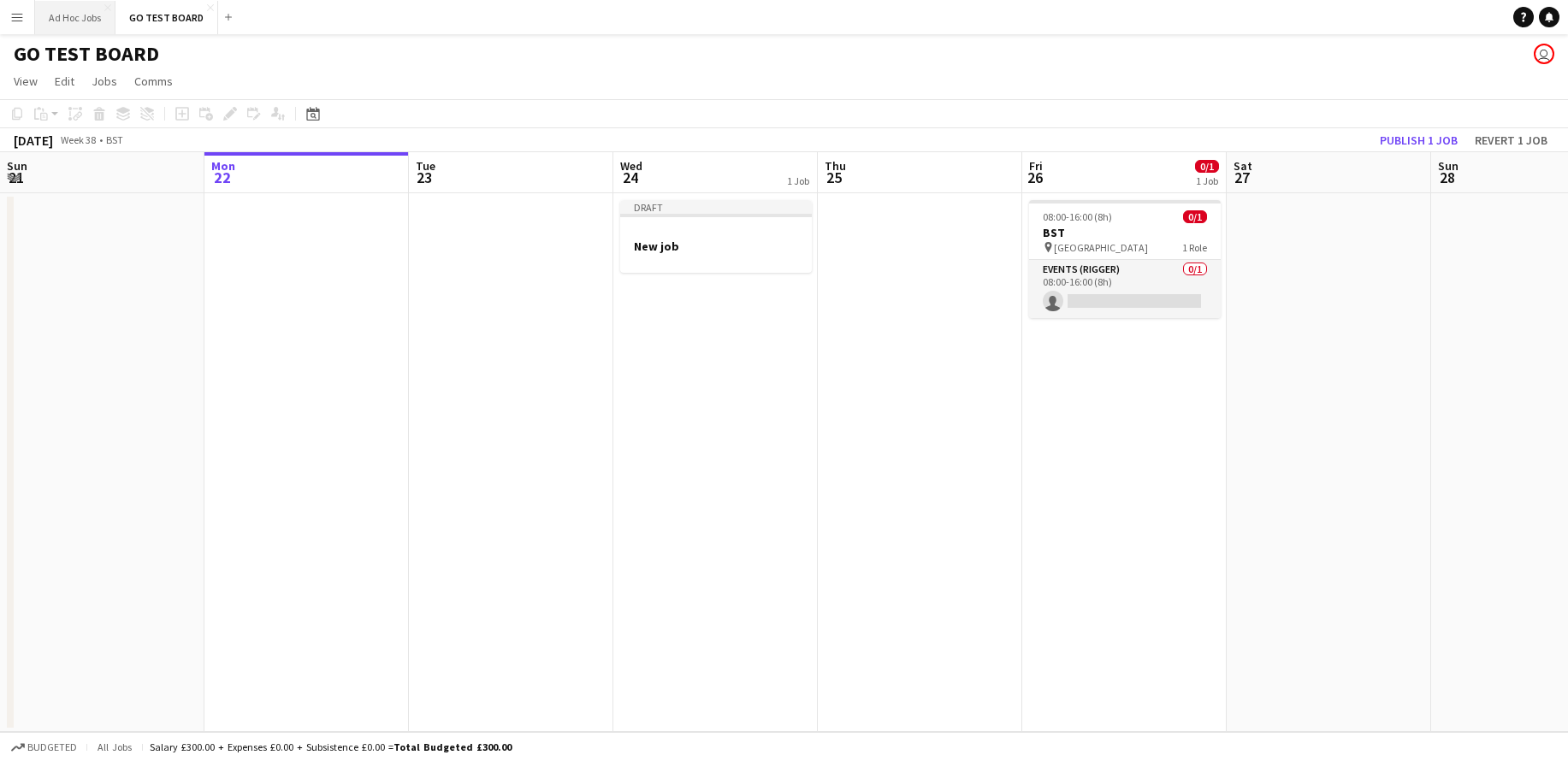
click at [58, 17] on button "Ad Hoc Jobs Close" at bounding box center [75, 17] width 80 height 33
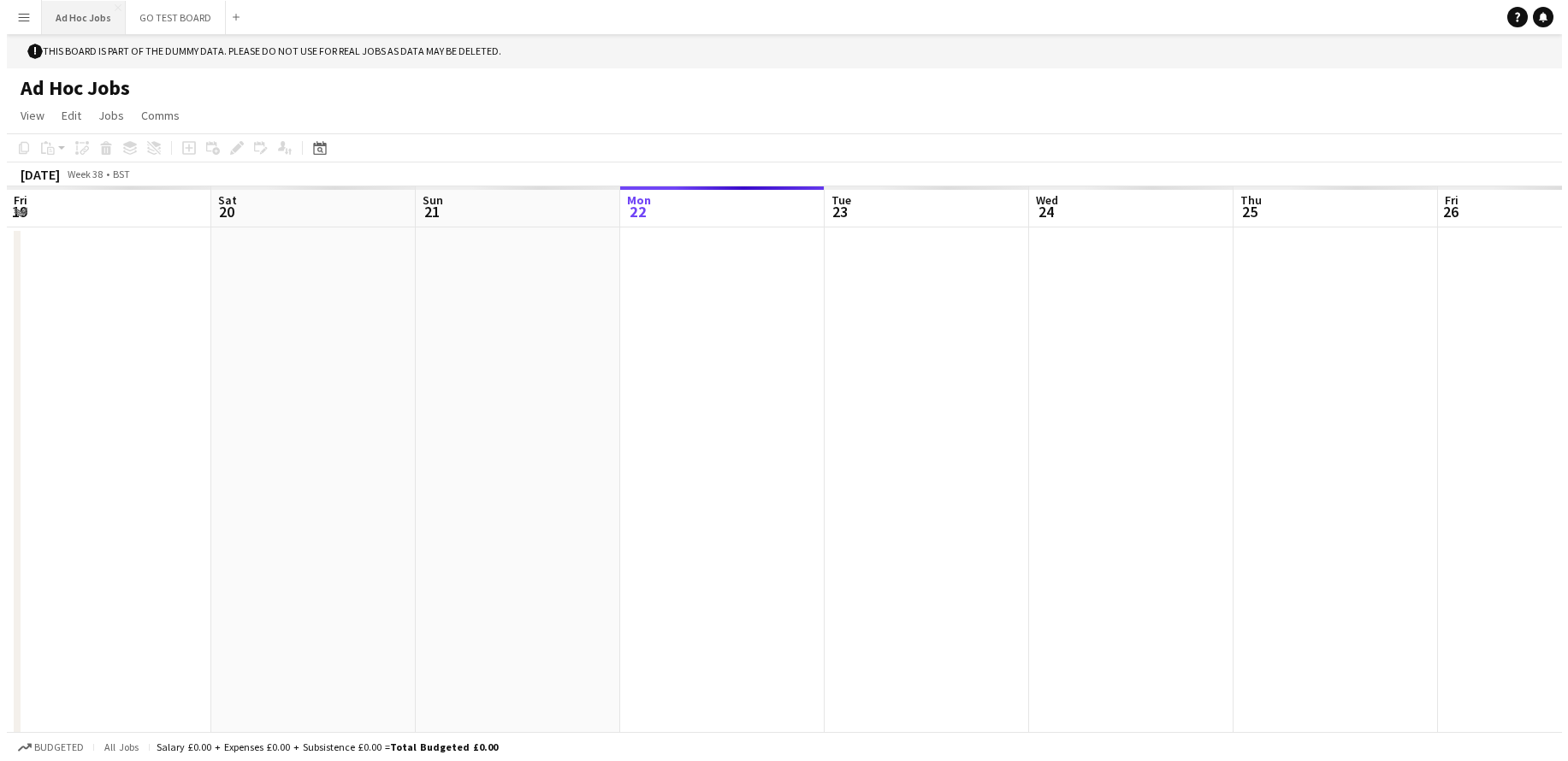
scroll to position [0, 409]
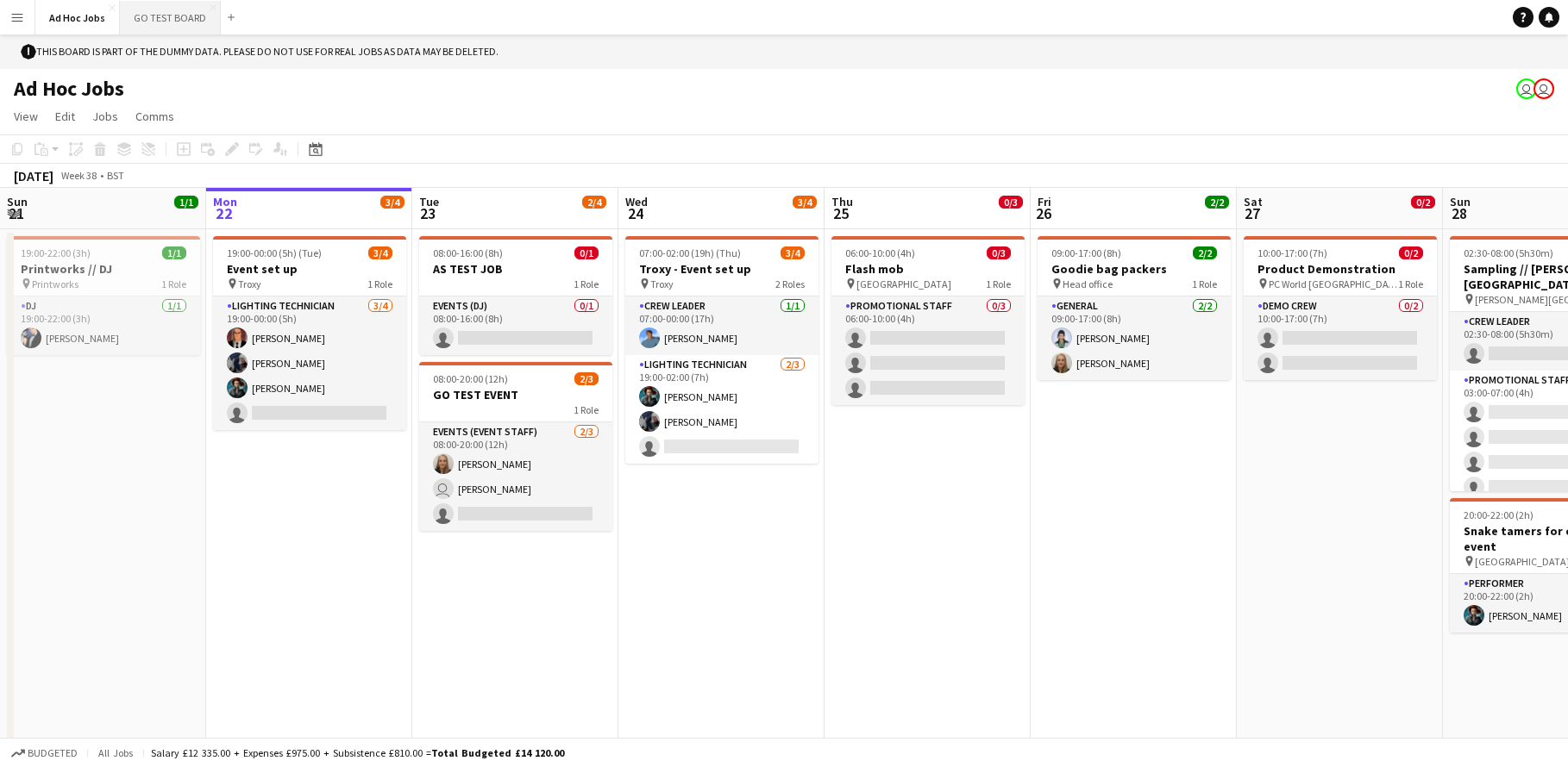
click at [165, 21] on button "GO TEST BOARD Close" at bounding box center [170, 17] width 101 height 34
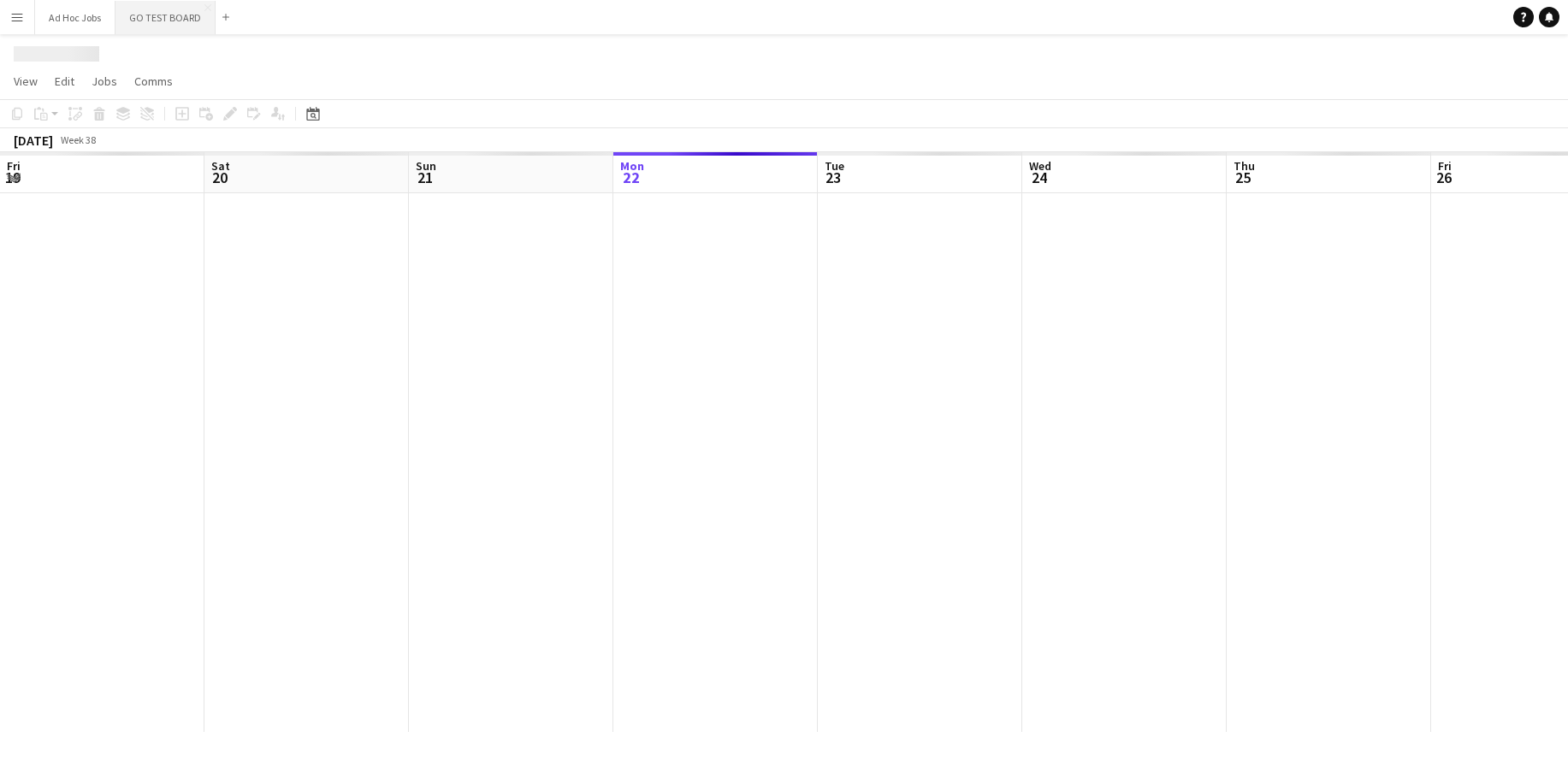
scroll to position [0, 409]
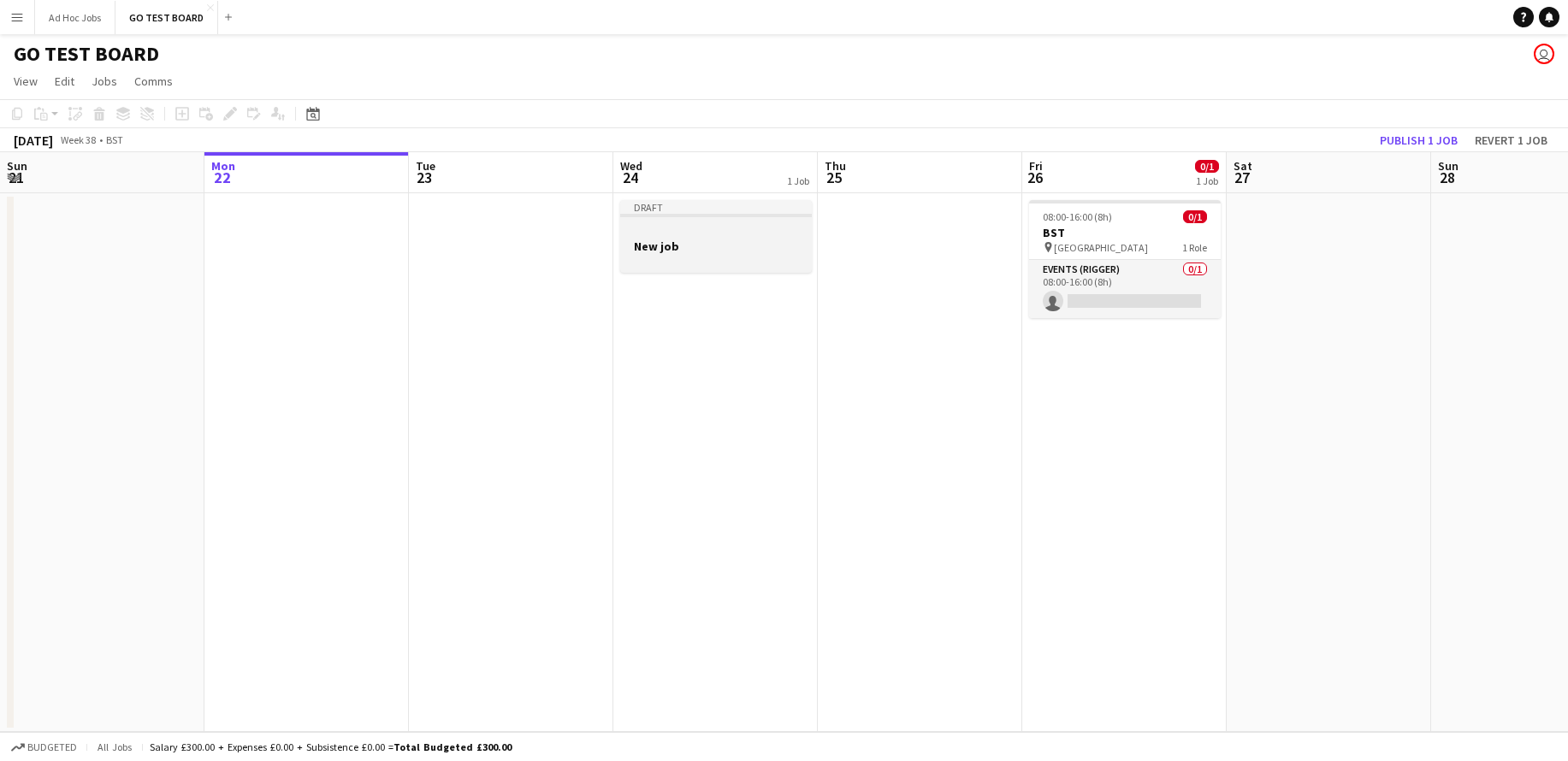
click at [667, 259] on div at bounding box center [716, 260] width 191 height 14
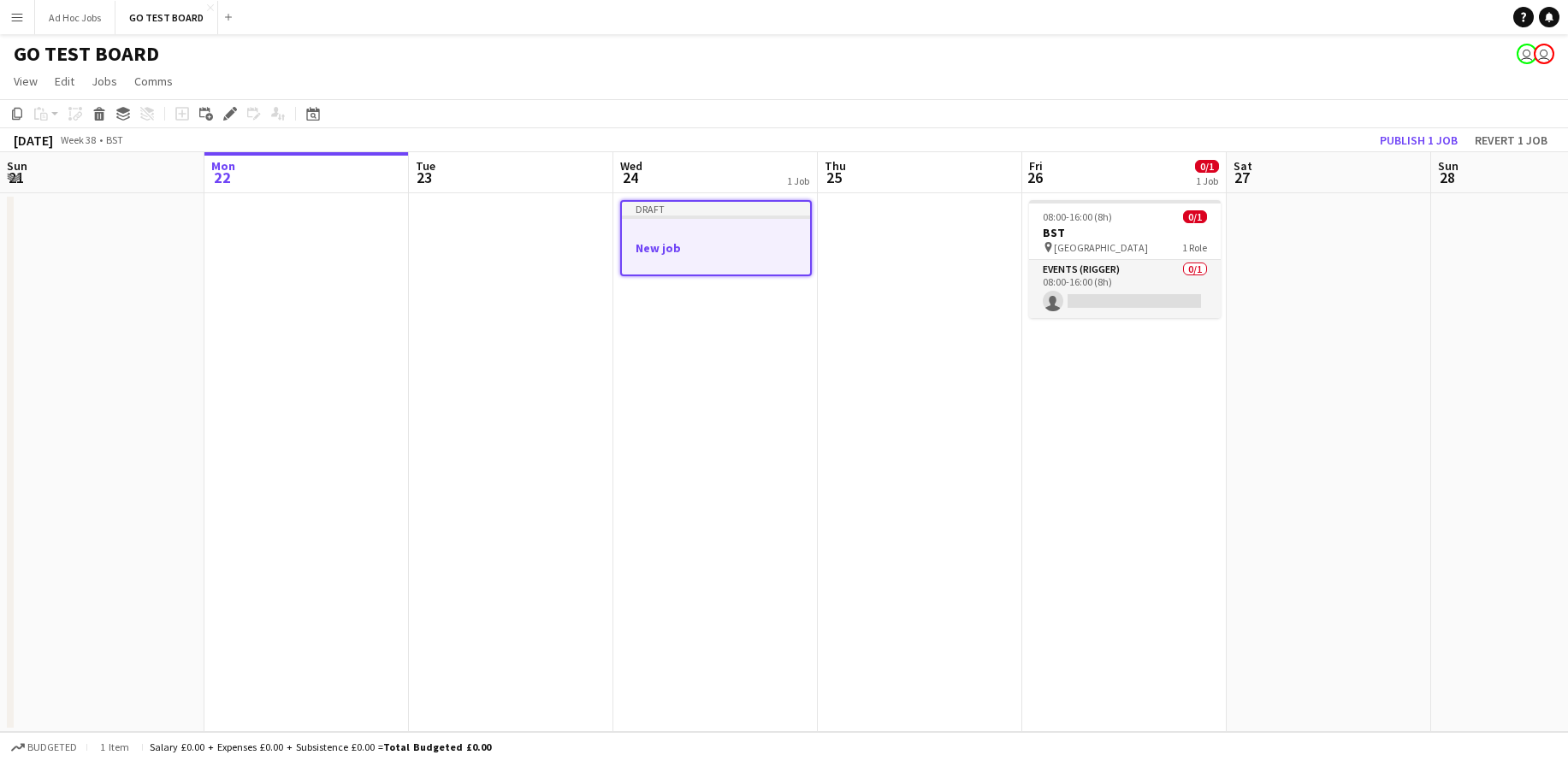
click at [23, 15] on app-icon "Menu" at bounding box center [16, 16] width 14 height 14
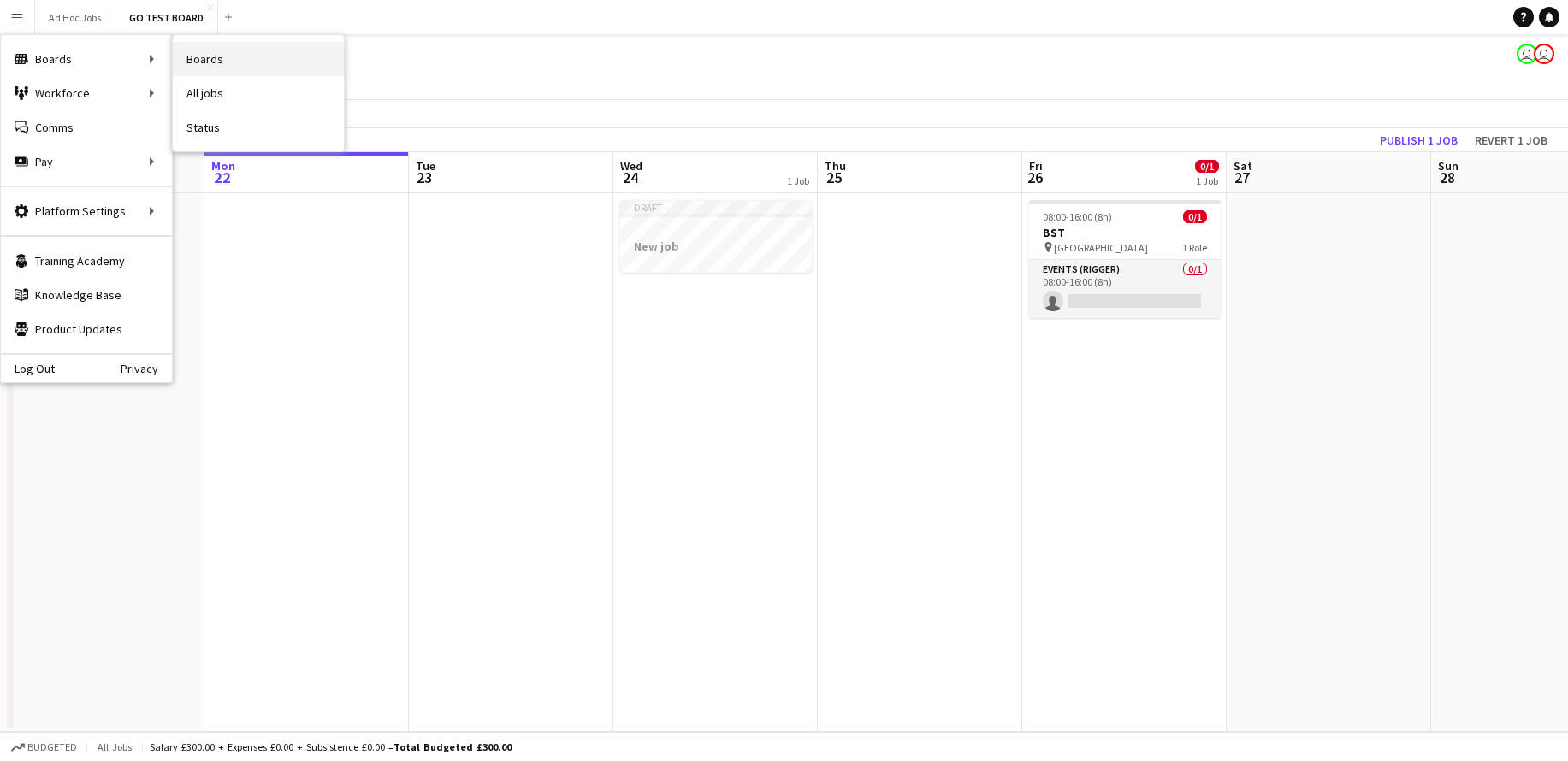
click at [223, 68] on link "Boards" at bounding box center [258, 59] width 172 height 34
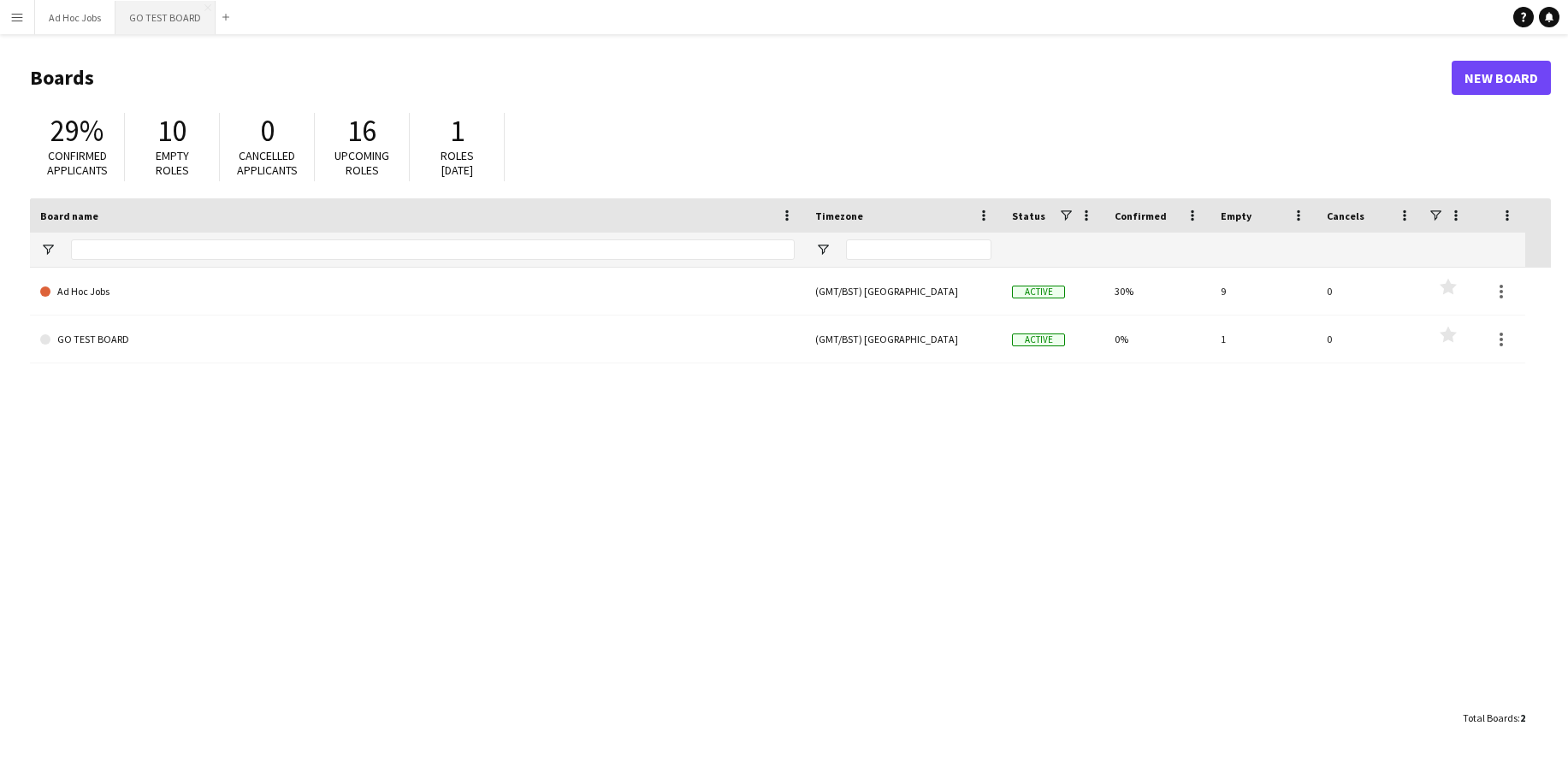
click at [160, 17] on button "GO TEST BOARD Close" at bounding box center [165, 17] width 100 height 33
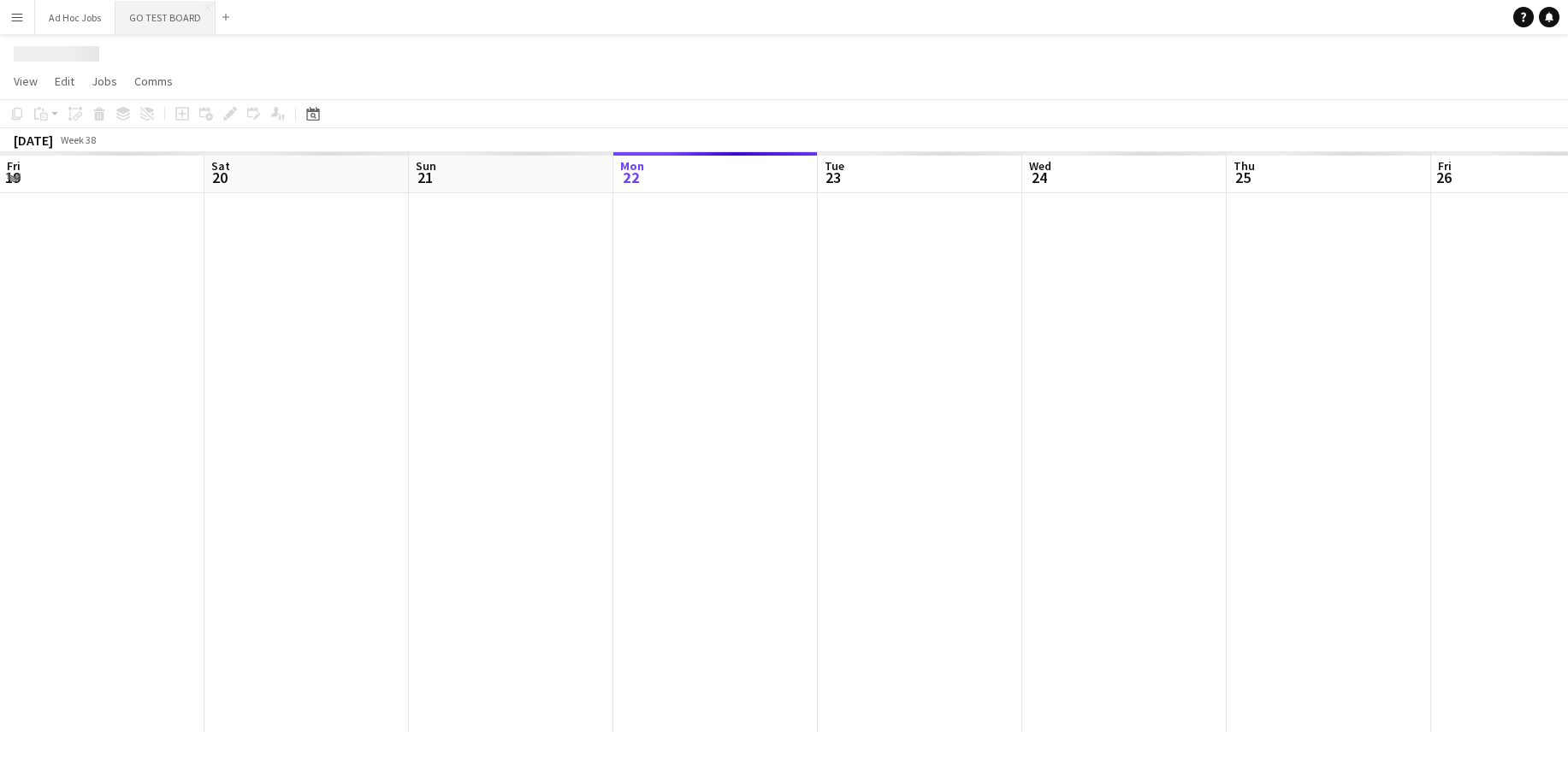
scroll to position [0, 409]
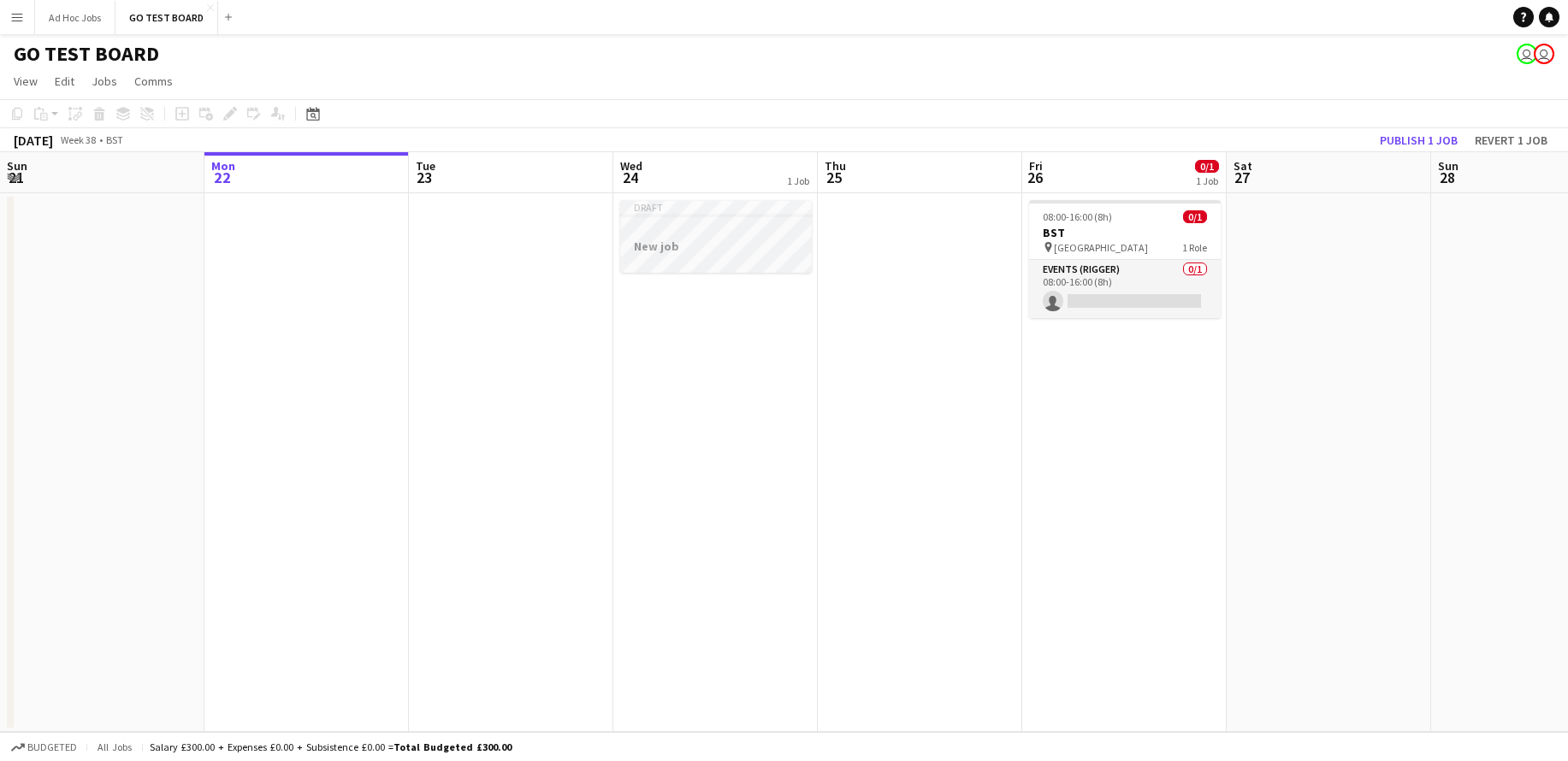
click at [695, 261] on div at bounding box center [716, 260] width 191 height 14
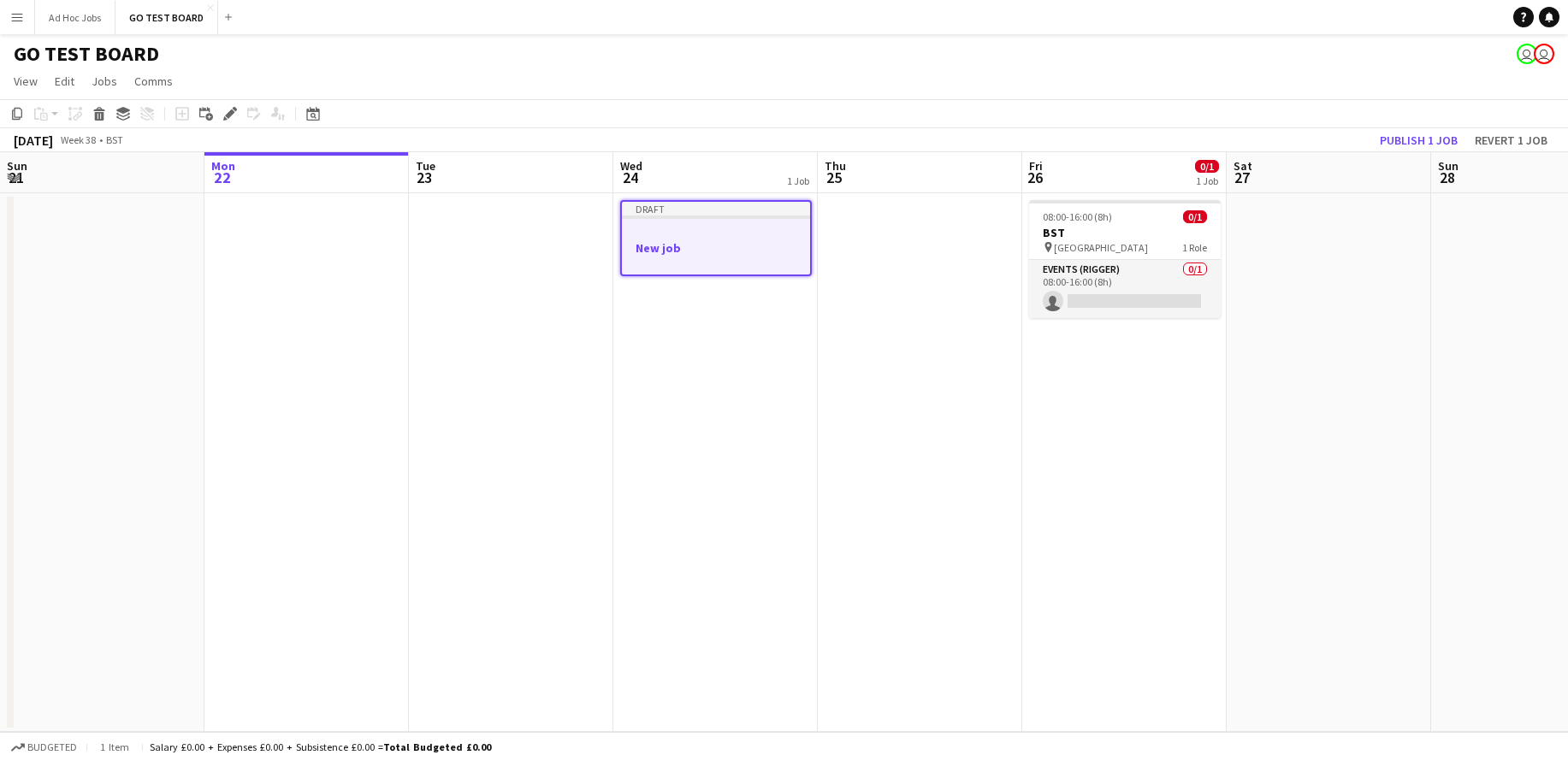
click at [697, 243] on h3 "New job" at bounding box center [716, 247] width 188 height 15
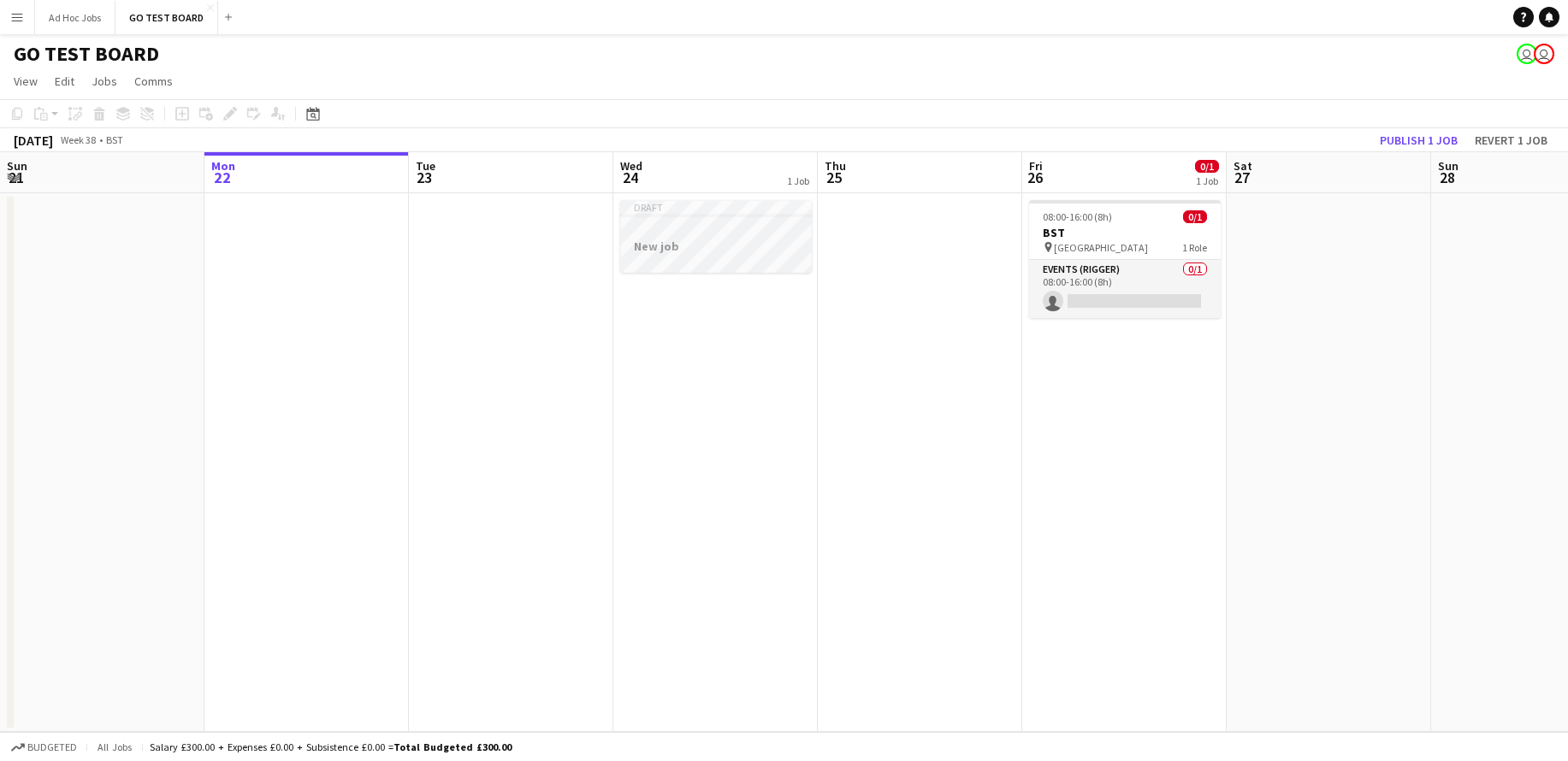
click at [697, 243] on h3 "New job" at bounding box center [716, 246] width 191 height 15
click at [697, 243] on h3 "New job" at bounding box center [716, 247] width 188 height 15
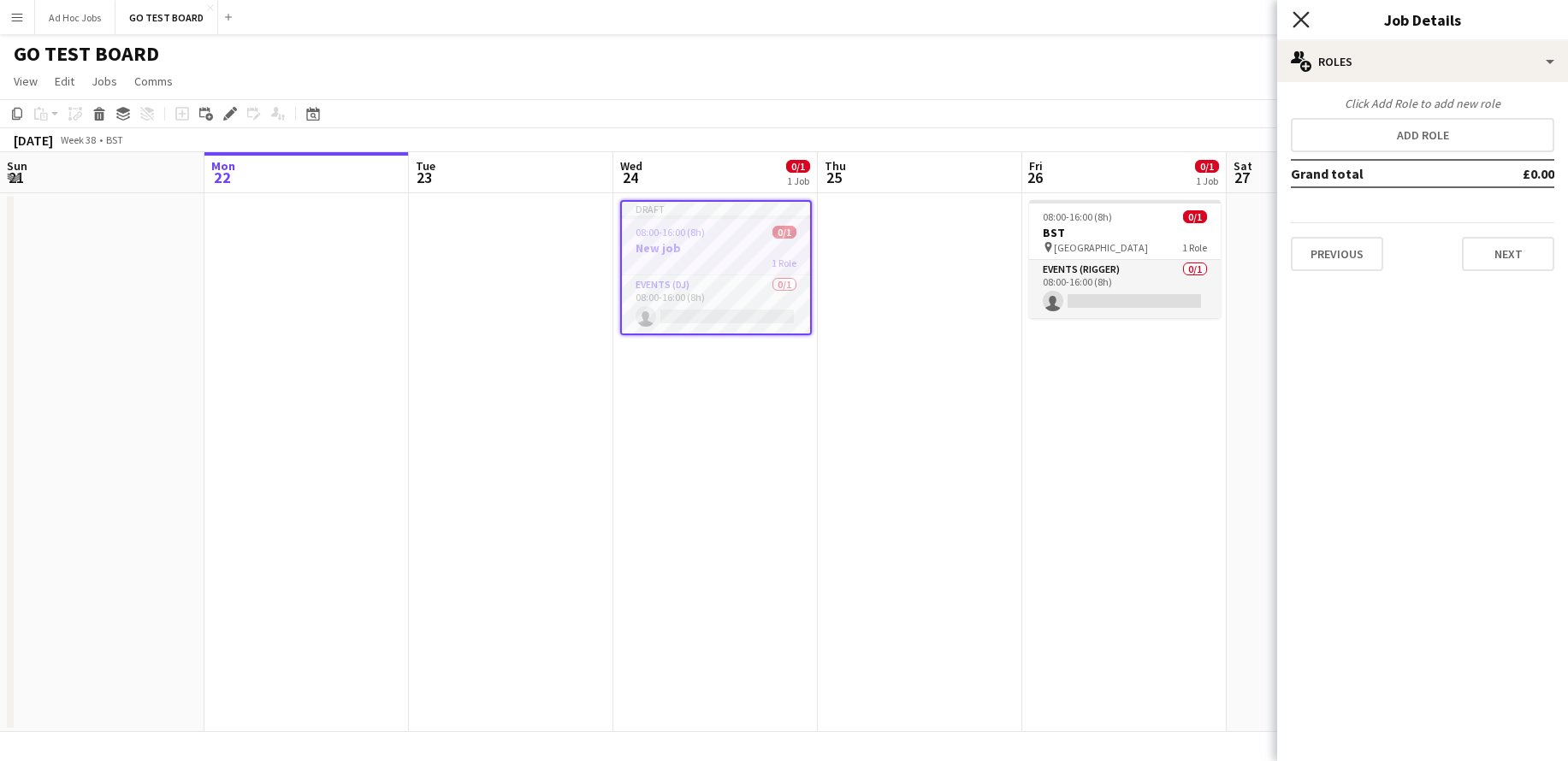
click at [1299, 26] on icon "Close pop-in" at bounding box center [1301, 19] width 16 height 16
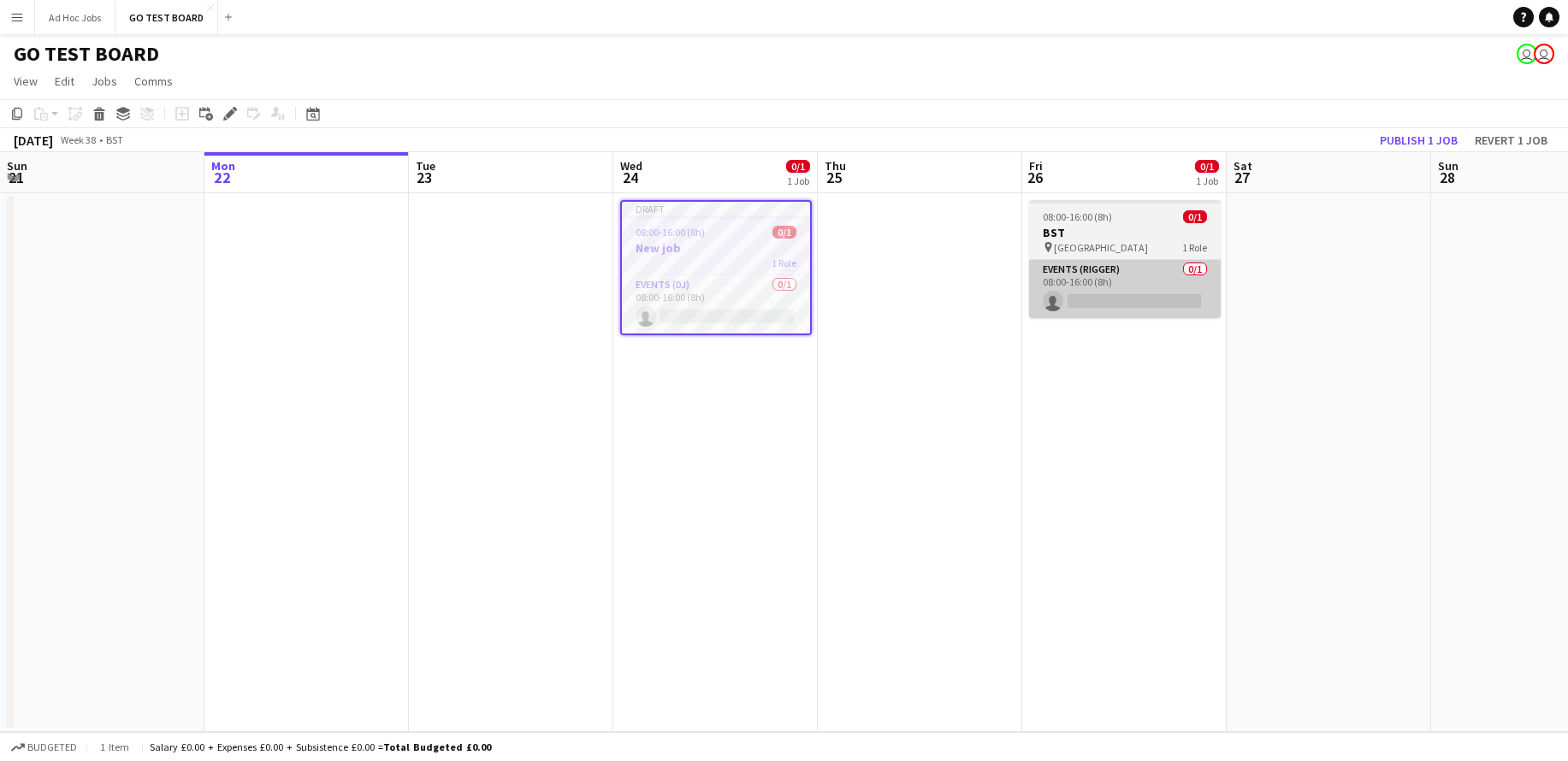
click at [1127, 267] on app-card-role "Events (Rigger) 0/1 08:00-16:00 (8h) single-neutral-actions" at bounding box center [1125, 289] width 191 height 58
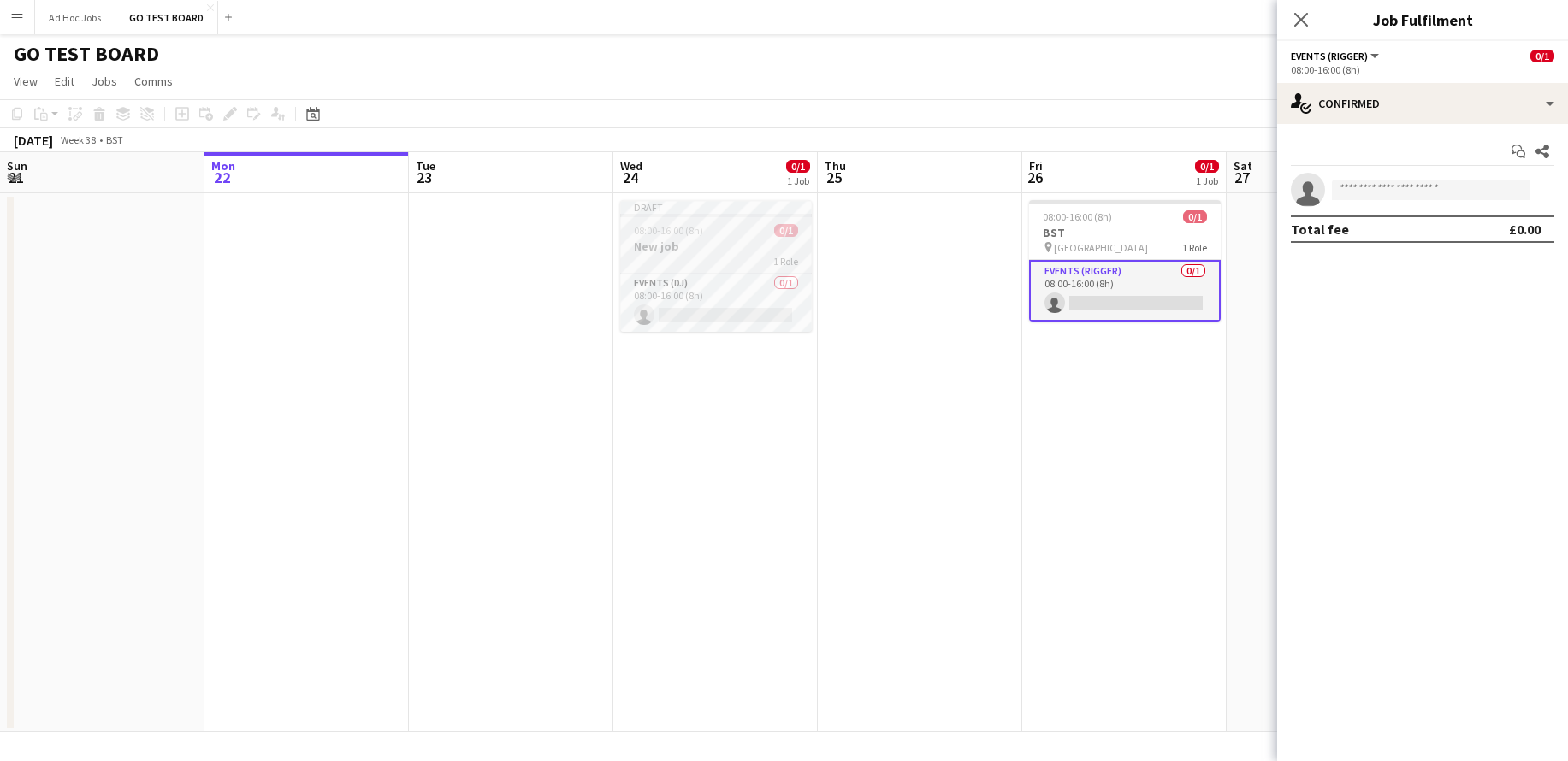
click at [738, 258] on div "1 Role" at bounding box center [716, 260] width 191 height 14
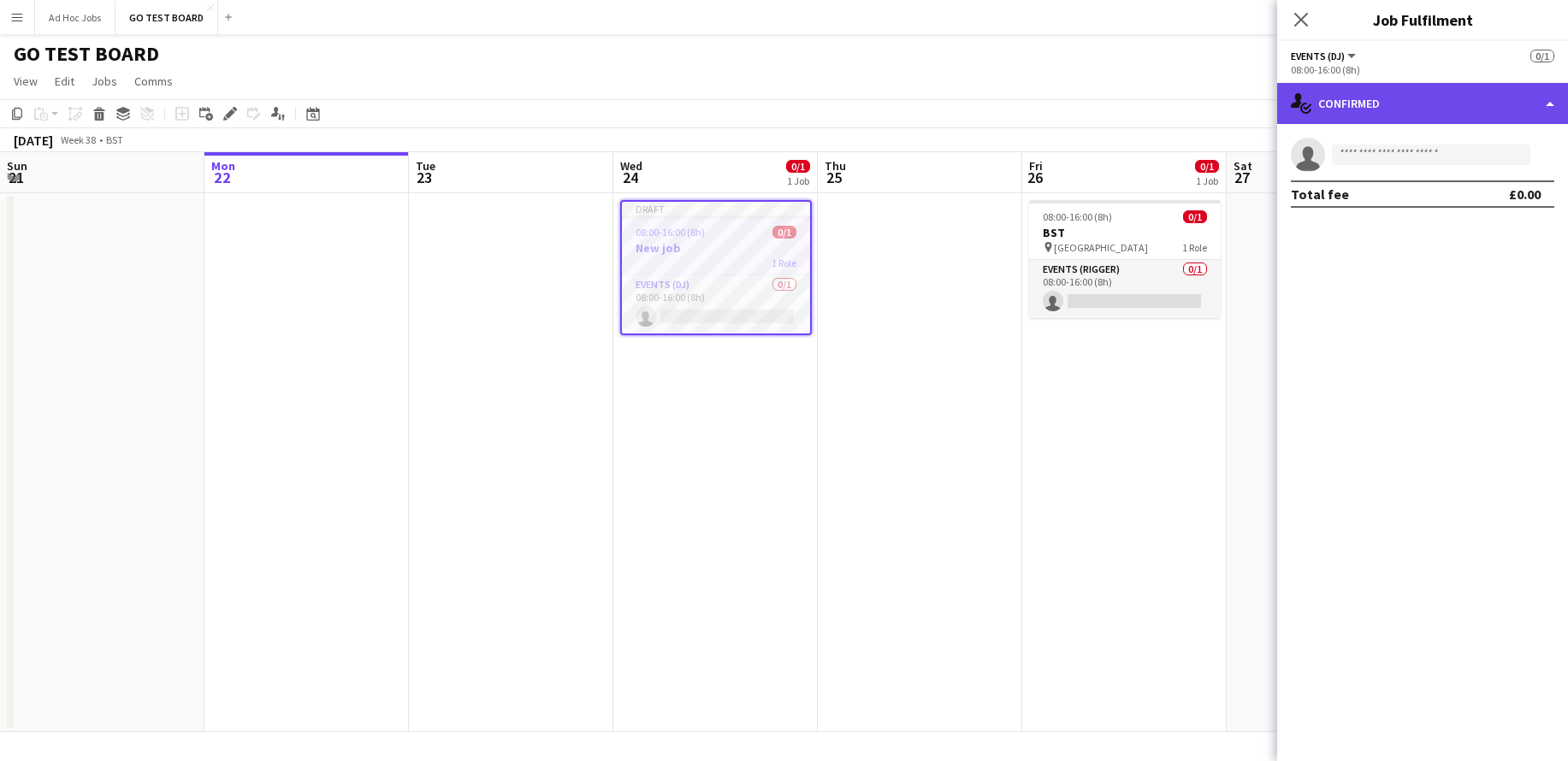
click at [1553, 105] on div "single-neutral-actions-check-2 Confirmed" at bounding box center [1423, 103] width 291 height 41
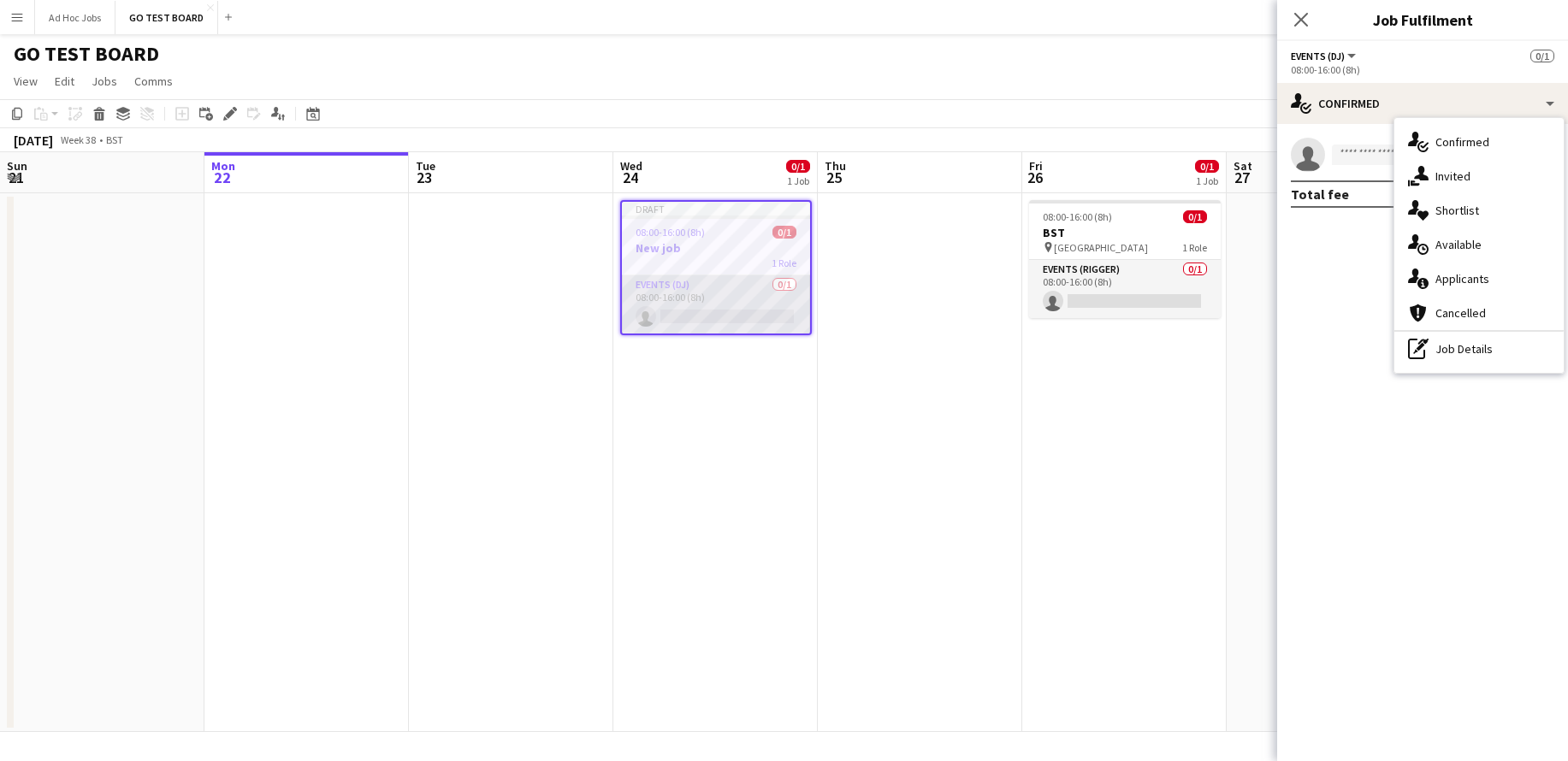
click at [735, 322] on app-card-role "Events (DJ) 0/1 08:00-16:00 (8h) single-neutral-actions" at bounding box center [716, 304] width 188 height 58
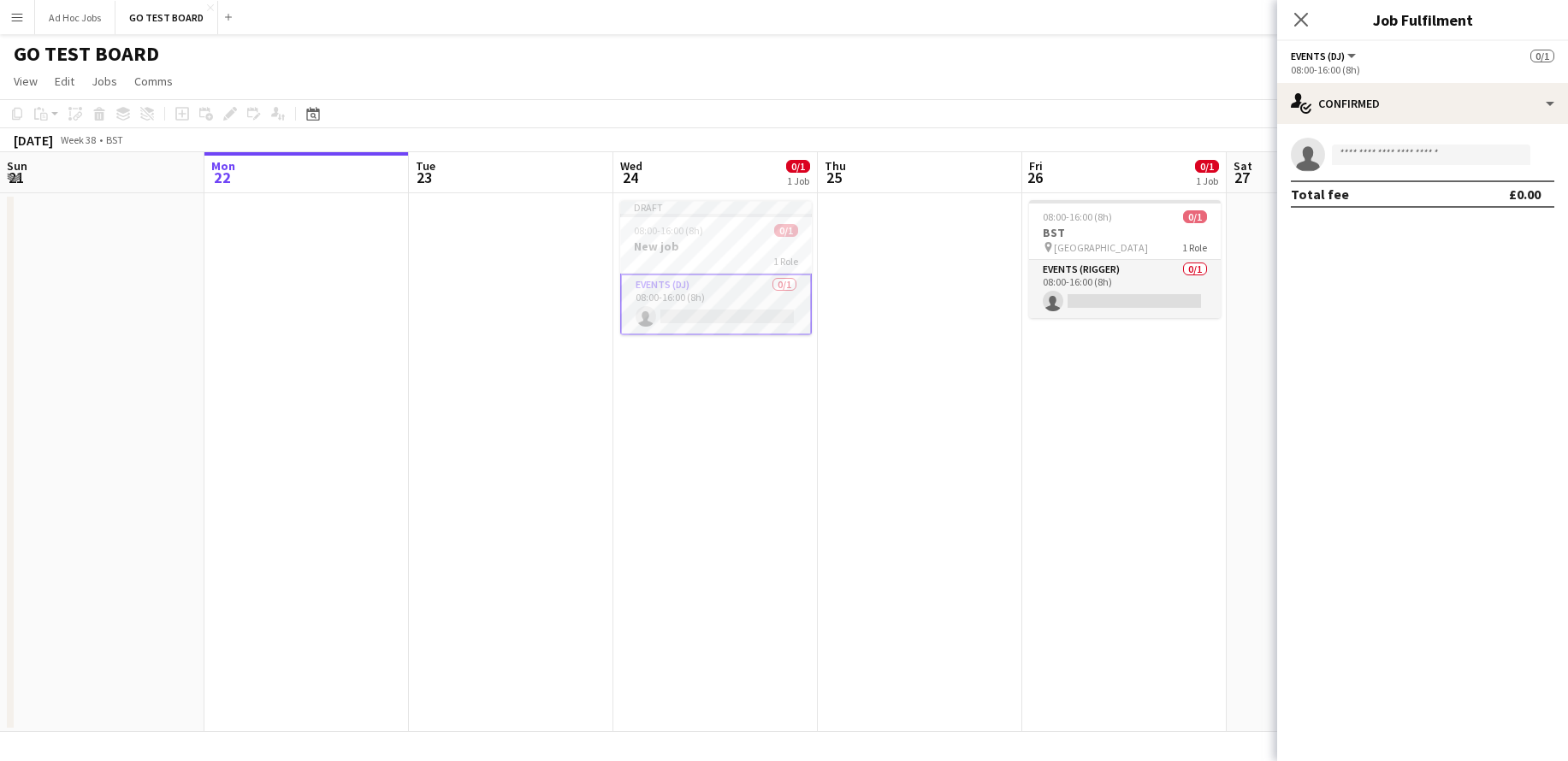
click at [738, 319] on app-card-role "Events (DJ) 0/1 08:00-16:00 (8h) single-neutral-actions" at bounding box center [716, 304] width 191 height 61
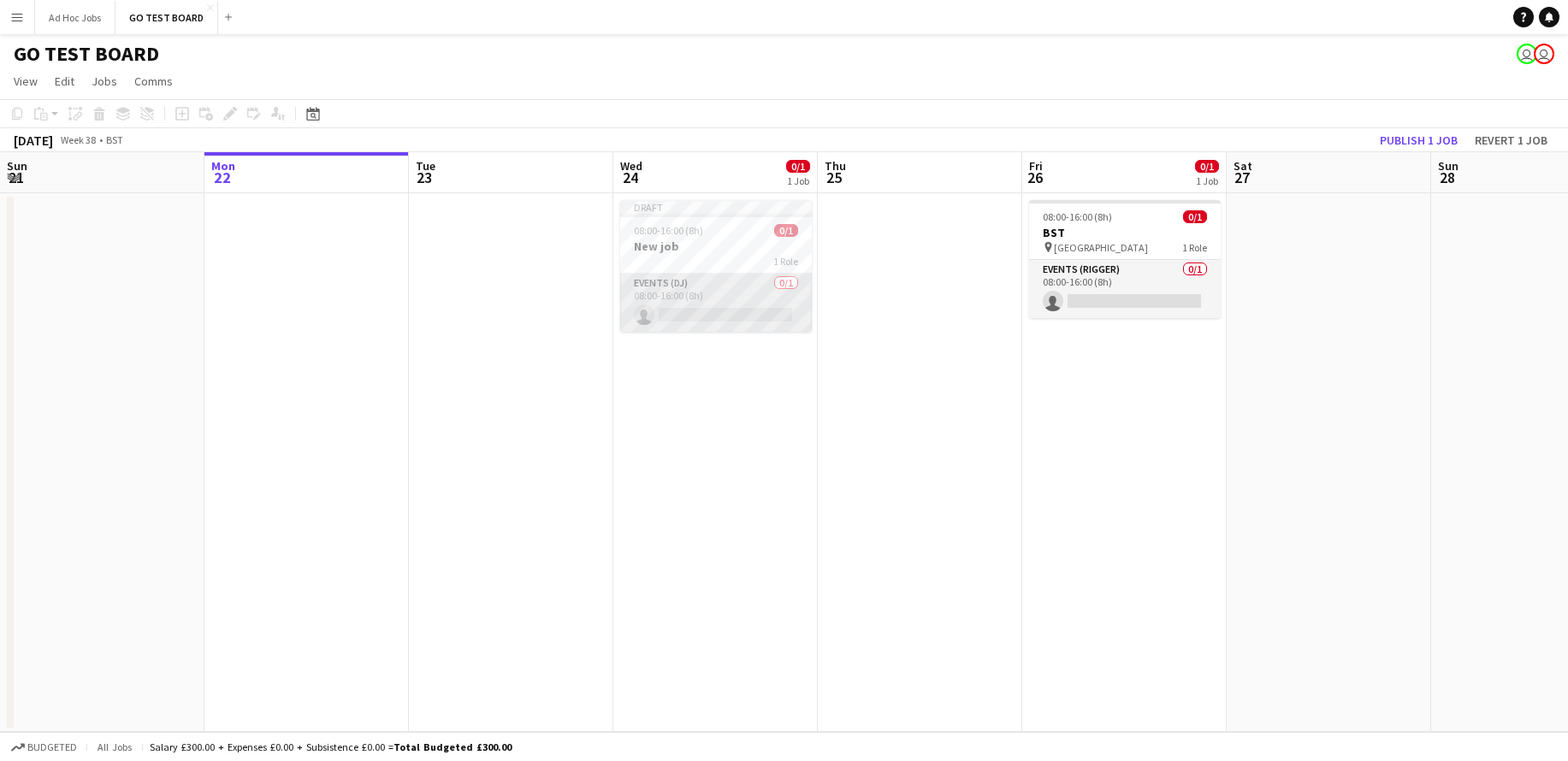
click at [757, 300] on app-card-role "Events (DJ) 0/1 08:00-16:00 (8h) single-neutral-actions" at bounding box center [716, 302] width 191 height 58
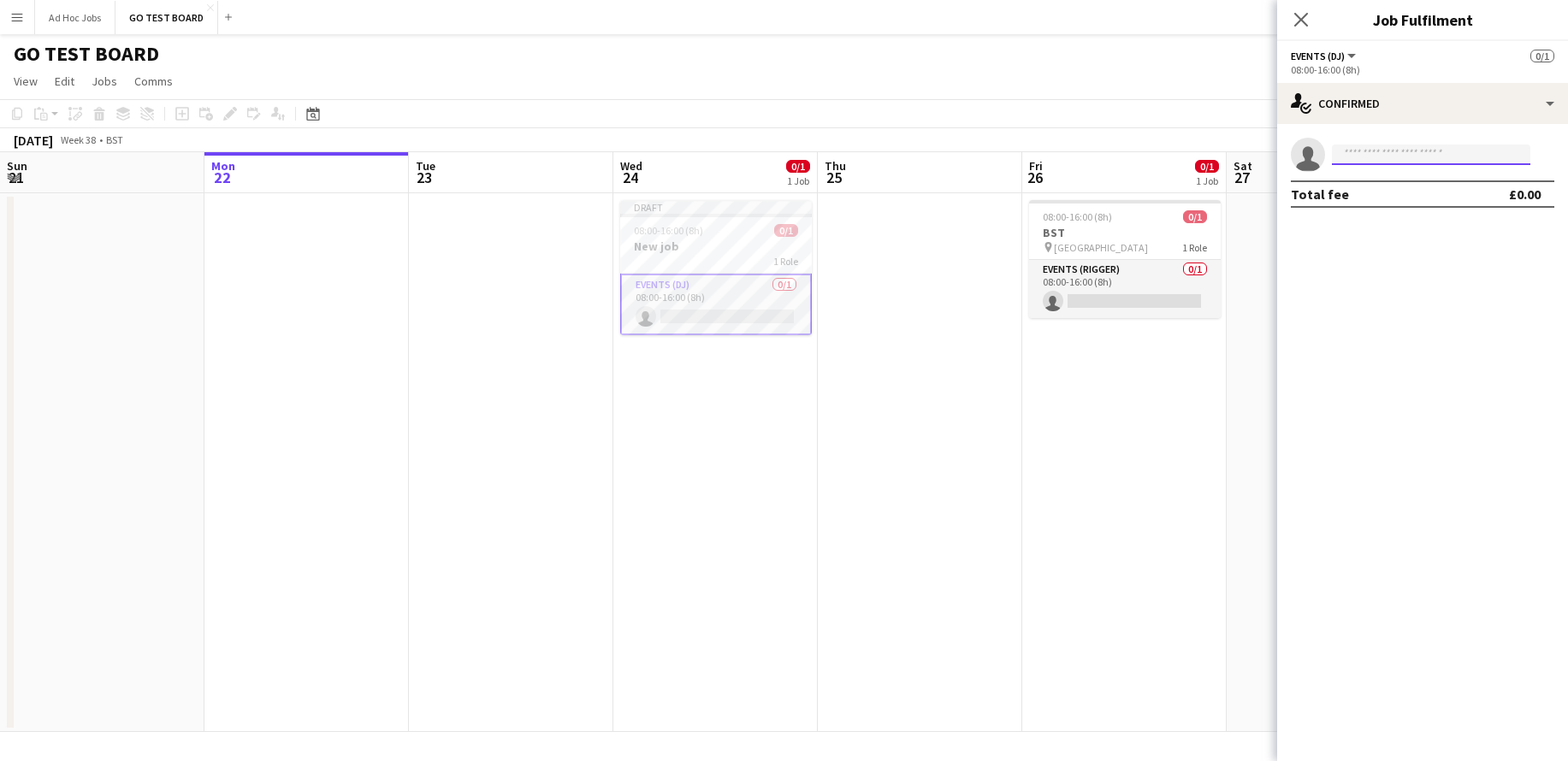
click at [1389, 156] on input at bounding box center [1431, 154] width 199 height 21
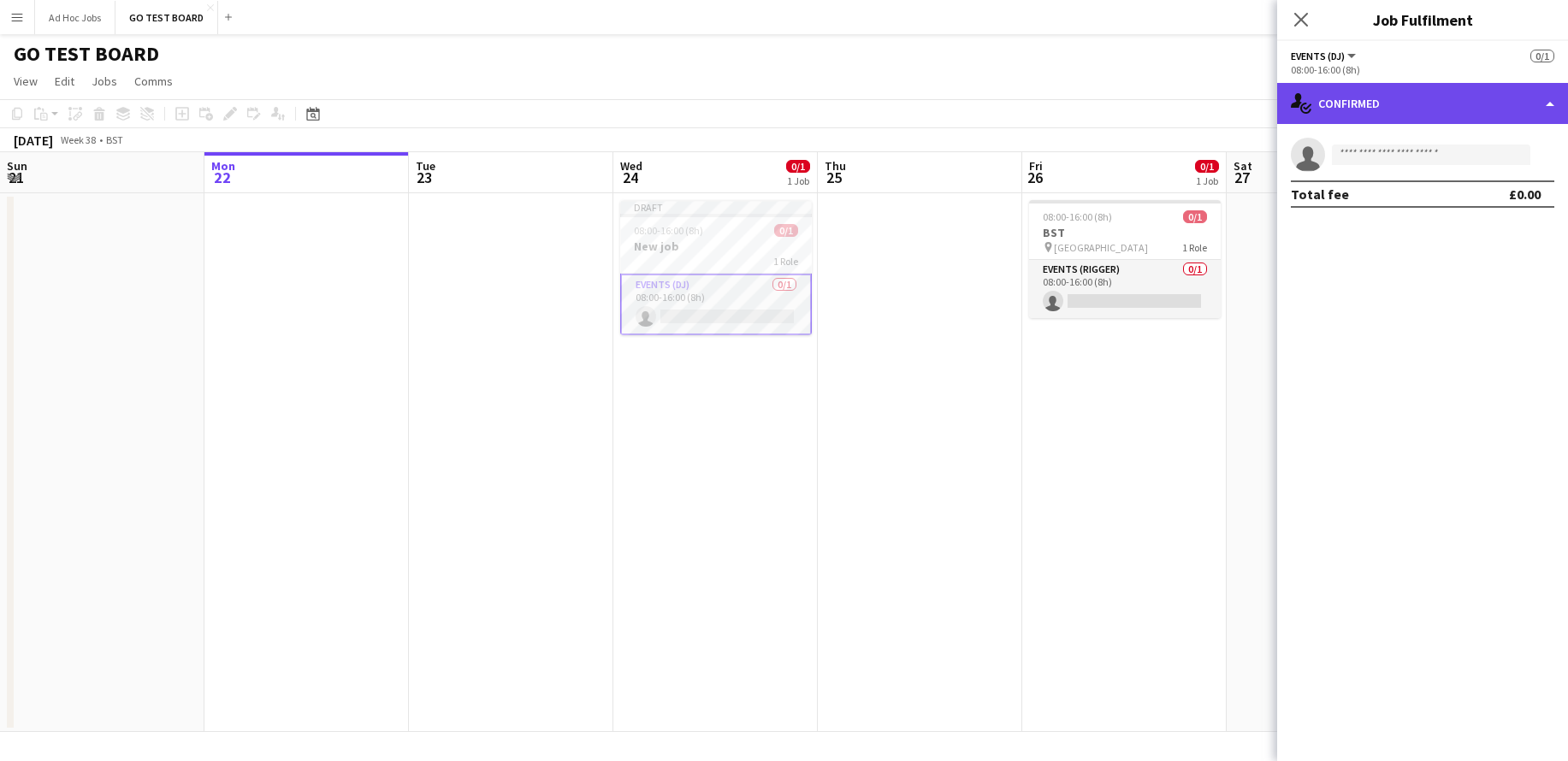
click at [1548, 108] on div "single-neutral-actions-check-2 Confirmed" at bounding box center [1423, 103] width 291 height 41
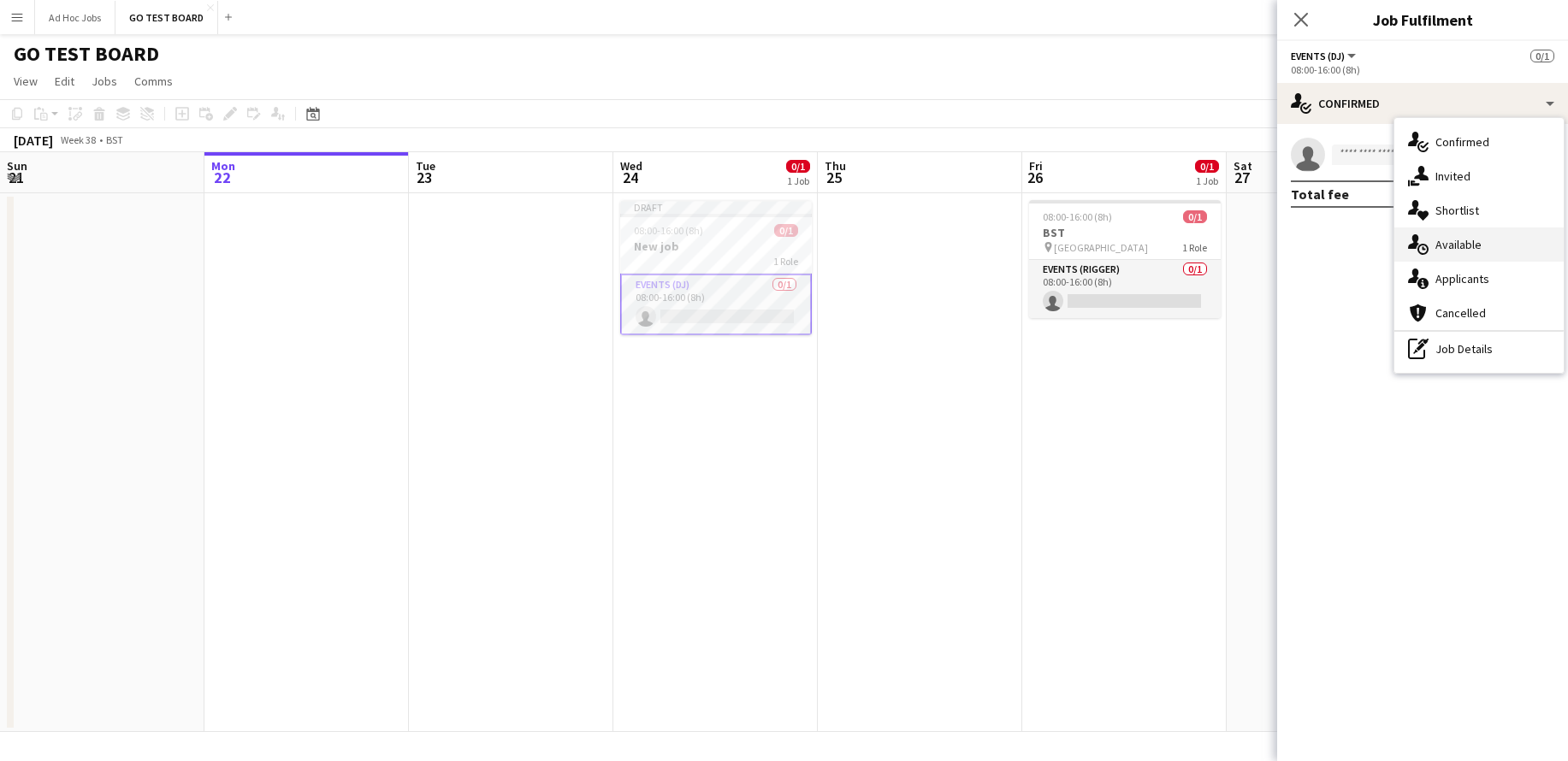
click at [1456, 253] on div "single-neutral-actions-upload Available" at bounding box center [1480, 245] width 170 height 34
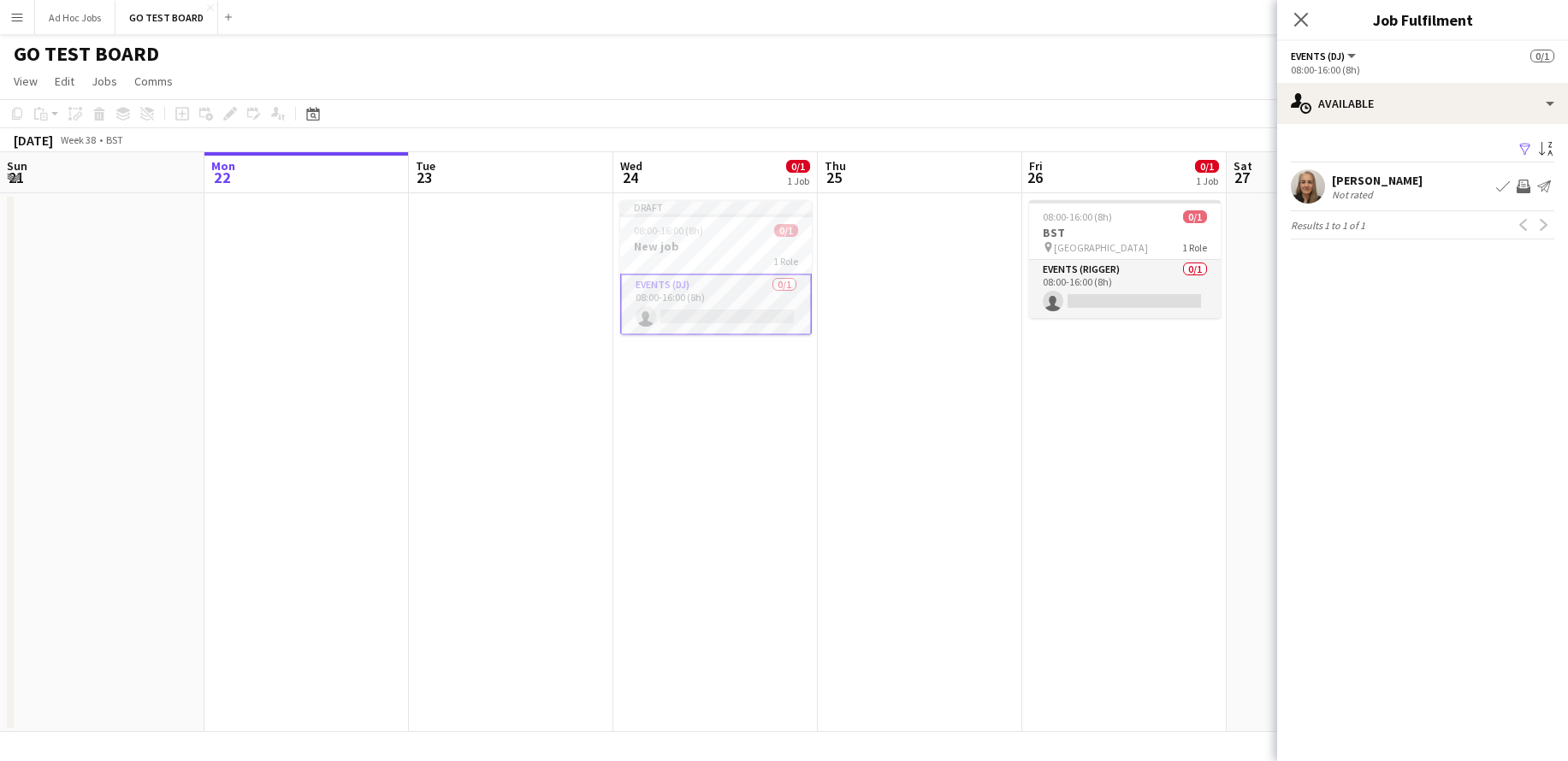
click at [1301, 16] on icon "Close pop-in" at bounding box center [1301, 19] width 14 height 14
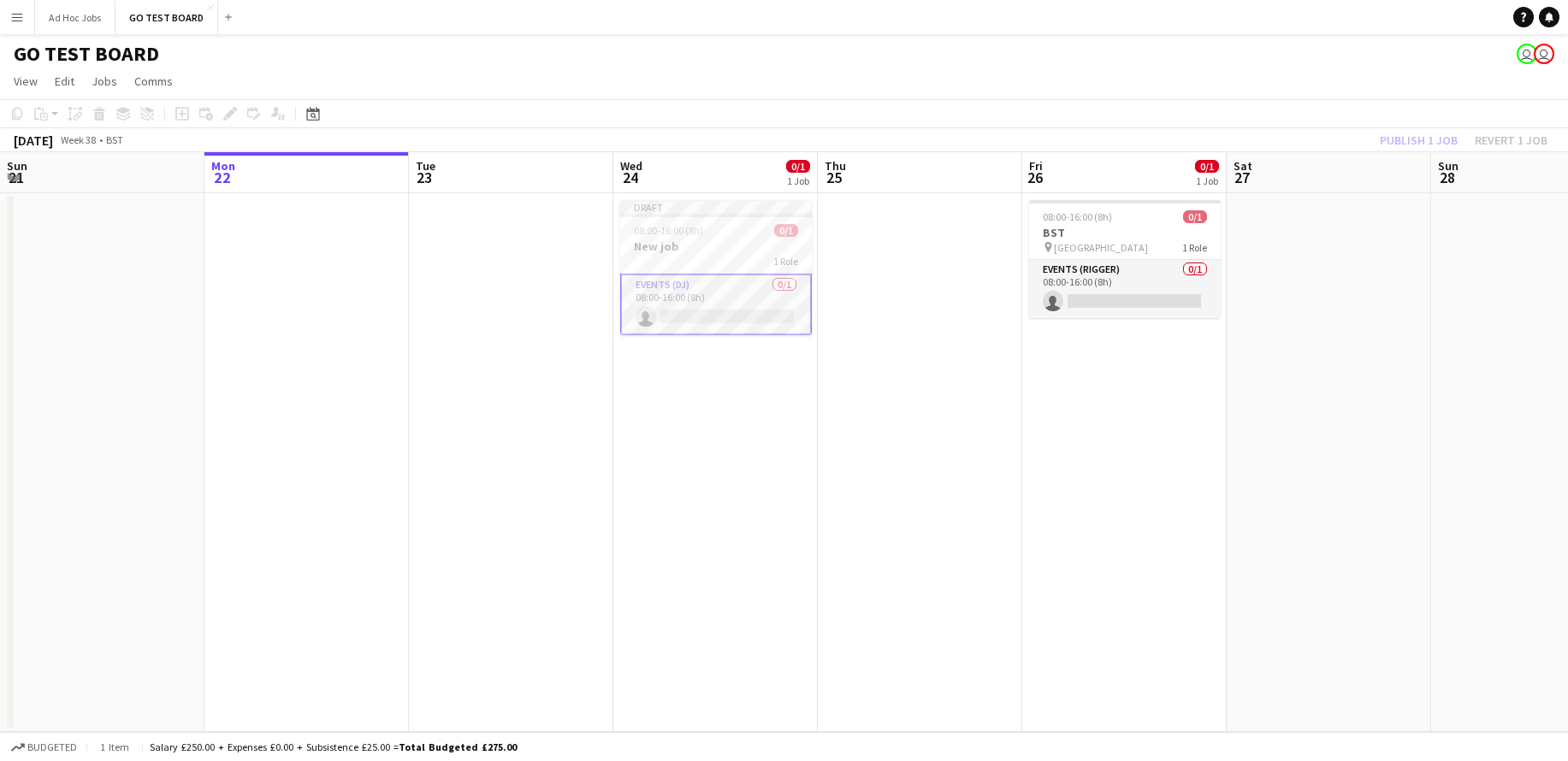
click at [731, 286] on app-card-role "Events (DJ) 0/1 08:00-16:00 (8h) single-neutral-actions" at bounding box center [716, 304] width 191 height 61
click at [732, 286] on app-card-role "Events (DJ) 0/1 08:00-16:00 (8h) single-neutral-actions" at bounding box center [716, 302] width 191 height 58
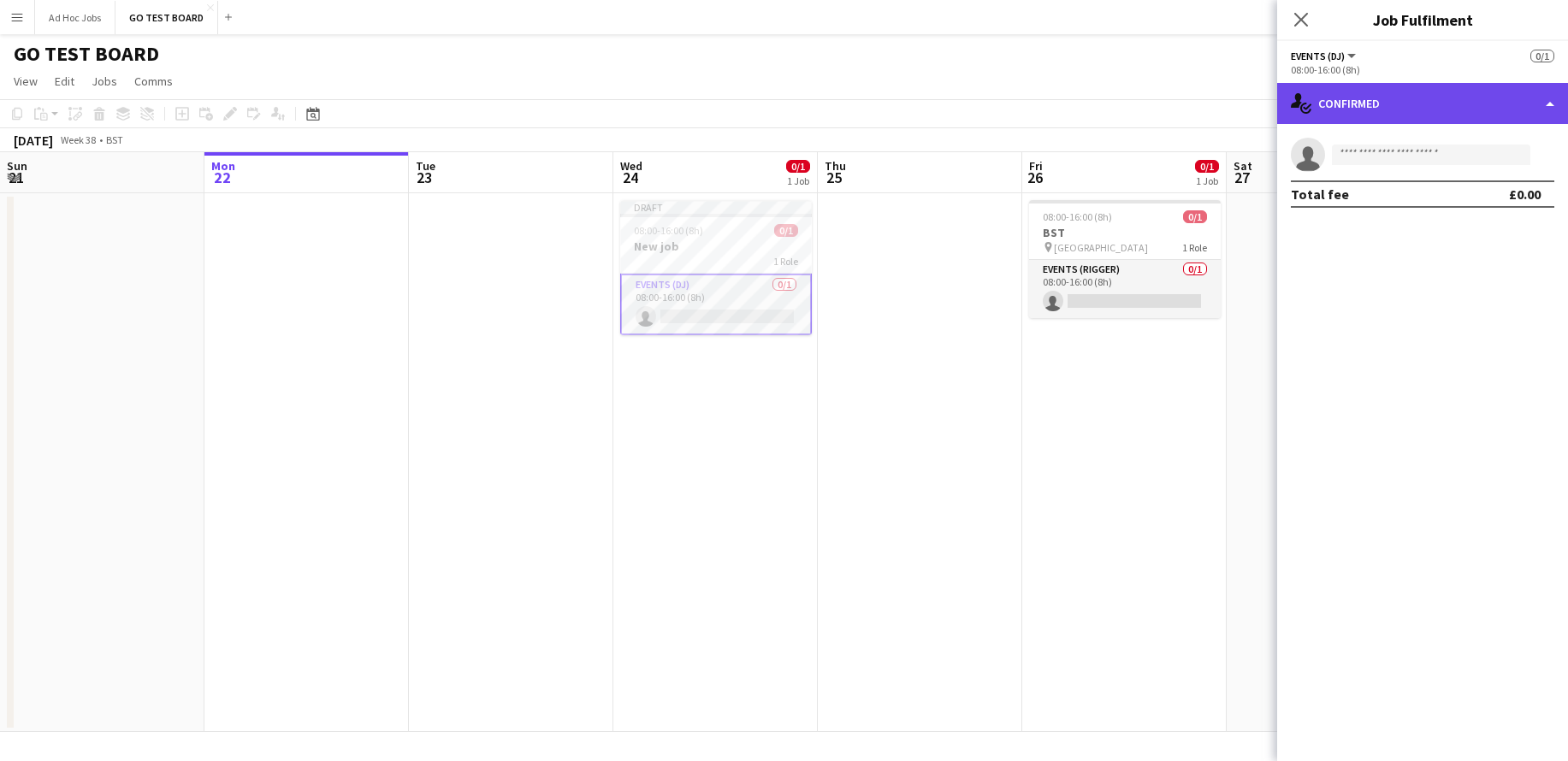
click at [1554, 107] on div "single-neutral-actions-check-2 Confirmed" at bounding box center [1423, 103] width 291 height 41
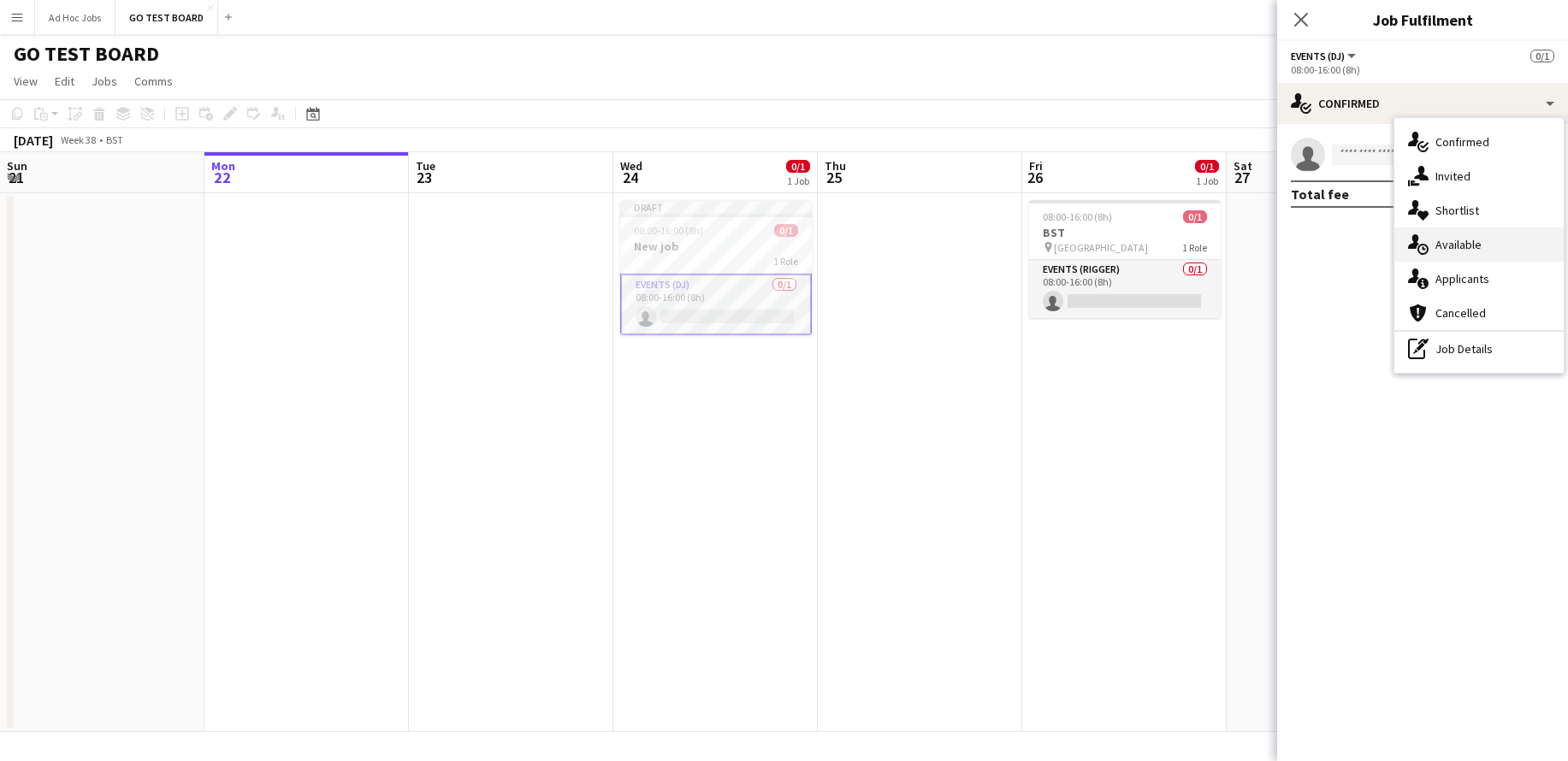
click at [1459, 246] on span "Available" at bounding box center [1458, 244] width 46 height 15
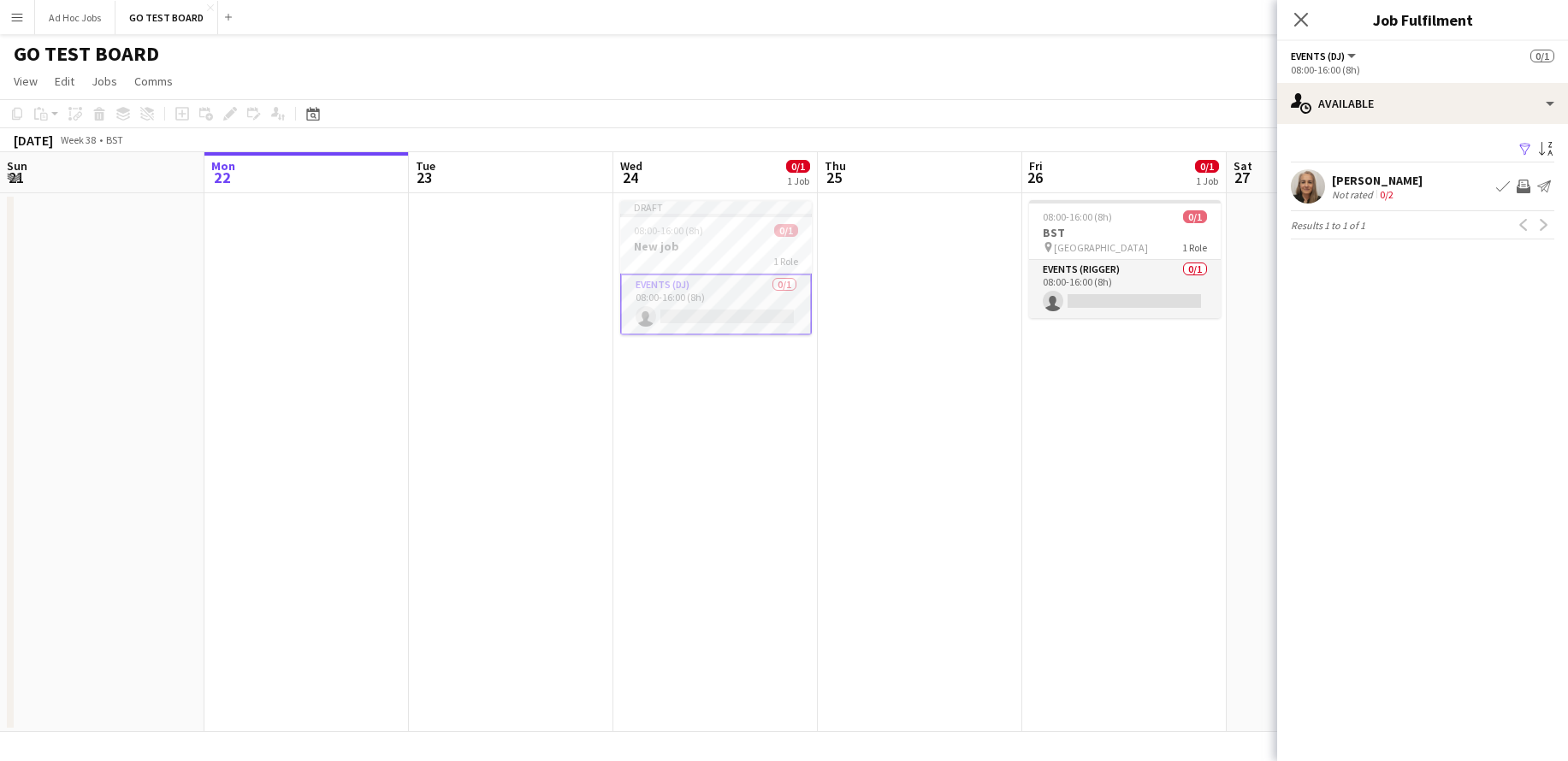
click at [1544, 188] on app-icon "Send notification" at bounding box center [1544, 186] width 14 height 14
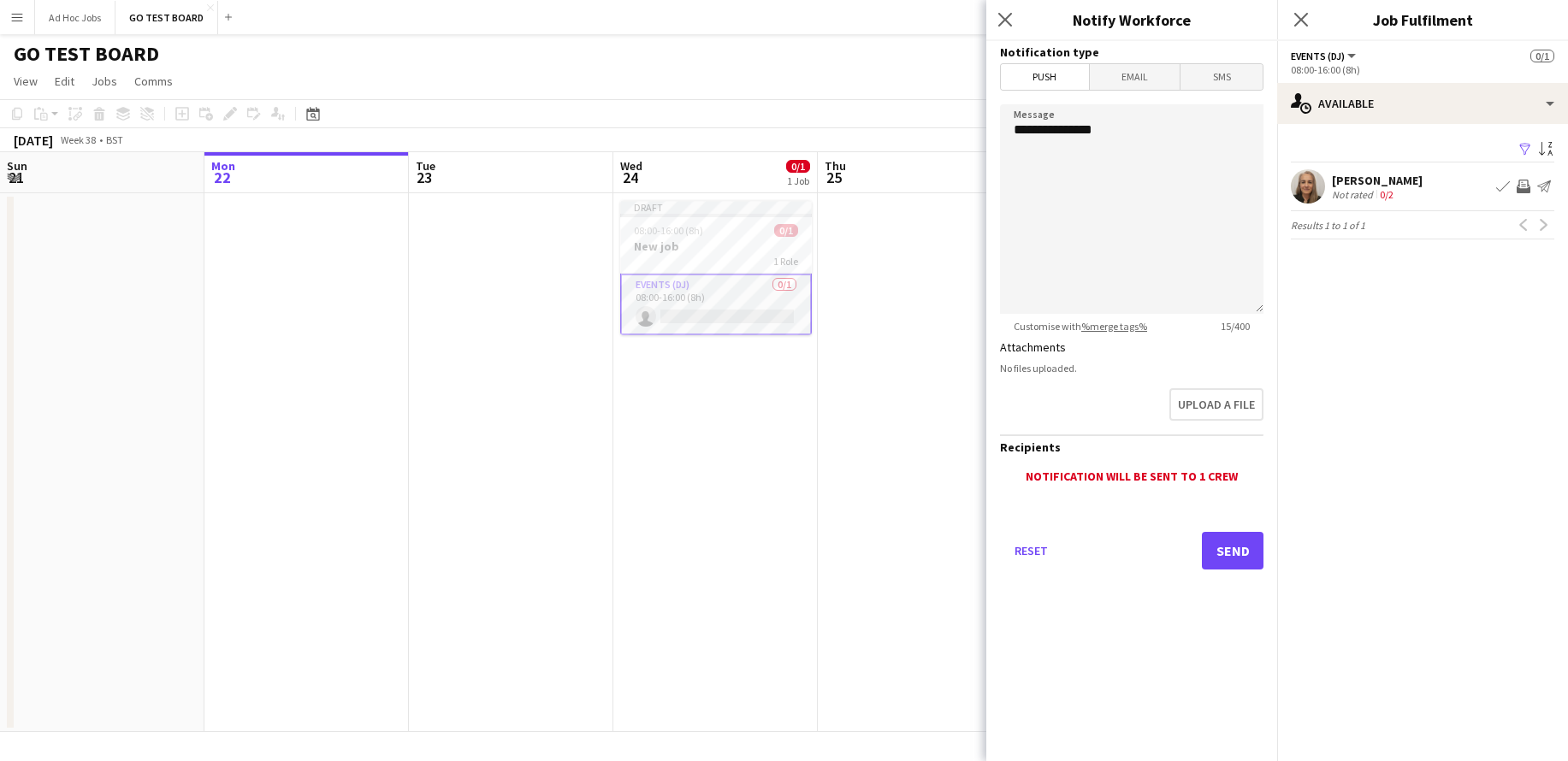
click at [1496, 189] on app-icon "Book crew" at bounding box center [1502, 186] width 14 height 14
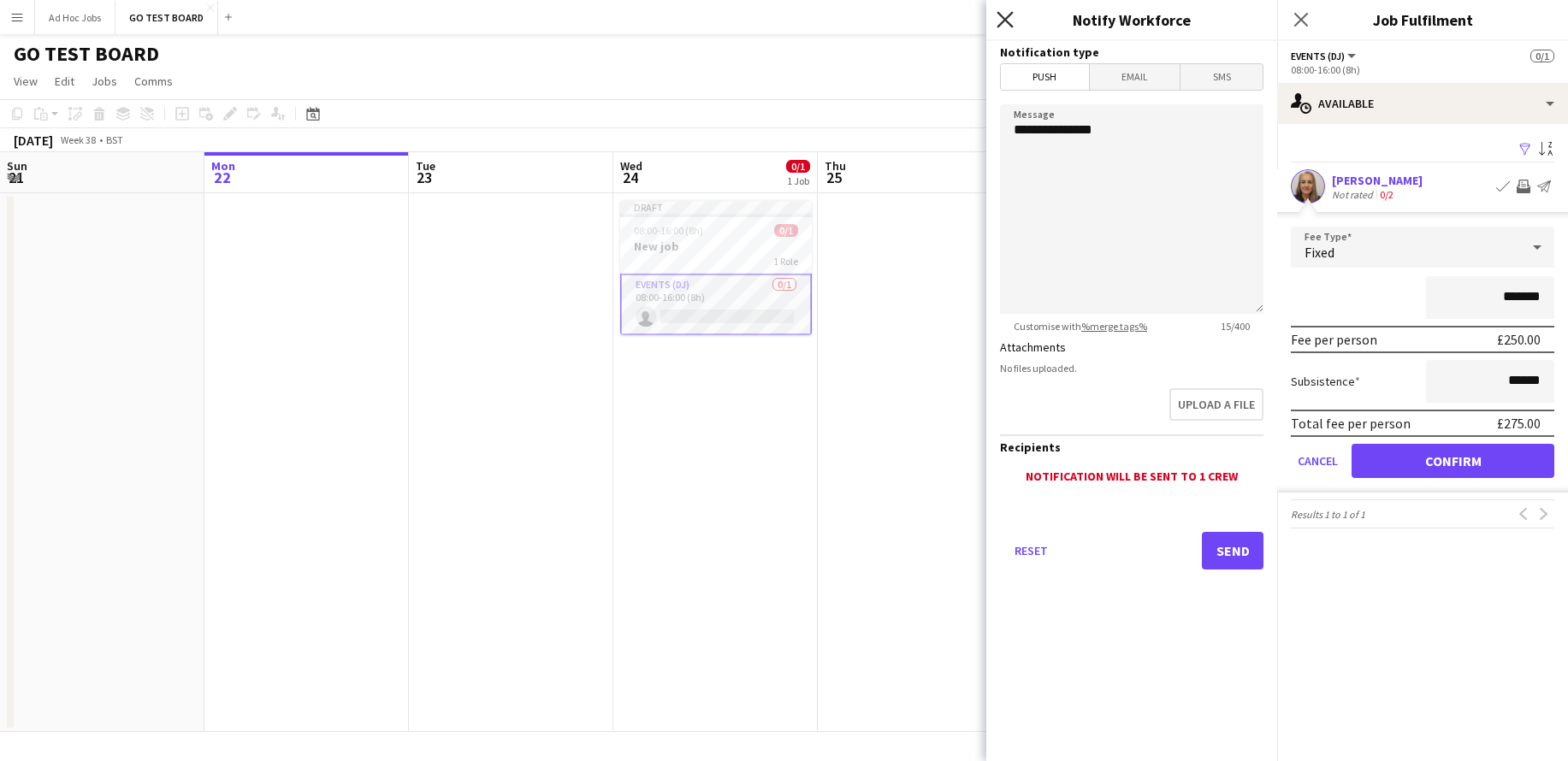
click at [1002, 25] on icon "Close pop-in" at bounding box center [1005, 19] width 16 height 16
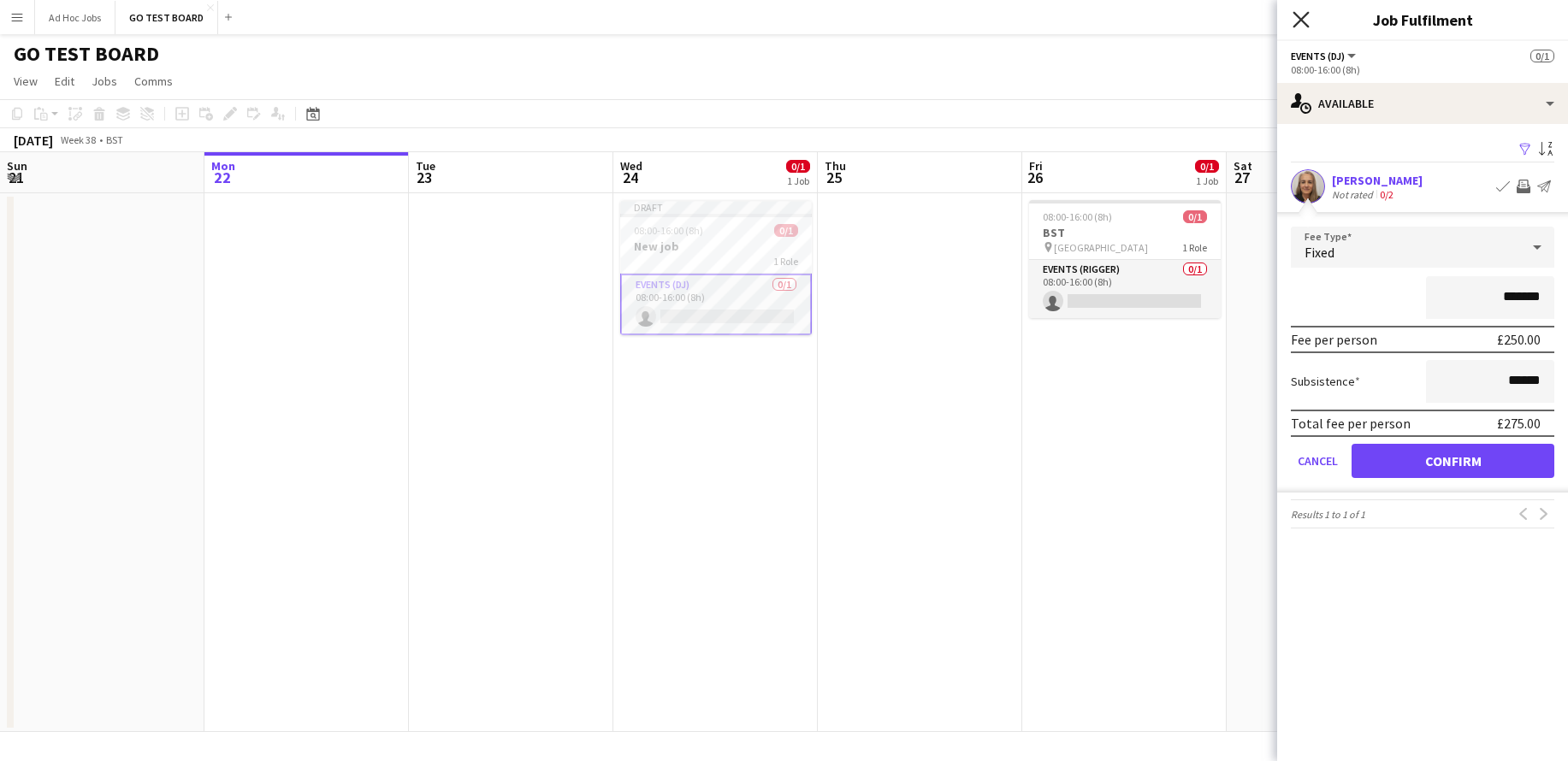
click at [1296, 23] on icon at bounding box center [1301, 19] width 16 height 16
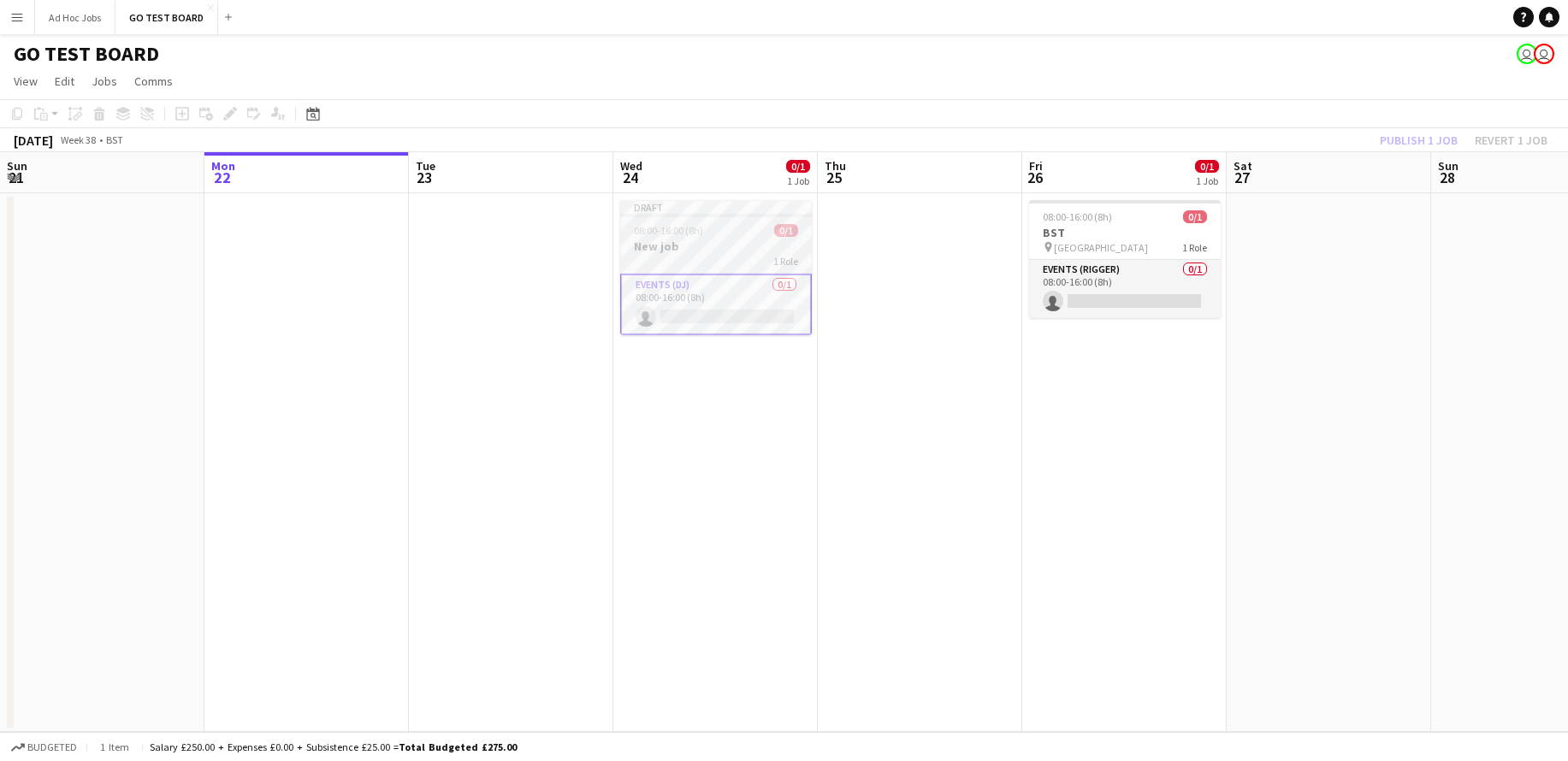
click at [700, 209] on div "Draft" at bounding box center [716, 207] width 191 height 14
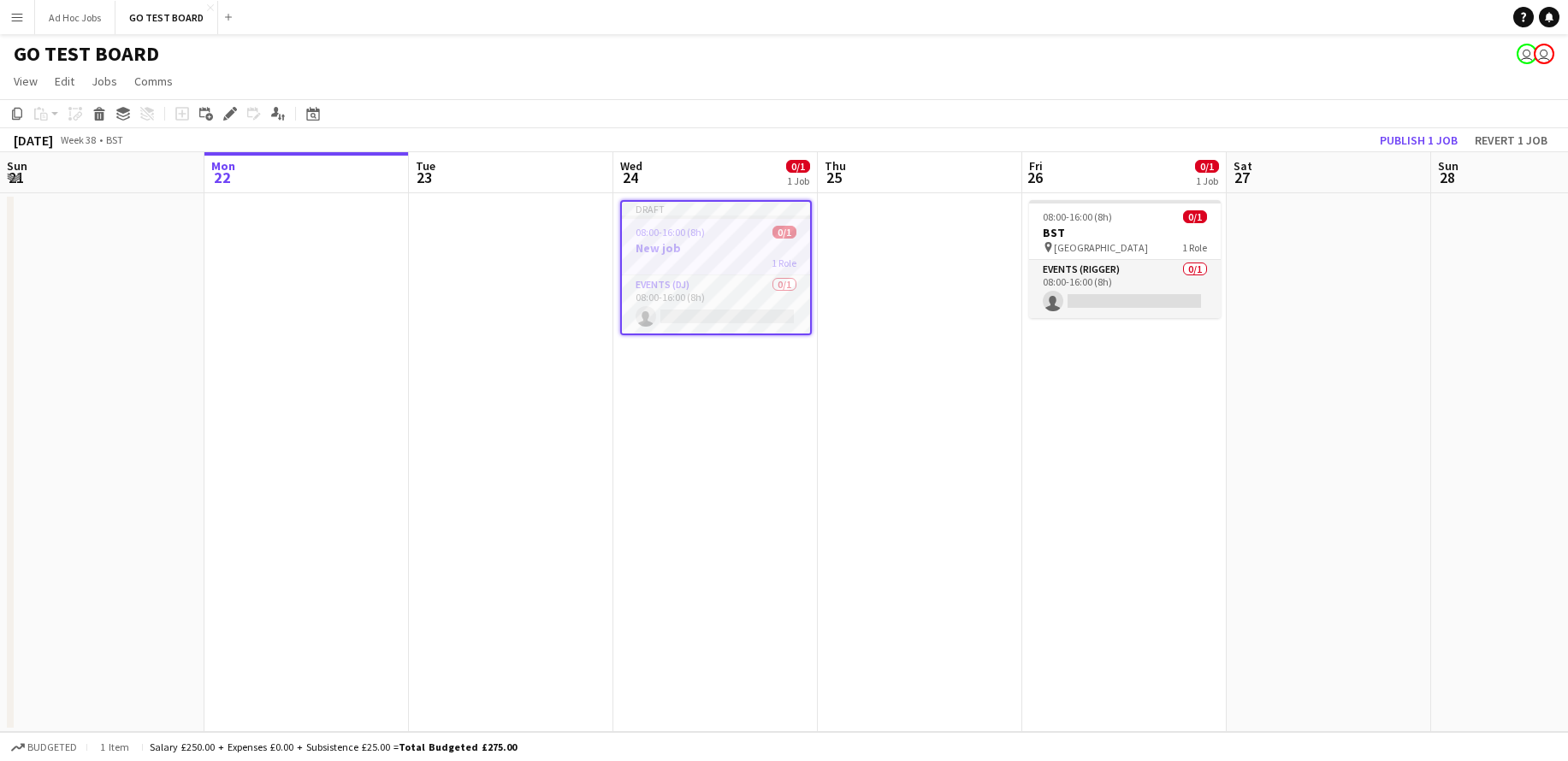
click at [700, 209] on div "Draft" at bounding box center [716, 209] width 188 height 14
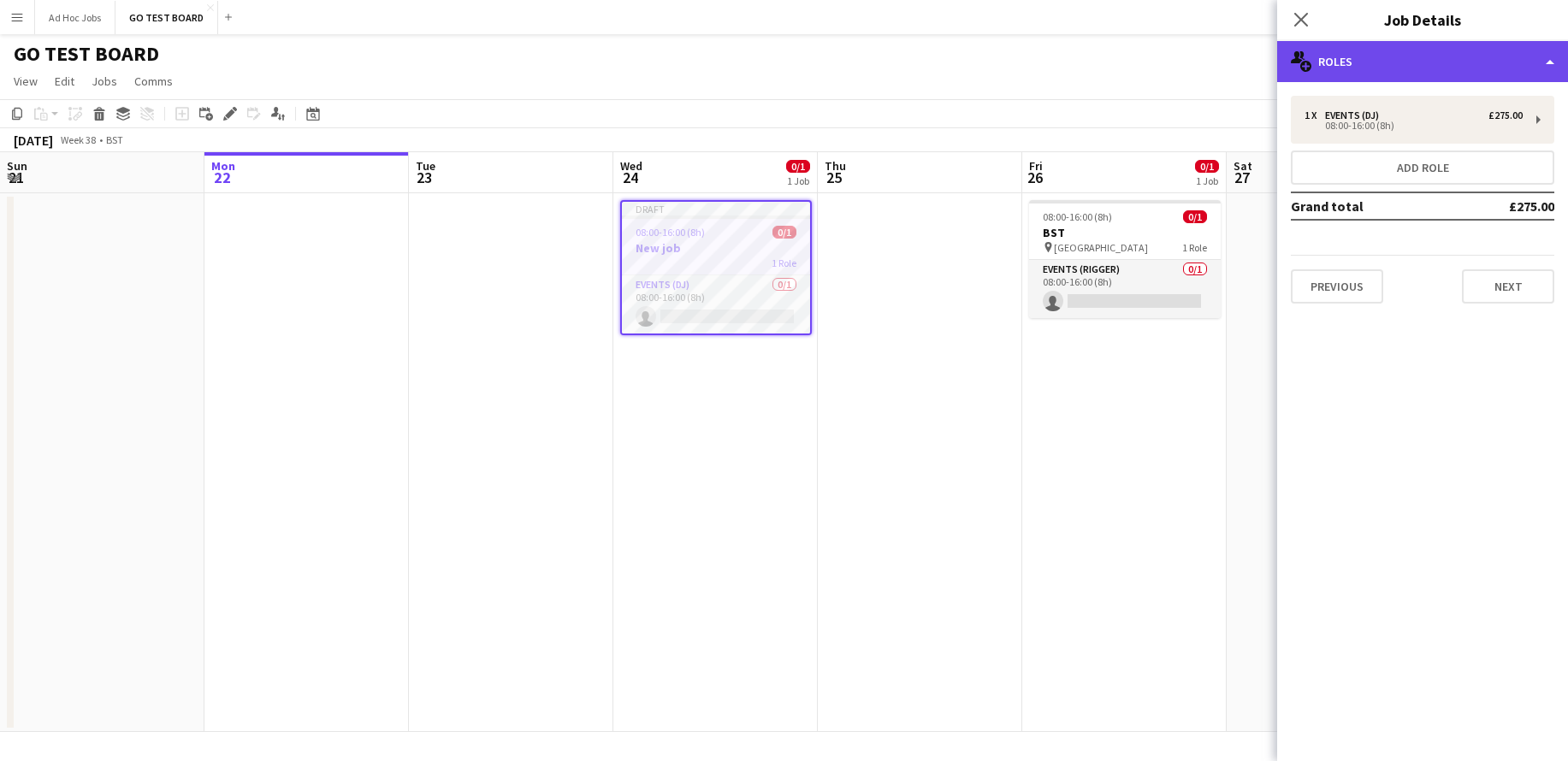
click at [1549, 71] on div "multiple-users-add Roles" at bounding box center [1423, 60] width 291 height 41
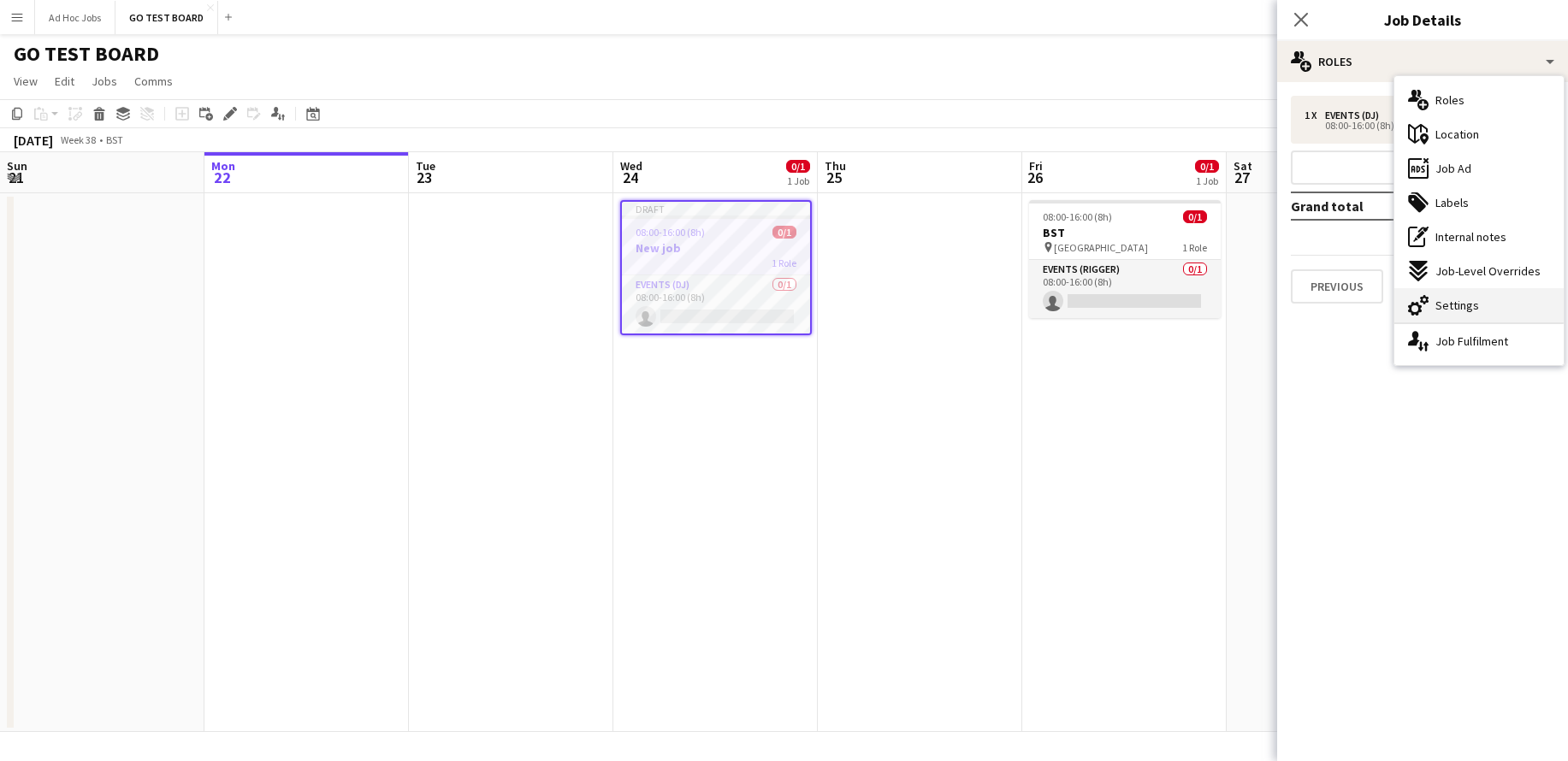
click at [1461, 311] on span "Settings" at bounding box center [1457, 305] width 43 height 15
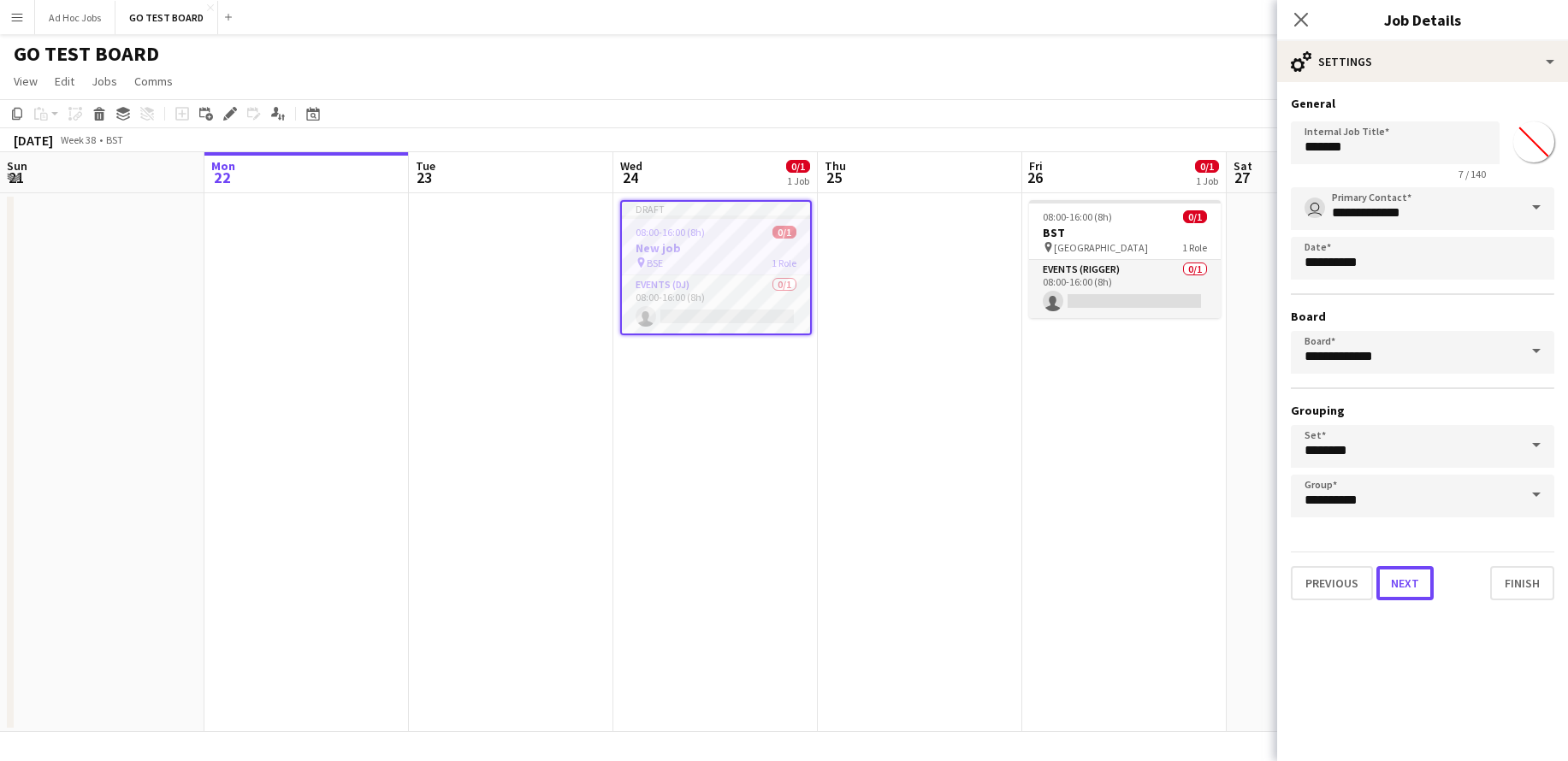
click at [1407, 595] on button "Next" at bounding box center [1405, 583] width 57 height 34
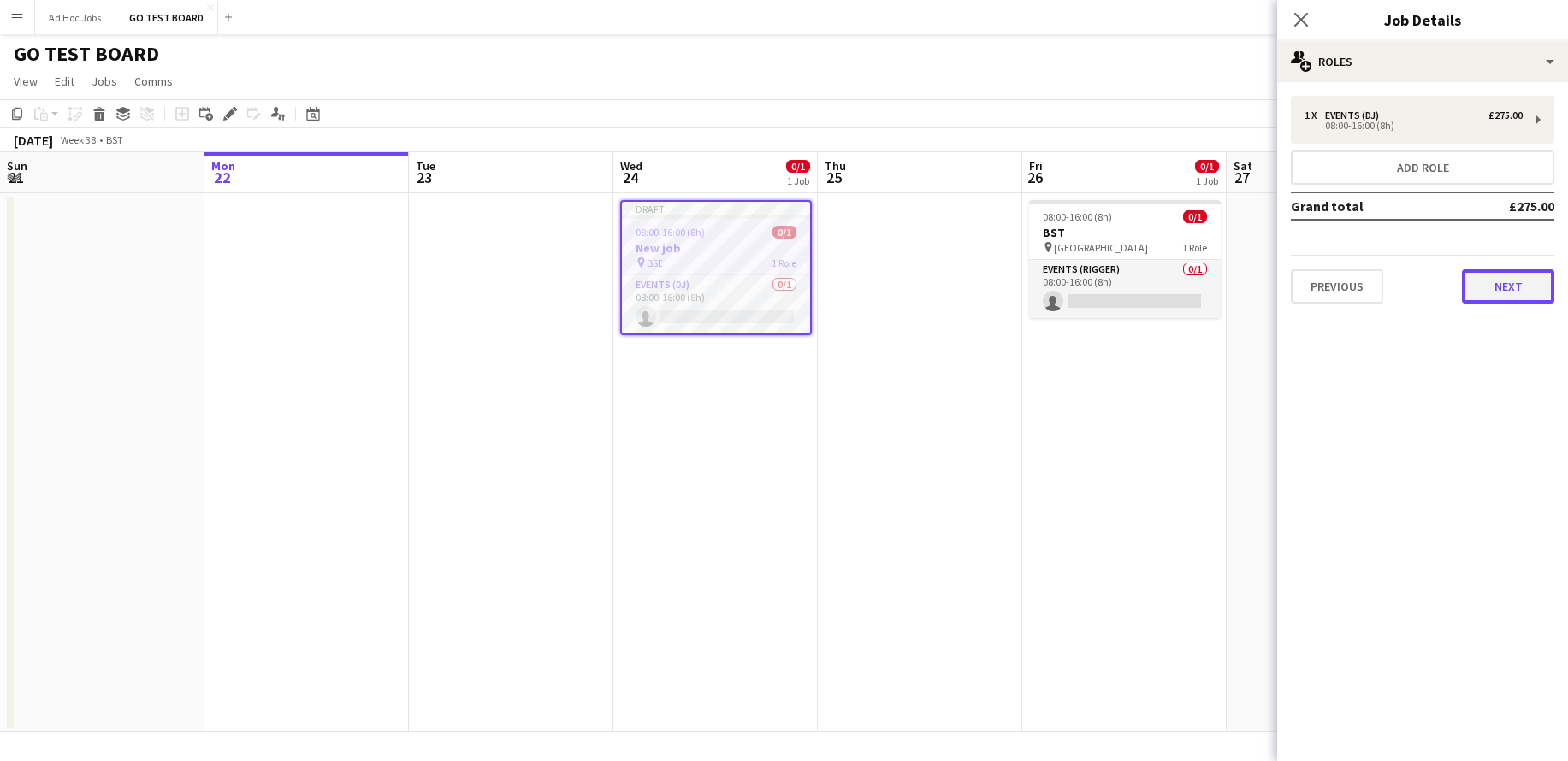
click at [1492, 285] on button "Next" at bounding box center [1508, 287] width 92 height 34
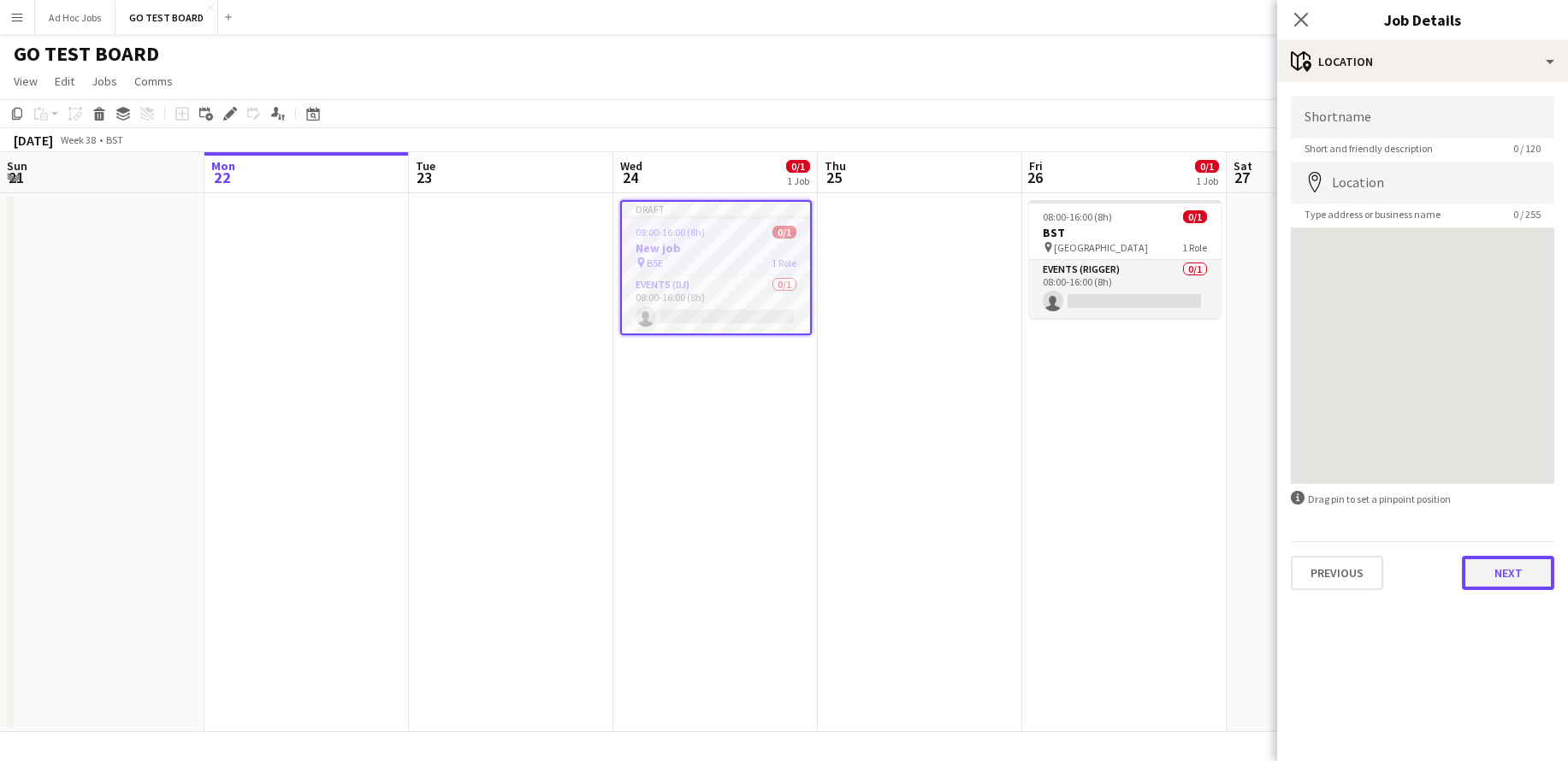
click at [1511, 588] on button "Next" at bounding box center [1508, 573] width 92 height 34
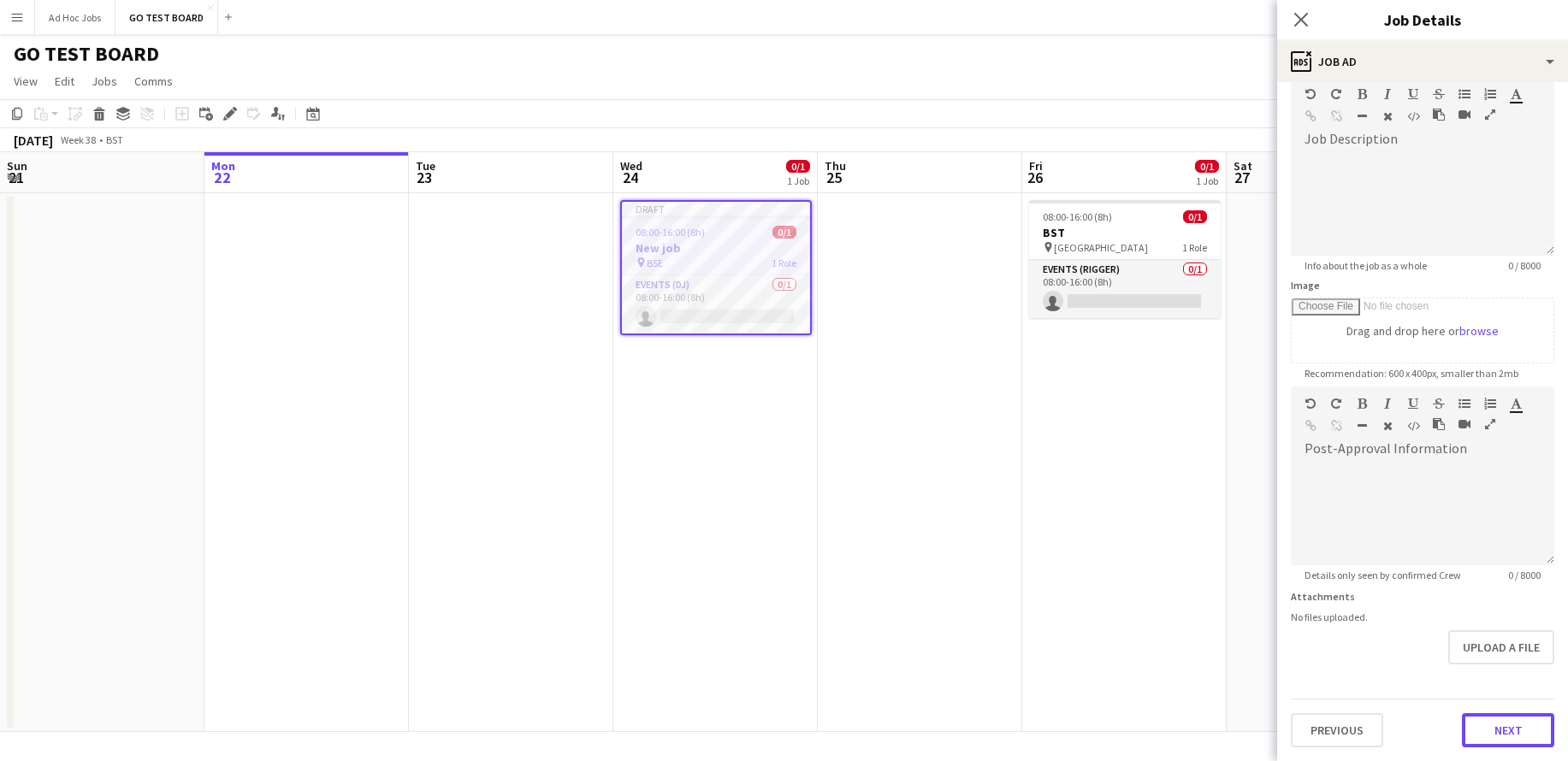
scroll to position [85, 0]
click at [1490, 669] on form "Headline ******* 7 / 140 Job Description default Heading 1 Heading 2 Heading 3 …" at bounding box center [1423, 379] width 291 height 737
click at [1491, 733] on button "Next" at bounding box center [1508, 730] width 92 height 34
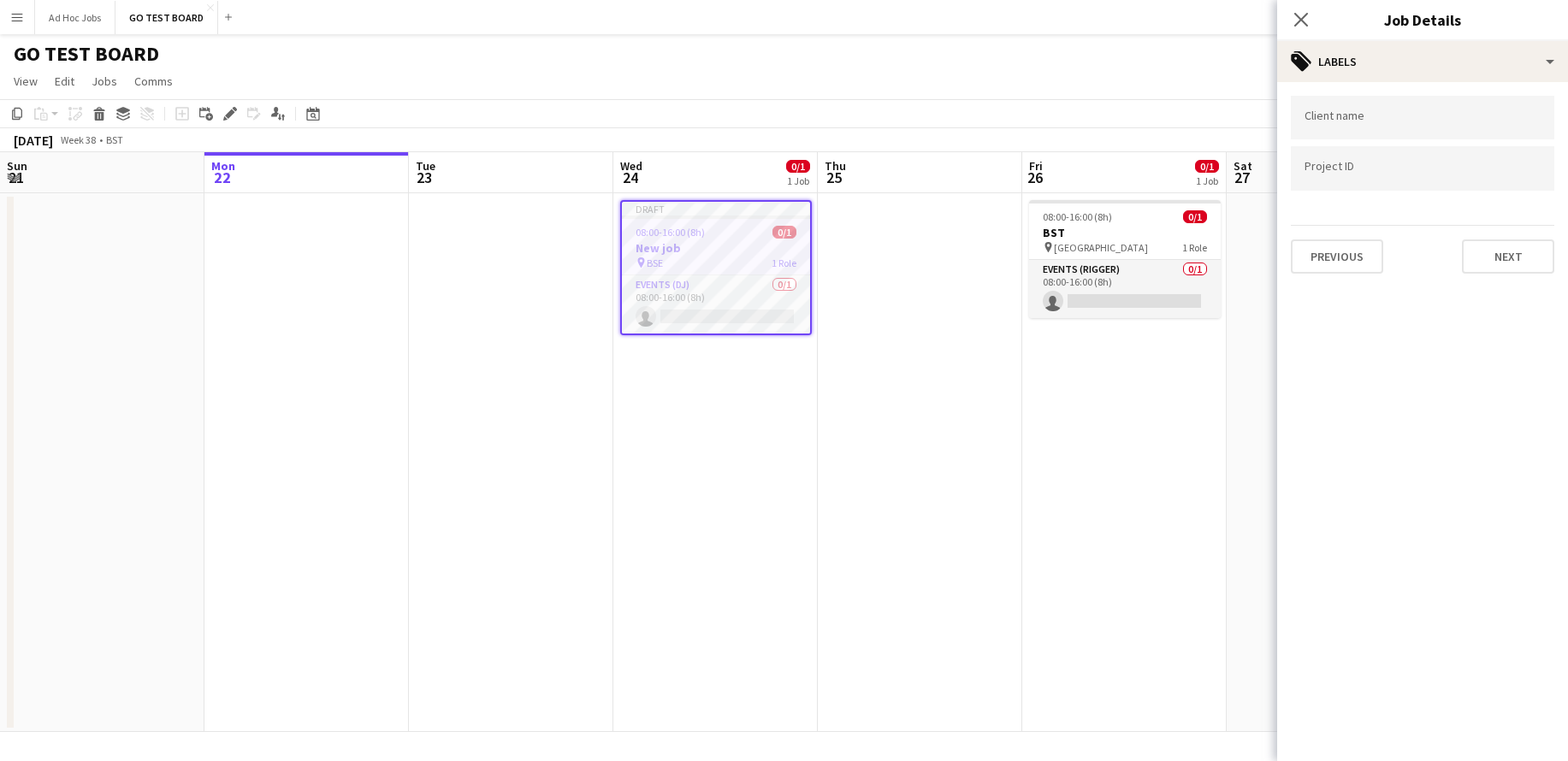
scroll to position [0, 0]
click at [1516, 246] on button "Next" at bounding box center [1508, 256] width 92 height 34
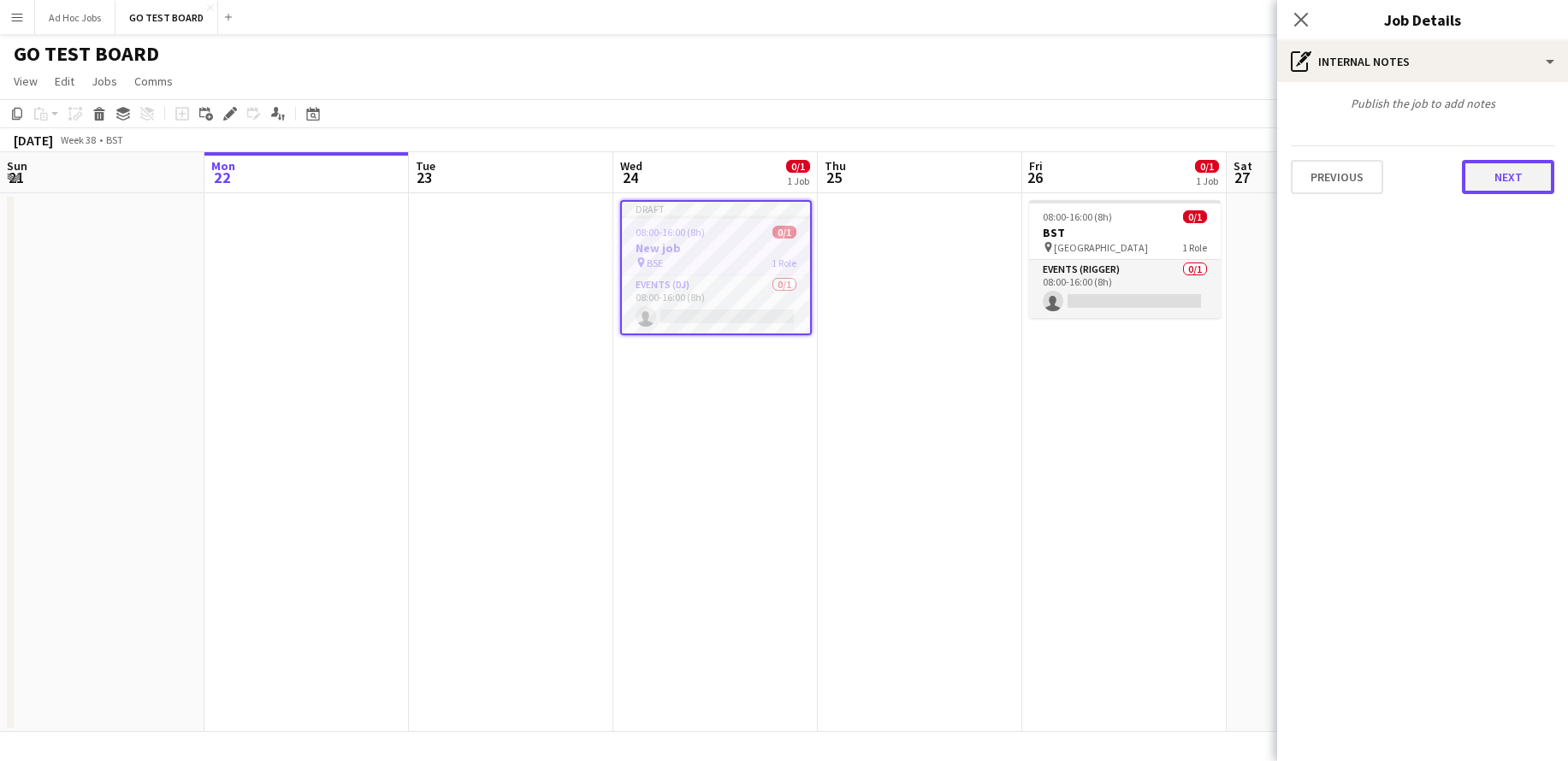
click at [1509, 191] on button "Next" at bounding box center [1508, 177] width 92 height 34
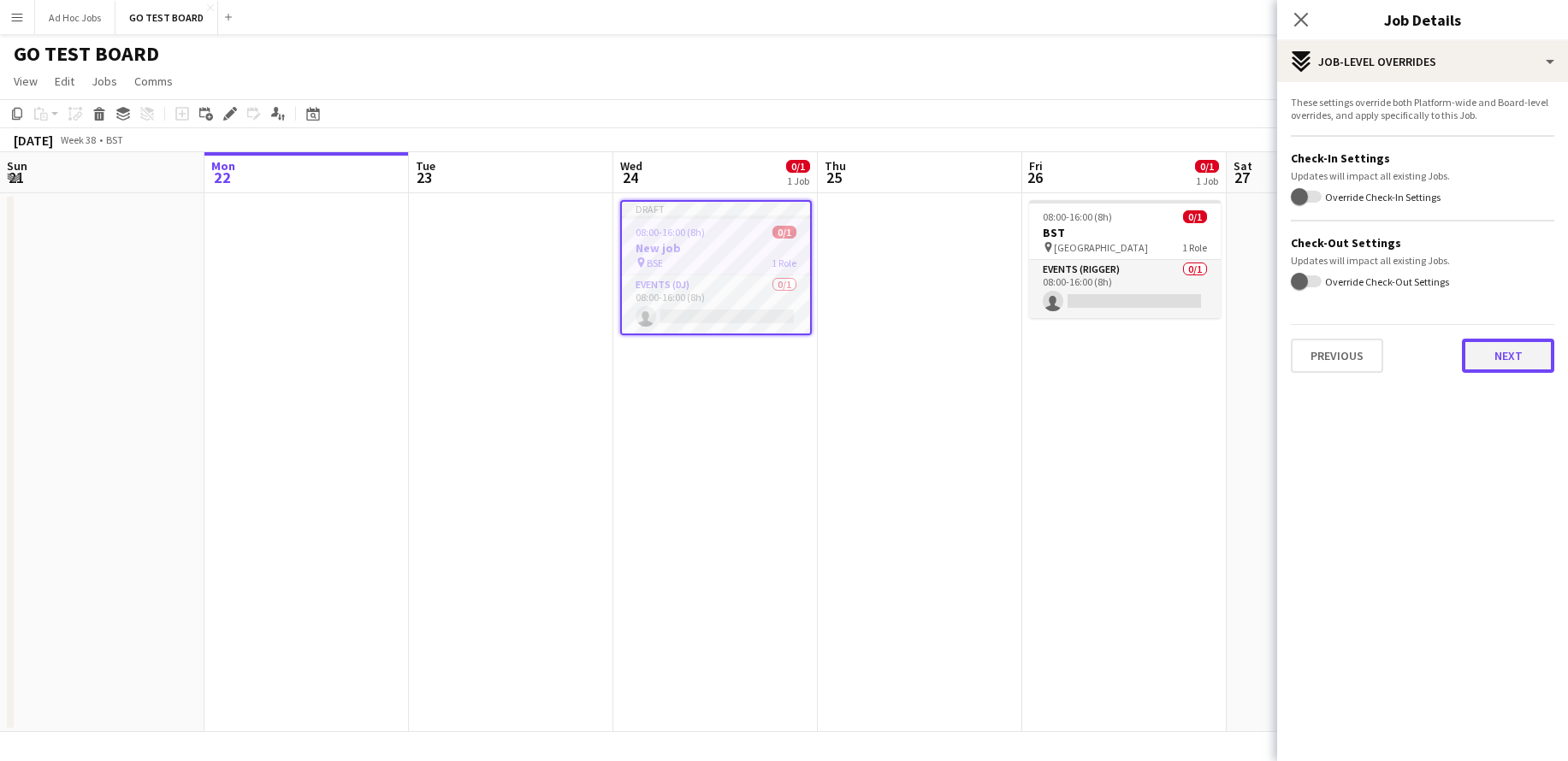
click at [1526, 368] on button "Next" at bounding box center [1508, 356] width 92 height 34
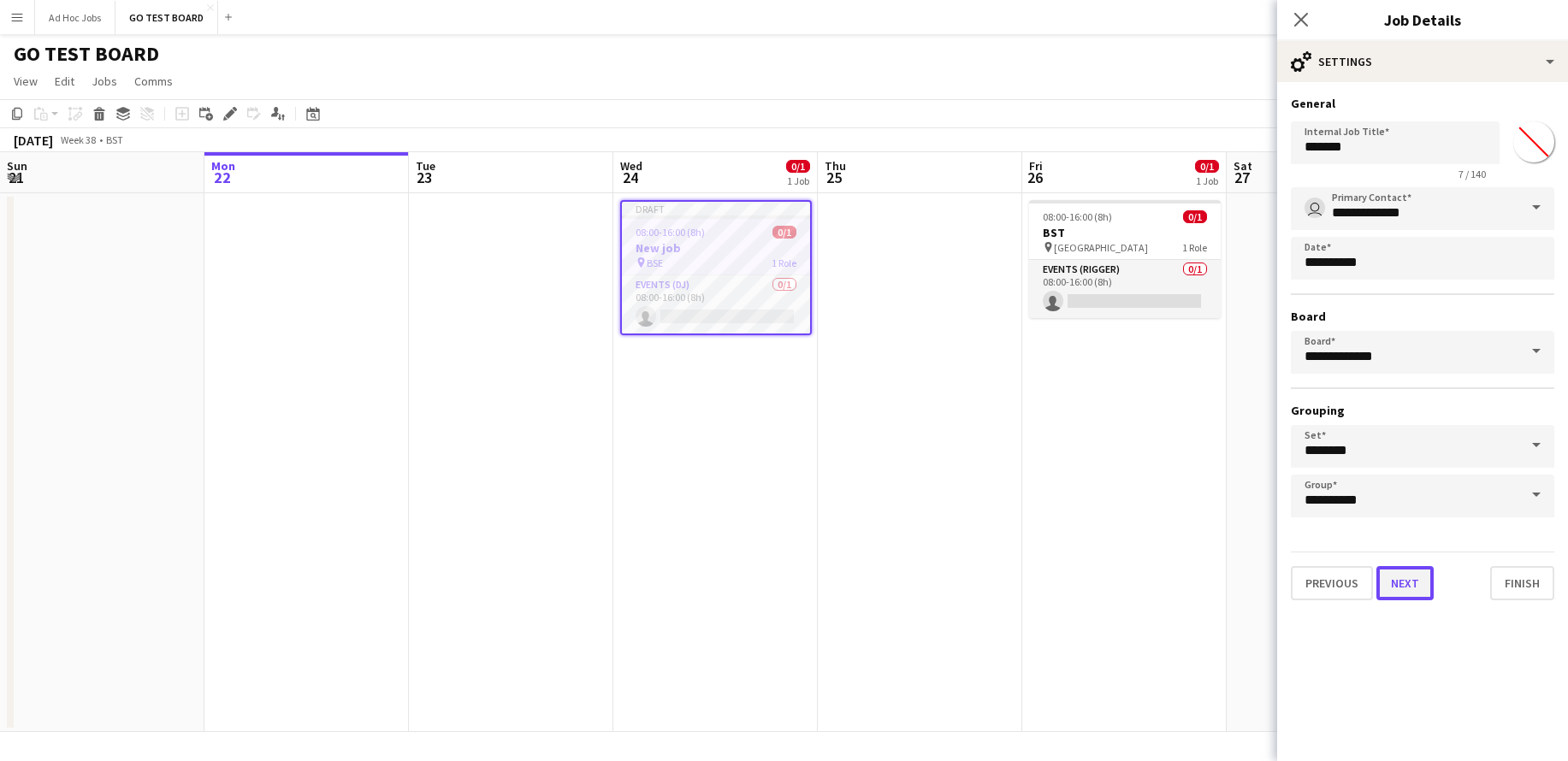
click at [1423, 580] on button "Next" at bounding box center [1405, 583] width 57 height 34
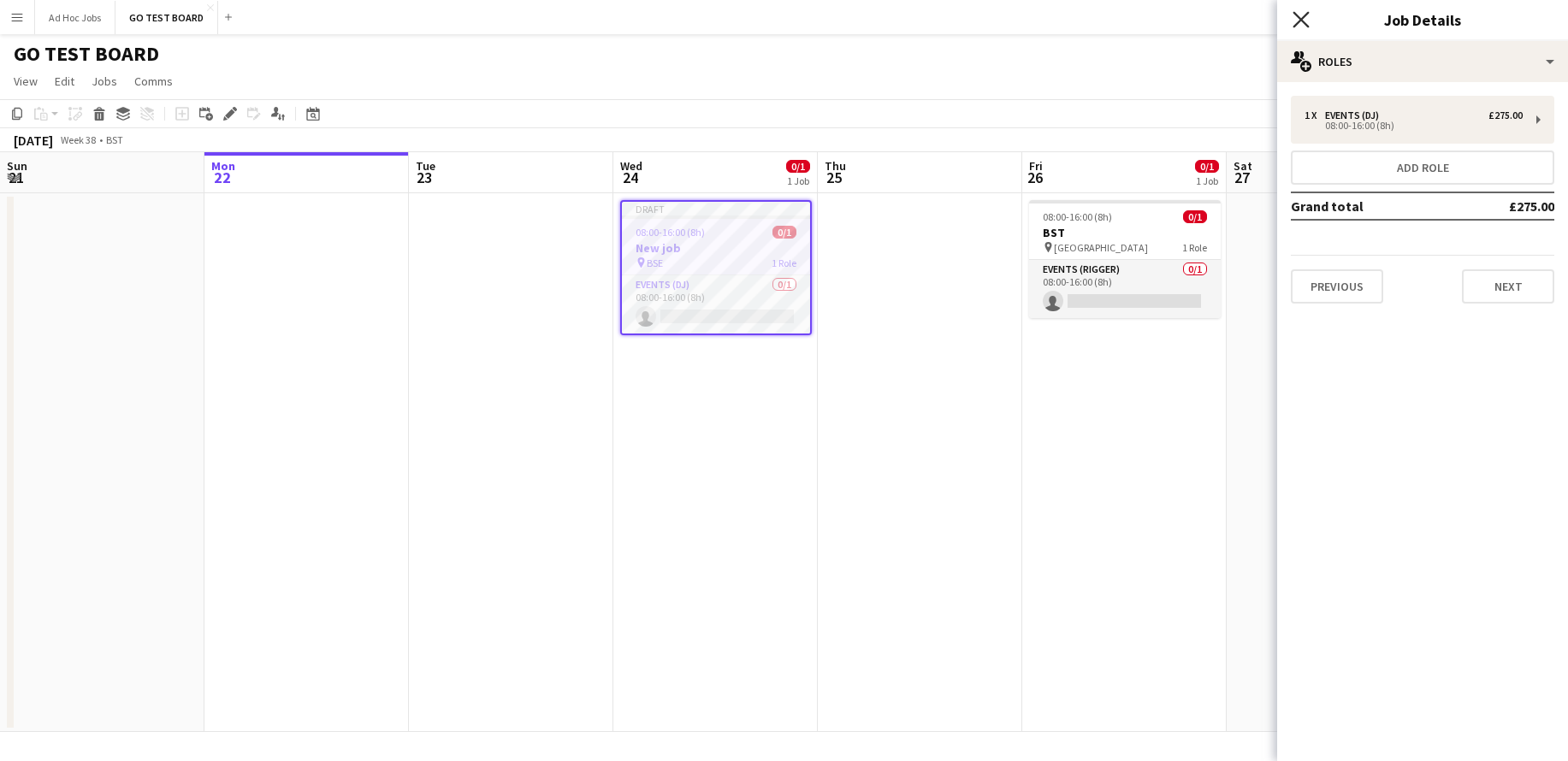
click at [1295, 19] on icon "Close pop-in" at bounding box center [1301, 19] width 16 height 16
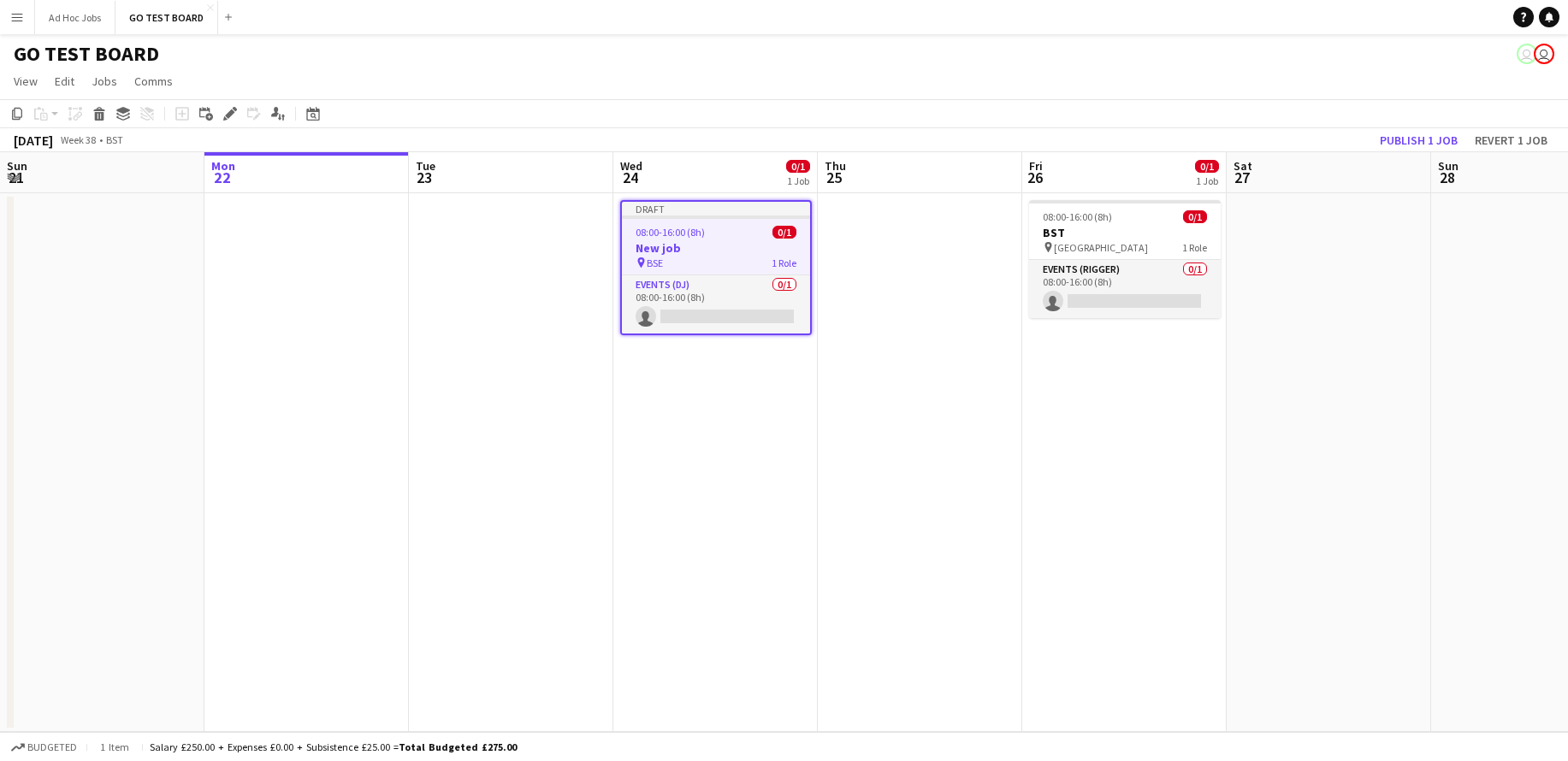
click at [18, 22] on app-icon "Menu" at bounding box center [16, 16] width 14 height 14
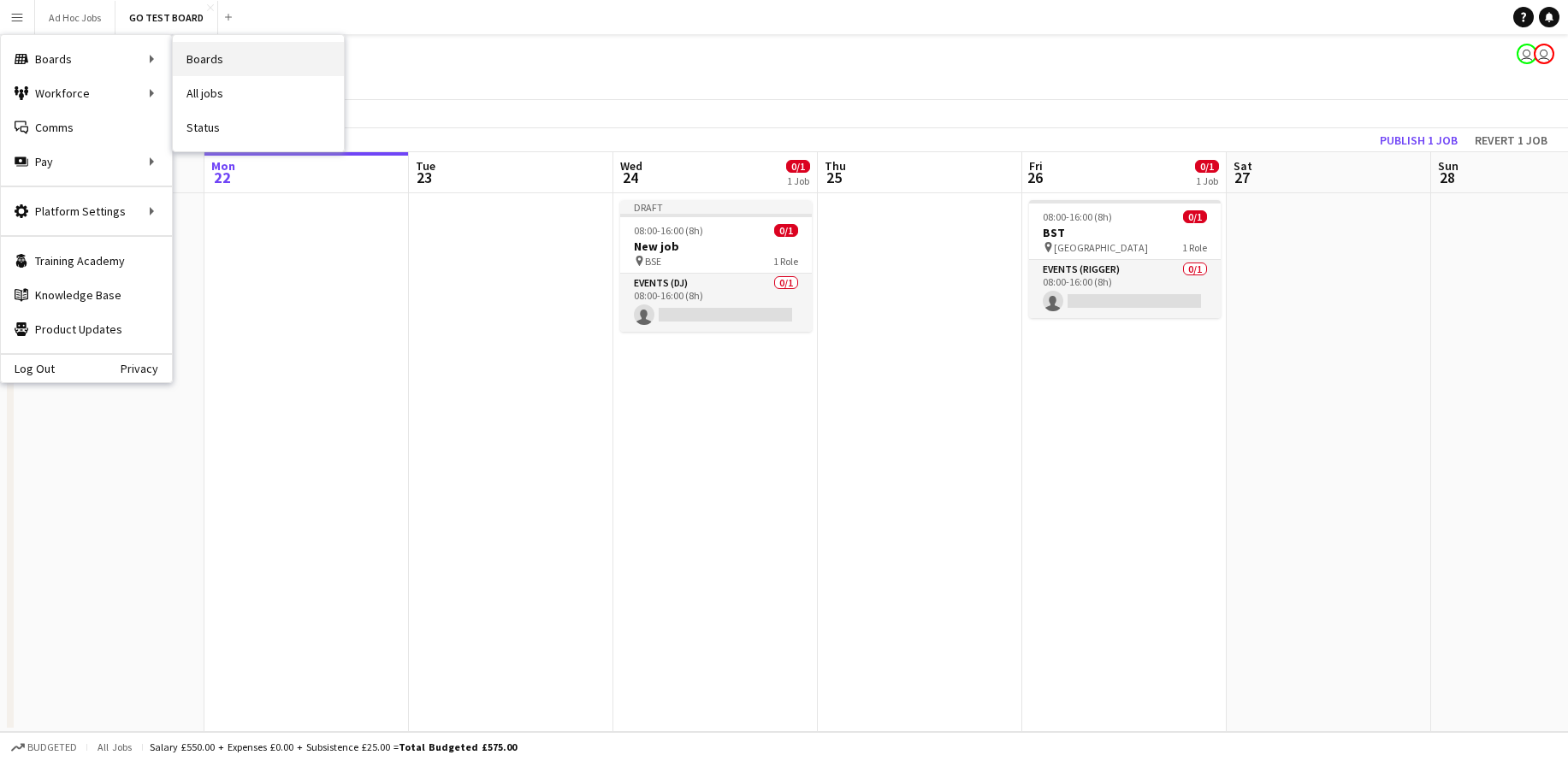
click at [209, 63] on link "Boards" at bounding box center [258, 59] width 172 height 34
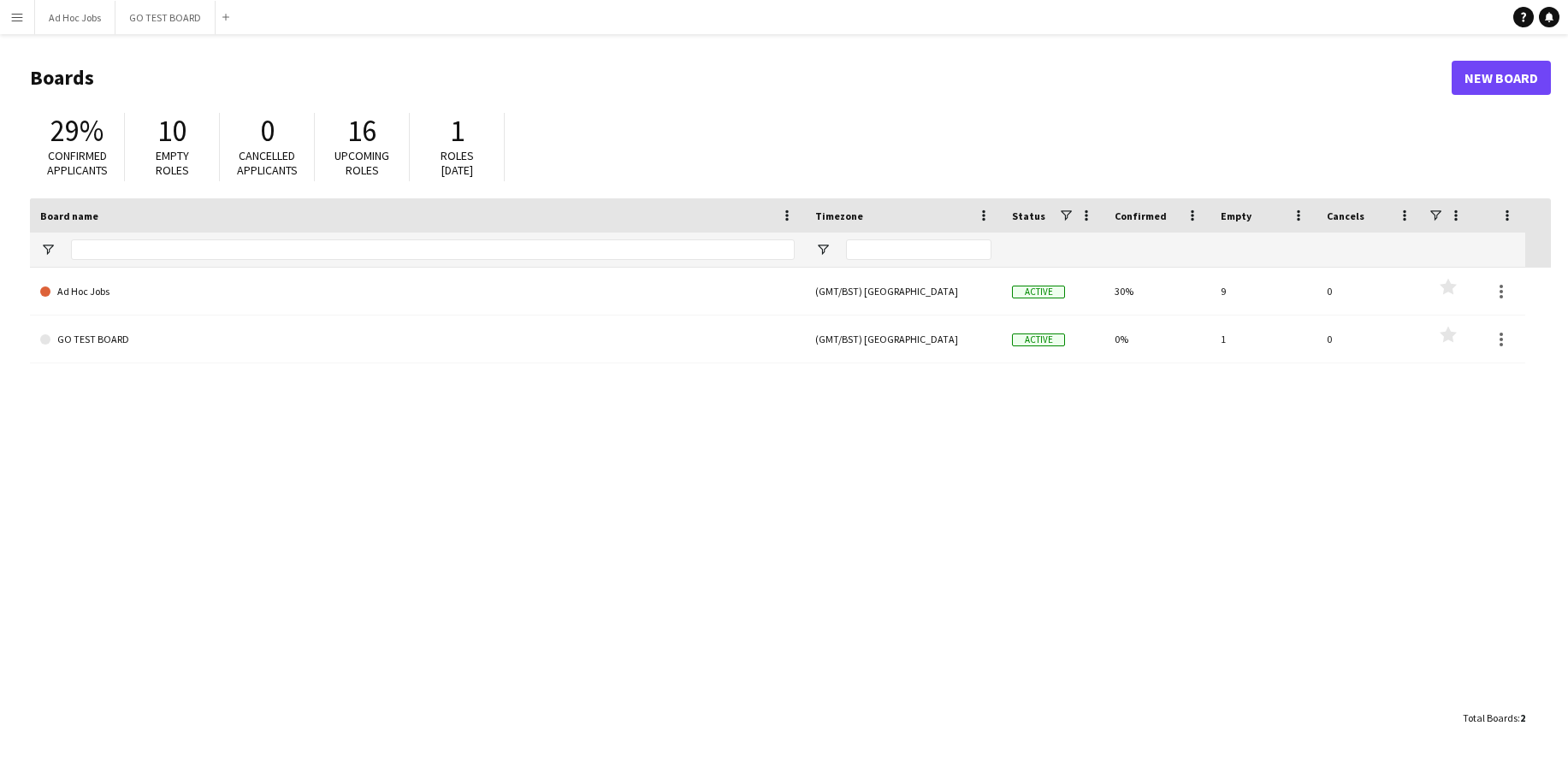
click at [22, 17] on app-icon "Menu" at bounding box center [16, 16] width 14 height 14
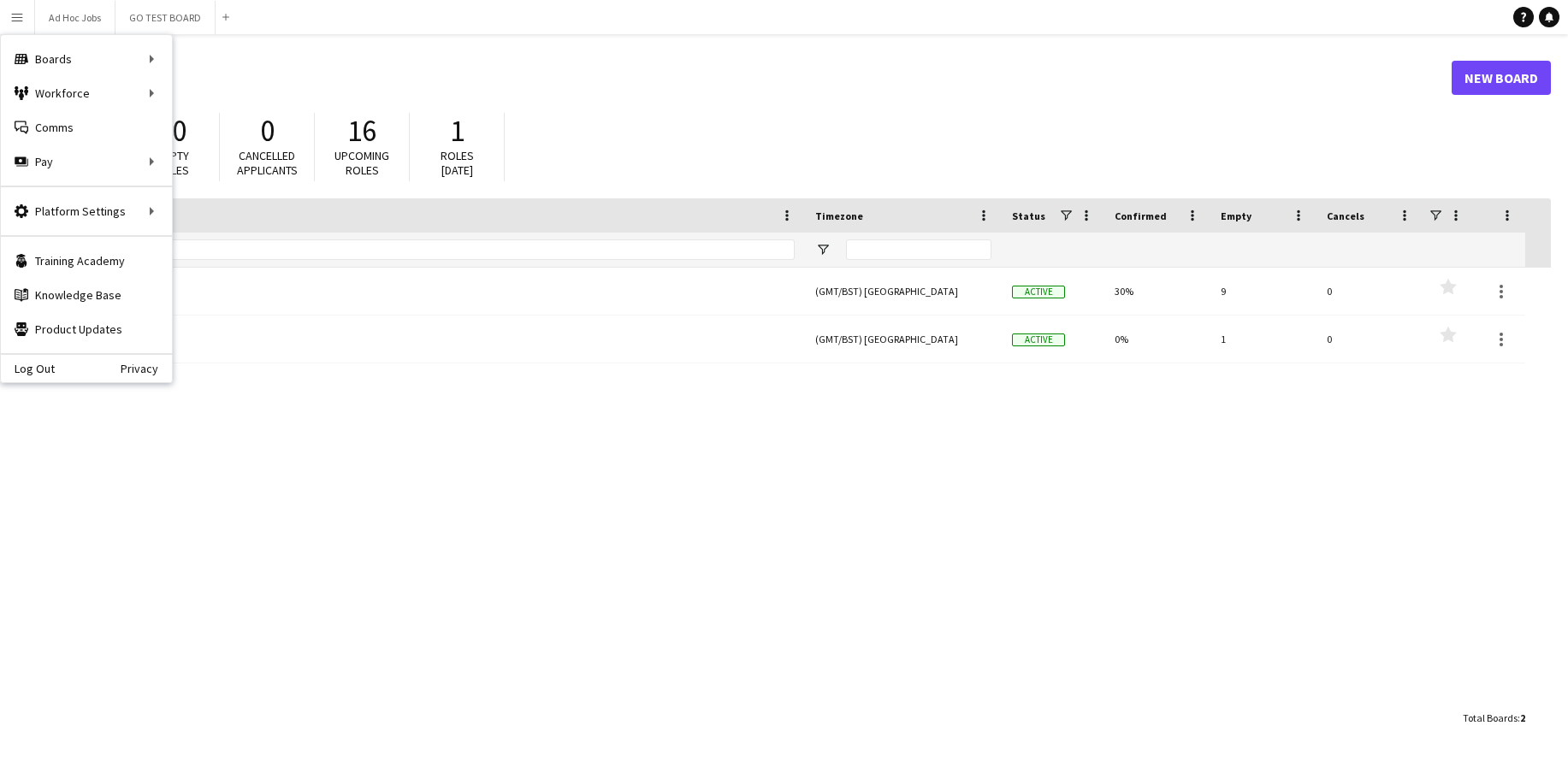
click at [190, 89] on h1 "Boards" at bounding box center [740, 78] width 1422 height 25
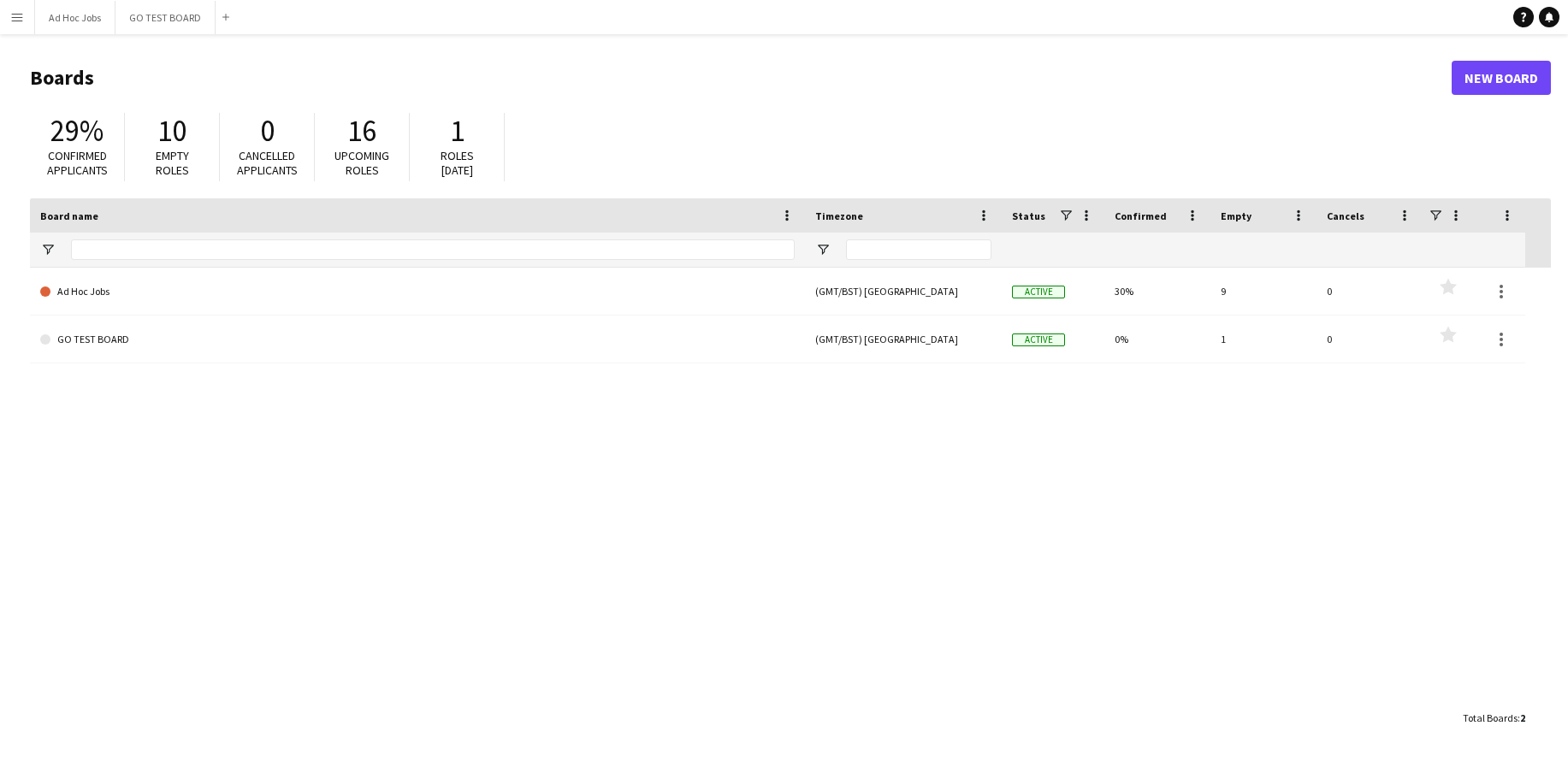
click at [16, 12] on app-icon "Menu" at bounding box center [16, 16] width 14 height 14
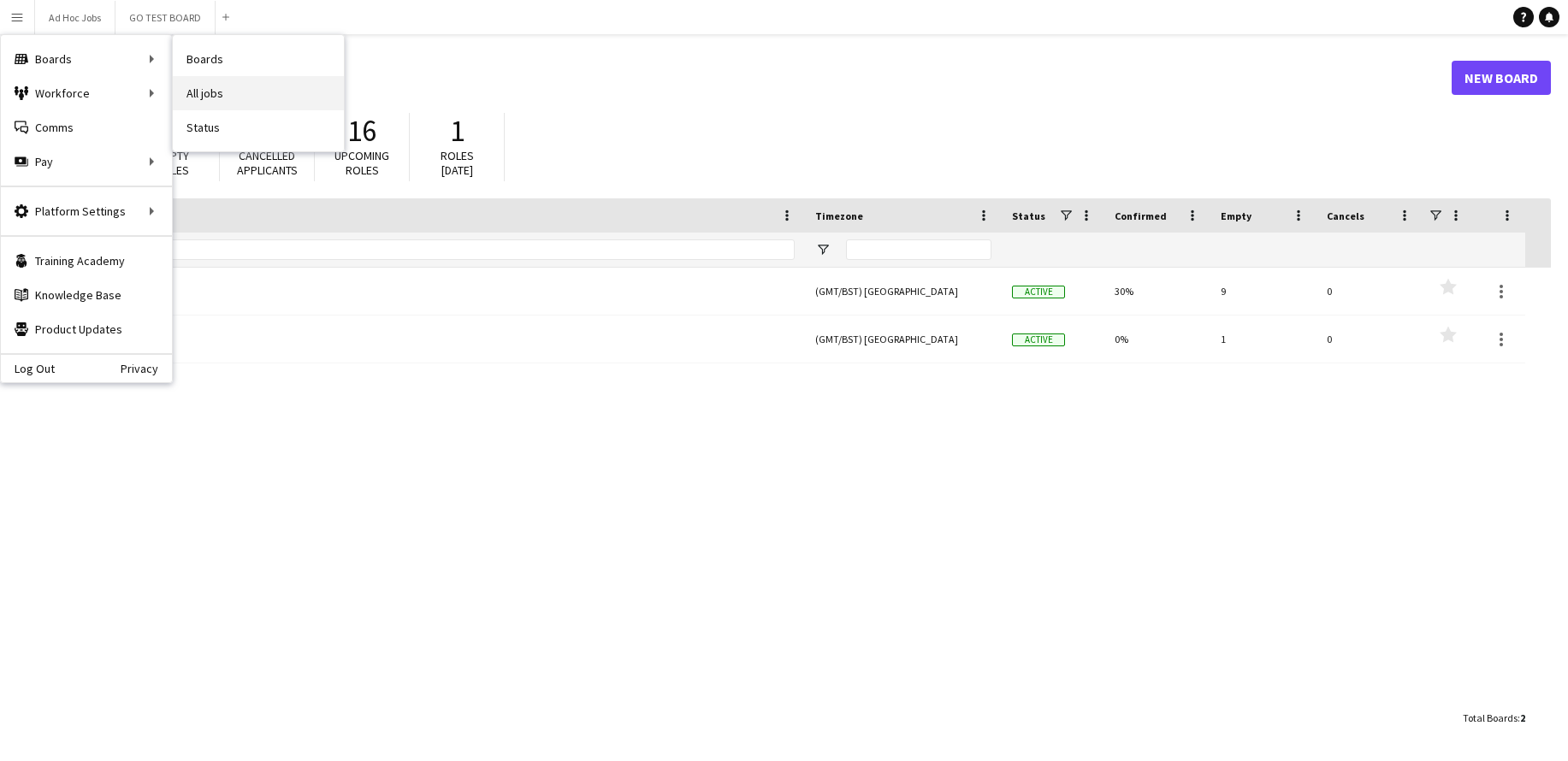
click at [219, 89] on link "All jobs" at bounding box center [258, 93] width 172 height 34
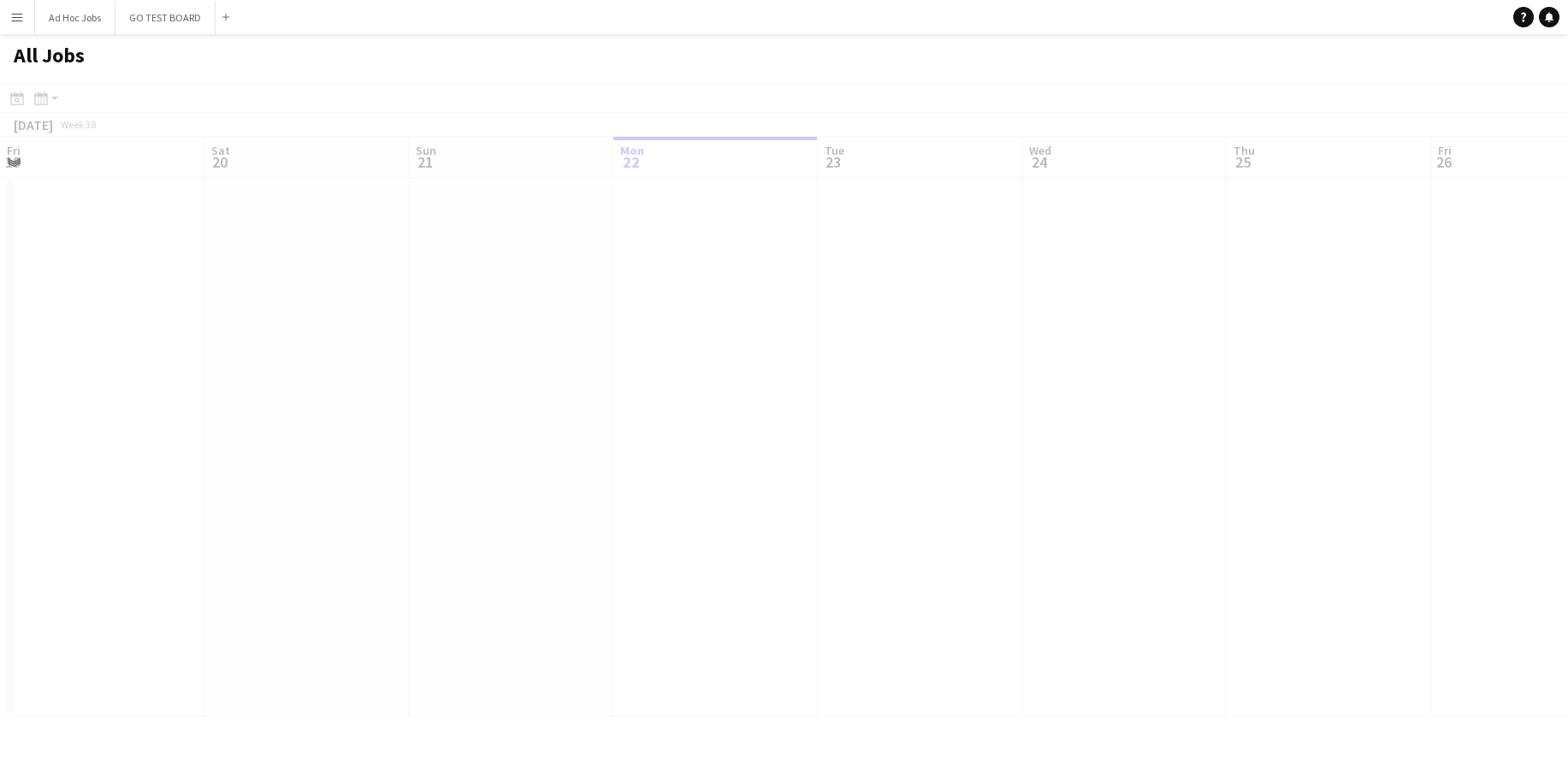
scroll to position [0, 409]
